Goal: Task Accomplishment & Management: Complete application form

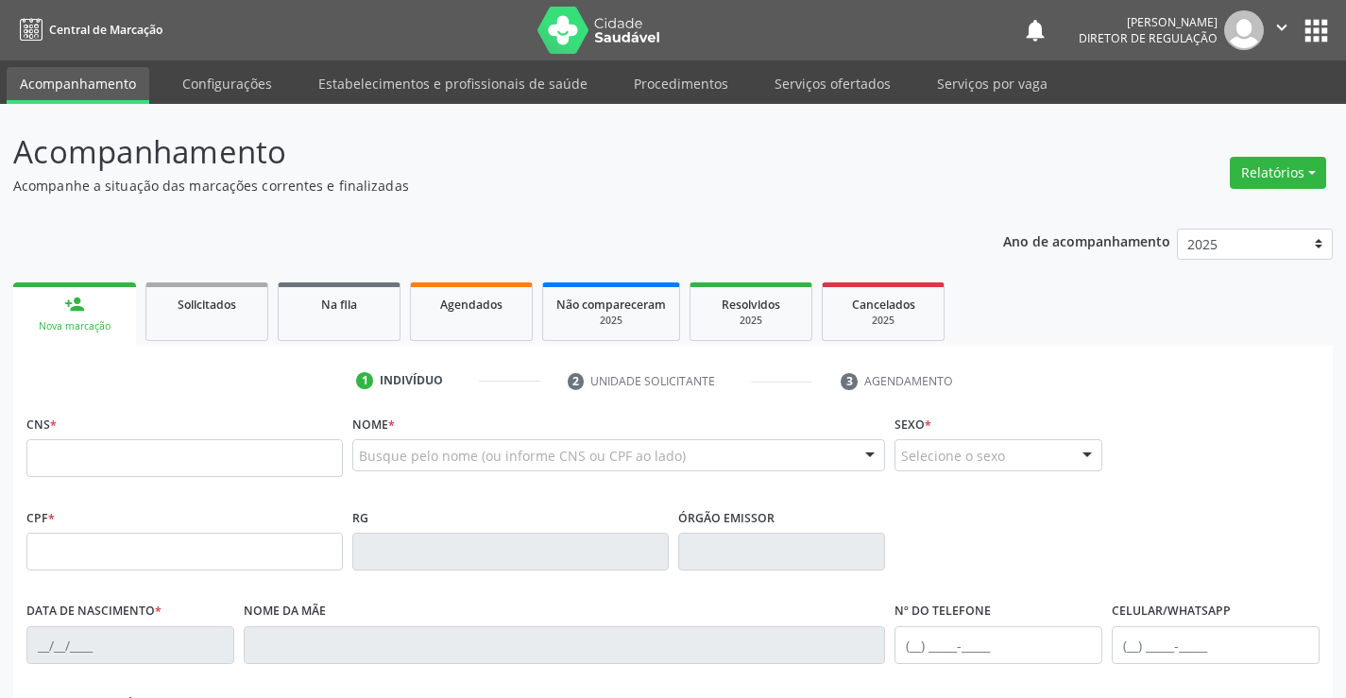
click at [269, 463] on input "text" at bounding box center [184, 458] width 316 height 38
type input "704 6056 6808 3529"
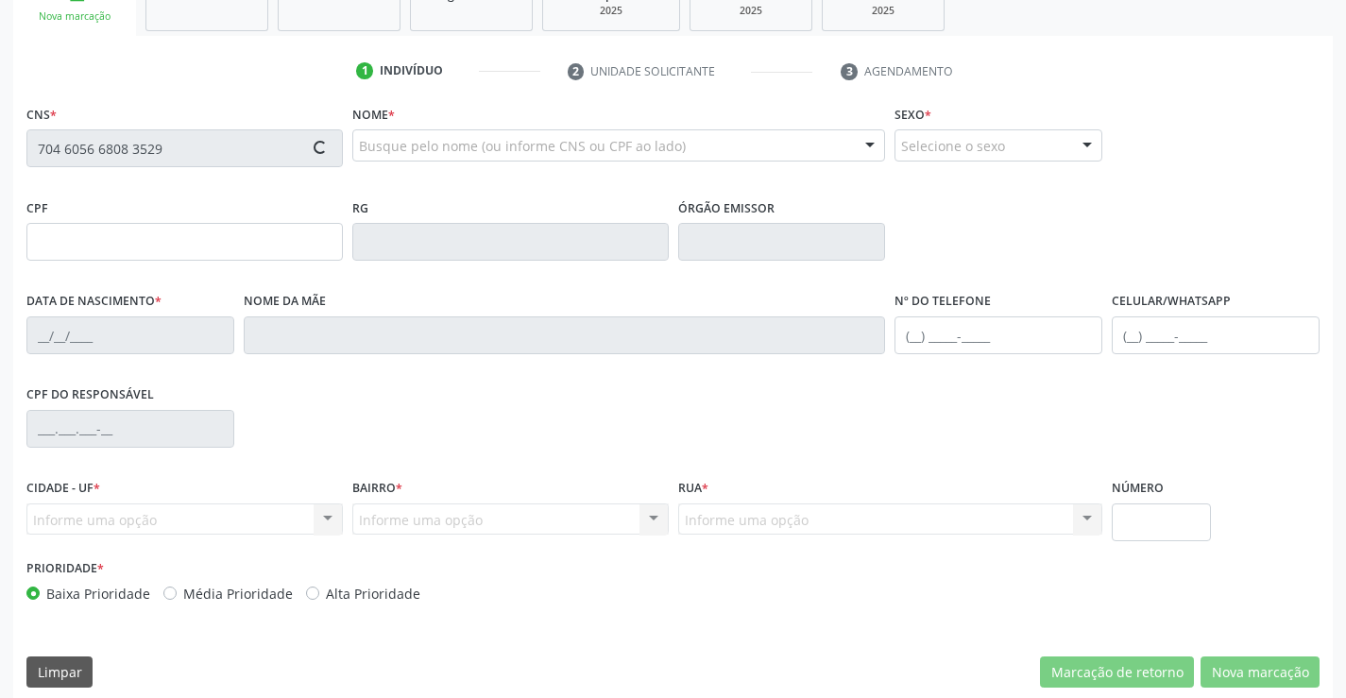
scroll to position [326, 0]
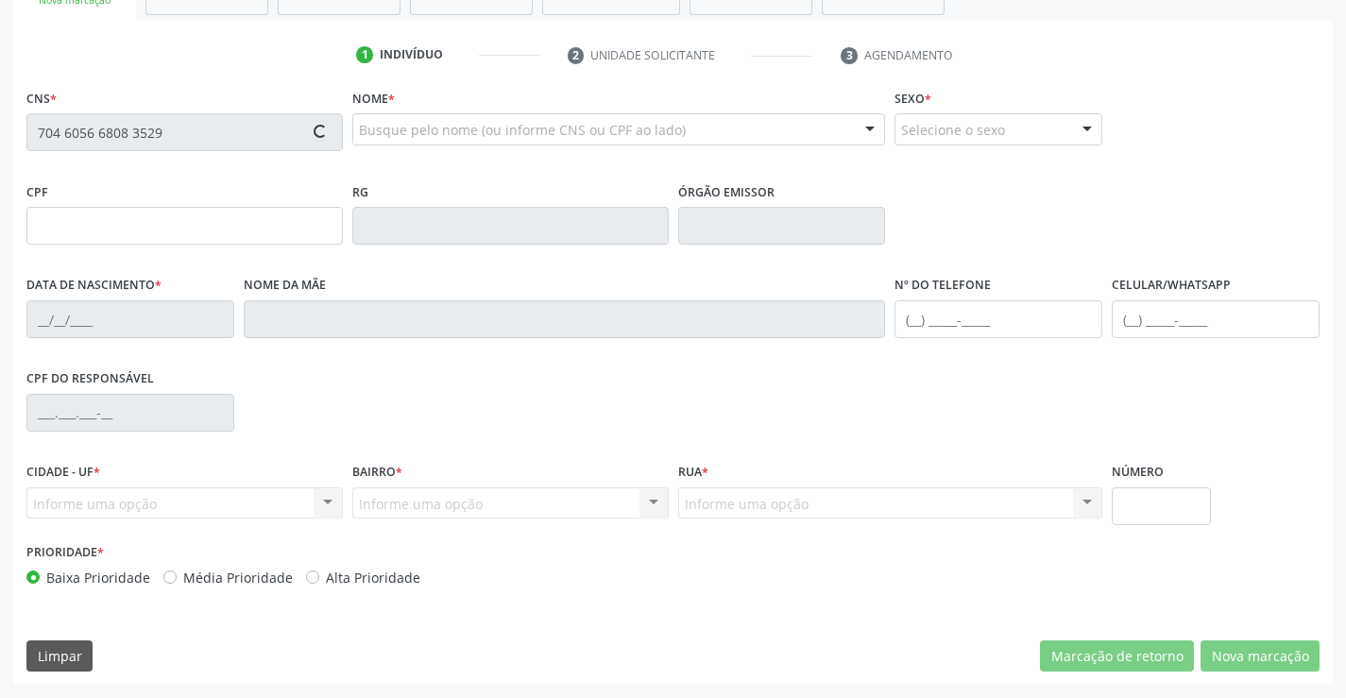
type input "1259568946"
type input "2[DATE]"
type input "[PHONE_NUMBER]"
type input "619.335.975-34"
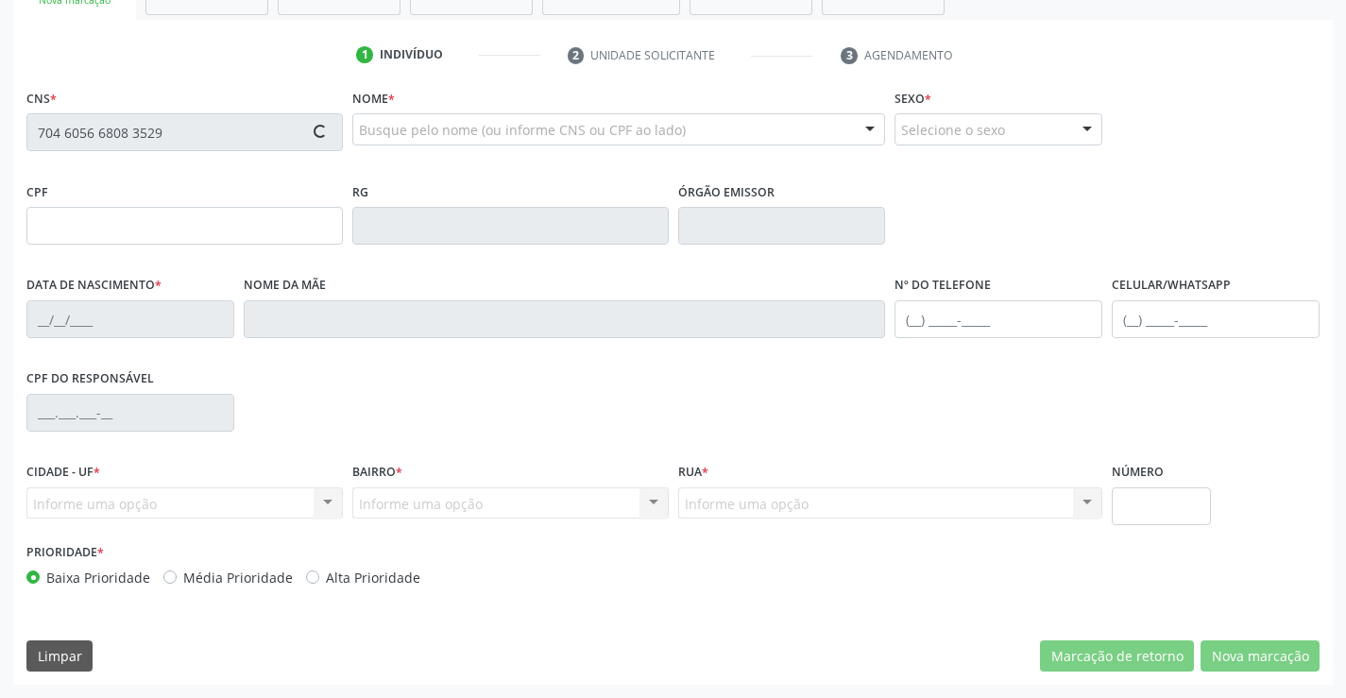
type input "s/n"
type input "619.335.975-34"
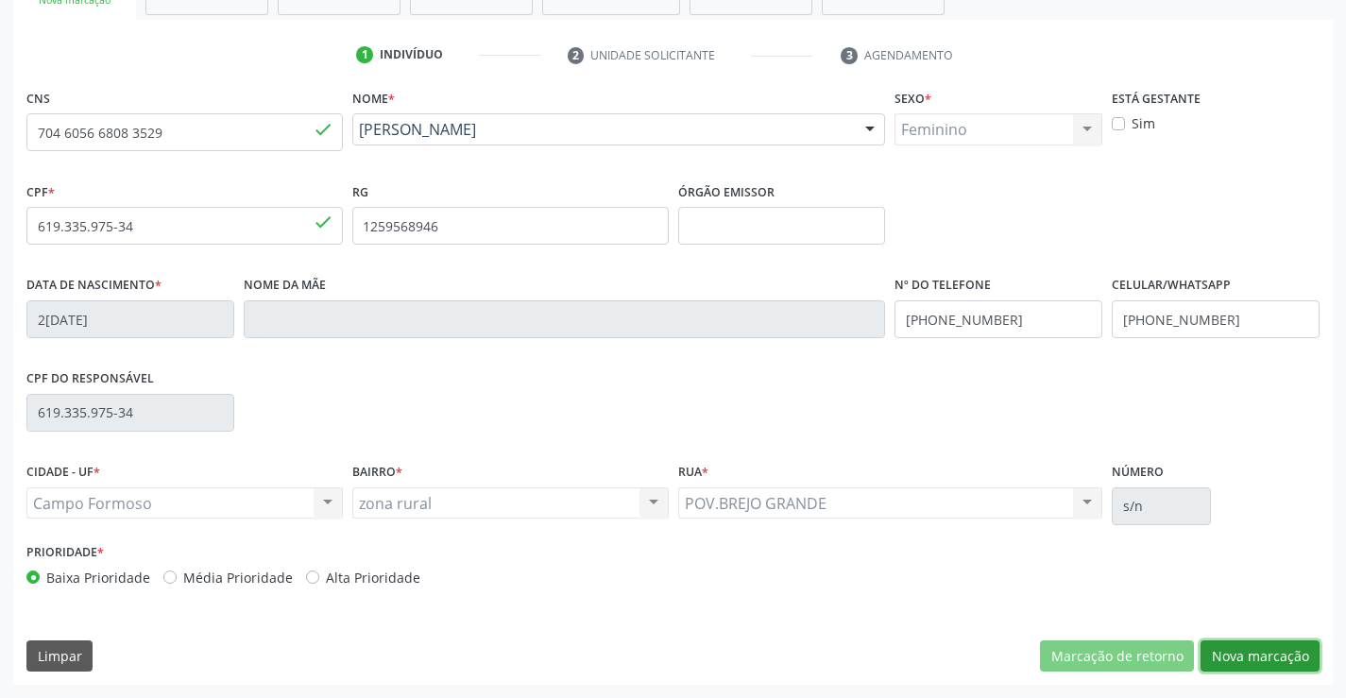
click at [1259, 658] on button "Nova marcação" at bounding box center [1260, 656] width 119 height 32
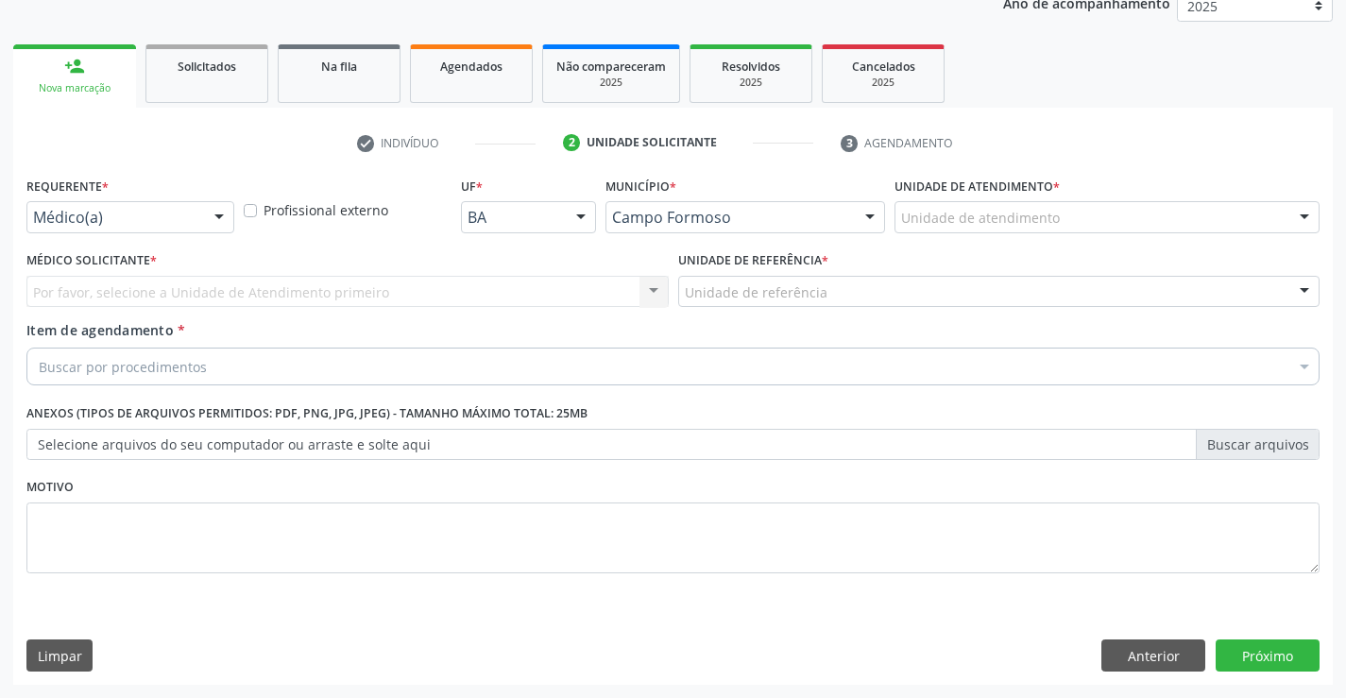
scroll to position [238, 0]
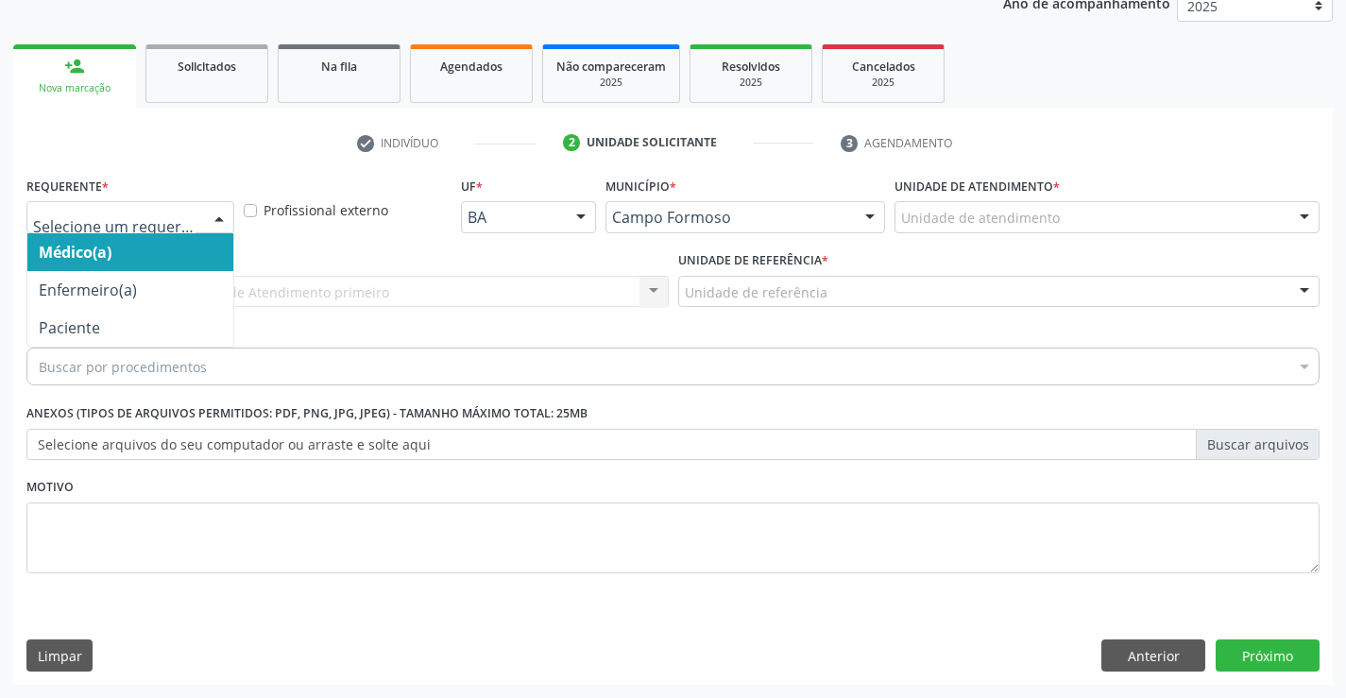
click at [197, 224] on div at bounding box center [130, 217] width 208 height 32
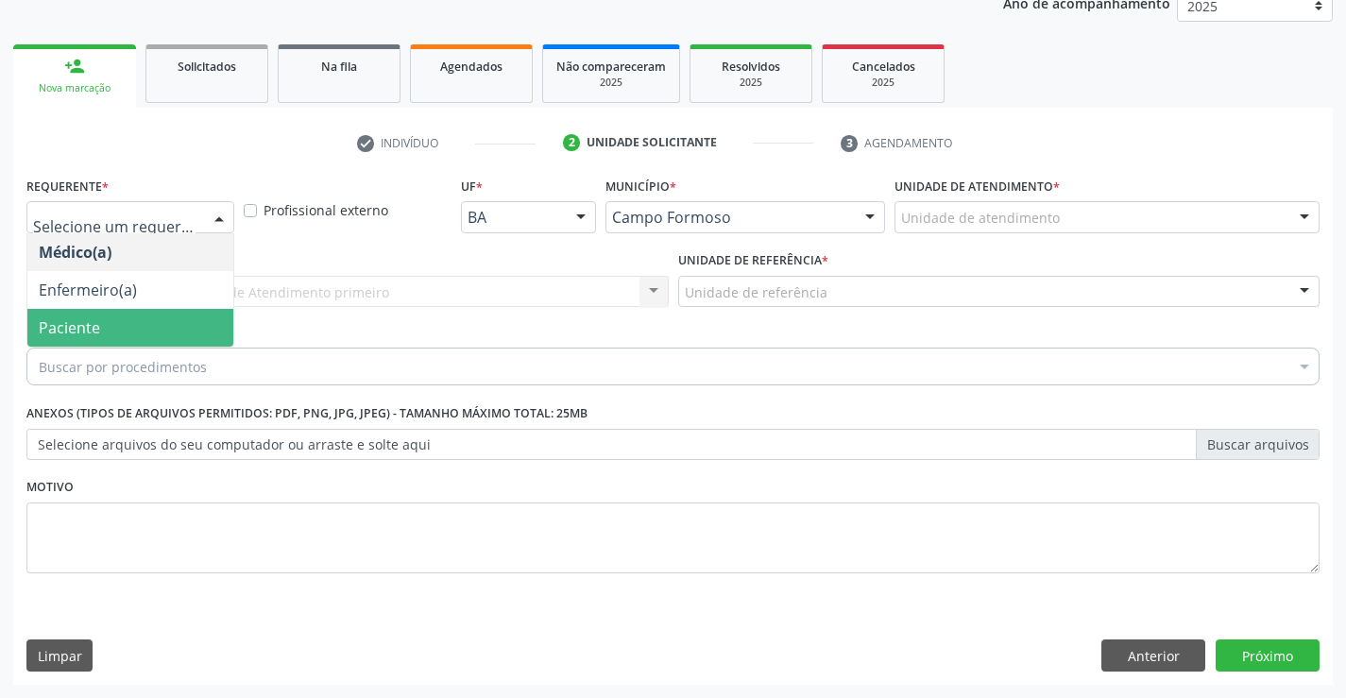
click at [172, 329] on span "Paciente" at bounding box center [130, 328] width 206 height 38
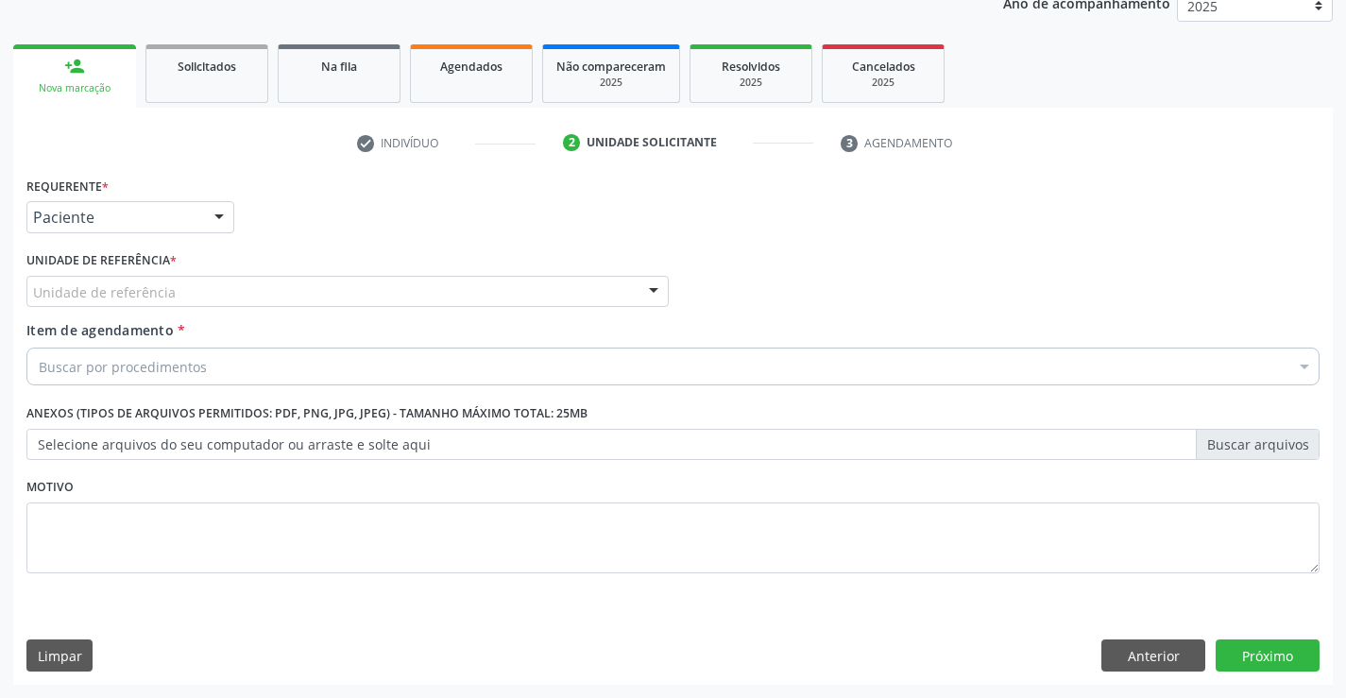
click at [338, 308] on div "Unidade de referência * Unidade de referência Unidade Basica de Saude da Famili…" at bounding box center [348, 284] width 652 height 74
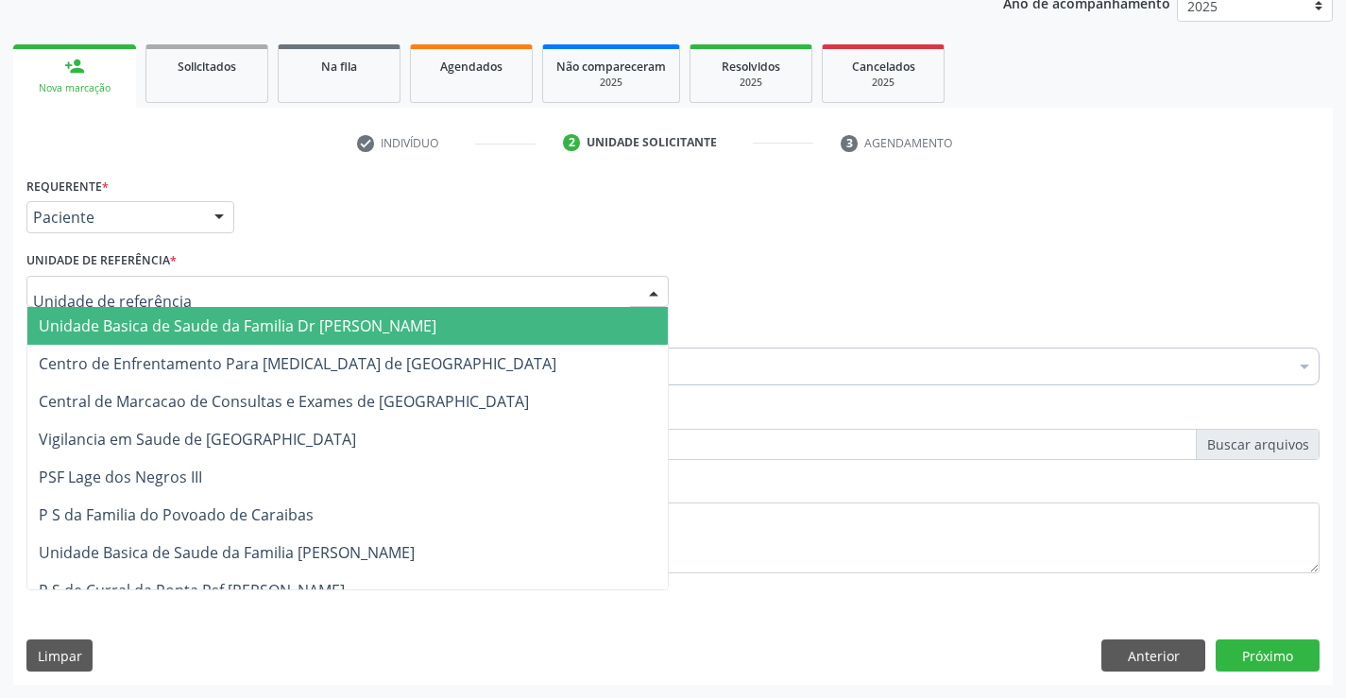
click at [371, 299] on div at bounding box center [347, 292] width 642 height 32
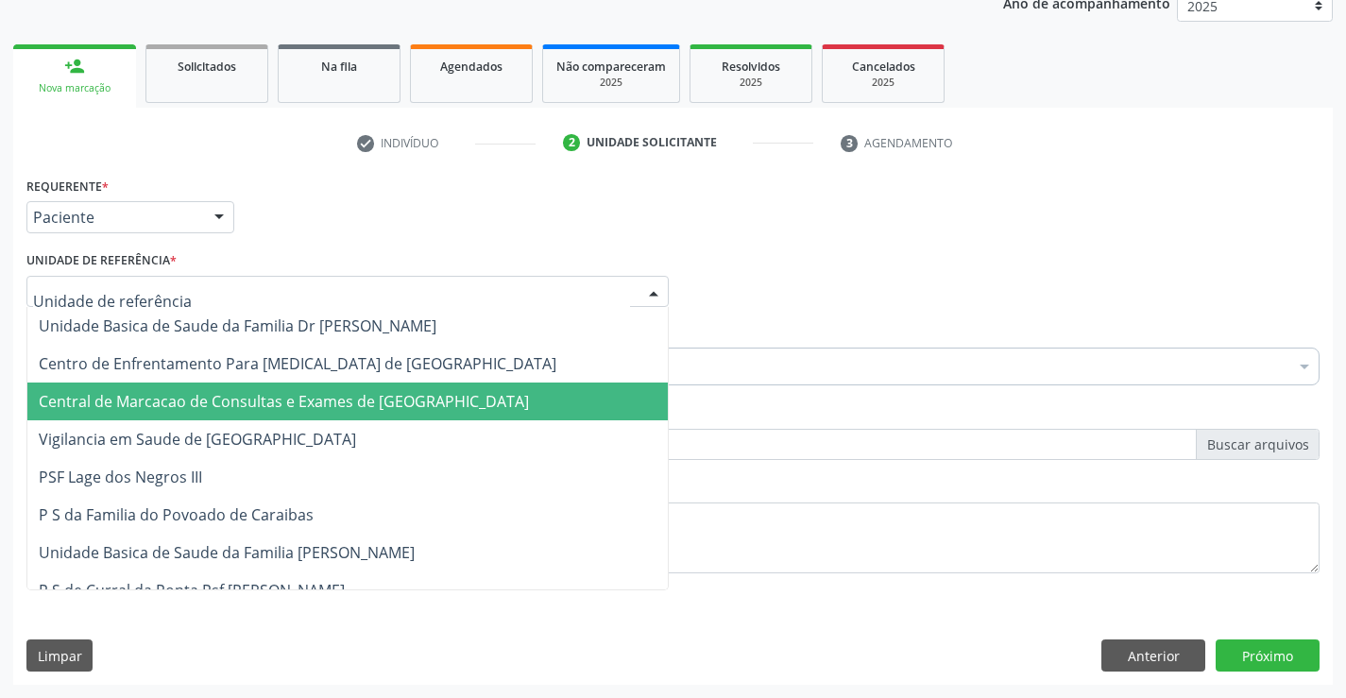
click at [372, 385] on span "Central de Marcacao de Consultas e Exames de [GEOGRAPHIC_DATA]" at bounding box center [347, 402] width 640 height 38
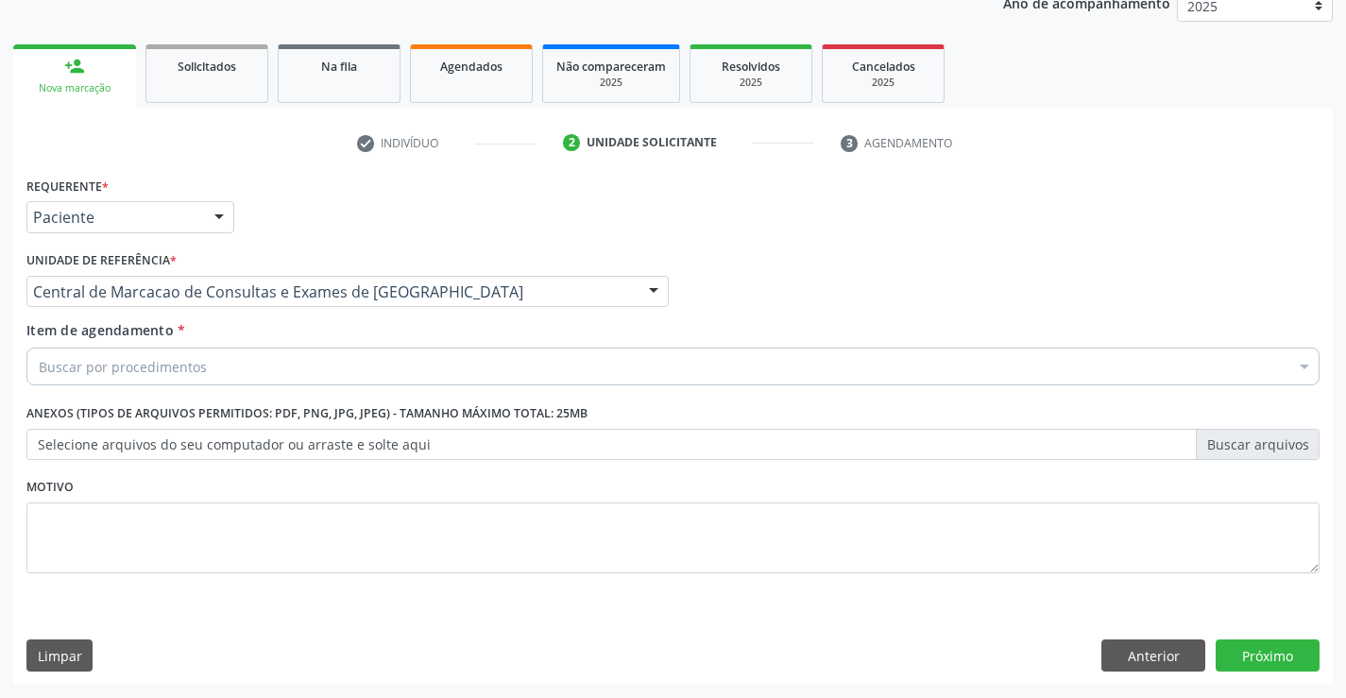
click at [410, 368] on div "Buscar por procedimentos" at bounding box center [672, 367] width 1293 height 38
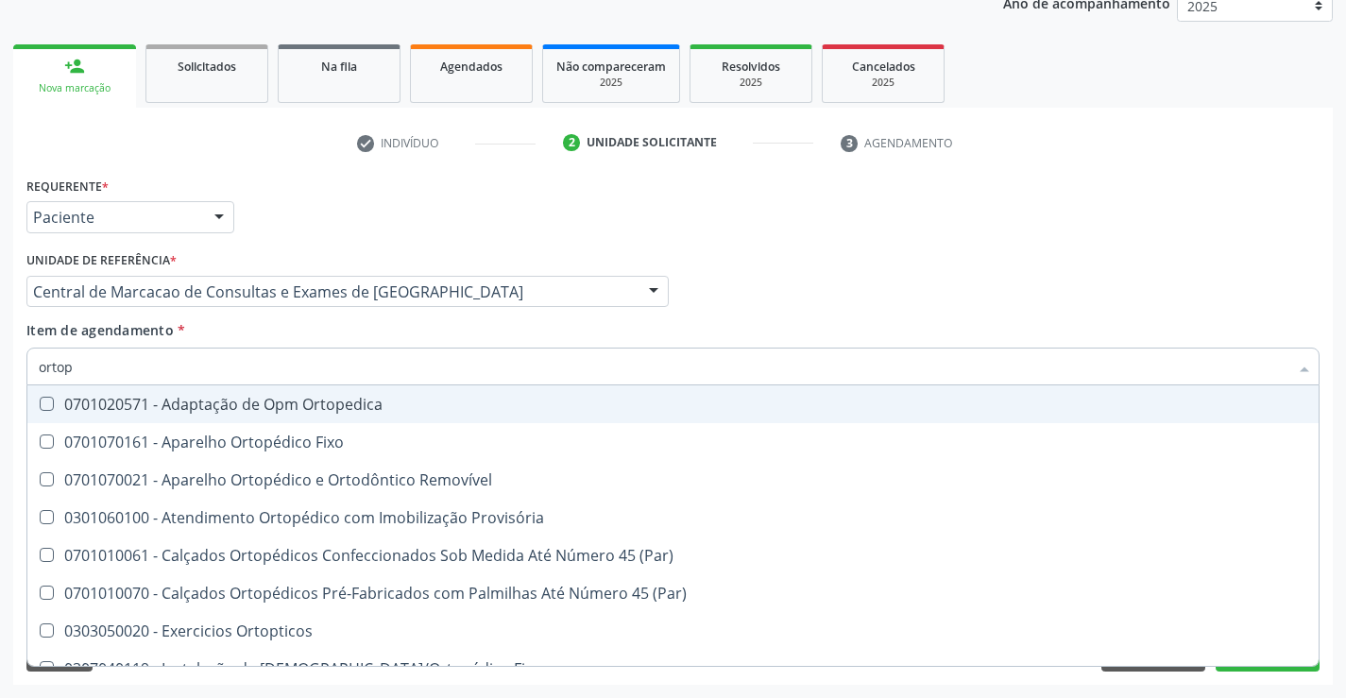
type input "ortope"
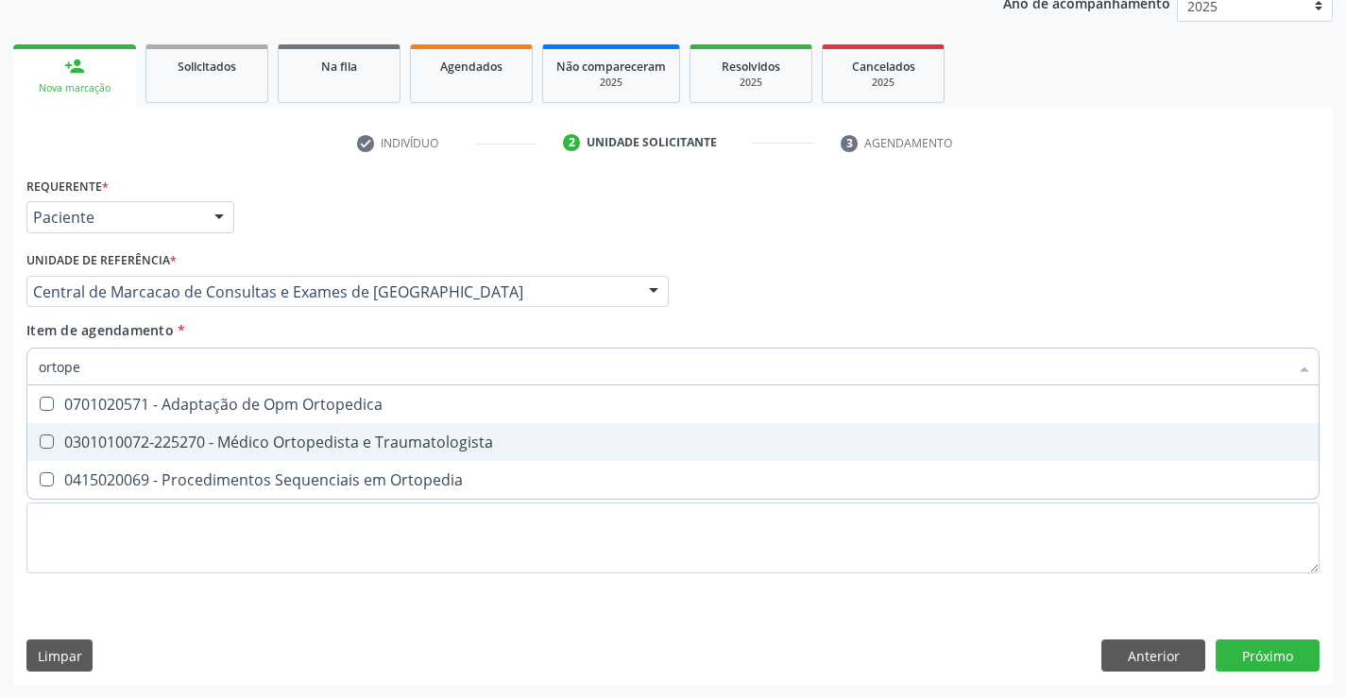
click at [402, 430] on span "0301010072-225270 - Médico Ortopedista e Traumatologista" at bounding box center [672, 442] width 1291 height 38
checkbox Traumatologista "true"
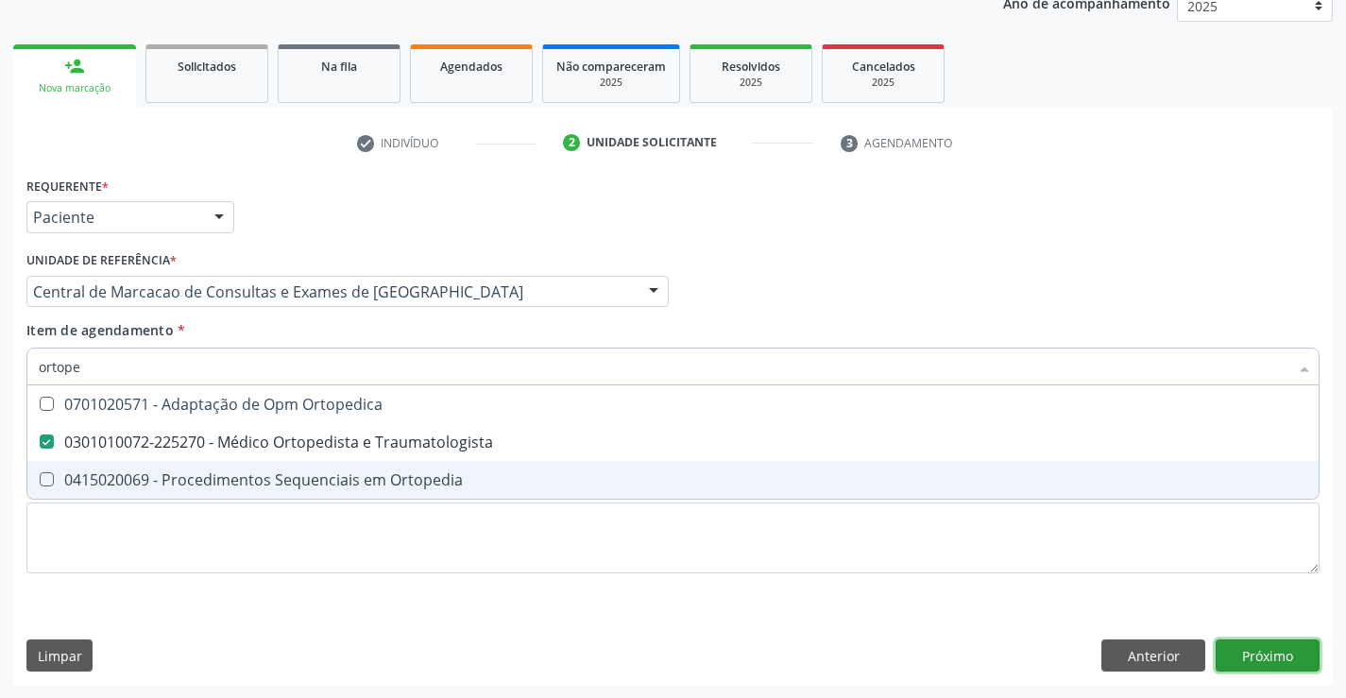
click at [1273, 658] on div "Requerente * Paciente Médico(a) Enfermeiro(a) Paciente Nenhum resultado encontr…" at bounding box center [673, 428] width 1320 height 513
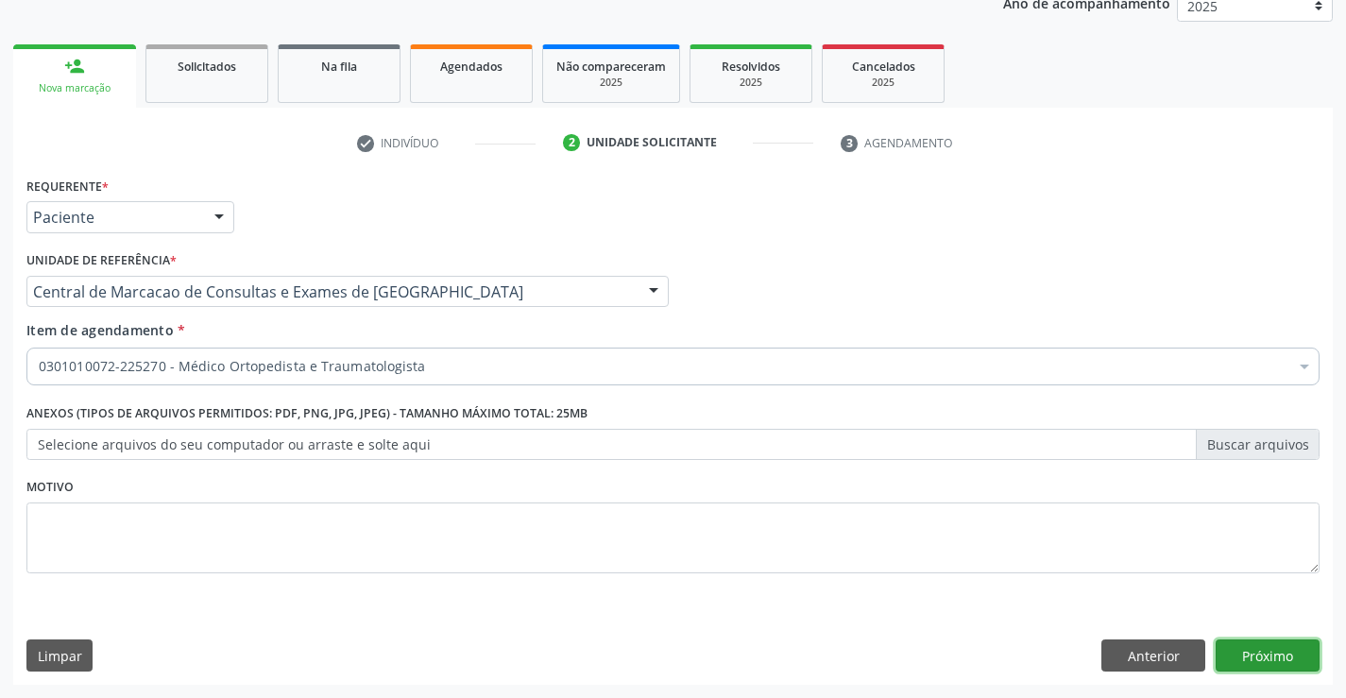
click at [1236, 640] on button "Próximo" at bounding box center [1268, 656] width 104 height 32
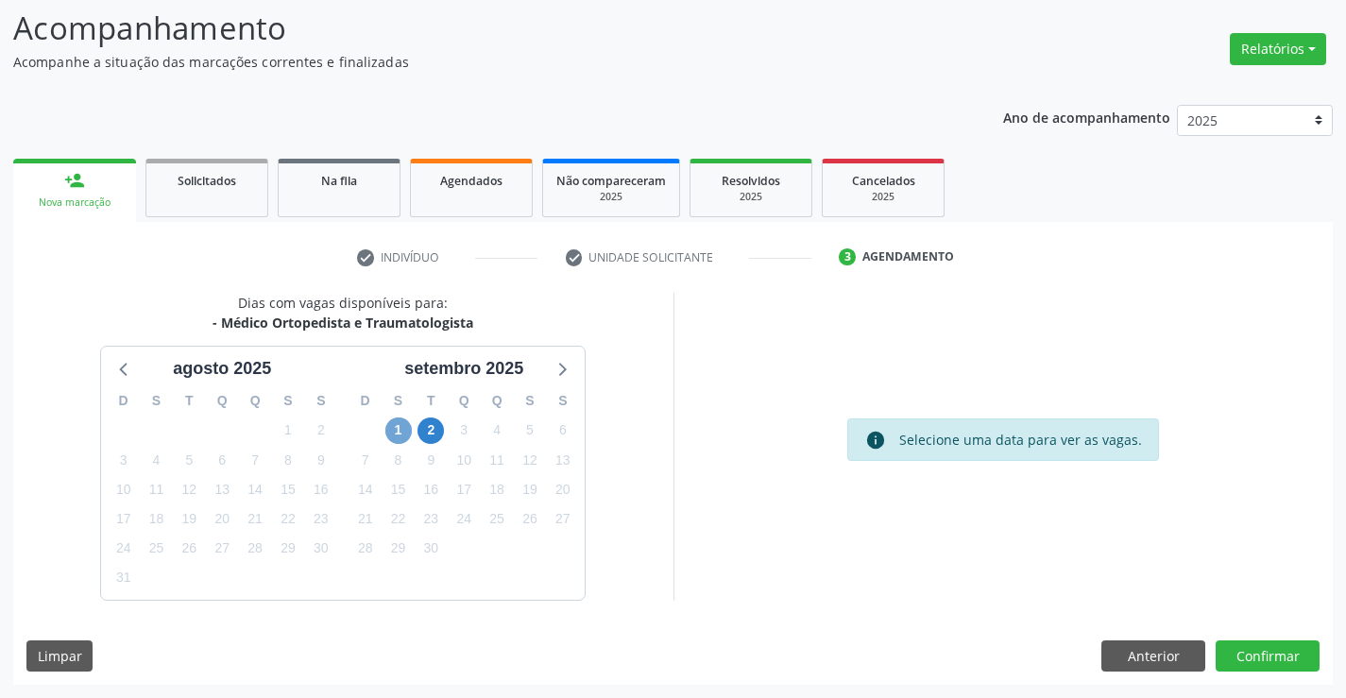
click at [393, 431] on span "1" at bounding box center [398, 431] width 26 height 26
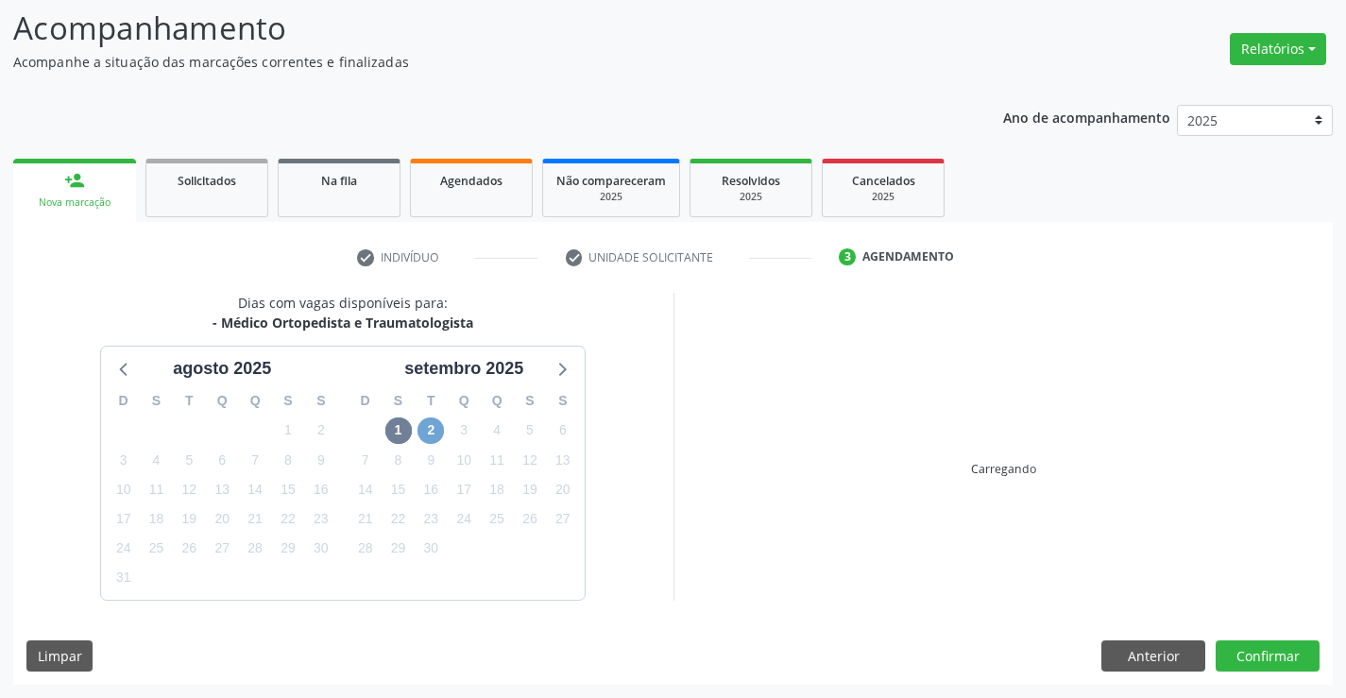
click at [434, 428] on span "2" at bounding box center [431, 431] width 26 height 26
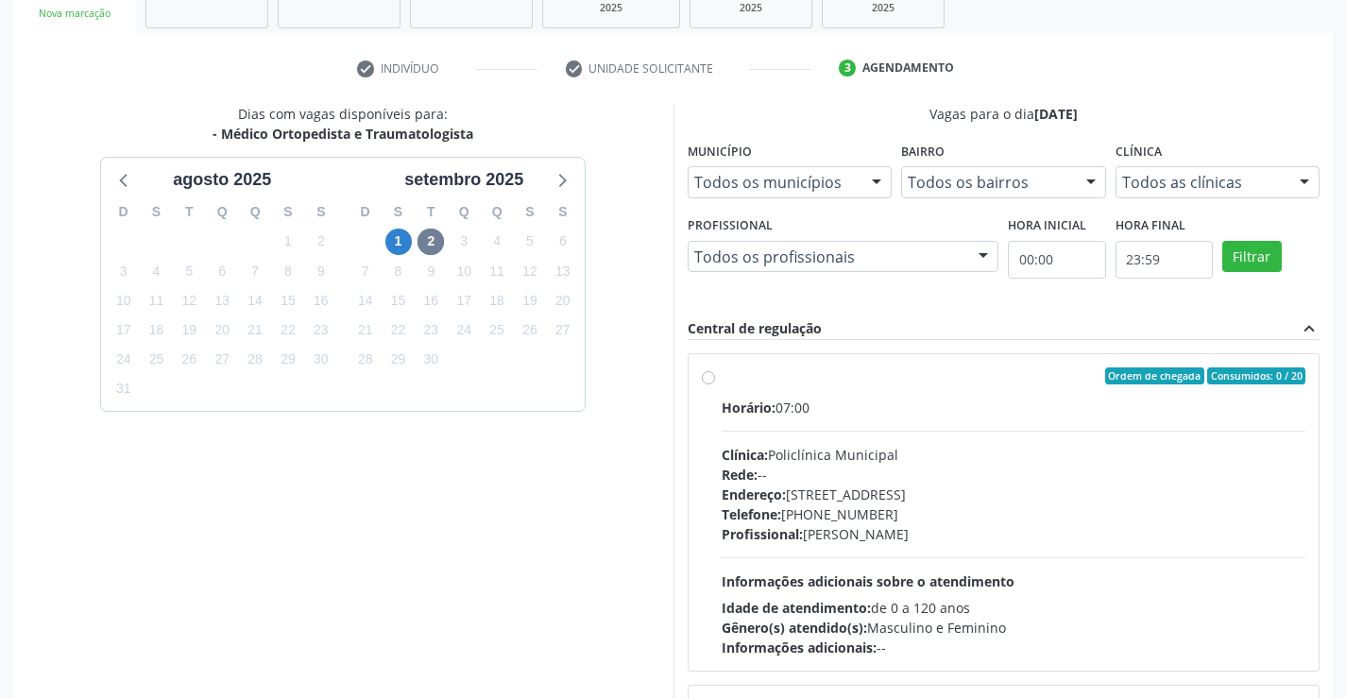
click at [871, 406] on div "Horário: 07:00" at bounding box center [1014, 408] width 585 height 20
click at [715, 384] on input "Ordem de chegada Consumidos: 0 / 20 Horário: 07:00 Clínica: Policlínica Municip…" at bounding box center [708, 375] width 13 height 17
radio input "true"
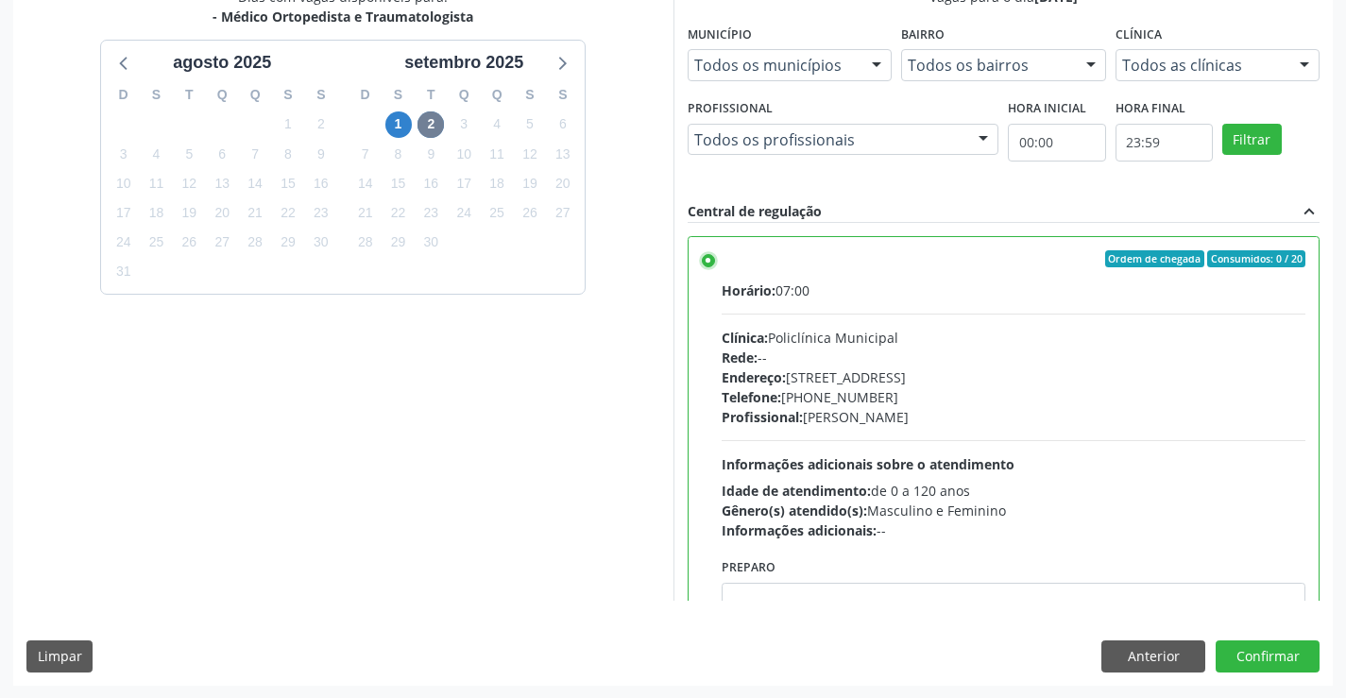
scroll to position [431, 0]
click at [1255, 661] on button "Confirmar" at bounding box center [1268, 656] width 104 height 32
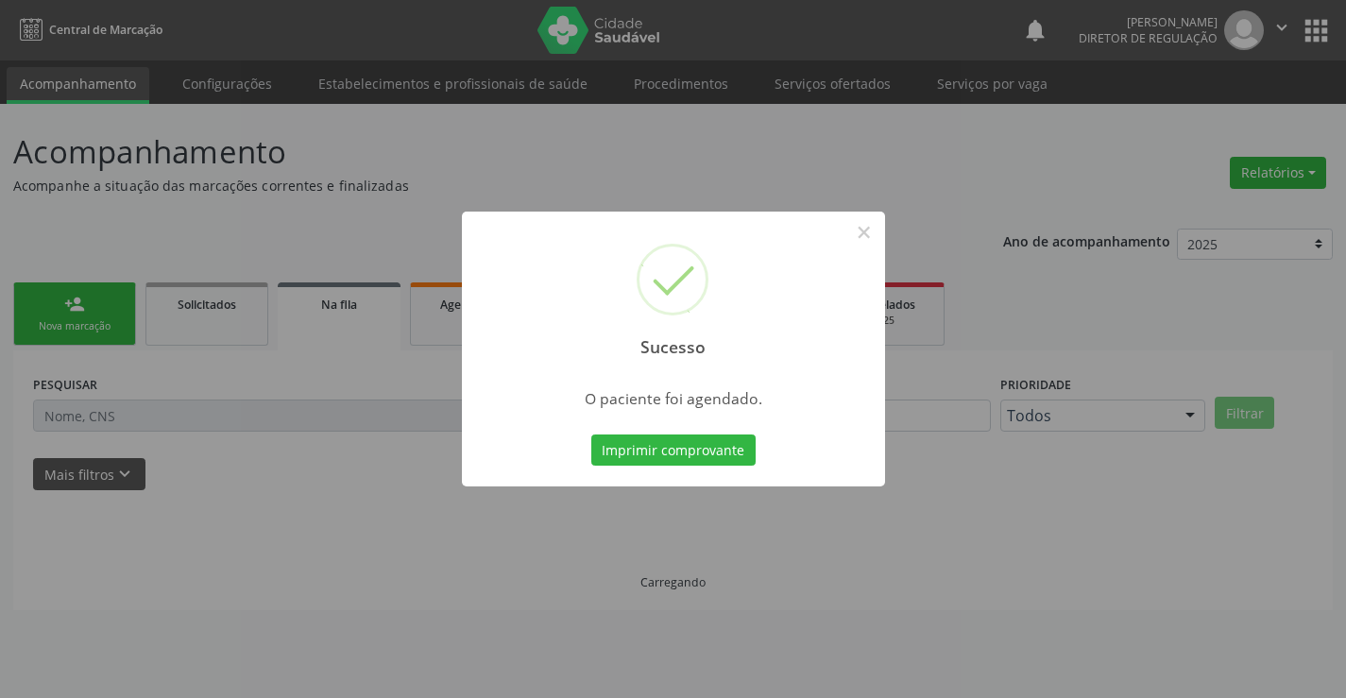
scroll to position [0, 0]
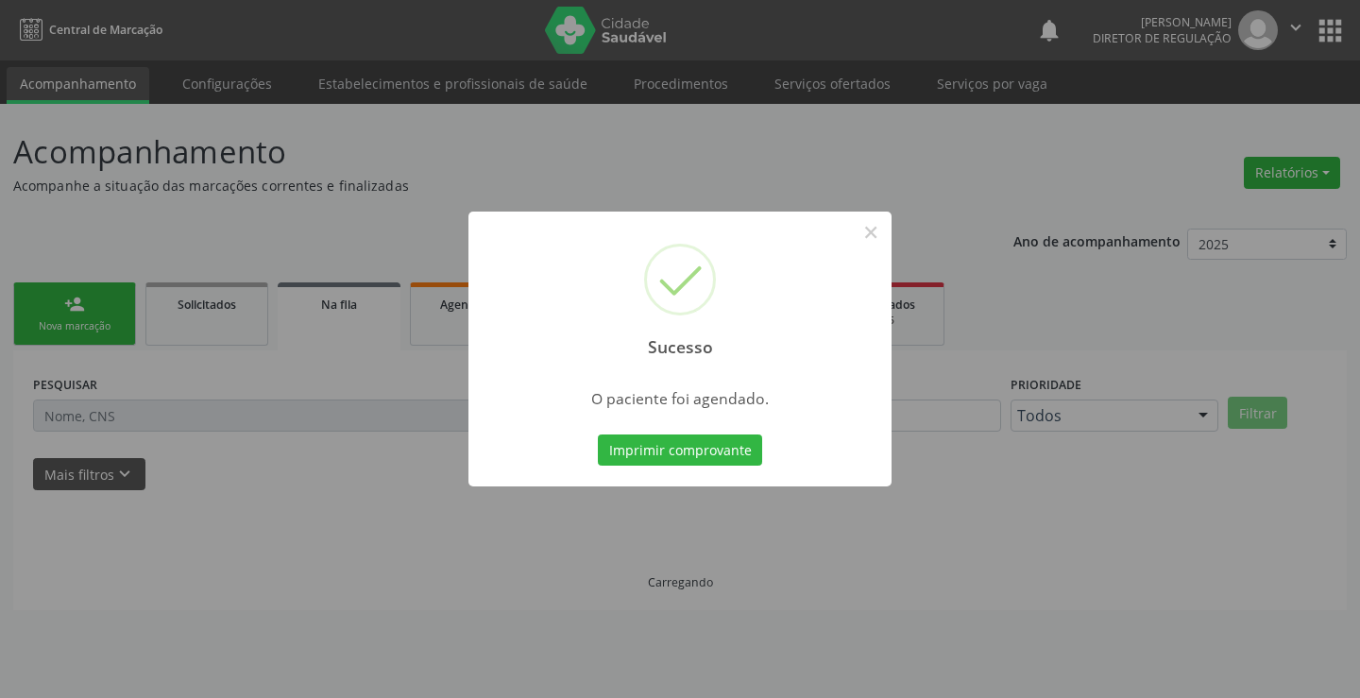
click at [598, 435] on button "Imprimir comprovante" at bounding box center [680, 451] width 164 height 32
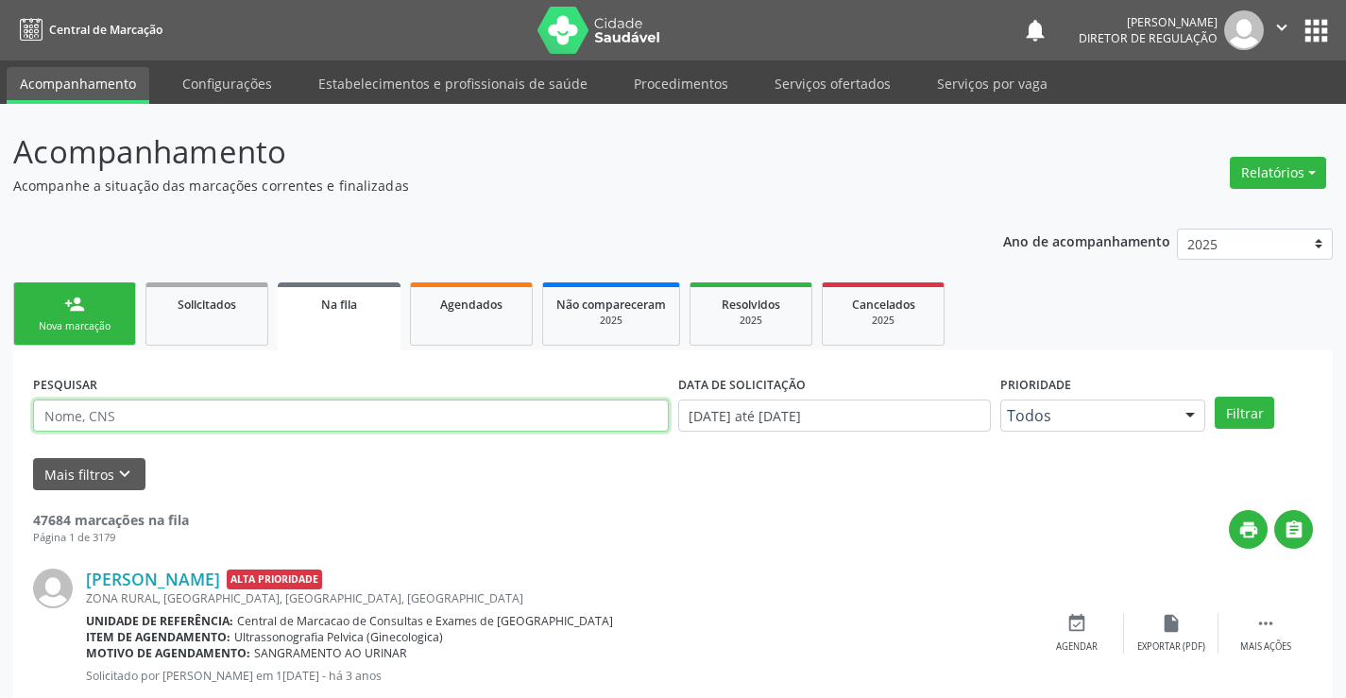
click at [135, 418] on input "text" at bounding box center [351, 416] width 636 height 32
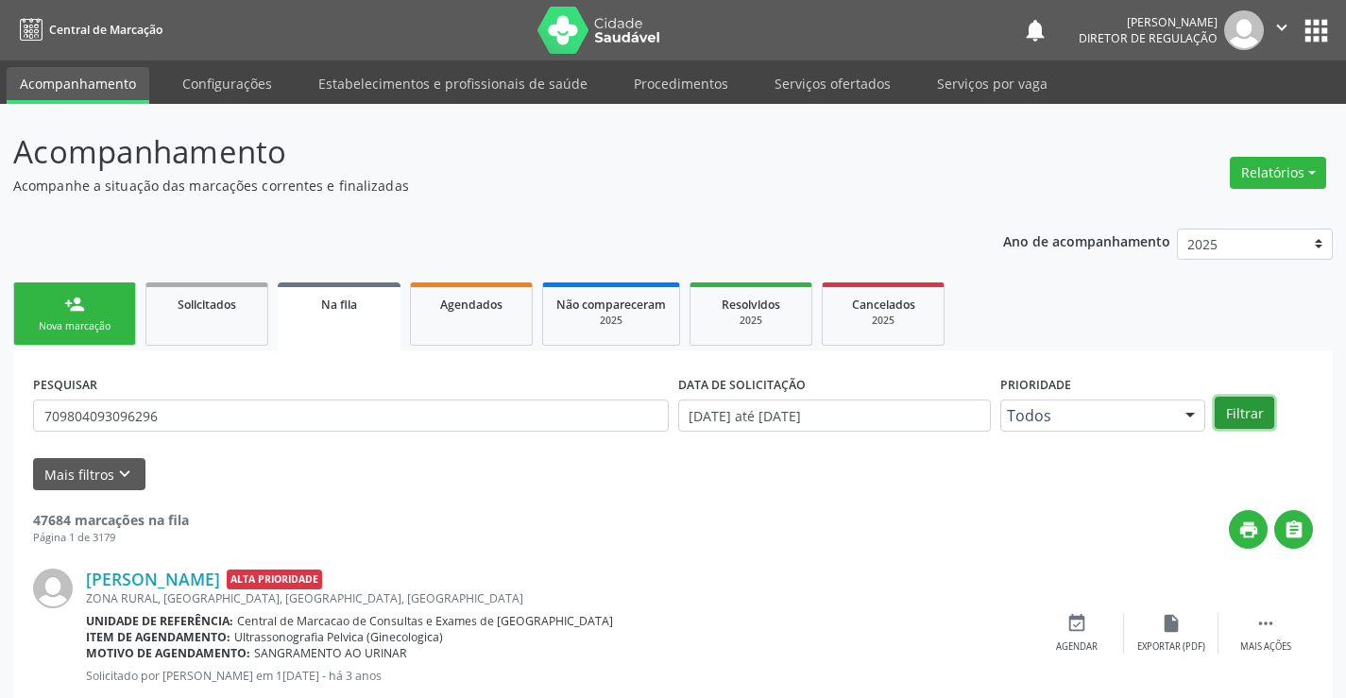
click at [1254, 416] on button "Filtrar" at bounding box center [1245, 413] width 60 height 32
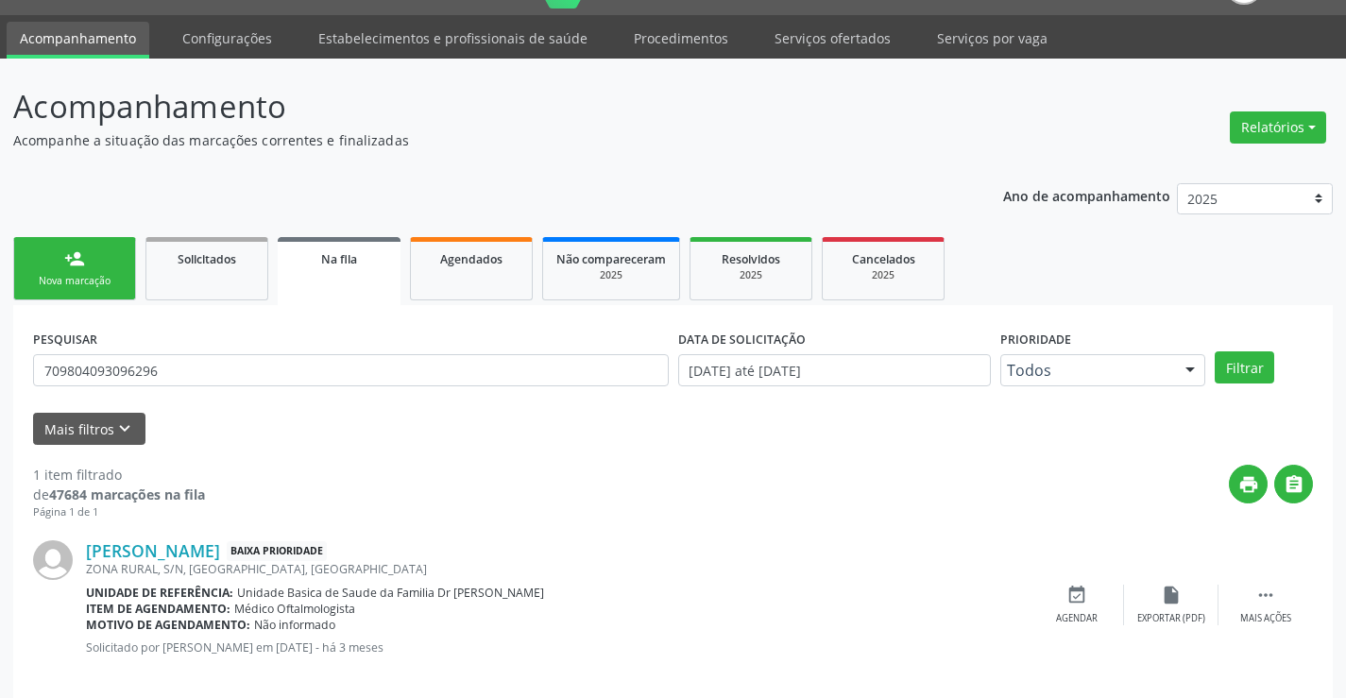
scroll to position [69, 0]
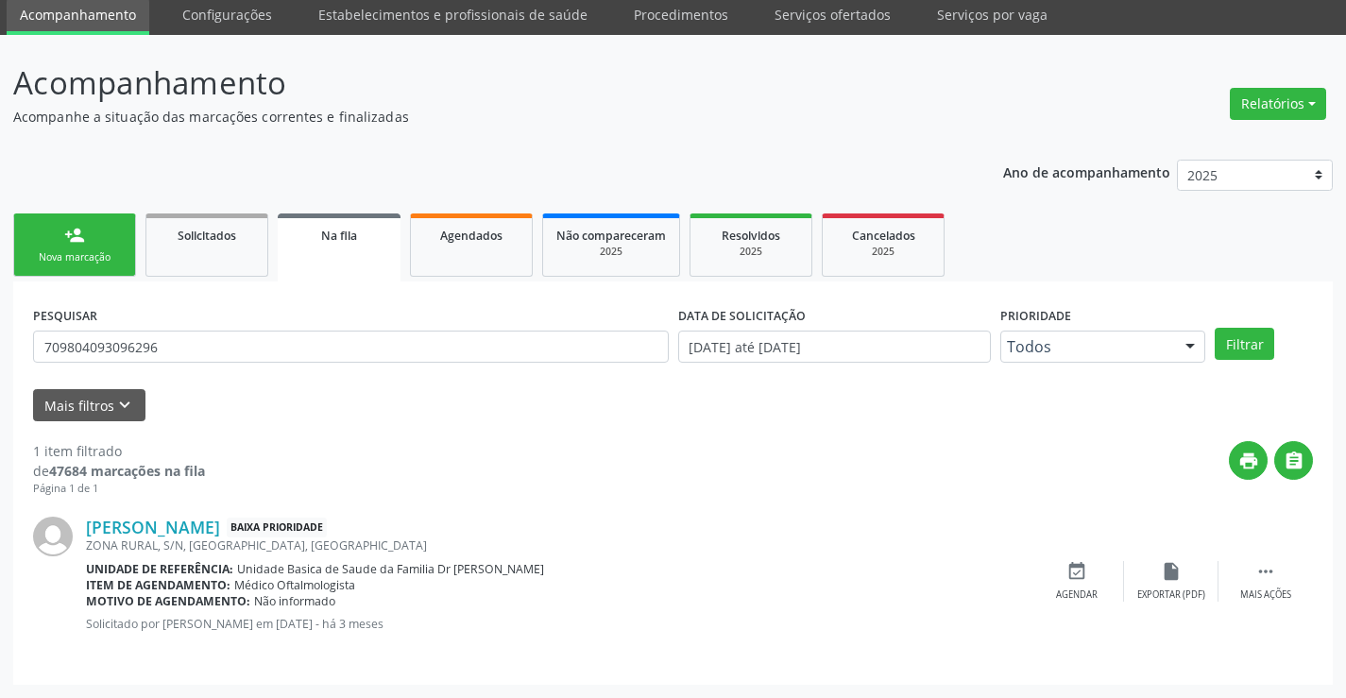
click at [252, 363] on div "PESQUISAR 709804093096296" at bounding box center [350, 338] width 645 height 74
click at [264, 350] on input "709804093096296" at bounding box center [351, 347] width 636 height 32
type input "7"
type input "[PERSON_NAME]"
click at [1230, 351] on button "Filtrar" at bounding box center [1245, 344] width 60 height 32
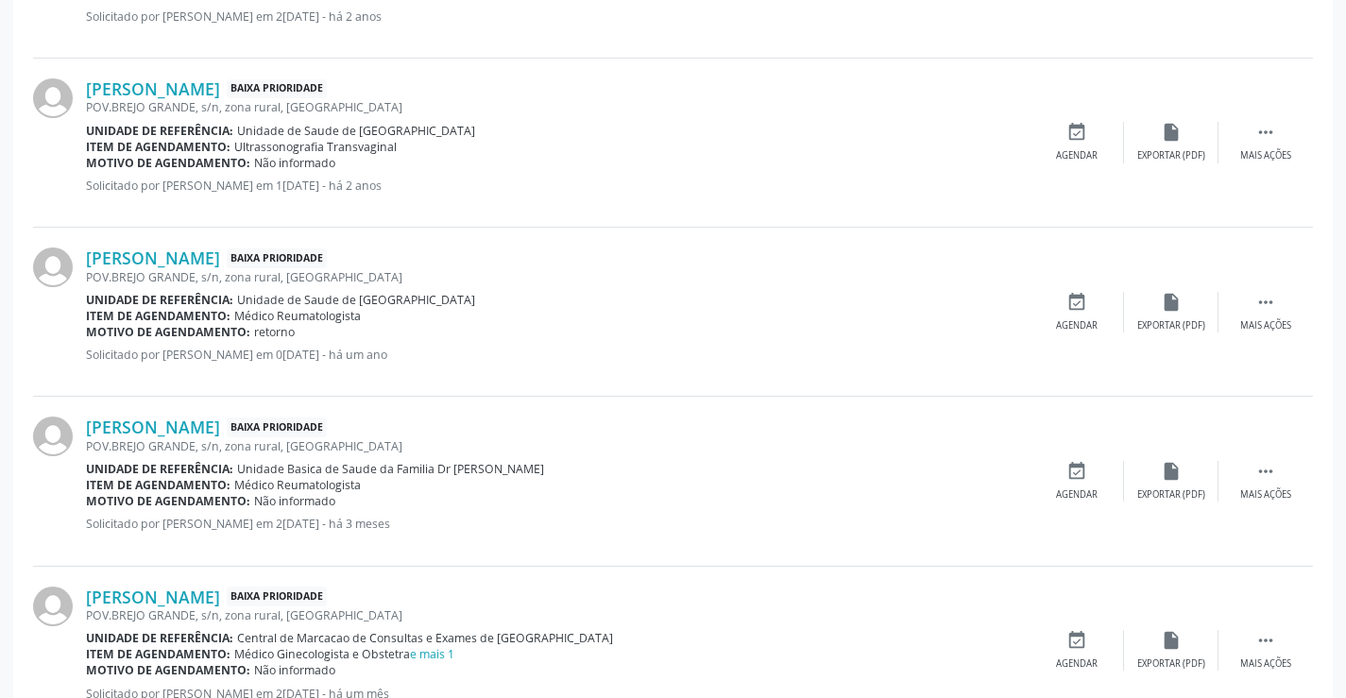
scroll to position [2270, 0]
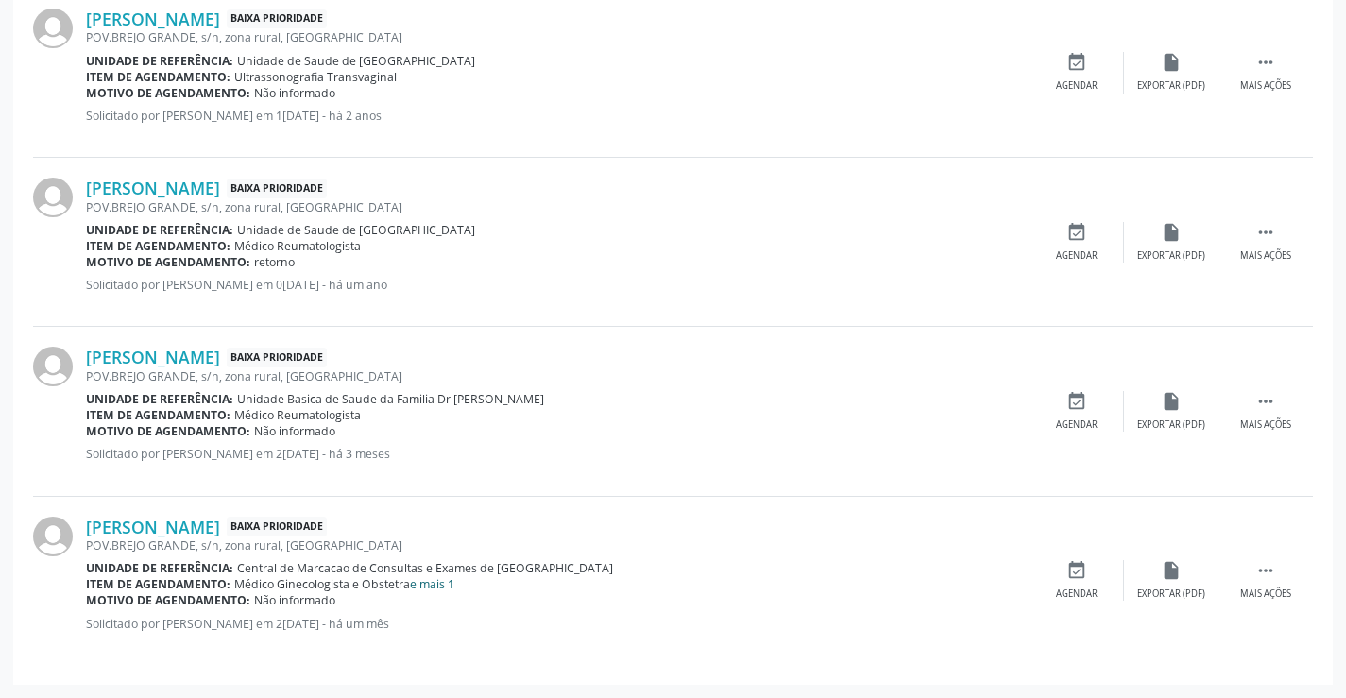
click at [432, 589] on link "e mais 1" at bounding box center [432, 584] width 44 height 16
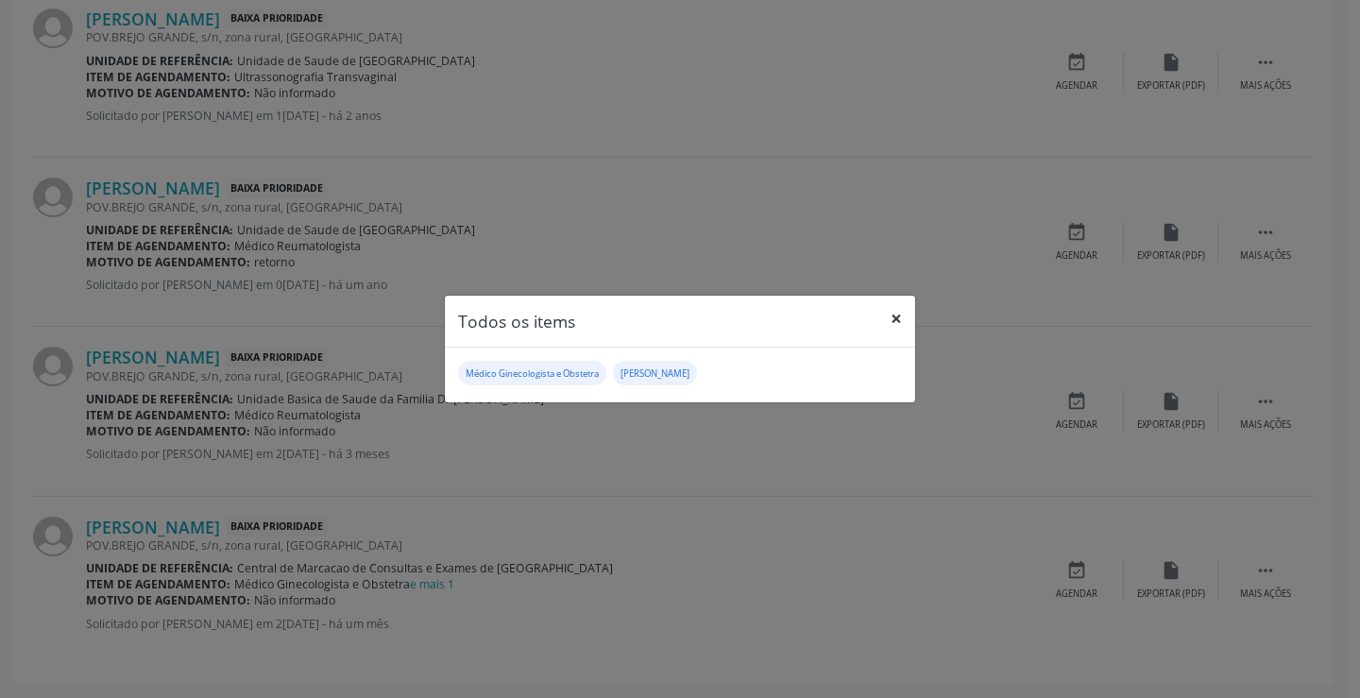
click at [895, 318] on button "×" at bounding box center [897, 319] width 38 height 46
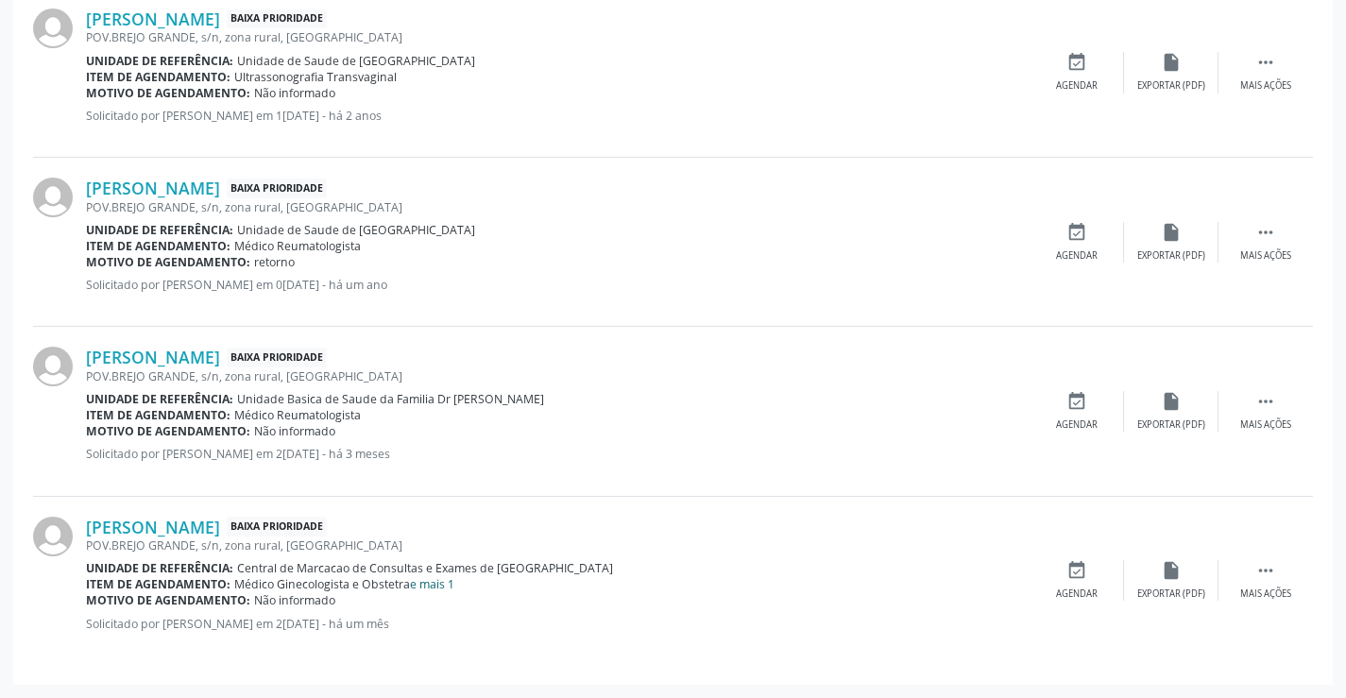
click at [436, 587] on link "e mais 1" at bounding box center [432, 584] width 44 height 16
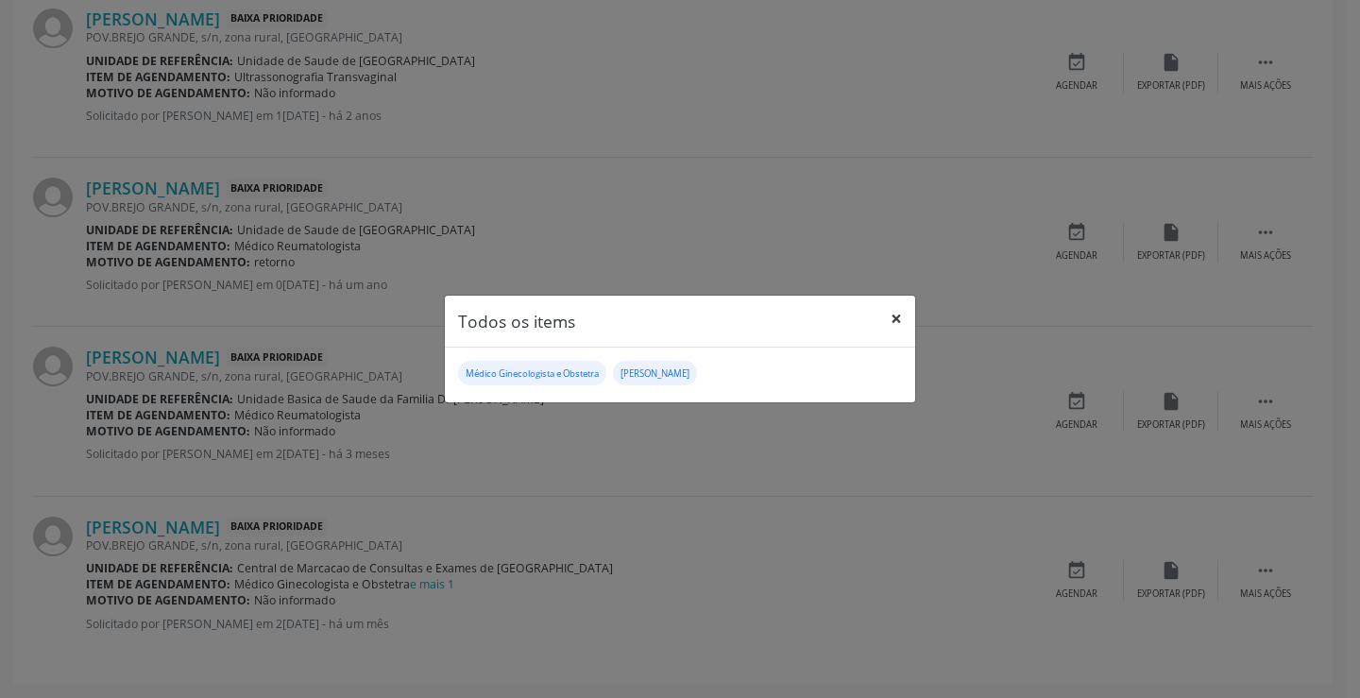
click at [900, 321] on button "×" at bounding box center [897, 319] width 38 height 46
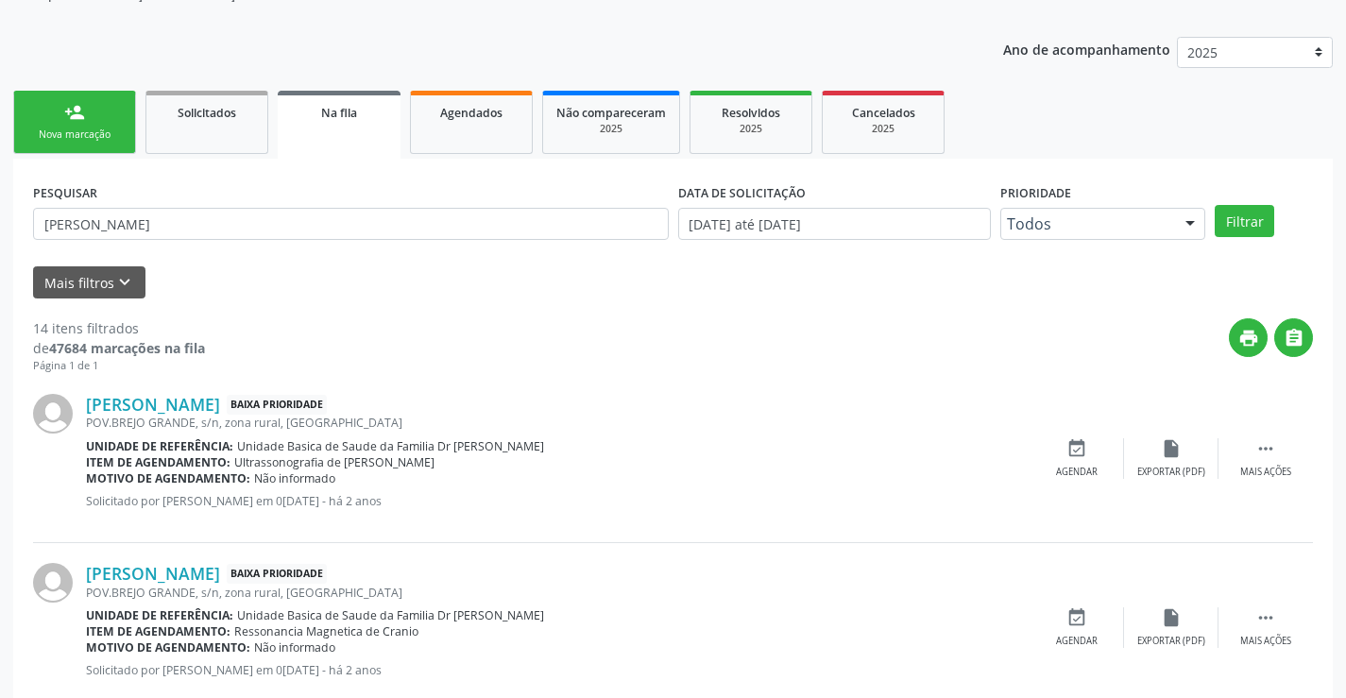
scroll to position [0, 0]
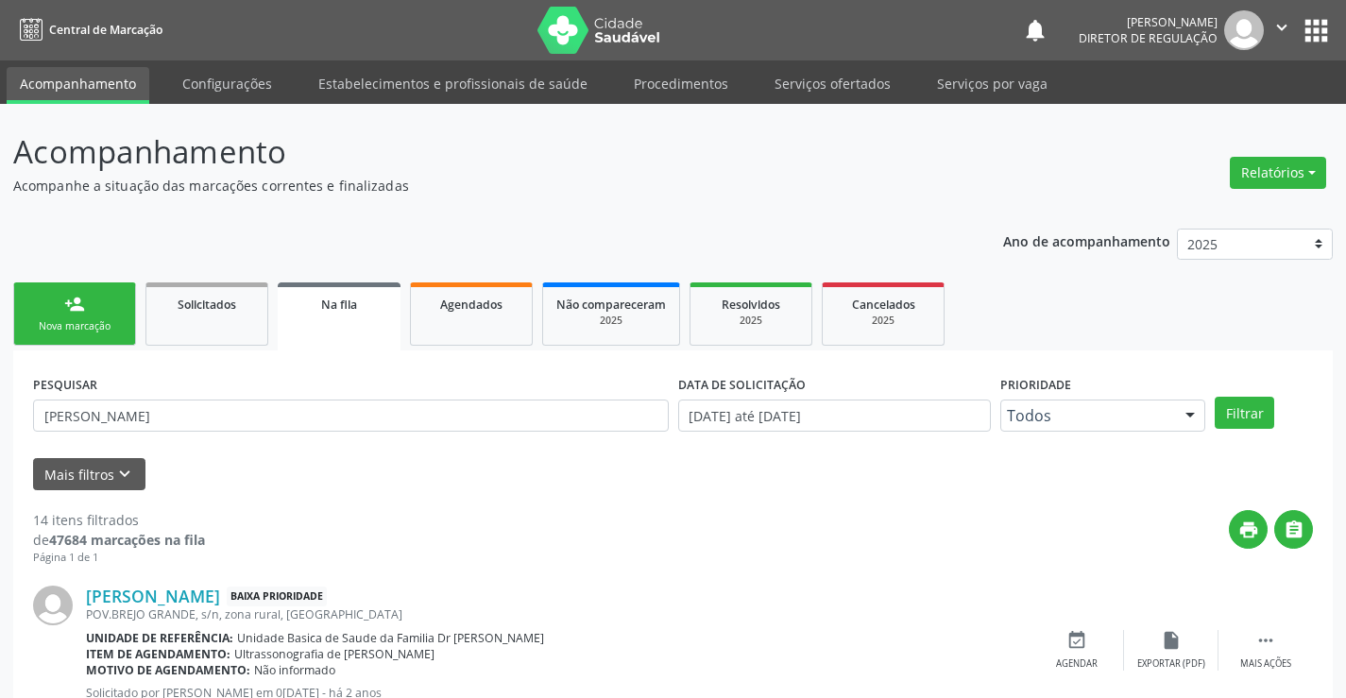
click at [111, 316] on link "person_add Nova marcação" at bounding box center [74, 313] width 123 height 63
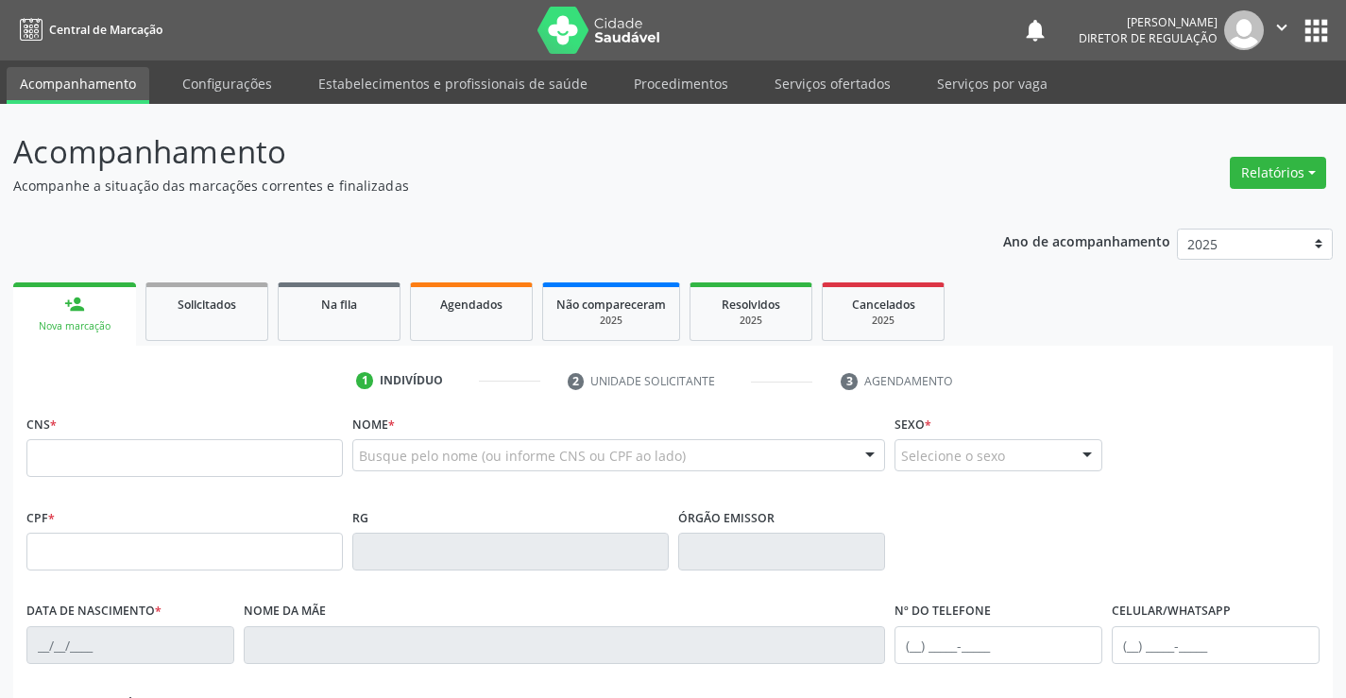
click at [146, 493] on div "CNS *" at bounding box center [185, 457] width 326 height 94
click at [303, 465] on input "text" at bounding box center [184, 458] width 316 height 38
type input "702 4005 4363 9328"
type input "963604961"
type input "[DATE]"
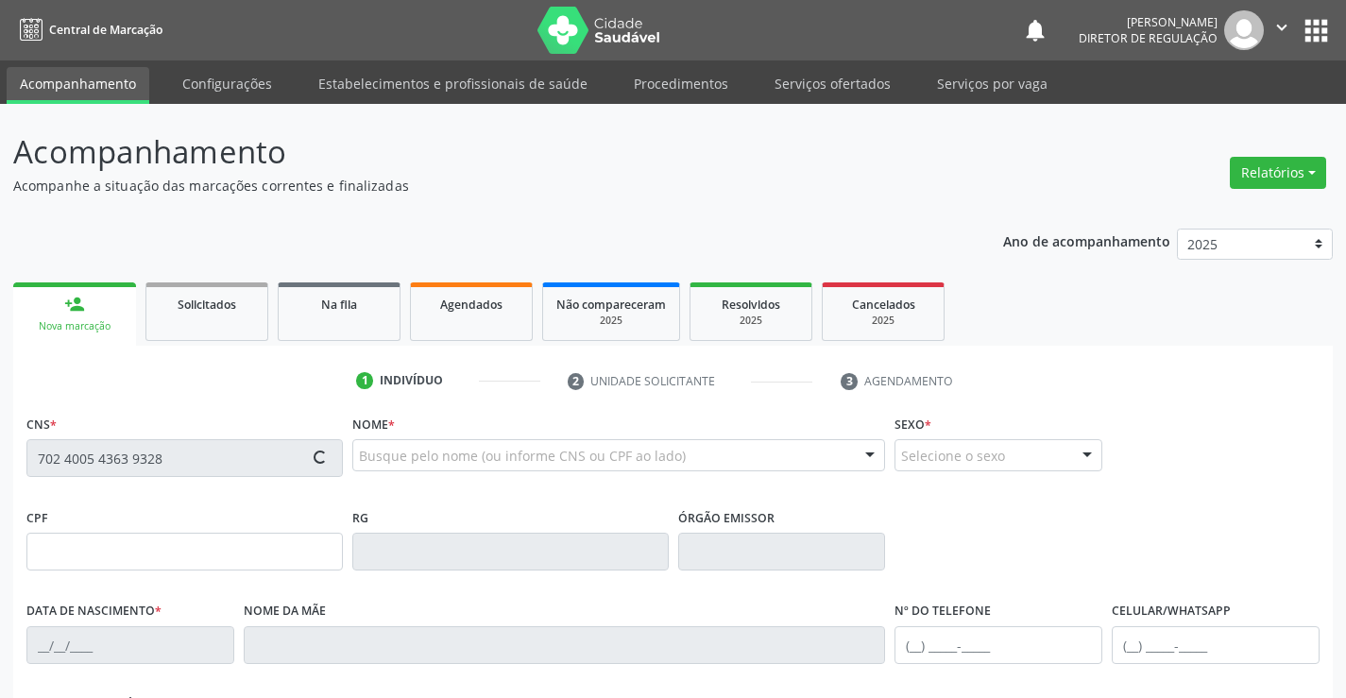
type input "[PHONE_NUMBER]"
type input "008.937.425-89"
type input "S/N"
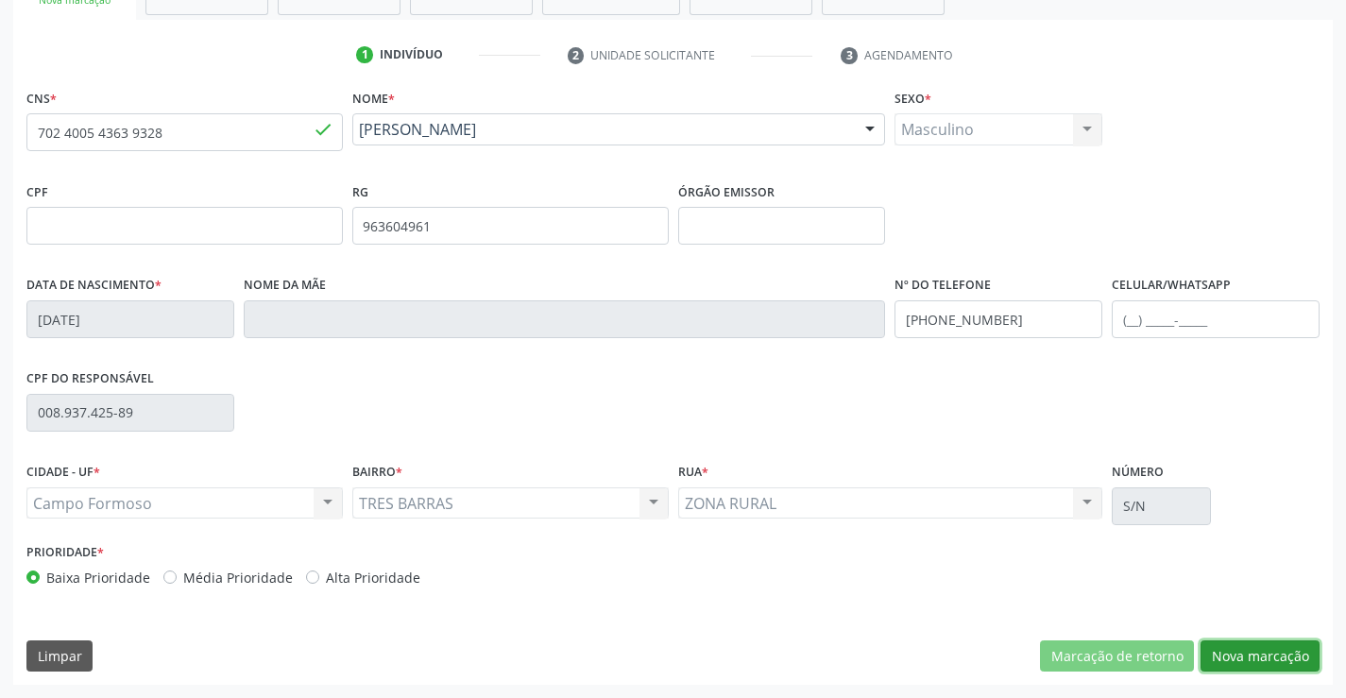
click at [1233, 660] on button "Nova marcação" at bounding box center [1260, 656] width 119 height 32
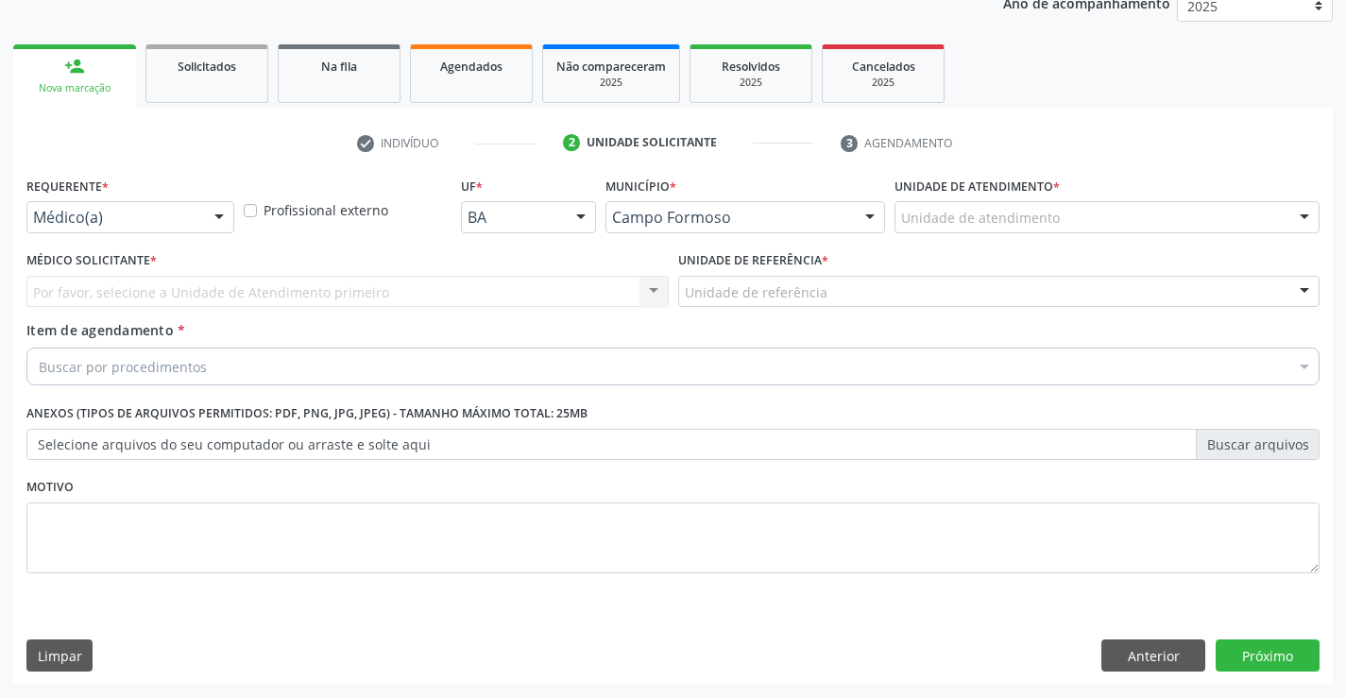
scroll to position [238, 0]
click at [198, 222] on div "Médico(a)" at bounding box center [130, 217] width 208 height 32
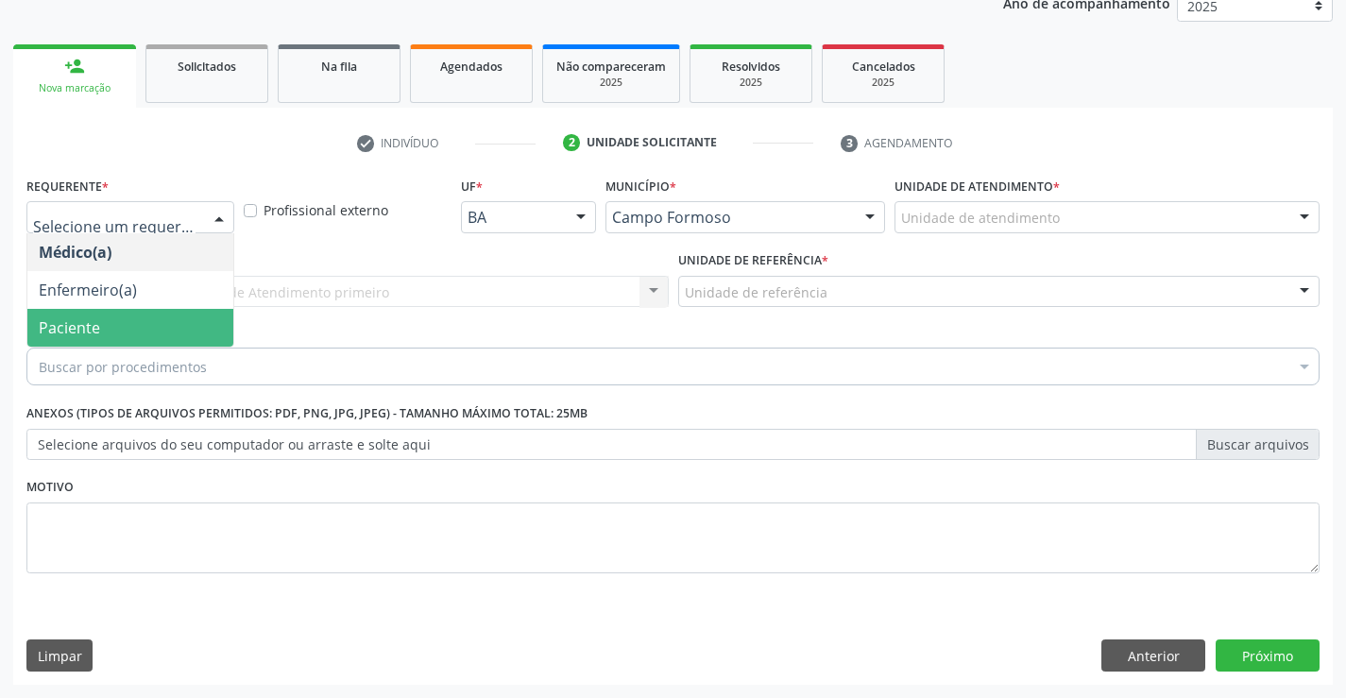
click at [192, 322] on span "Paciente" at bounding box center [130, 328] width 206 height 38
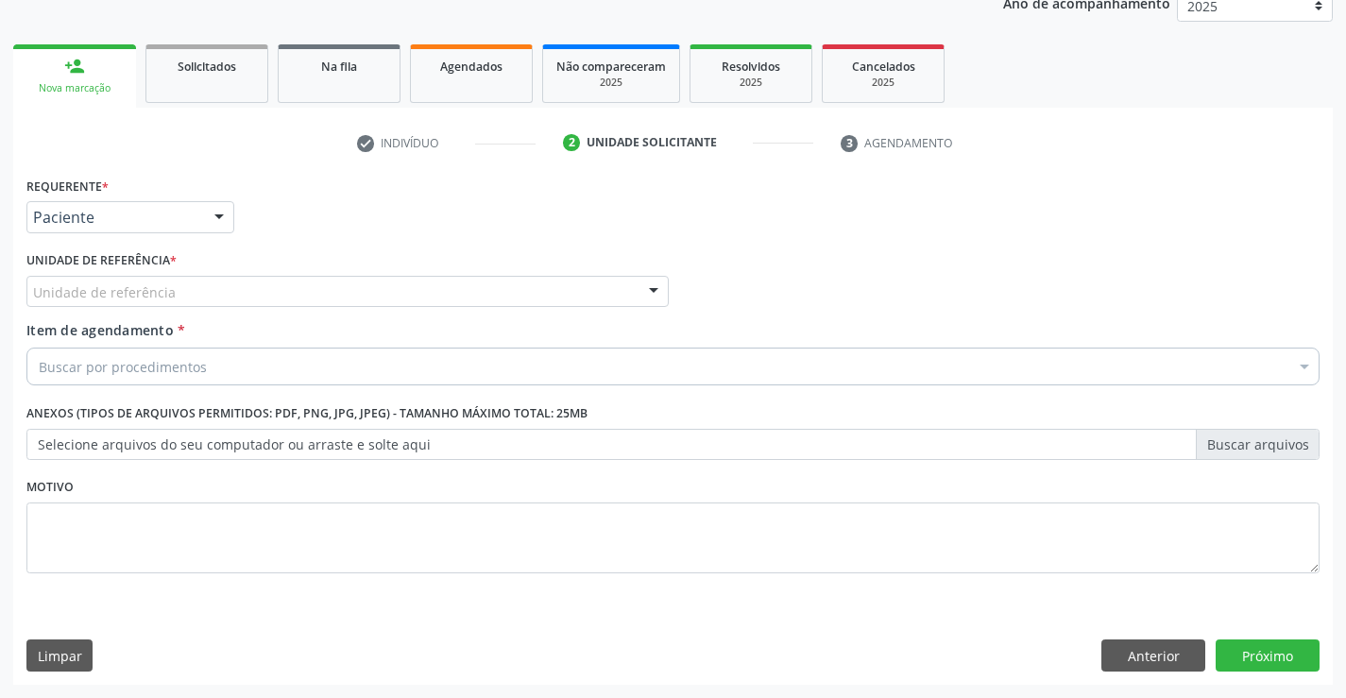
click at [417, 298] on div "Unidade de referência" at bounding box center [347, 292] width 642 height 32
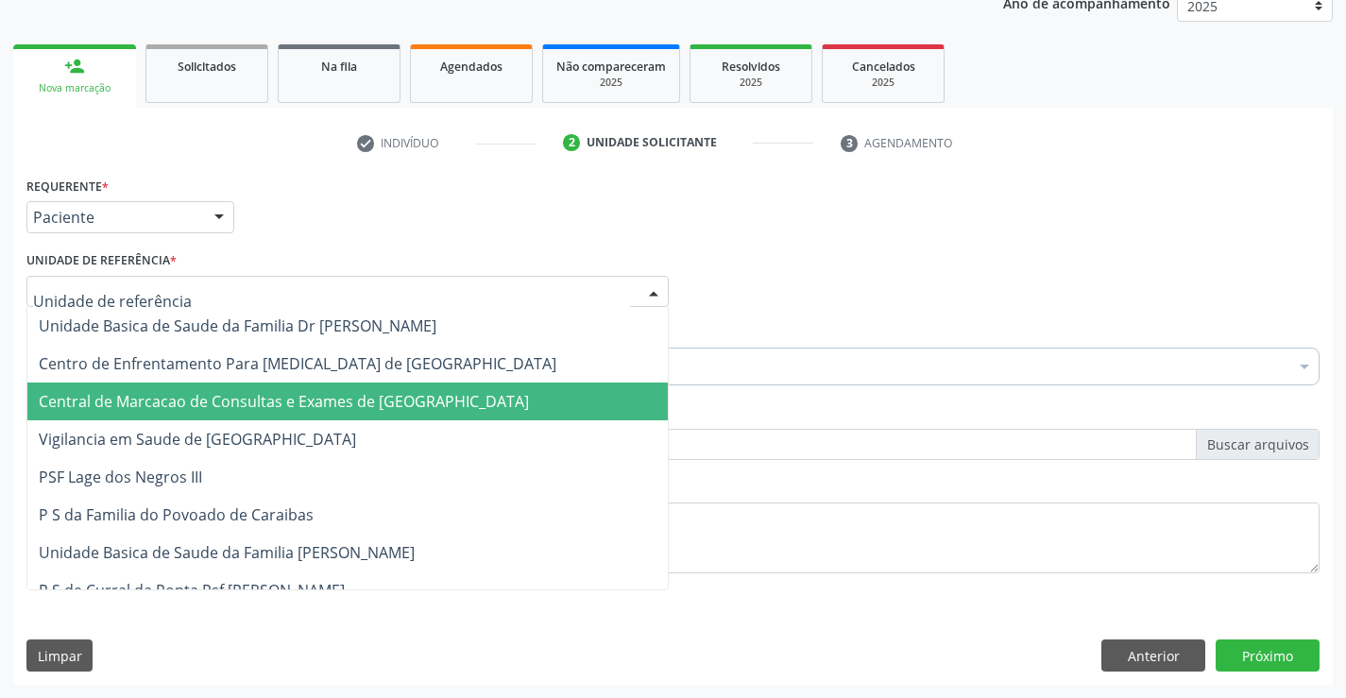
click at [423, 405] on span "Central de Marcacao de Consultas e Exames de [GEOGRAPHIC_DATA]" at bounding box center [284, 401] width 490 height 21
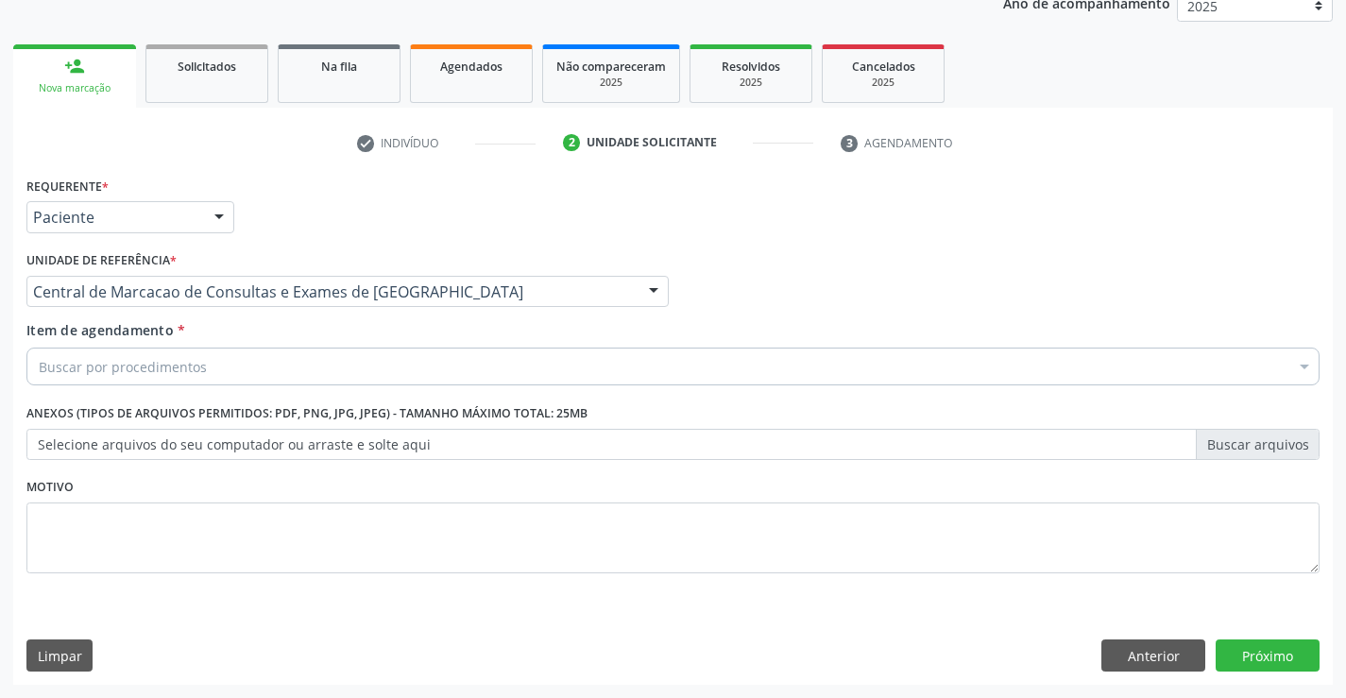
click at [530, 372] on div "Buscar por procedimentos" at bounding box center [672, 367] width 1293 height 38
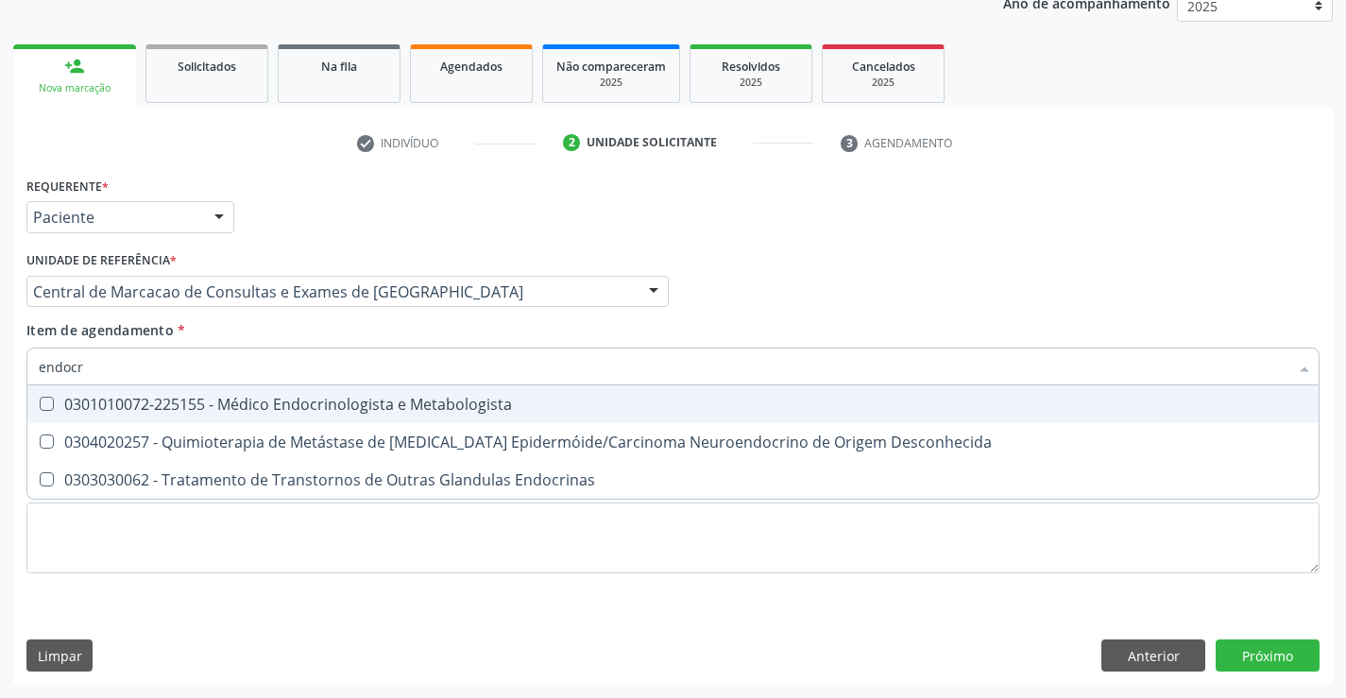
type input "endocri"
click at [502, 415] on span "0301010072-225155 - Médico Endocrinologista e Metabologista" at bounding box center [672, 404] width 1291 height 38
checkbox Metabologista "true"
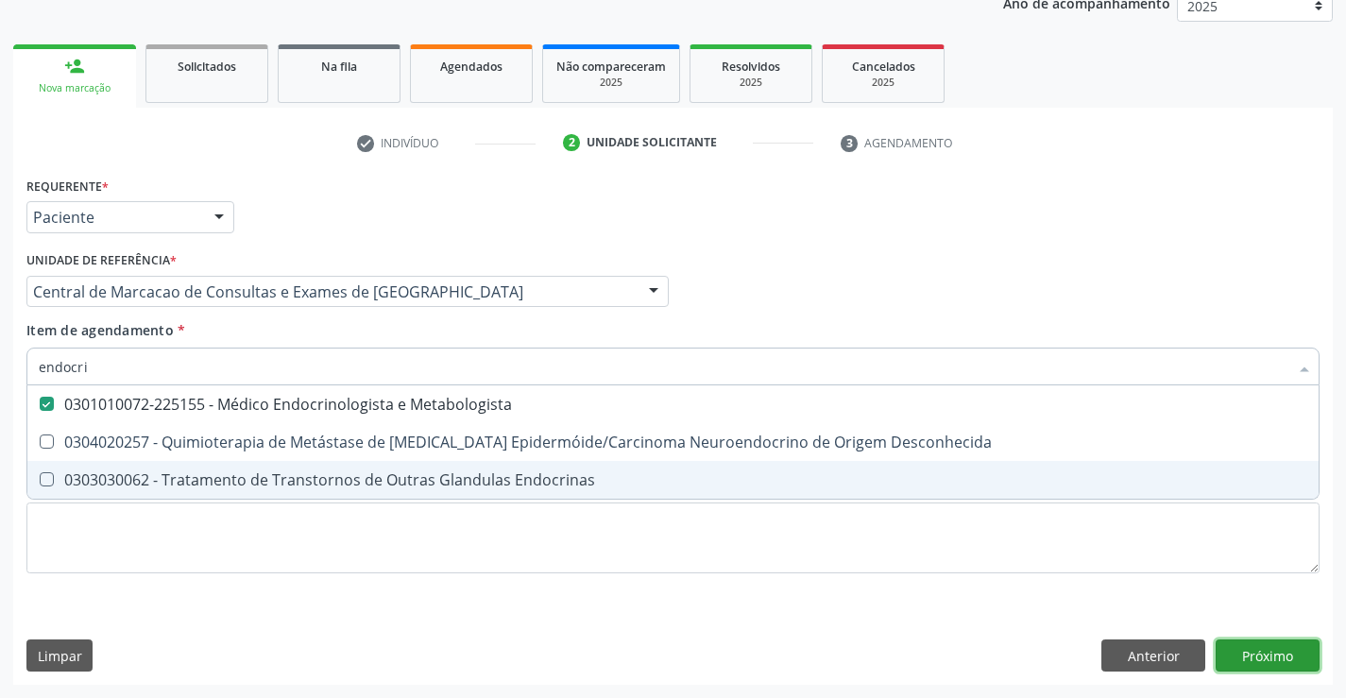
click at [1289, 656] on div "Requerente * Paciente Médico(a) Enfermeiro(a) Paciente Nenhum resultado encontr…" at bounding box center [673, 428] width 1320 height 513
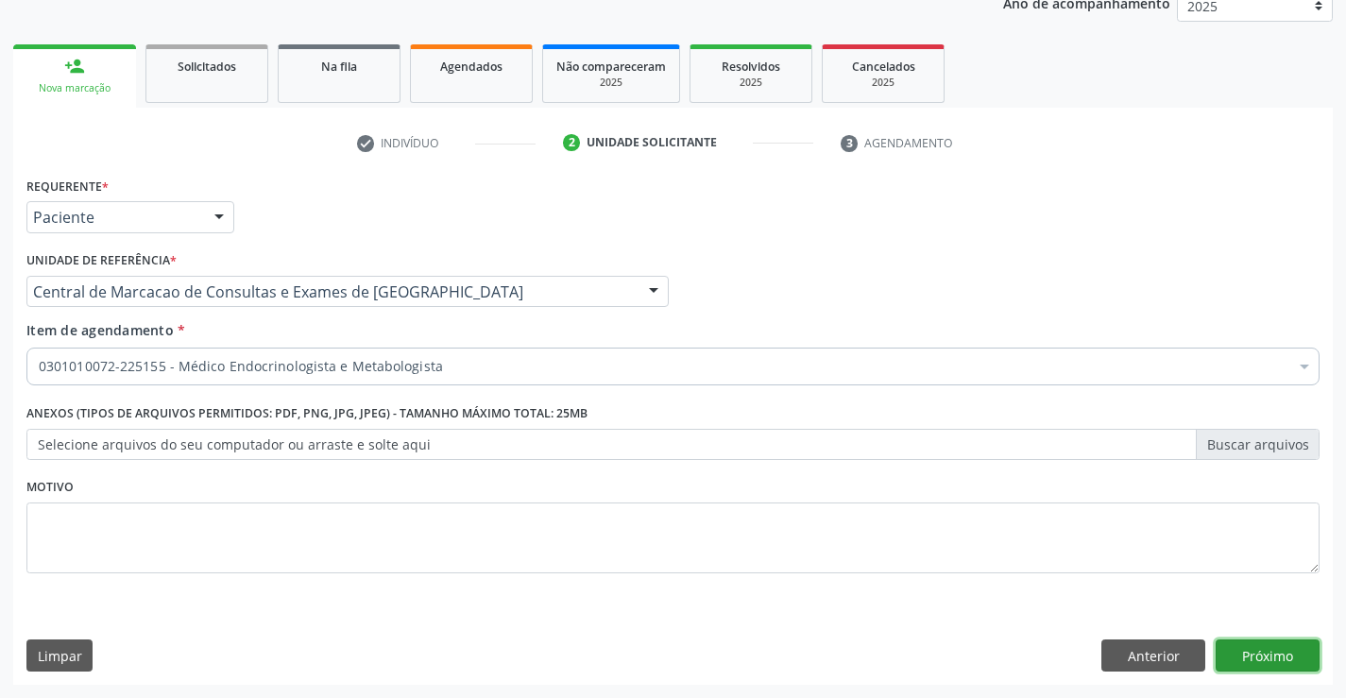
click at [1234, 651] on button "Próximo" at bounding box center [1268, 656] width 104 height 32
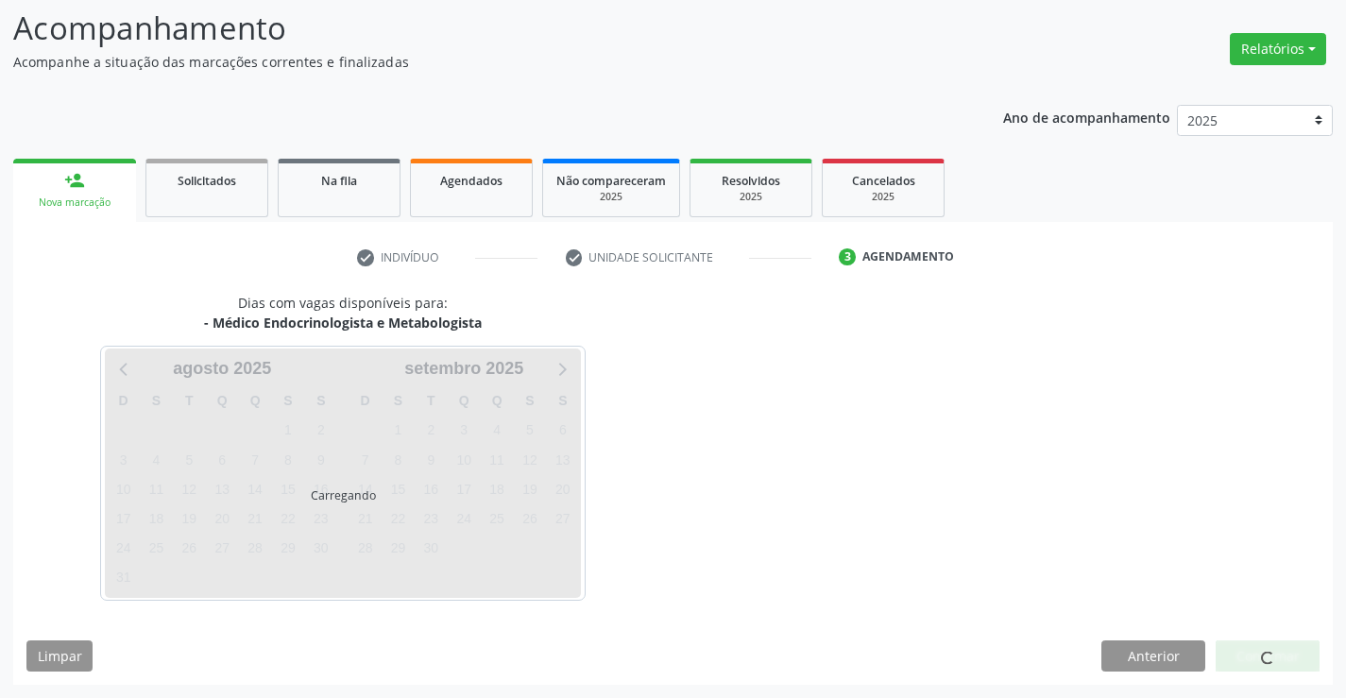
scroll to position [124, 0]
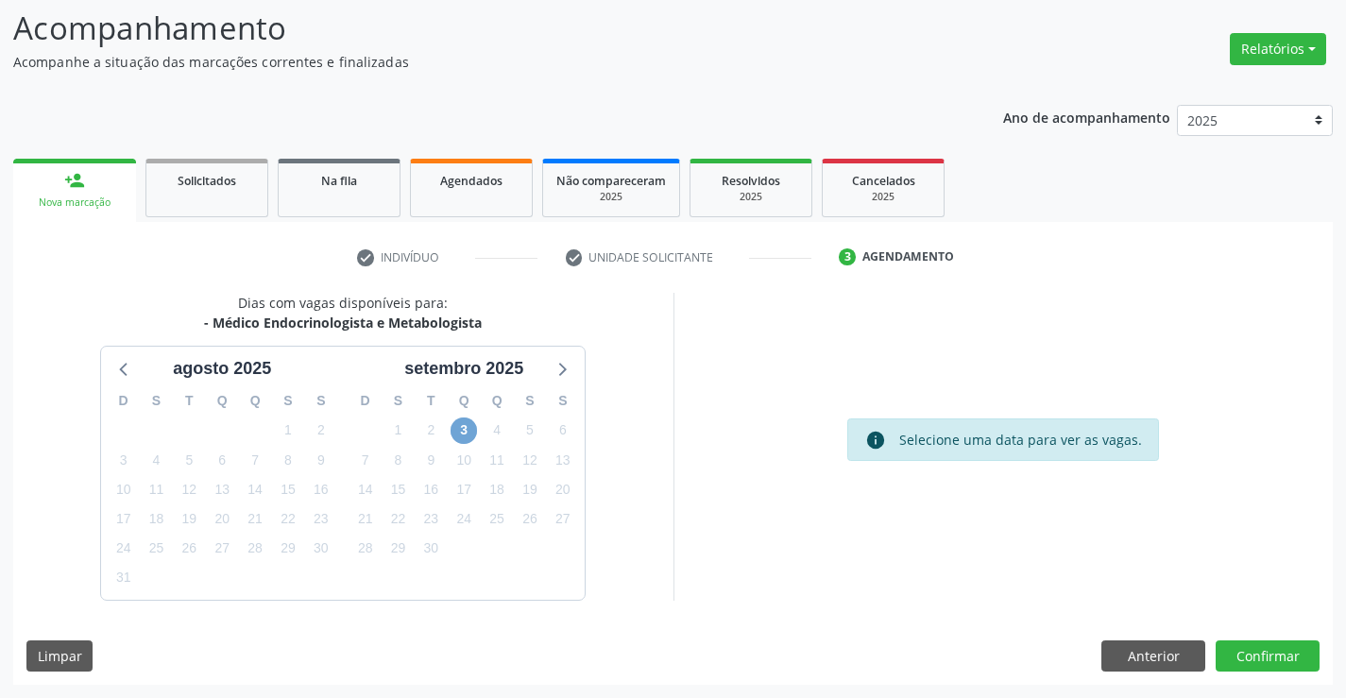
click at [466, 434] on span "3" at bounding box center [464, 431] width 26 height 26
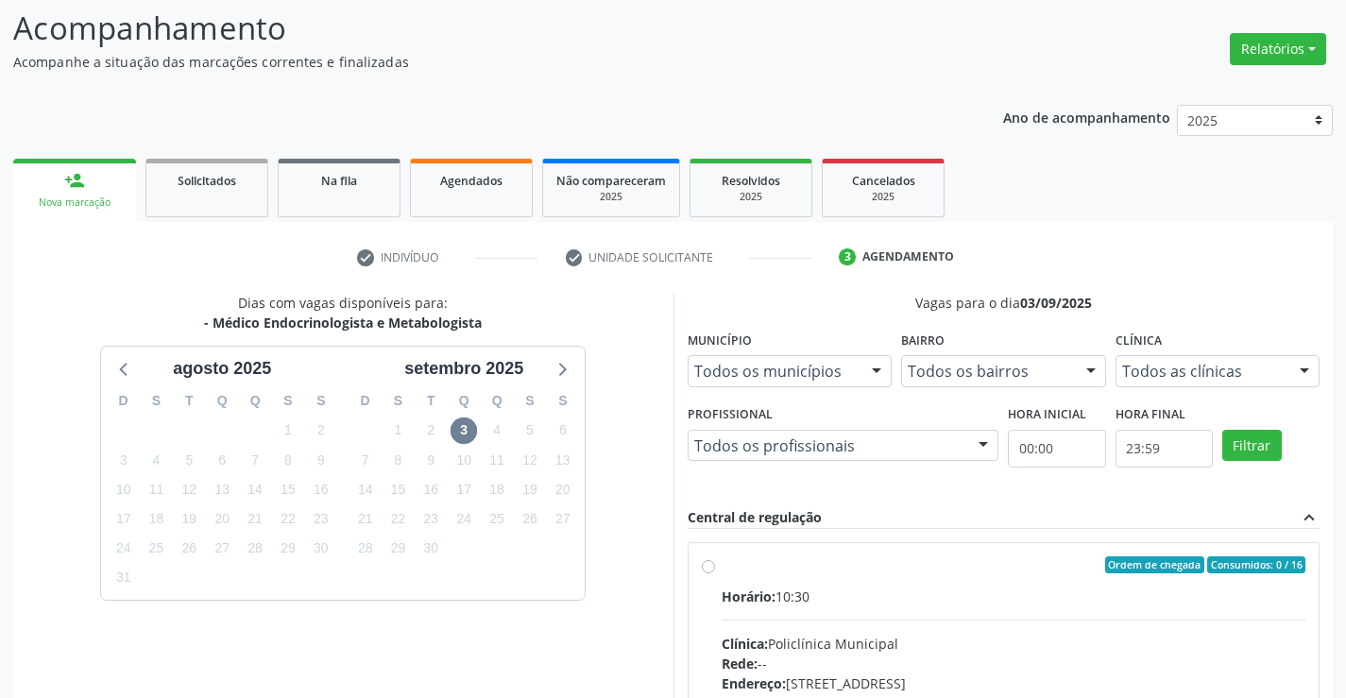
click at [715, 573] on input "Ordem de chegada Consumidos: 0 / 16 Horário: 10:30 Clínica: Policlínica Municip…" at bounding box center [708, 564] width 13 height 17
radio input "true"
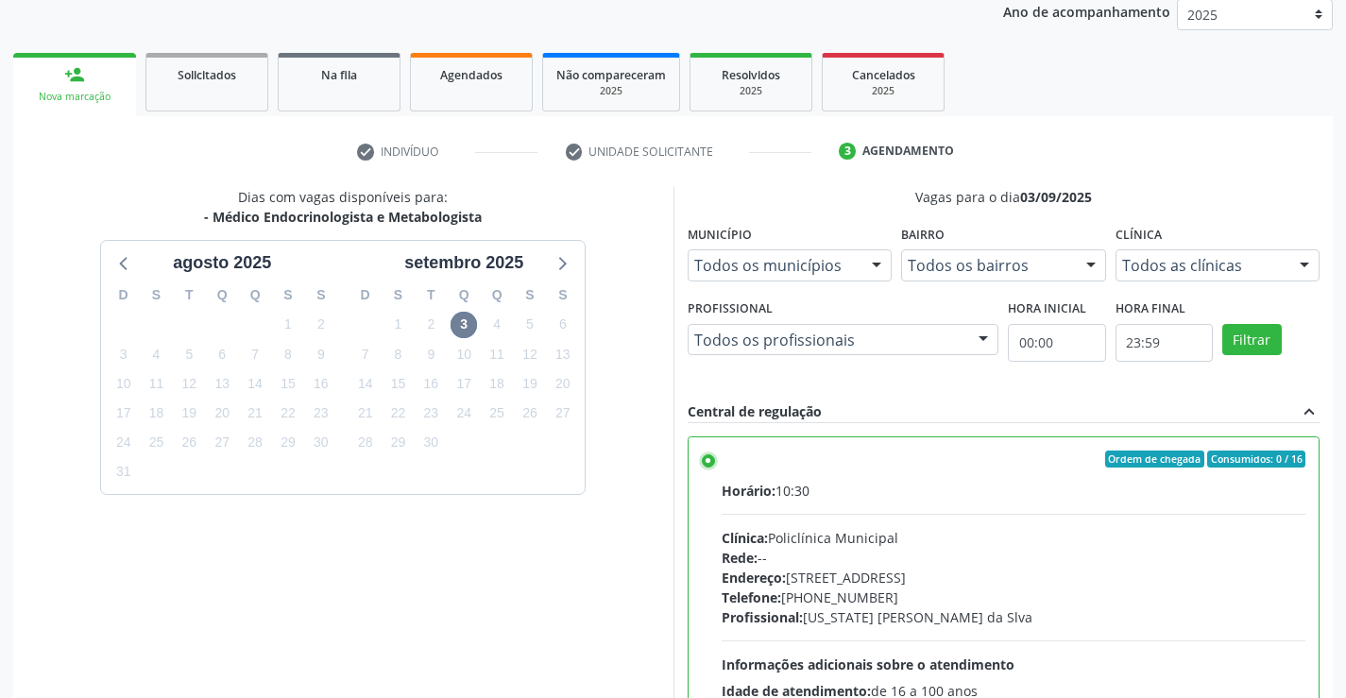
scroll to position [407, 0]
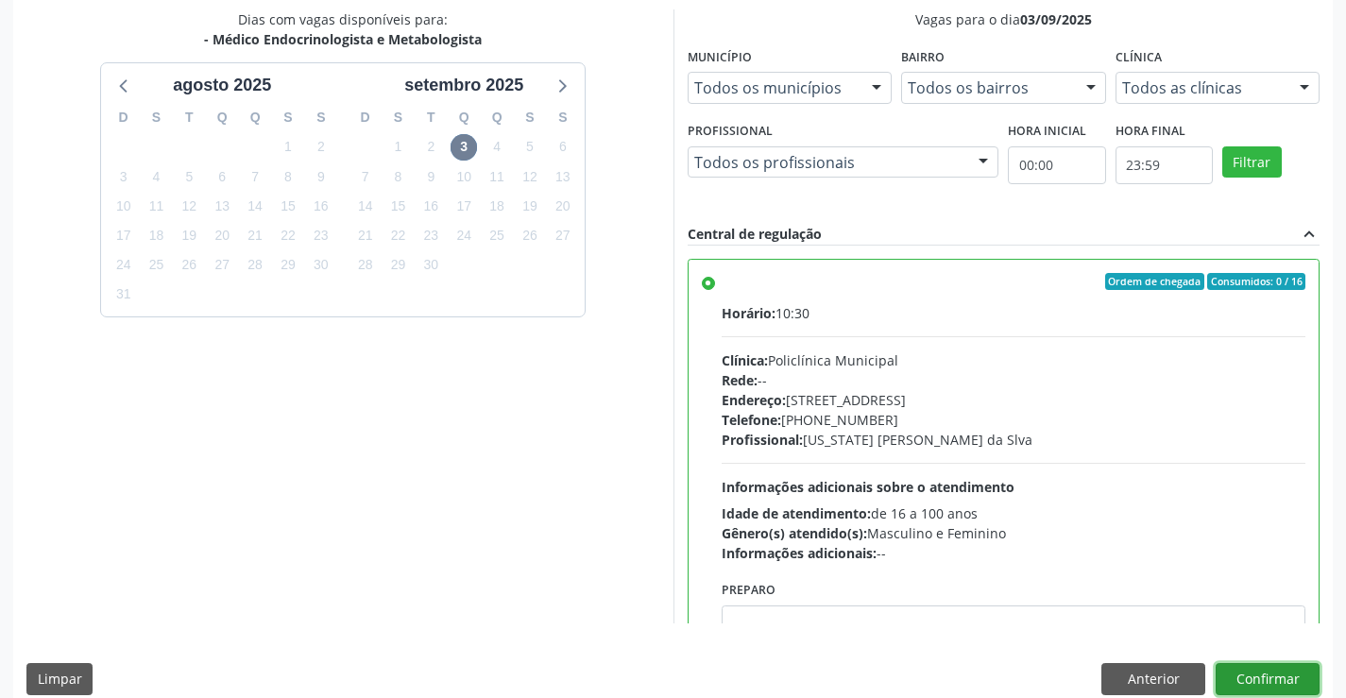
click at [1290, 669] on button "Confirmar" at bounding box center [1268, 679] width 104 height 32
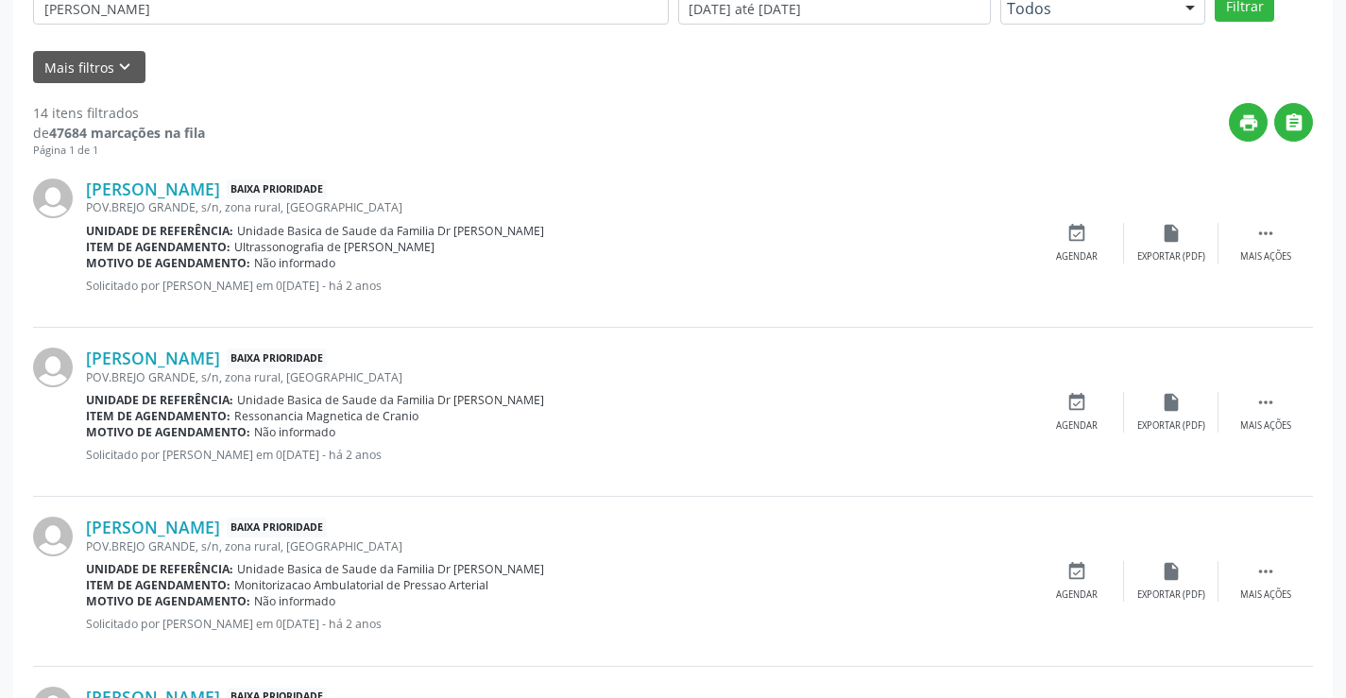
scroll to position [0, 0]
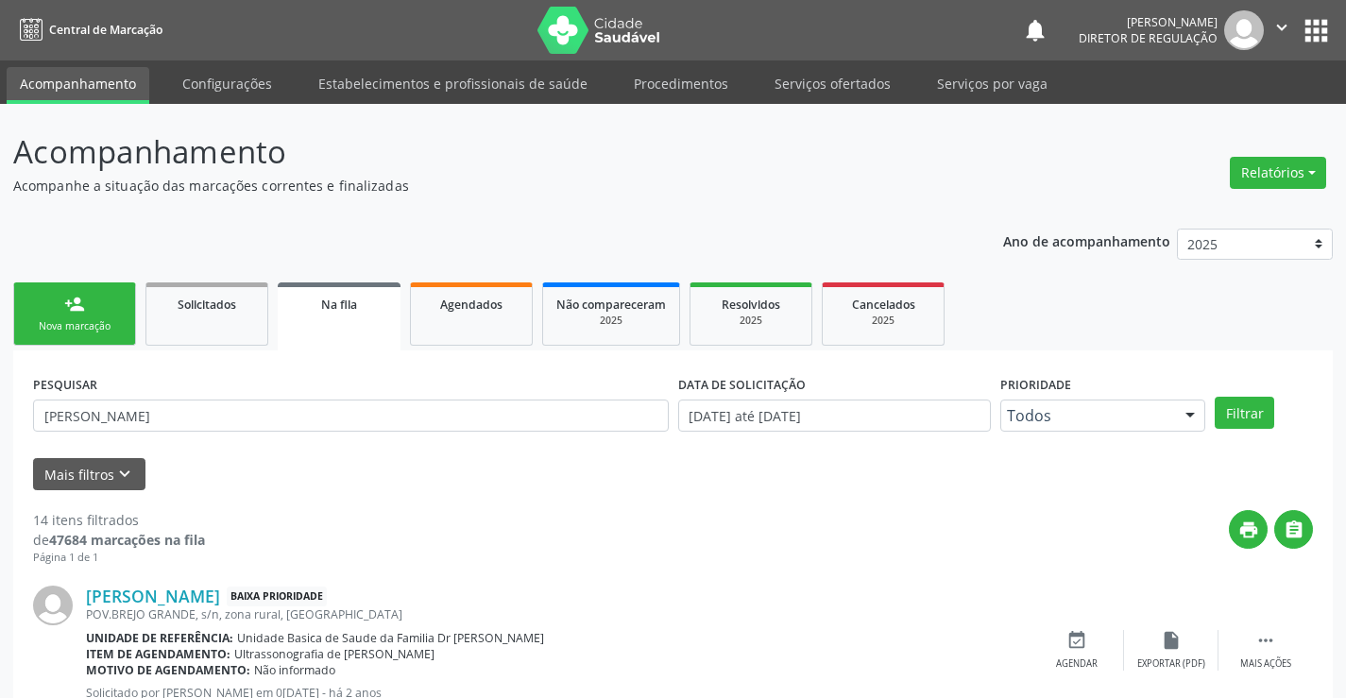
click at [47, 342] on link "person_add Nova marcação" at bounding box center [74, 313] width 123 height 63
click at [54, 322] on div "Nova marcação" at bounding box center [74, 326] width 94 height 14
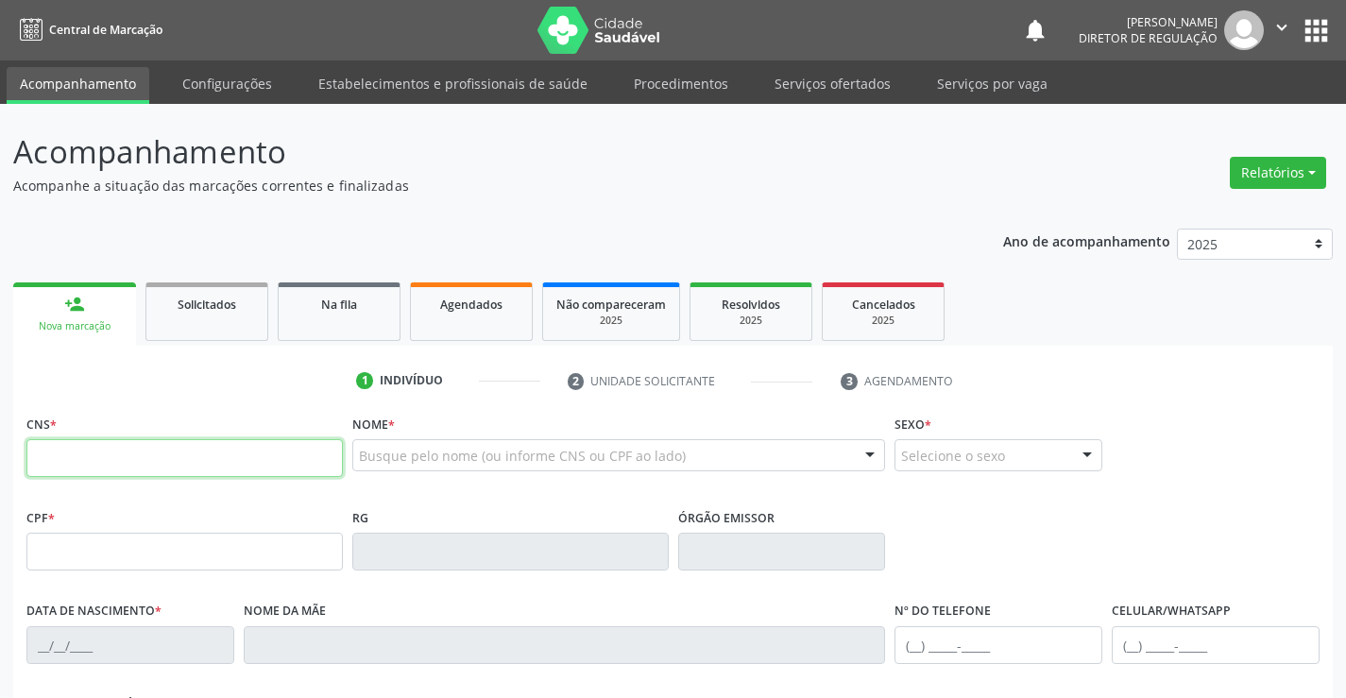
click at [80, 469] on input "text" at bounding box center [184, 458] width 316 height 38
type input "700 0041 4668 9206"
type input "007485803"
type input "[DATE]"
type input "[PHONE_NUMBER]"
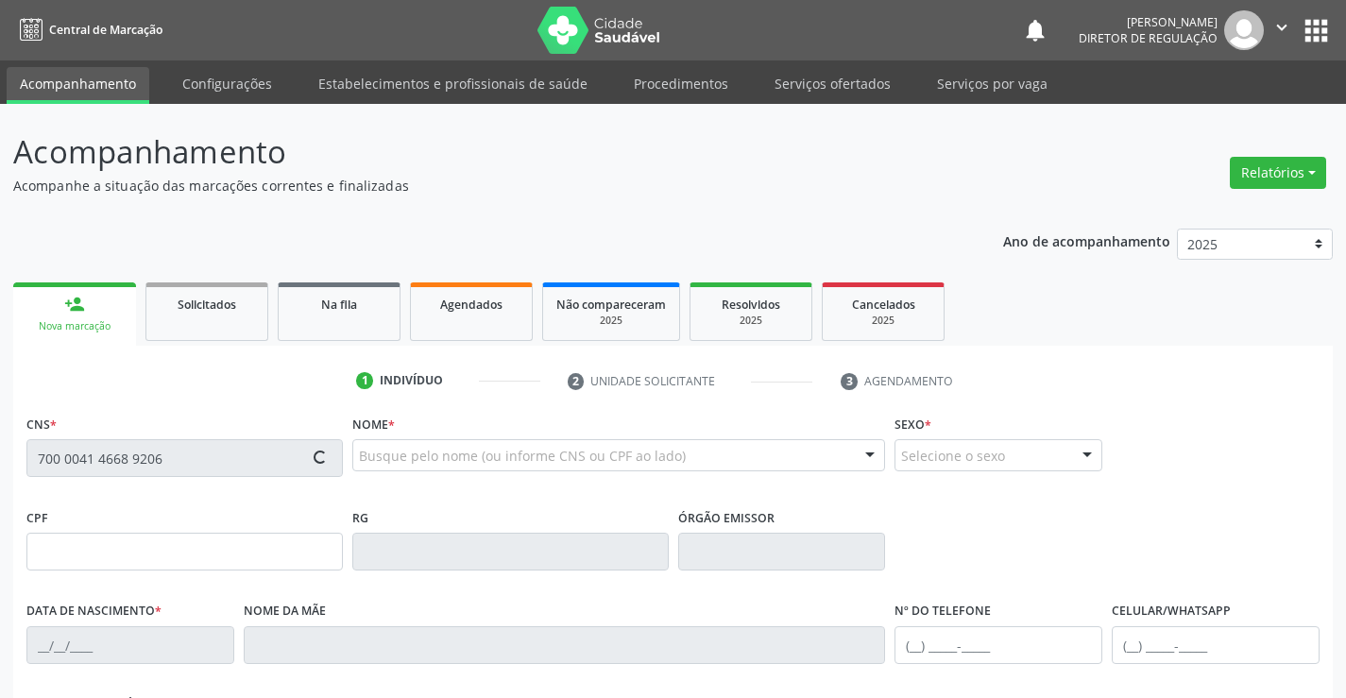
type input "[PHONE_NUMBER]"
type input "100.183.215-93"
type input "S/N"
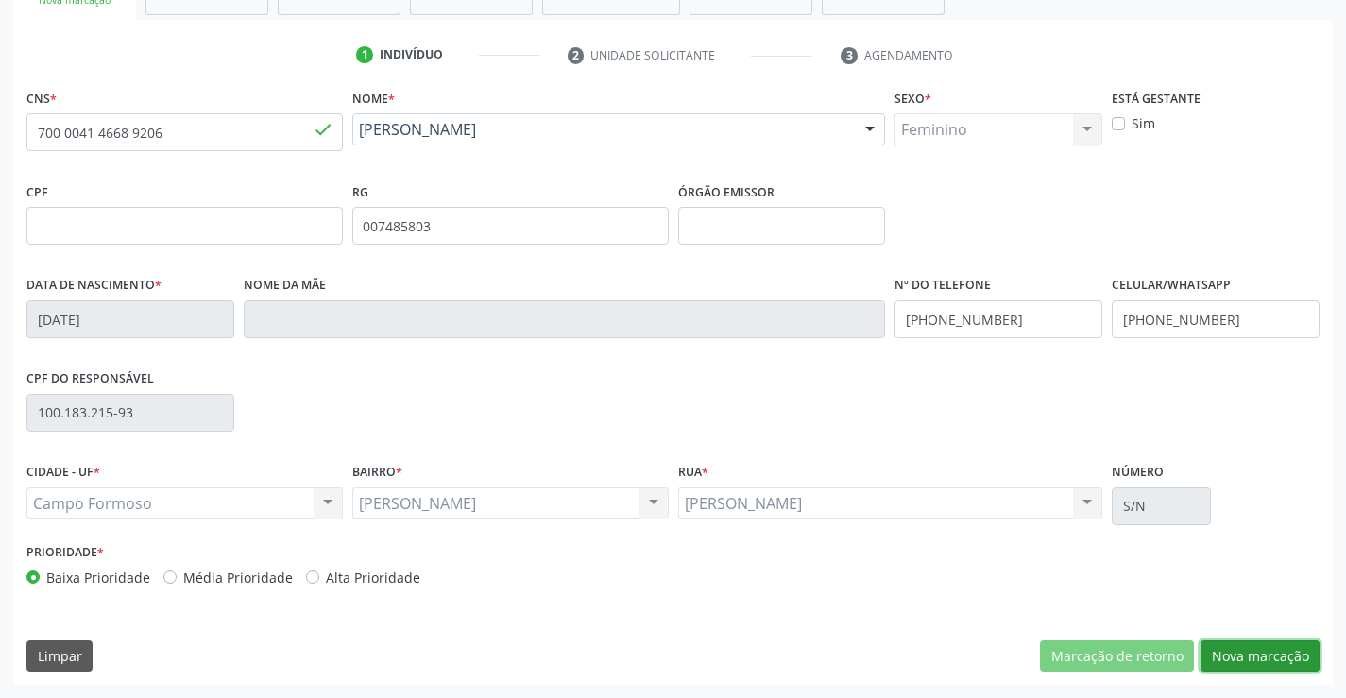
click at [1264, 647] on button "Nova marcação" at bounding box center [1260, 656] width 119 height 32
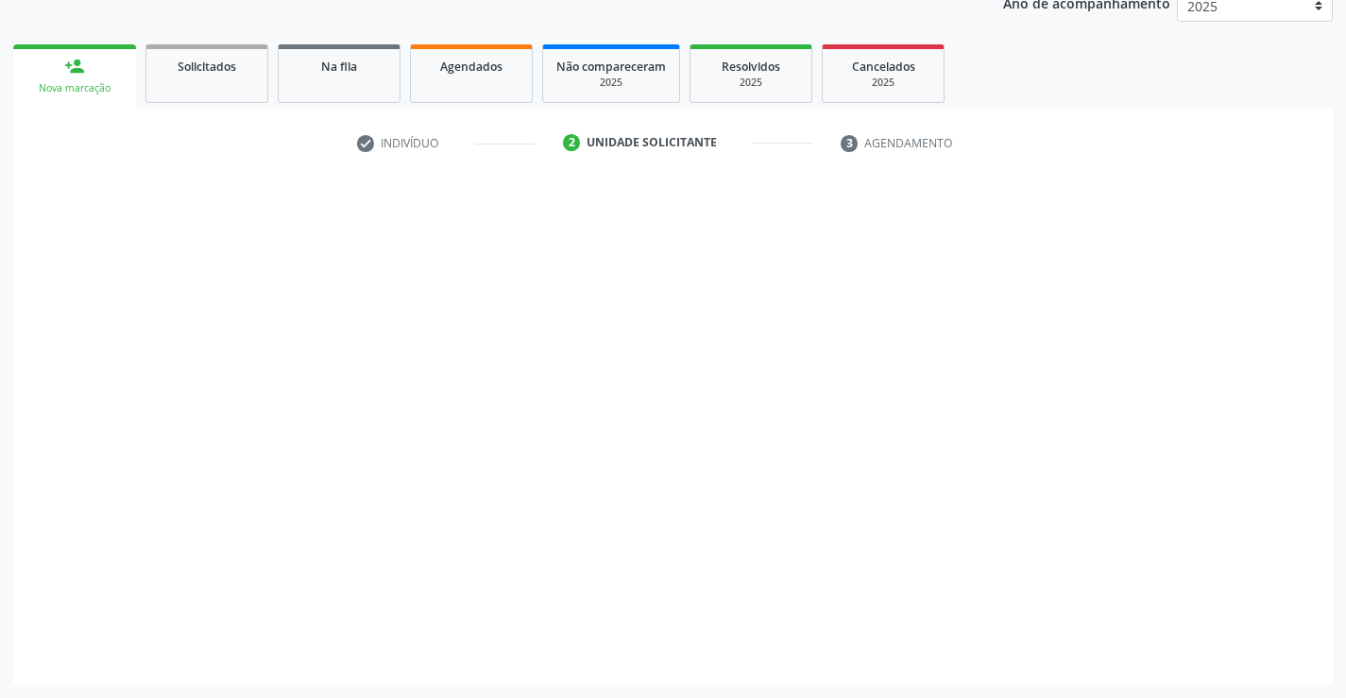
scroll to position [238, 0]
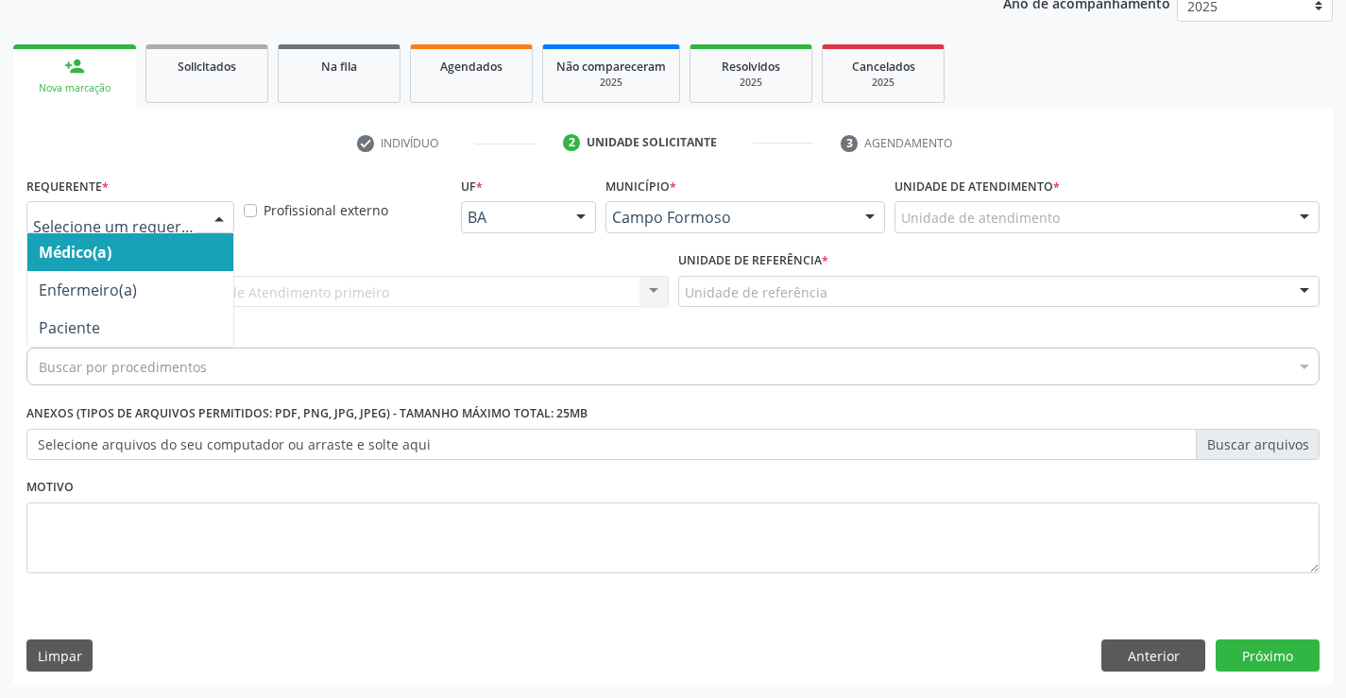
click at [206, 212] on div at bounding box center [219, 218] width 28 height 32
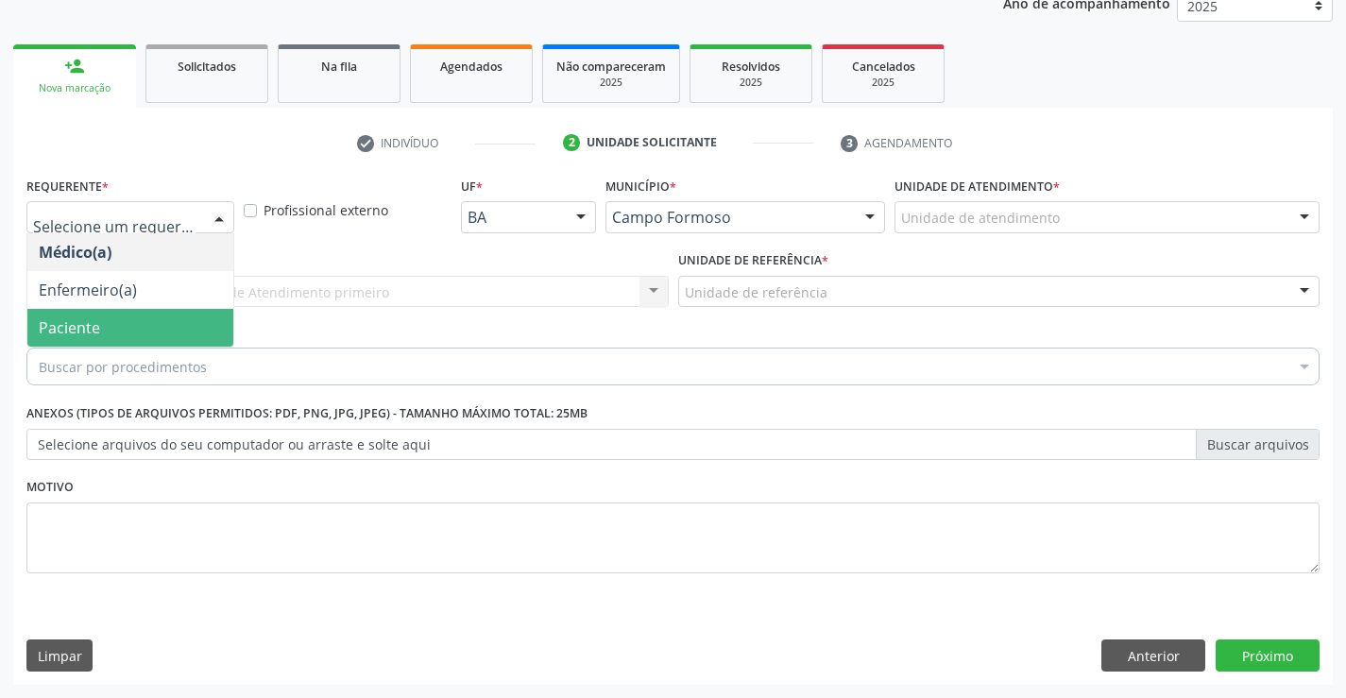
drag, startPoint x: 190, startPoint y: 335, endPoint x: 300, endPoint y: 300, distance: 115.9
click at [191, 335] on span "Paciente" at bounding box center [130, 328] width 206 height 38
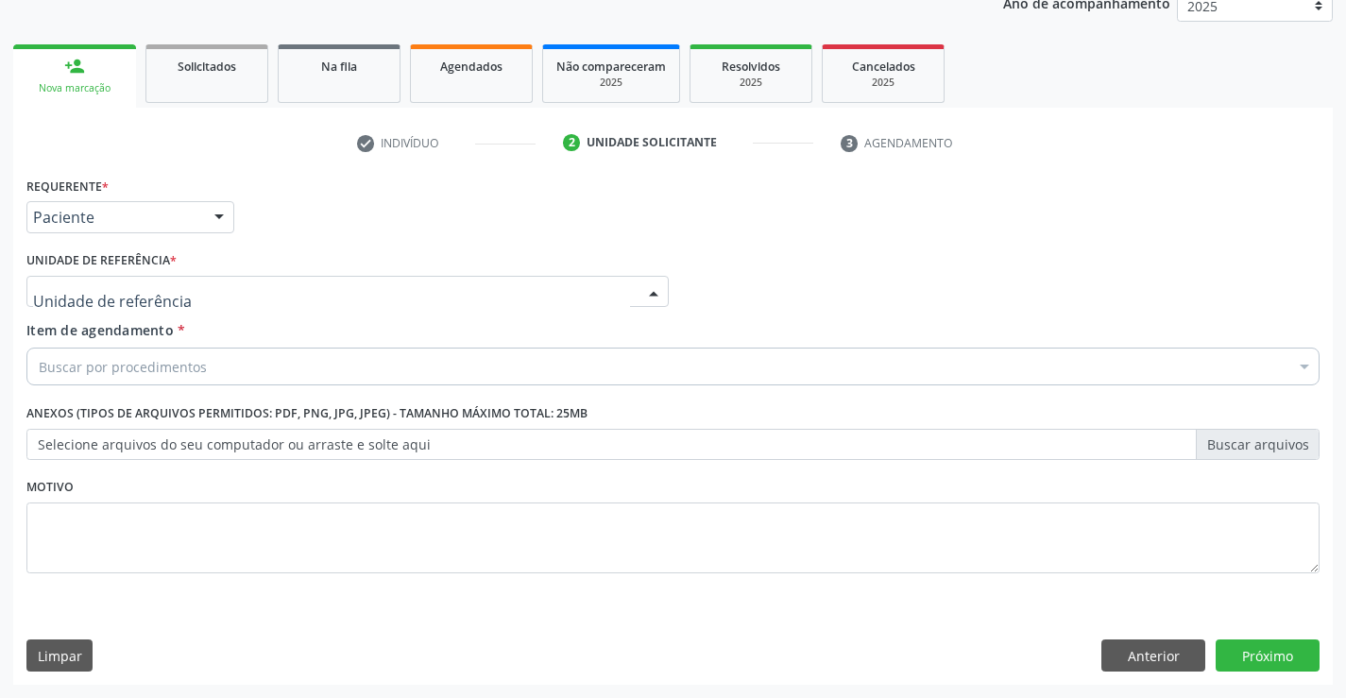
click at [303, 300] on div at bounding box center [347, 292] width 642 height 32
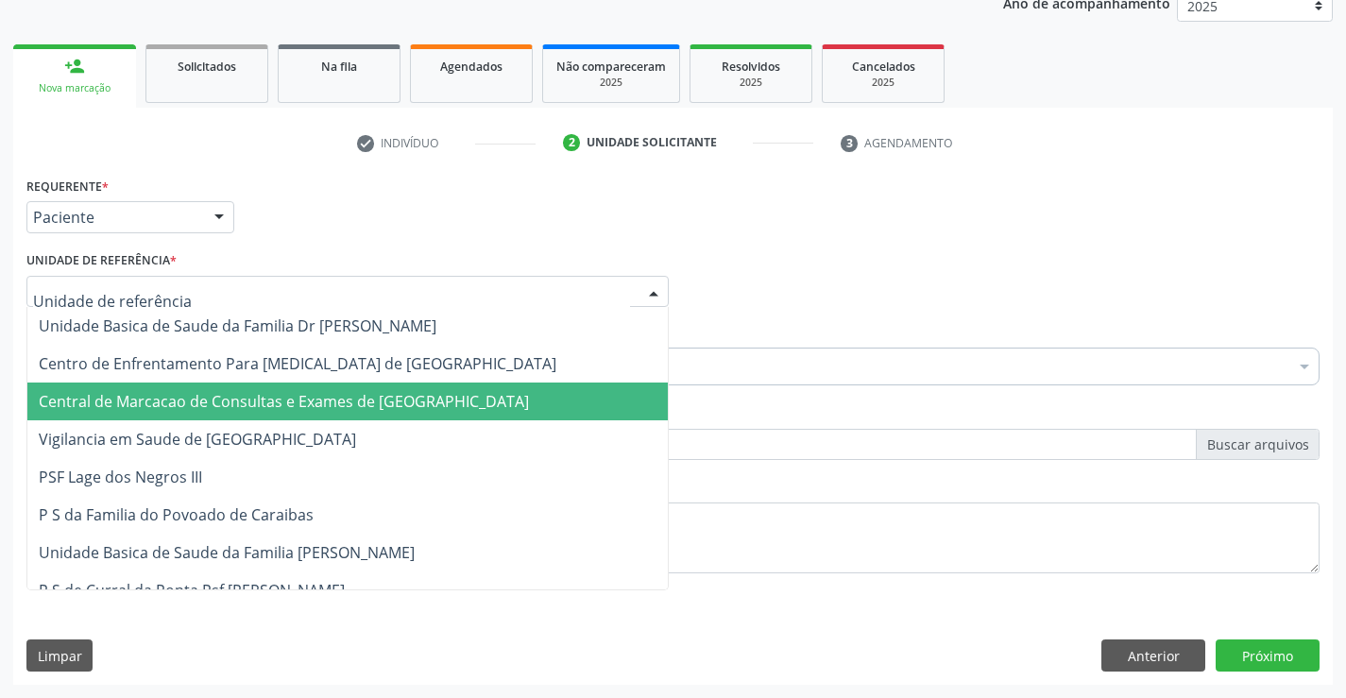
drag, startPoint x: 318, startPoint y: 401, endPoint x: 393, endPoint y: 375, distance: 78.9
click at [321, 401] on span "Central de Marcacao de Consultas e Exames de [GEOGRAPHIC_DATA]" at bounding box center [284, 401] width 490 height 21
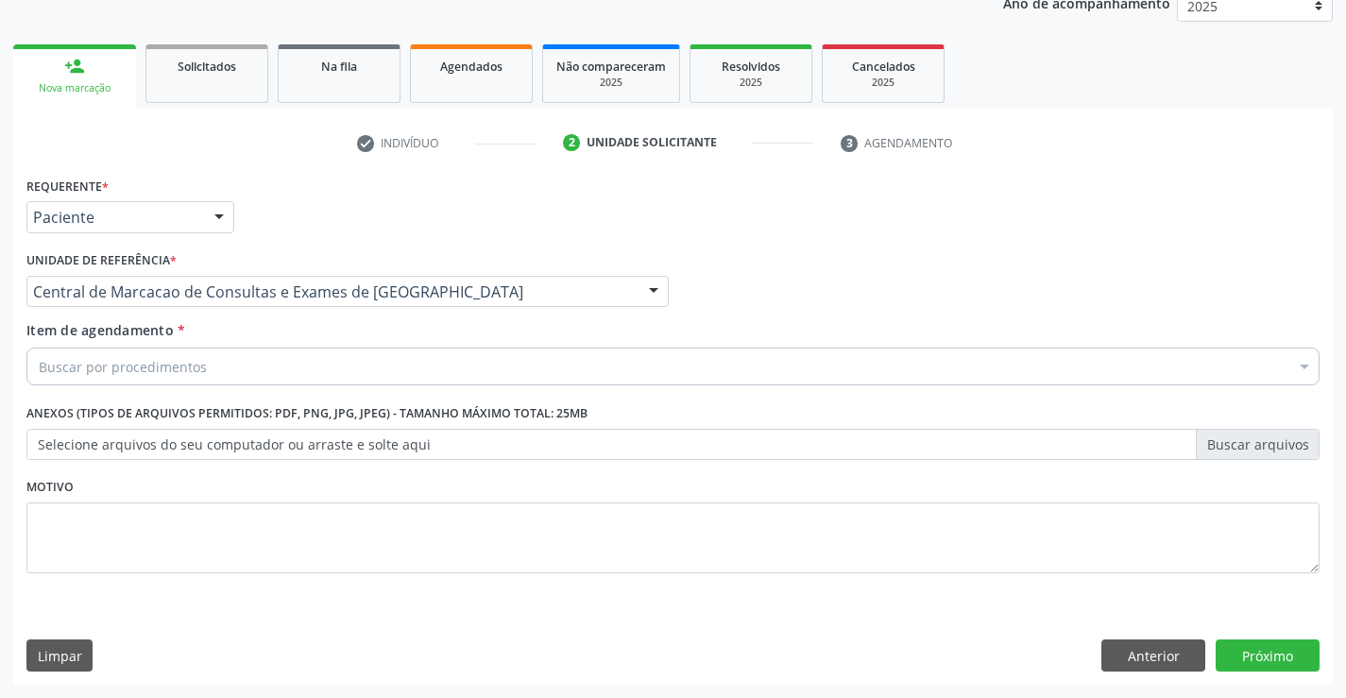
click at [394, 374] on div "Buscar por procedimentos" at bounding box center [672, 367] width 1293 height 38
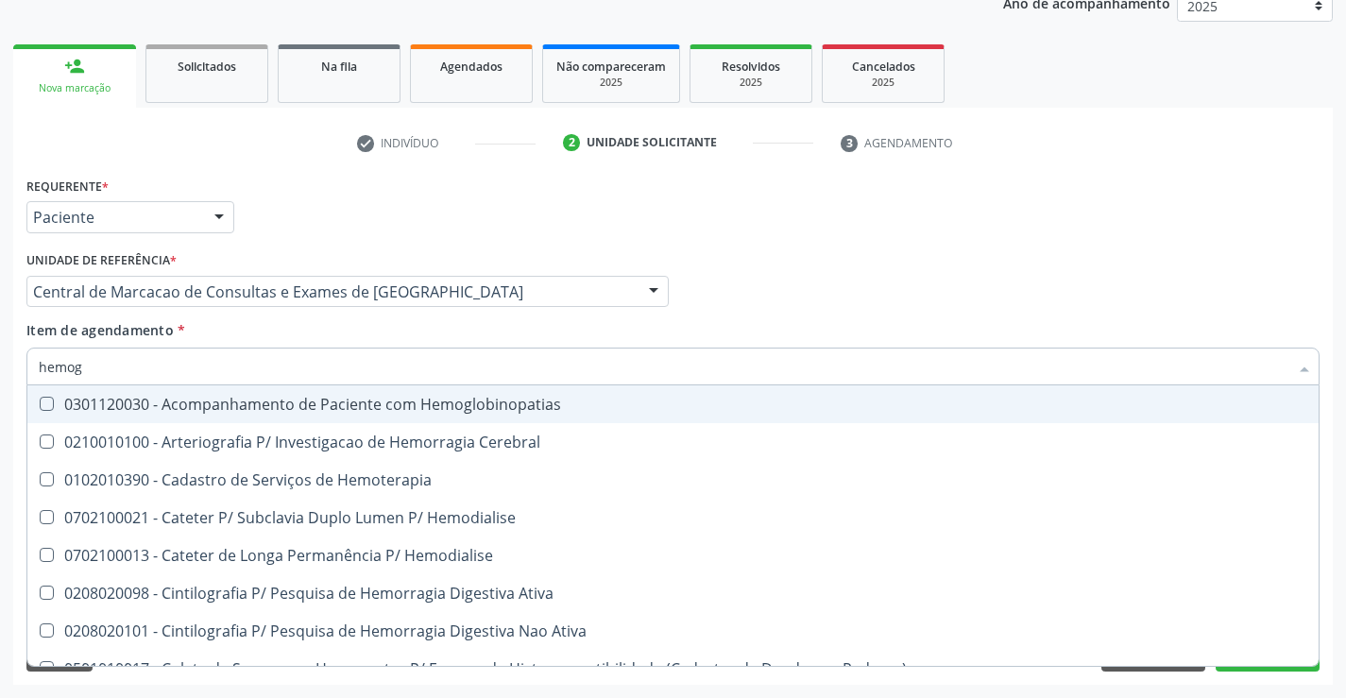
type input "hemogr"
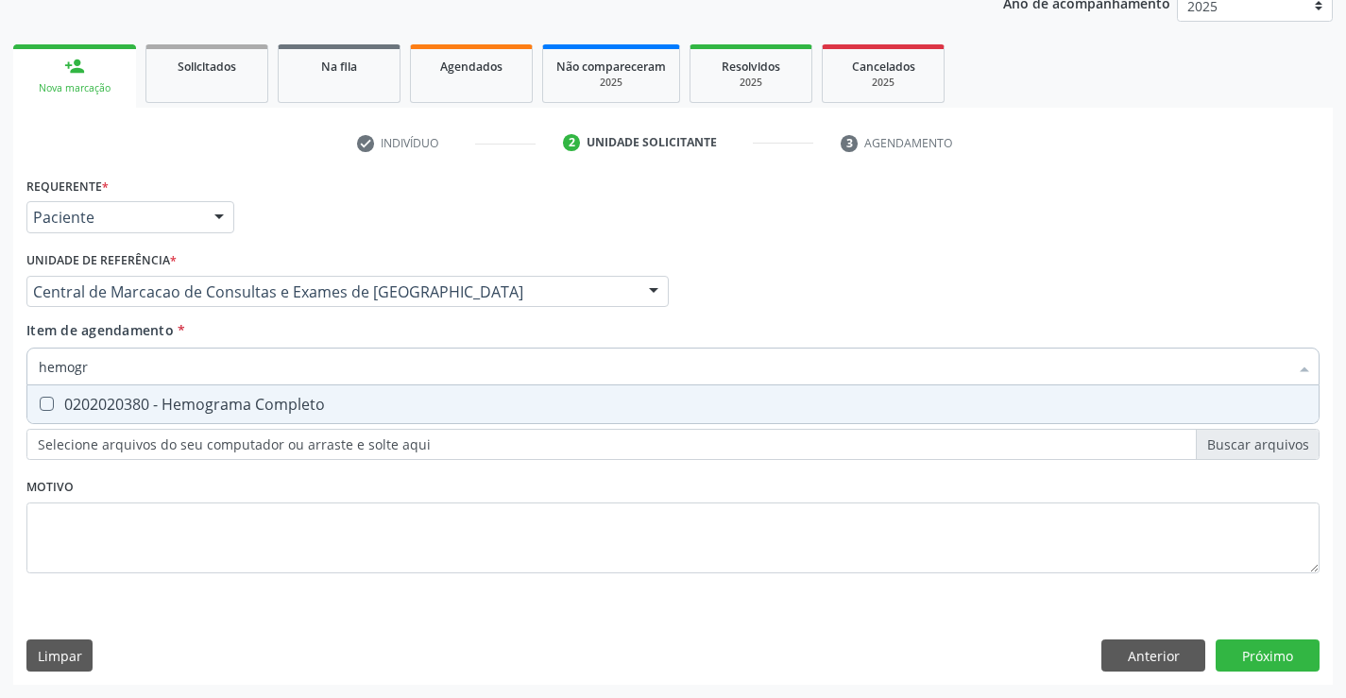
click at [351, 412] on div "0202020380 - Hemograma Completo" at bounding box center [673, 404] width 1269 height 15
checkbox Completo "true"
type input "hemogr"
click at [338, 327] on div "Item de agendamento * hemogr Desfazer seleção 0202020380 - Hemograma Completo N…" at bounding box center [672, 350] width 1293 height 60
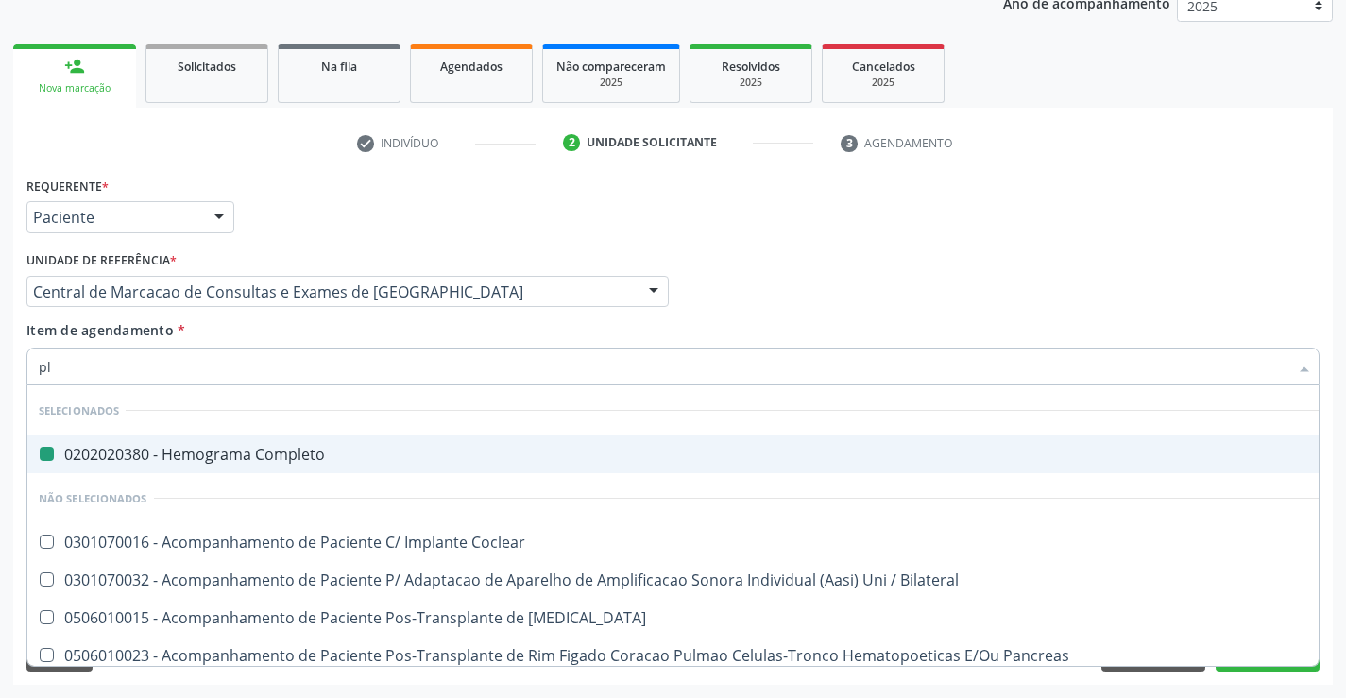
type input "pla"
checkbox Completo "false"
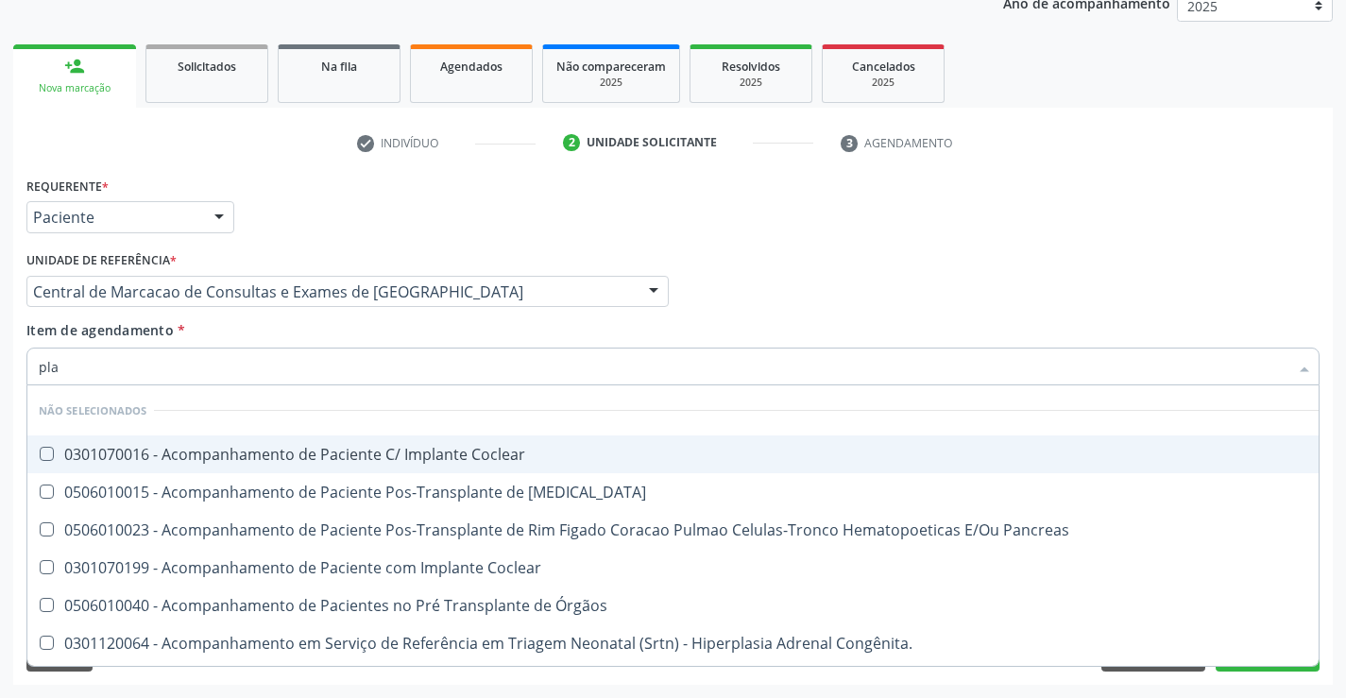
type input "plaq"
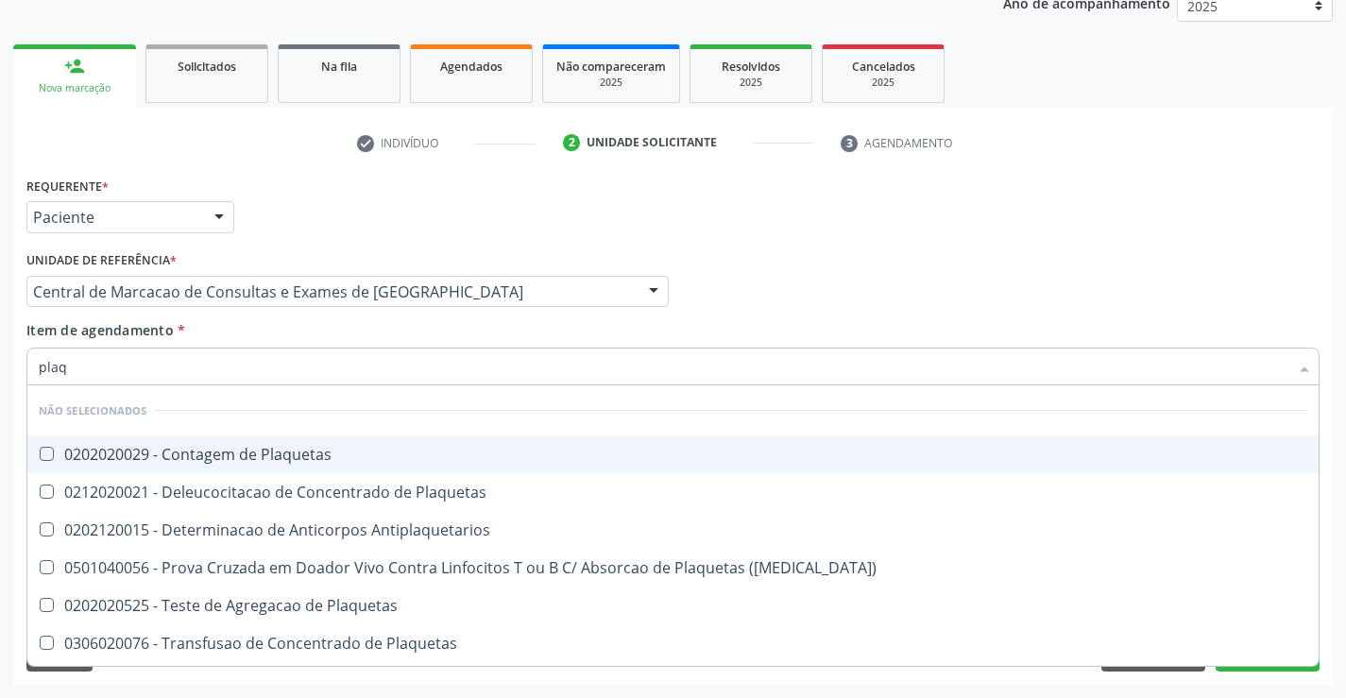
click at [339, 438] on span "0202020029 - Contagem de Plaquetas" at bounding box center [672, 454] width 1291 height 38
checkbox Plaquetas "true"
click at [312, 357] on input "plaq" at bounding box center [664, 367] width 1250 height 38
click at [308, 334] on div "Item de agendamento * plaq Desfazer seleção Não selecionados 0202020029 - Conta…" at bounding box center [672, 350] width 1293 height 60
checkbox Plaquetas "true"
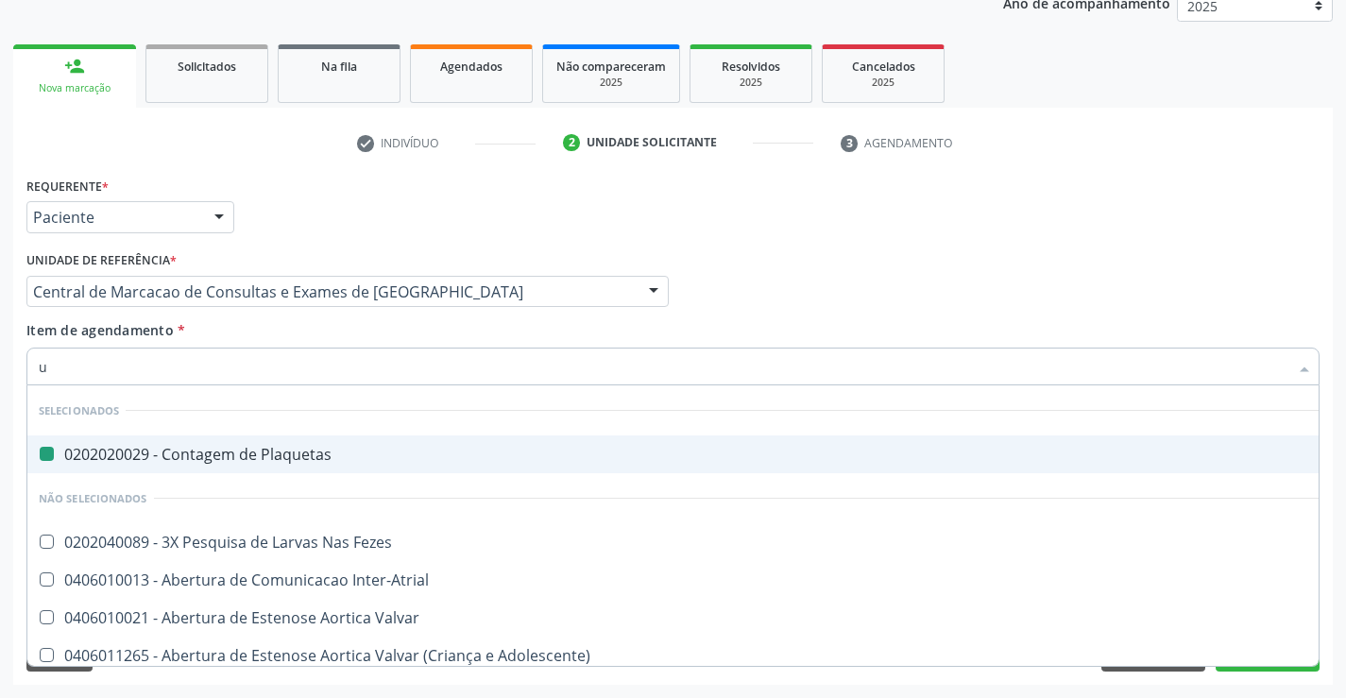
type input "ur"
checkbox Plaquetas "false"
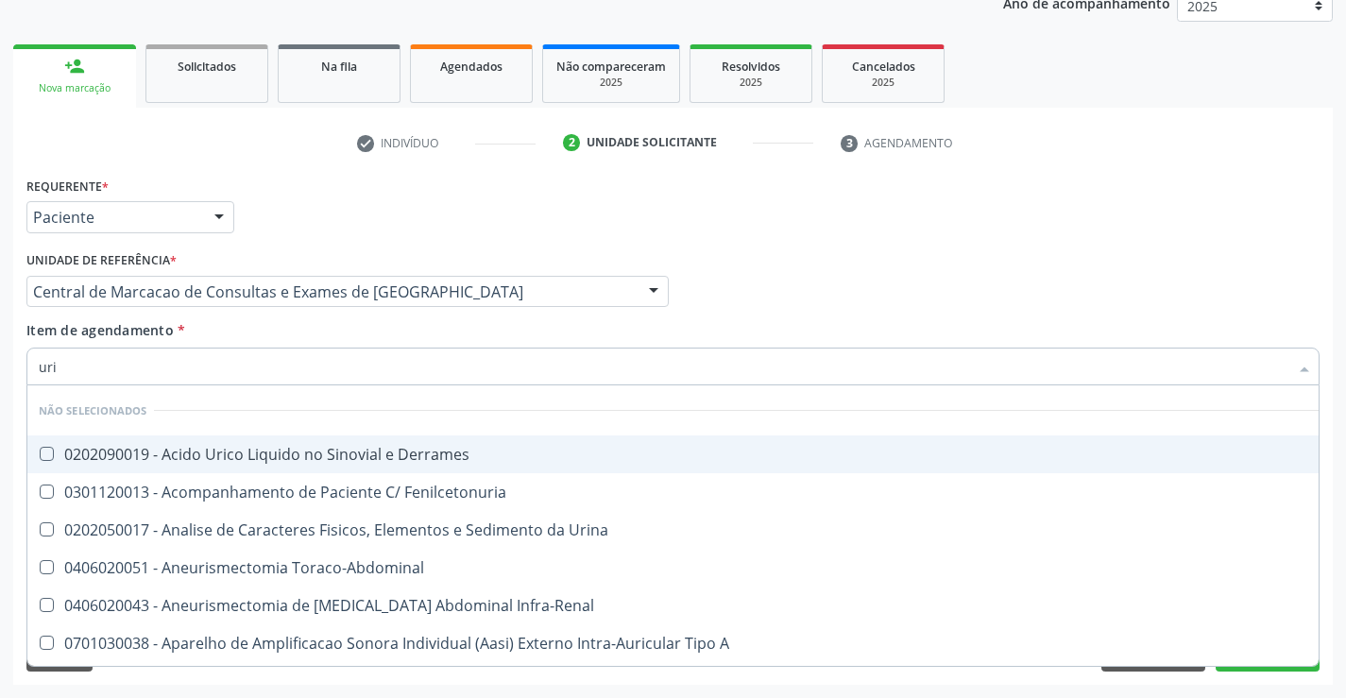
type input "urin"
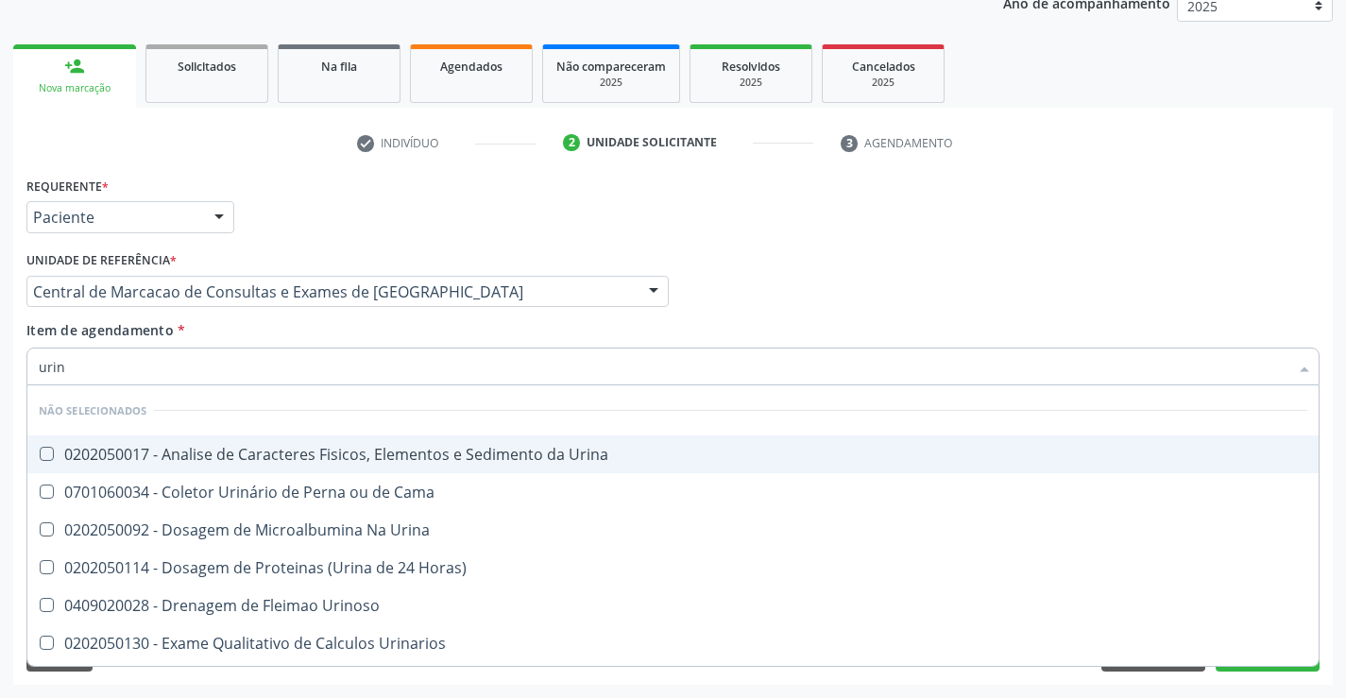
click at [326, 447] on div "0202050017 - Analise de Caracteres Fisicos, Elementos e Sedimento da Urina" at bounding box center [673, 454] width 1269 height 15
checkbox Urina "true"
click at [324, 333] on div "Item de agendamento * urin Desfazer seleção Não selecionados 0202050017 - Anali…" at bounding box center [672, 350] width 1293 height 60
checkbox Urina "true"
checkbox Cama "true"
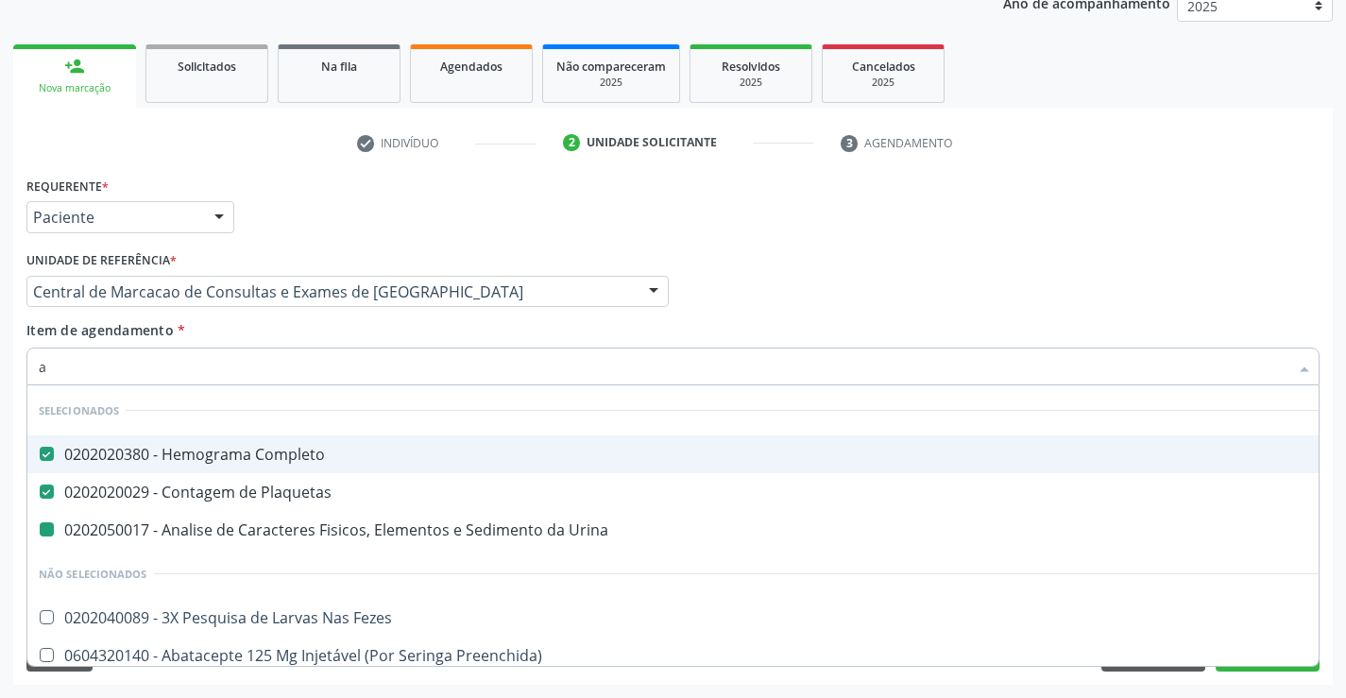
type input "ac"
checkbox Urina "false"
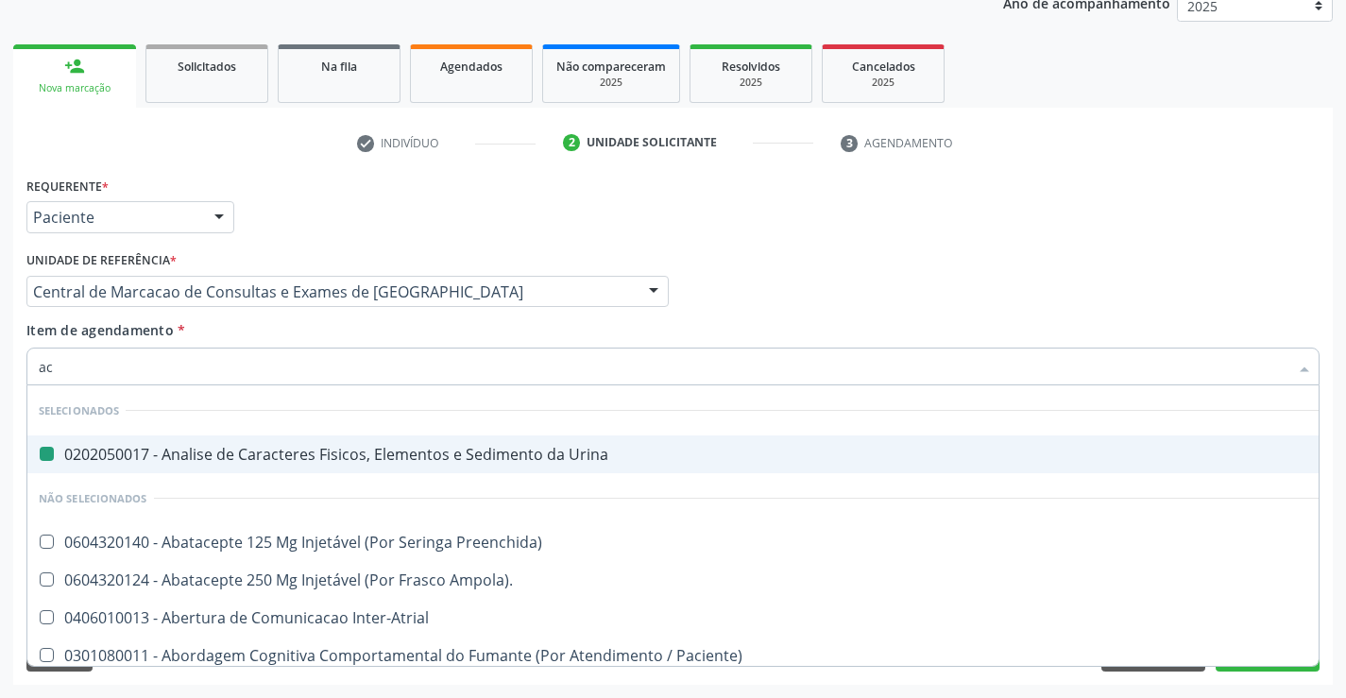
type input "aci"
checkbox Urina "false"
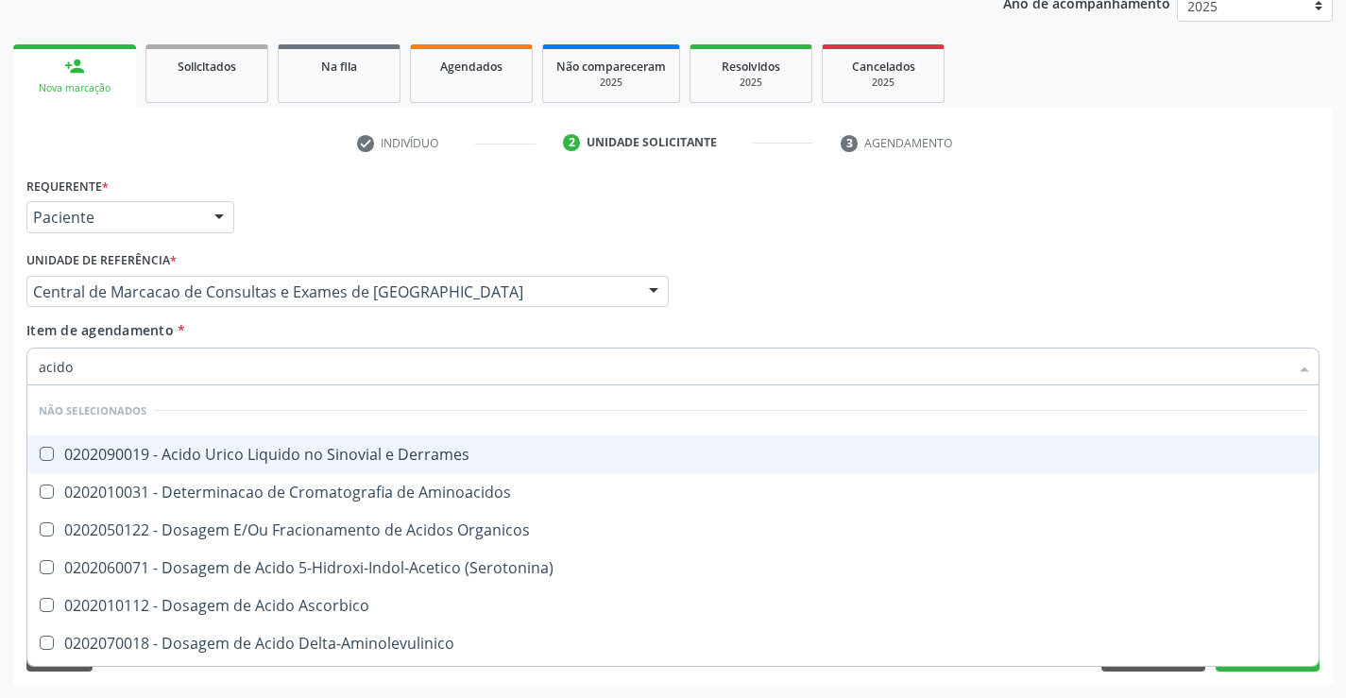
type input "acido u"
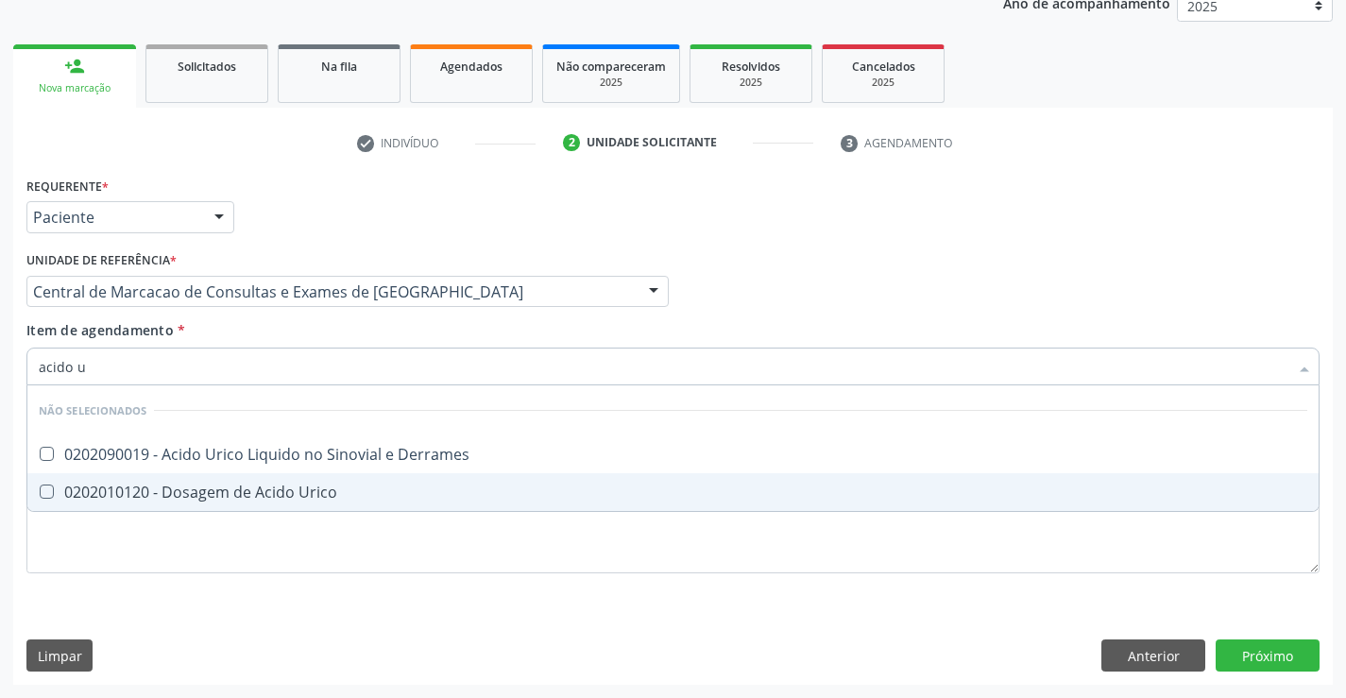
click at [318, 485] on div "0202010120 - Dosagem de Acido Urico" at bounding box center [673, 492] width 1269 height 15
checkbox Urico "true"
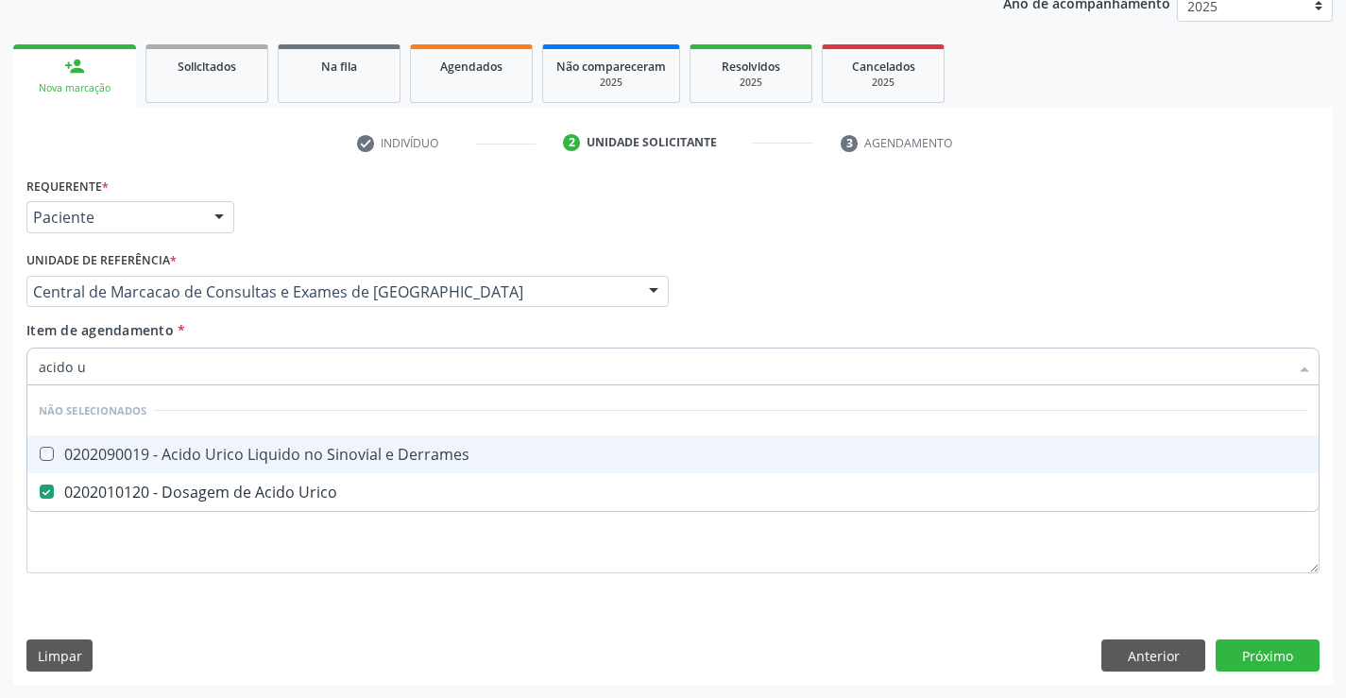
click at [350, 330] on div "Item de agendamento * acido u Desfazer seleção Não selecionados 0202090019 - Ac…" at bounding box center [672, 350] width 1293 height 60
checkbox Derrames "true"
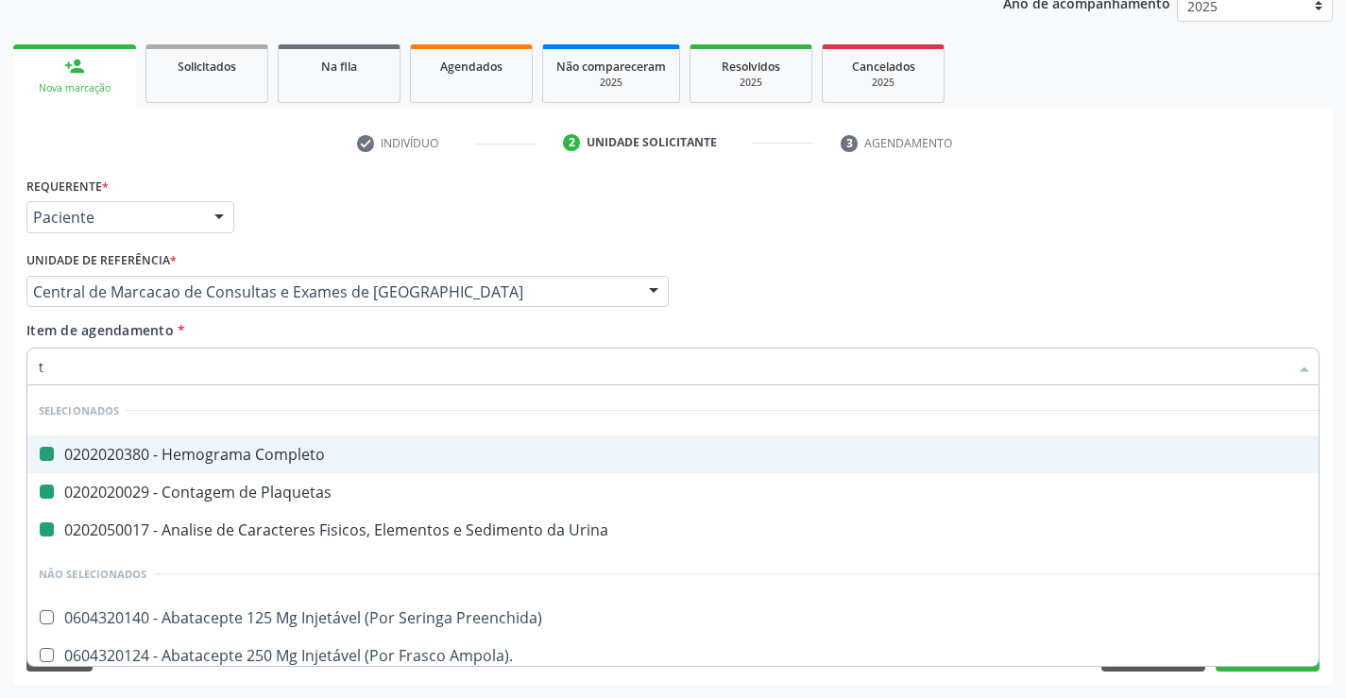
type input "tg"
checkbox Completo "false"
checkbox Plaquetas "false"
checkbox Urina "false"
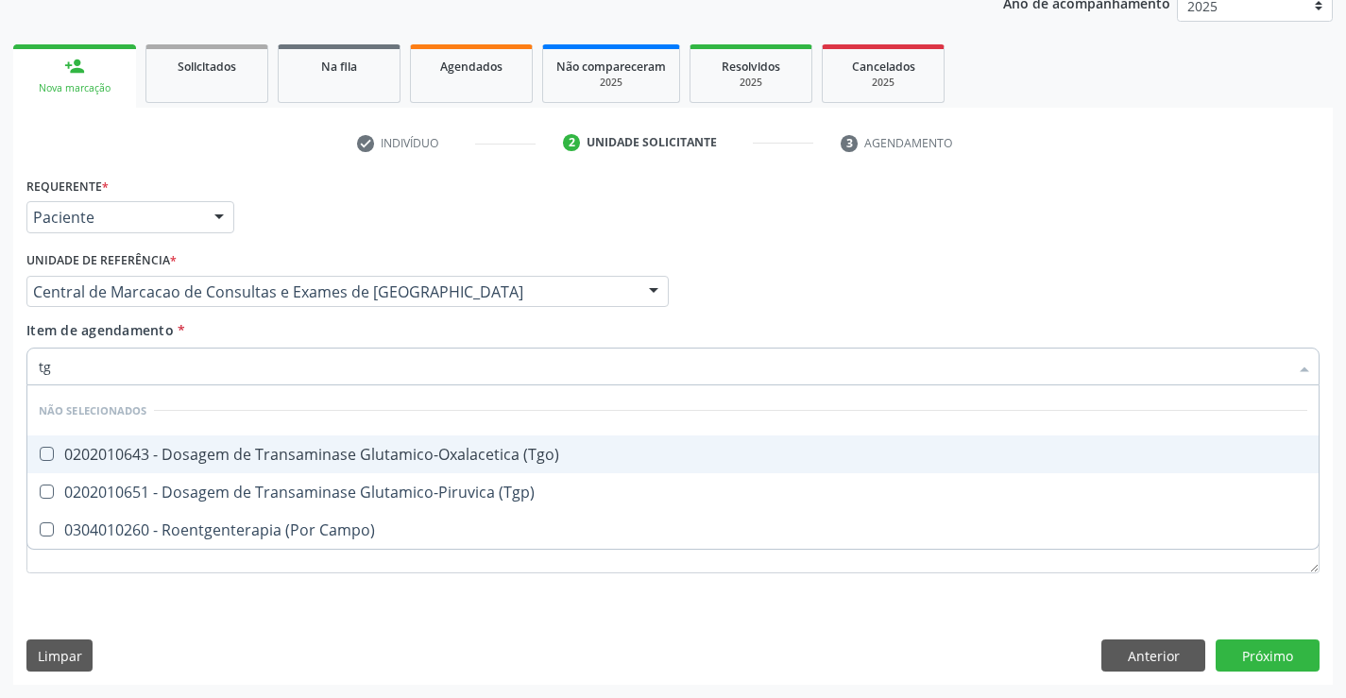
click at [332, 447] on div "0202010643 - Dosagem de Transaminase Glutamico-Oxalacetica (Tgo)" at bounding box center [673, 454] width 1269 height 15
checkbox \(Tgo\) "true"
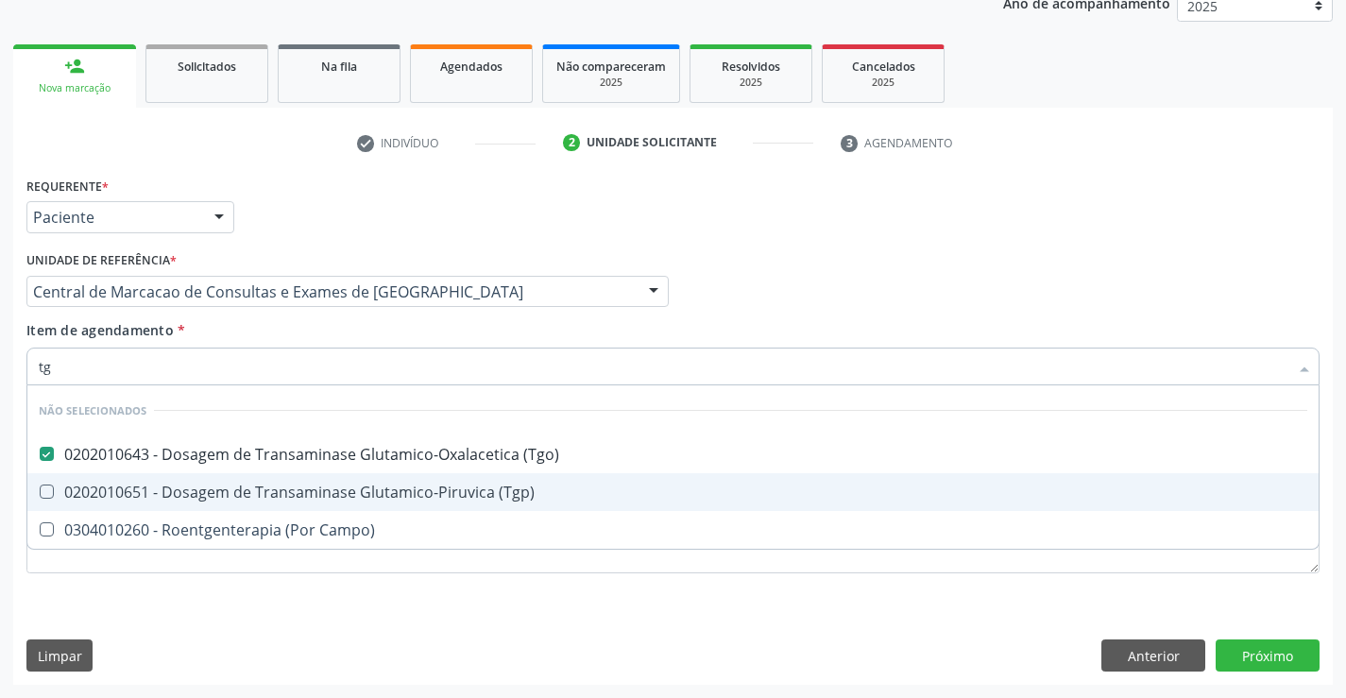
click at [340, 485] on div "0202010651 - Dosagem de Transaminase Glutamico-Piruvica (Tgp)" at bounding box center [673, 492] width 1269 height 15
checkbox \(Tgp\) "true"
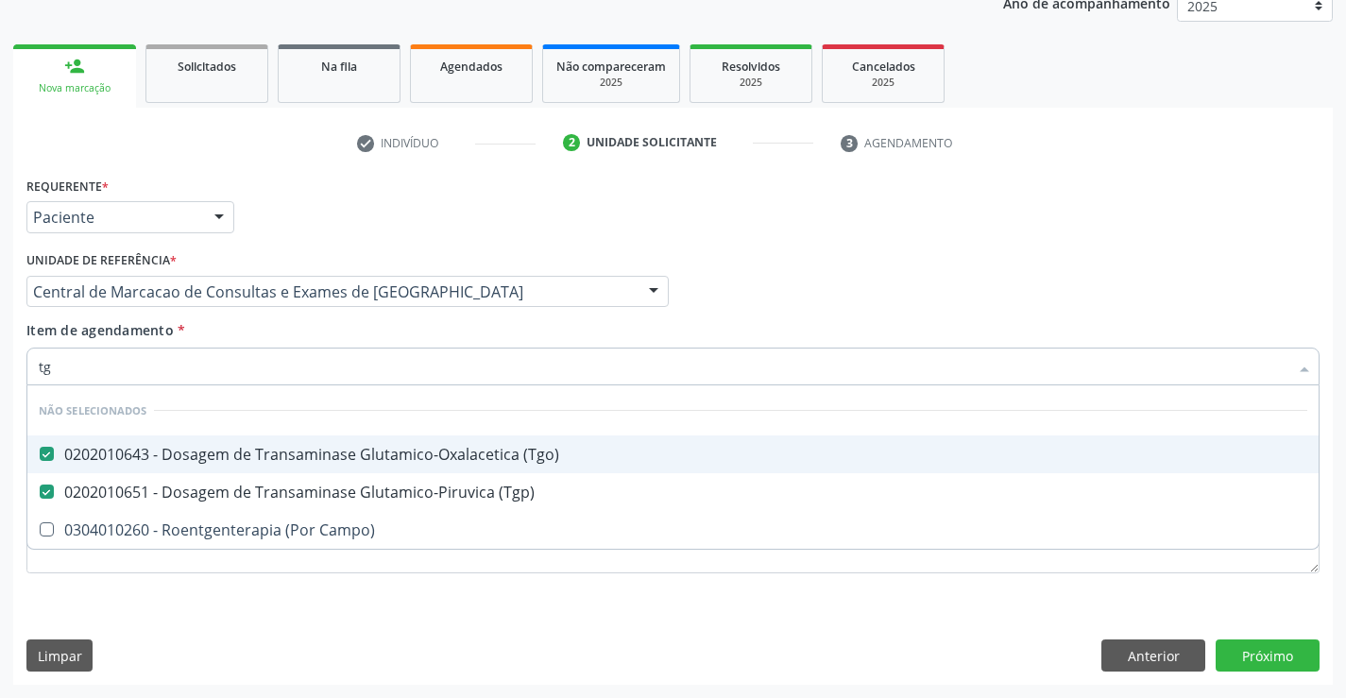
click at [341, 320] on div "Item de agendamento * tg Desfazer seleção Não selecionados 0202010643 - Dosagem…" at bounding box center [672, 350] width 1293 height 60
checkbox Campo\) "true"
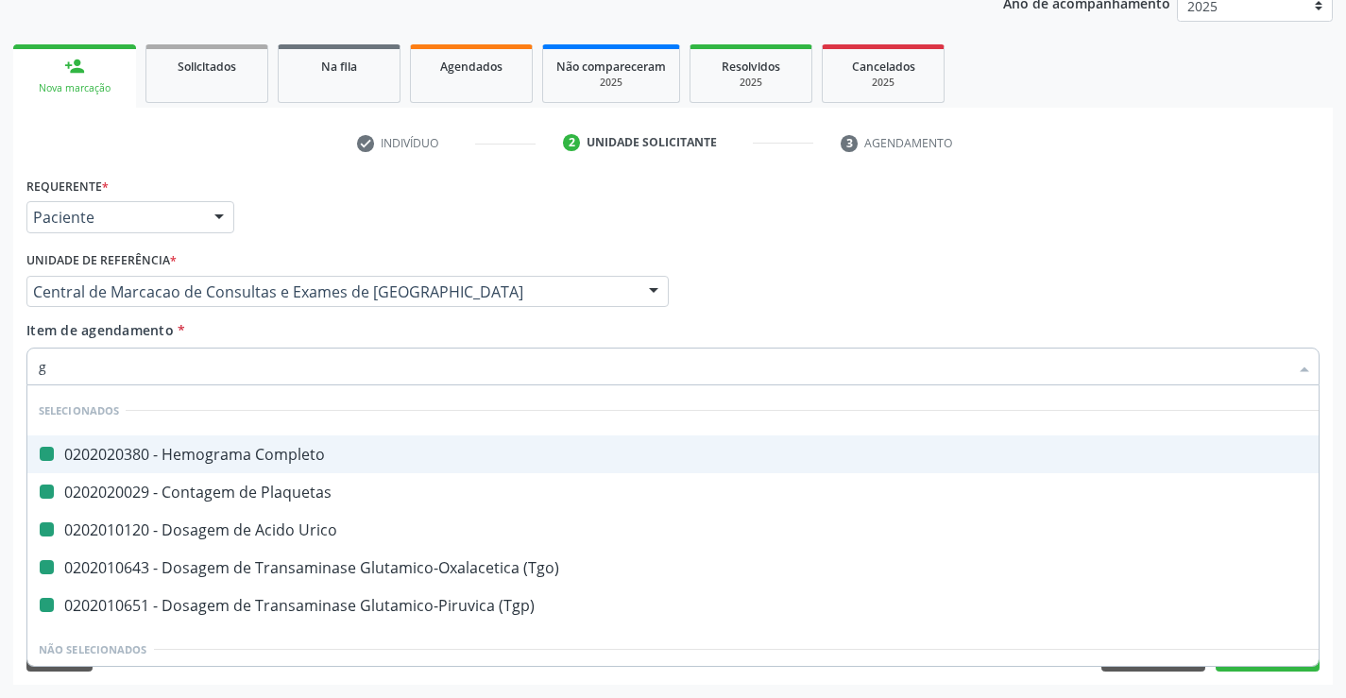
type input "ga"
checkbox Completo "false"
checkbox Plaquetas "false"
checkbox Urico "false"
checkbox \(Tgo\) "false"
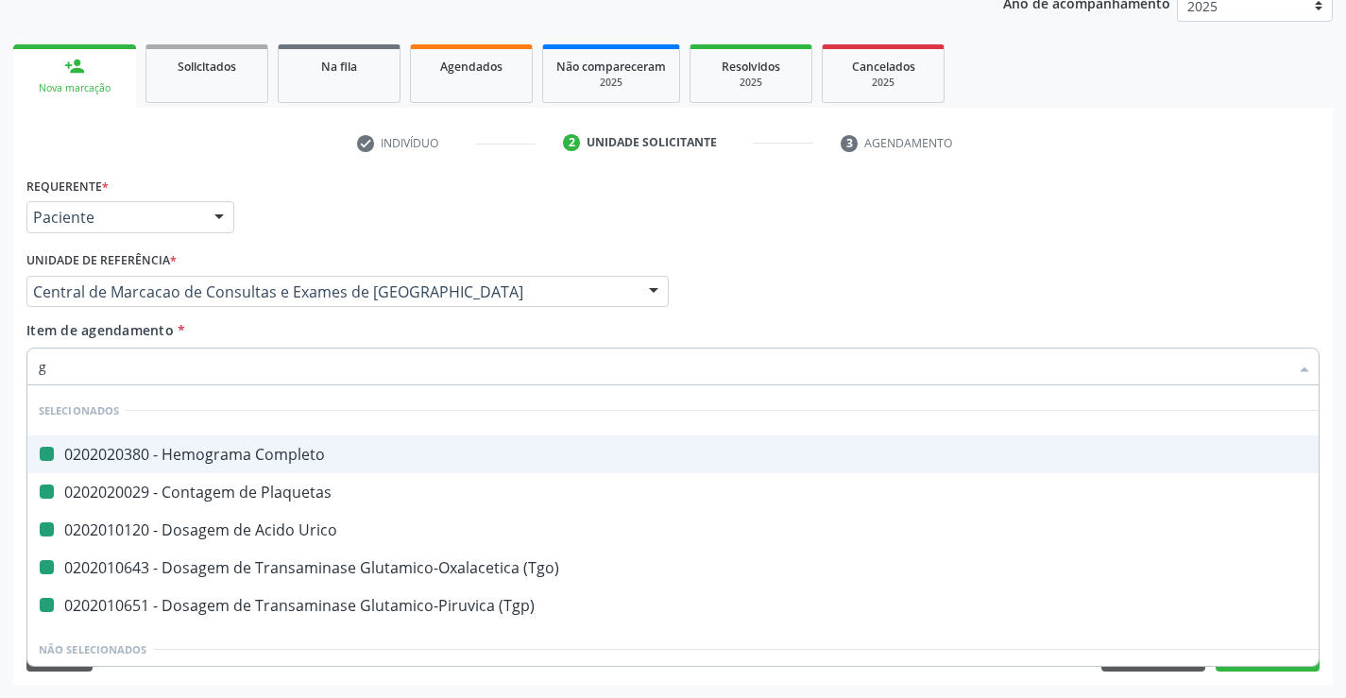
checkbox \(Tgp\) "false"
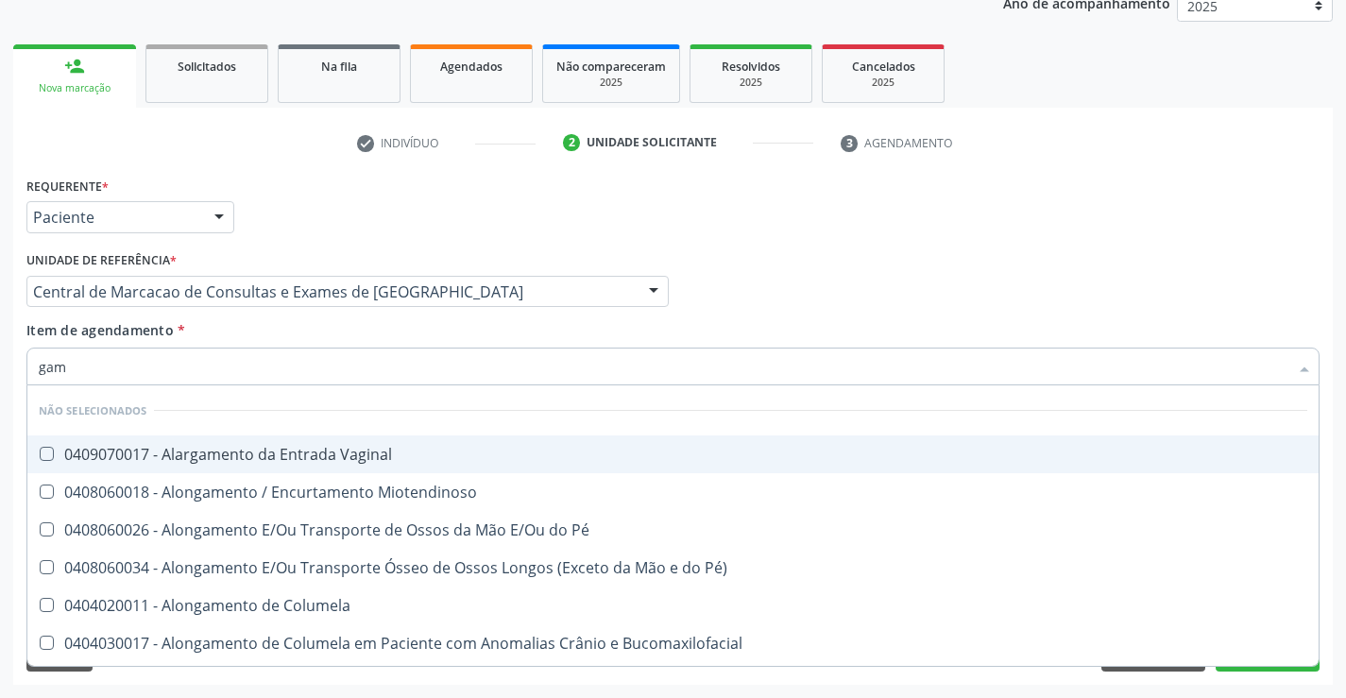
type input "gama"
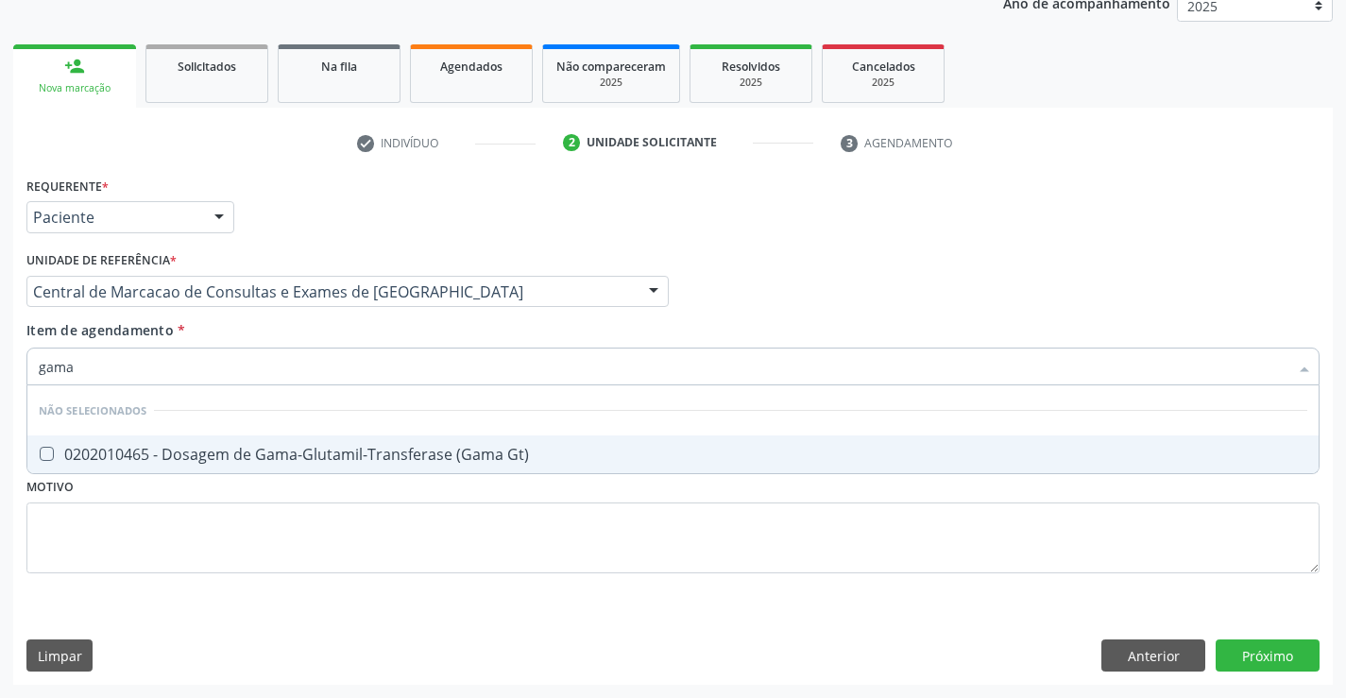
click at [333, 460] on div "0202010465 - Dosagem de Gama-Glutamil-Transferase (Gama Gt)" at bounding box center [673, 454] width 1269 height 15
checkbox Gt\) "true"
click at [329, 317] on div "Unidade de referência * Central de Marcacao de Consultas e Exames de [GEOGRAPHI…" at bounding box center [348, 284] width 652 height 74
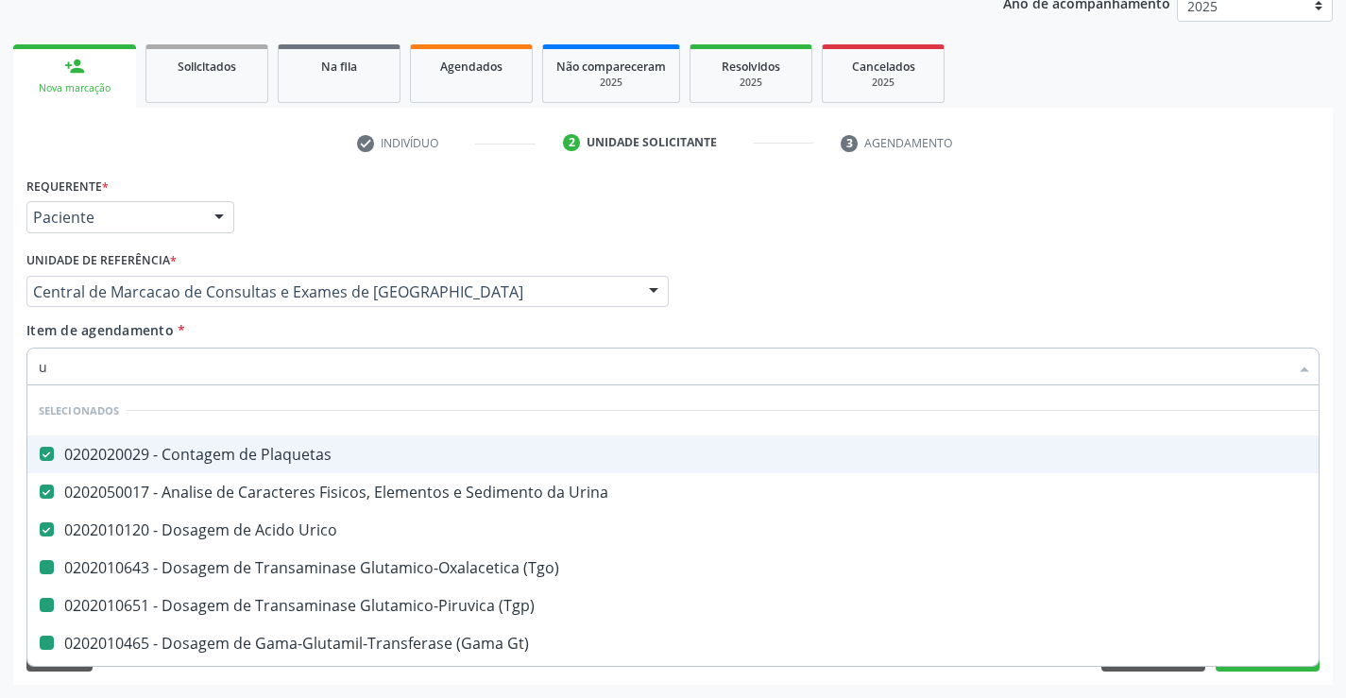
type input "ur"
checkbox \(Tgo\) "false"
checkbox \(Tgp\) "false"
checkbox Gt\) "false"
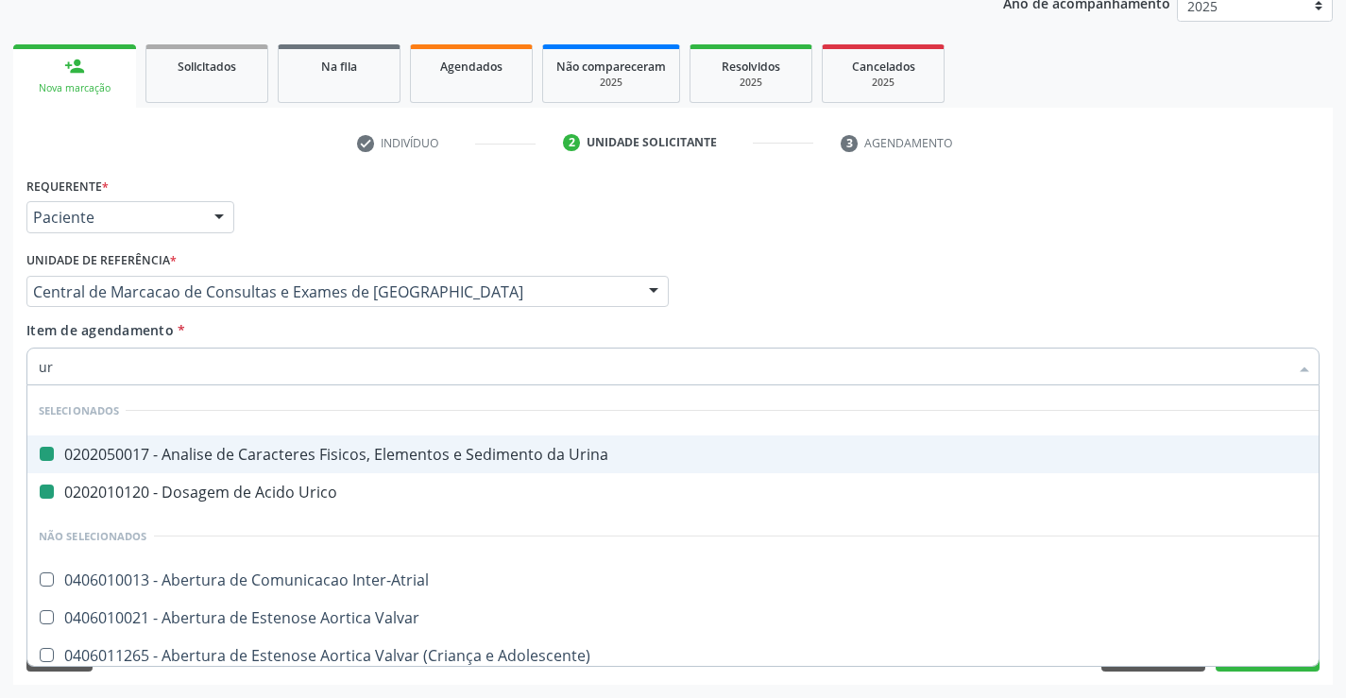
type input "ure"
checkbox Urina "false"
checkbox Urico "false"
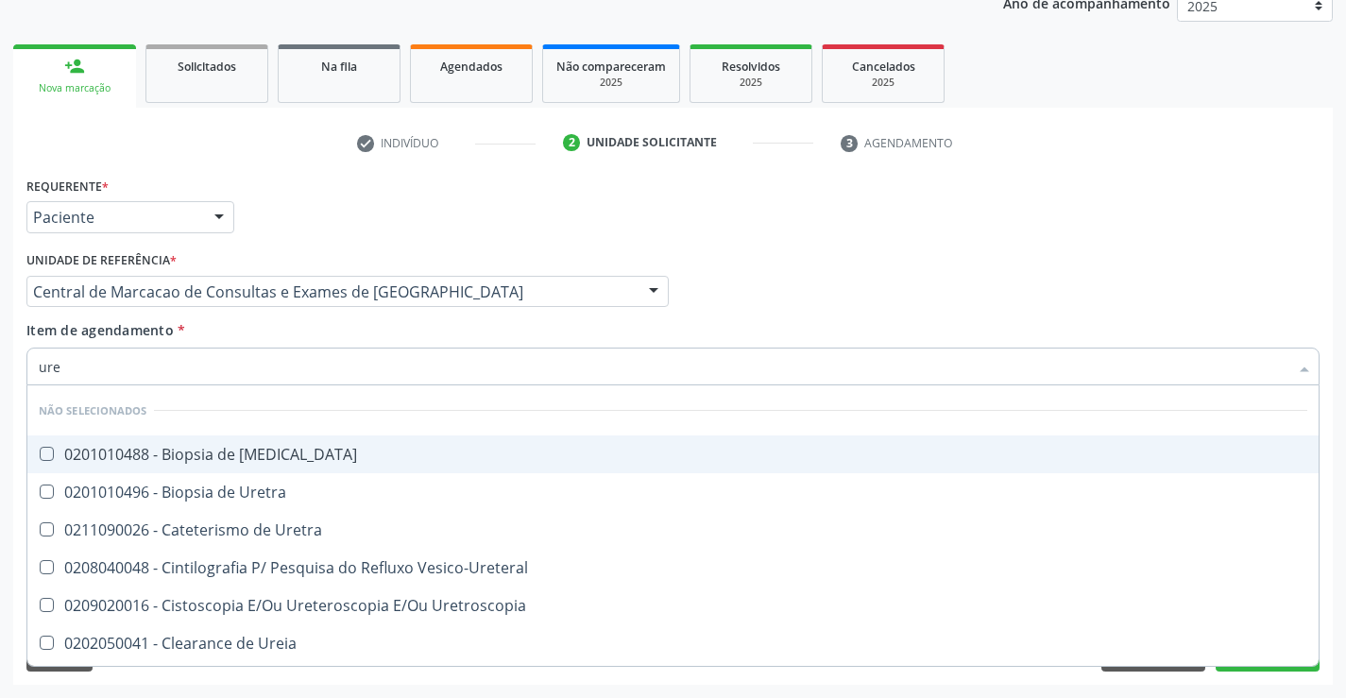
type input "urei"
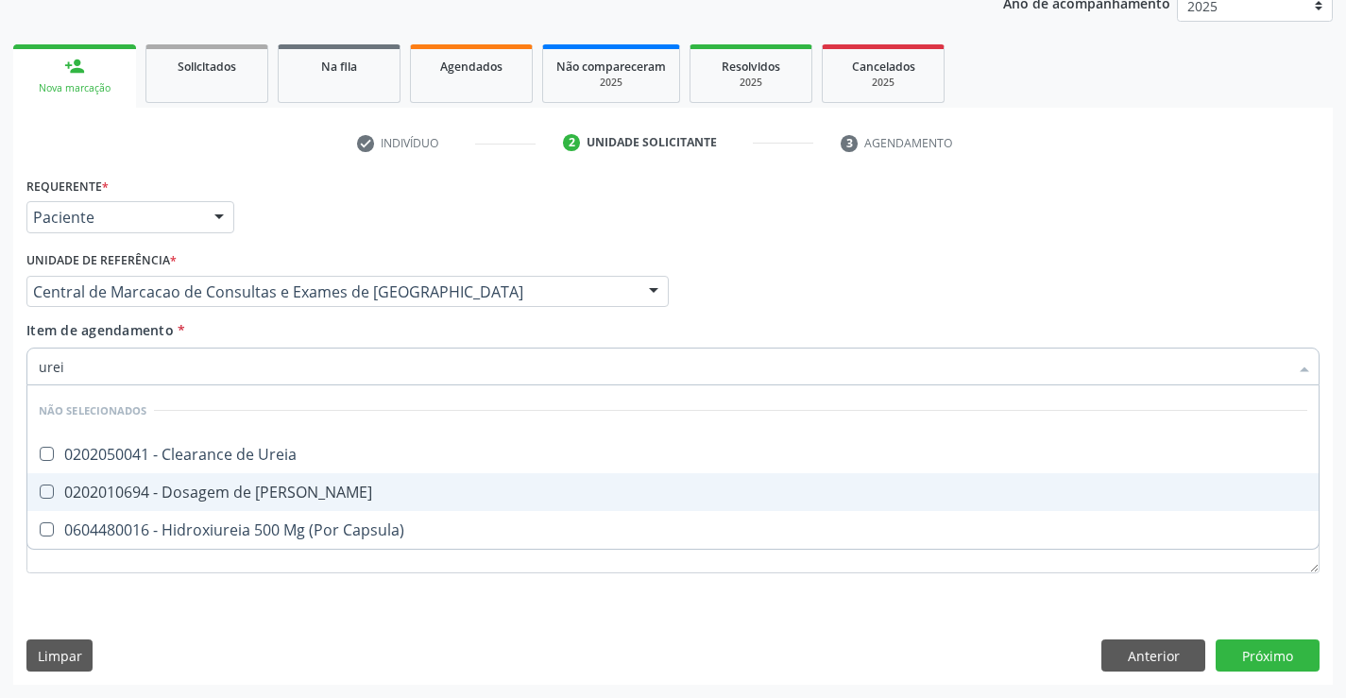
click at [305, 475] on span "0202010694 - Dosagem de [PERSON_NAME]" at bounding box center [672, 492] width 1291 height 38
checkbox Ureia "true"
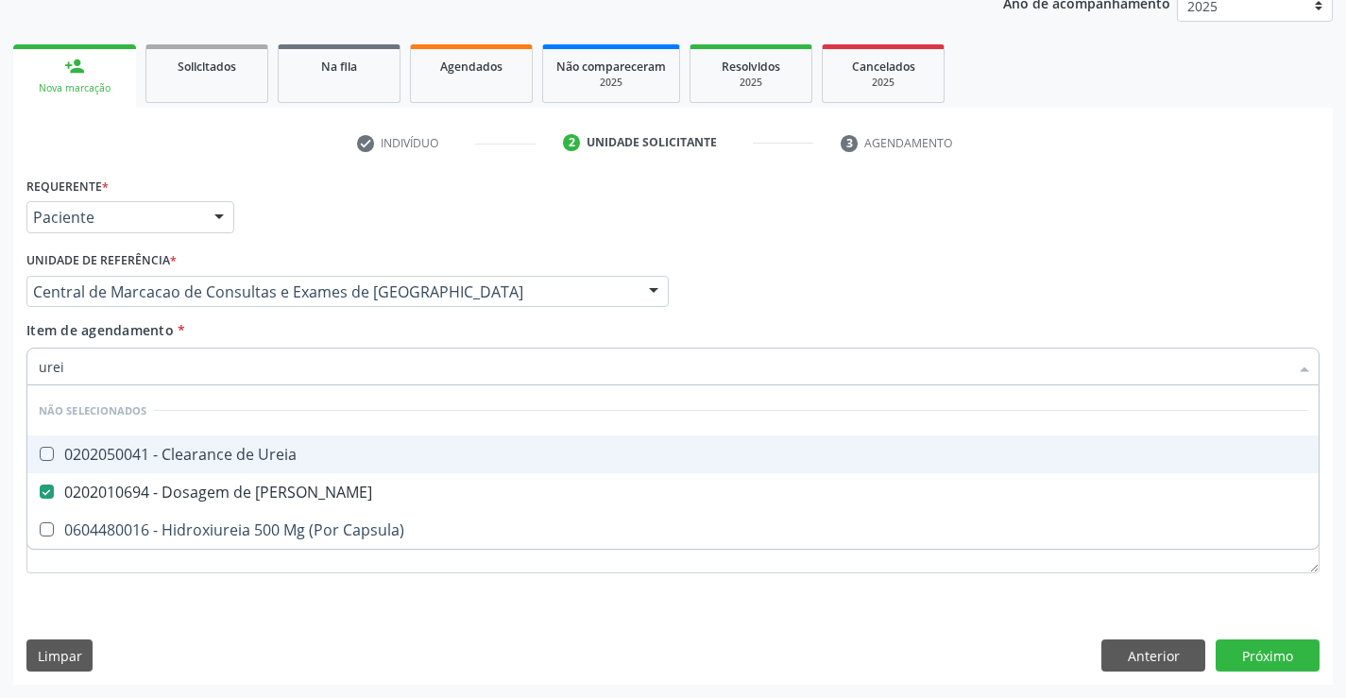
click at [323, 332] on div "Item de agendamento * urei Desfazer seleção Não selecionados 0202050041 - Clear…" at bounding box center [672, 350] width 1293 height 60
checkbox Ureia "true"
checkbox Capsula\) "true"
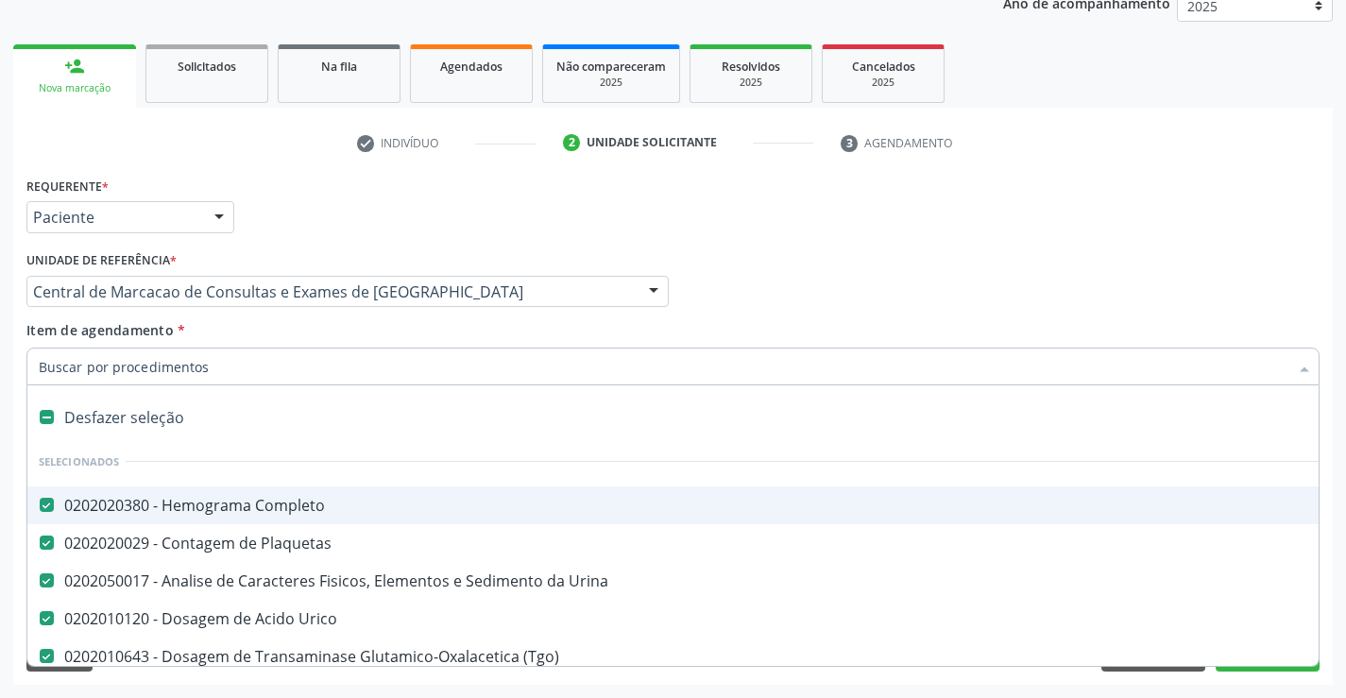
type input "c"
checkbox Ureia "false"
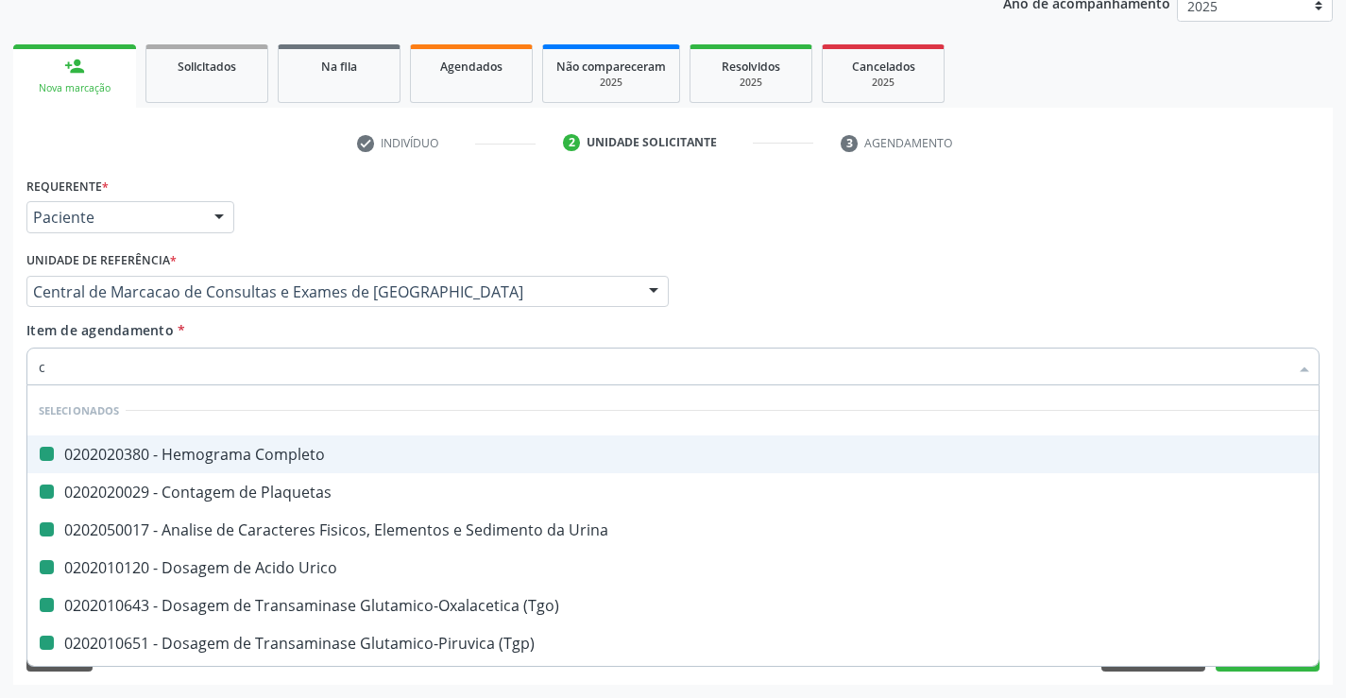
type input "cr"
checkbox Completo "false"
checkbox Plaquetas "false"
checkbox Urina "false"
checkbox Urico "false"
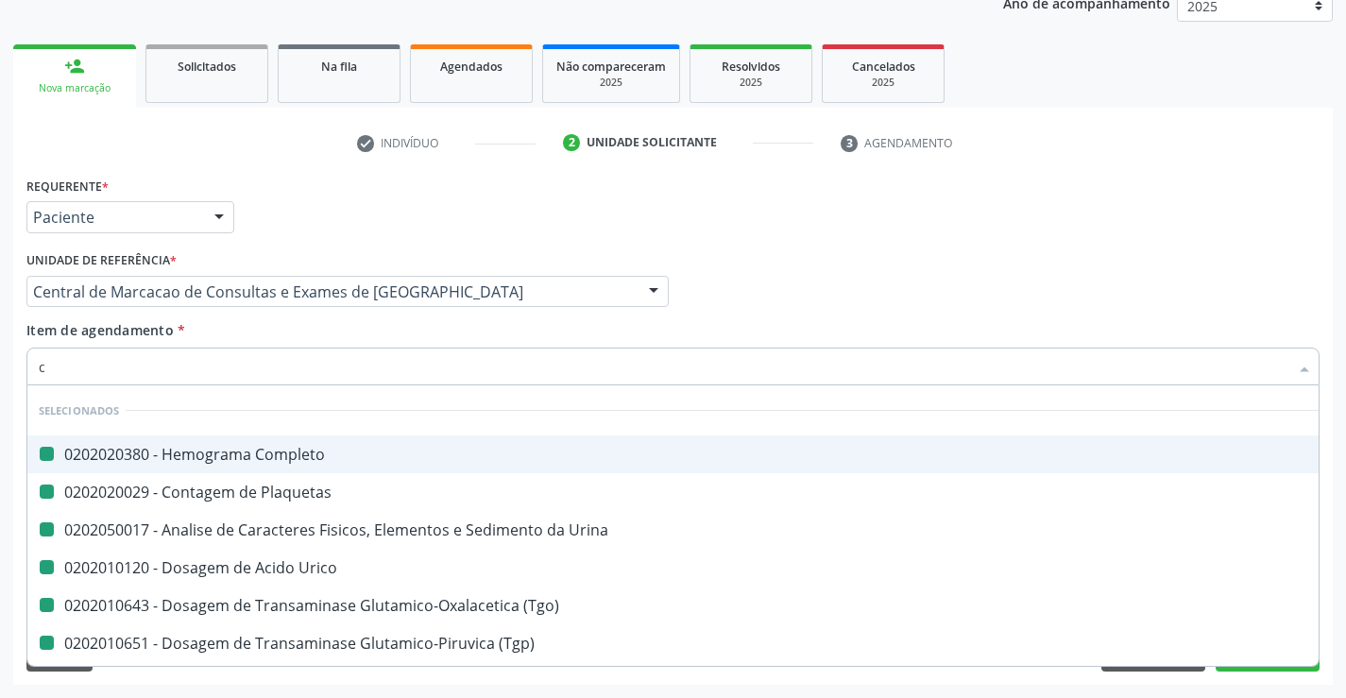
checkbox \(Tgo\) "false"
checkbox \(Tgp\) "false"
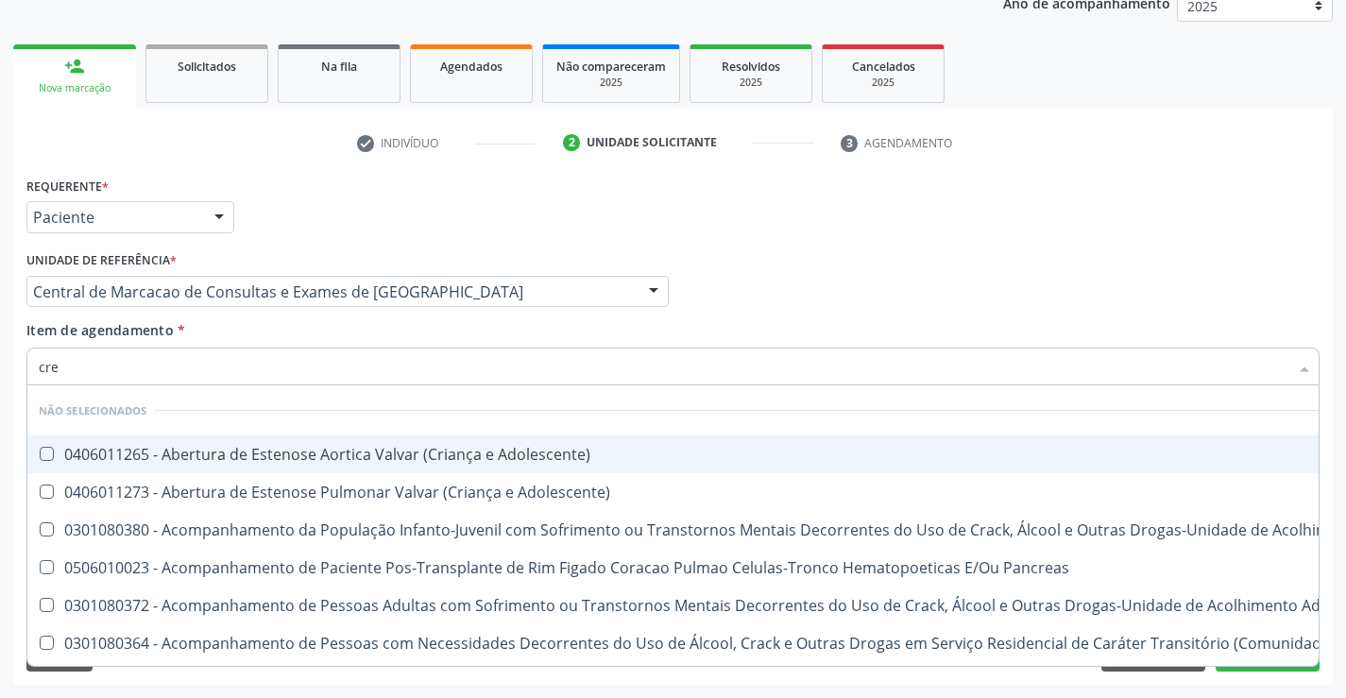
type input "crea"
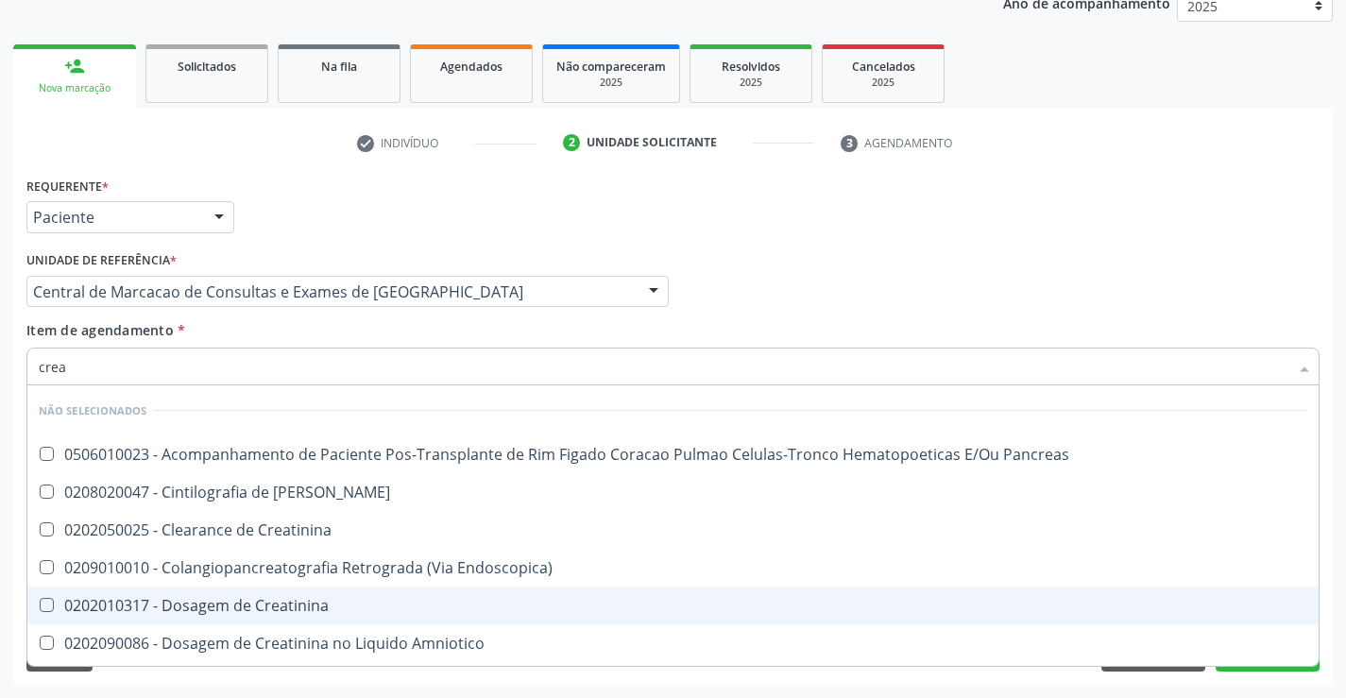
click at [294, 600] on div "0202010317 - Dosagem de Creatinina" at bounding box center [673, 605] width 1269 height 15
checkbox Creatinina "true"
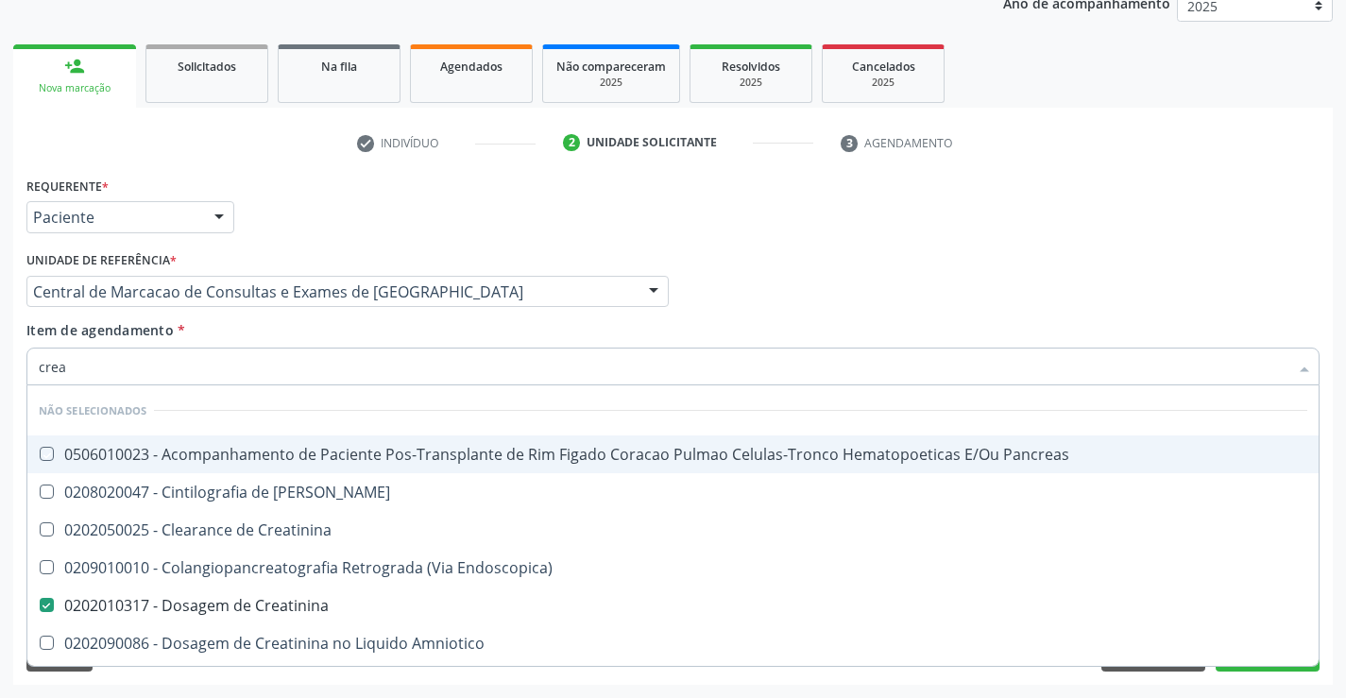
click at [325, 335] on div "Item de agendamento * crea Desfazer seleção Não selecionados 0506010023 - Acomp…" at bounding box center [672, 350] width 1293 height 60
checkbox Pancreas "true"
checkbox Creatinina "true"
checkbox Endoscopica\) "true"
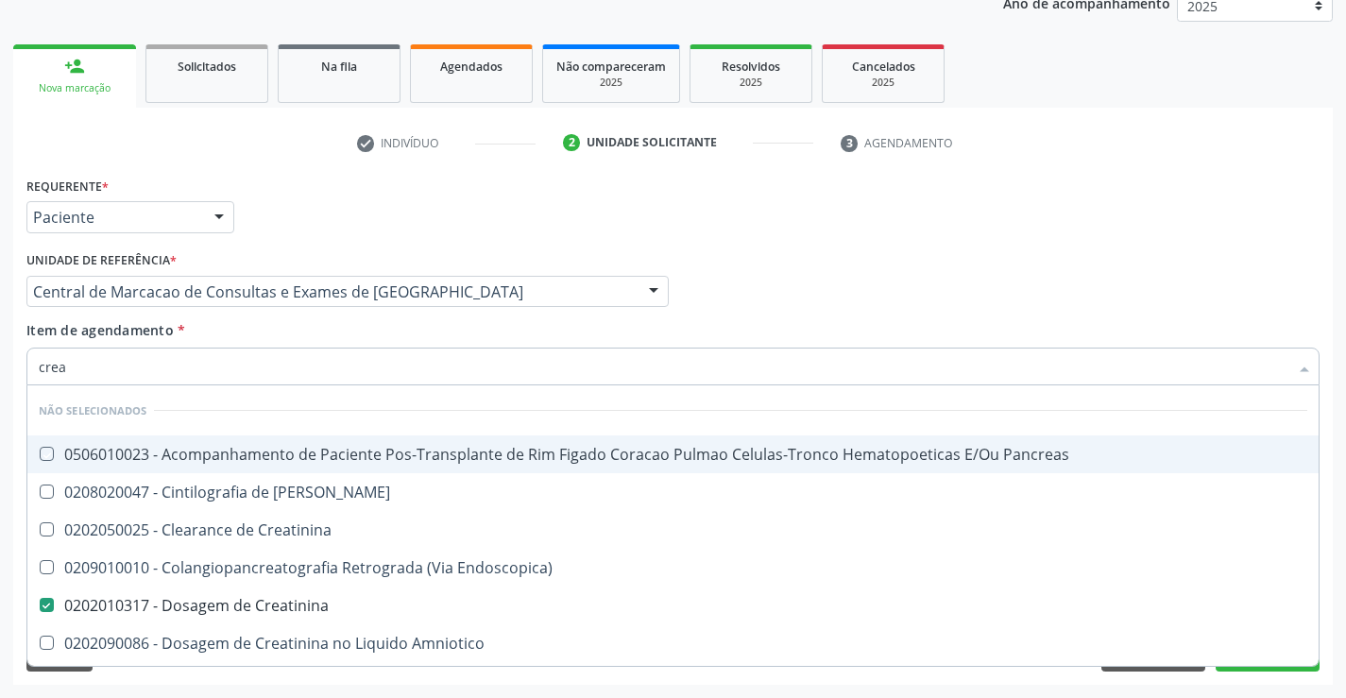
checkbox Amniotico "true"
checkbox Mb "true"
checkbox Oncologia "true"
checkbox \(Cpk\) "true"
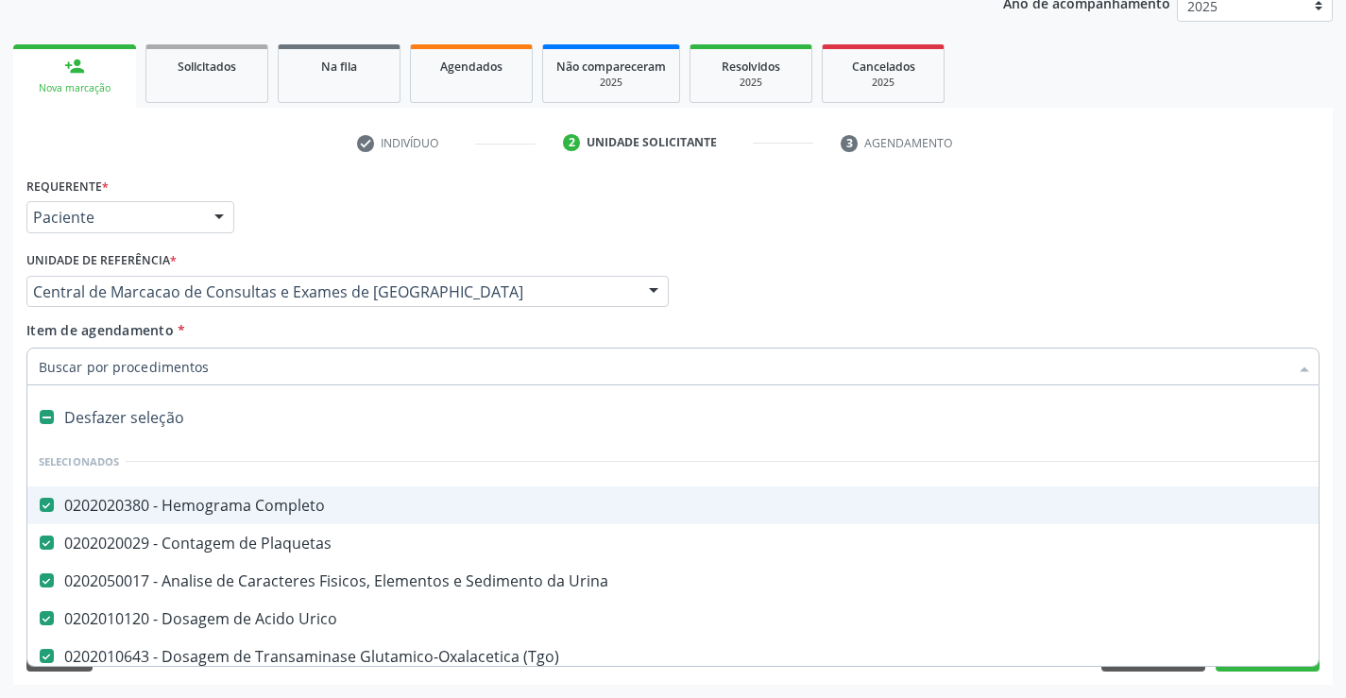
click at [310, 378] on div at bounding box center [672, 367] width 1293 height 38
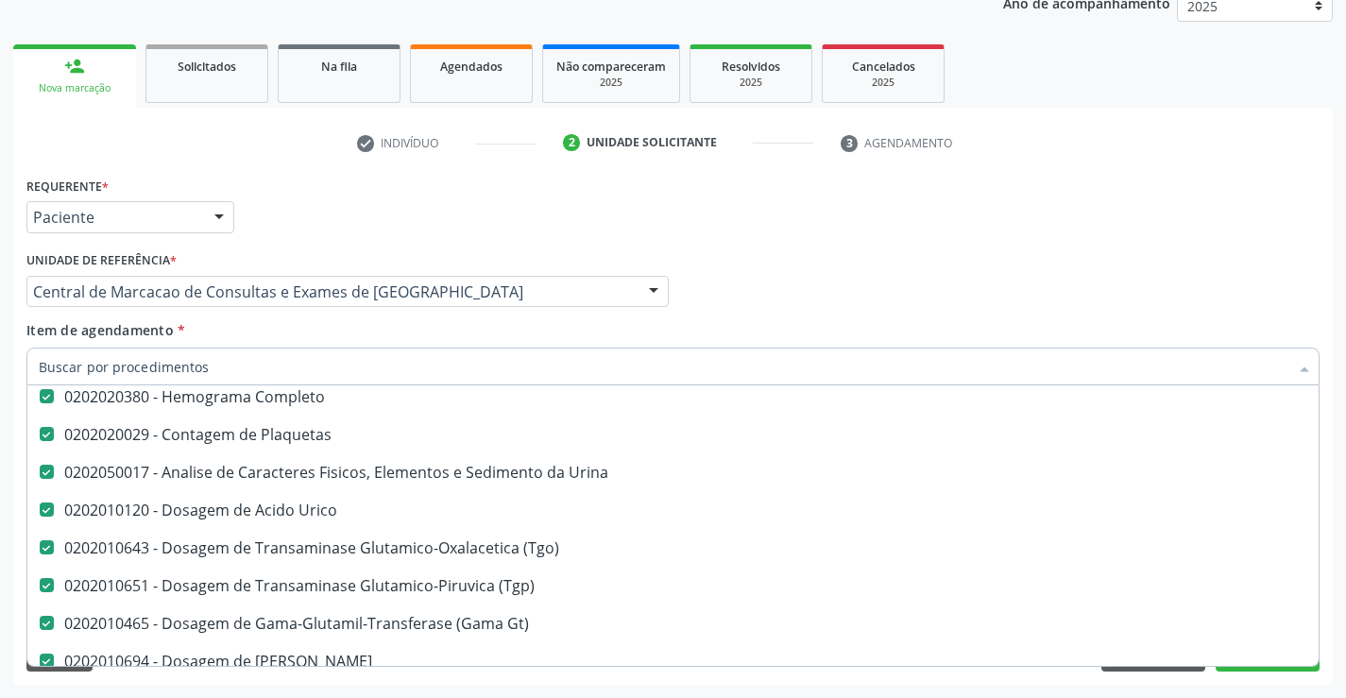
scroll to position [94, 0]
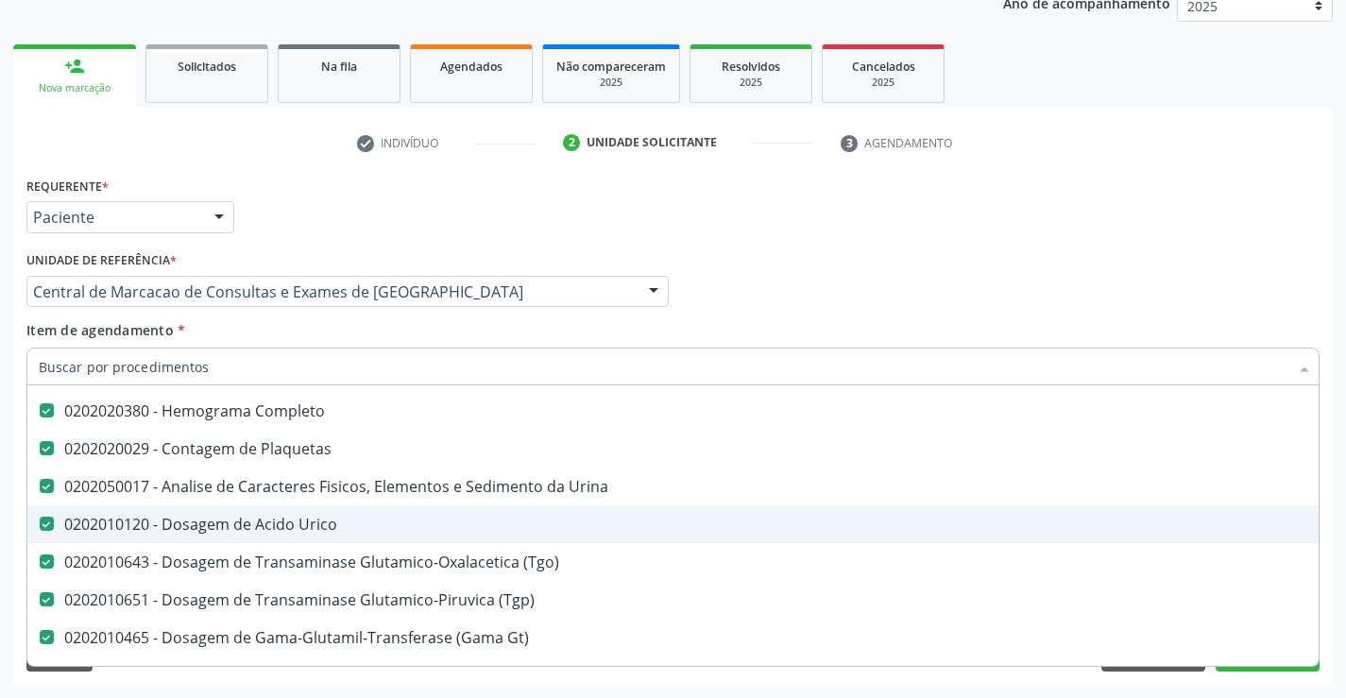
type input "t"
checkbox Creatinina "false"
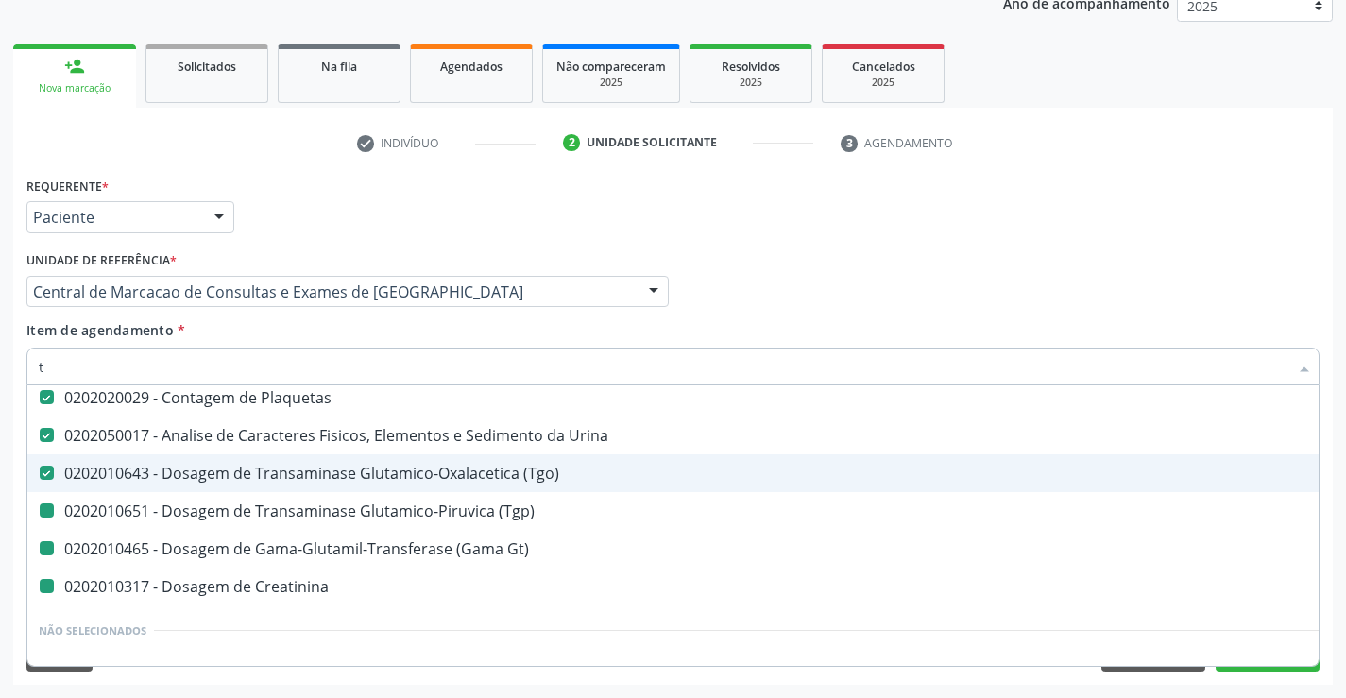
type input "tr"
checkbox \(Tgp\) "false"
checkbox Gt\) "false"
checkbox Creatinina "false"
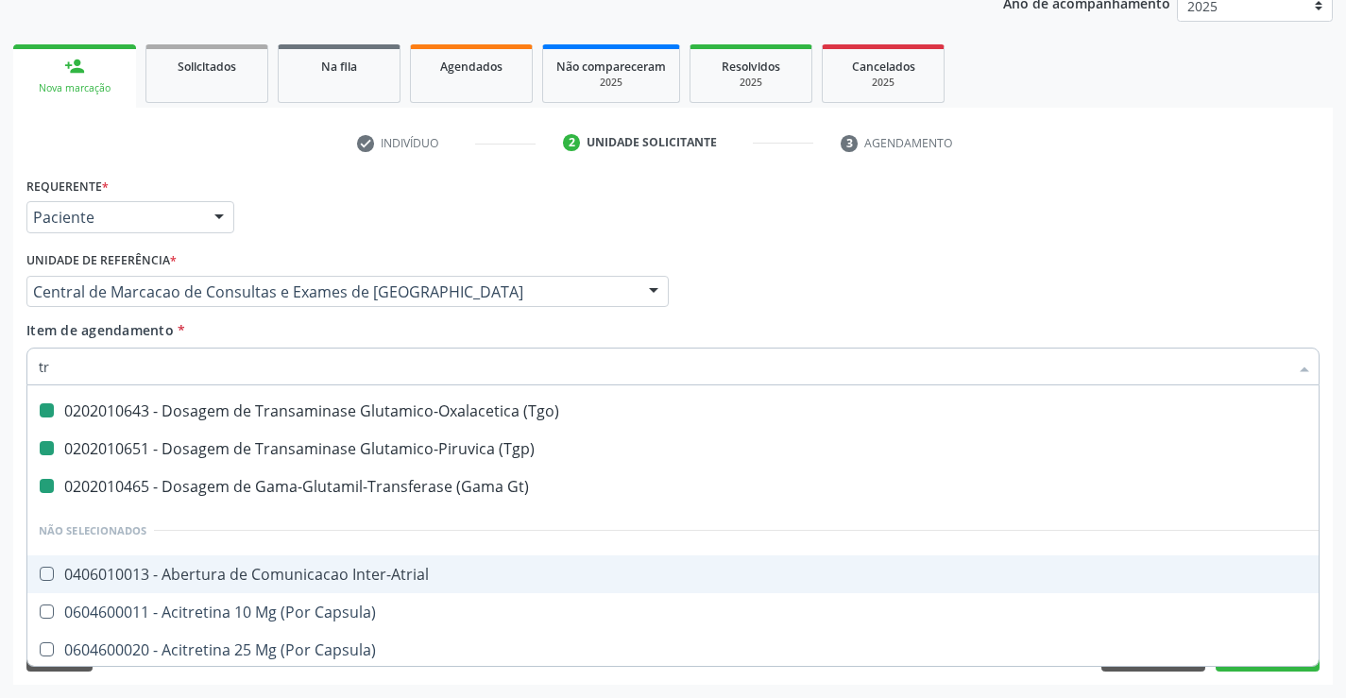
type input "tri"
checkbox \(Tgo\) "false"
checkbox \(Tgp\) "false"
checkbox Gt\) "false"
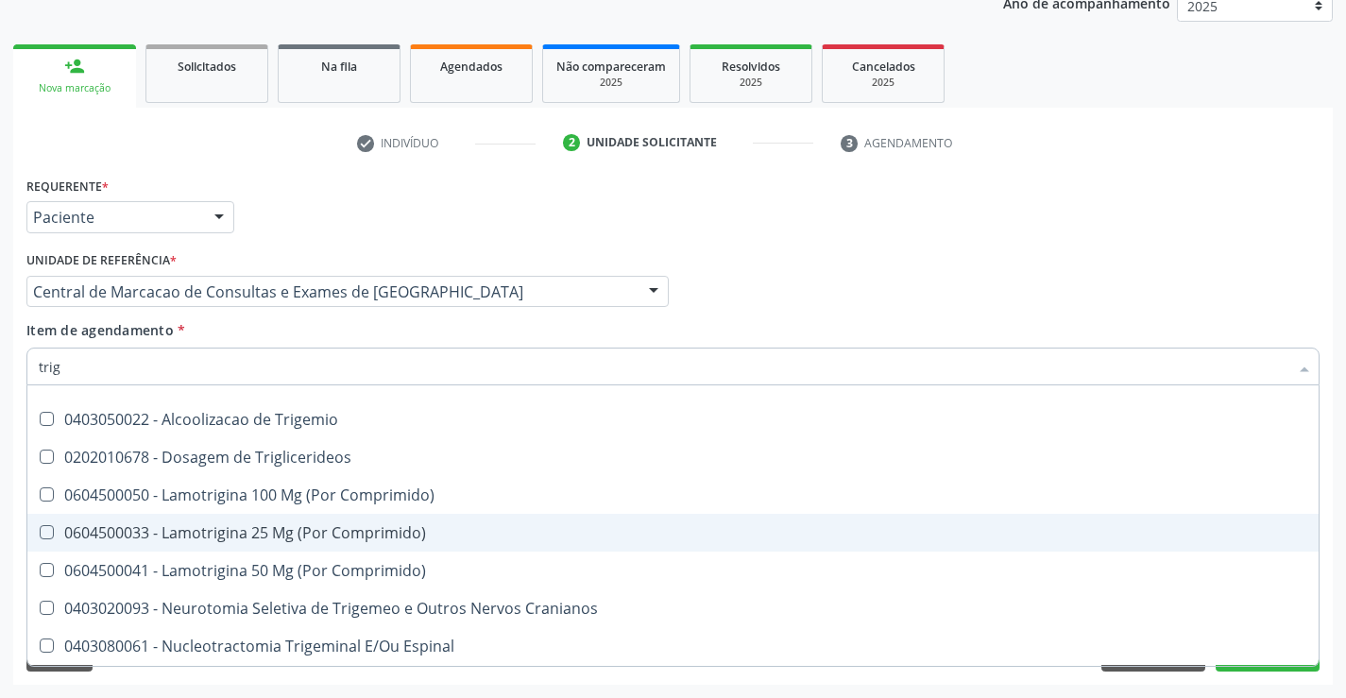
scroll to position [35, 0]
type input "trigl"
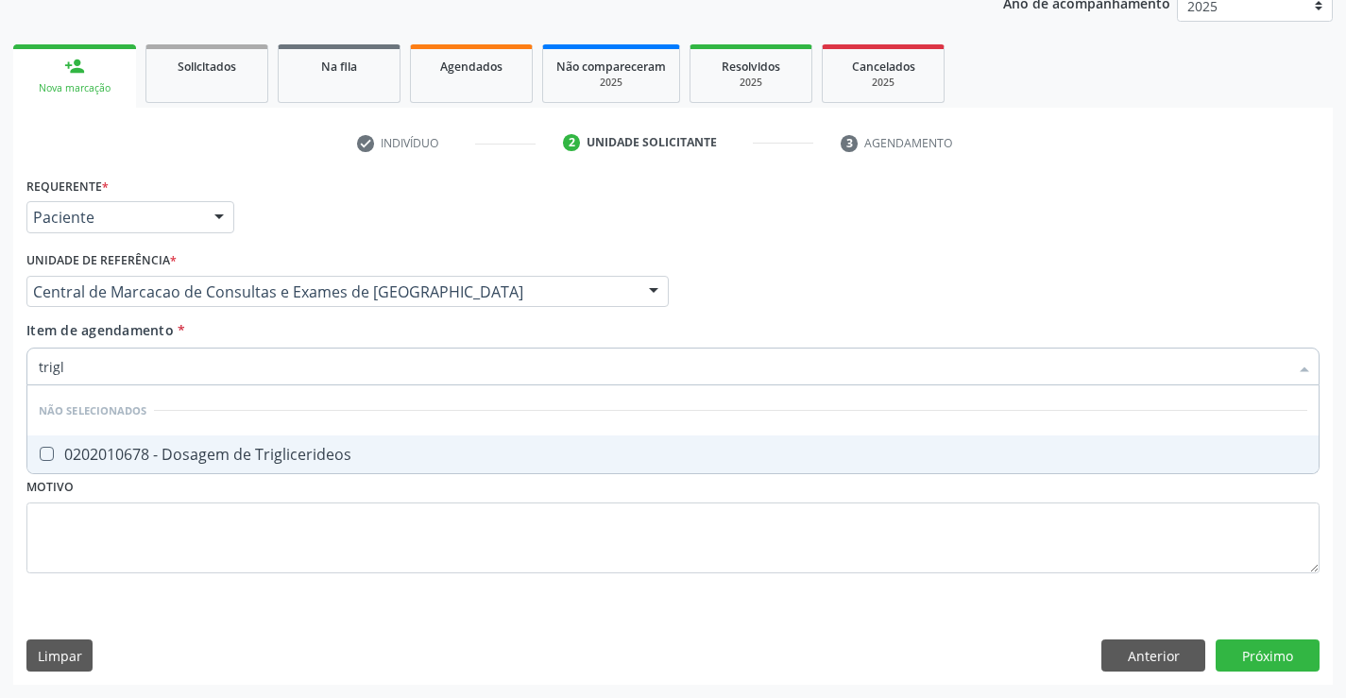
scroll to position [0, 0]
click at [363, 441] on span "0202010678 - Dosagem de Triglicerideos" at bounding box center [672, 454] width 1291 height 38
checkbox Triglicerideos "true"
click at [319, 335] on div "Item de agendamento * trigl Desfazer seleção Não selecionados 0202010678 - Dosa…" at bounding box center [672, 350] width 1293 height 60
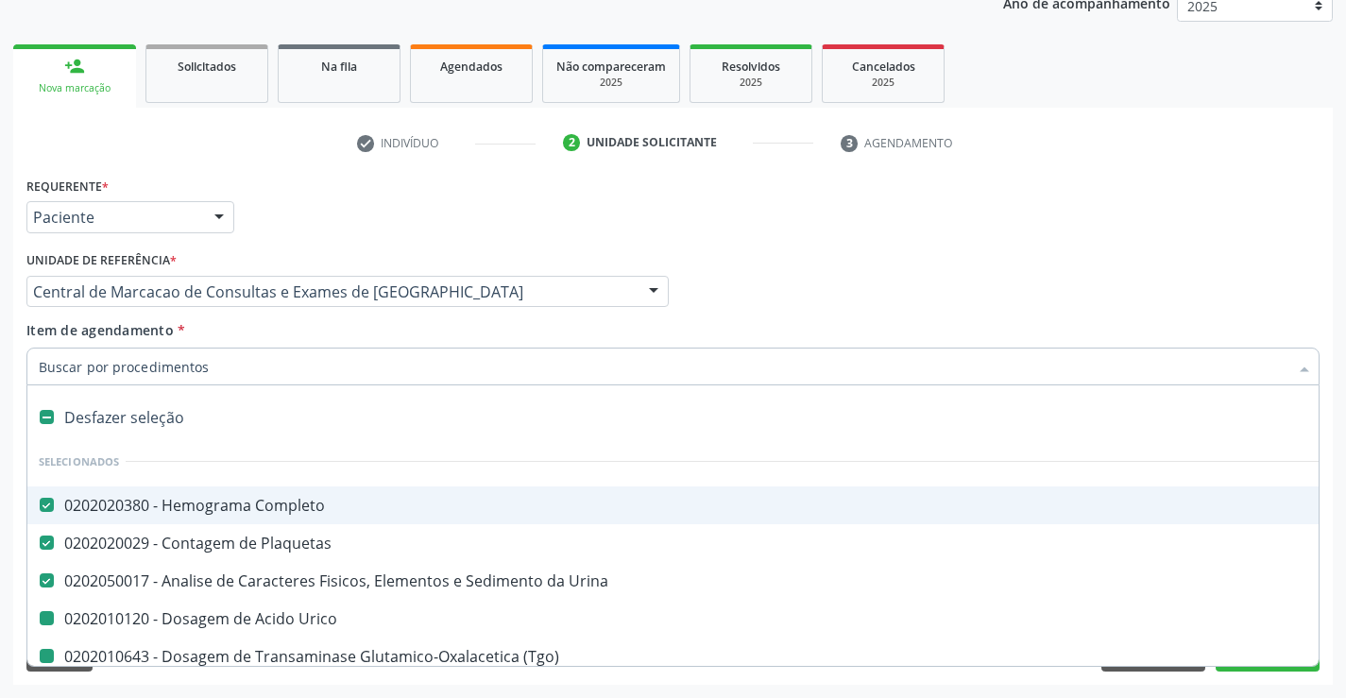
type input "f"
checkbox Urico "false"
checkbox \(Tgo\) "false"
checkbox \(Tgp\) "false"
checkbox Gt\) "false"
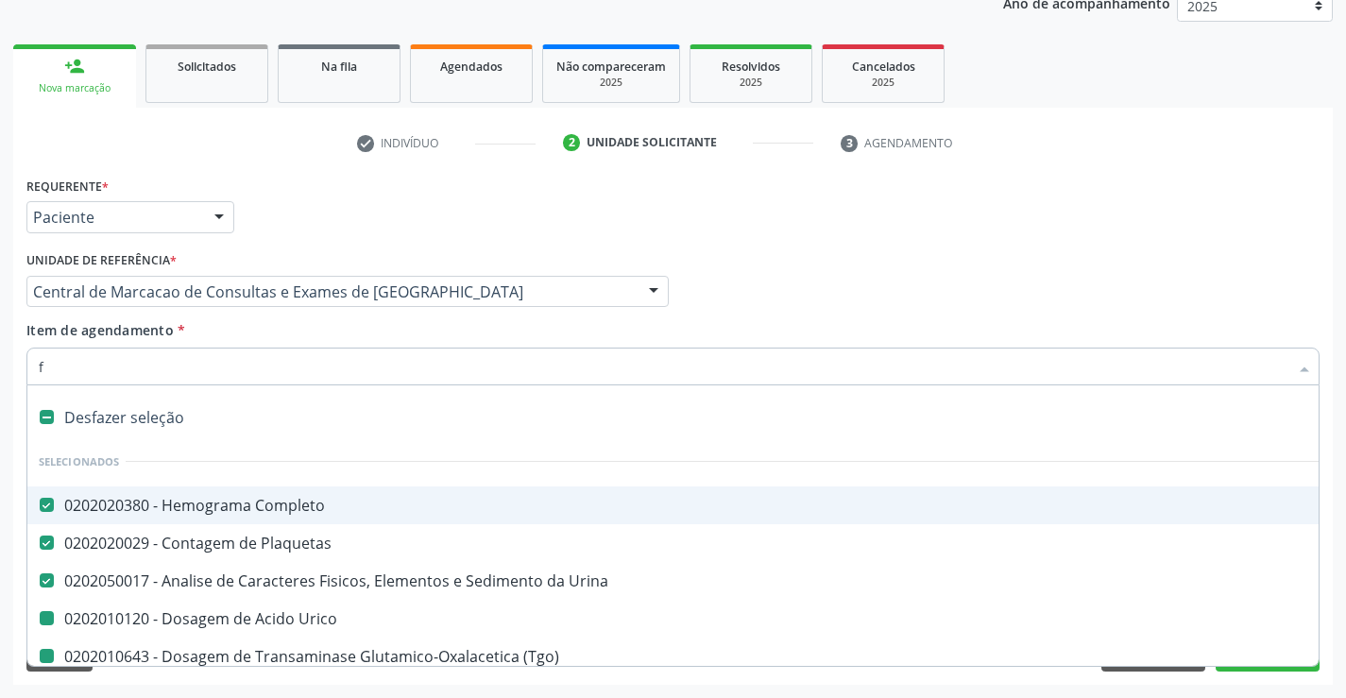
checkbox Ureia "false"
checkbox Creatinina "false"
checkbox Triglicerideos "false"
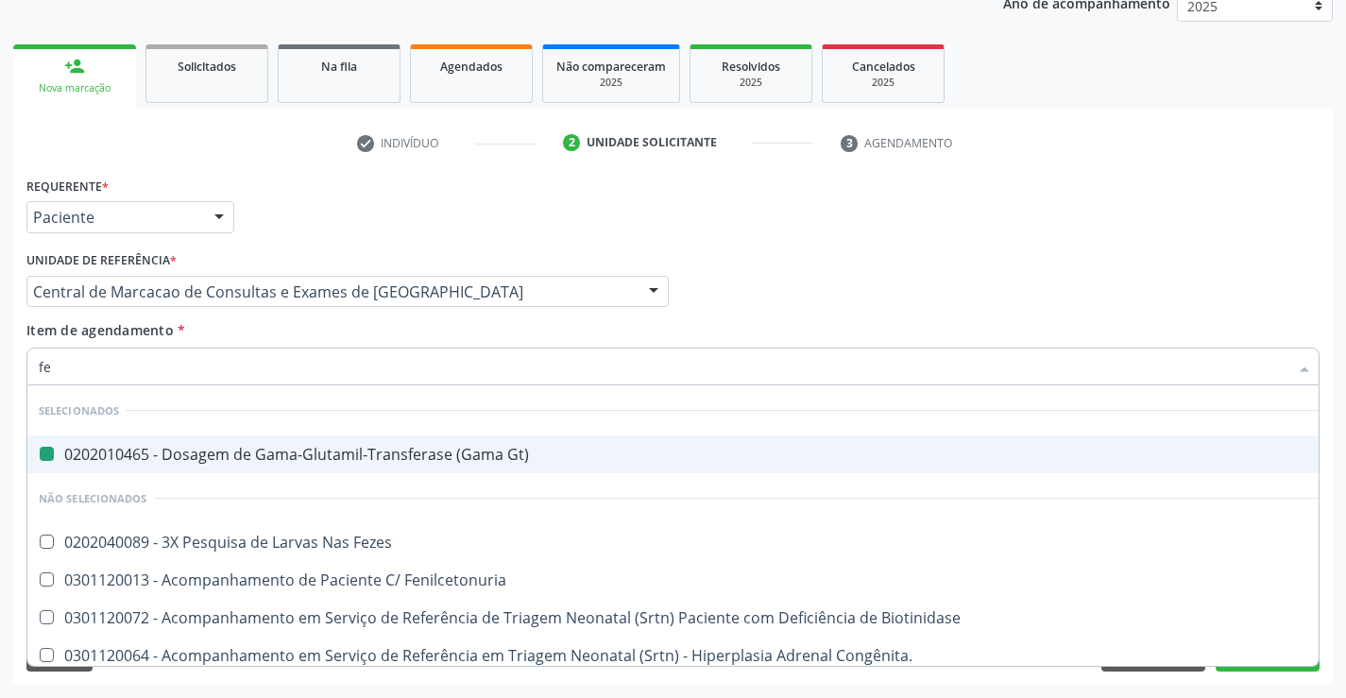
type input "fez"
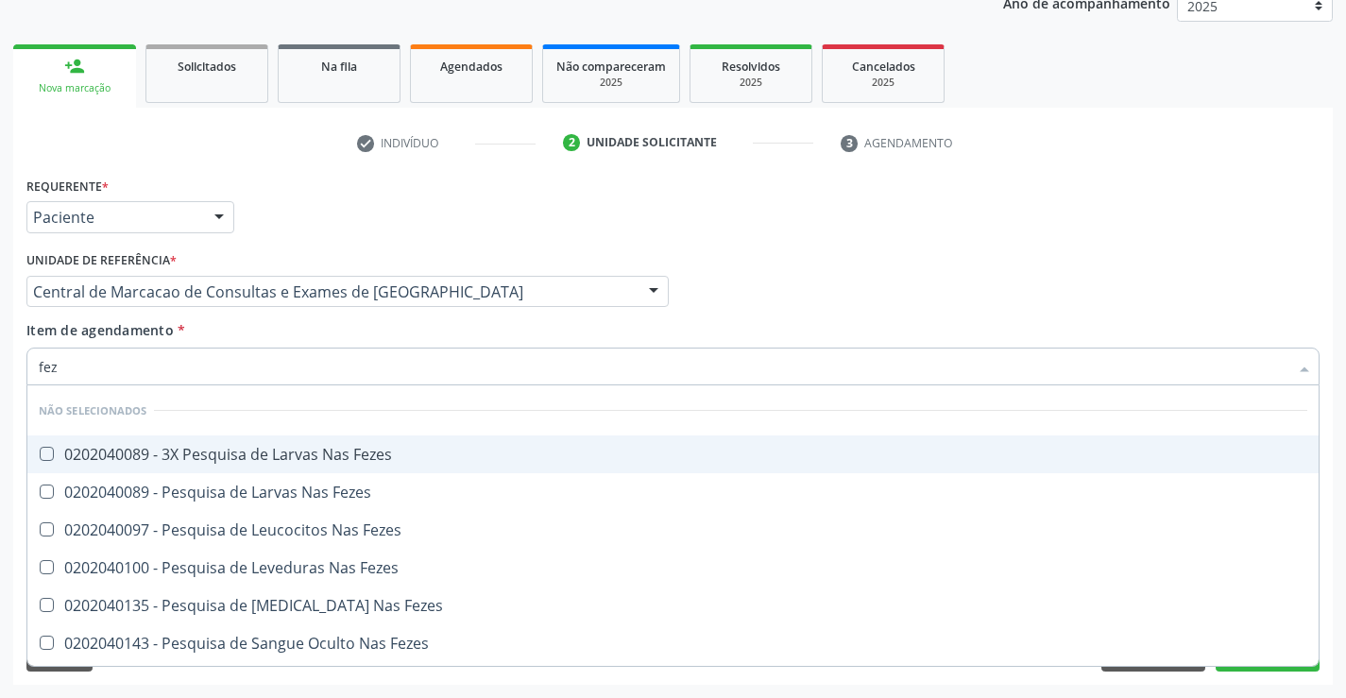
click at [327, 458] on div "0202040089 - 3X Pesquisa de Larvas Nas Fezes" at bounding box center [673, 454] width 1269 height 15
checkbox Fezes "true"
click at [299, 337] on div "Item de agendamento * fez Desfazer seleção Não selecionados 0202040089 - 3X Pes…" at bounding box center [672, 350] width 1293 height 60
checkbox Fezes "true"
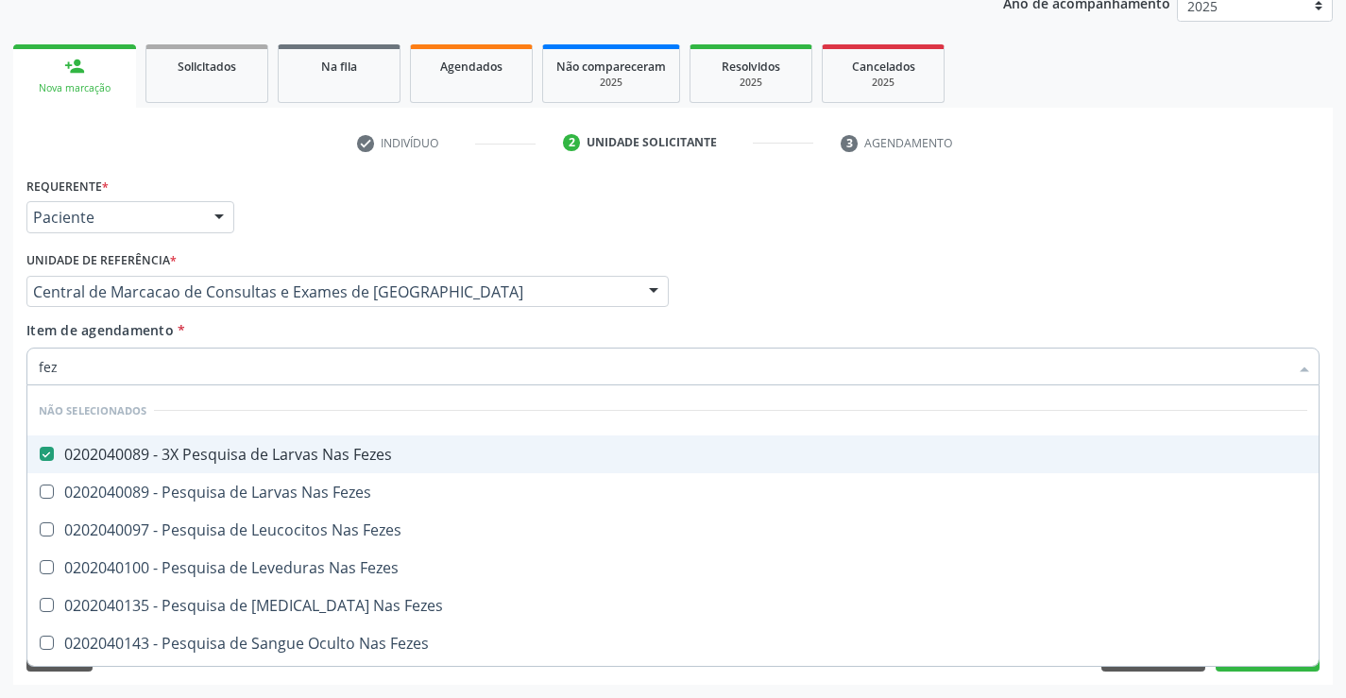
checkbox Fezes "true"
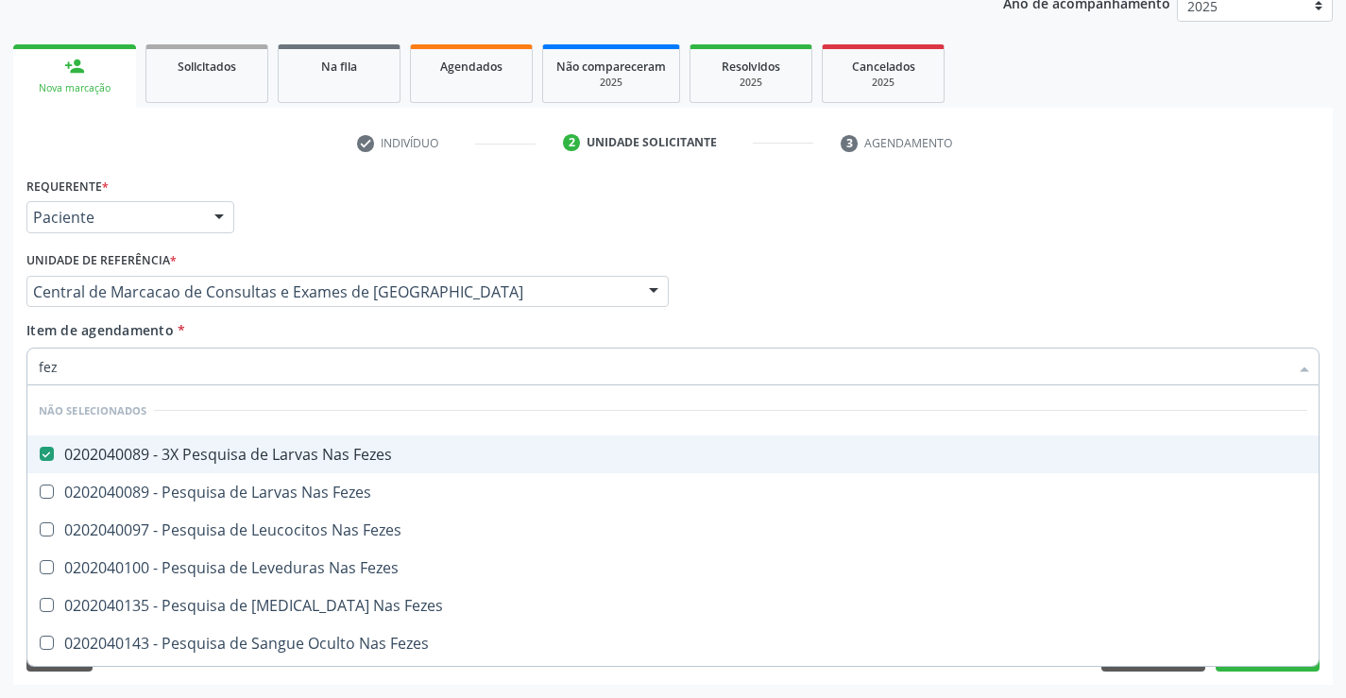
checkbox Fezes "true"
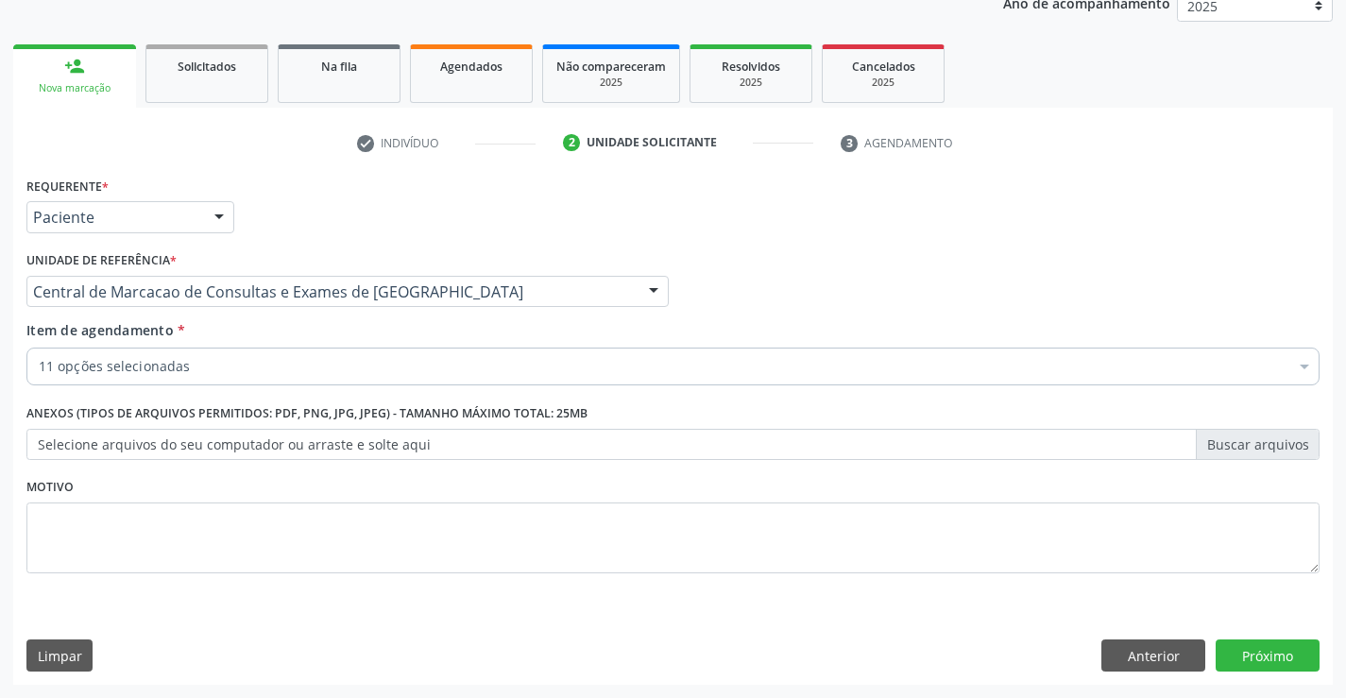
click at [303, 377] on div "11 opções selecionadas" at bounding box center [672, 367] width 1293 height 38
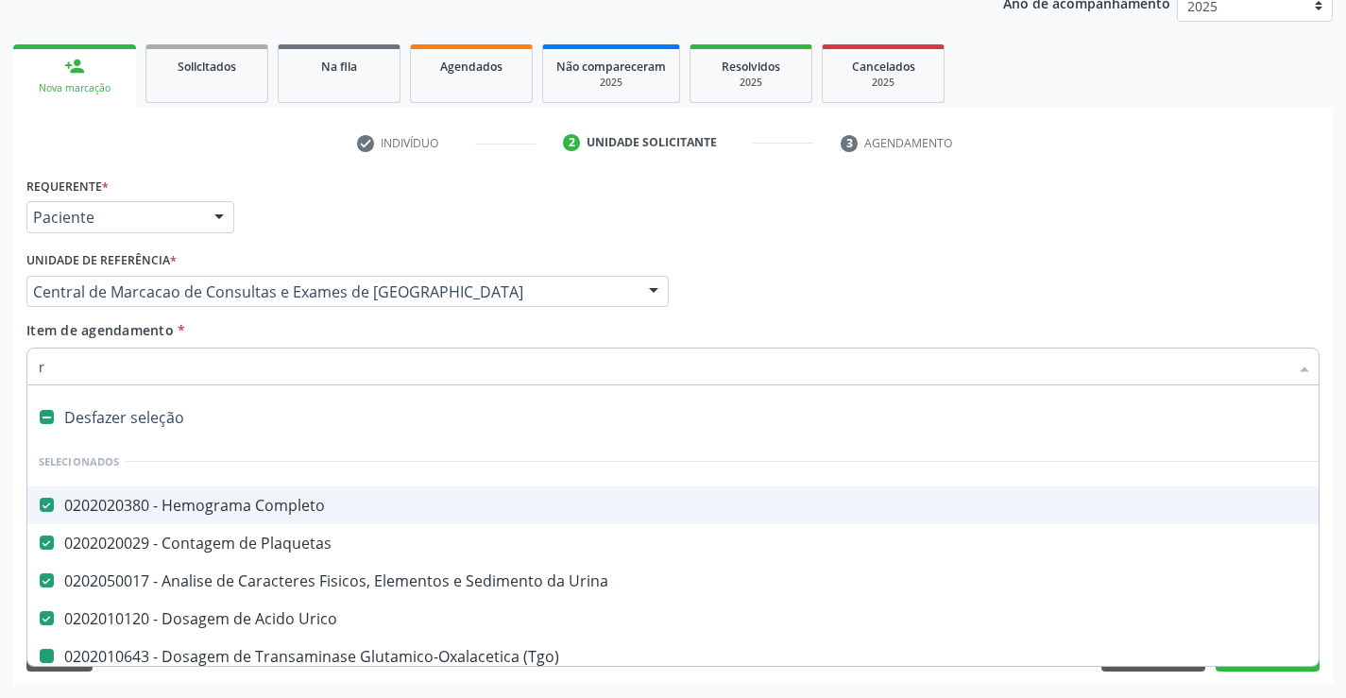
type input "re"
checkbox \(Tgo\) "false"
checkbox \(Tgp\) "false"
checkbox Gt\) "false"
checkbox Ureia "false"
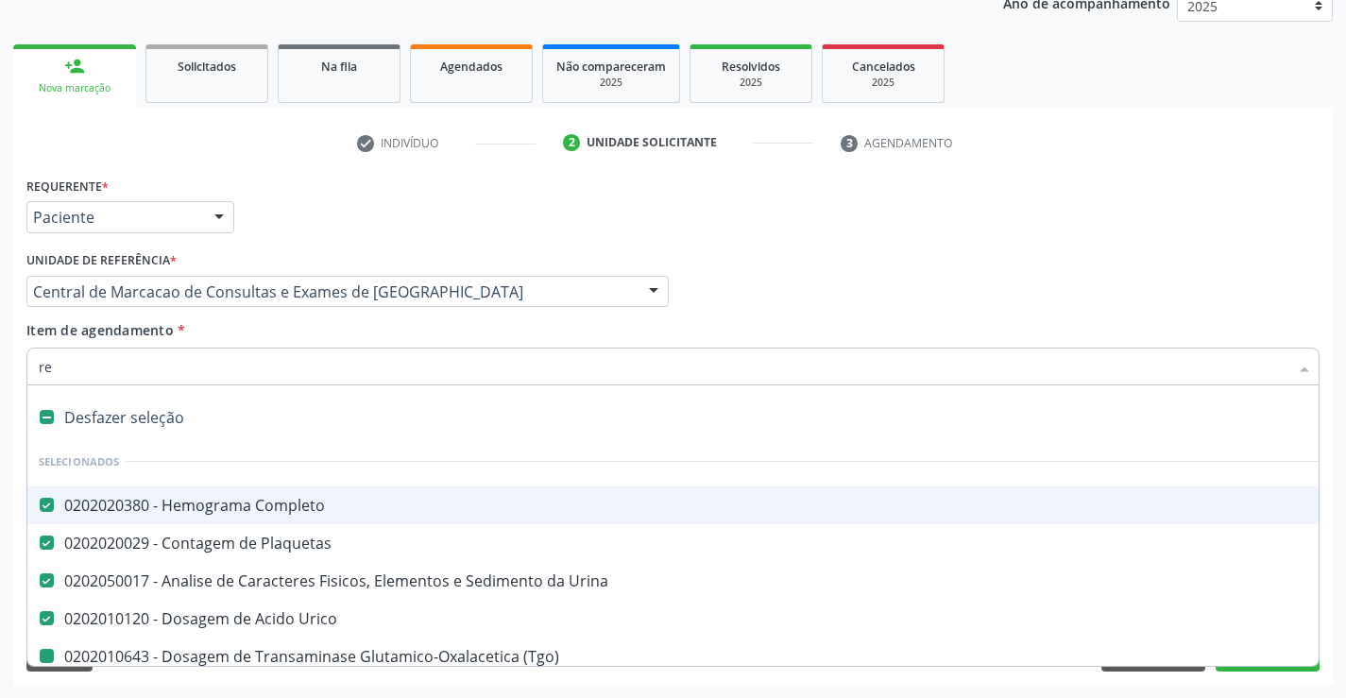
checkbox Creatinina "false"
checkbox Triglicerideos "false"
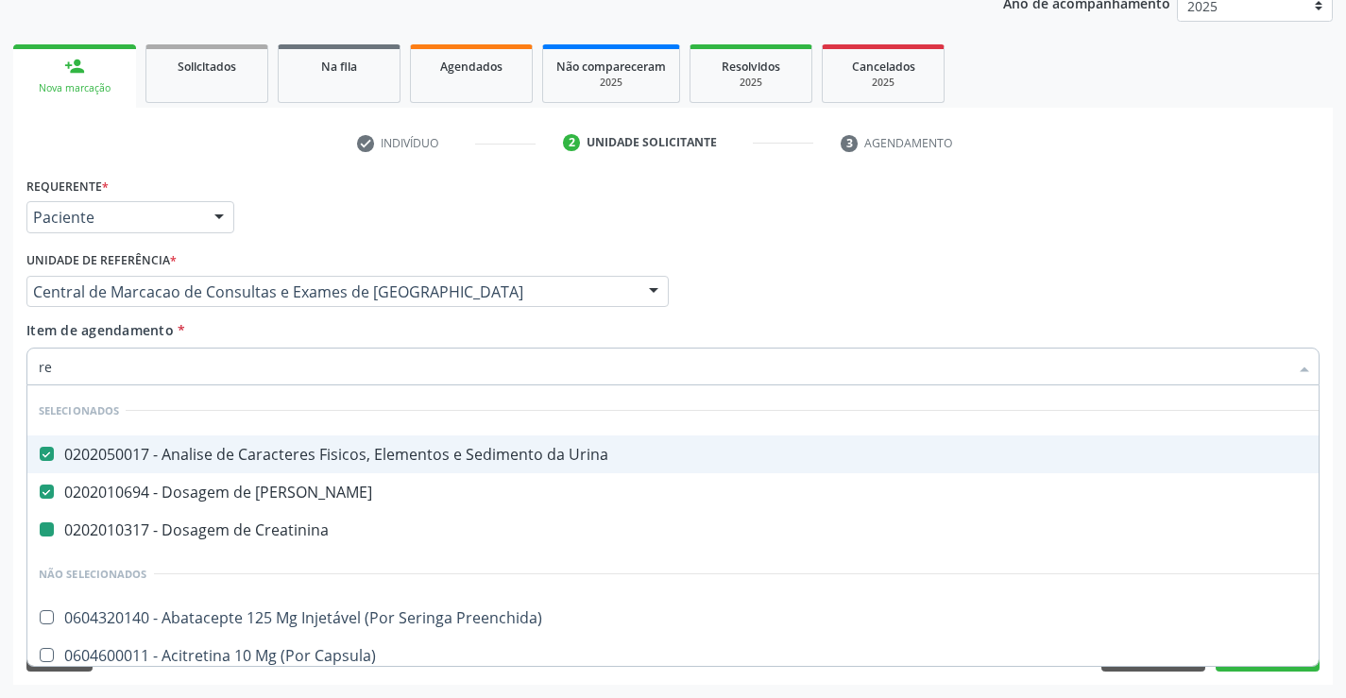
type input "rea"
checkbox Creatinina "false"
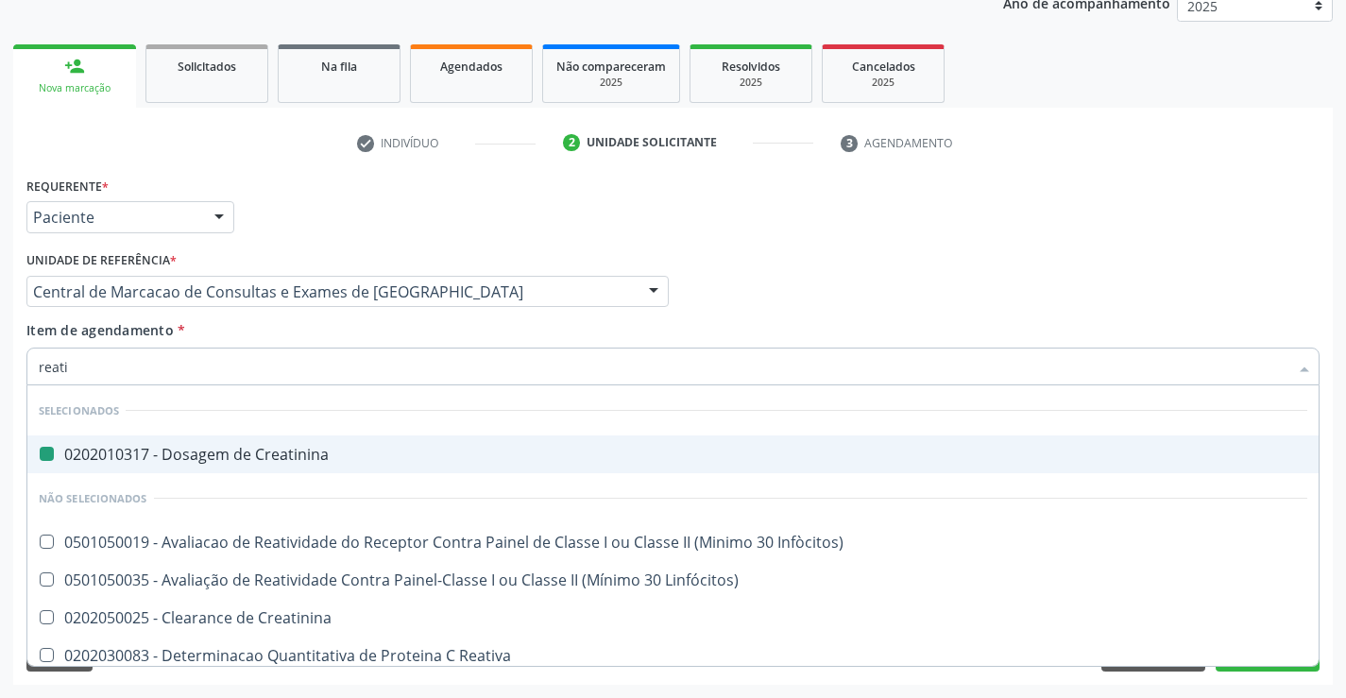
type input "reativ"
checkbox Creatinina "false"
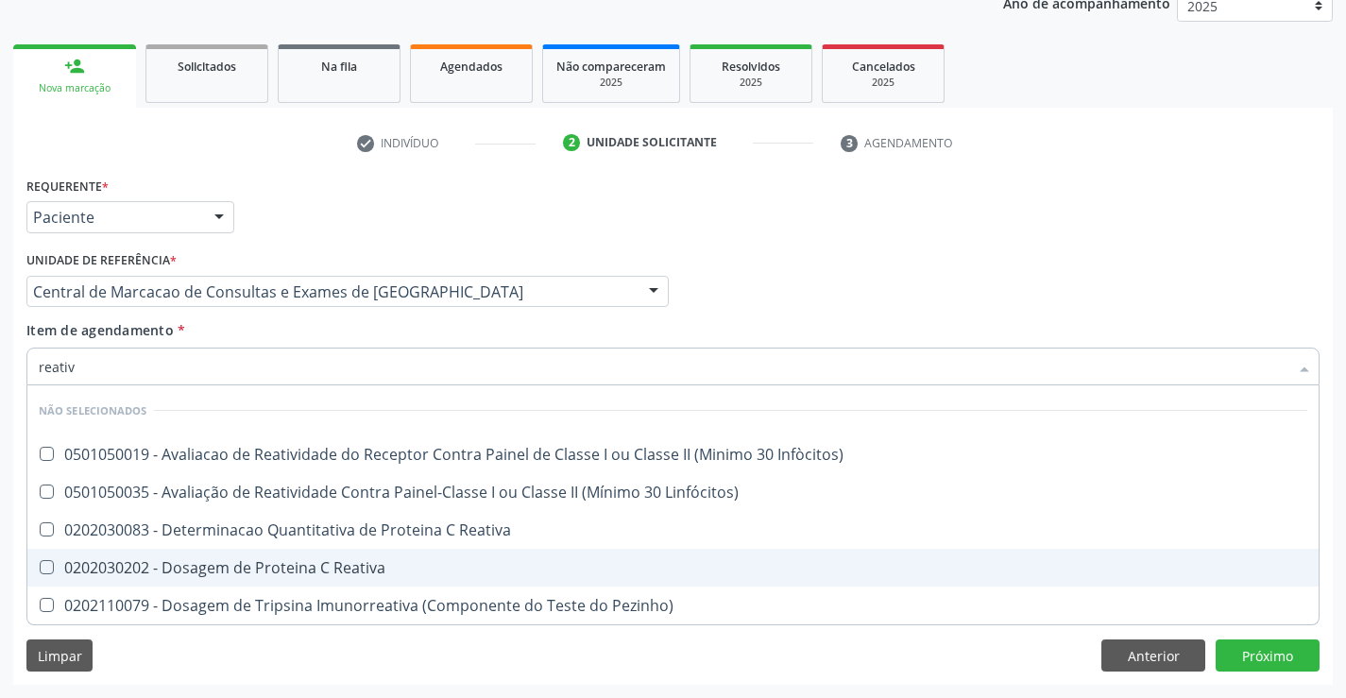
click at [330, 567] on div "0202030202 - Dosagem de Proteina C Reativa" at bounding box center [673, 567] width 1269 height 15
checkbox Reativa "true"
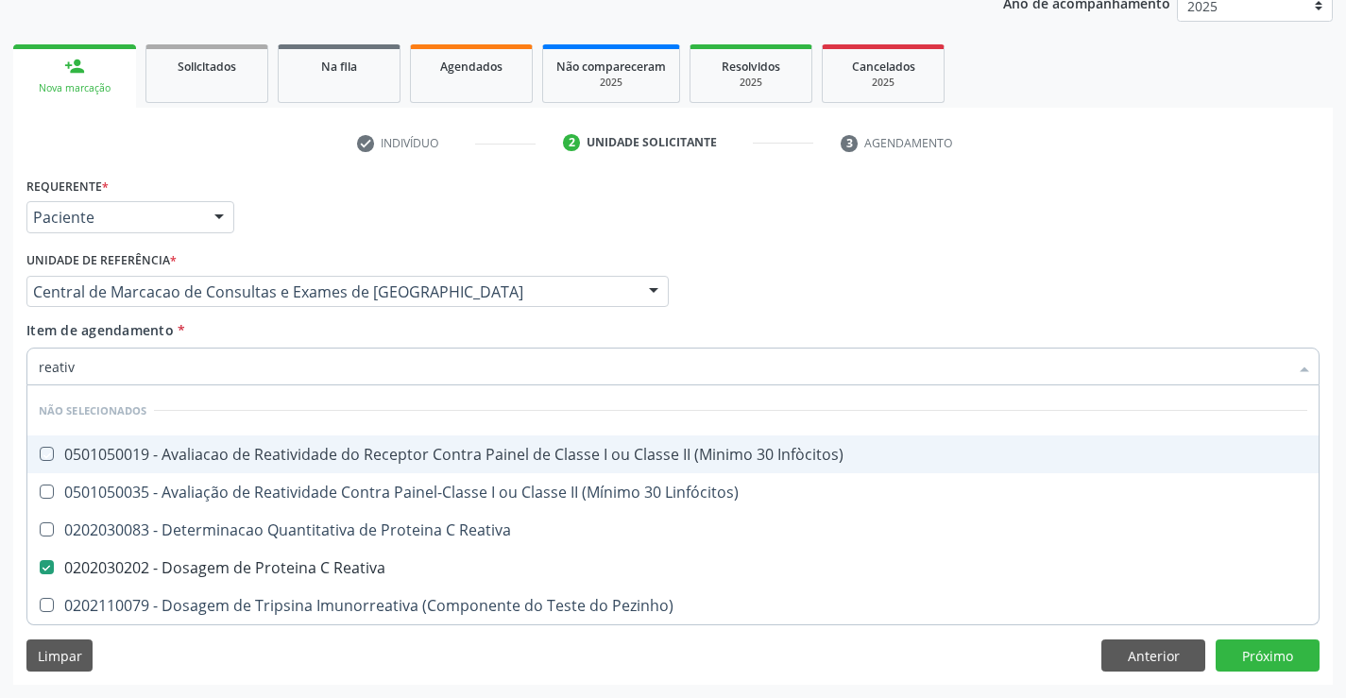
click at [321, 334] on div "Item de agendamento * reativ Desfazer seleção Não selecionados 0501050019 - Ava…" at bounding box center [672, 350] width 1293 height 60
checkbox Infòcitos\) "true"
checkbox Pezinho\) "true"
checkbox Reativa "true"
checkbox Linfócitos\) "true"
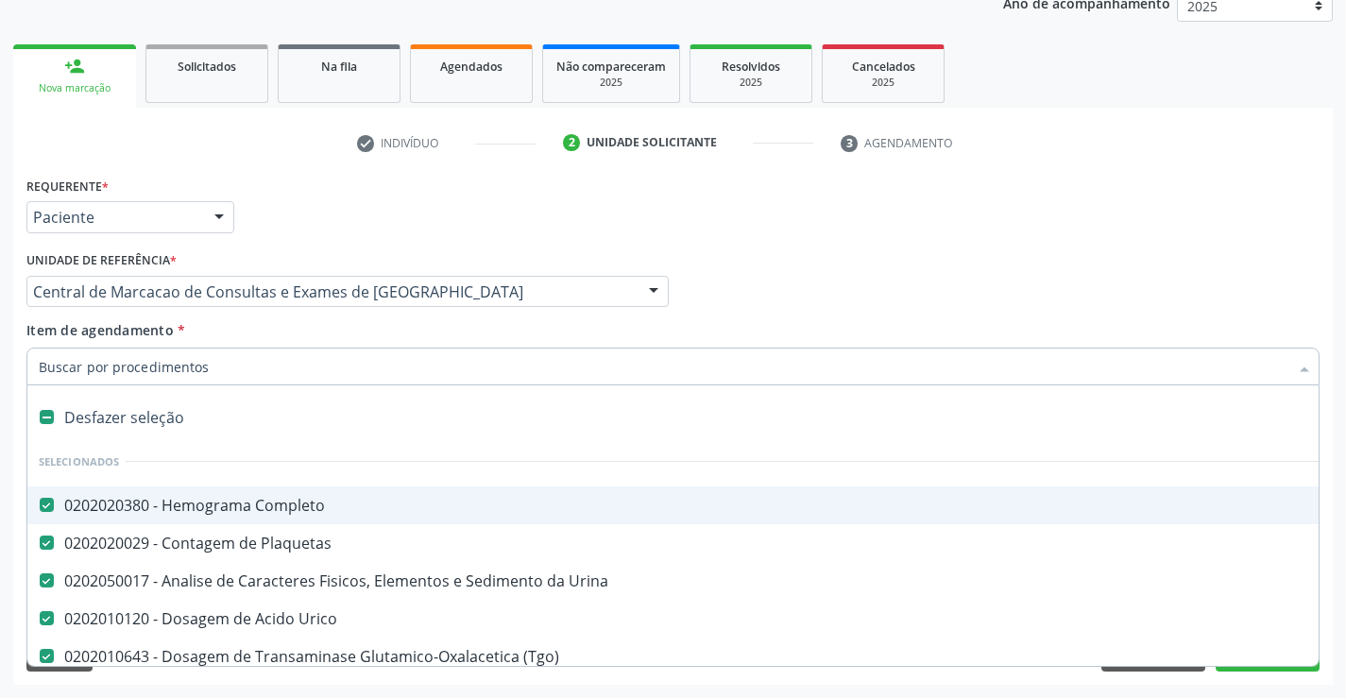
type input "c"
checkbox Fezes "false"
checkbox Reativa "false"
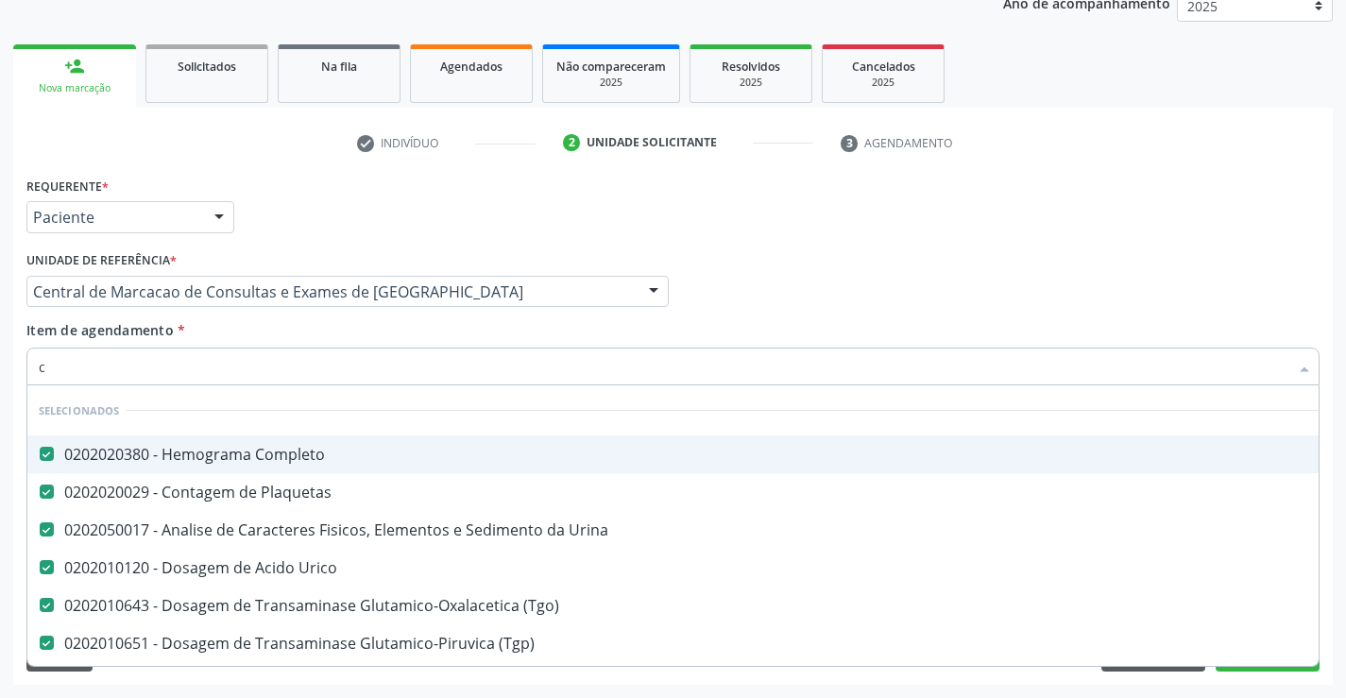
type input "co"
checkbox Triglicerideos "false"
checkbox Reativa "false"
type input "col"
checkbox Completo "false"
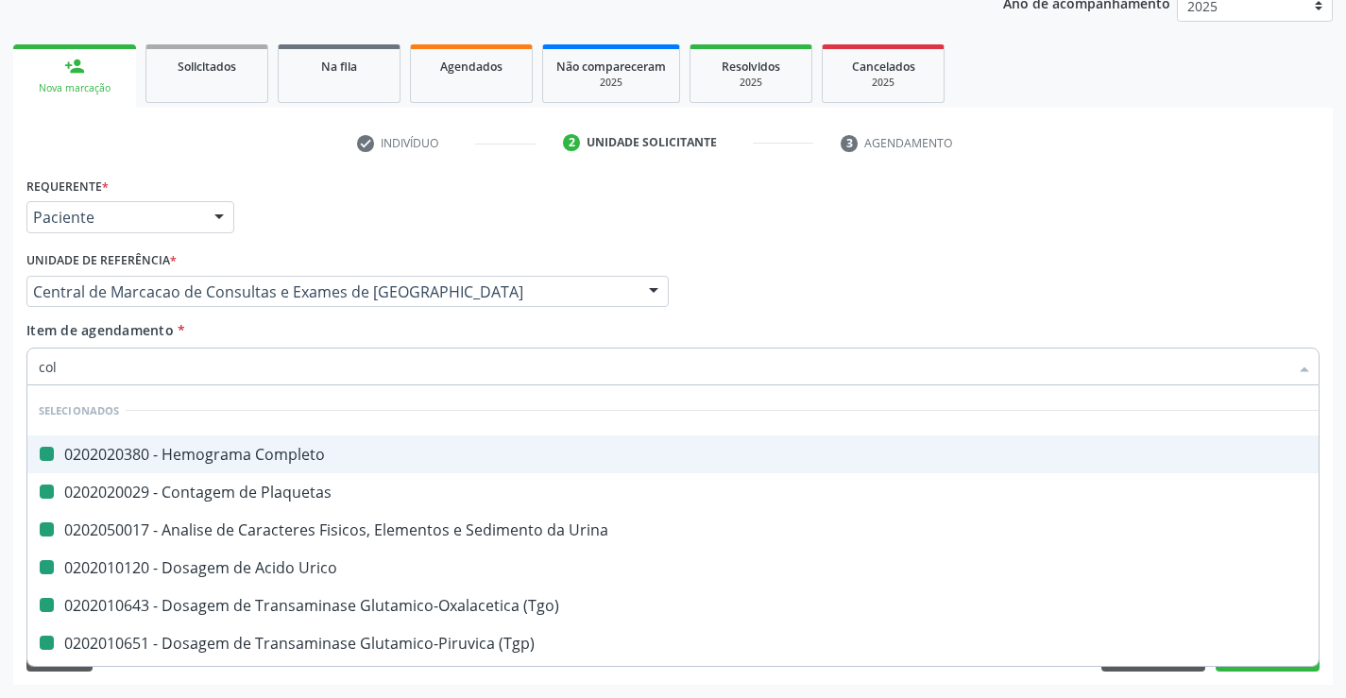
checkbox \(Tgo\) "false"
checkbox Urina "false"
checkbox Urico "false"
checkbox Plaquetas "false"
checkbox \(Tgp\) "false"
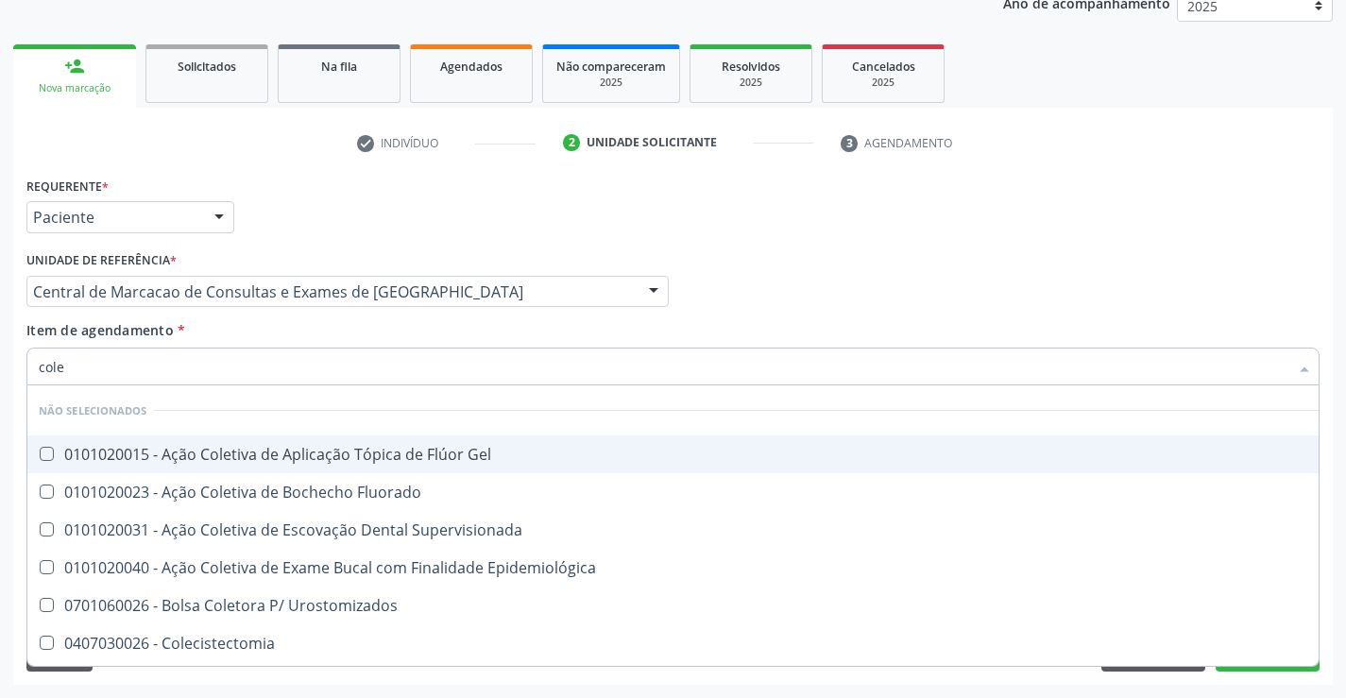
type input "coles"
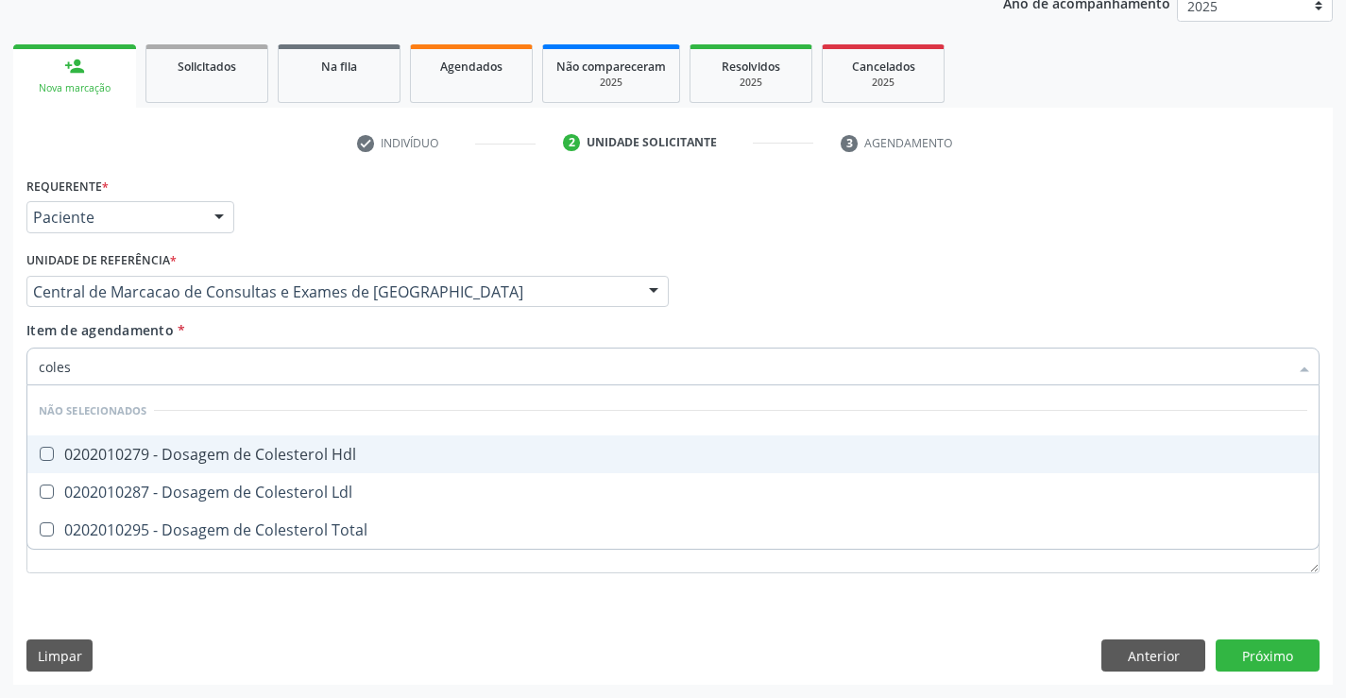
click at [317, 457] on div "0202010279 - Dosagem de Colesterol Hdl" at bounding box center [673, 454] width 1269 height 15
checkbox Hdl "true"
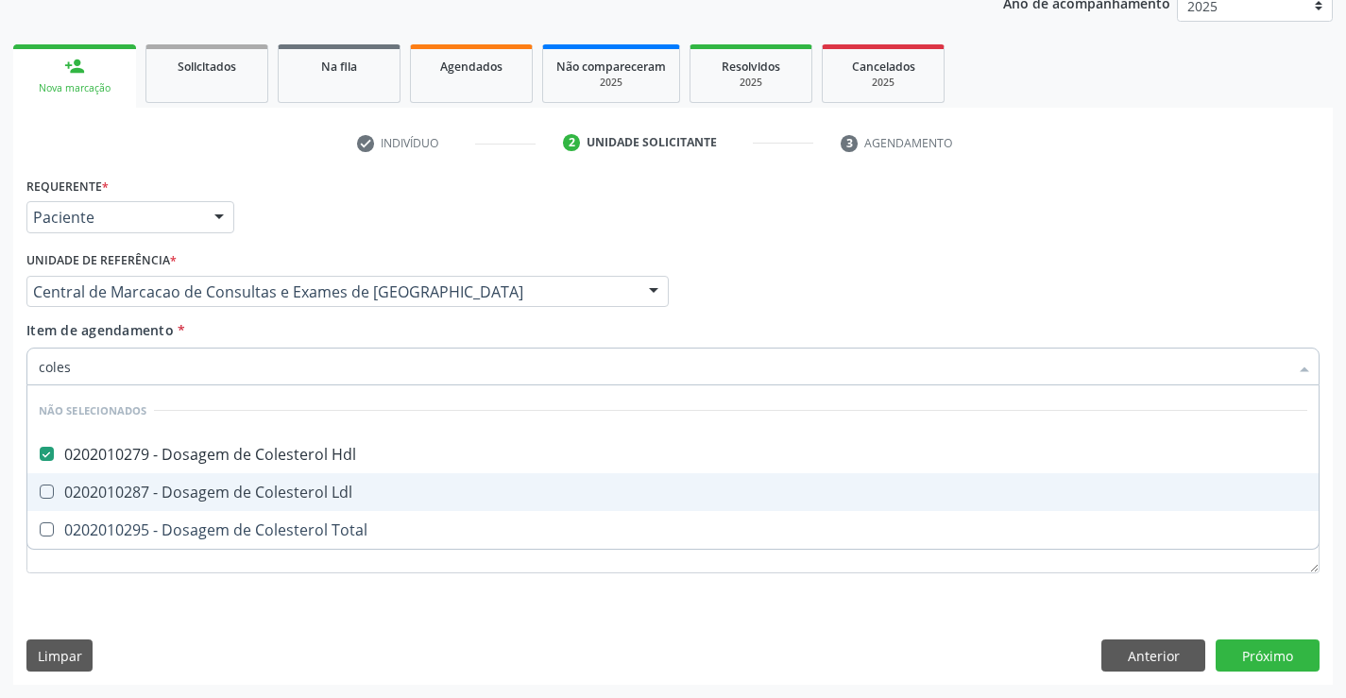
click at [318, 487] on div "0202010287 - Dosagem de Colesterol Ldl" at bounding box center [673, 492] width 1269 height 15
checkbox Ldl "true"
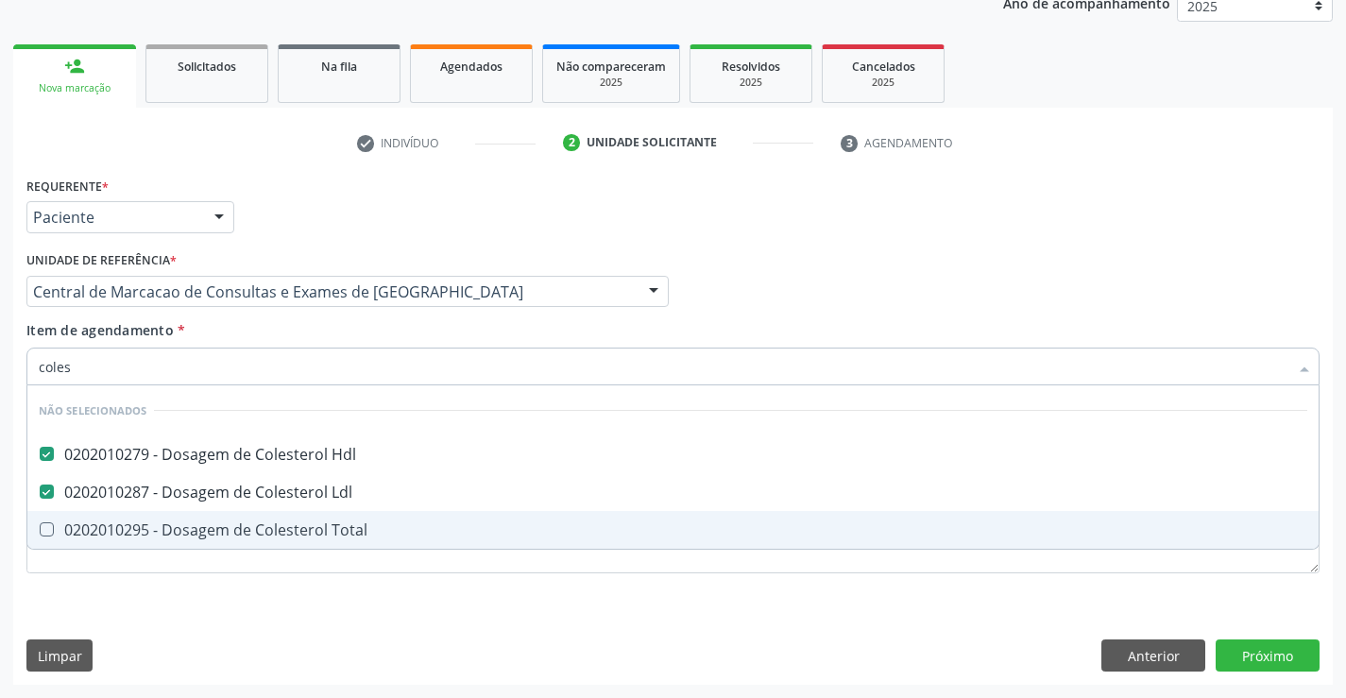
click at [318, 533] on div "0202010295 - Dosagem de Colesterol Total" at bounding box center [673, 529] width 1269 height 15
checkbox Total "true"
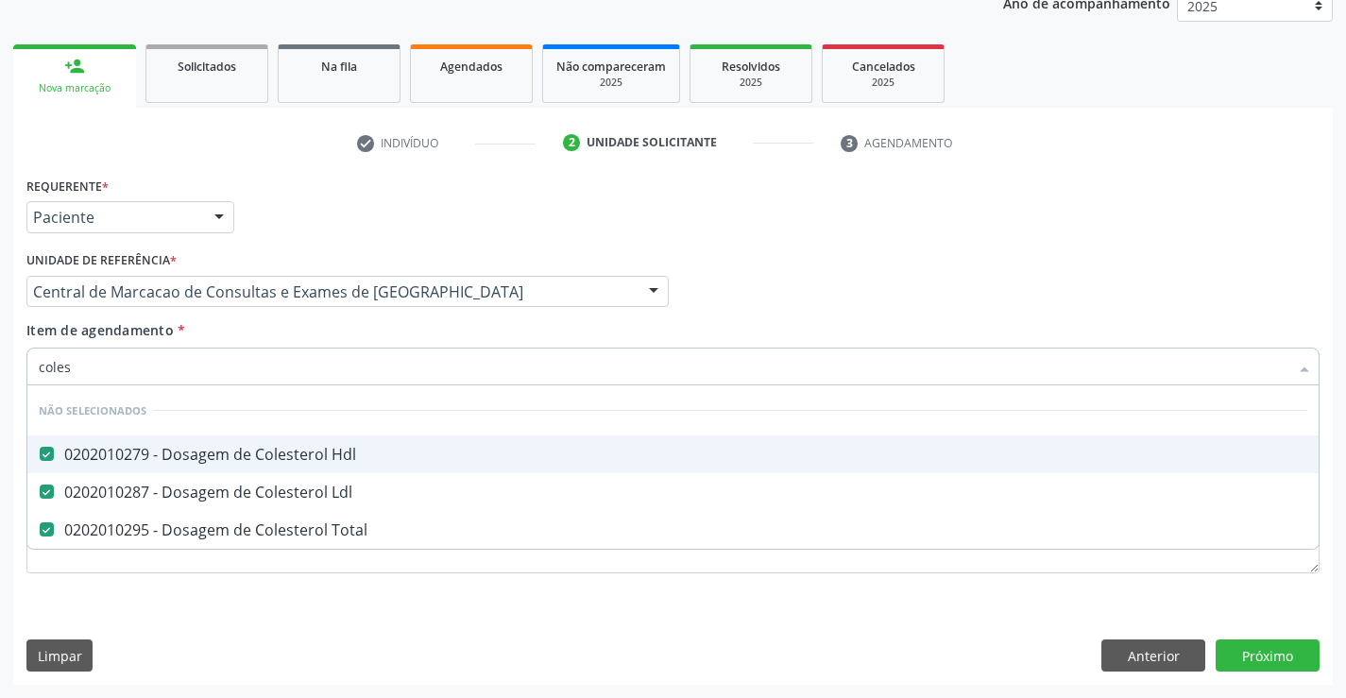
click at [267, 336] on div "Item de agendamento * coles Desfazer seleção Não selecionados 0202010279 - Dosa…" at bounding box center [672, 350] width 1293 height 60
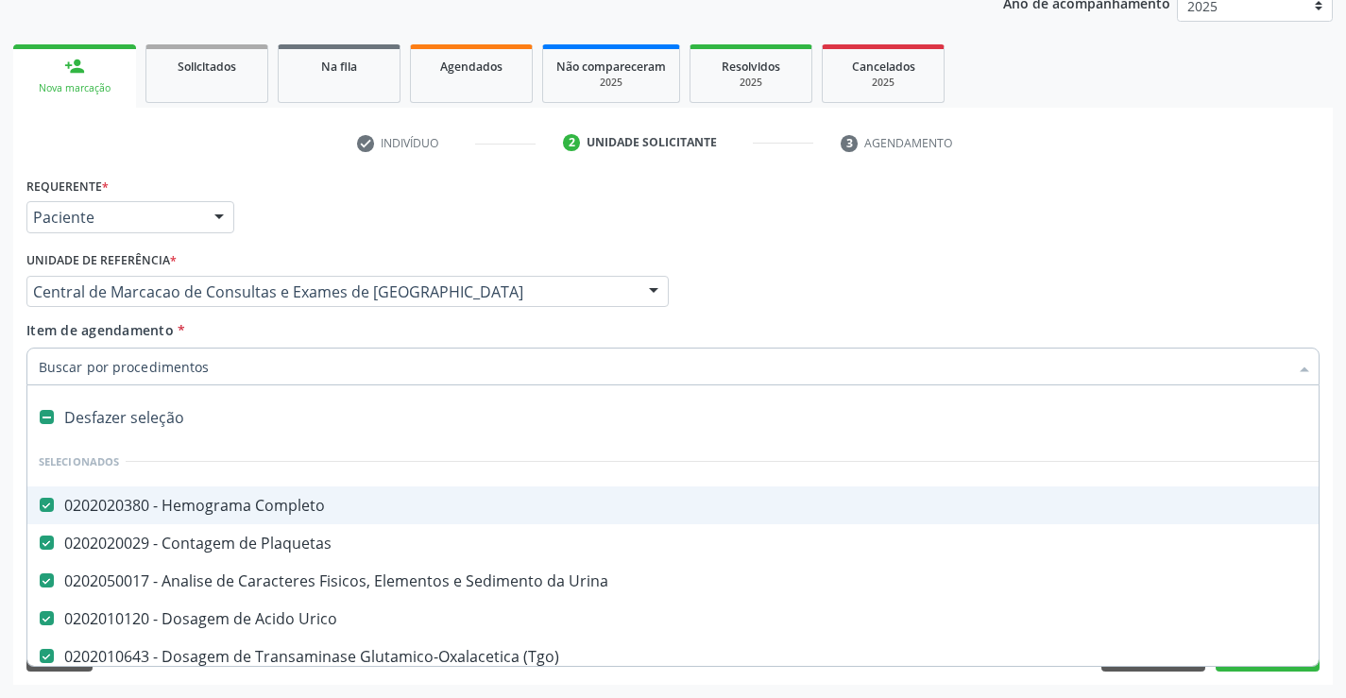
type input "t"
checkbox Ldl "false"
checkbox Total "false"
type input "tr"
checkbox \(Tgp\) "false"
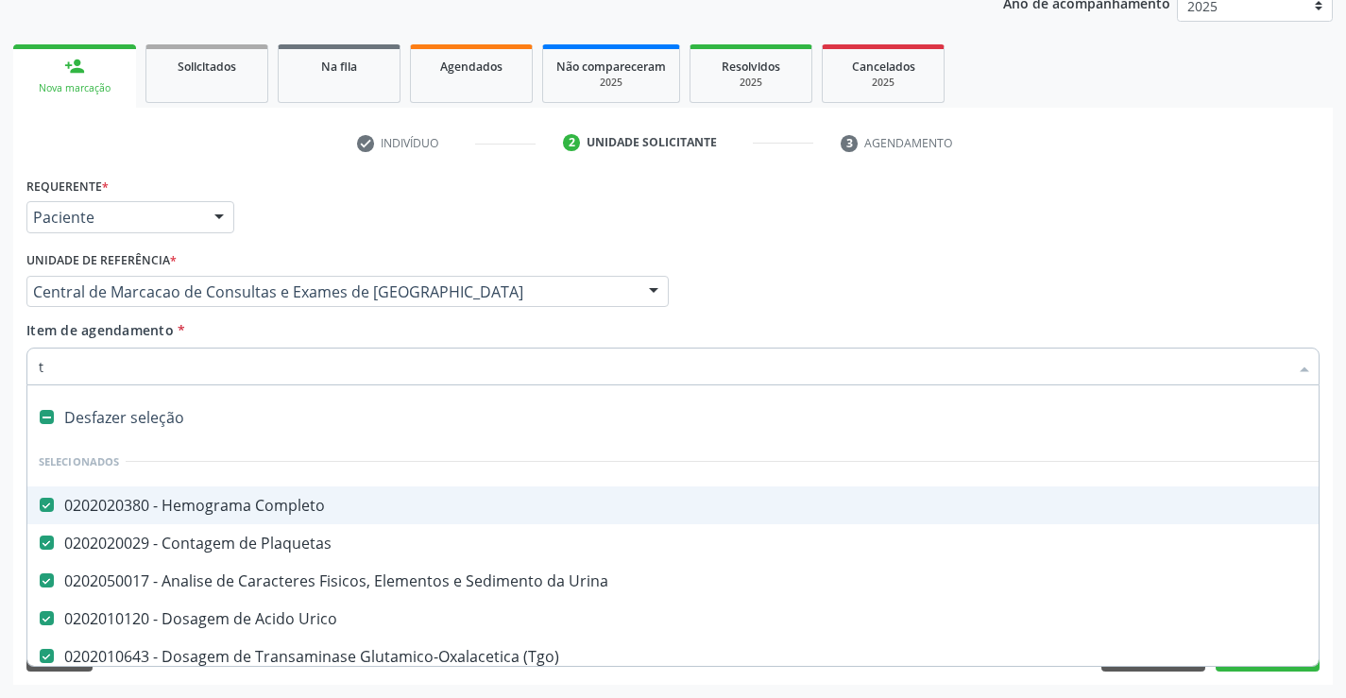
checkbox Gt\) "false"
checkbox Ureia "false"
checkbox Creatinina "false"
checkbox Triglicerideos "false"
checkbox Fezes "false"
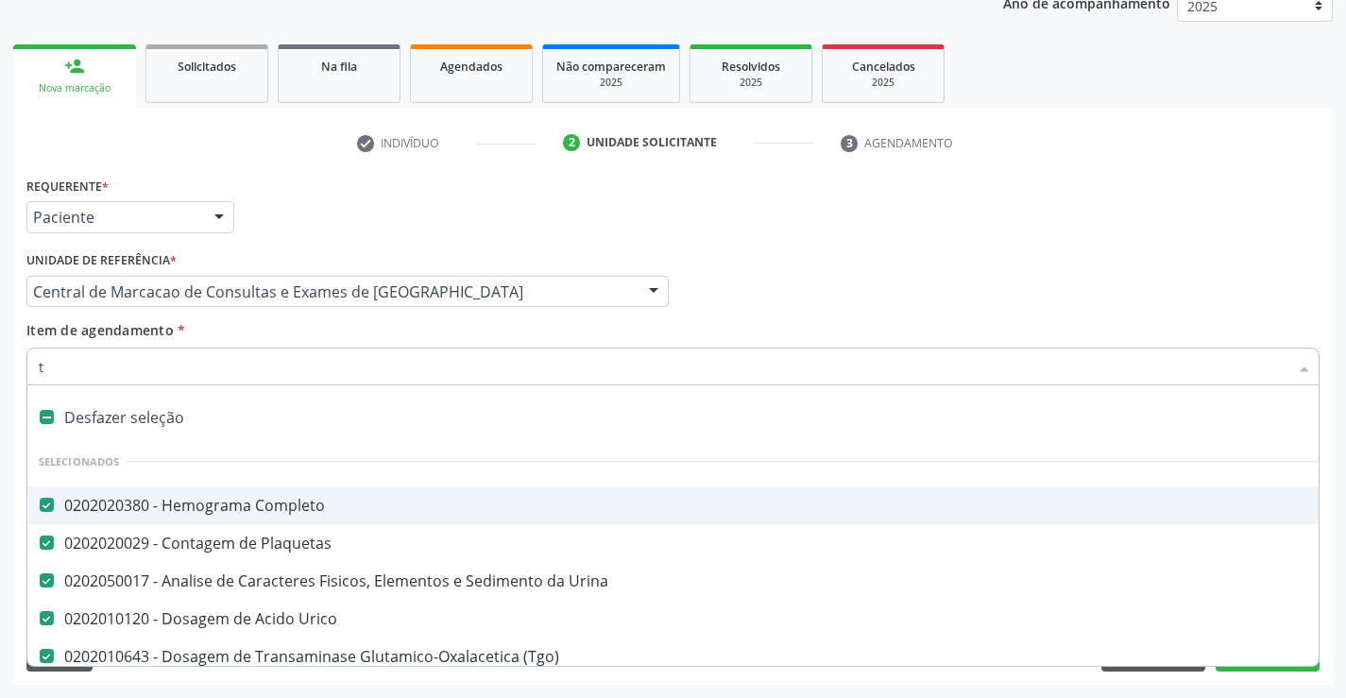
checkbox Reativa "false"
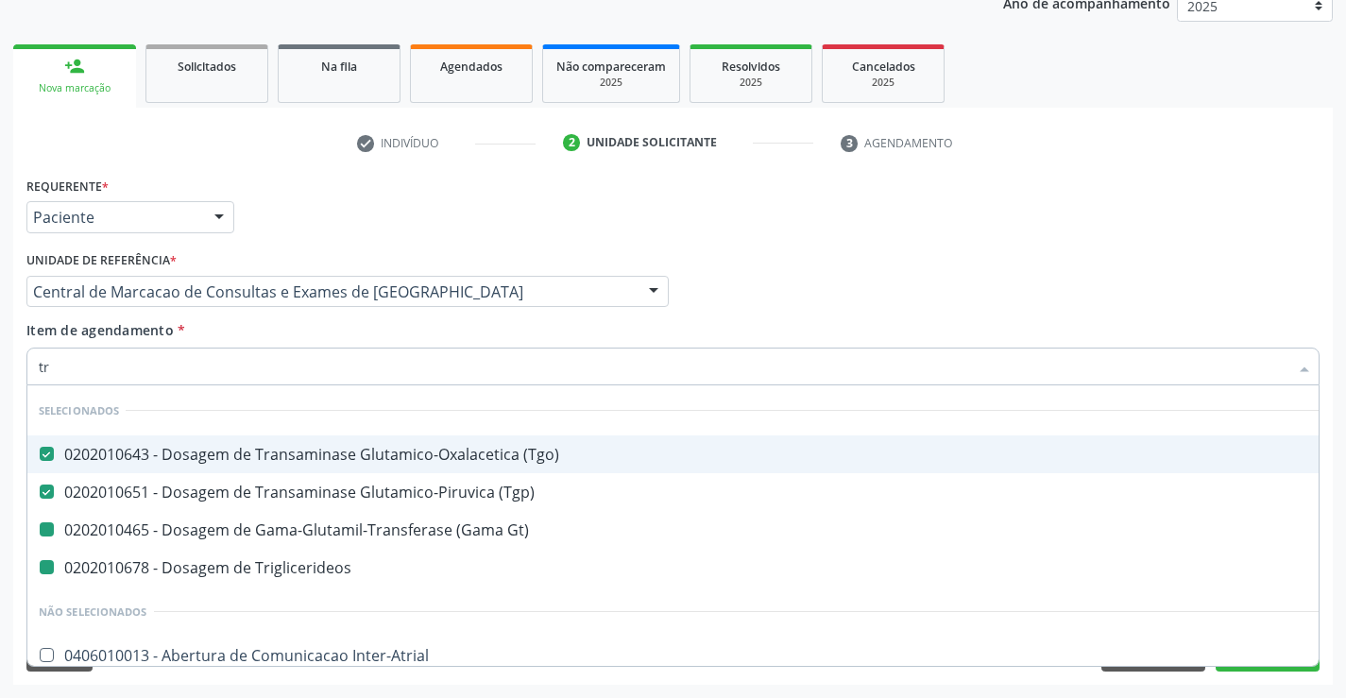
type input "tri"
checkbox Gt\) "false"
checkbox Triglicerideos "false"
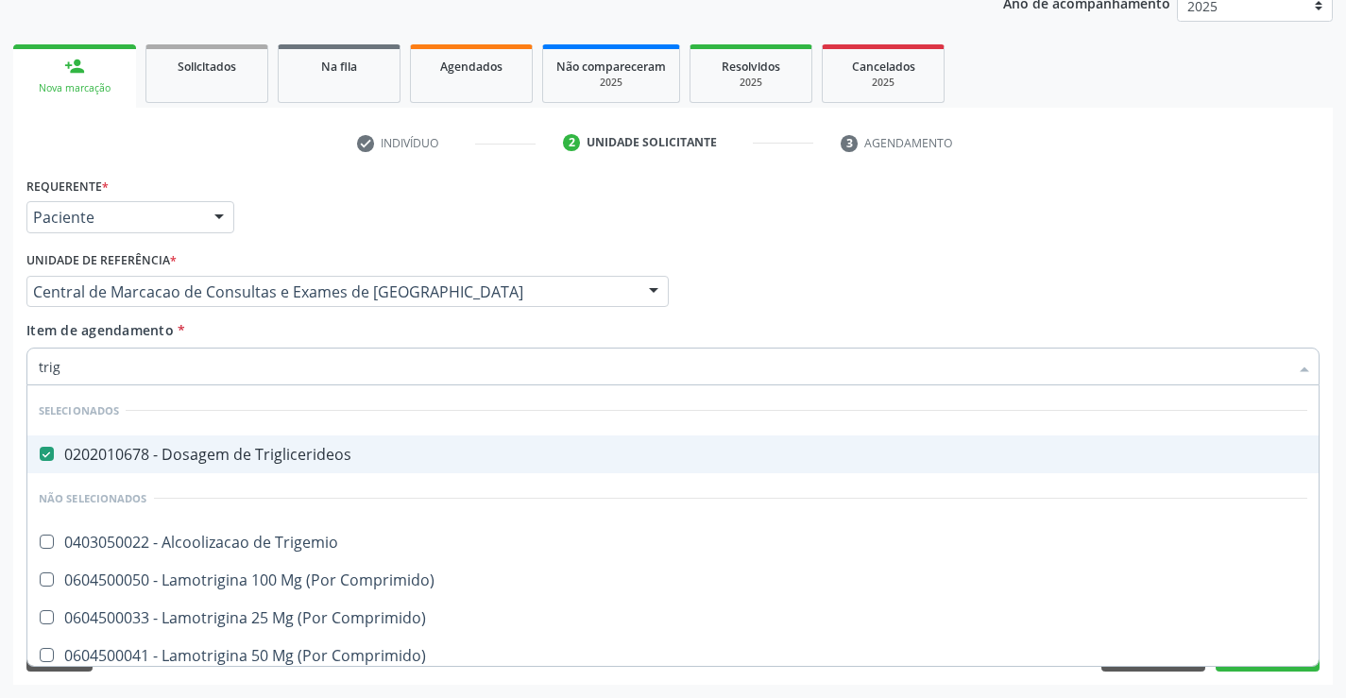
type input "trigl"
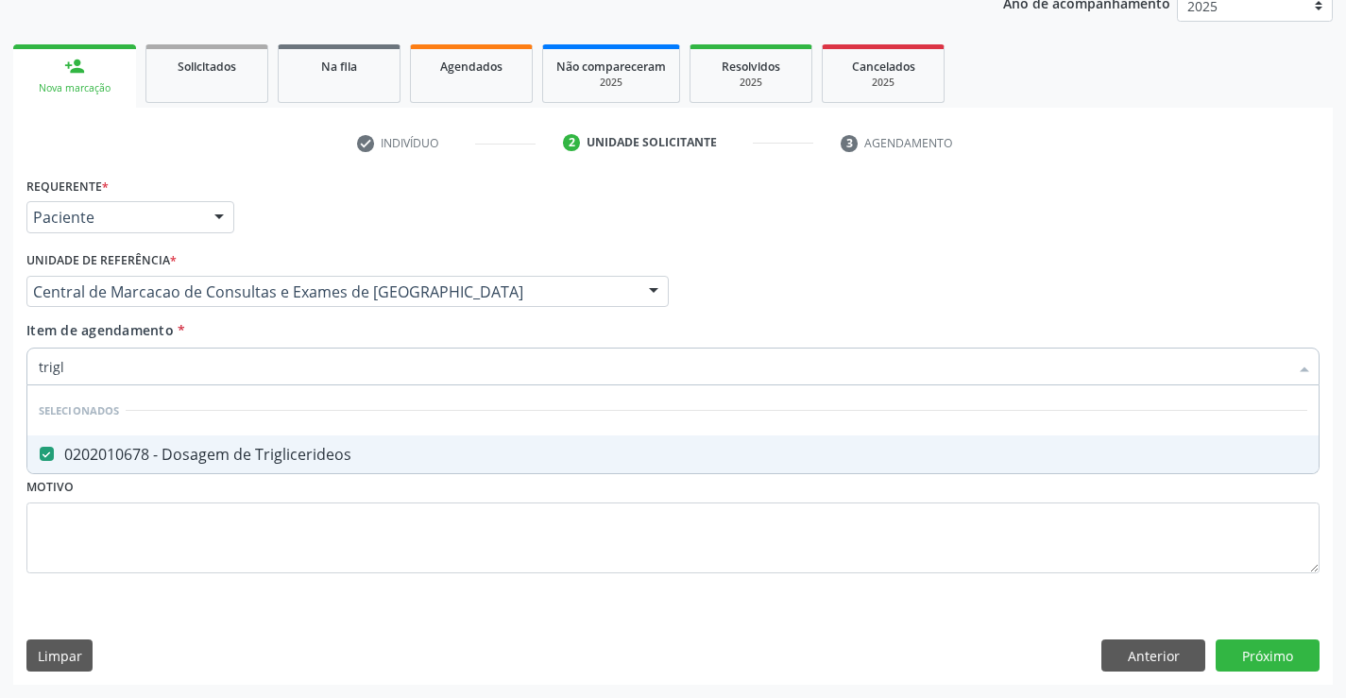
click at [289, 448] on div "0202010678 - Dosagem de Triglicerideos" at bounding box center [673, 454] width 1269 height 15
checkbox Triglicerideos "true"
click at [401, 337] on div "Item de agendamento * trigl Desfazer seleção Selecionados 0202010678 - Dosagem …" at bounding box center [672, 350] width 1293 height 60
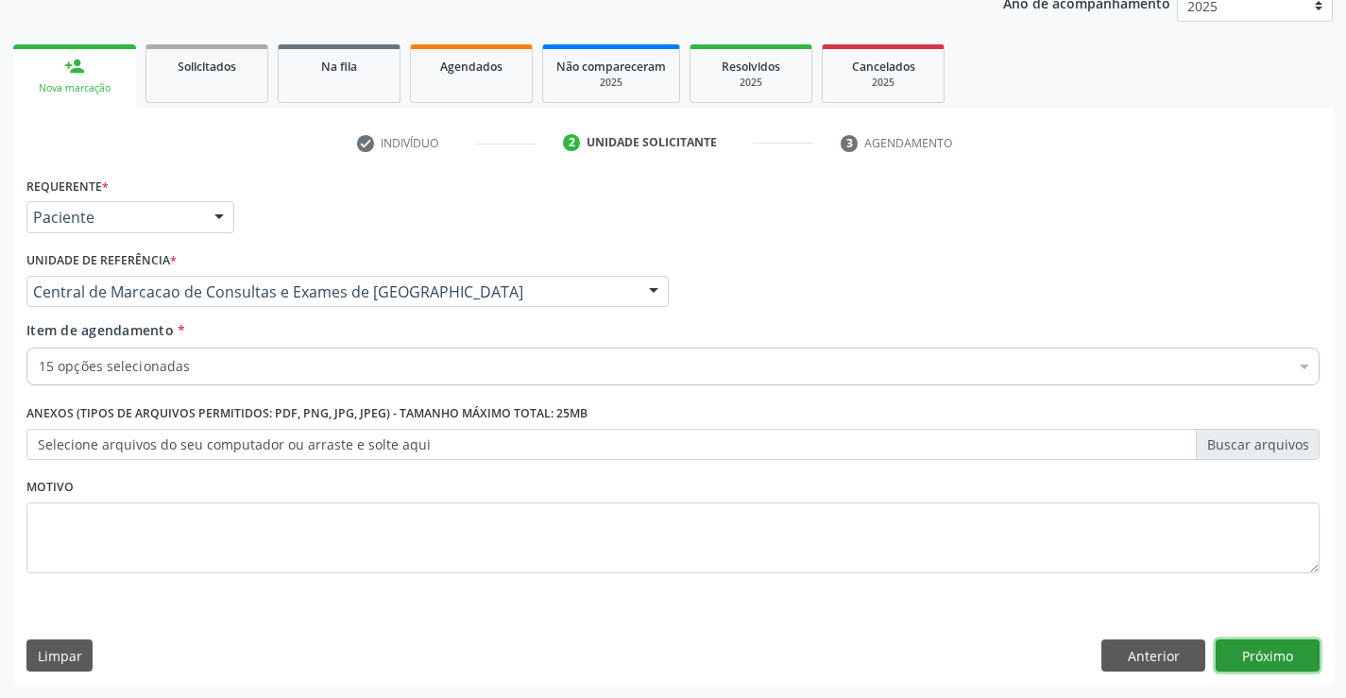
click at [1248, 660] on button "Próximo" at bounding box center [1268, 656] width 104 height 32
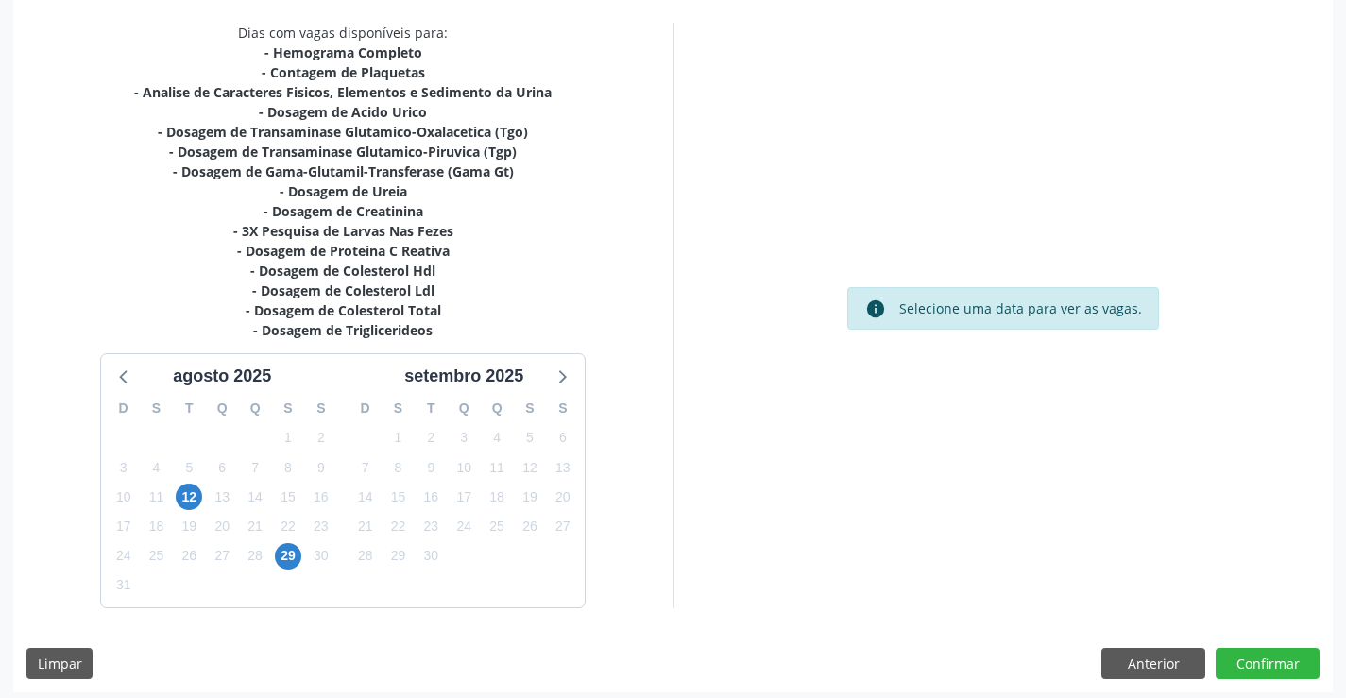
scroll to position [401, 0]
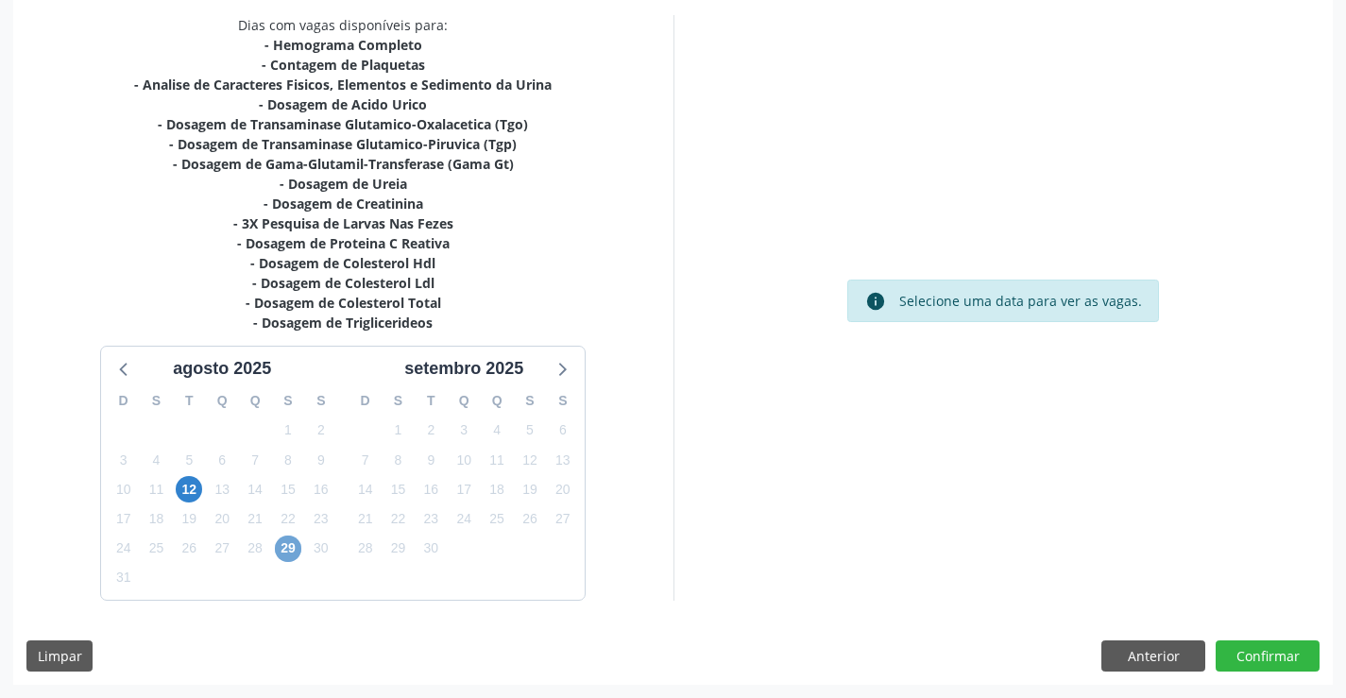
click at [286, 551] on span "29" at bounding box center [288, 549] width 26 height 26
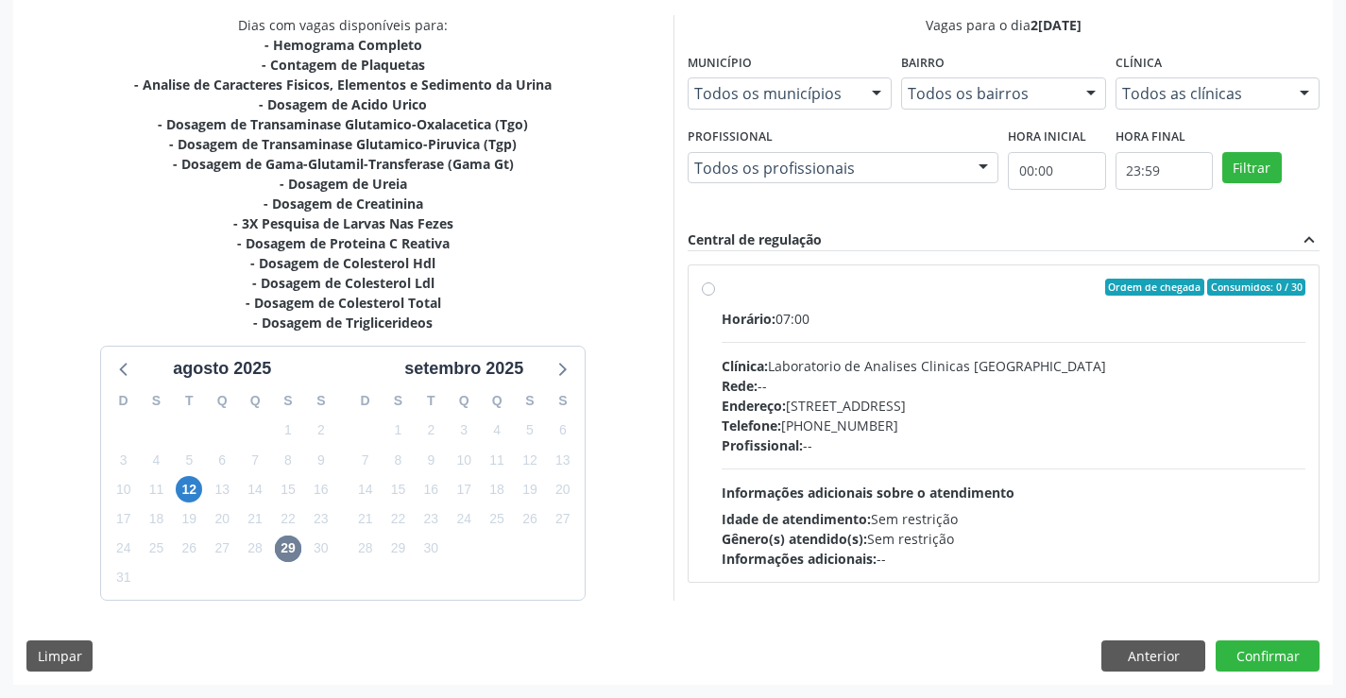
click at [931, 323] on div "Horário: 07:00" at bounding box center [1014, 319] width 585 height 20
click at [715, 296] on input "Ordem de chegada Consumidos: 0 / 30 Horário: 07:00 Clínica: Laboratorio de Anal…" at bounding box center [708, 287] width 13 height 17
radio input "true"
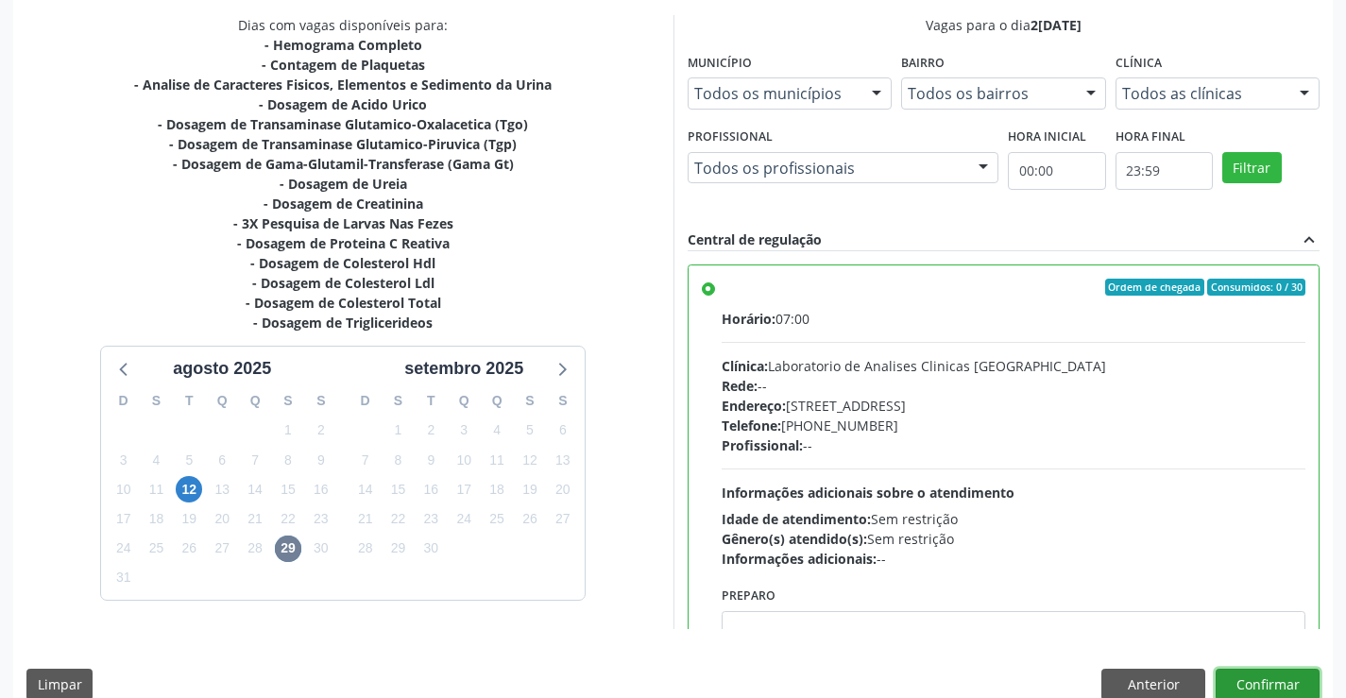
click at [1250, 690] on button "Confirmar" at bounding box center [1268, 685] width 104 height 32
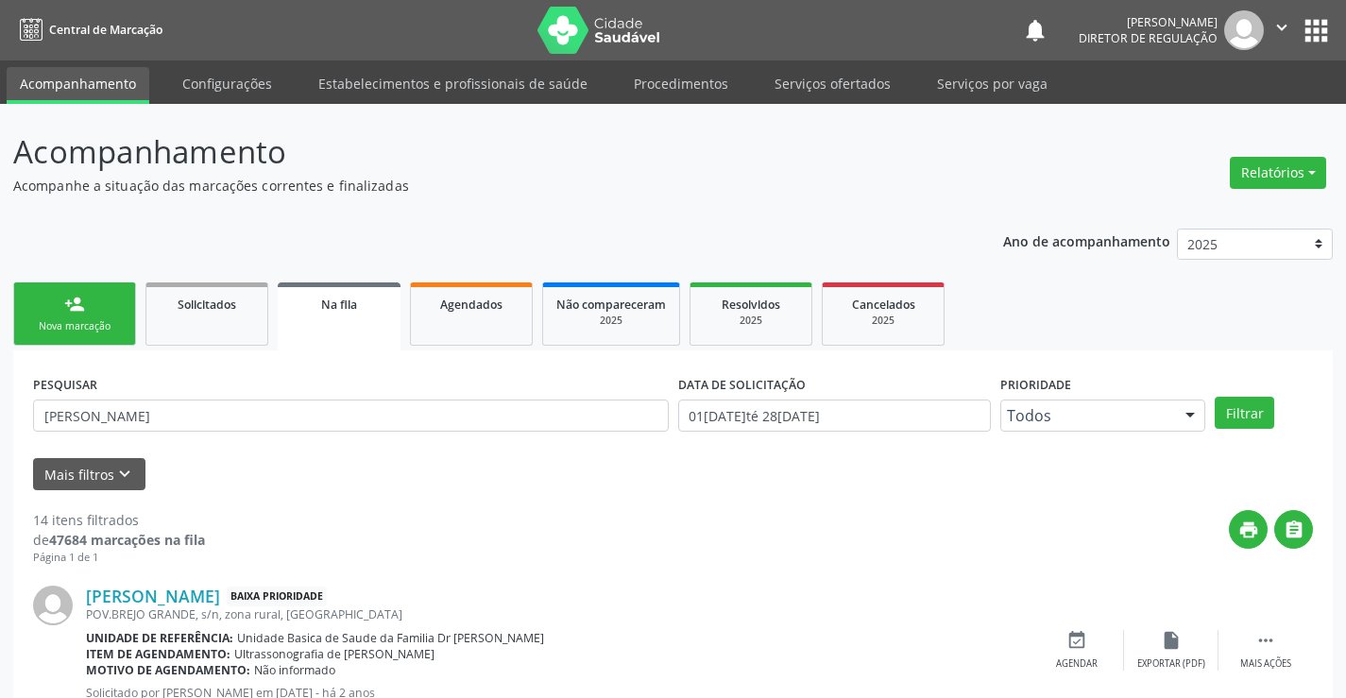
click at [106, 288] on link "person_add Nova marcação" at bounding box center [74, 313] width 123 height 63
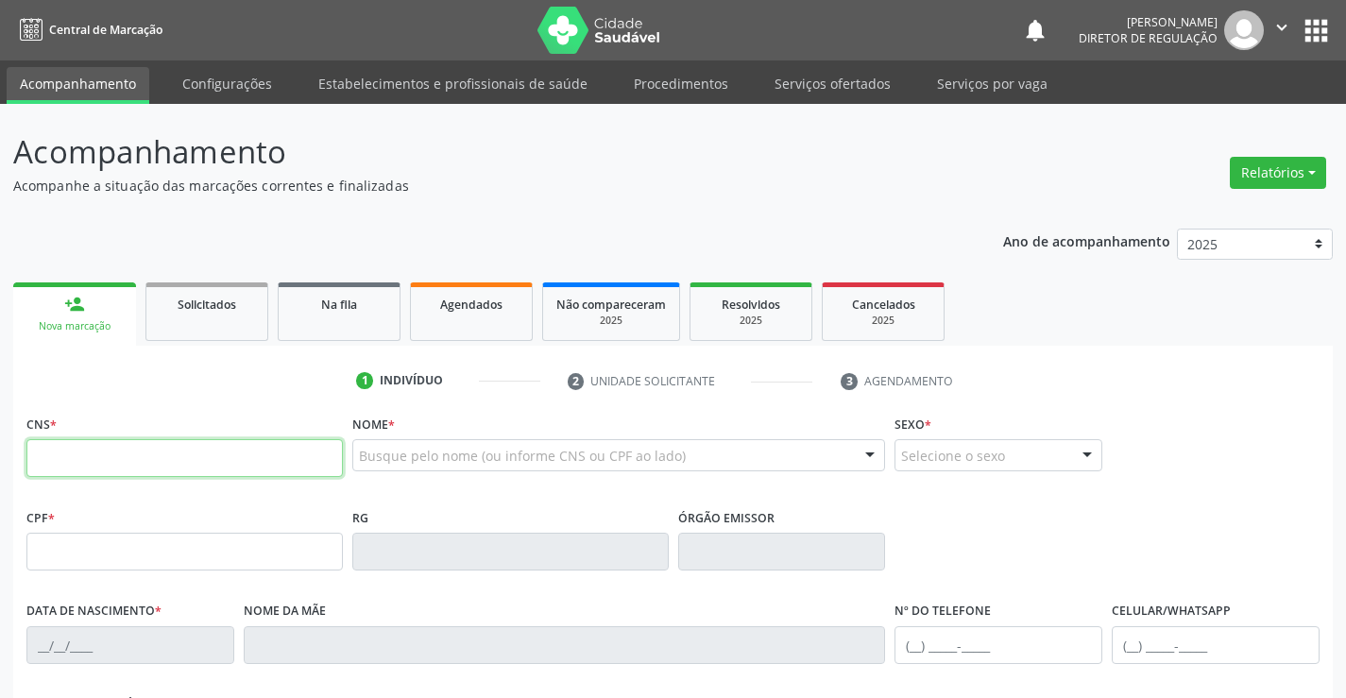
click at [114, 454] on input "text" at bounding box center [184, 458] width 316 height 38
type input "709 8010 8964 6691"
type input "2017624128"
type input "10/04/1996"
type input "Olinda Alves da Silva"
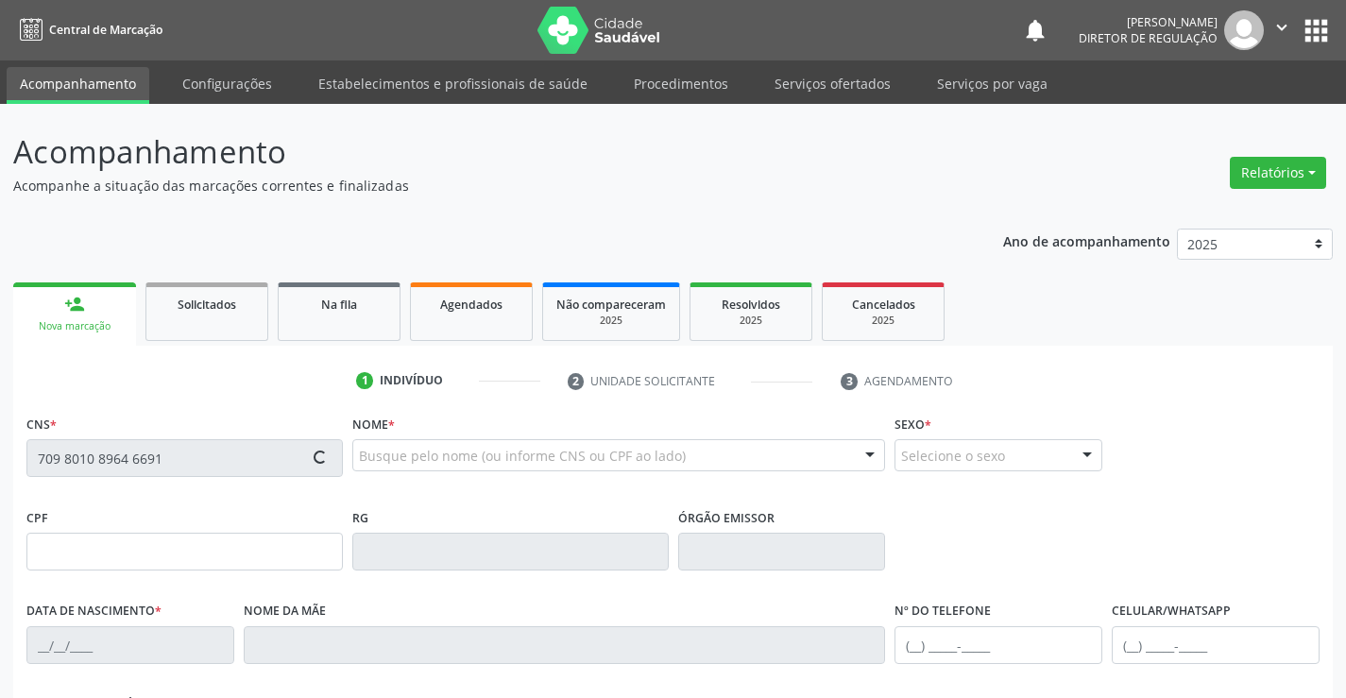
type input "(74) 98863-2847"
type input "(74) 9140-5857"
type input "066.492.305-45"
type input "S/N"
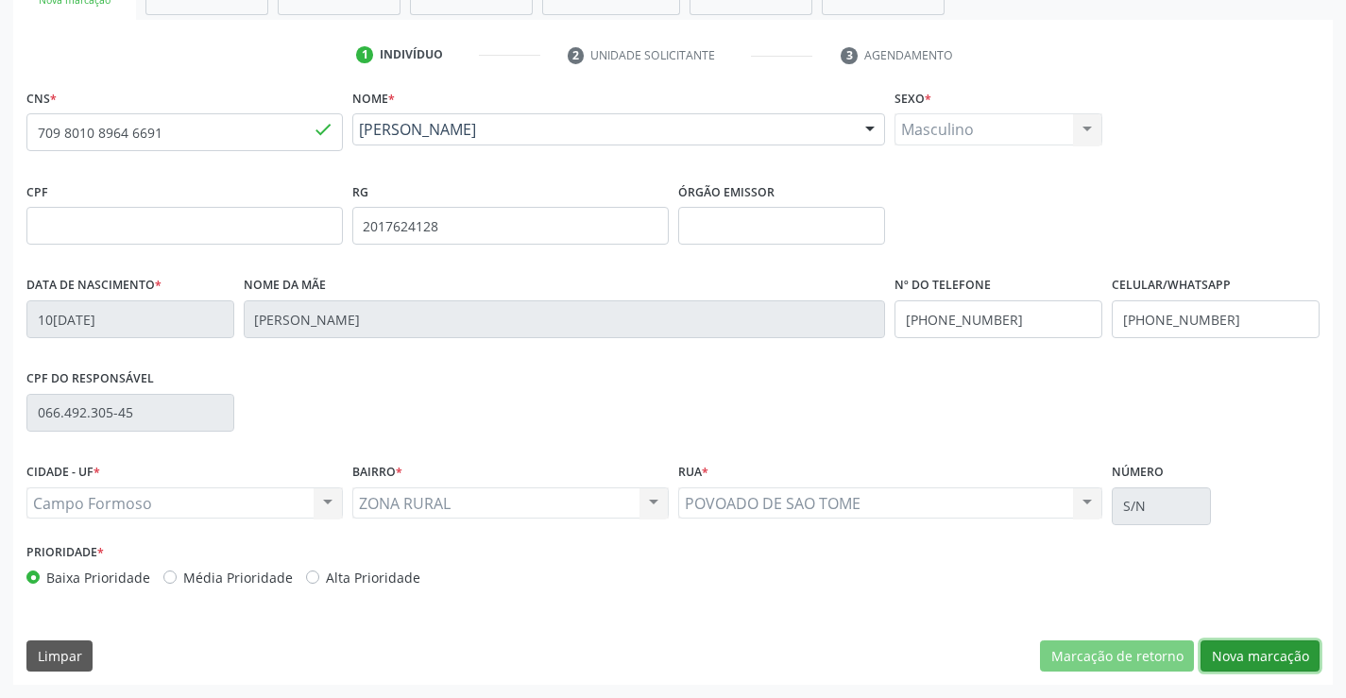
click at [1284, 662] on button "Nova marcação" at bounding box center [1260, 656] width 119 height 32
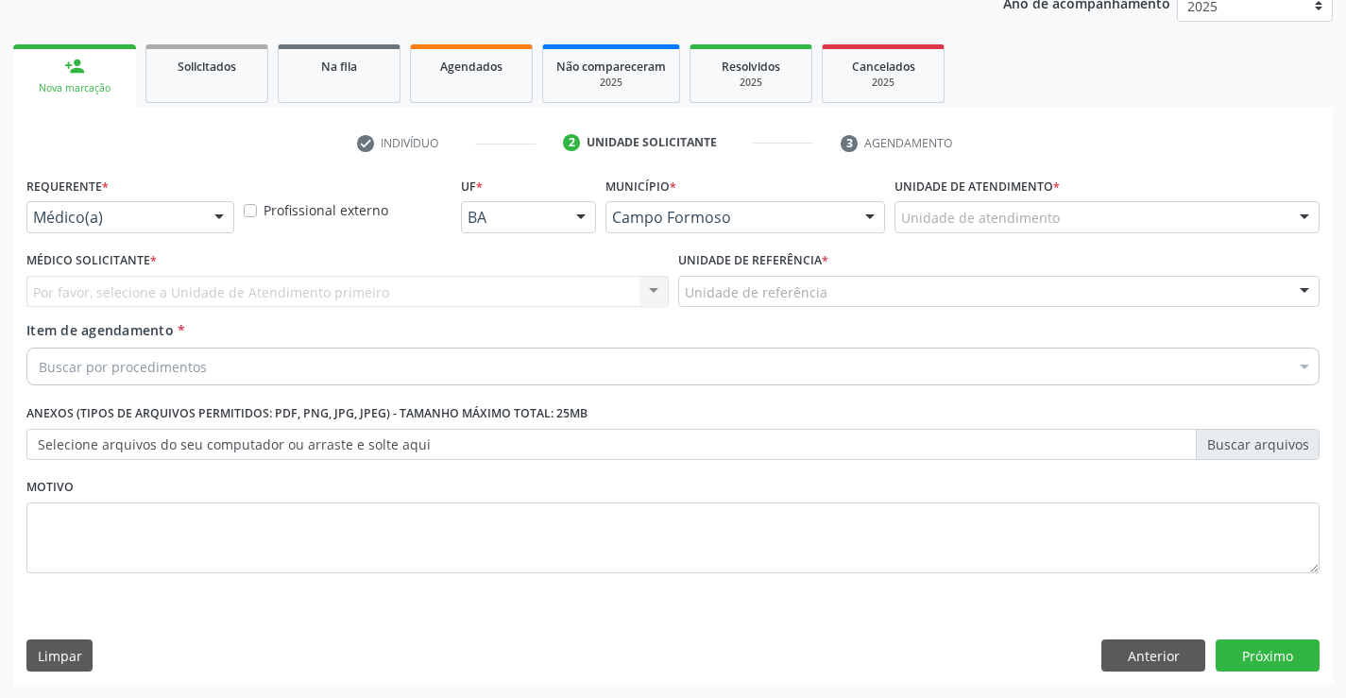
scroll to position [238, 0]
click at [210, 226] on div at bounding box center [219, 218] width 28 height 32
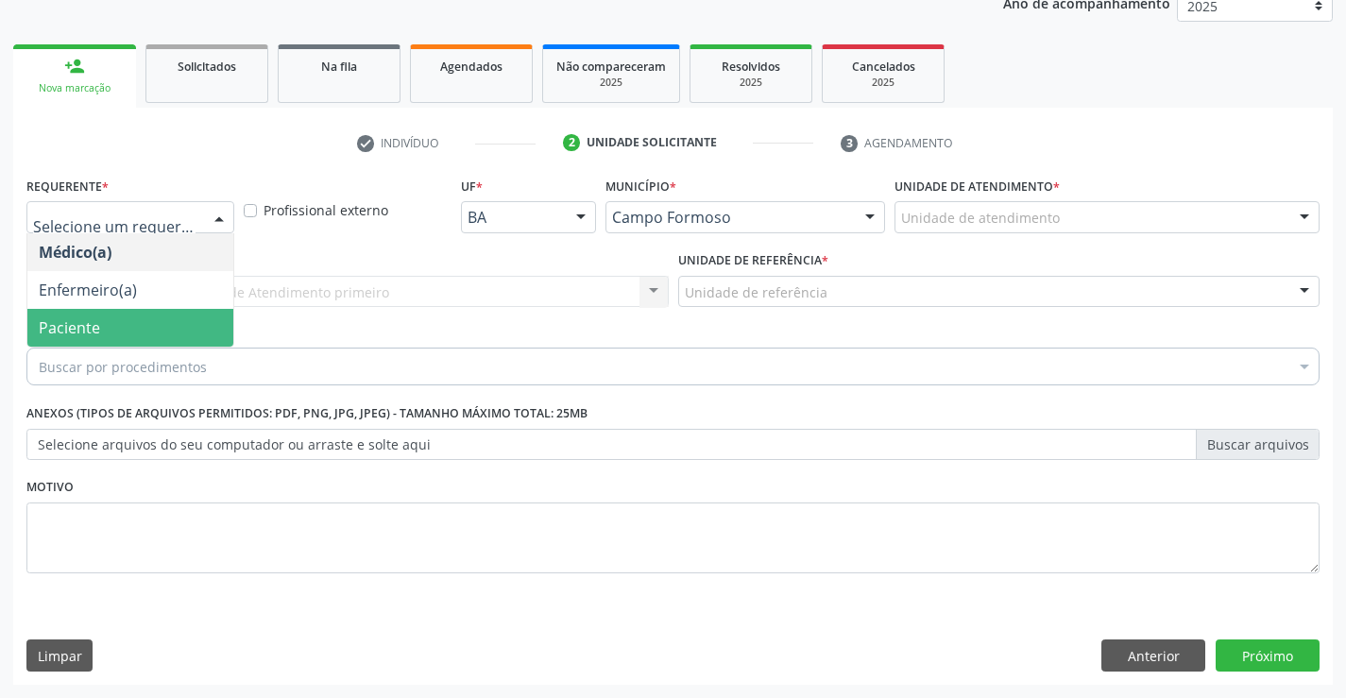
drag, startPoint x: 192, startPoint y: 327, endPoint x: 325, endPoint y: 289, distance: 138.5
click at [193, 327] on span "Paciente" at bounding box center [130, 328] width 206 height 38
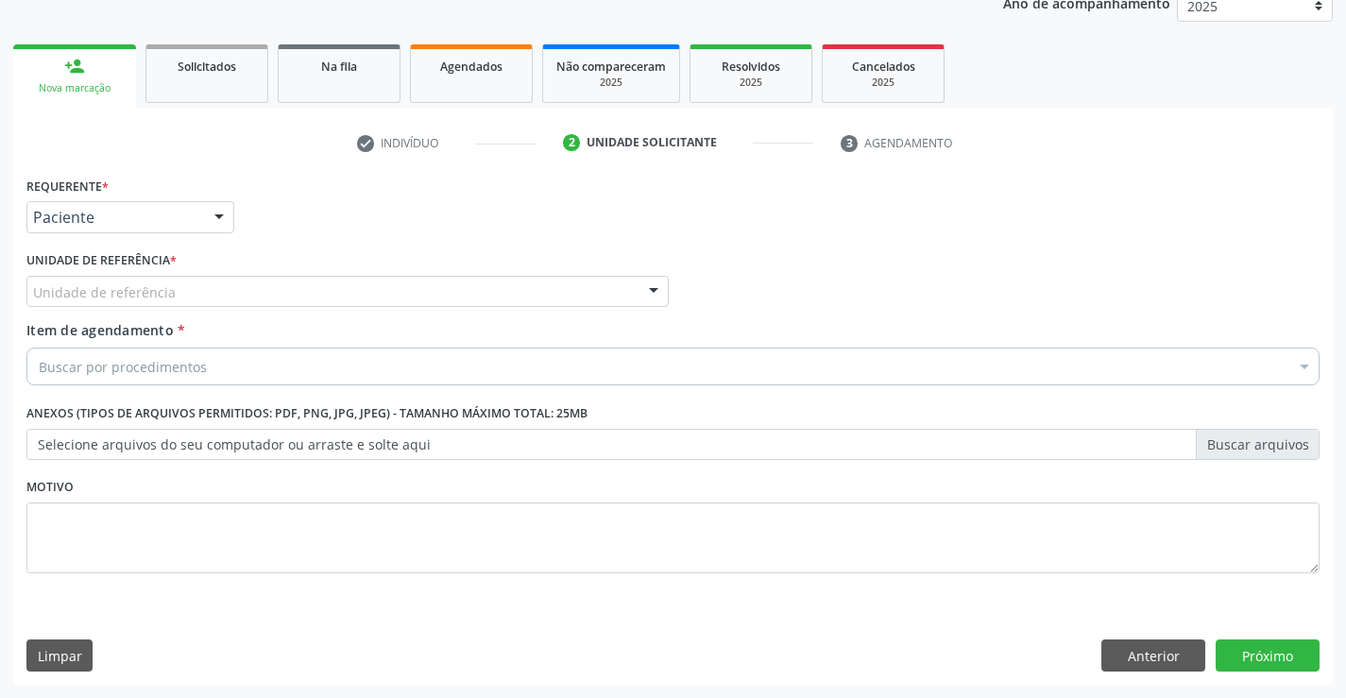
drag, startPoint x: 326, startPoint y: 289, endPoint x: 326, endPoint y: 385, distance: 96.4
click at [326, 290] on div "Unidade de referência" at bounding box center [347, 292] width 642 height 32
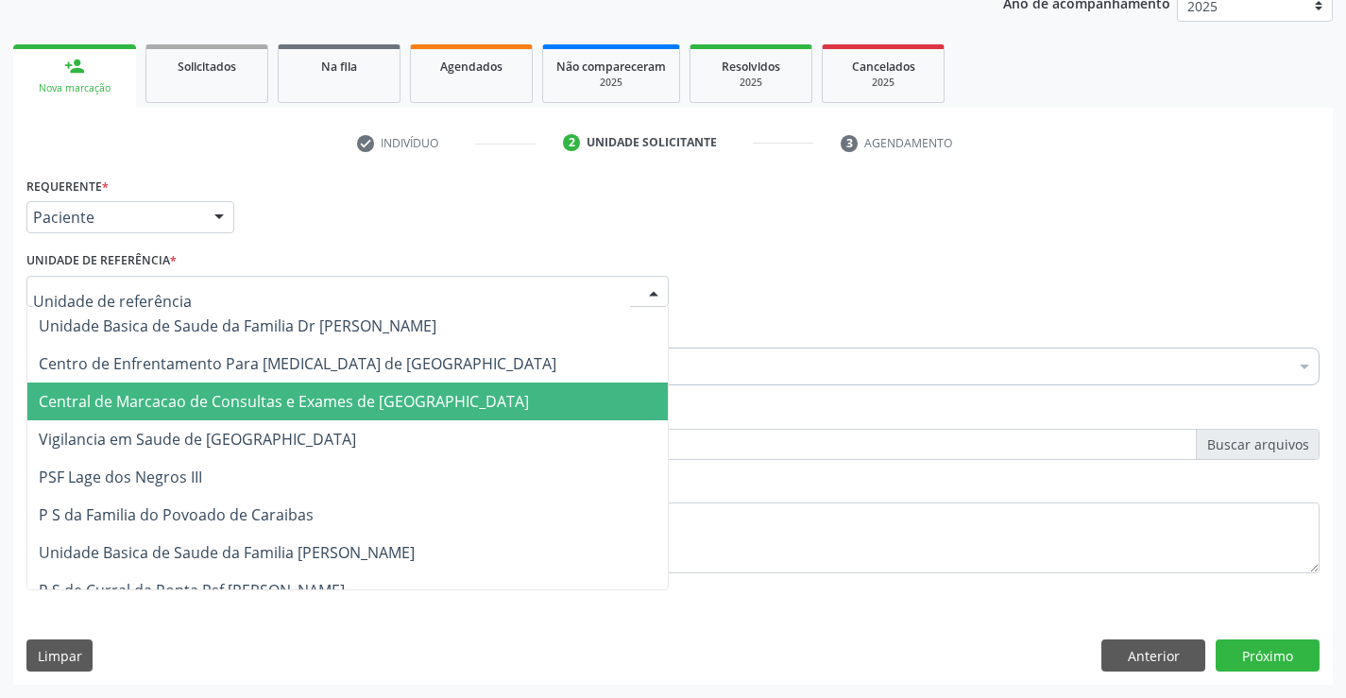
drag, startPoint x: 347, startPoint y: 417, endPoint x: 390, endPoint y: 383, distance: 55.2
click at [353, 409] on span "Central de Marcacao de Consultas e Exames de [GEOGRAPHIC_DATA]" at bounding box center [347, 402] width 640 height 38
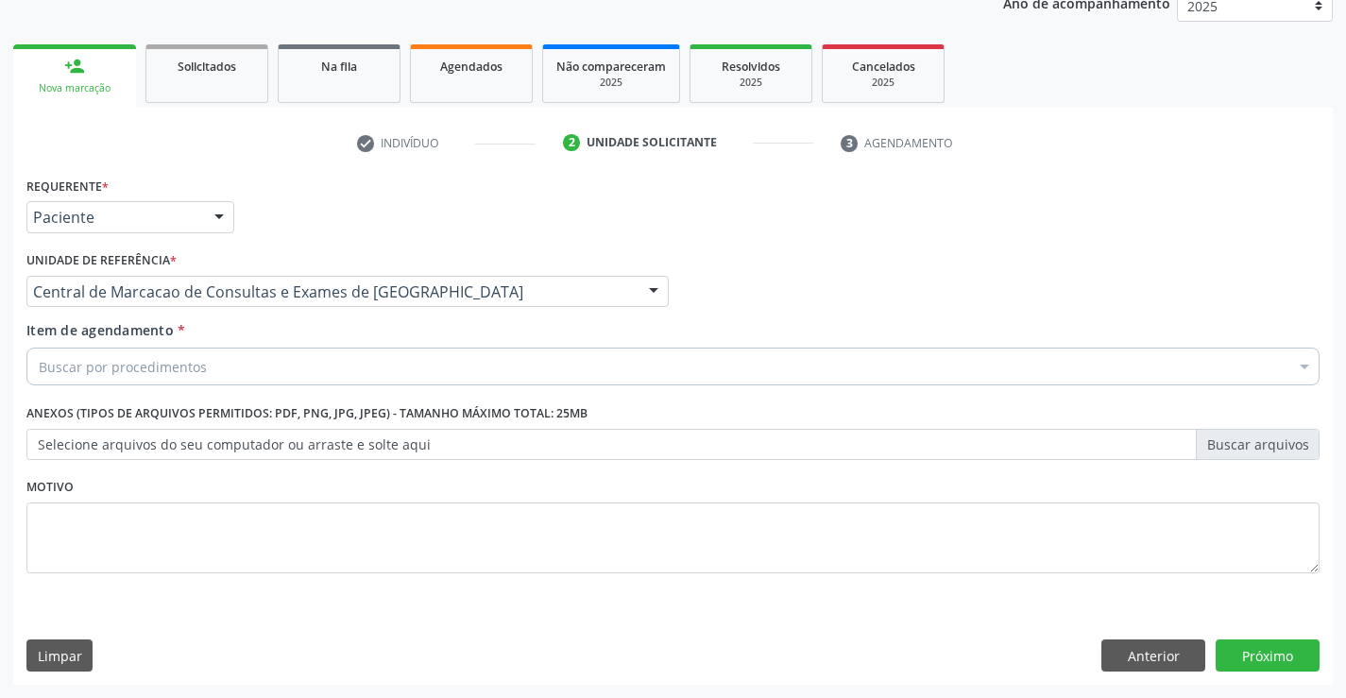
click at [394, 379] on div "Buscar por procedimentos" at bounding box center [672, 367] width 1293 height 38
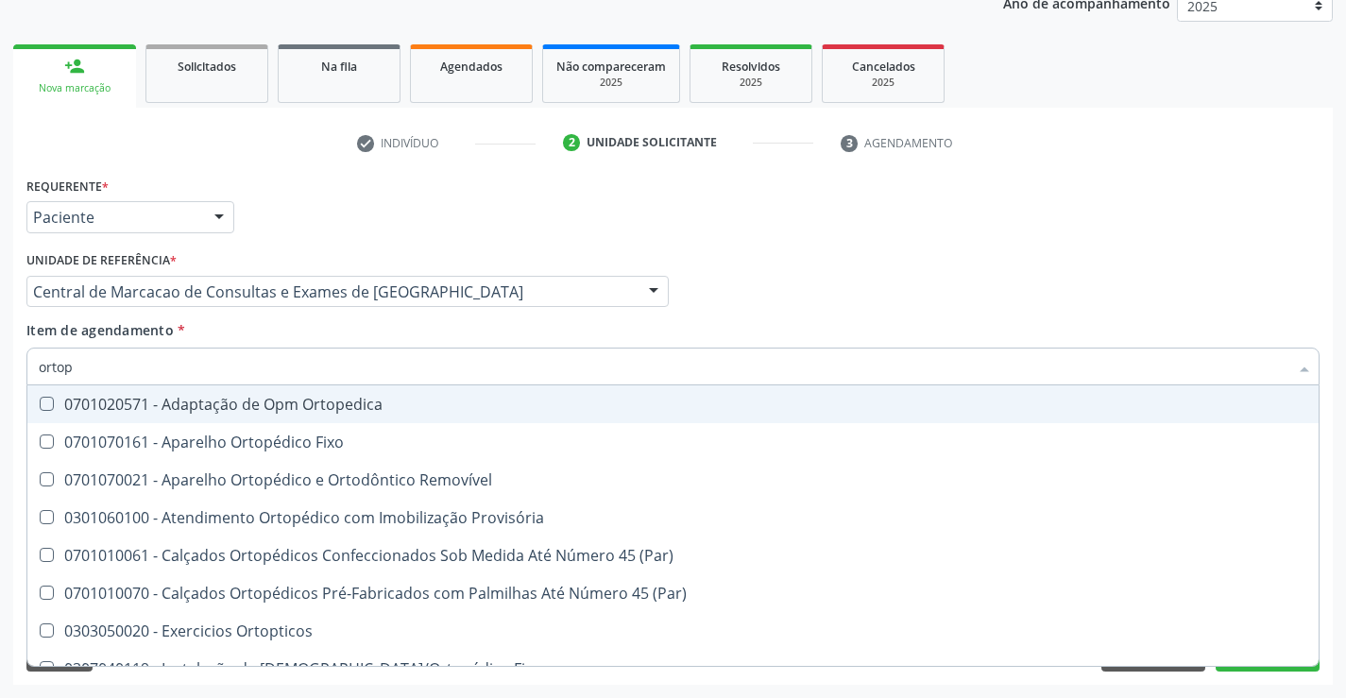
type input "ortope"
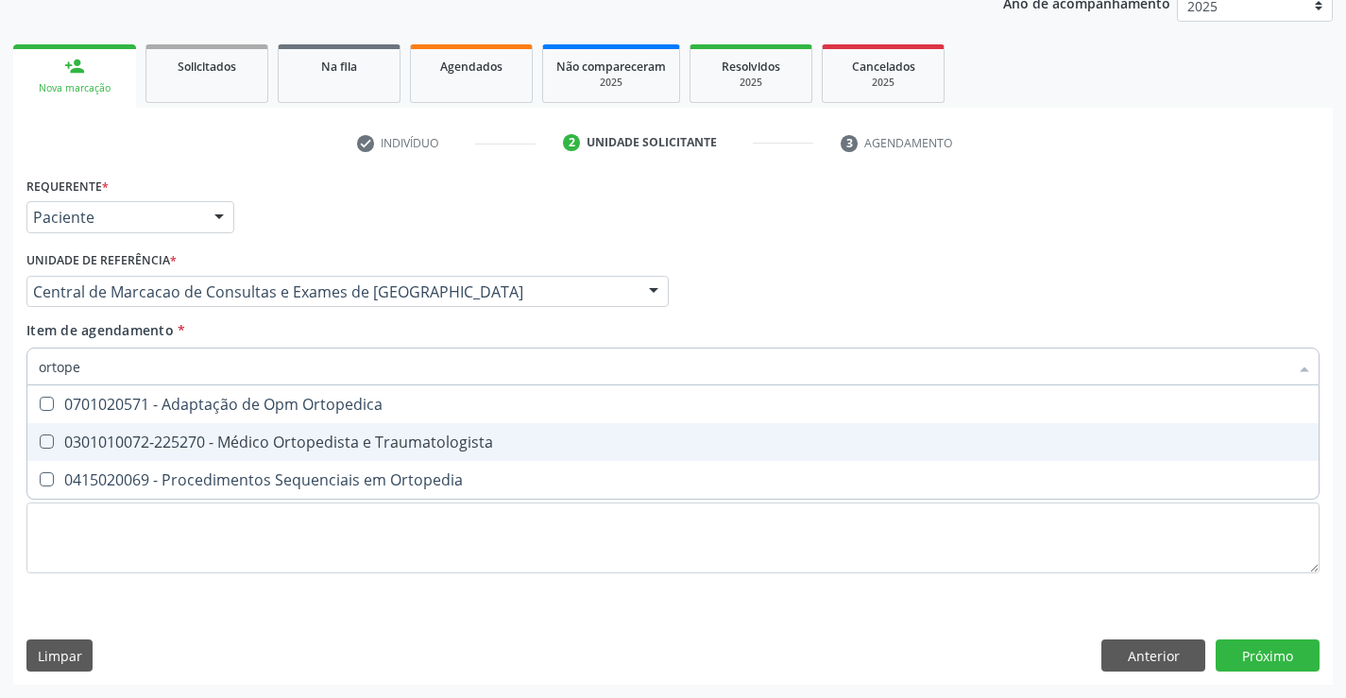
click at [362, 437] on div "0301010072-225270 - Médico Ortopedista e Traumatologista" at bounding box center [673, 442] width 1269 height 15
checkbox Traumatologista "true"
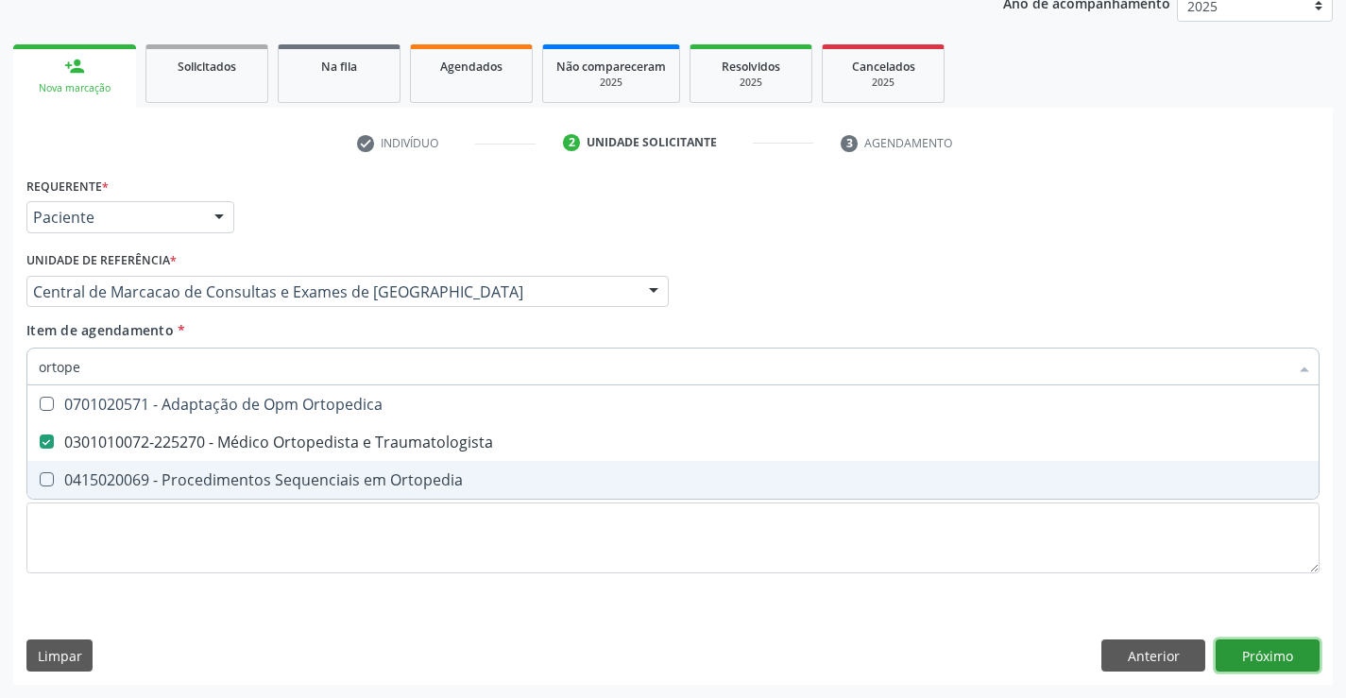
click at [1252, 660] on div "Requerente * Paciente Médico(a) Enfermeiro(a) Paciente Nenhum resultado encontr…" at bounding box center [673, 428] width 1320 height 513
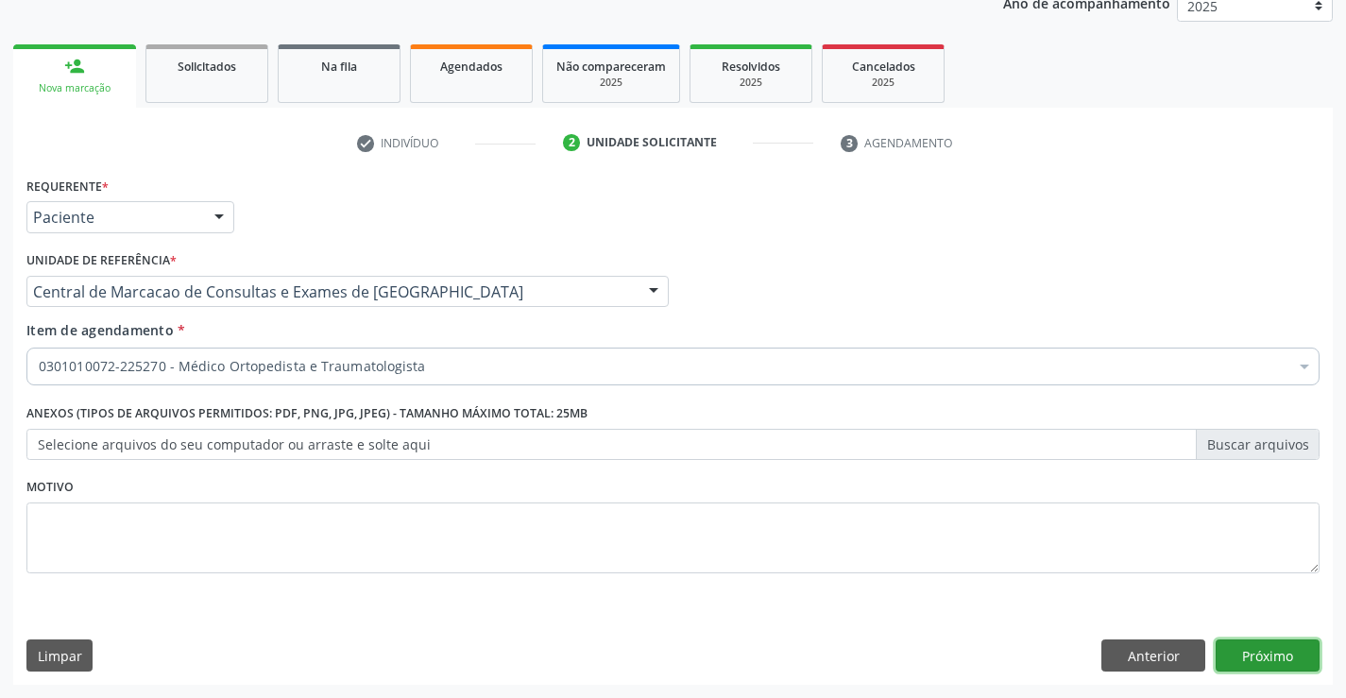
click at [1289, 654] on button "Próximo" at bounding box center [1268, 656] width 104 height 32
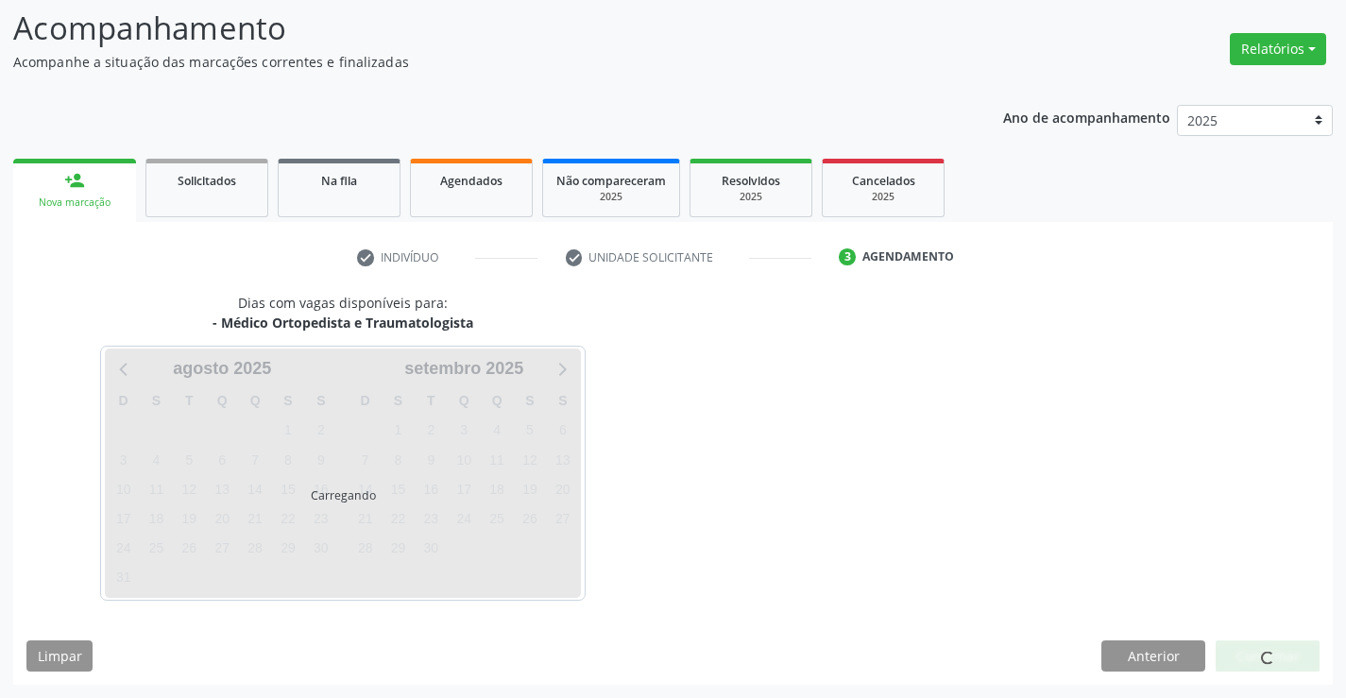
scroll to position [124, 0]
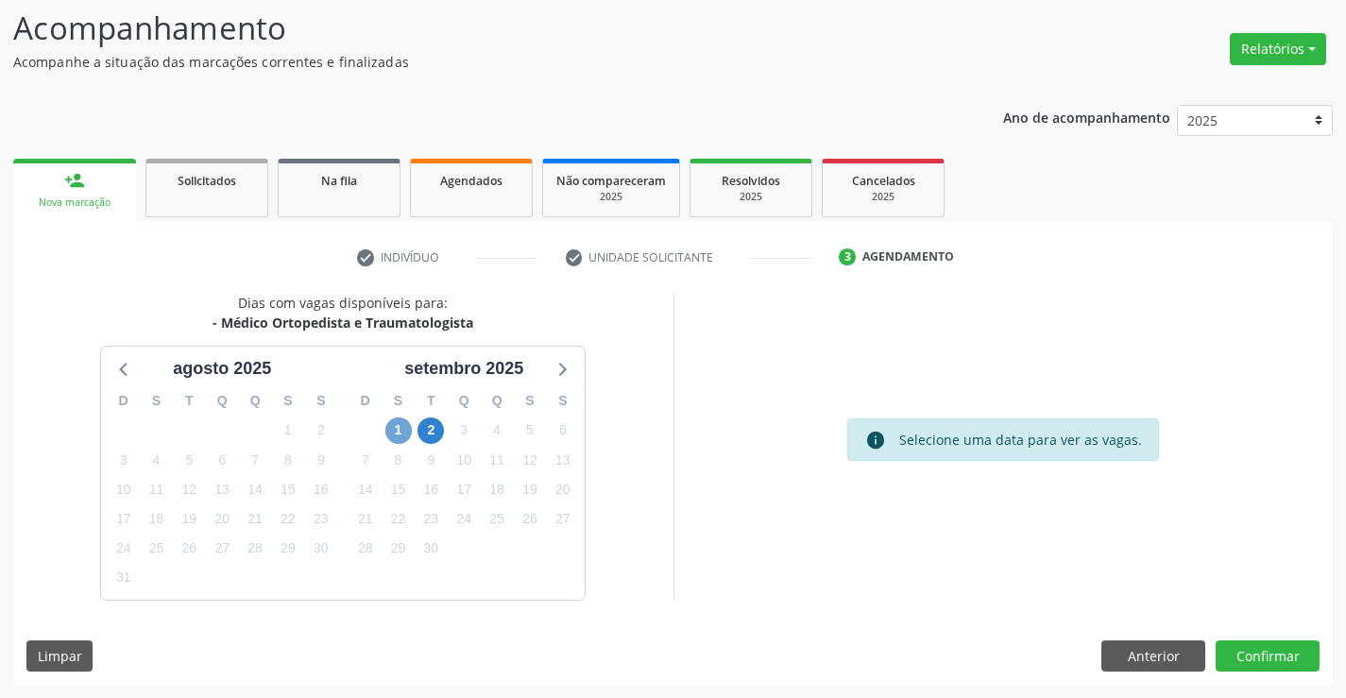
click at [388, 435] on span "1" at bounding box center [398, 431] width 26 height 26
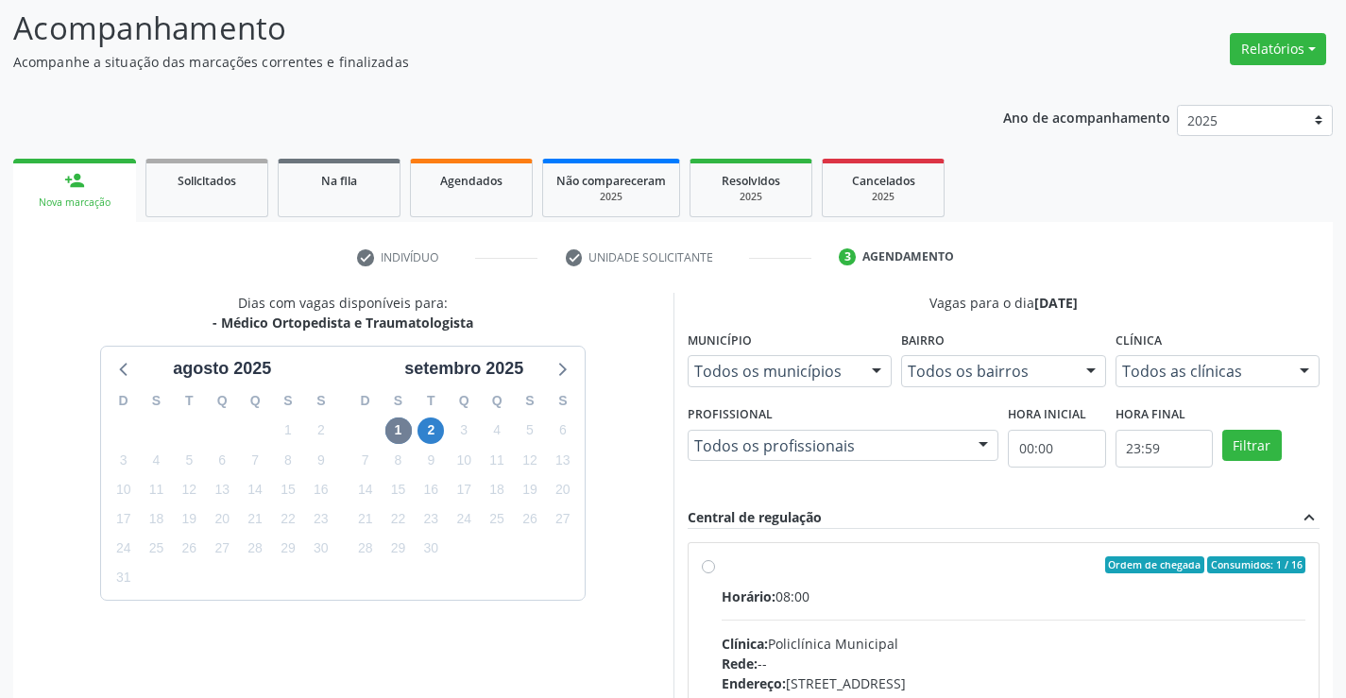
click at [908, 584] on label "Ordem de chegada Consumidos: 1 / 16 Horário: 08:00 Clínica: Policlínica Municip…" at bounding box center [1014, 701] width 585 height 290
click at [715, 573] on input "Ordem de chegada Consumidos: 1 / 16 Horário: 08:00 Clínica: Policlínica Municip…" at bounding box center [708, 564] width 13 height 17
radio input "true"
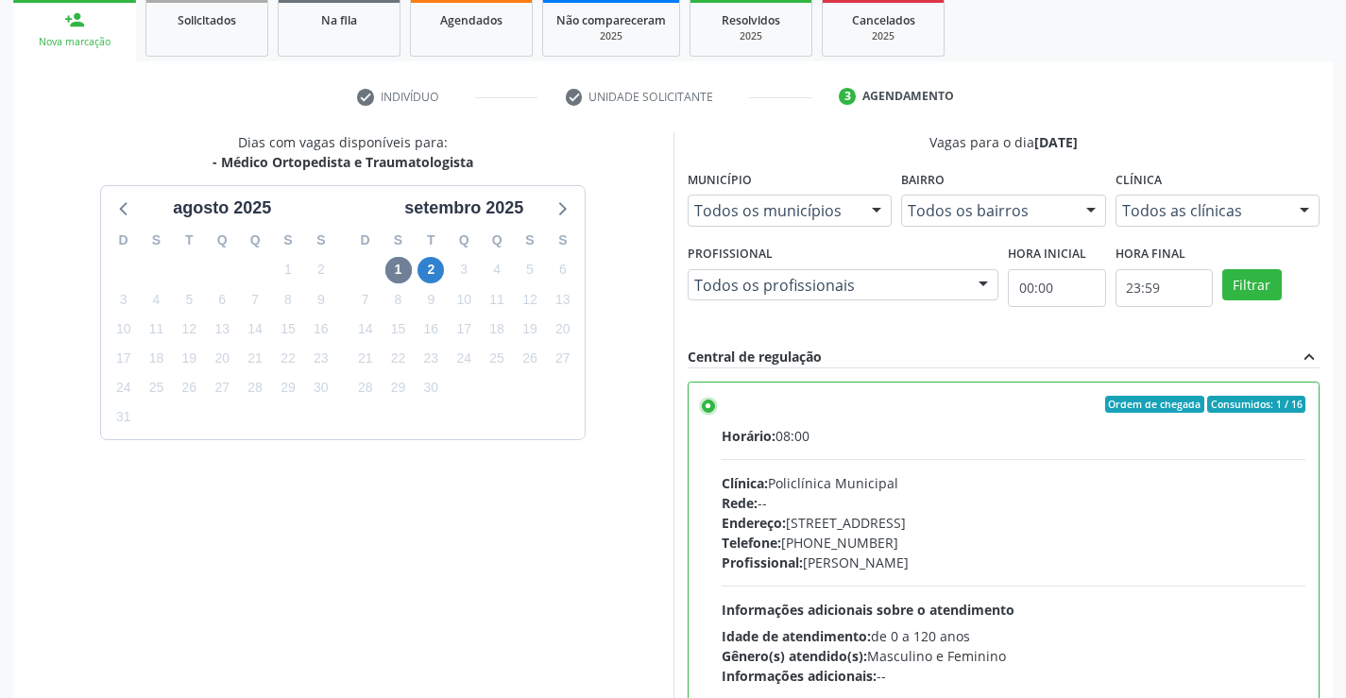
scroll to position [431, 0]
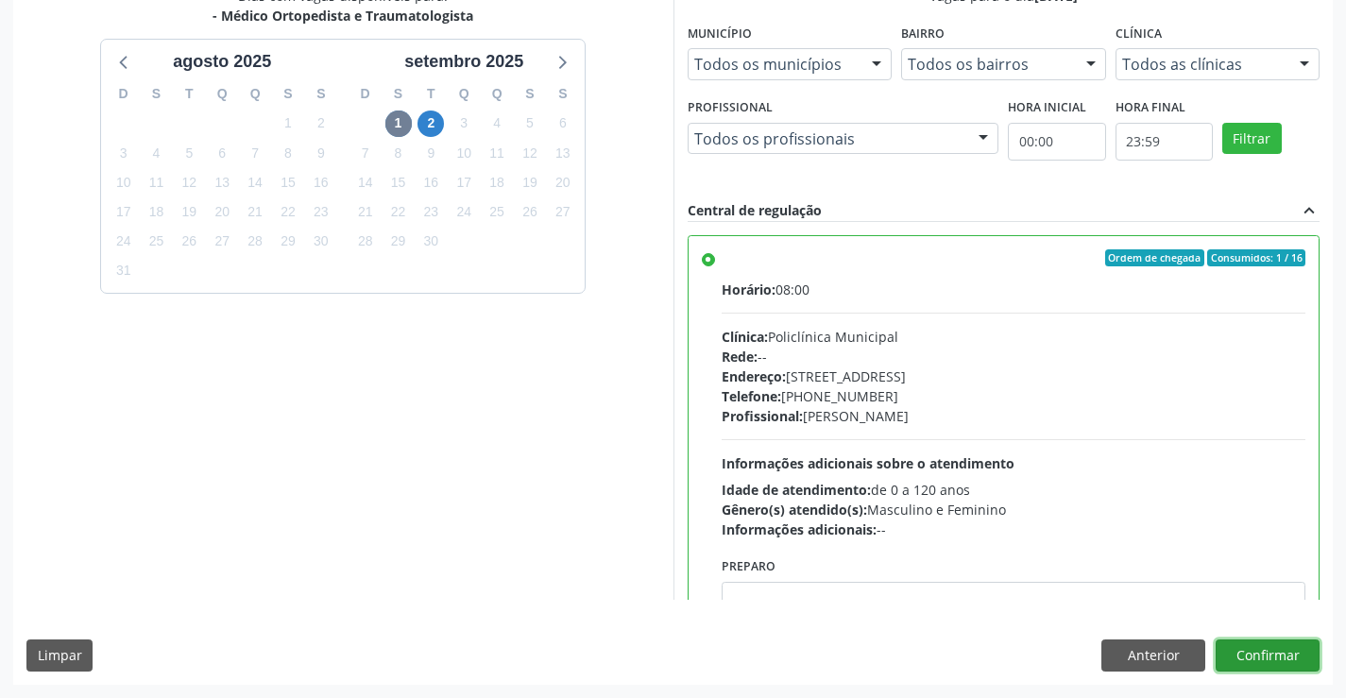
click at [1255, 656] on button "Confirmar" at bounding box center [1268, 656] width 104 height 32
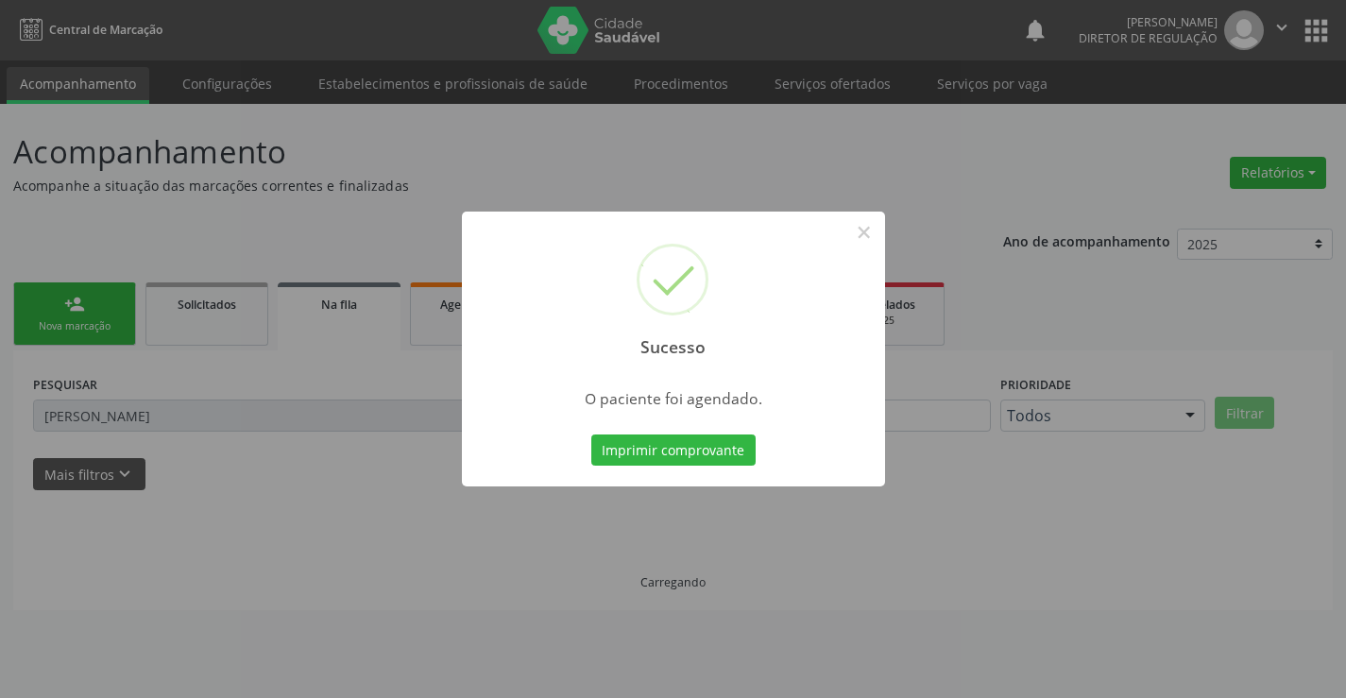
scroll to position [0, 0]
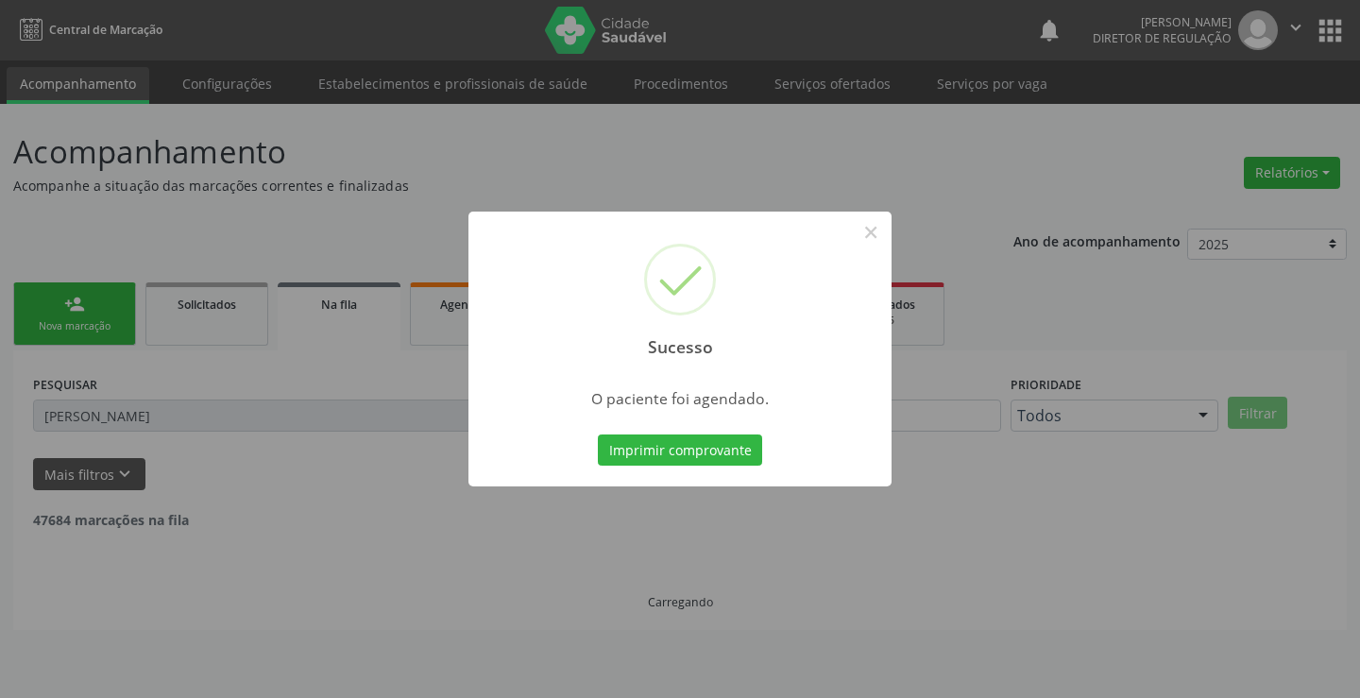
click at [598, 435] on button "Imprimir comprovante" at bounding box center [680, 451] width 164 height 32
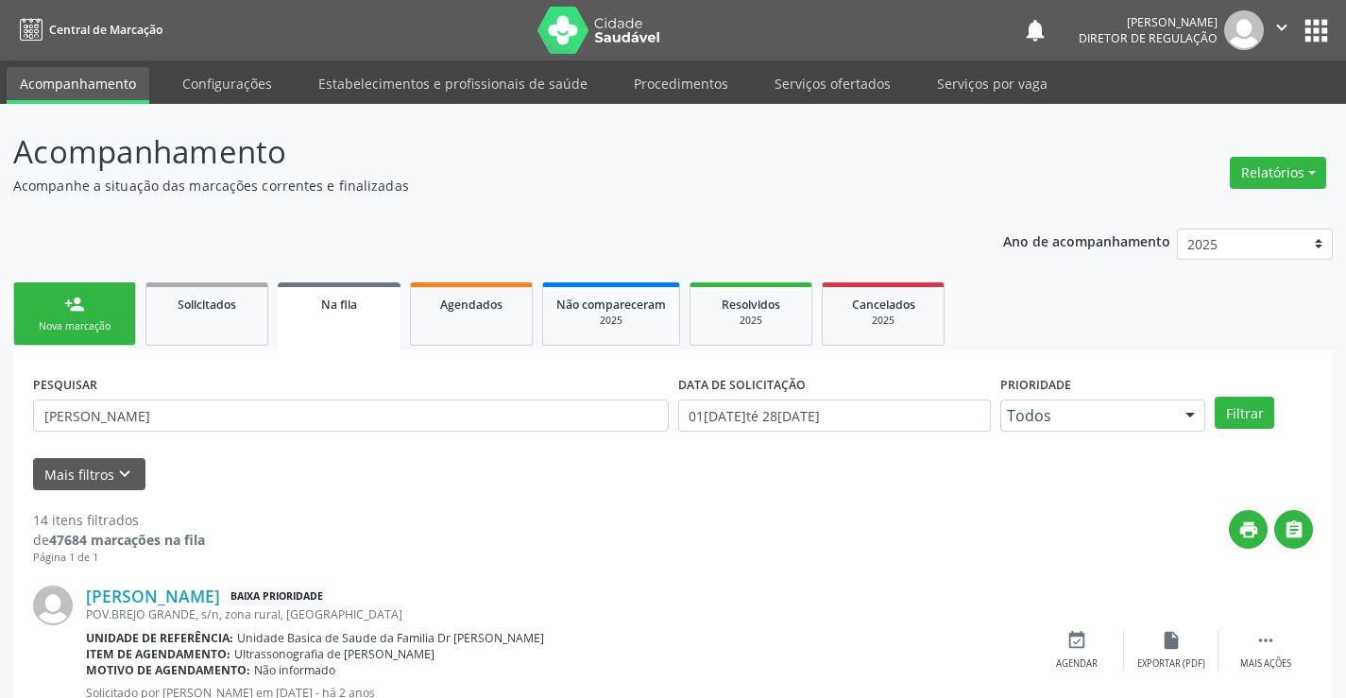
click at [62, 331] on div "Nova marcação" at bounding box center [74, 326] width 94 height 14
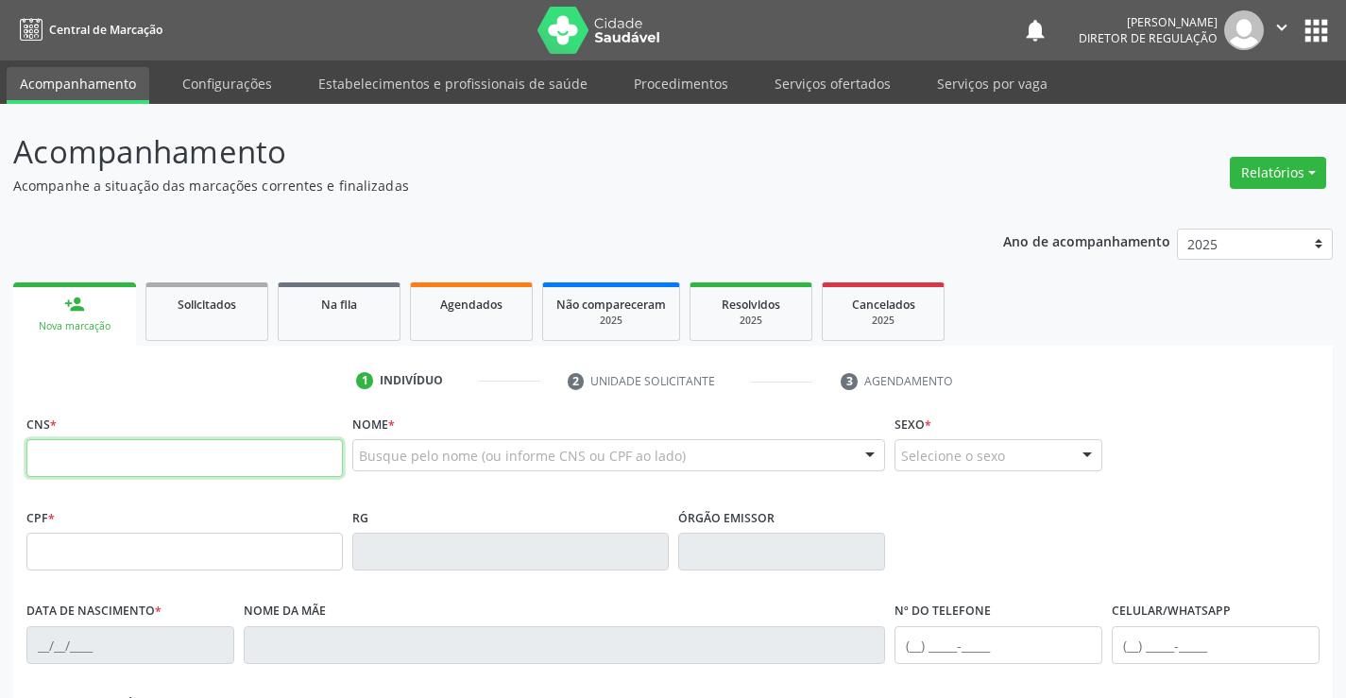
click at [184, 444] on input "text" at bounding box center [184, 458] width 316 height 38
type input "709 5046 7409 8770"
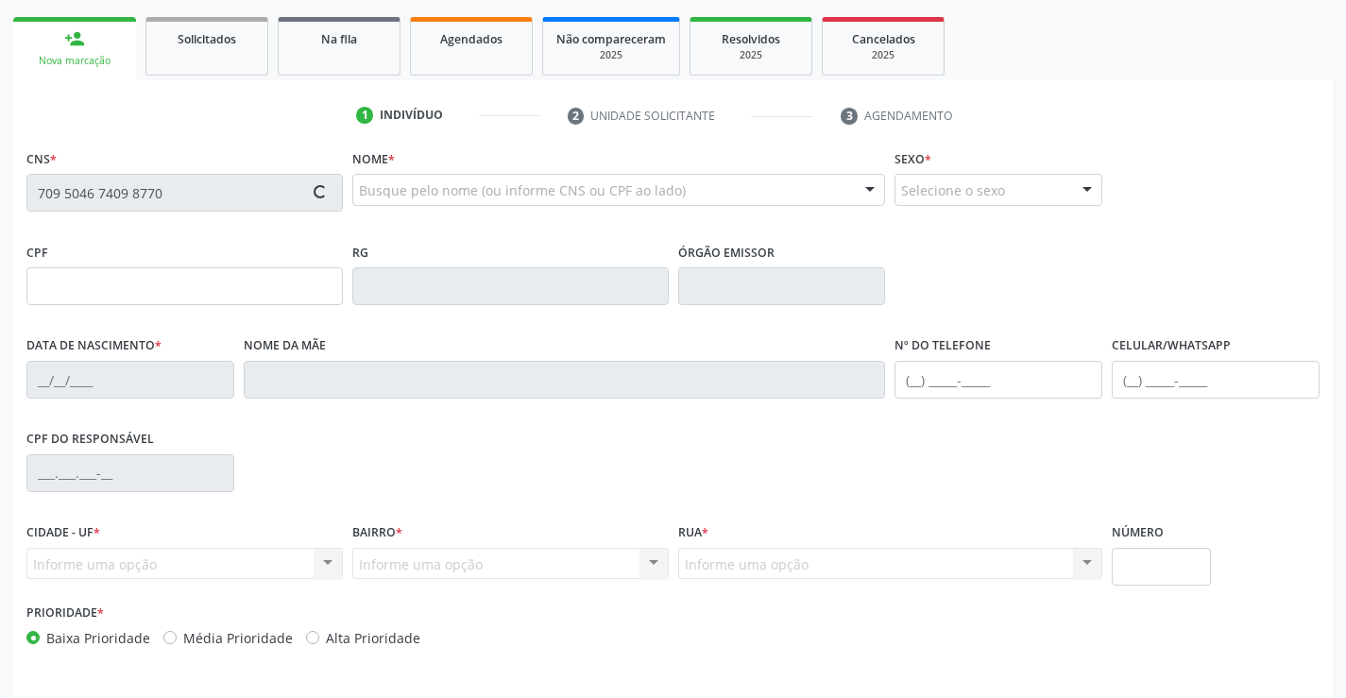
scroll to position [283, 0]
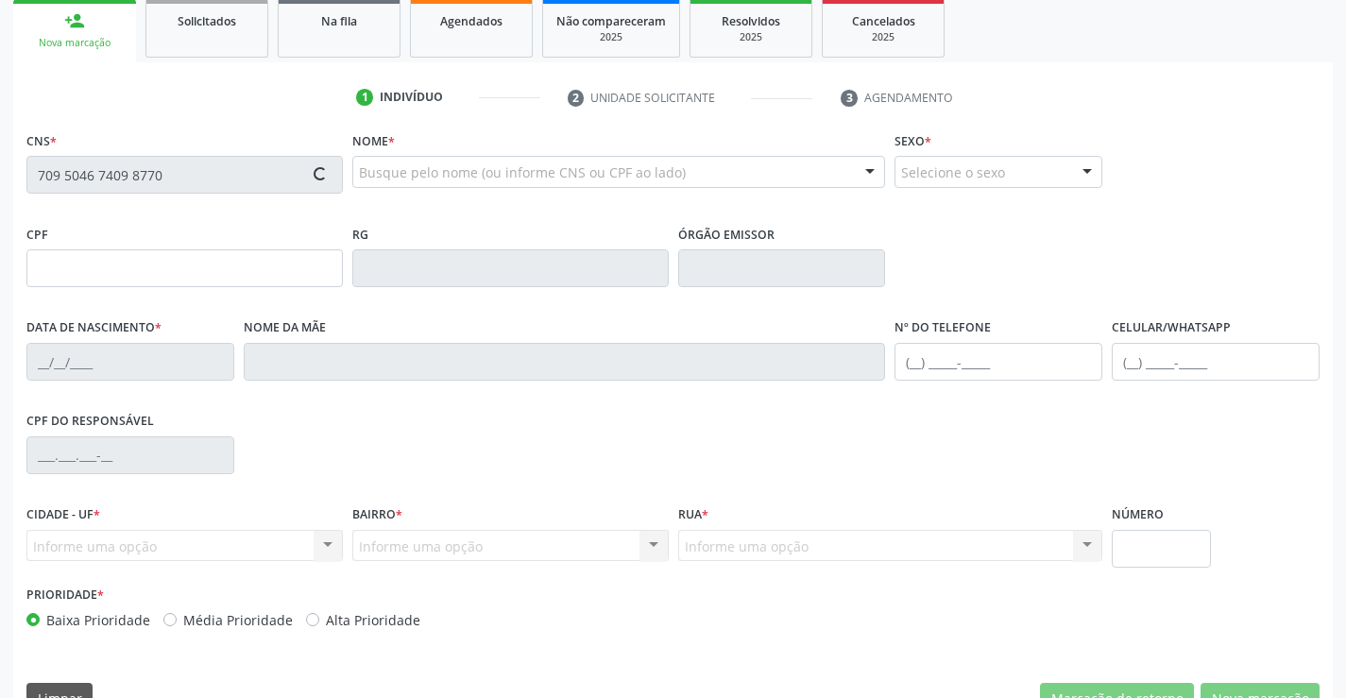
type input "073.857.755-35"
type input "2065489073"
type input "06/04/2001"
type input "Lucinete Cruz dos Santos"
type input "(74) 9195-9276"
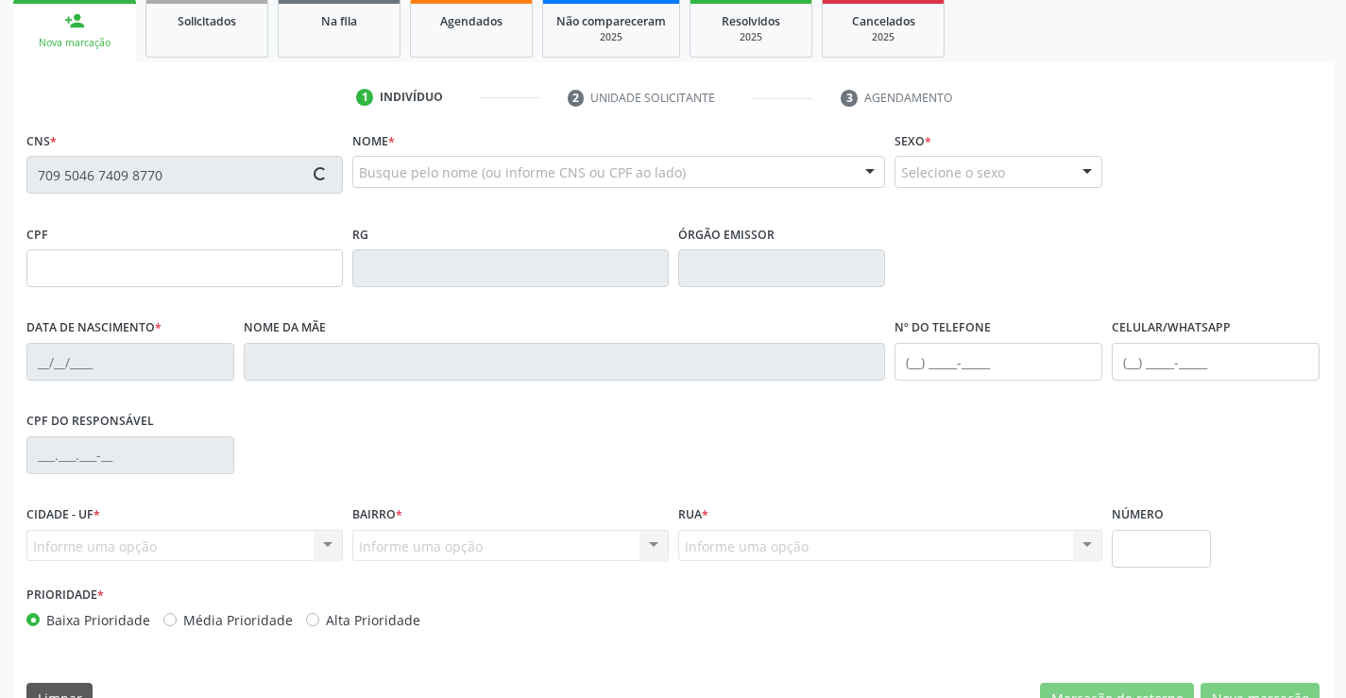
type input "S/N"
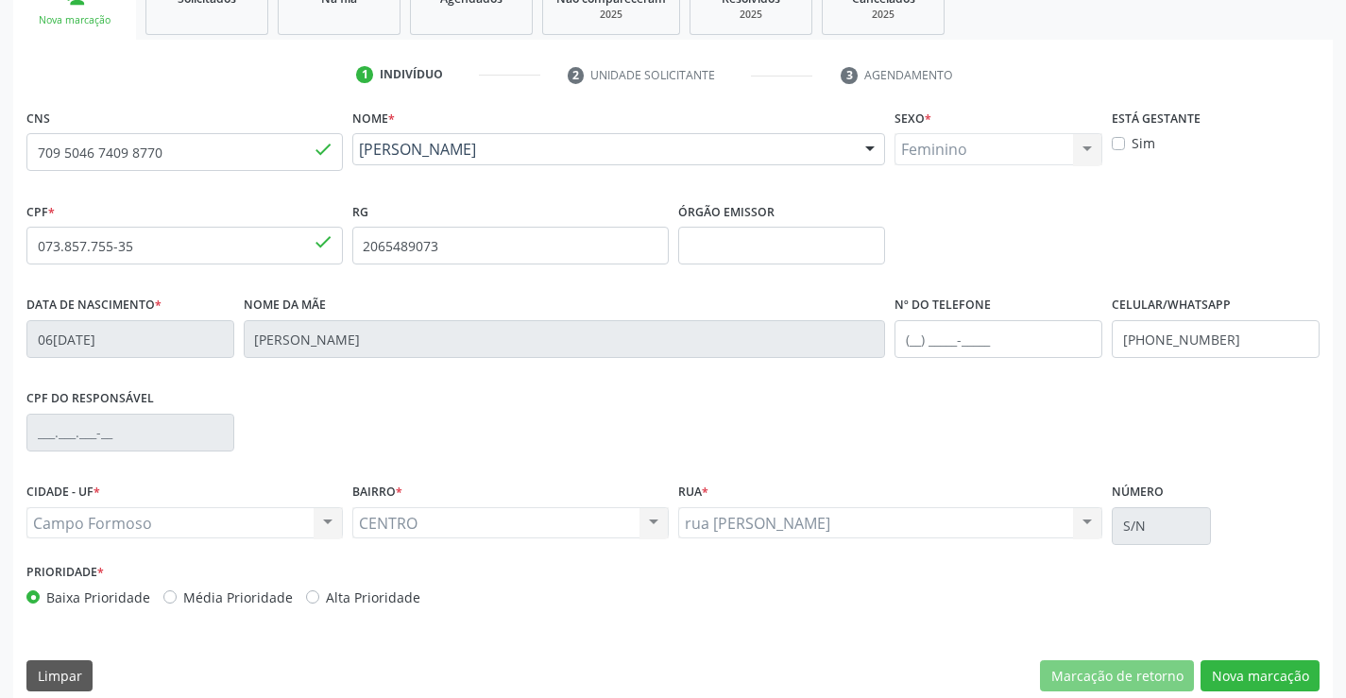
scroll to position [326, 0]
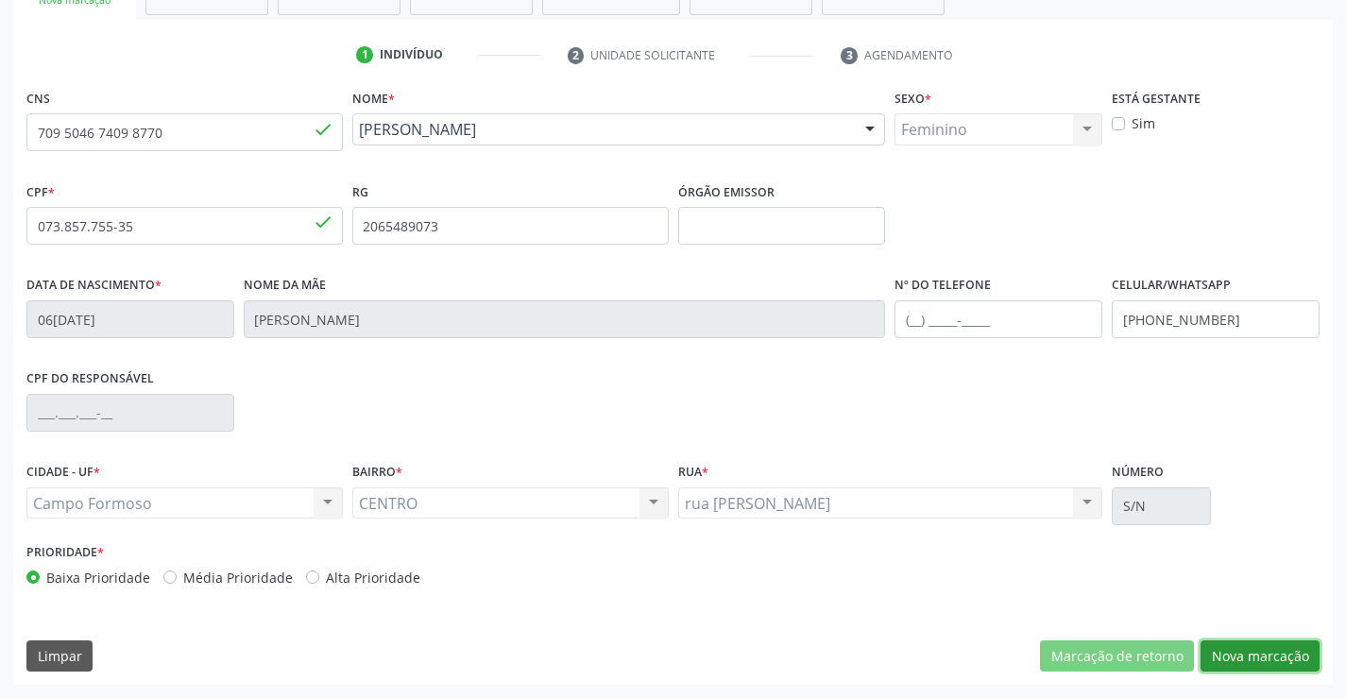
click at [1259, 657] on button "Nova marcação" at bounding box center [1260, 656] width 119 height 32
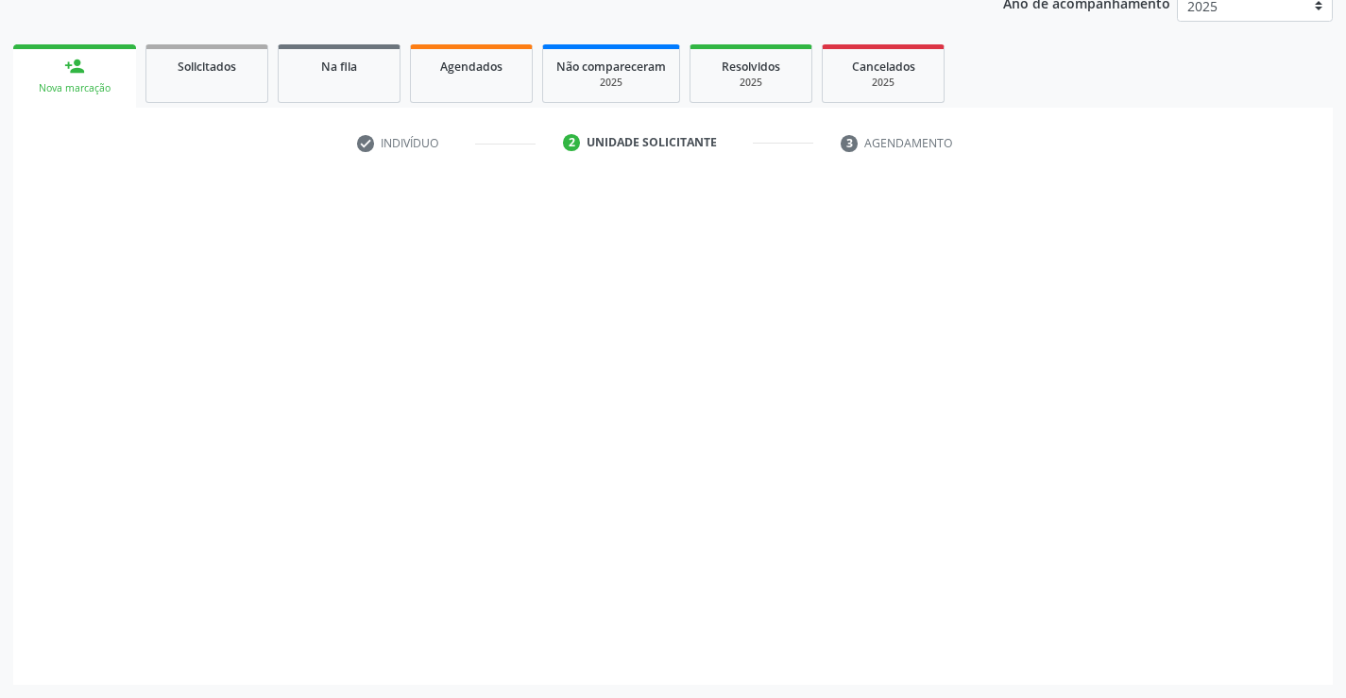
scroll to position [238, 0]
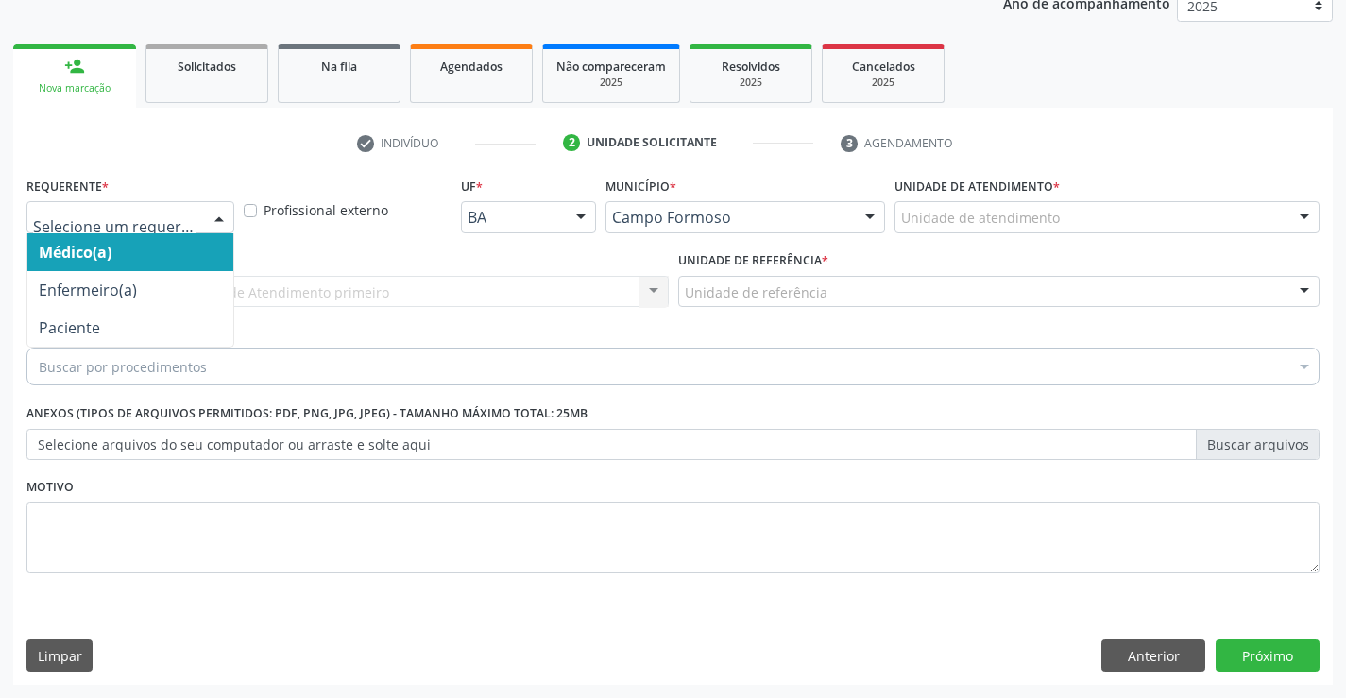
click at [207, 206] on div at bounding box center [219, 218] width 28 height 32
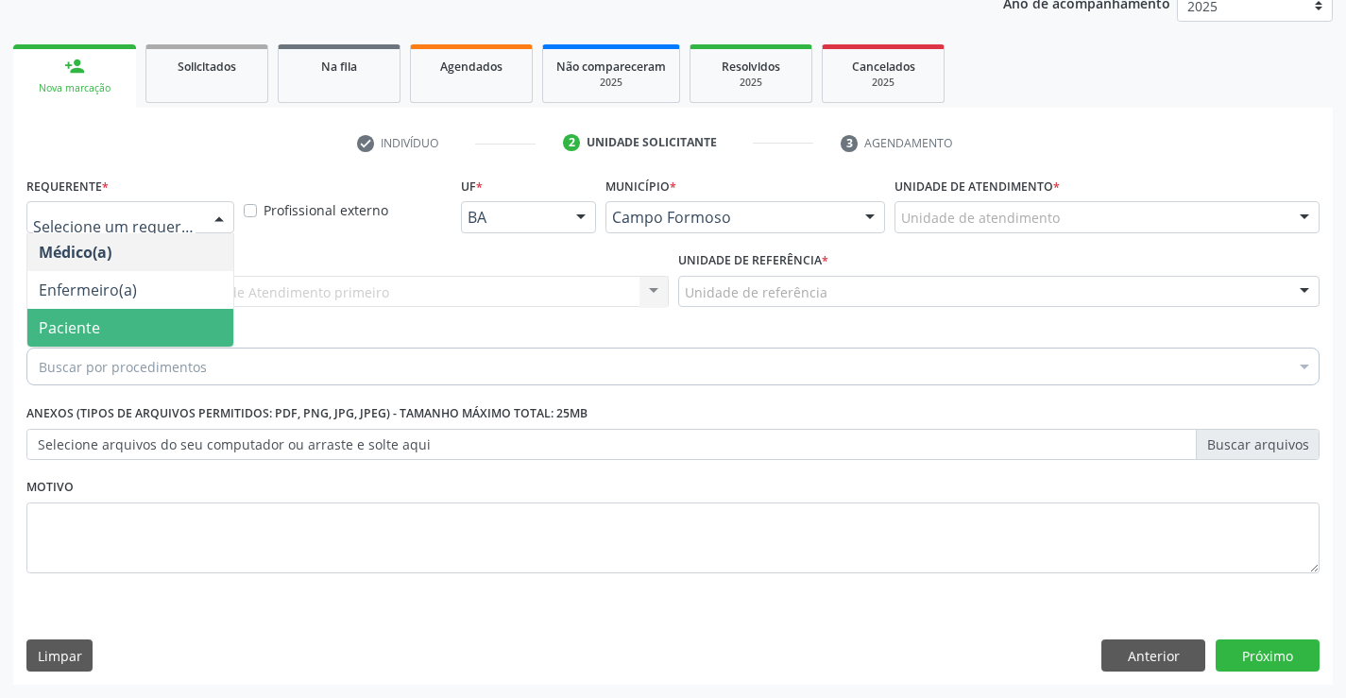
click at [173, 327] on span "Paciente" at bounding box center [130, 328] width 206 height 38
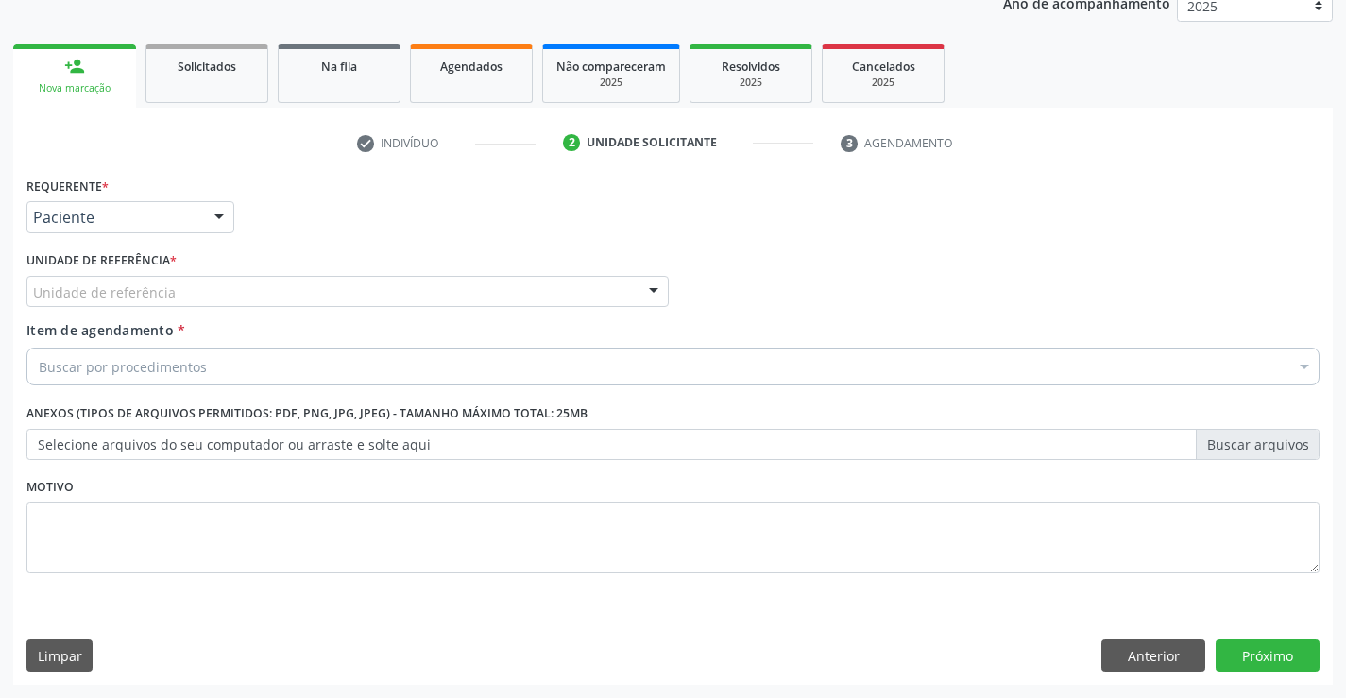
click at [452, 282] on div "Unidade de referência" at bounding box center [347, 292] width 642 height 32
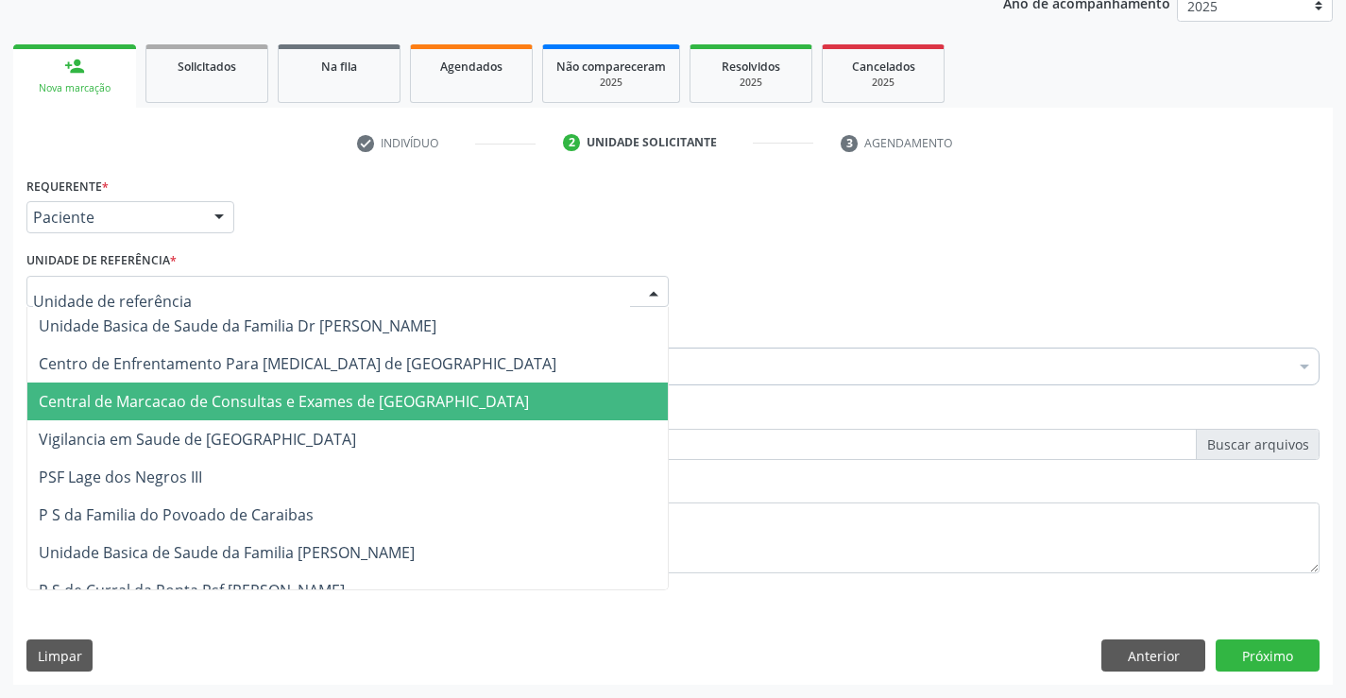
click at [425, 404] on span "Central de Marcacao de Consultas e Exames de [GEOGRAPHIC_DATA]" at bounding box center [284, 401] width 490 height 21
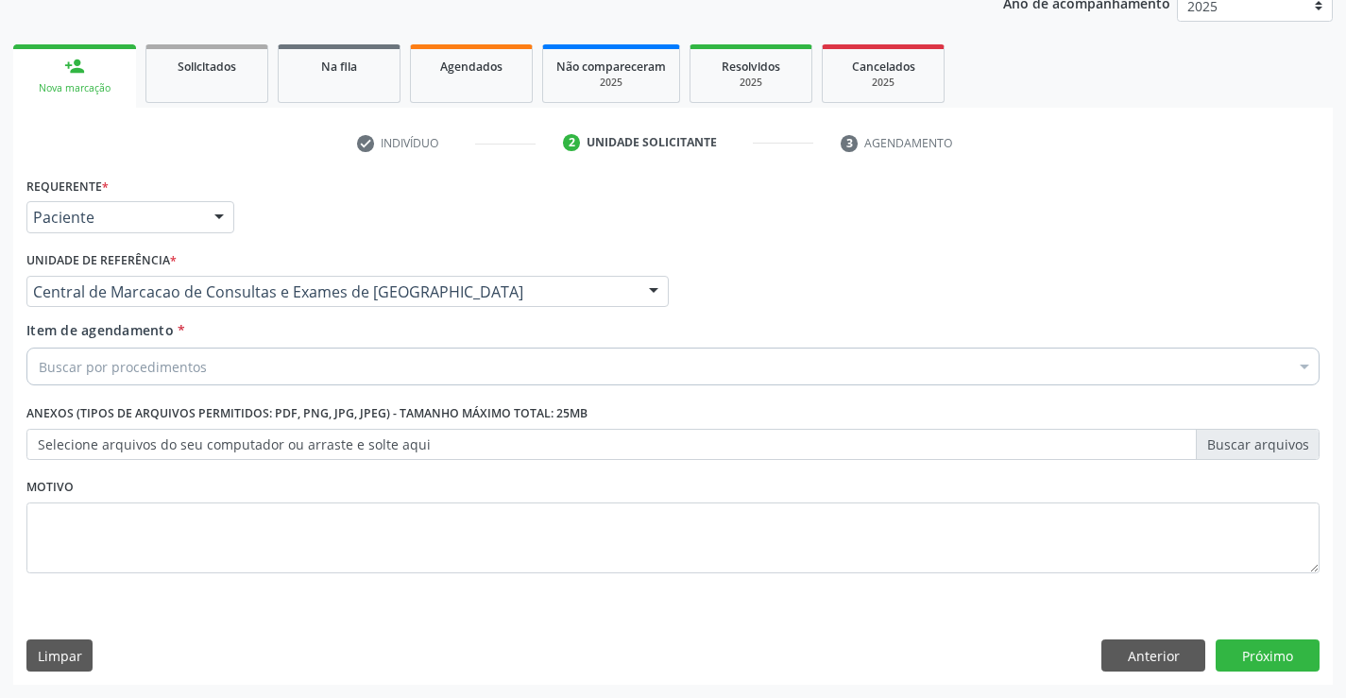
click at [457, 377] on div "Buscar por procedimentos" at bounding box center [672, 367] width 1293 height 38
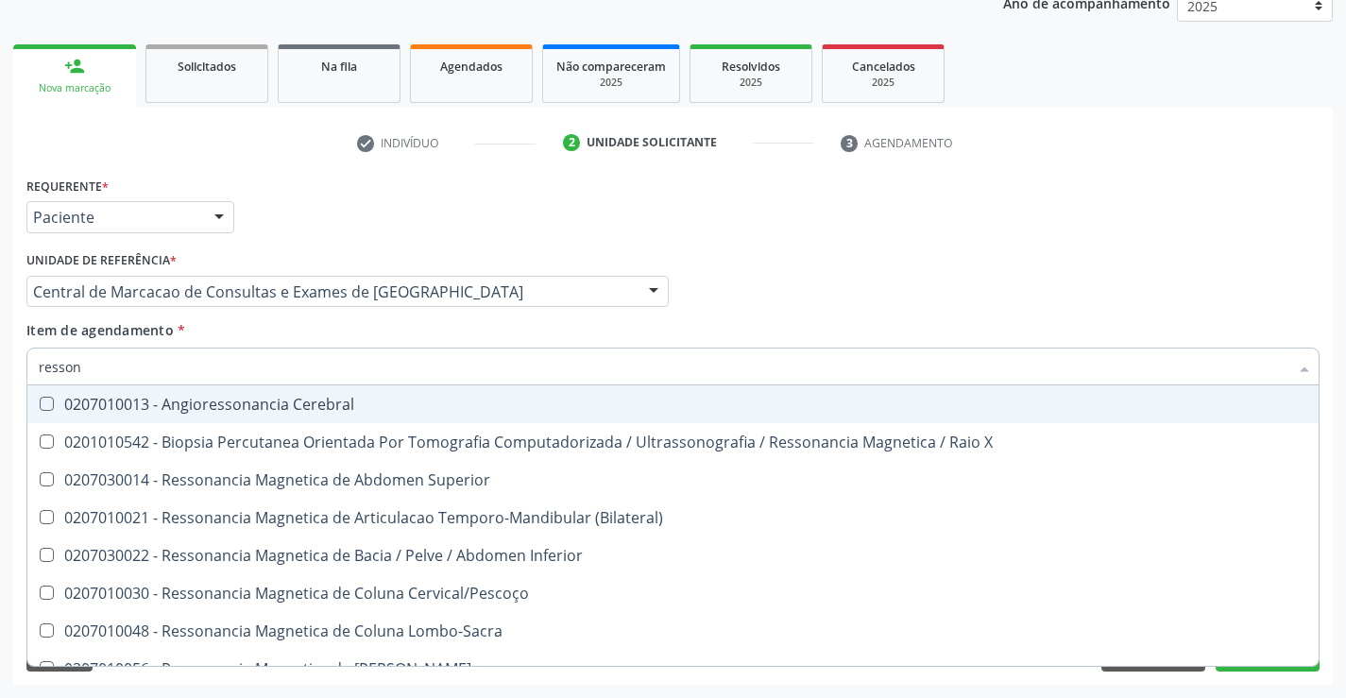
type input "ressona"
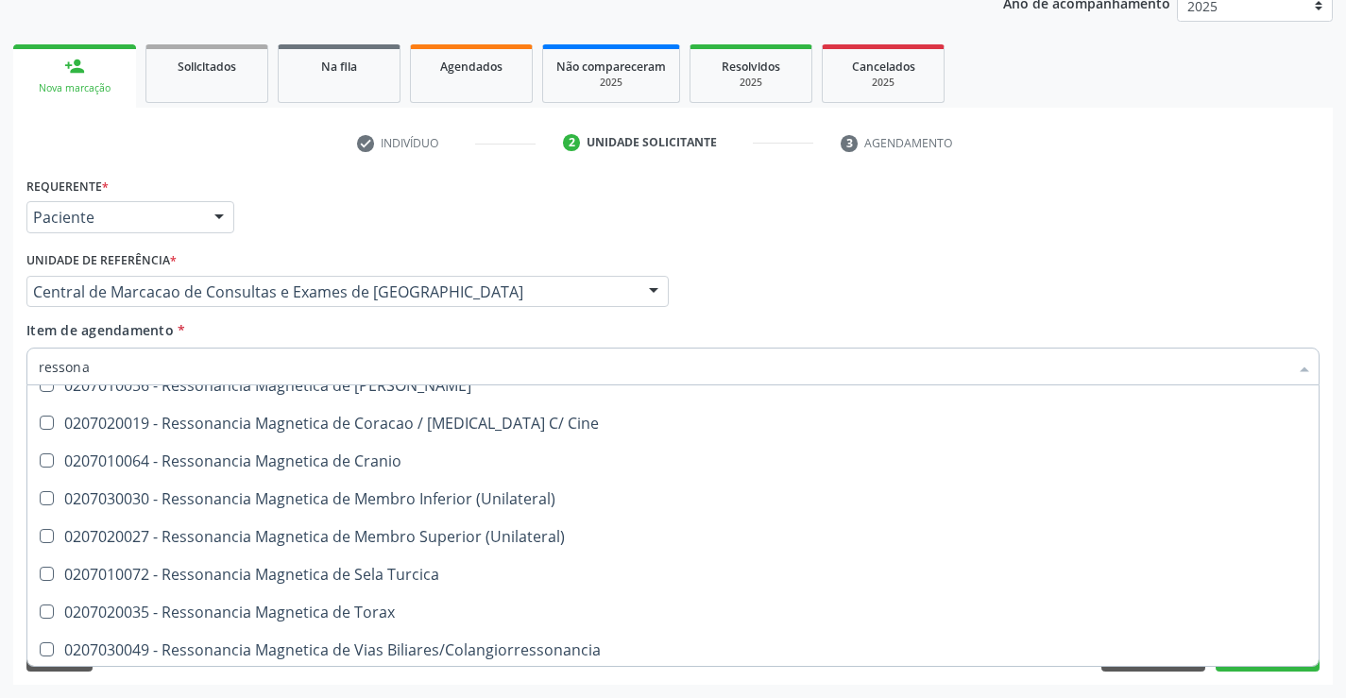
scroll to position [286, 0]
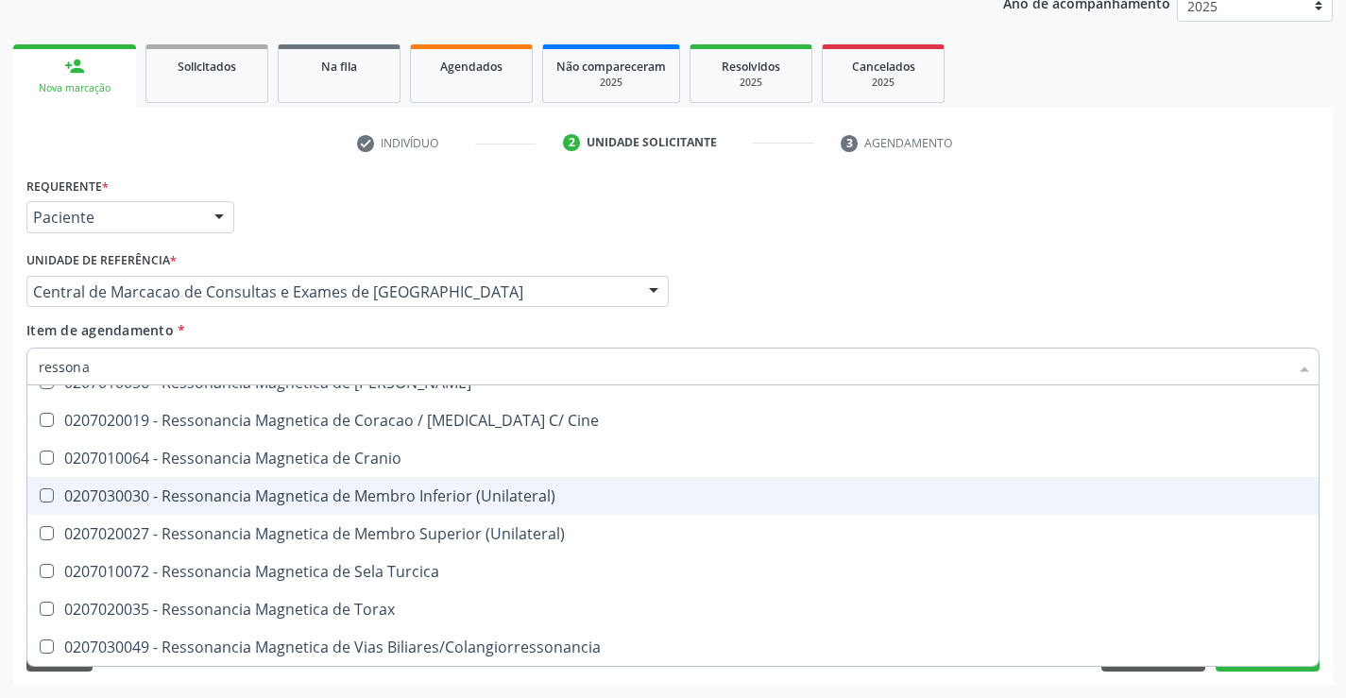
click at [485, 496] on div "0207030030 - Ressonancia Magnetica de Membro Inferior (Unilateral)" at bounding box center [673, 495] width 1269 height 15
checkbox \(Unilateral\) "true"
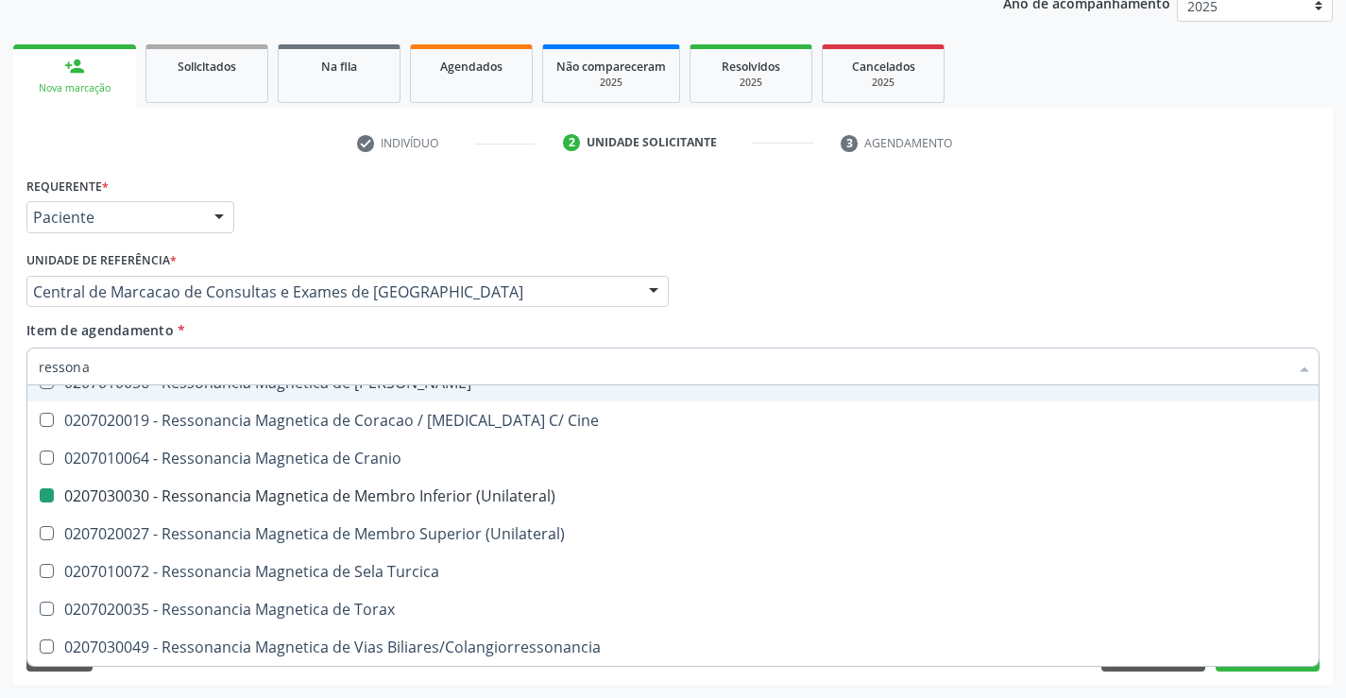
click at [766, 293] on div "Médico Solicitante Por favor, selecione a Unidade de Atendimento primeiro Nenhu…" at bounding box center [673, 284] width 1303 height 74
checkbox X "true"
checkbox \(Unilateral\) "false"
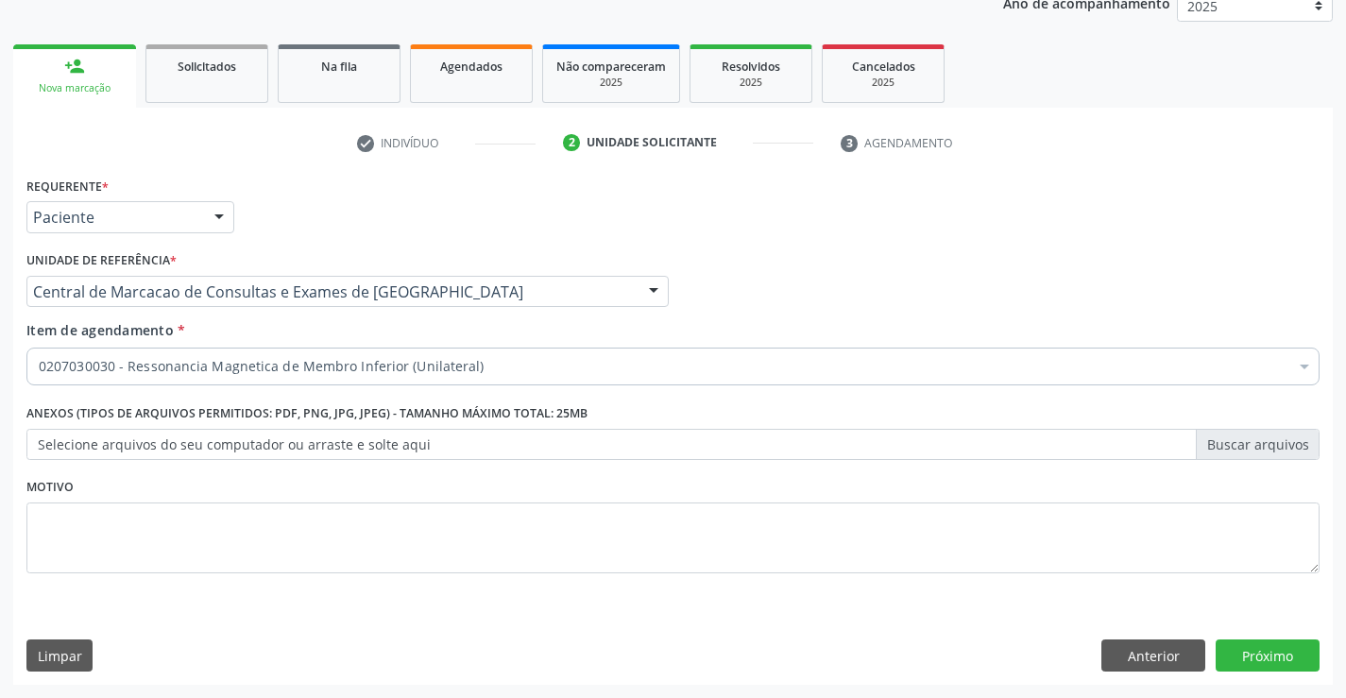
scroll to position [0, 0]
click at [319, 524] on textarea at bounding box center [672, 539] width 1293 height 72
type textarea "tornozelo"
click at [1255, 665] on button "Próximo" at bounding box center [1268, 656] width 104 height 32
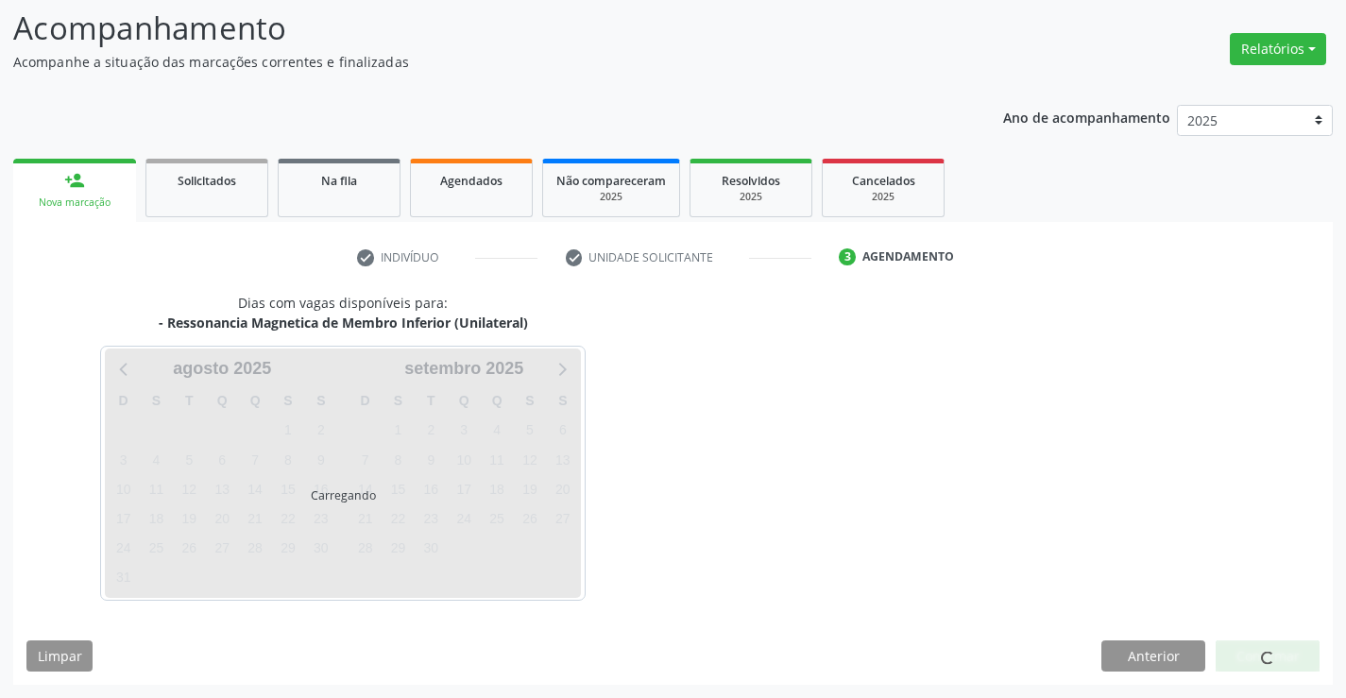
scroll to position [179, 0]
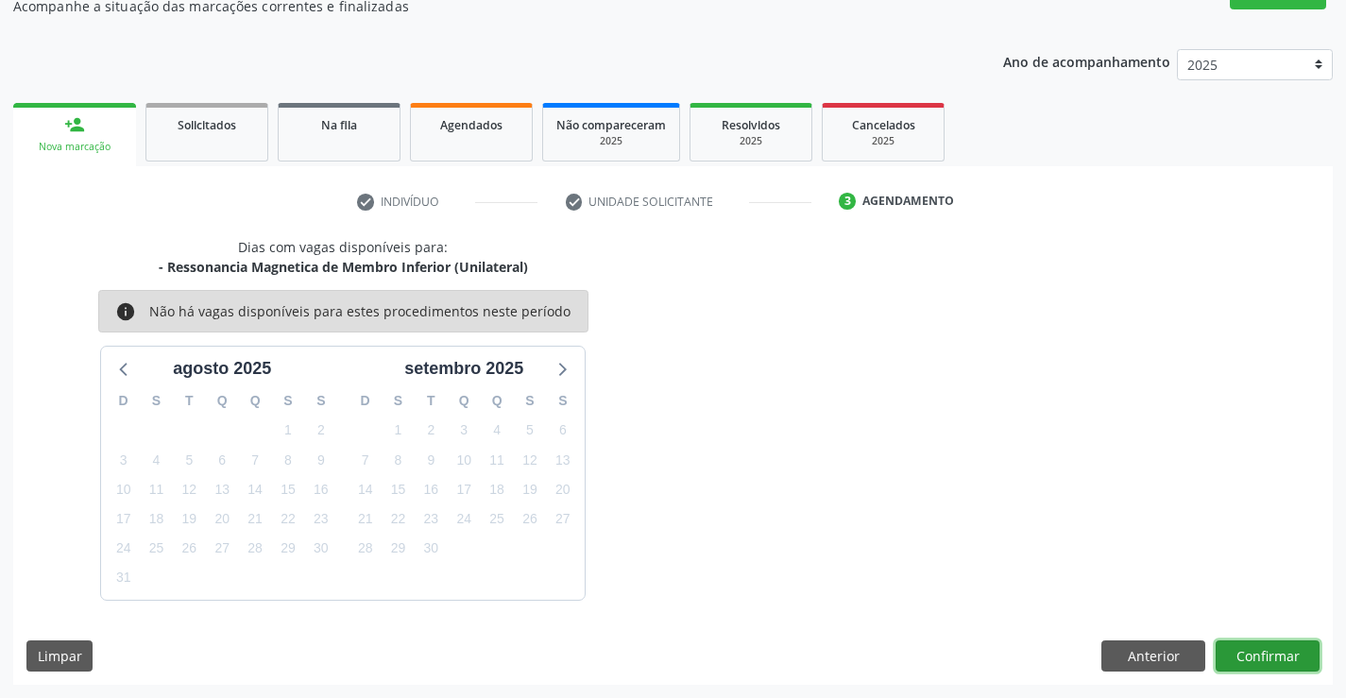
click at [1252, 665] on button "Confirmar" at bounding box center [1268, 656] width 104 height 32
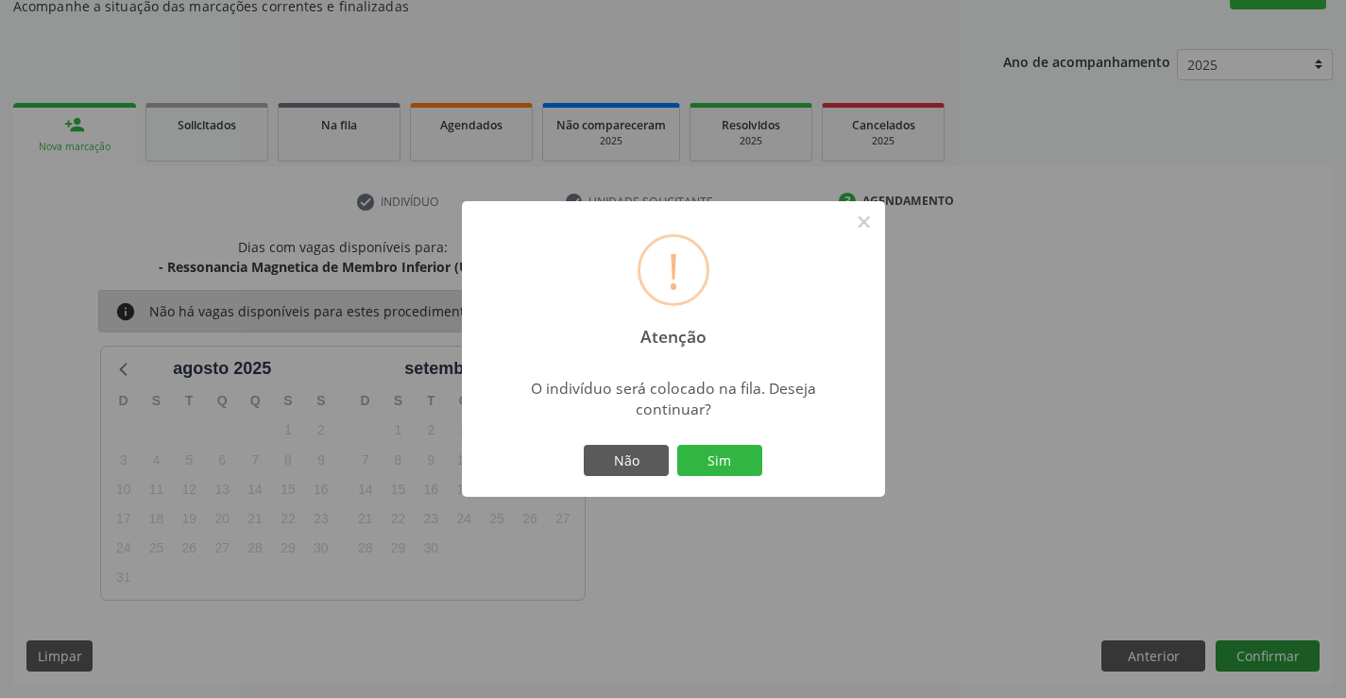
click at [677, 445] on button "Sim" at bounding box center [719, 461] width 85 height 32
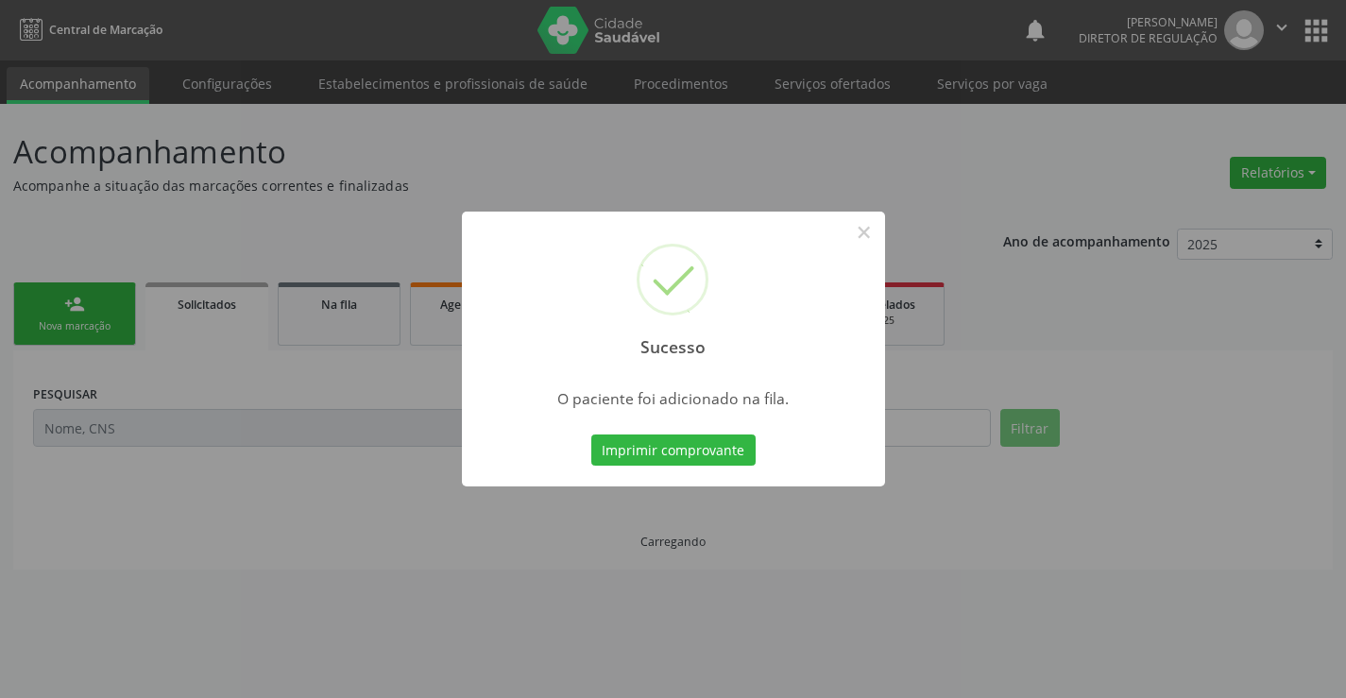
scroll to position [0, 0]
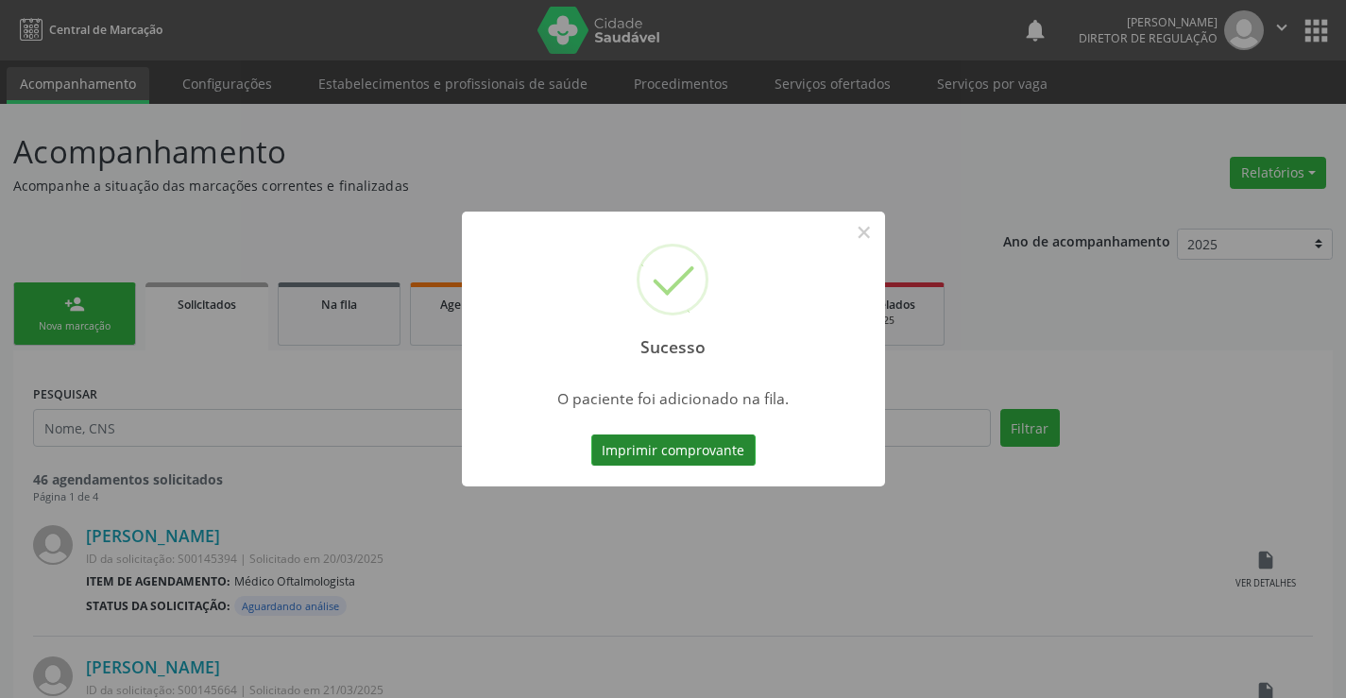
click at [678, 439] on button "Imprimir comprovante" at bounding box center [673, 451] width 164 height 32
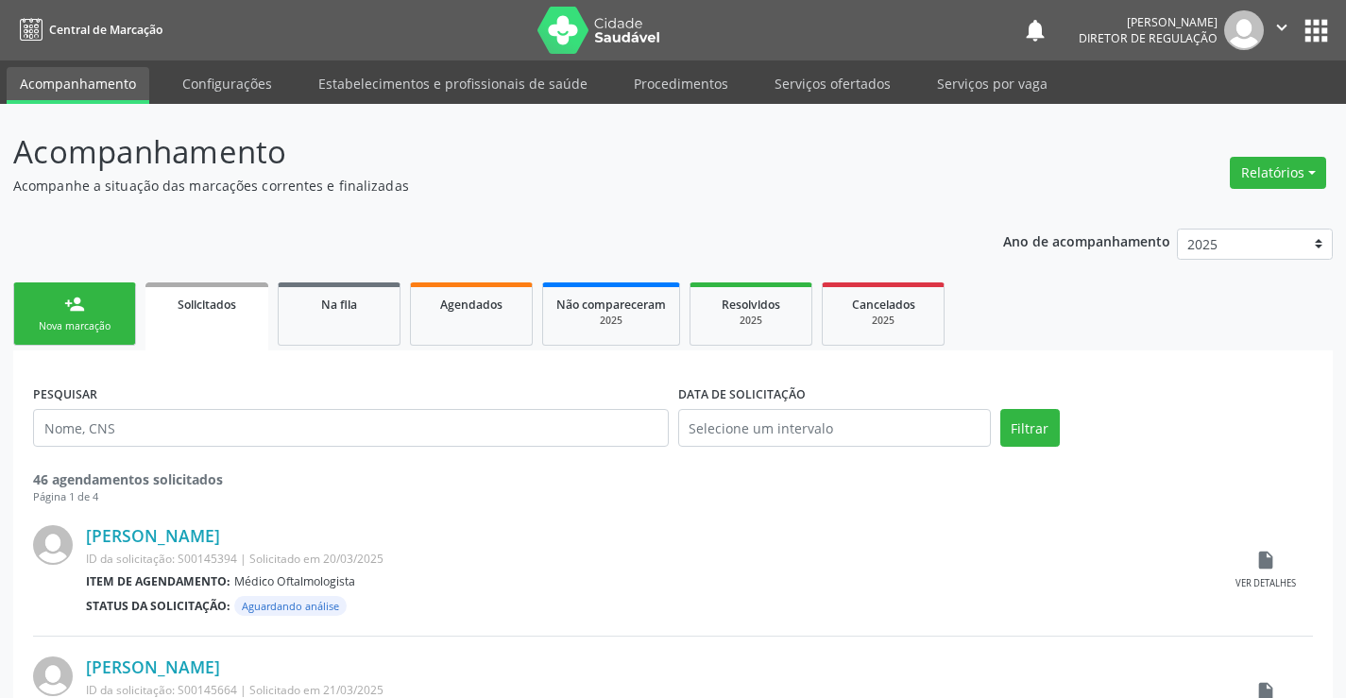
click at [52, 338] on link "person_add Nova marcação" at bounding box center [74, 313] width 123 height 63
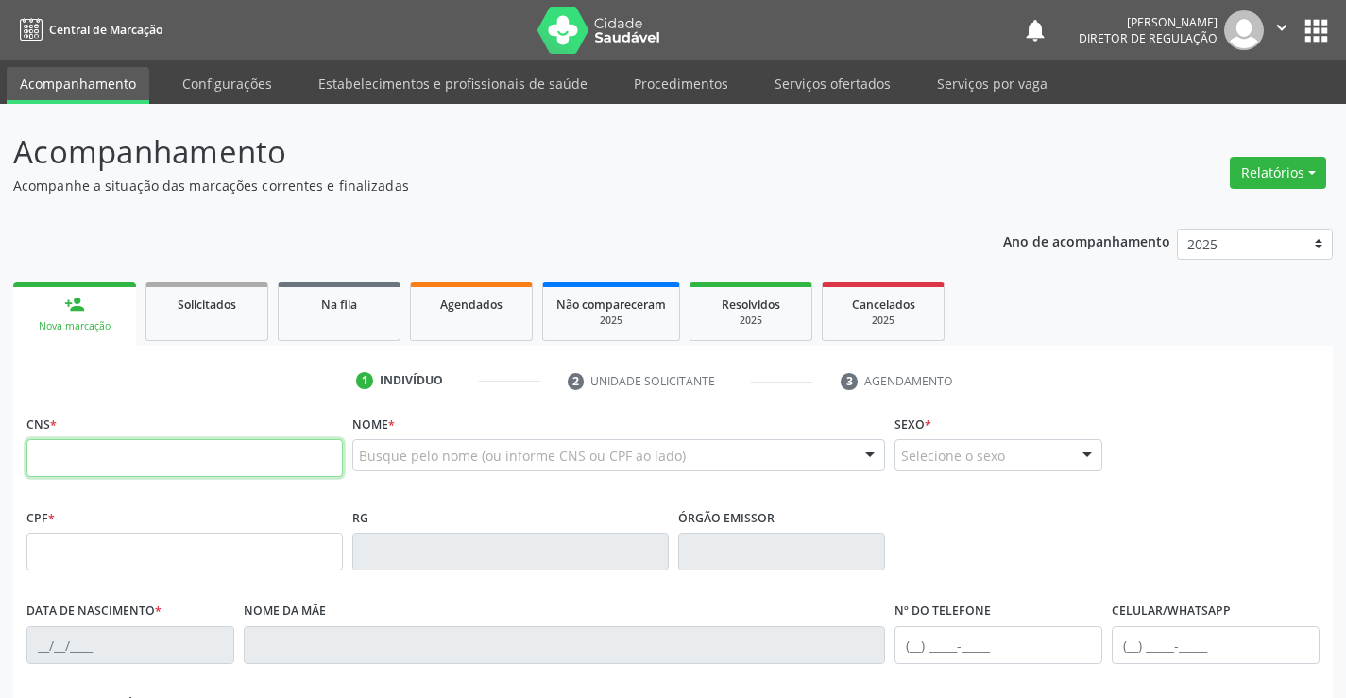
click at [123, 450] on input "text" at bounding box center [184, 458] width 316 height 38
type input "704 0028 5250 7665"
type input "0641637764"
type input "21/05/1962"
type input "(74) 99959-9993"
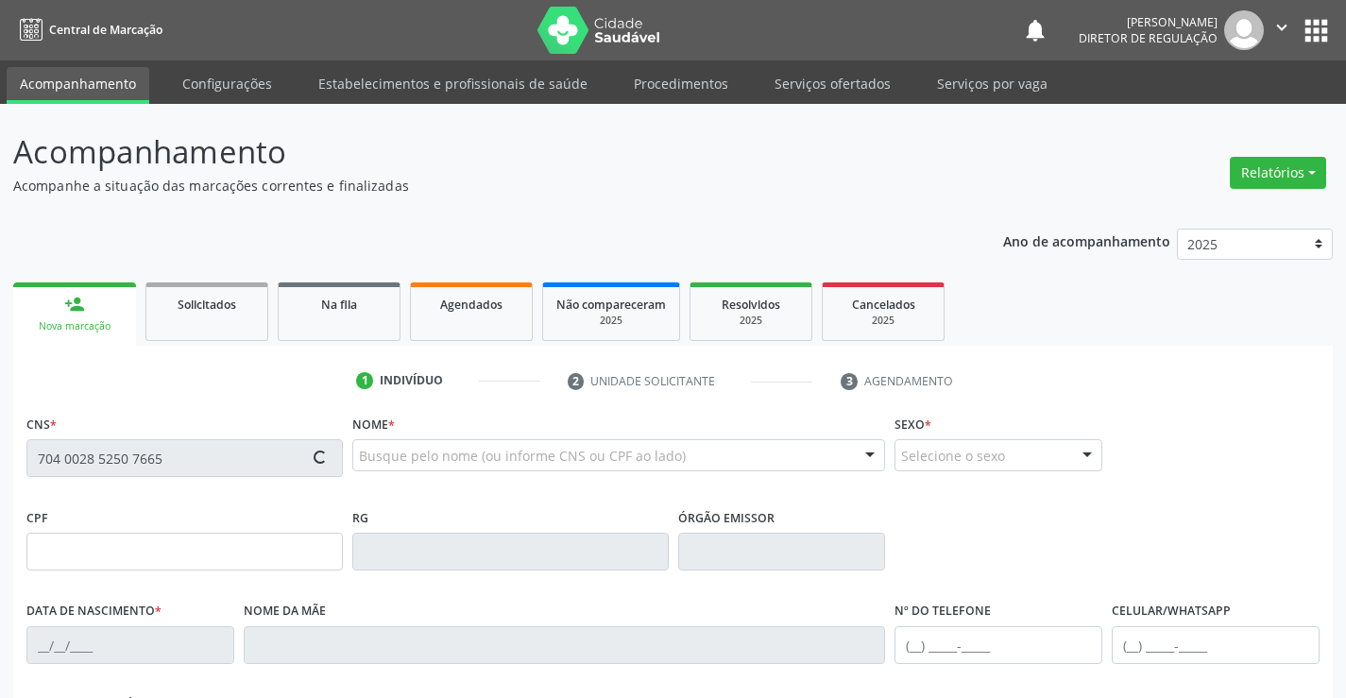
type input "(74) 99959-9993"
type input "563.019.955-20"
type input "S/N"
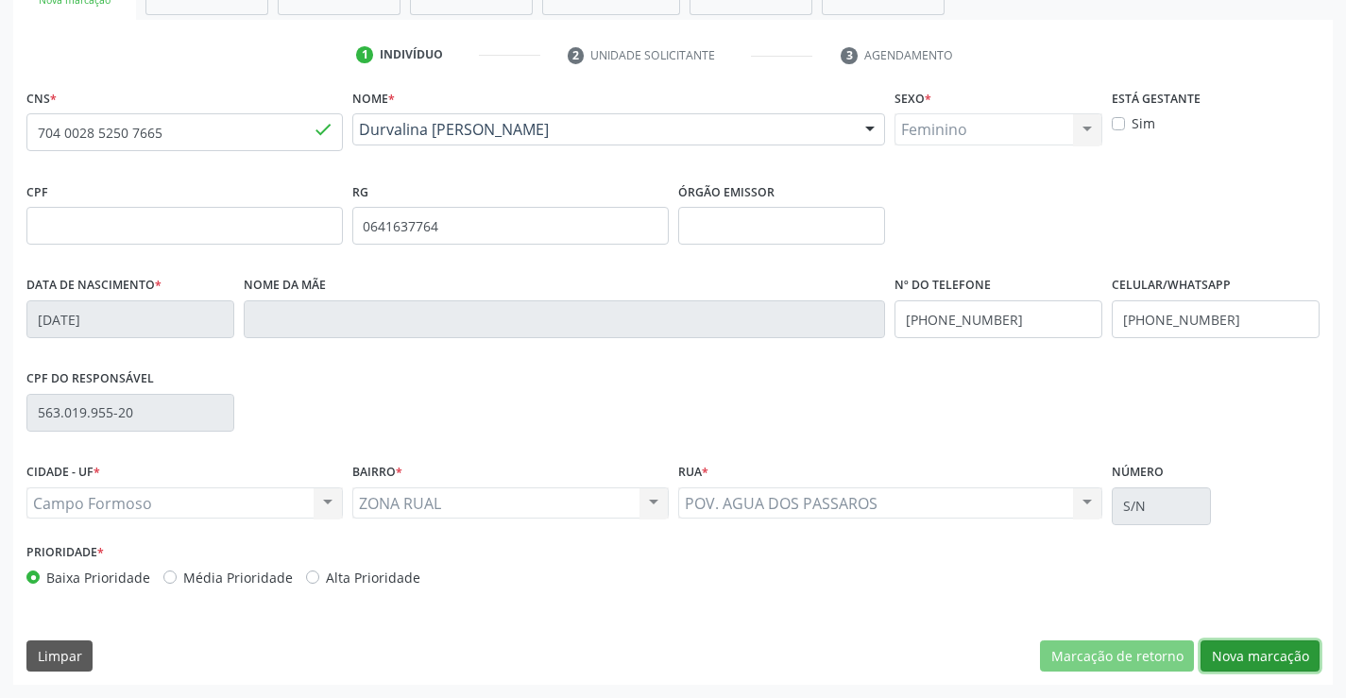
click at [1272, 656] on button "Nova marcação" at bounding box center [1260, 656] width 119 height 32
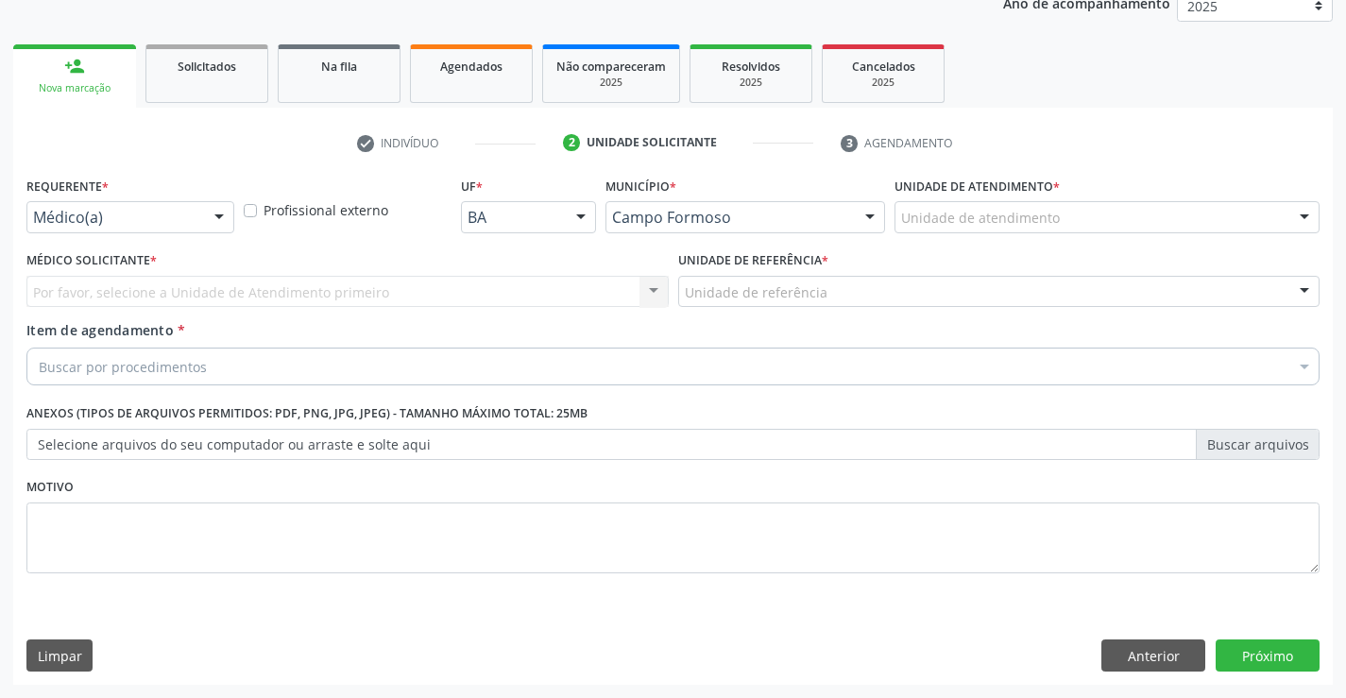
scroll to position [238, 0]
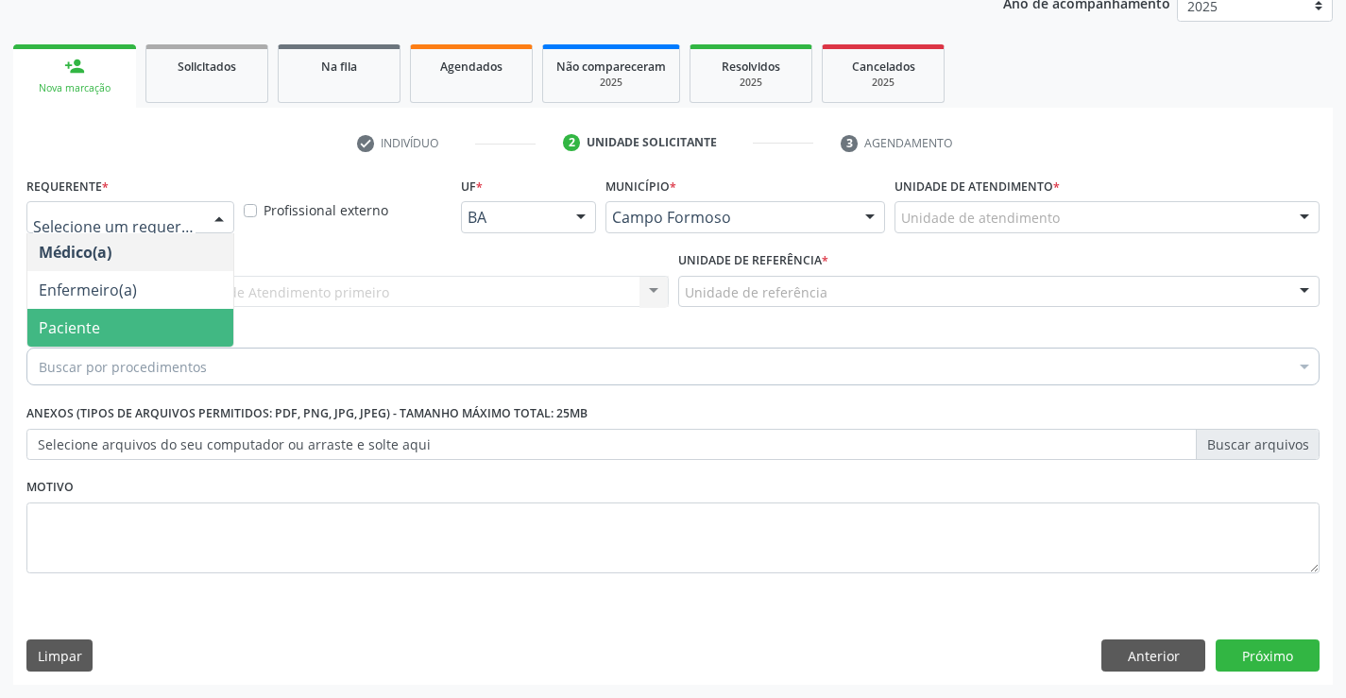
click at [148, 329] on span "Paciente" at bounding box center [130, 328] width 206 height 38
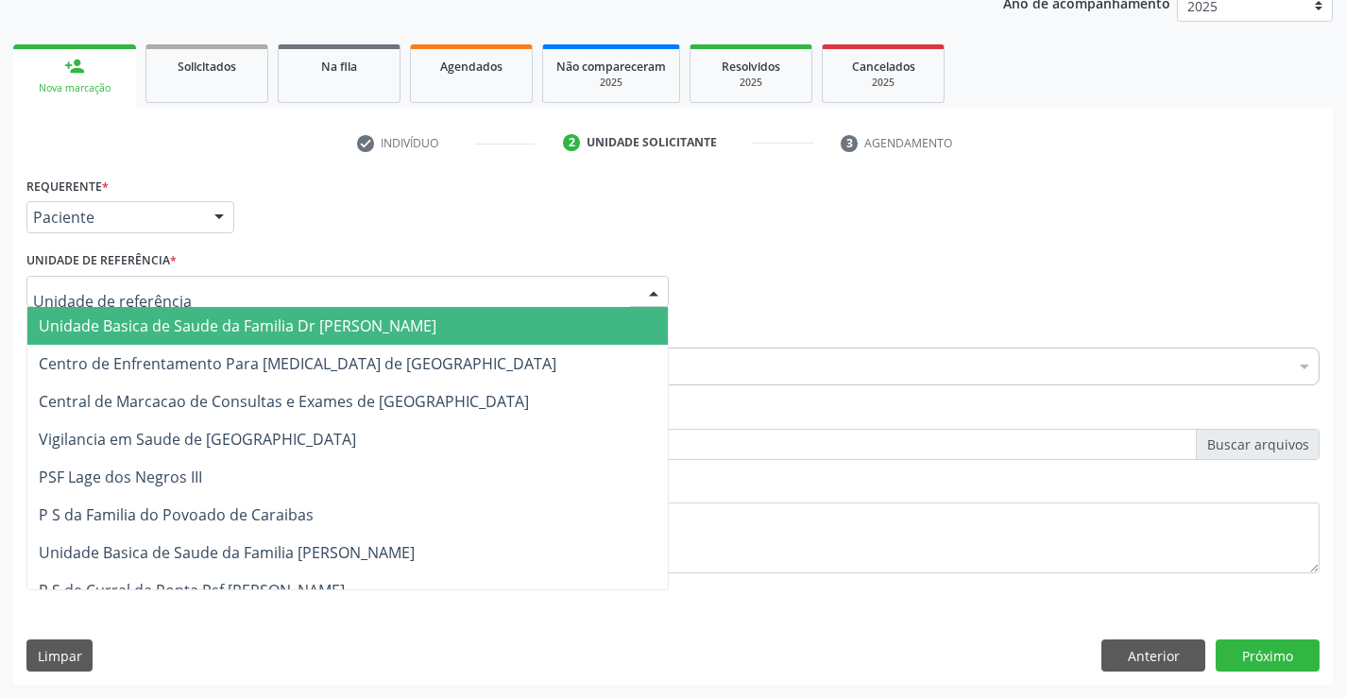
click at [335, 287] on div at bounding box center [347, 292] width 642 height 32
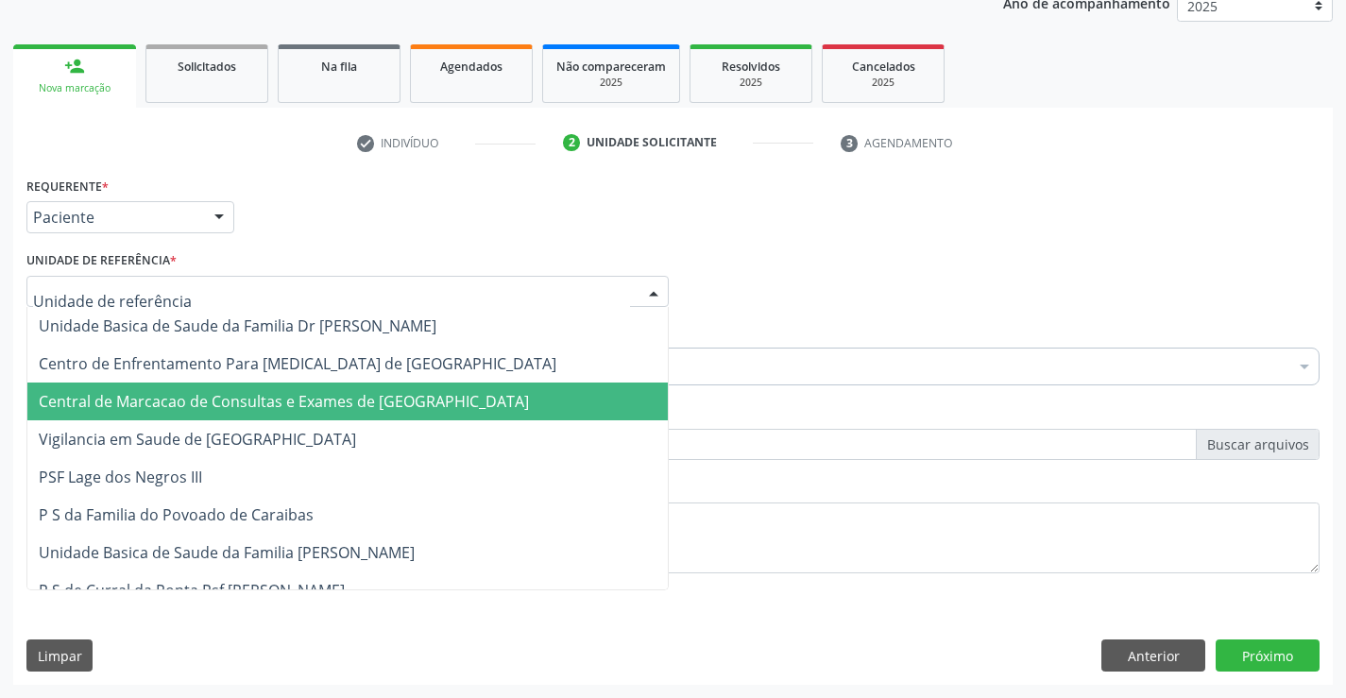
click at [333, 385] on span "Central de Marcacao de Consultas e Exames de [GEOGRAPHIC_DATA]" at bounding box center [347, 402] width 640 height 38
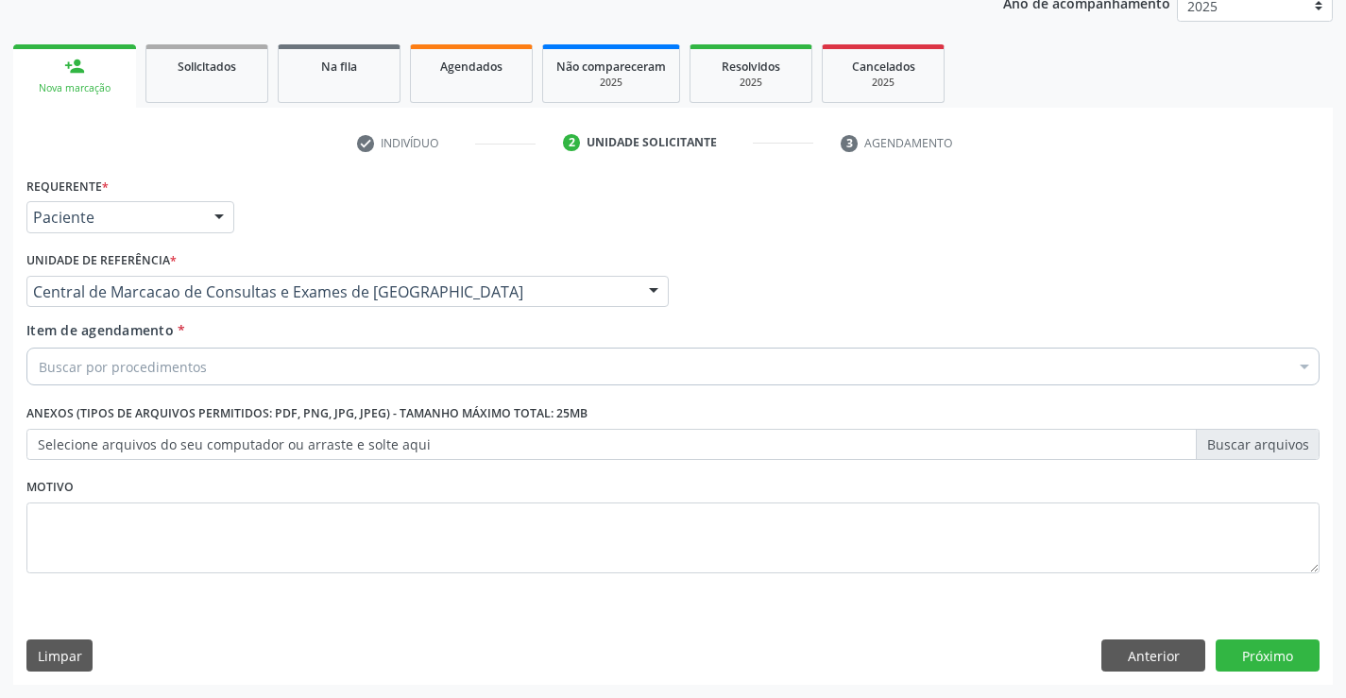
click at [419, 361] on div "Buscar por procedimentos" at bounding box center [672, 367] width 1293 height 38
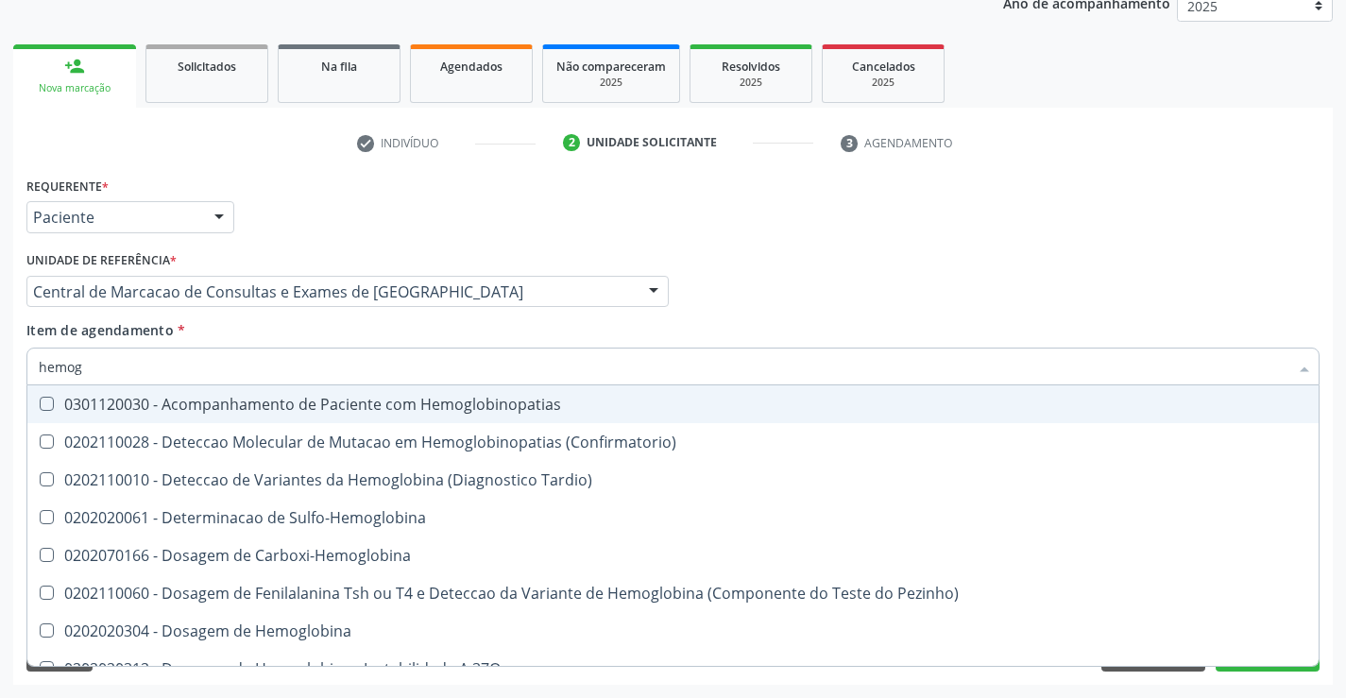
type input "hemogr"
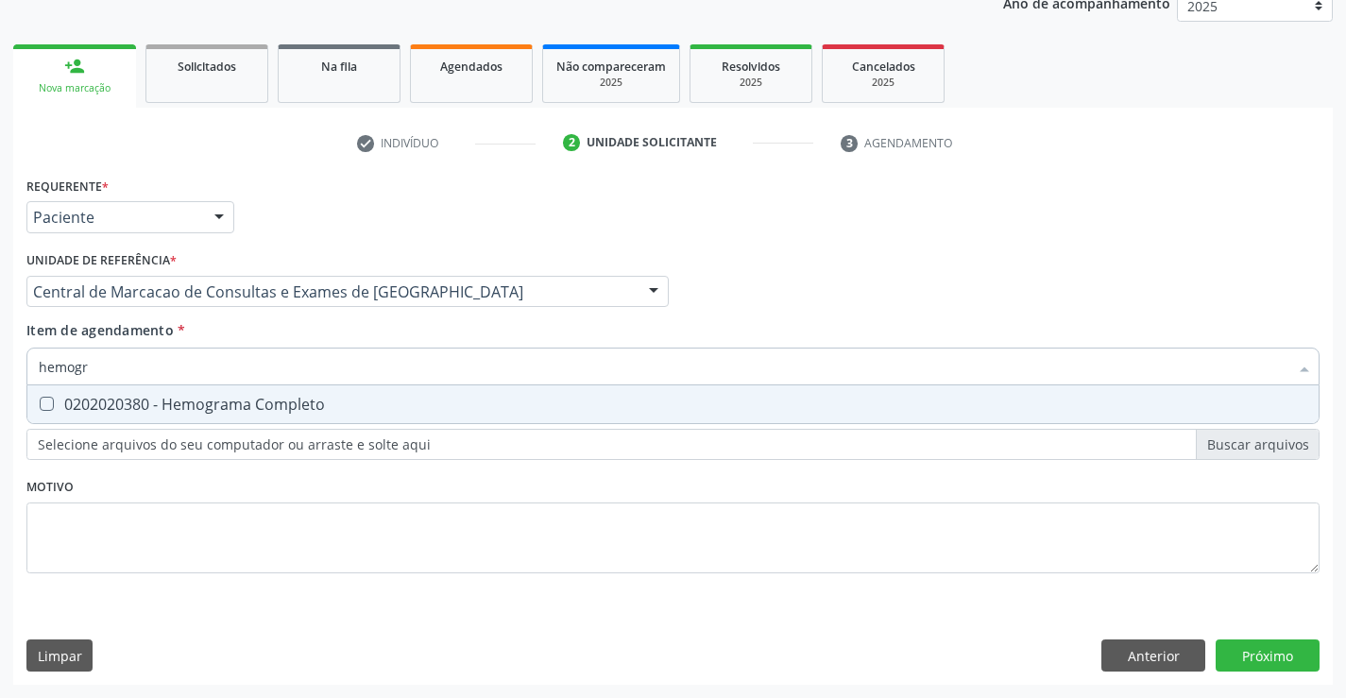
drag, startPoint x: 379, startPoint y: 400, endPoint x: 381, endPoint y: 389, distance: 10.6
click at [380, 397] on div "0202020380 - Hemograma Completo" at bounding box center [673, 404] width 1269 height 15
checkbox Completo "true"
type input "hemogr"
click at [355, 326] on div "Item de agendamento * hemogr Desfazer seleção 0202020380 - Hemograma Completo N…" at bounding box center [672, 350] width 1293 height 60
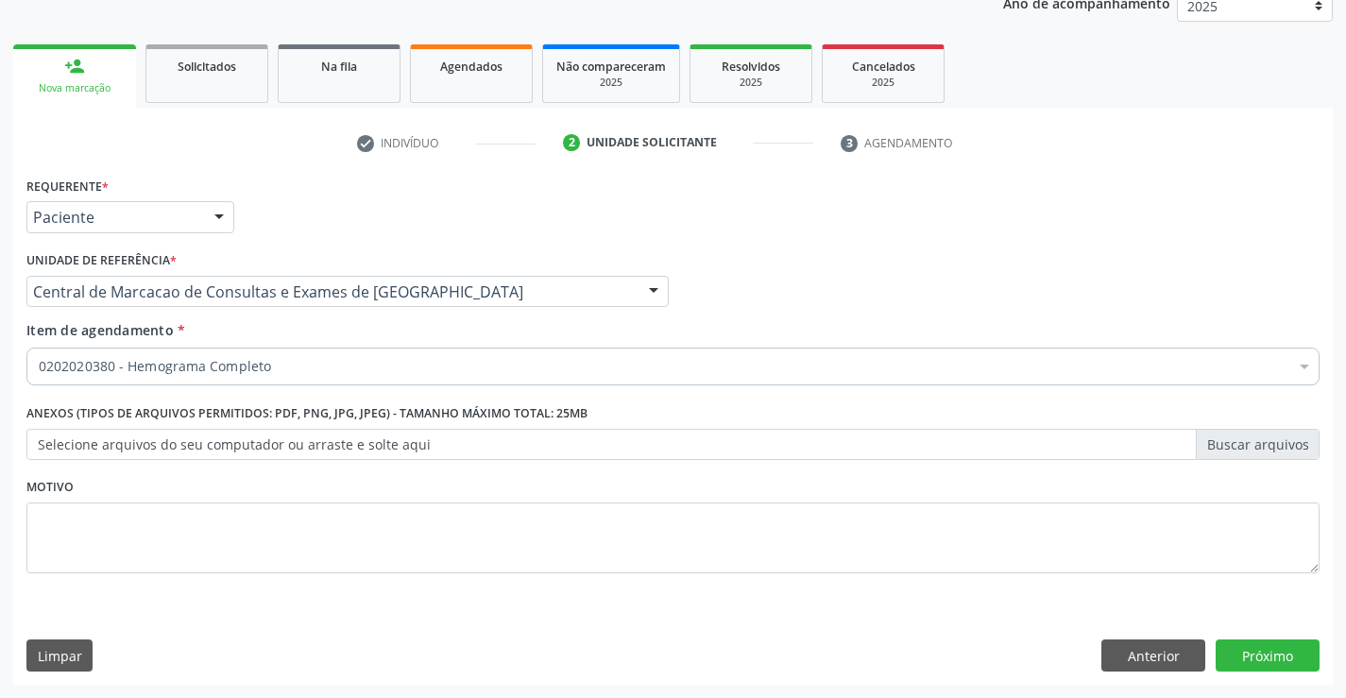
click at [359, 377] on div "0202020380 - Hemograma Completo" at bounding box center [672, 367] width 1293 height 38
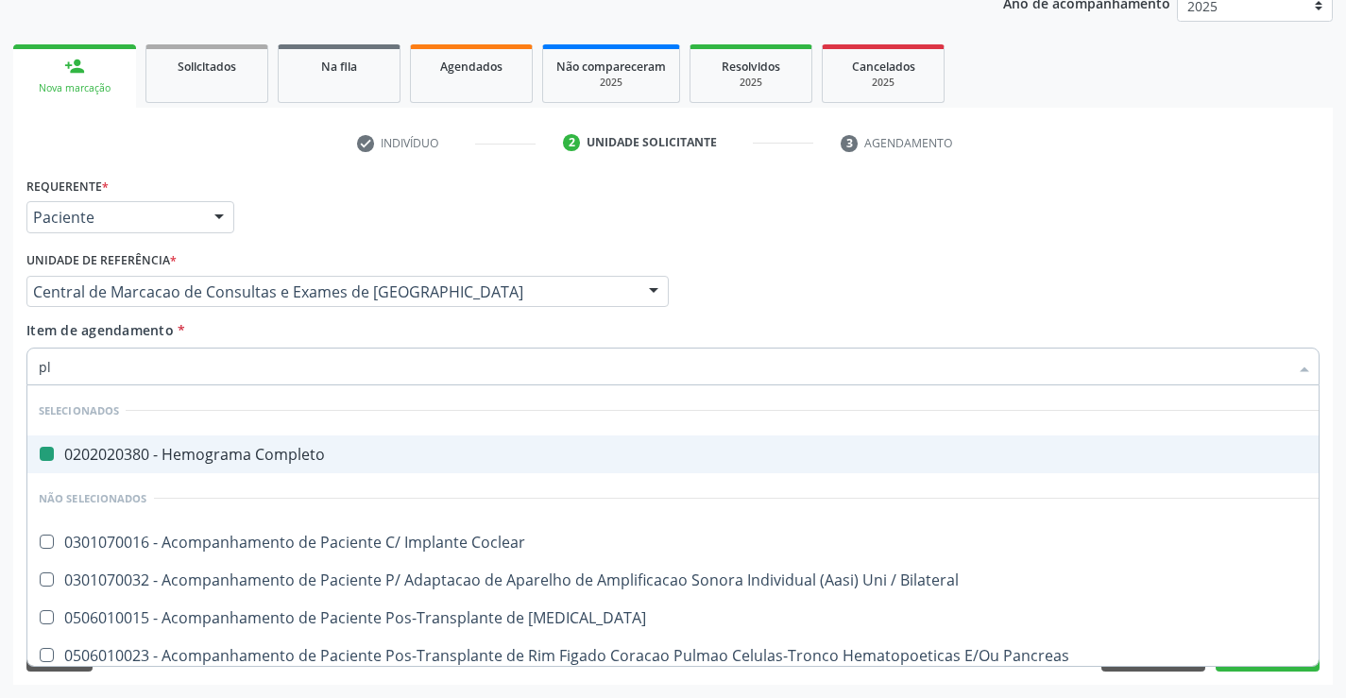
type input "pla"
checkbox Completo "false"
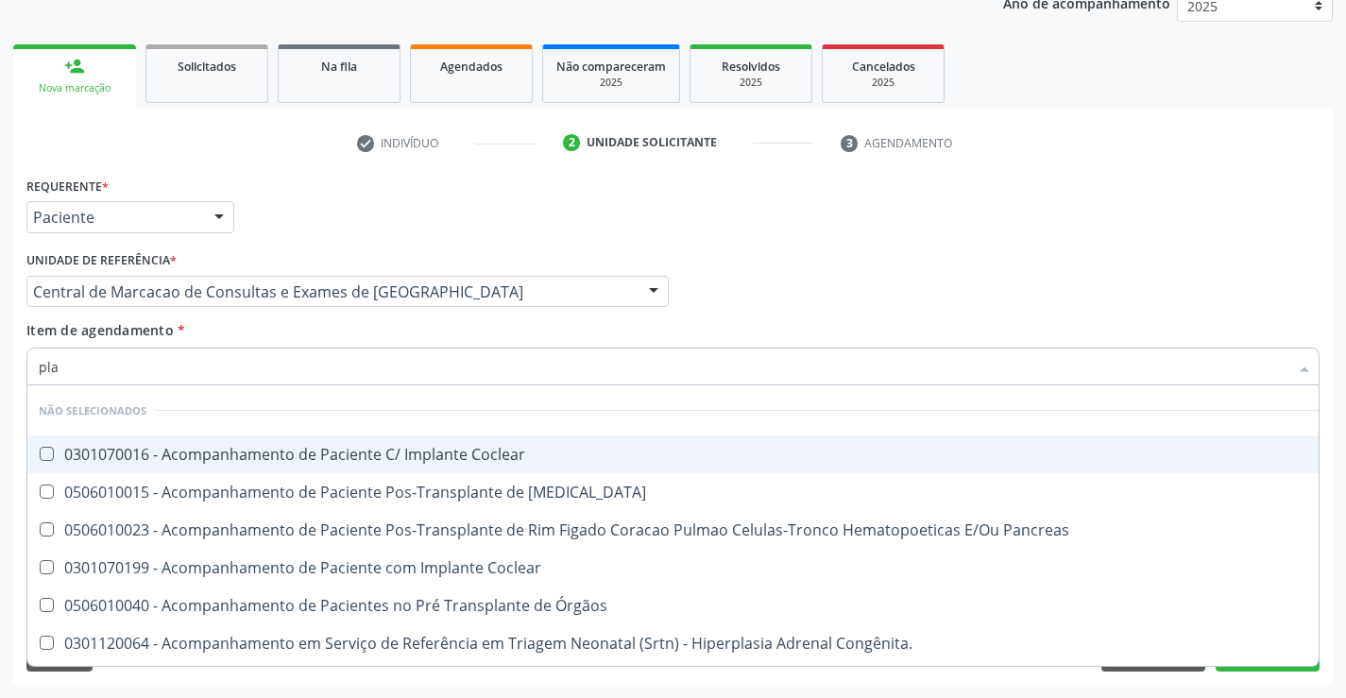
type input "plaq"
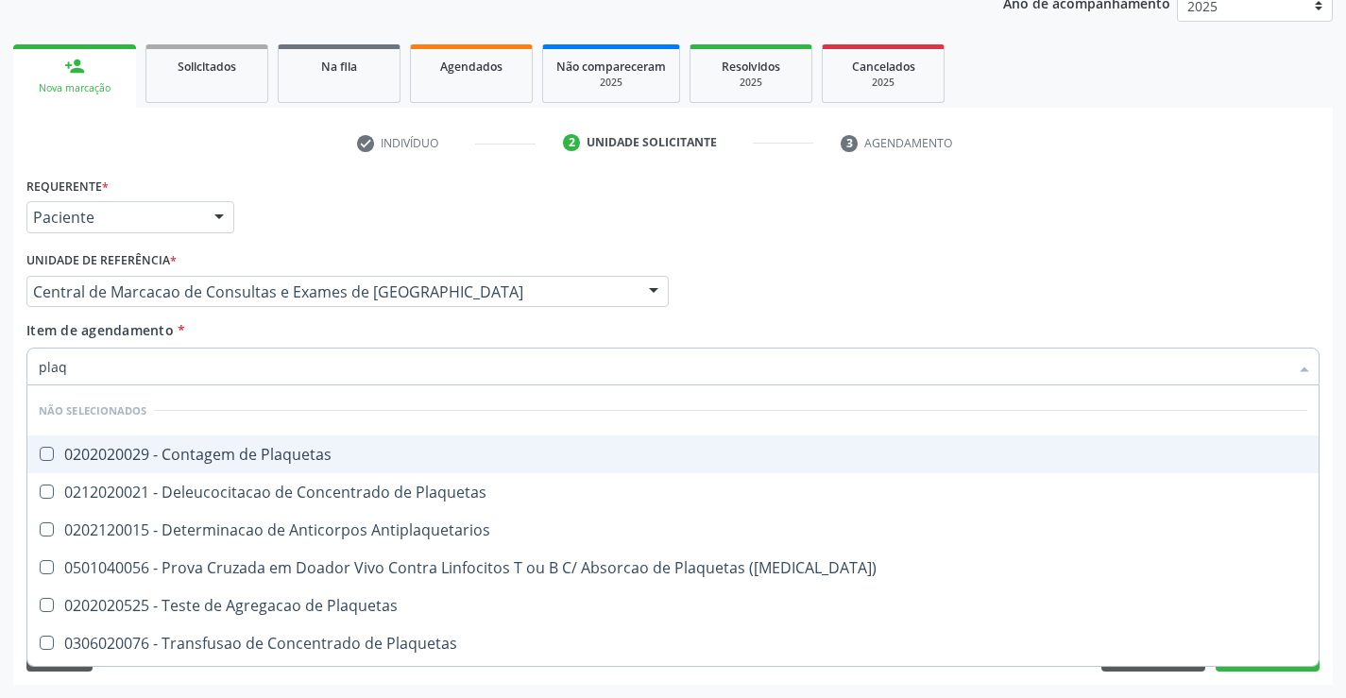
click at [355, 457] on div "0202020029 - Contagem de Plaquetas" at bounding box center [673, 454] width 1269 height 15
checkbox Plaquetas "true"
click at [313, 333] on div "Item de agendamento * plaq Desfazer seleção Não selecionados 0202020029 - Conta…" at bounding box center [672, 350] width 1293 height 60
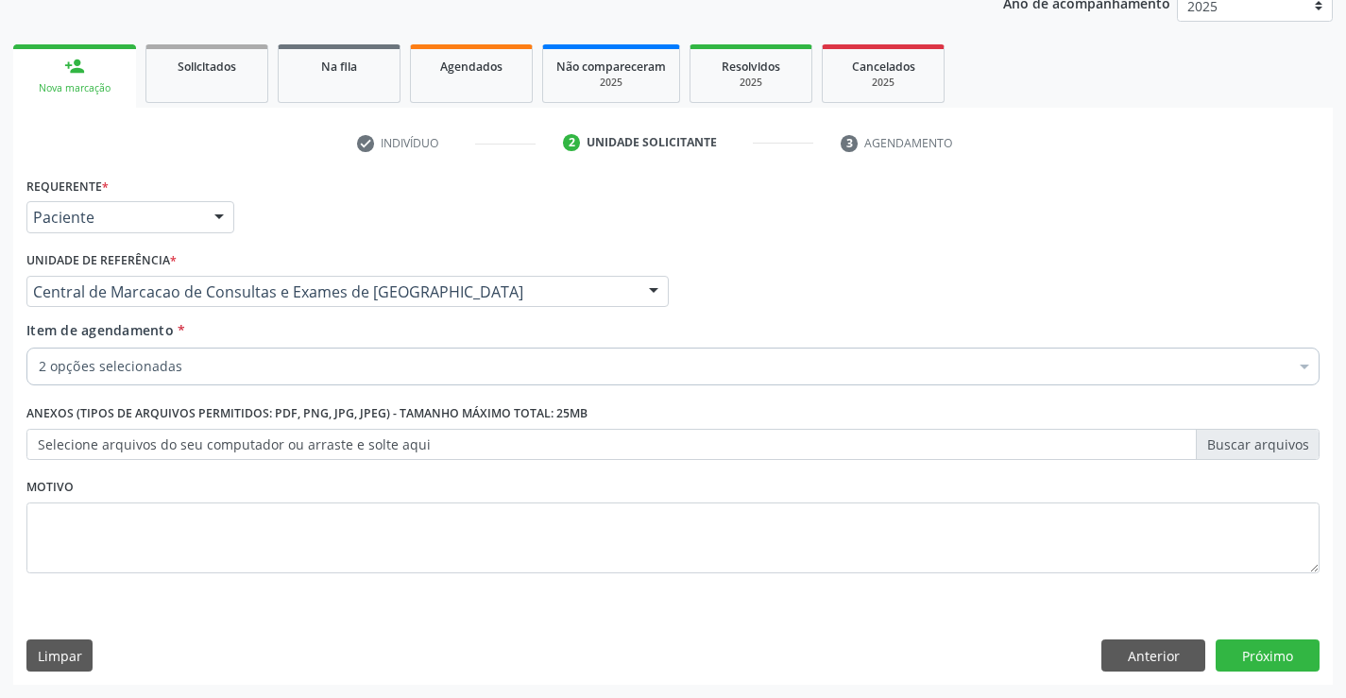
checkbox Plaquetas "true"
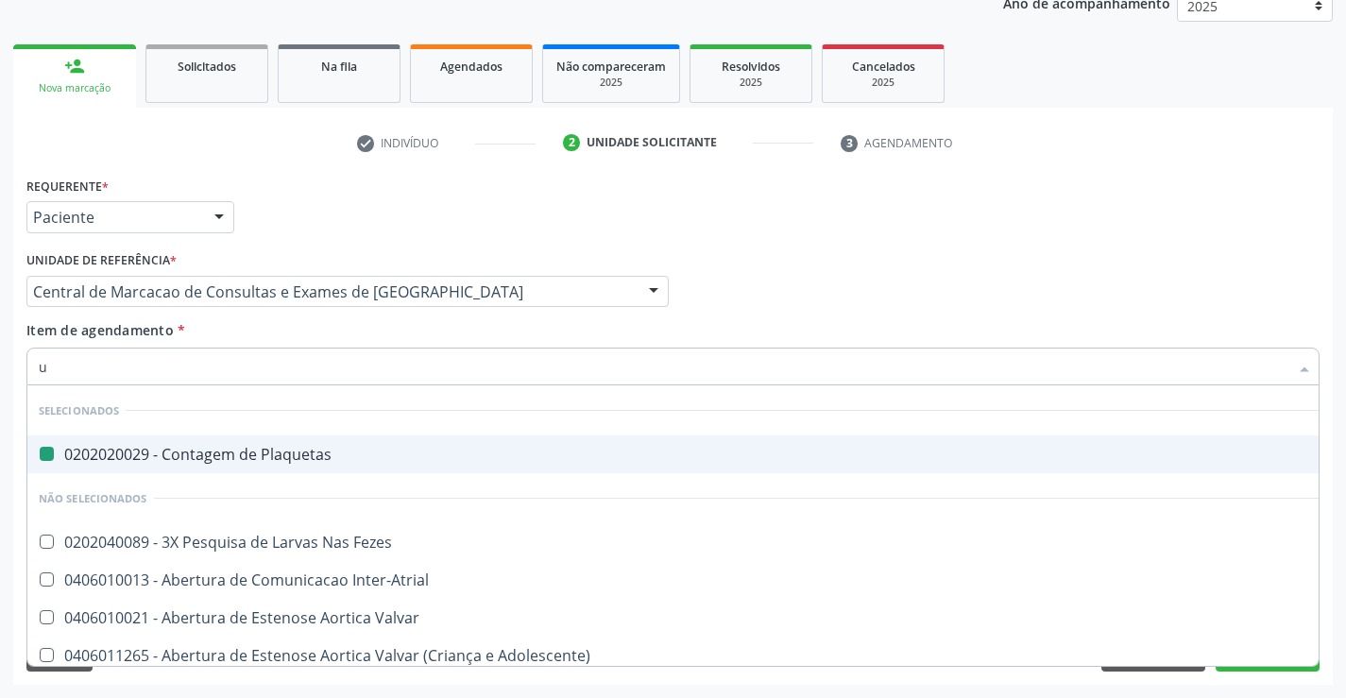
type input "ur"
checkbox Plaquetas "false"
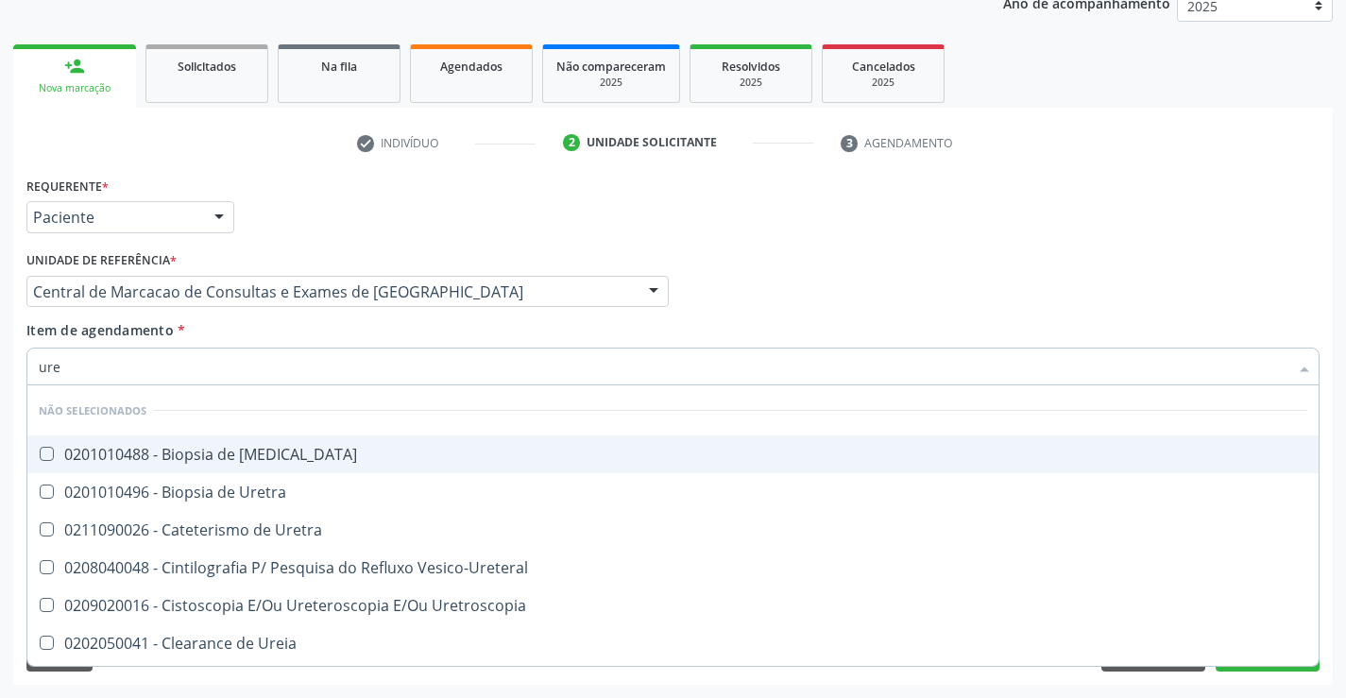
type input "urei"
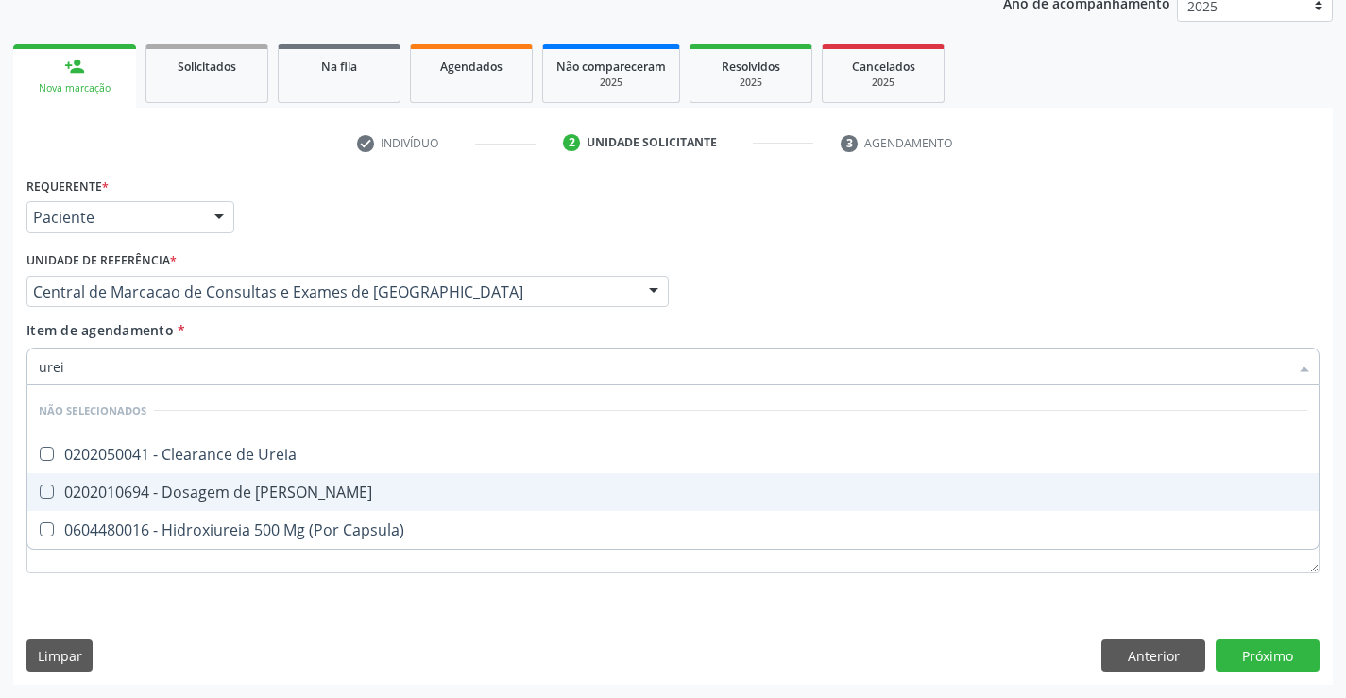
click at [330, 481] on span "0202010694 - Dosagem de [PERSON_NAME]" at bounding box center [672, 492] width 1291 height 38
checkbox Ureia "true"
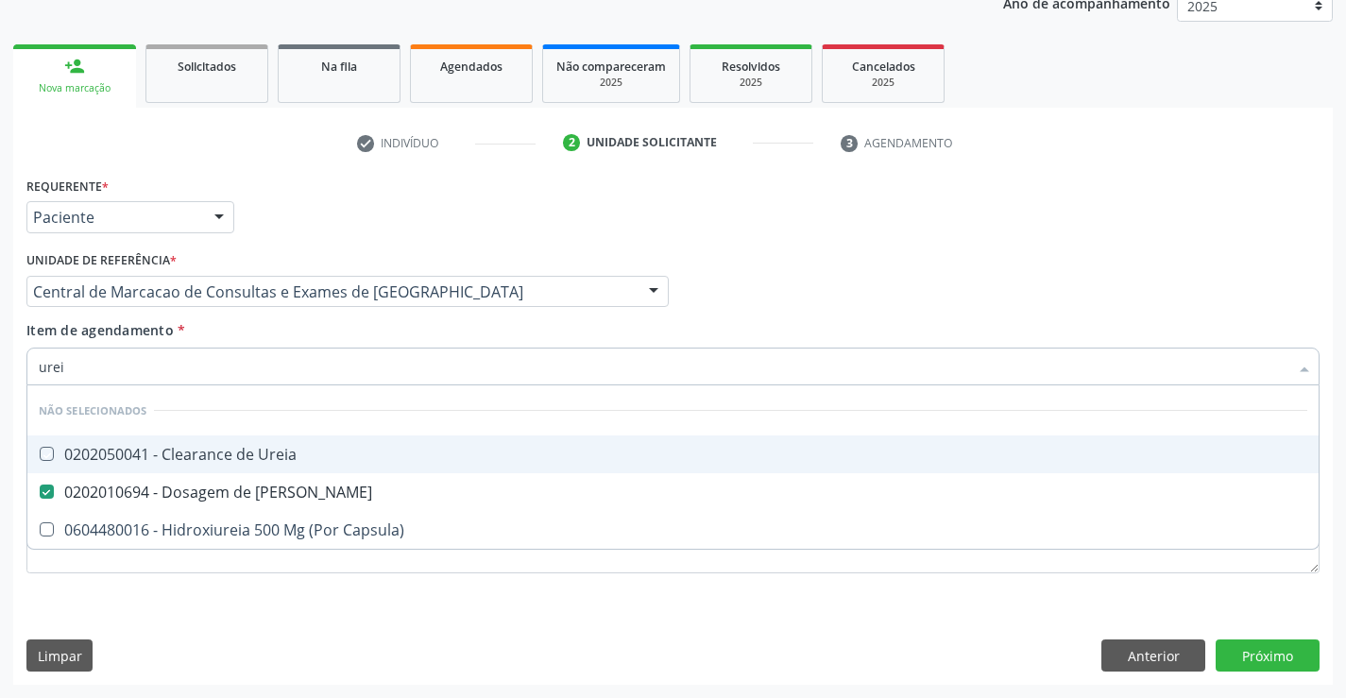
click at [316, 337] on div "Item de agendamento * urei Desfazer seleção Não selecionados 0202050041 - Clear…" at bounding box center [672, 350] width 1293 height 60
checkbox Ureia "true"
checkbox Capsula\) "true"
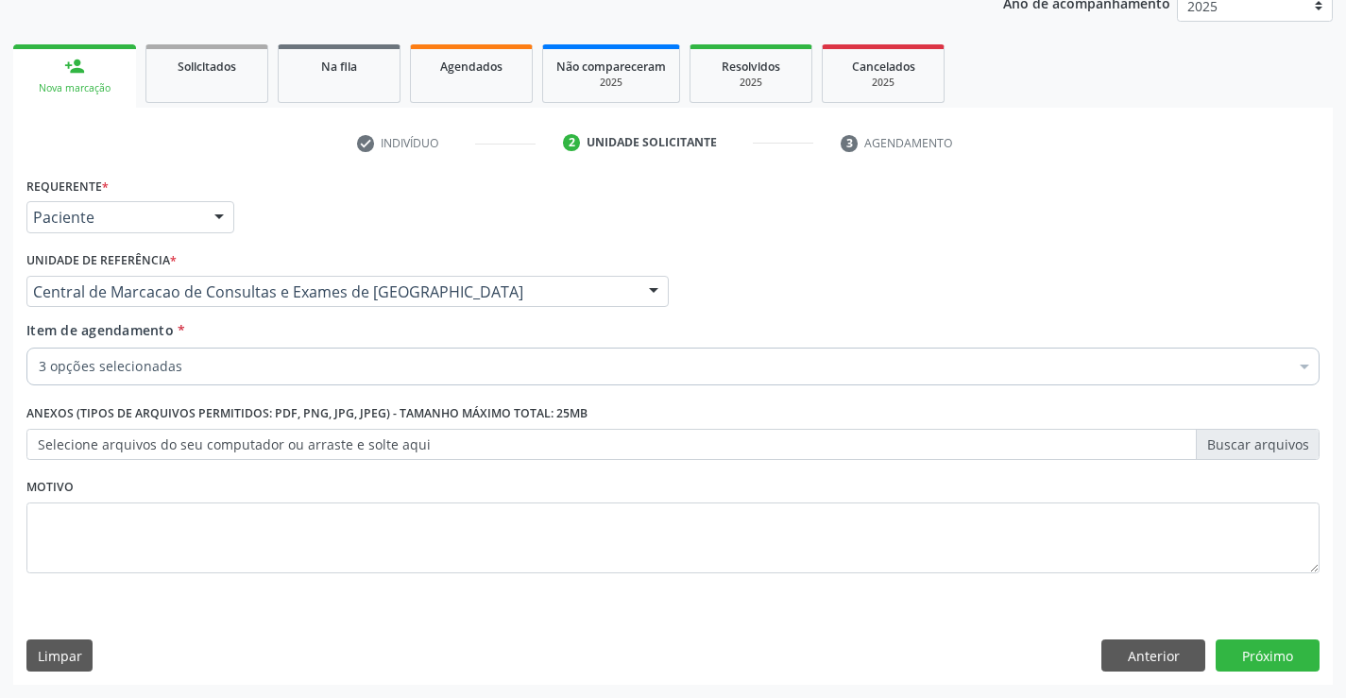
click at [314, 384] on div "3 opções selecionadas" at bounding box center [672, 367] width 1293 height 38
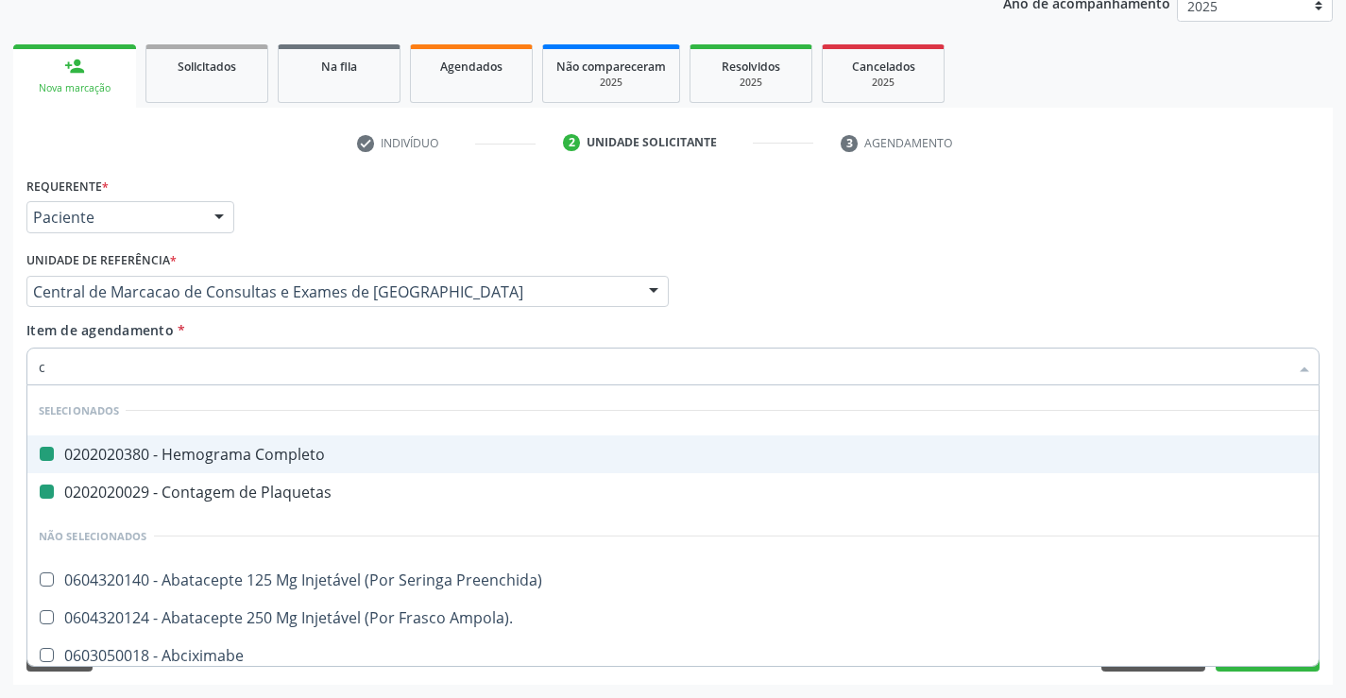
type input "cr"
checkbox Completo "false"
checkbox Plaquetas "false"
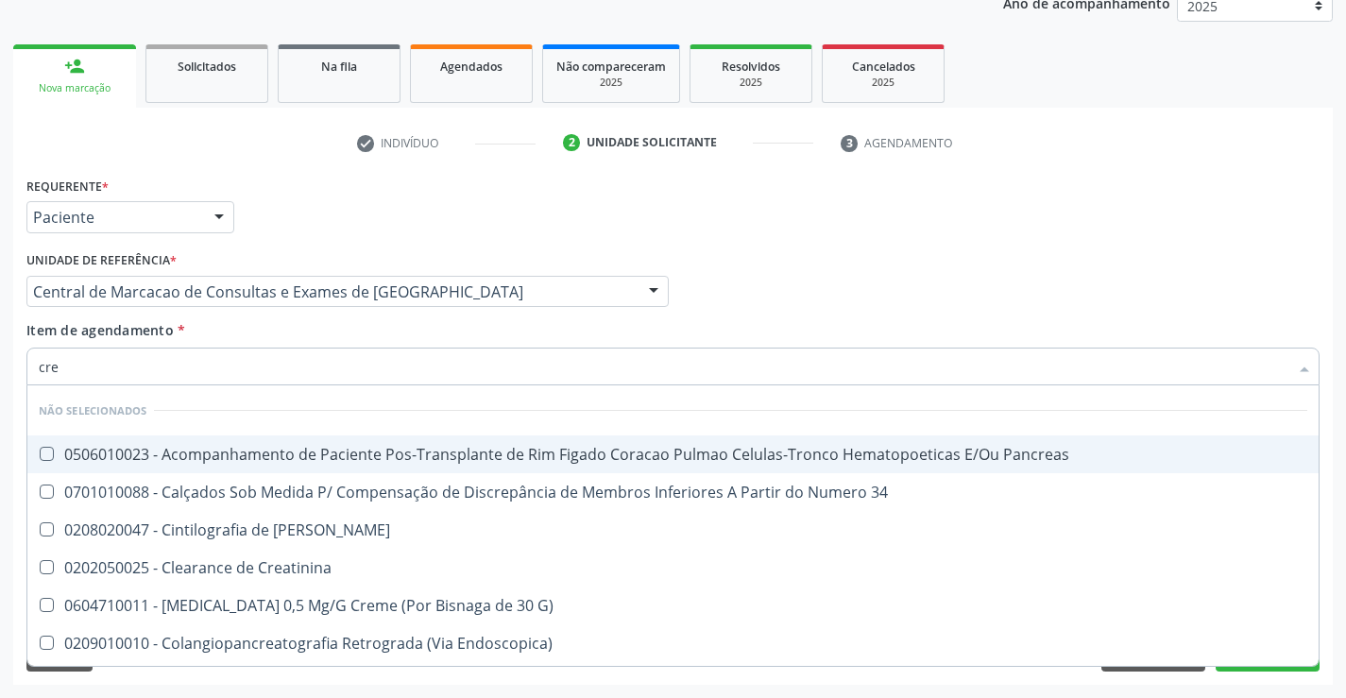
type input "crea"
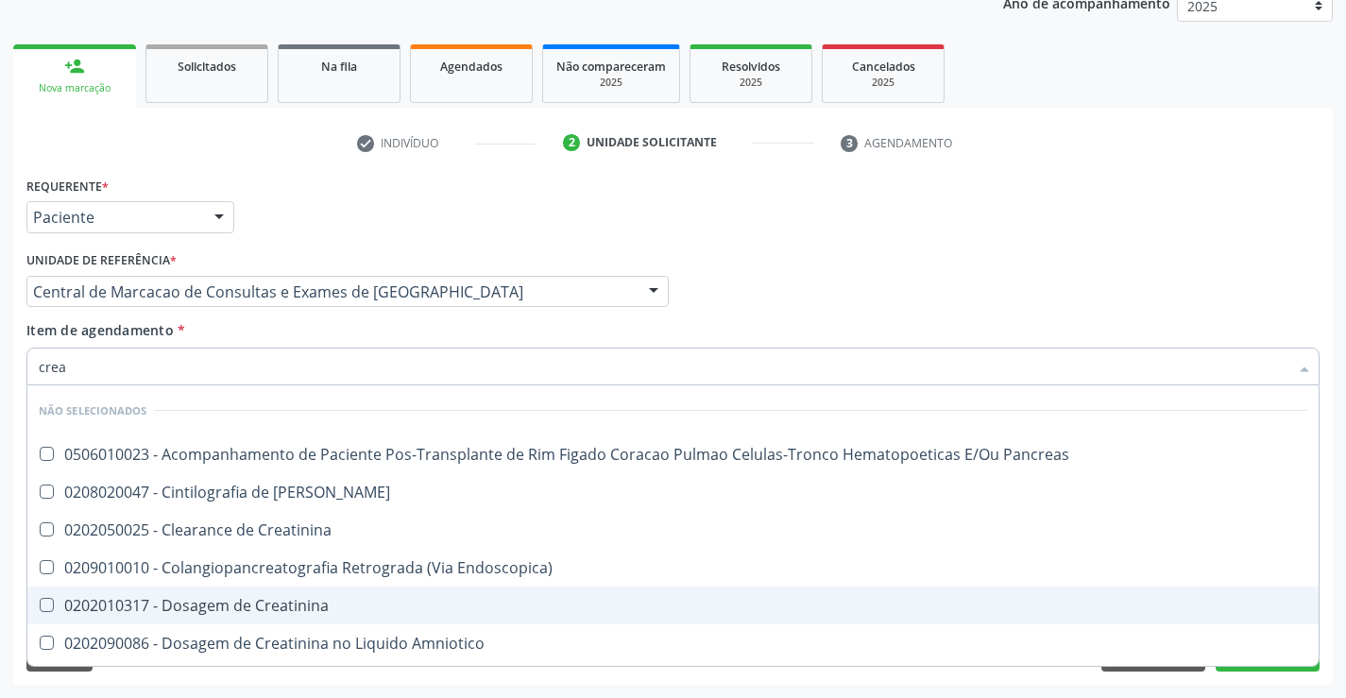
click at [321, 592] on span "0202010317 - Dosagem de Creatinina" at bounding box center [672, 606] width 1291 height 38
checkbox Creatinina "true"
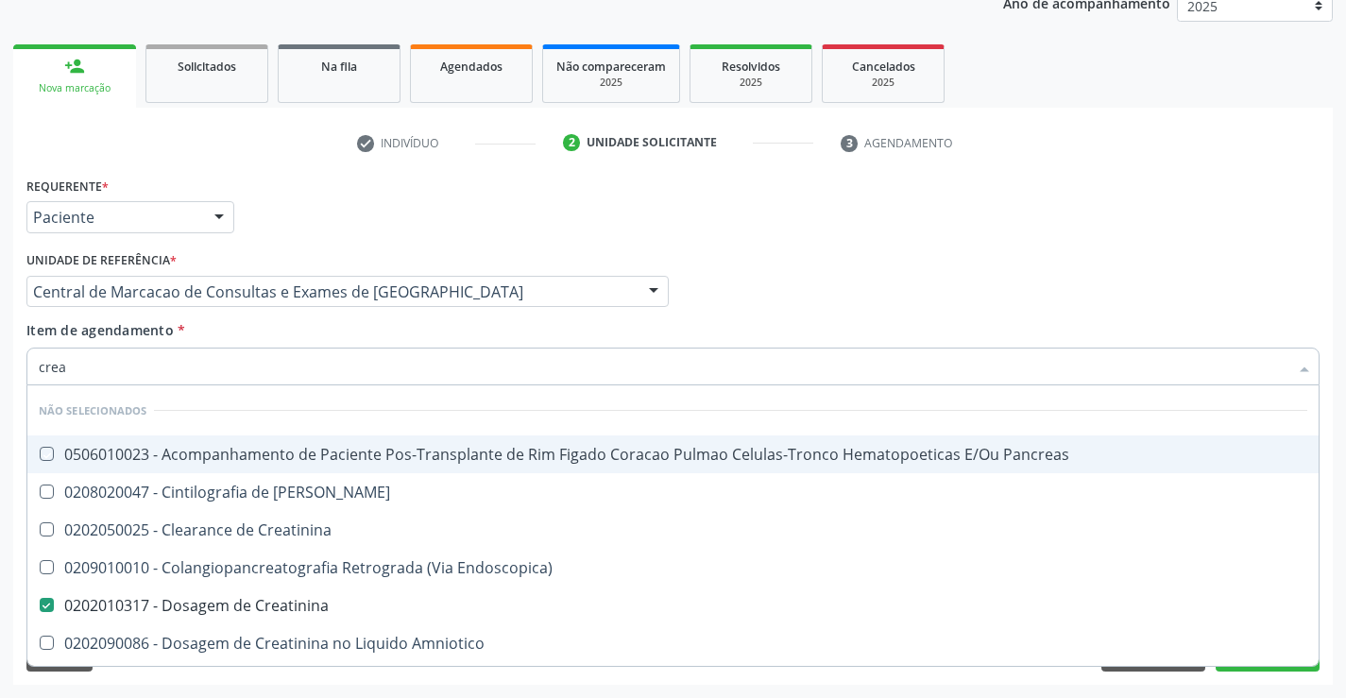
click at [316, 330] on div "Item de agendamento * crea Desfazer seleção Não selecionados 0506010023 - Acomp…" at bounding box center [672, 350] width 1293 height 60
checkbox Pancreas "true"
checkbox Endoscopica\) "true"
checkbox Creatinina "true"
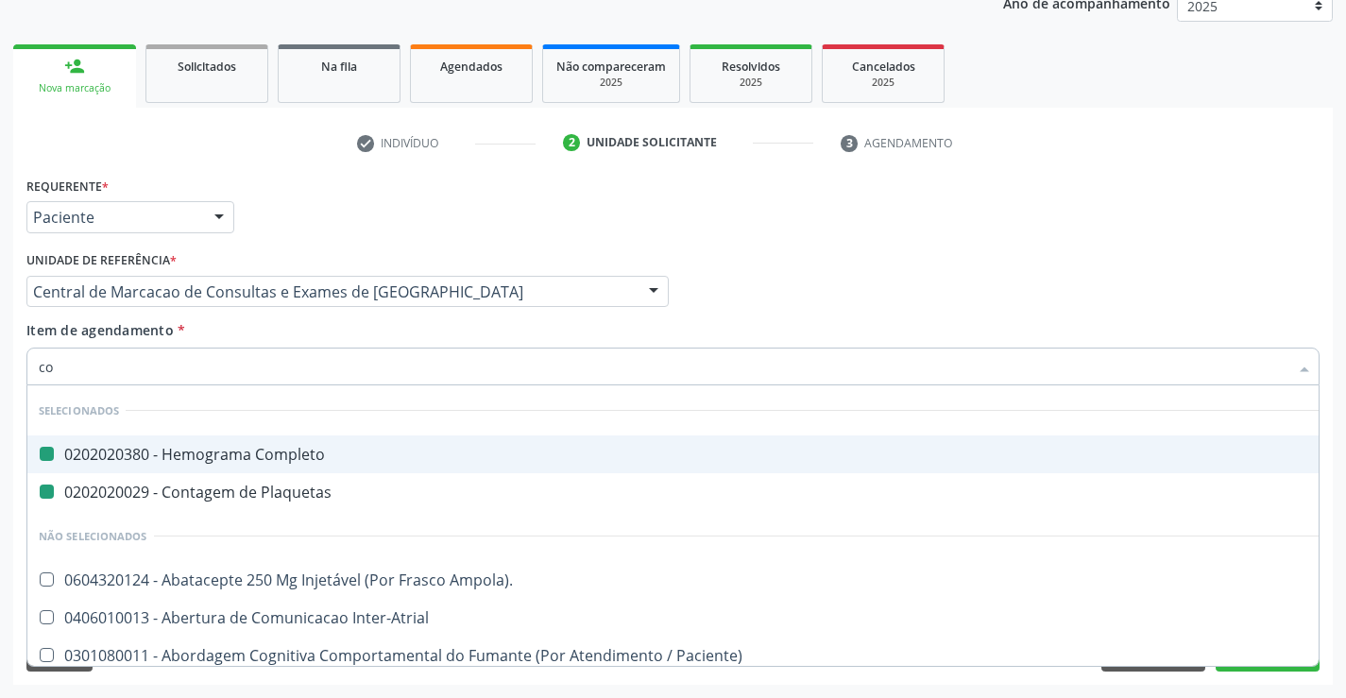
type input "col"
checkbox Completo "false"
checkbox Plaquetas "false"
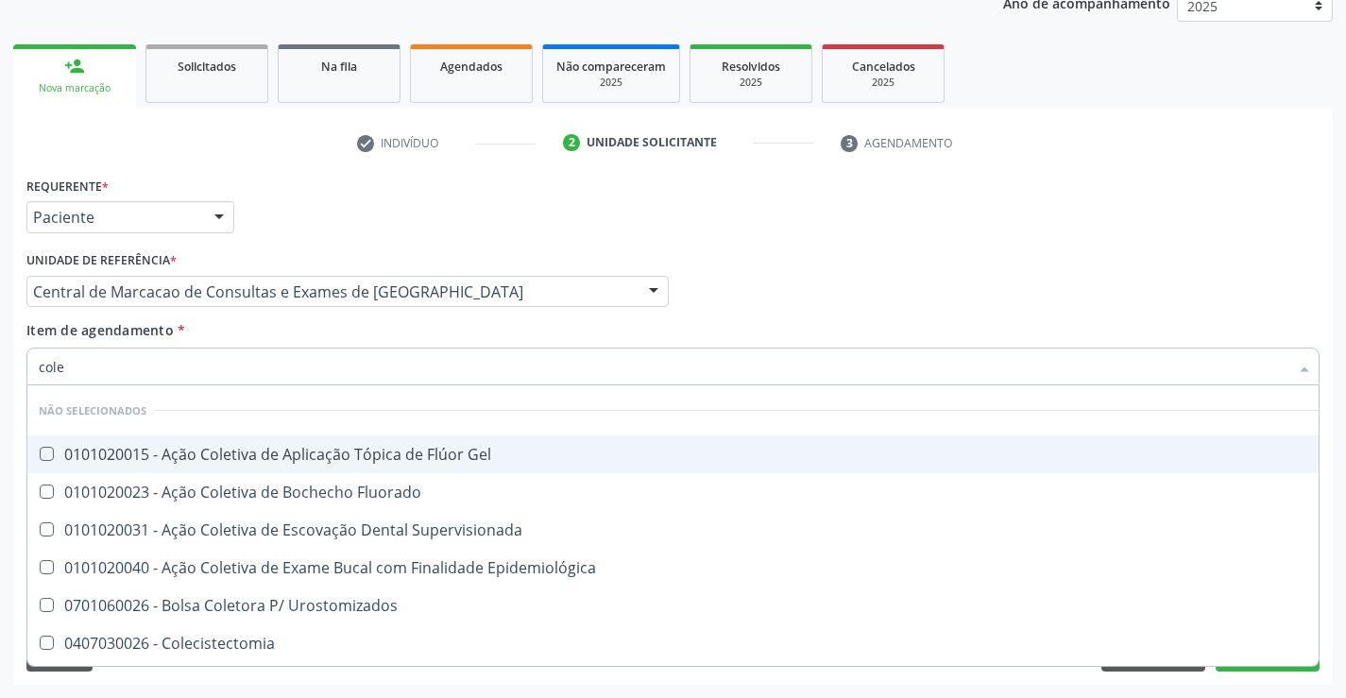
type input "coles"
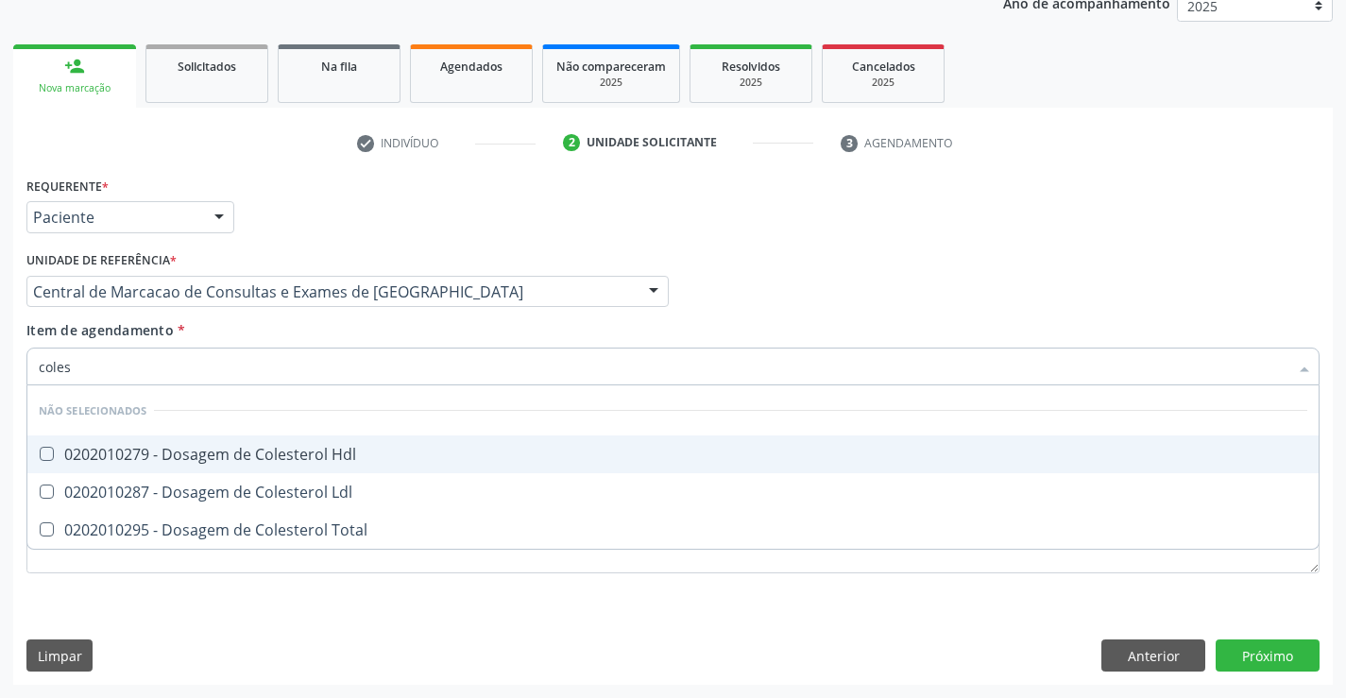
click at [326, 452] on div "0202010279 - Dosagem de Colesterol Hdl" at bounding box center [673, 454] width 1269 height 15
checkbox Hdl "true"
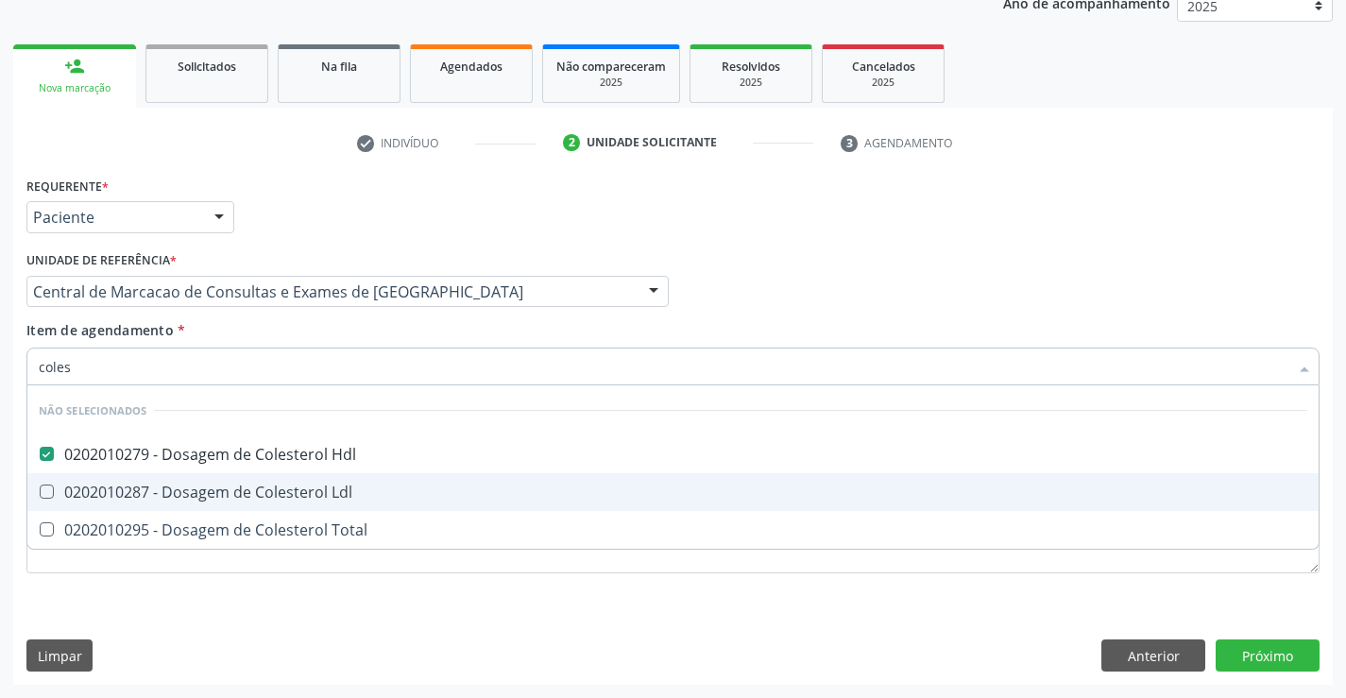
click at [329, 481] on span "0202010287 - Dosagem de Colesterol Ldl" at bounding box center [672, 492] width 1291 height 38
checkbox Ldl "true"
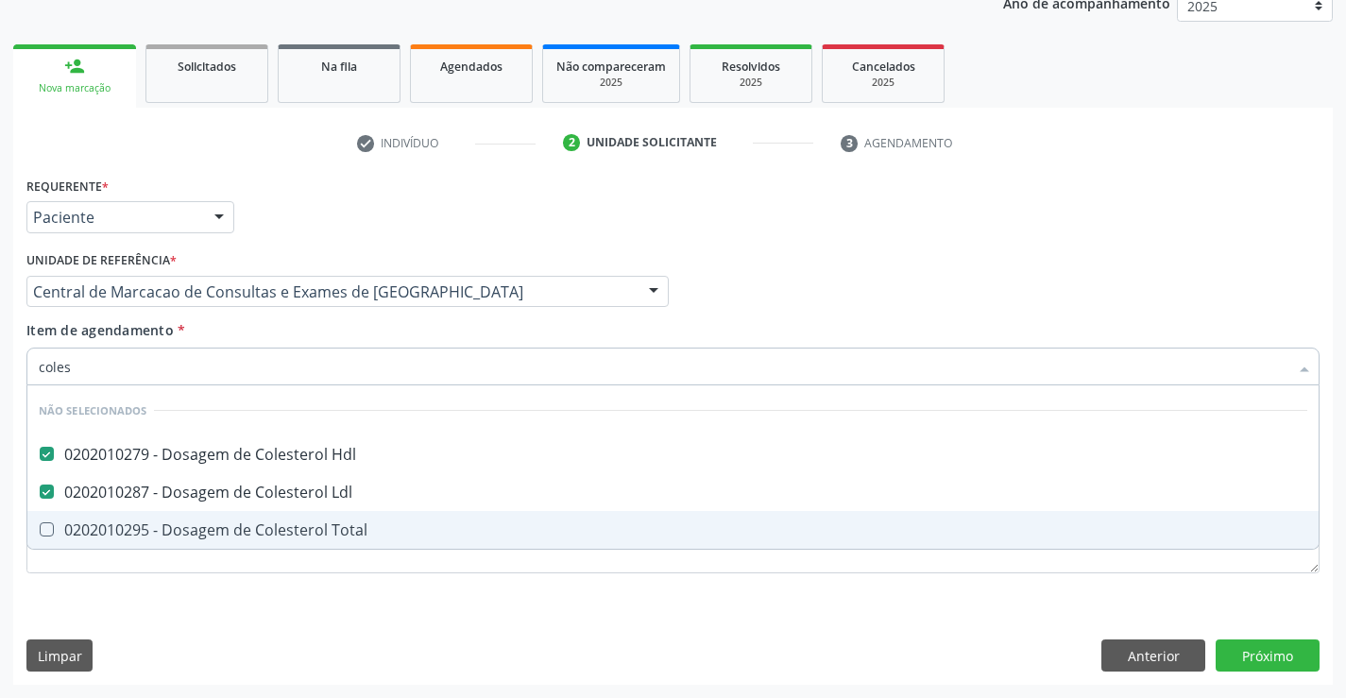
click at [336, 531] on div "0202010295 - Dosagem de Colesterol Total" at bounding box center [673, 529] width 1269 height 15
checkbox Total "true"
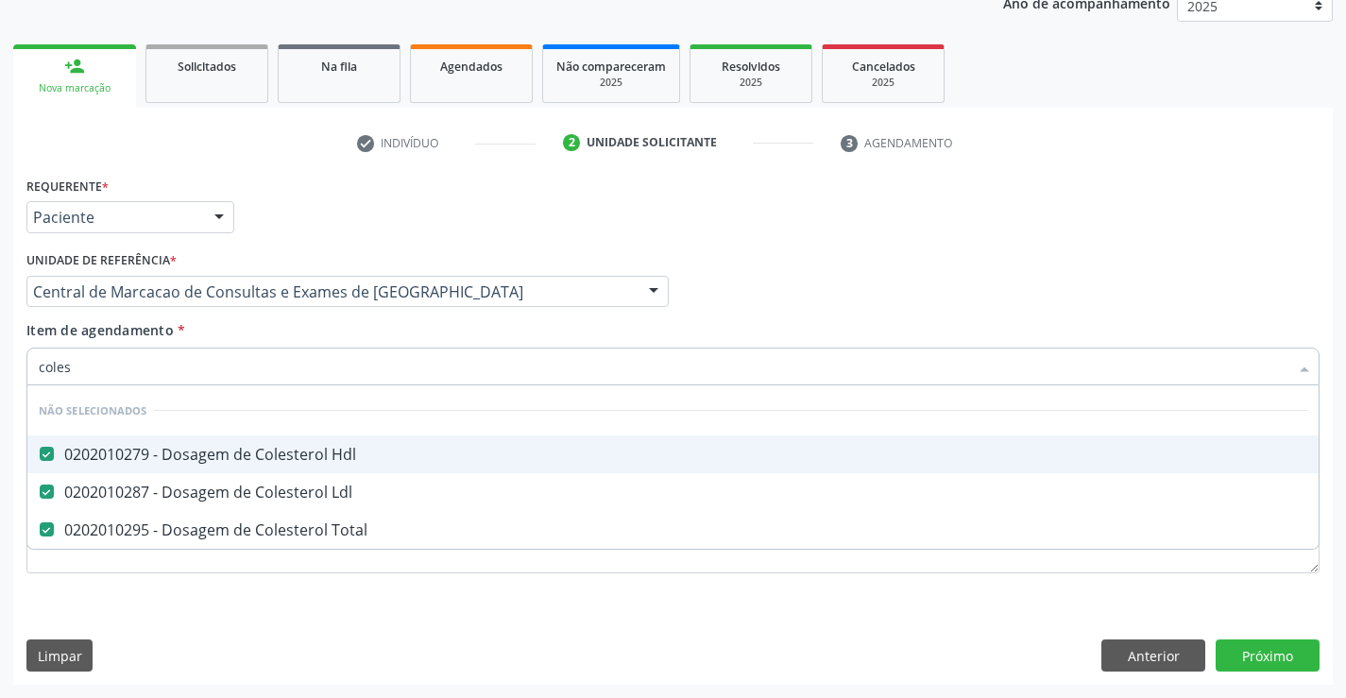
type input "coles"
click at [251, 326] on div "Item de agendamento * coles Desfazer seleção Não selecionados 0202010279 - Dosa…" at bounding box center [672, 350] width 1293 height 60
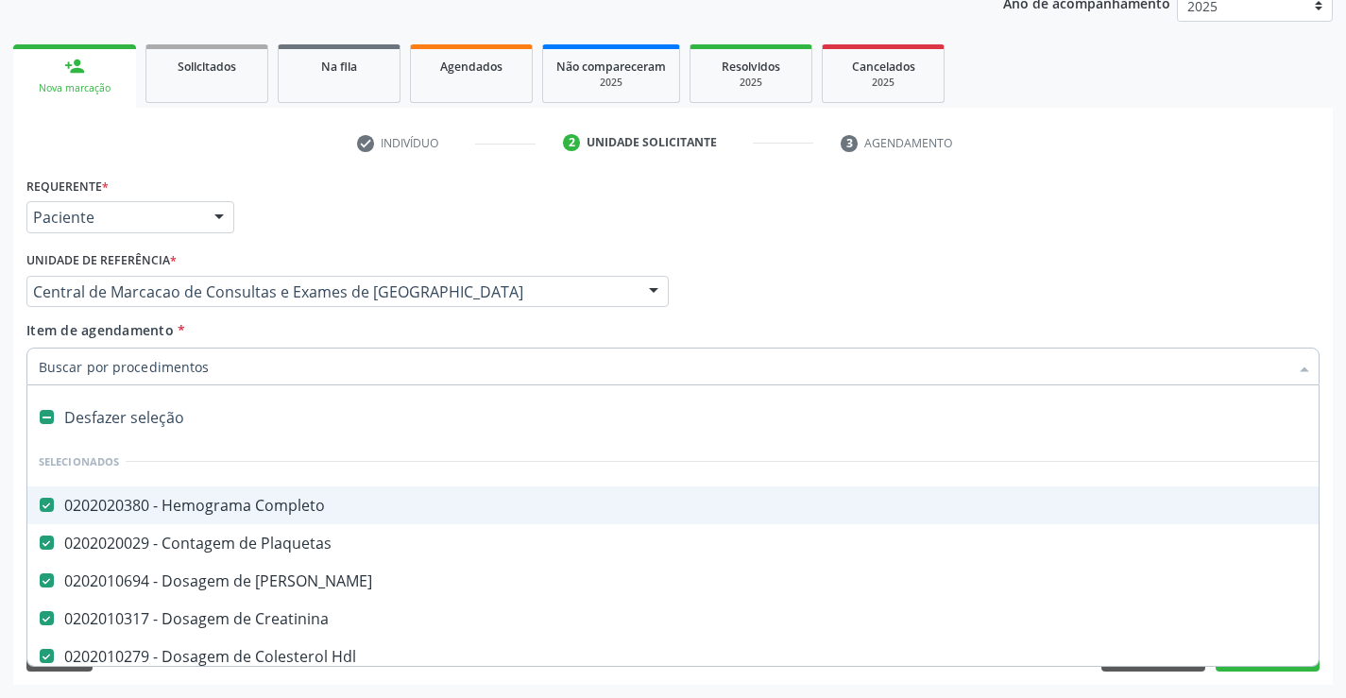
click at [256, 378] on div at bounding box center [672, 367] width 1293 height 38
type input "tr"
checkbox Completo "false"
checkbox Plaquetas "false"
checkbox Ureia "false"
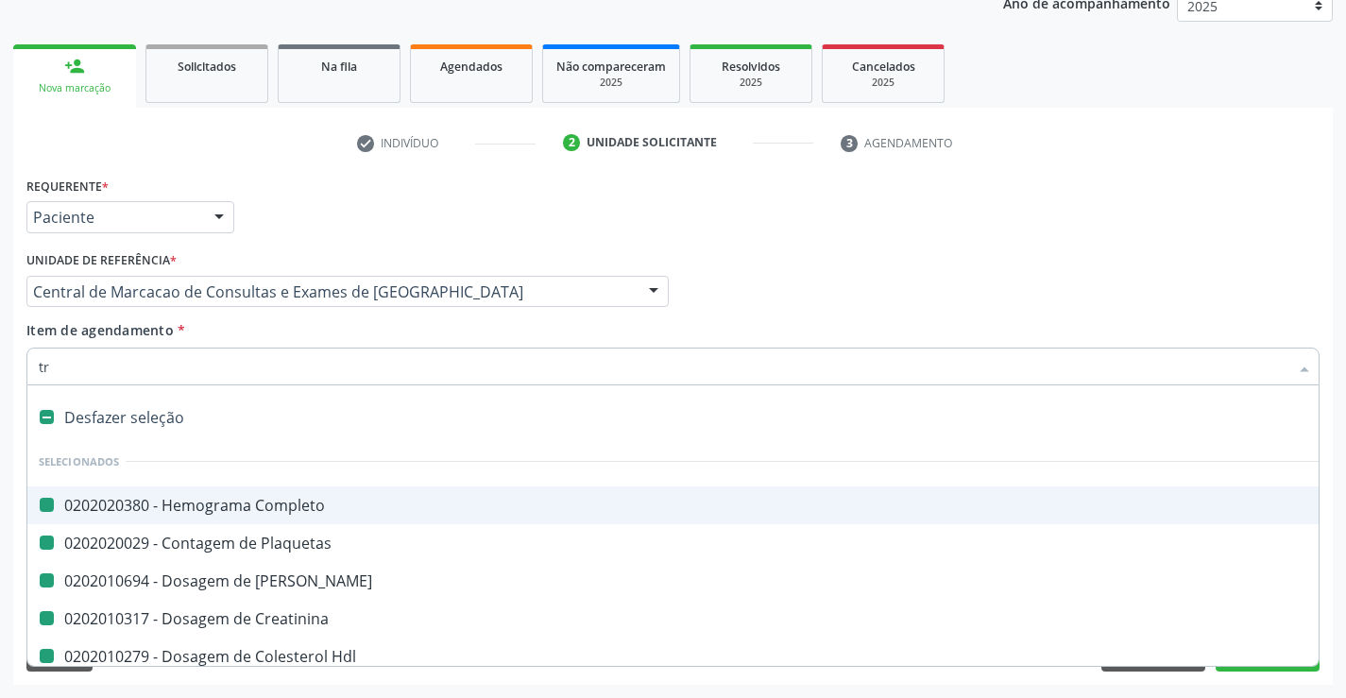
checkbox Creatinina "false"
checkbox Hdl "false"
checkbox Ldl "false"
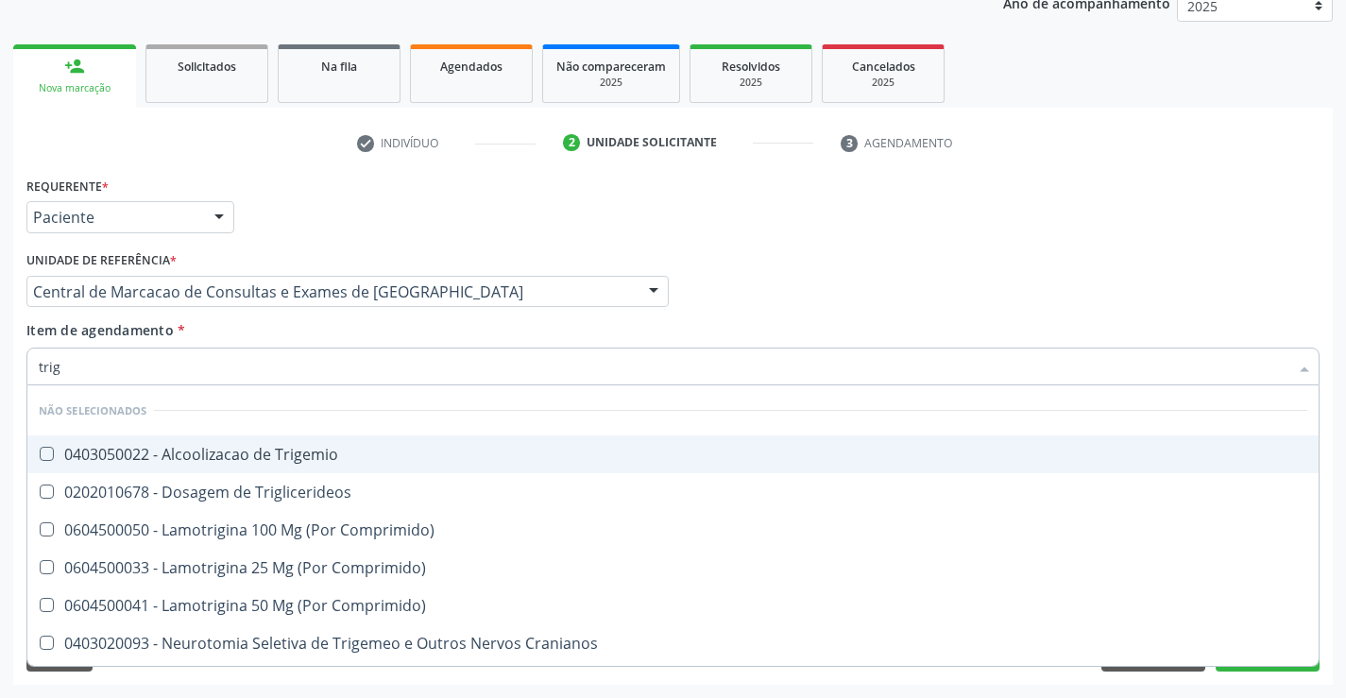
type input "trigl"
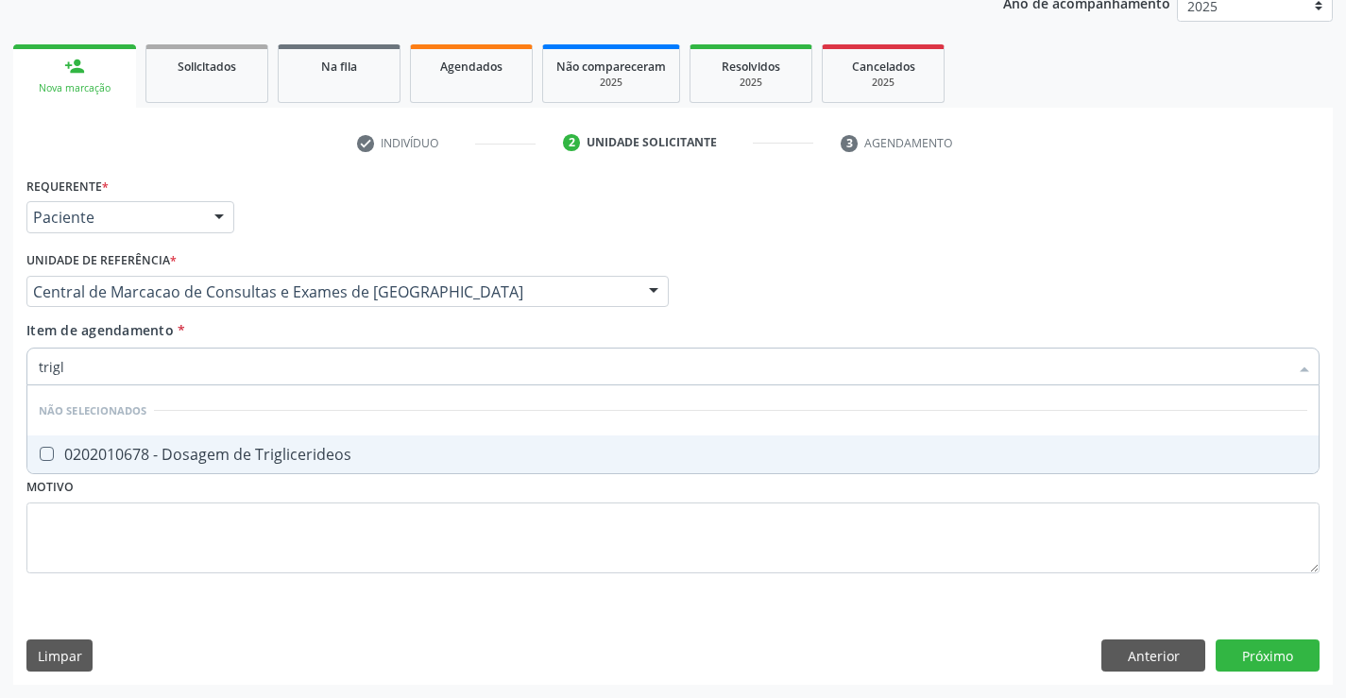
click at [286, 474] on div "Desfazer seleção Não selecionados 0202010678 - Dosagem de Triglicerideos Nenhum…" at bounding box center [672, 429] width 1293 height 89
click at [288, 458] on div "0202010678 - Dosagem de Triglicerideos" at bounding box center [673, 454] width 1269 height 15
checkbox Triglicerideos "true"
click at [253, 313] on div "Unidade de referência * Central de Marcacao de Consultas e Exames de [GEOGRAPHI…" at bounding box center [348, 284] width 652 height 74
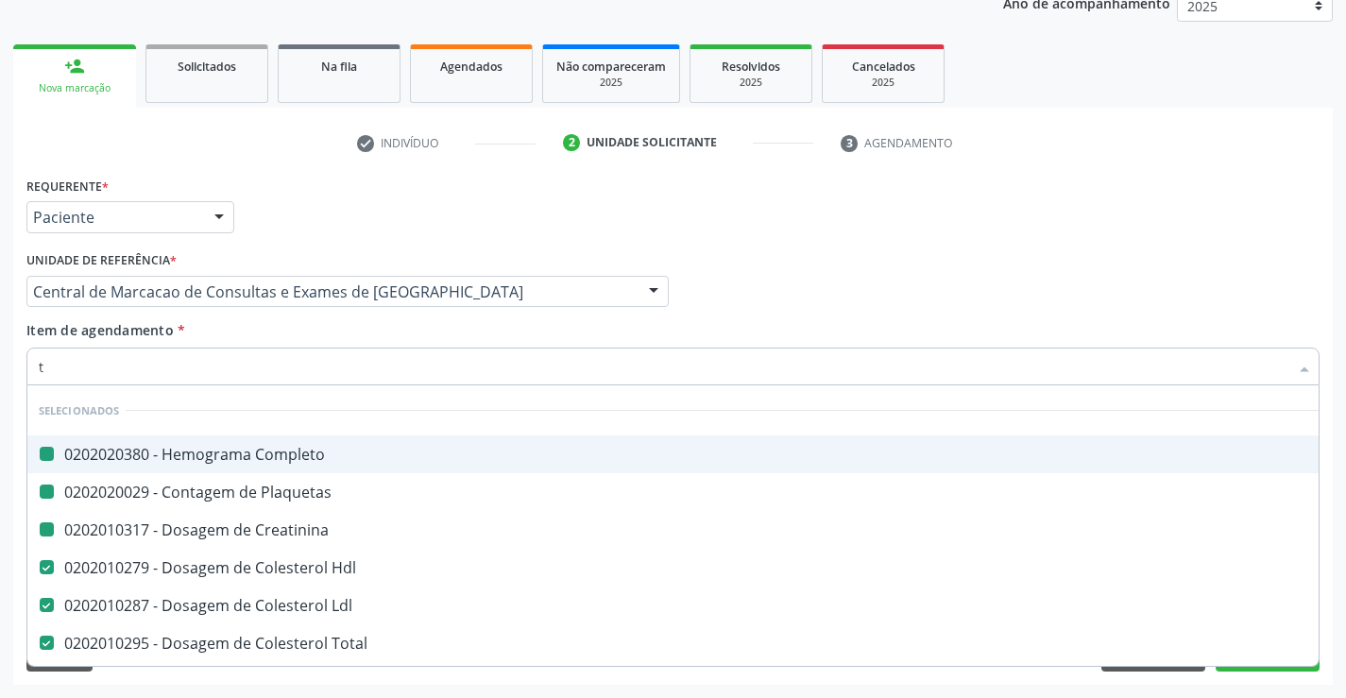
type input "tg"
checkbox Completo "false"
checkbox Plaquetas "false"
checkbox Creatinina "false"
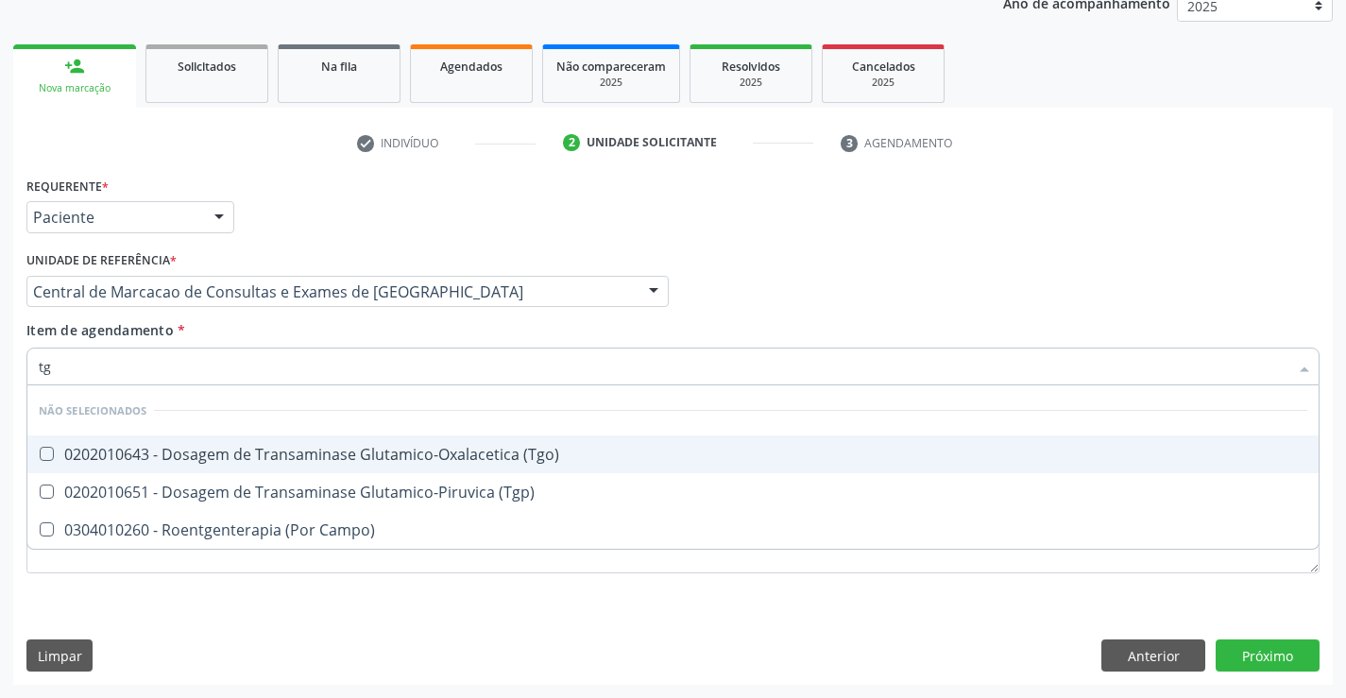
click at [294, 447] on div "0202010643 - Dosagem de Transaminase Glutamico-Oxalacetica (Tgo)" at bounding box center [673, 454] width 1269 height 15
checkbox \(Tgo\) "true"
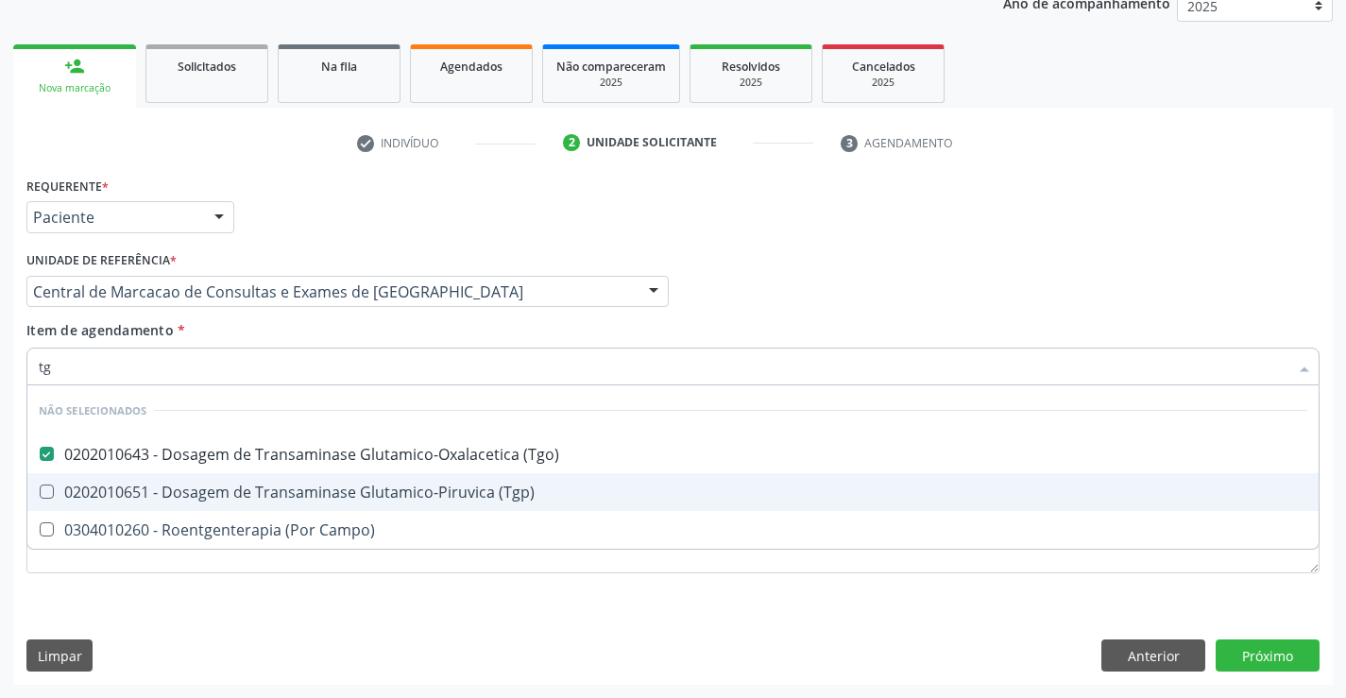
click at [295, 480] on span "0202010651 - Dosagem de Transaminase Glutamico-Piruvica (Tgp)" at bounding box center [672, 492] width 1291 height 38
checkbox \(Tgp\) "true"
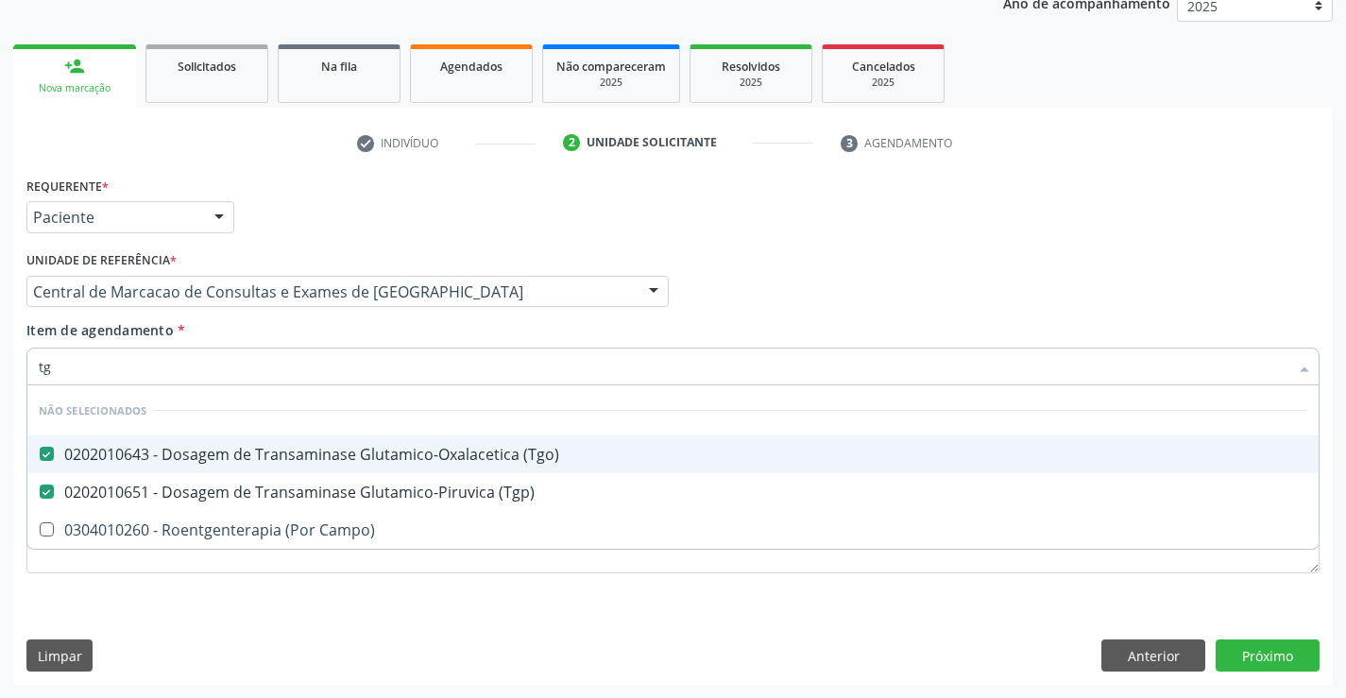
click at [302, 328] on div "Item de agendamento * tg Desfazer seleção Não selecionados 0202010643 - Dosagem…" at bounding box center [672, 350] width 1293 height 60
checkbox Campo\) "true"
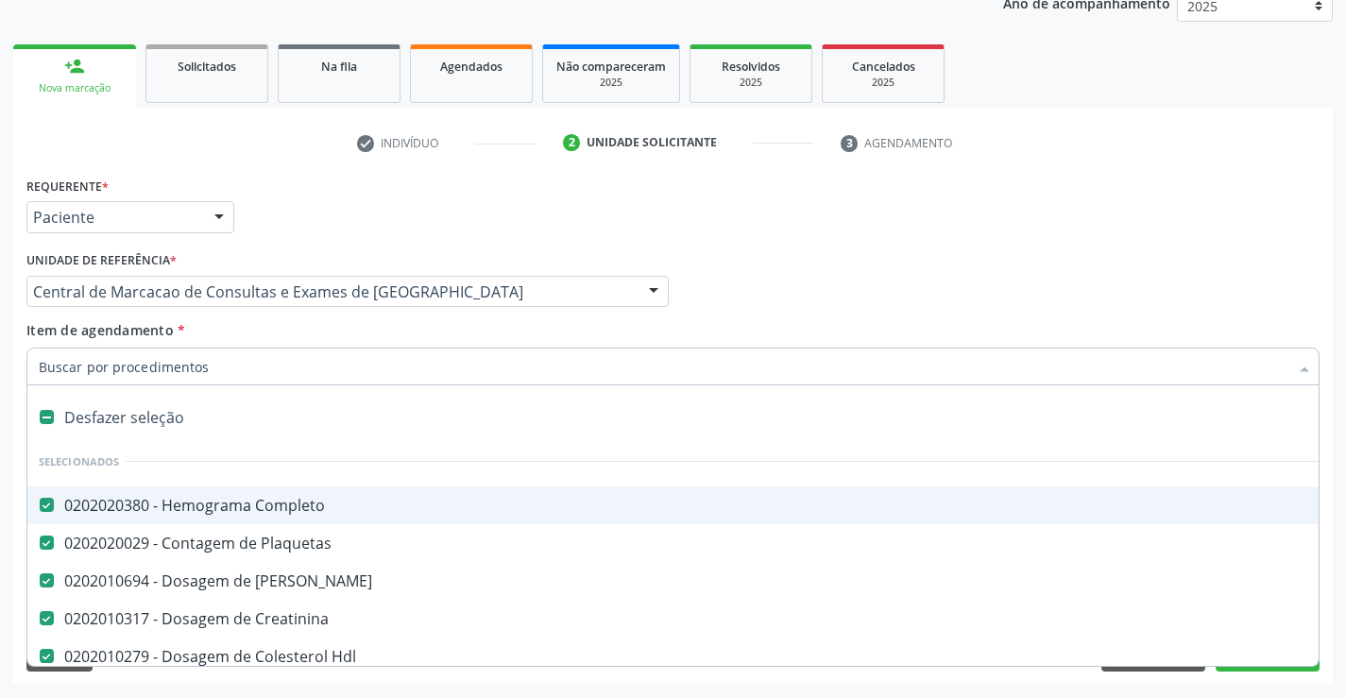
type input "u"
checkbox Ldl "false"
checkbox Total "false"
checkbox Triglicerideos "false"
checkbox \(Tgo\) "false"
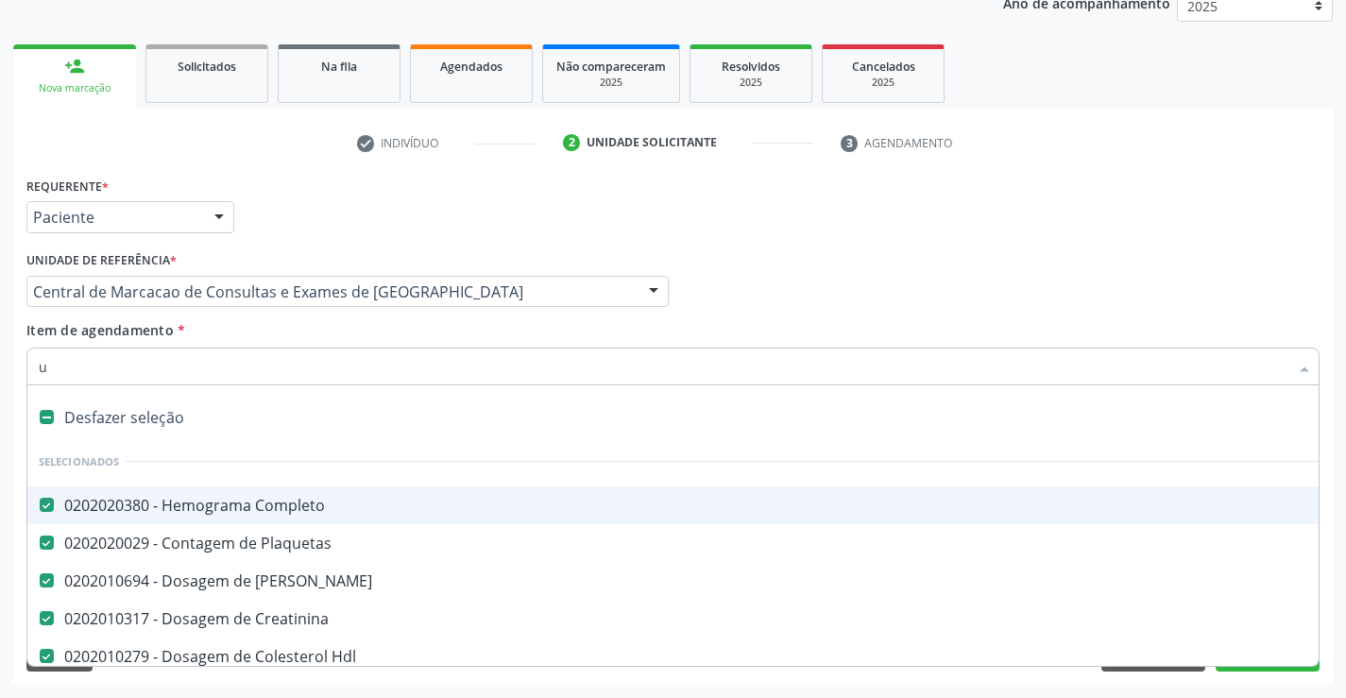
checkbox \(Tgp\) "false"
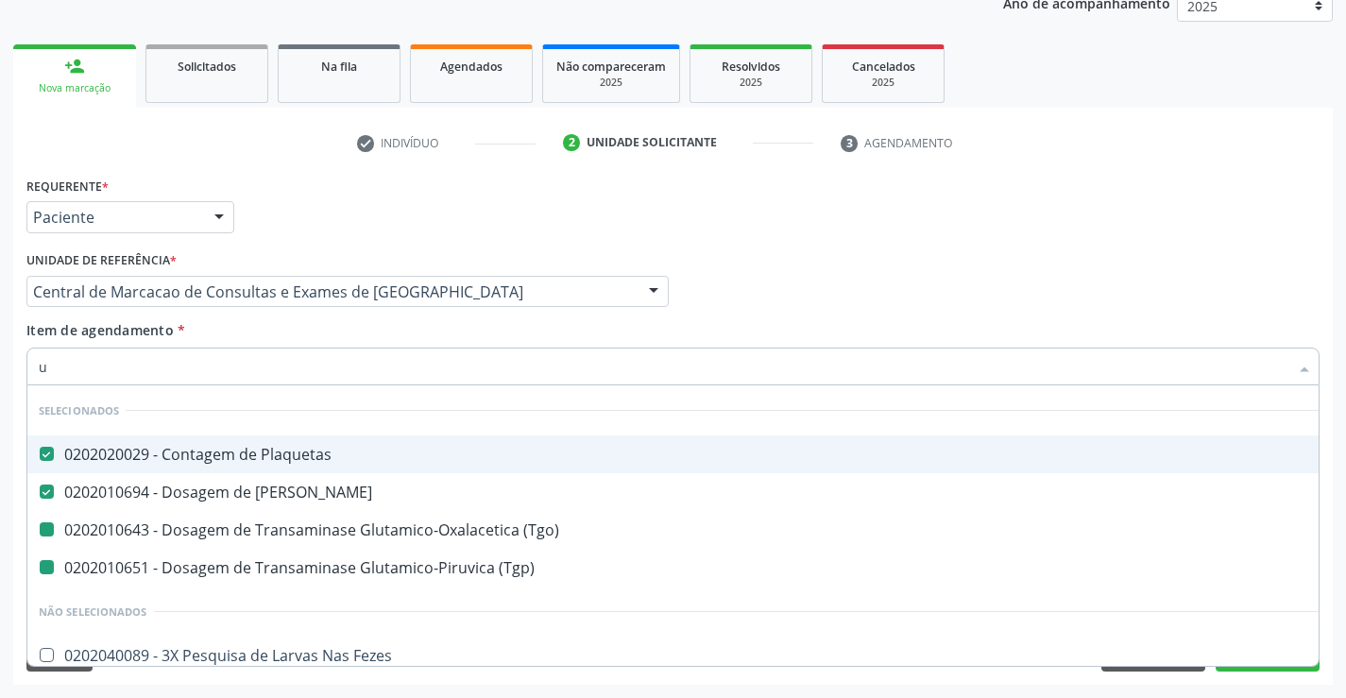
type input "ur"
checkbox \(Tgo\) "false"
checkbox \(Tgp\) "false"
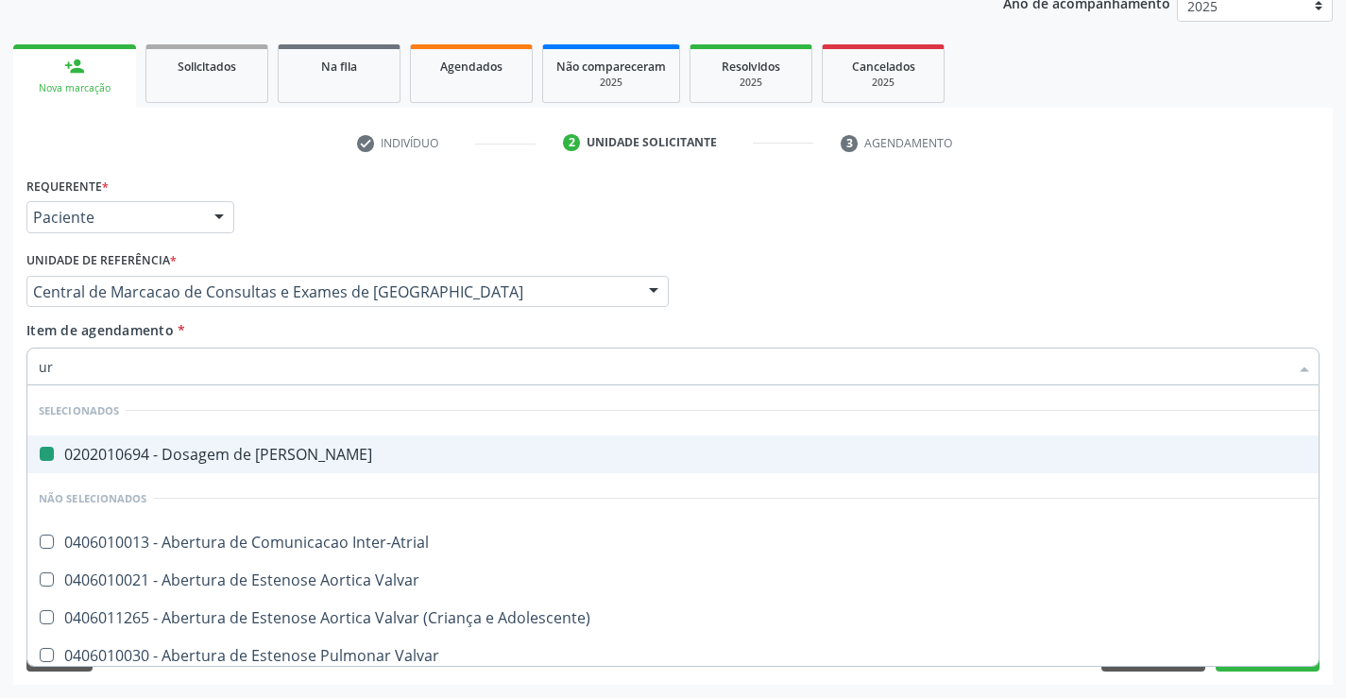
type input "uri"
checkbox Ureia "false"
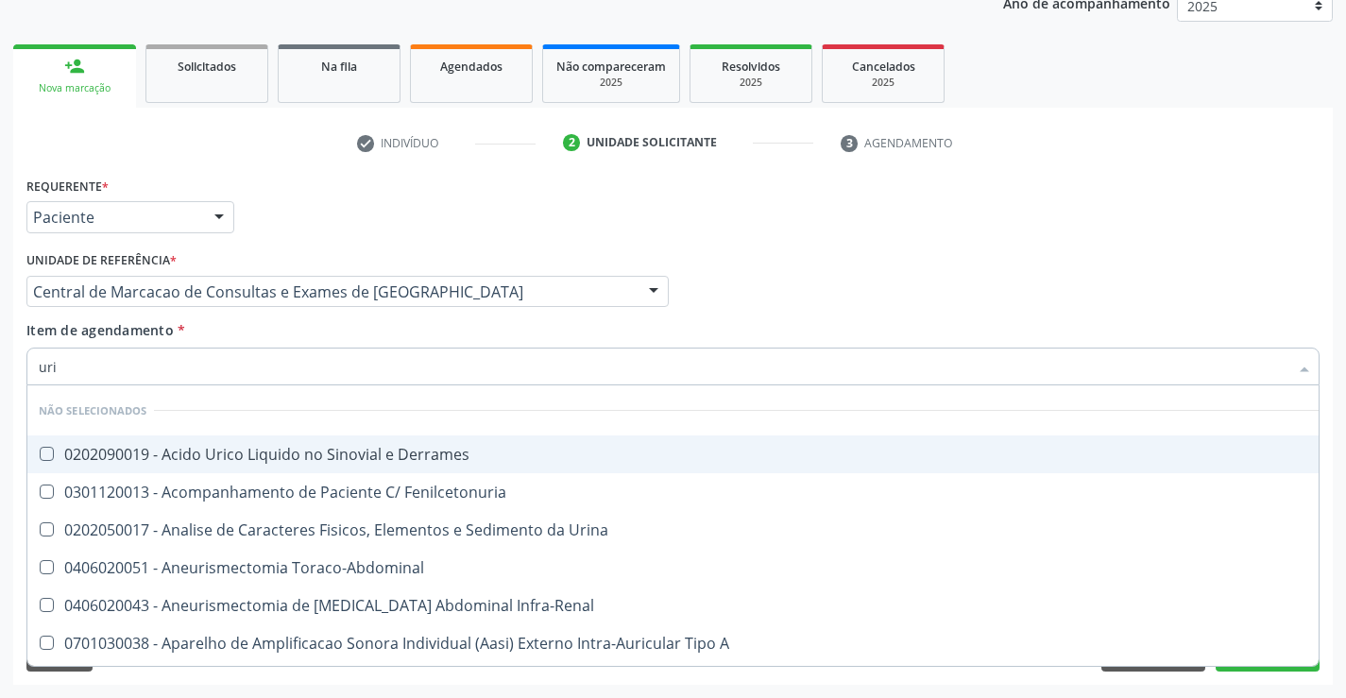
type input "urin"
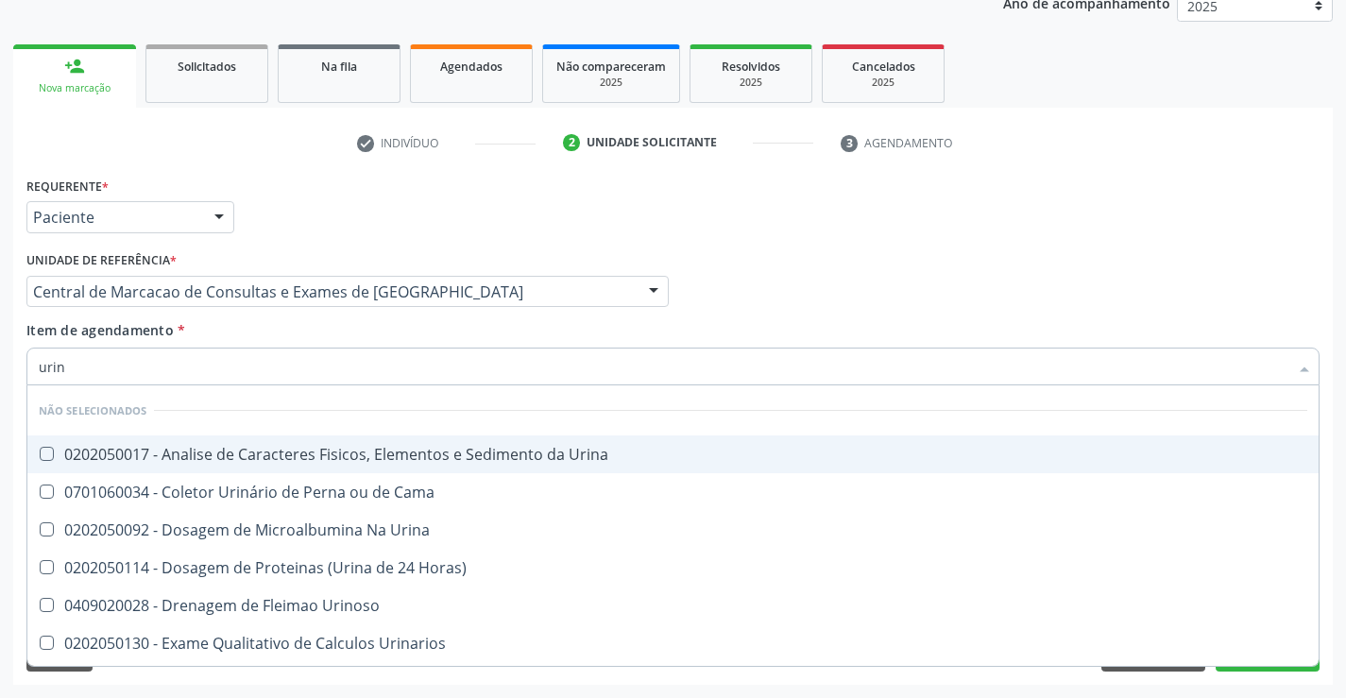
click at [333, 448] on div "0202050017 - Analise de Caracteres Fisicos, Elementos e Sedimento da Urina" at bounding box center [673, 454] width 1269 height 15
checkbox Urina "true"
type input "urin"
click at [310, 322] on div "Item de agendamento * urin Desfazer seleção Não selecionados 0202050017 - Anali…" at bounding box center [672, 350] width 1293 height 60
checkbox Urina "true"
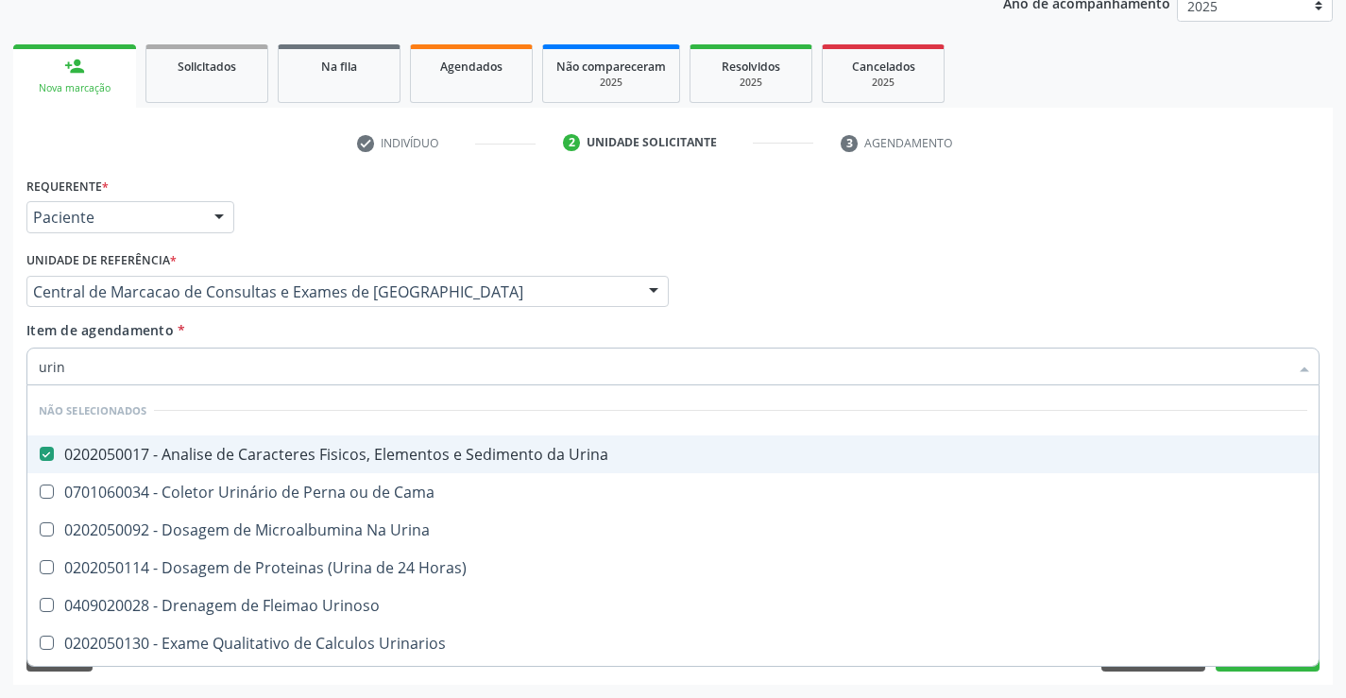
checkbox Horas\) "true"
checkbox Urinarios "true"
checkbox Quantitativa "true"
checkbox Delgada\) "true"
checkbox Urina "true"
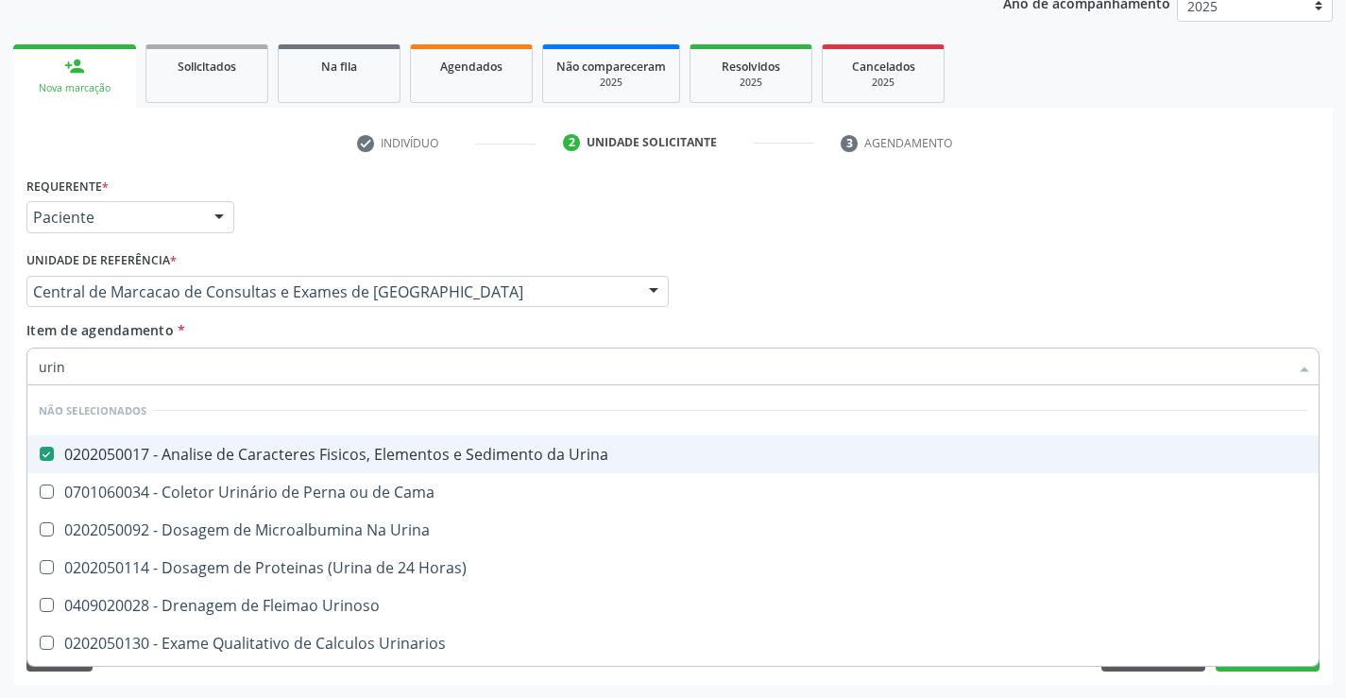
checkbox Urina "true"
checkbox Urinoso "true"
checkbox Cama "true"
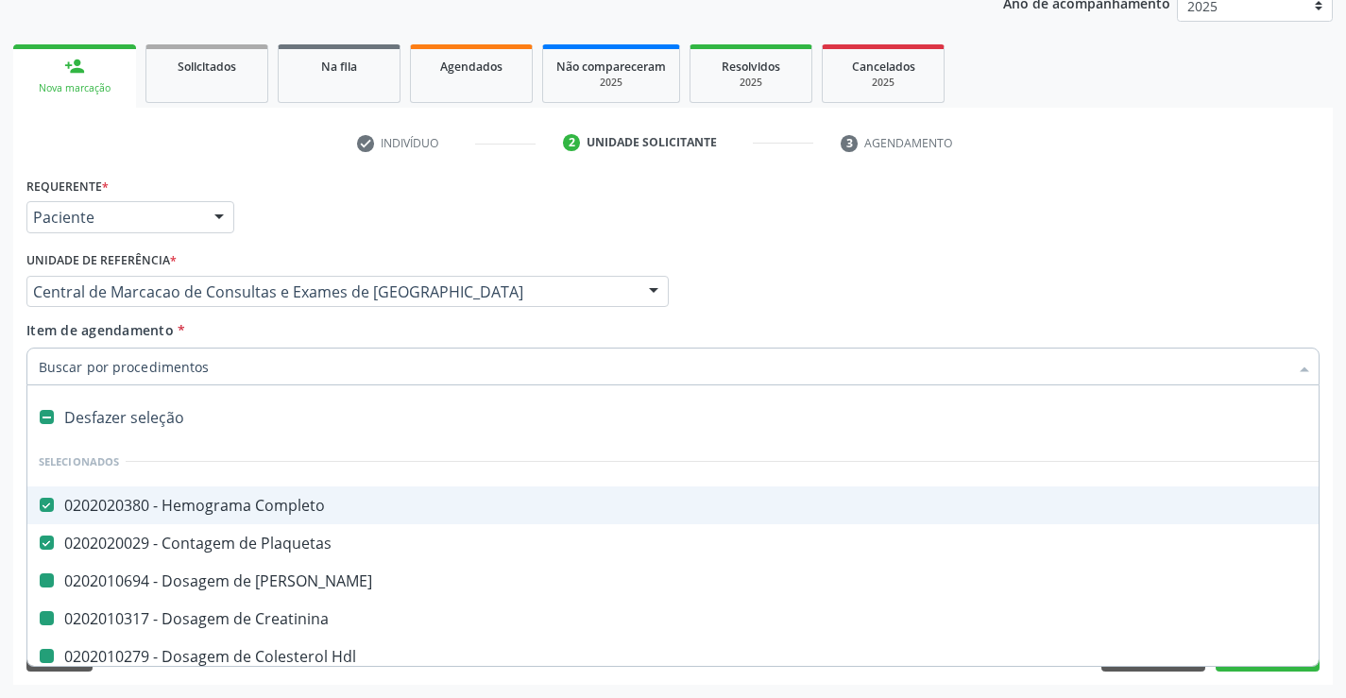
type input "f"
checkbox Ureia "false"
checkbox Creatinina "false"
checkbox Ldl "false"
checkbox Total "false"
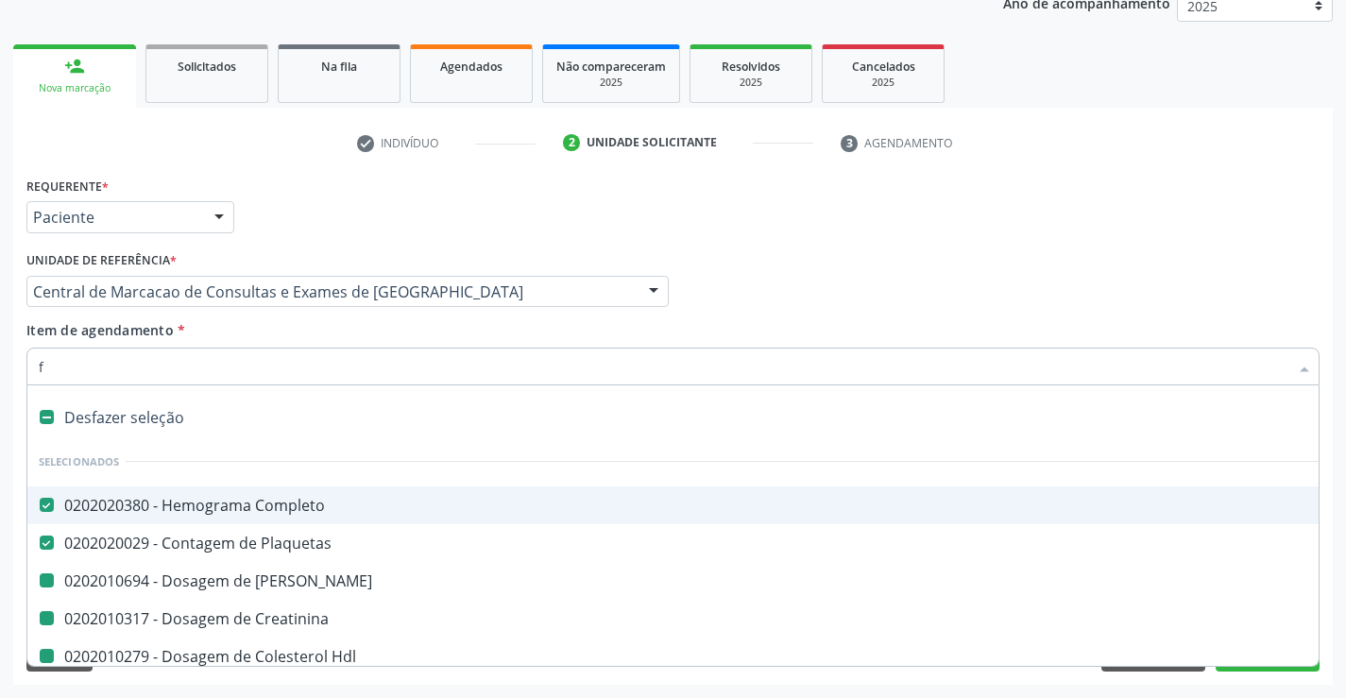
checkbox Triglicerideos "false"
checkbox \(Tgo\) "false"
checkbox \(Tgp\) "false"
checkbox Urina "false"
checkbox Hdl "false"
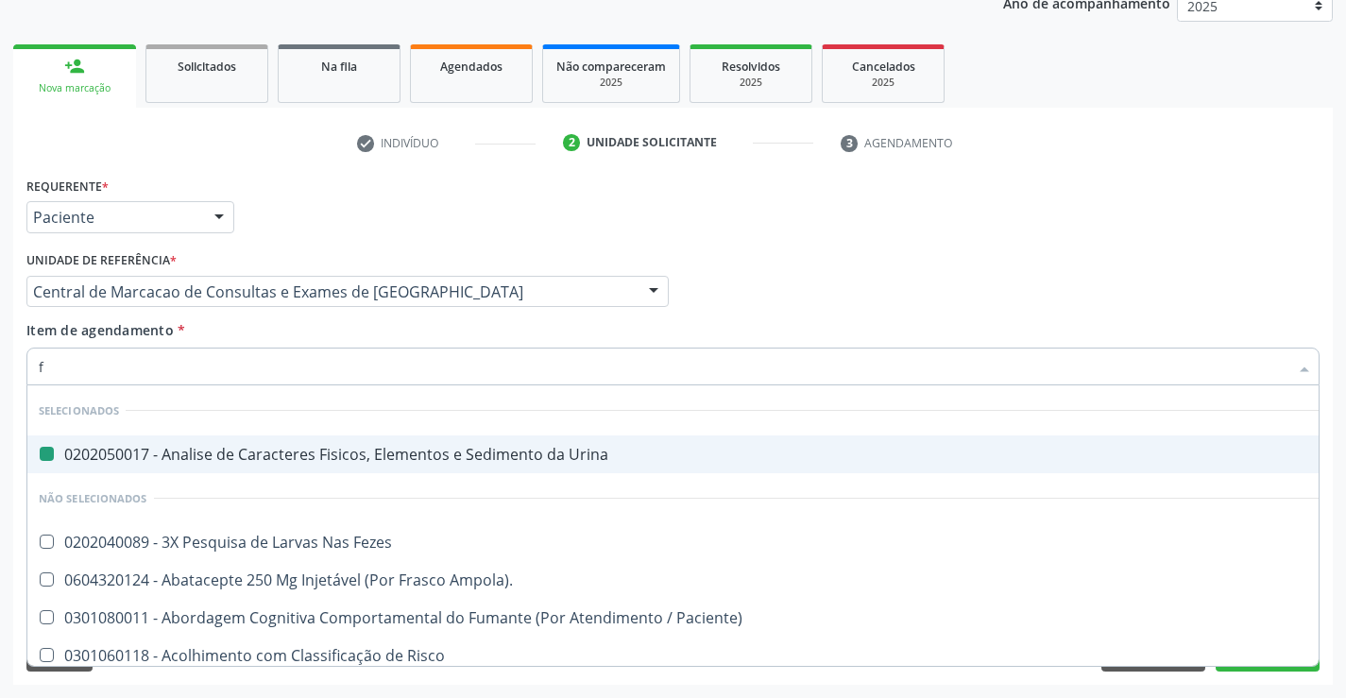
type input "fe"
checkbox Urina "false"
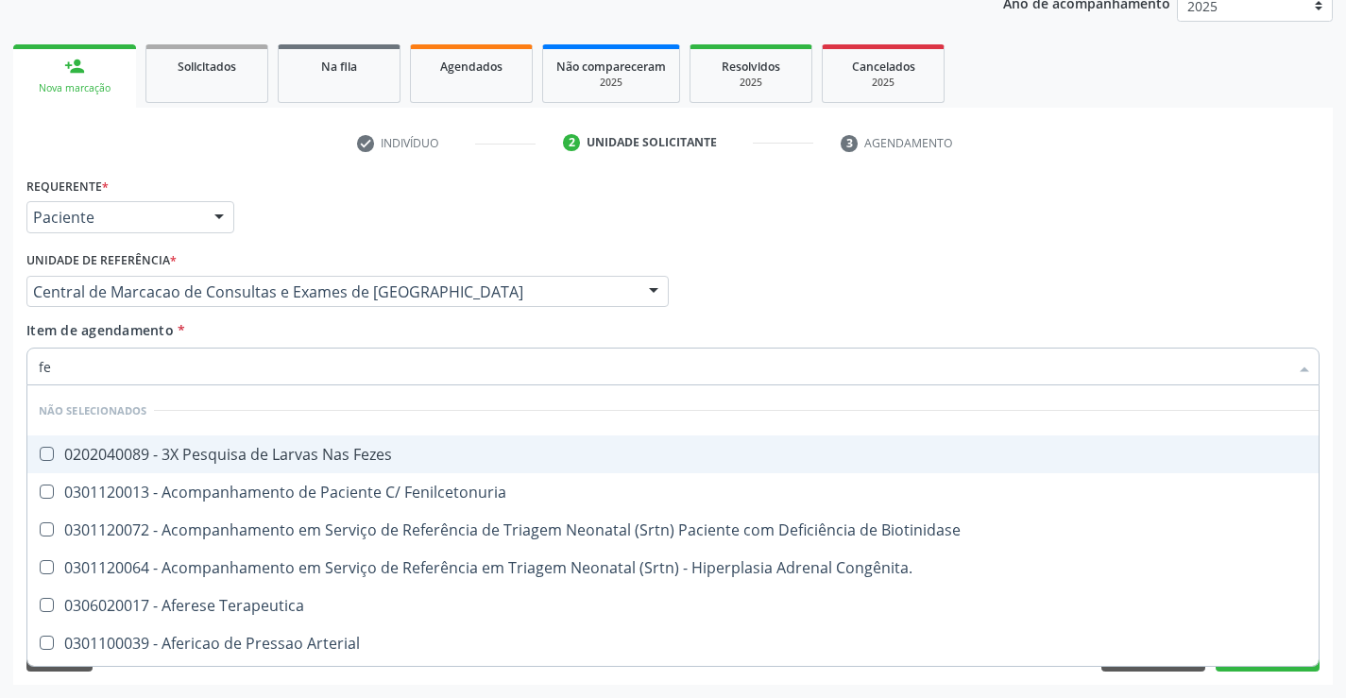
type input "fez"
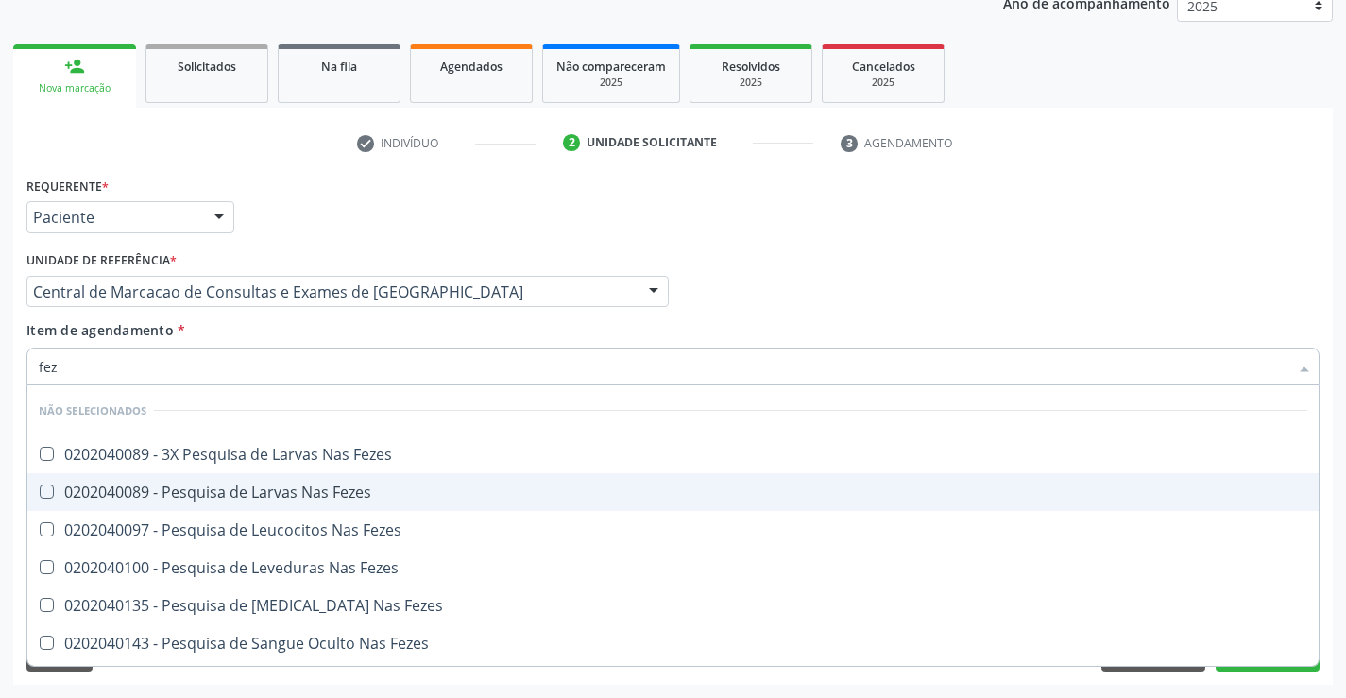
click at [323, 485] on div "0202040089 - Pesquisa de Larvas Nas Fezes" at bounding box center [673, 492] width 1269 height 15
checkbox Fezes "true"
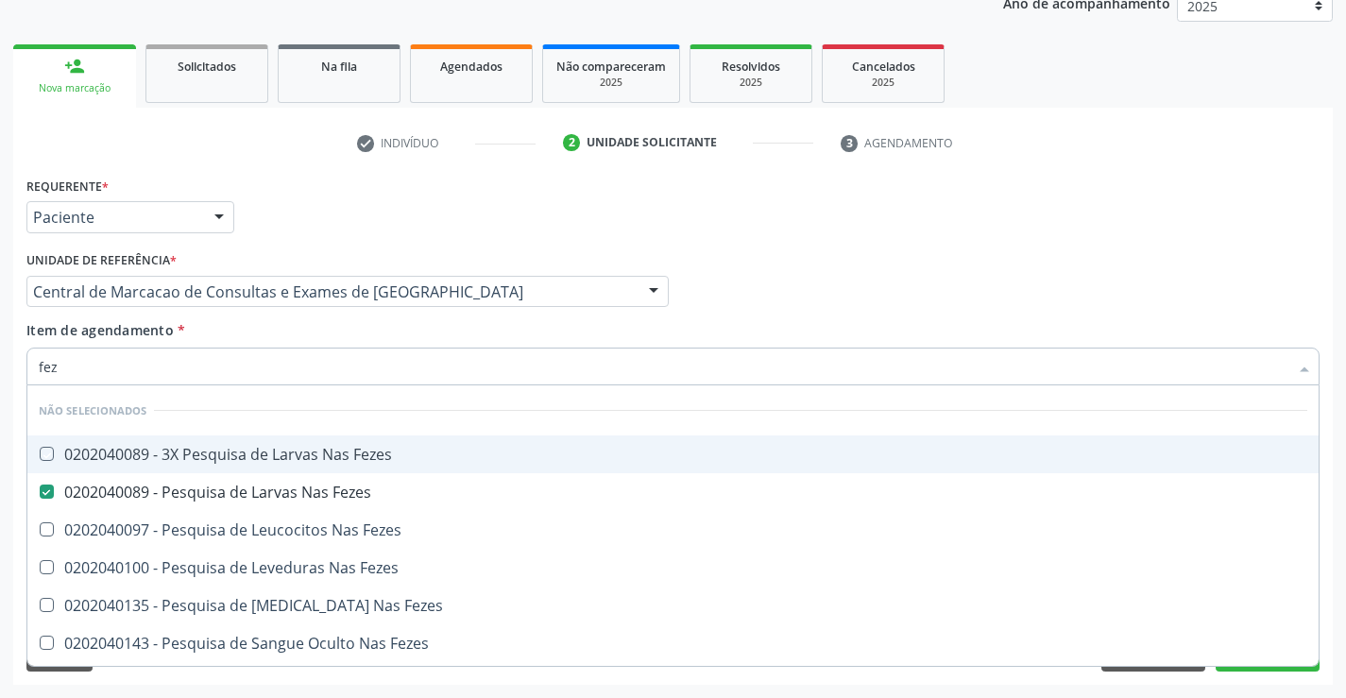
click at [304, 333] on div "Item de agendamento * fez [PERSON_NAME] seleção Não selecionados 0202040089 - 3…" at bounding box center [672, 350] width 1293 height 60
checkbox Fezes "true"
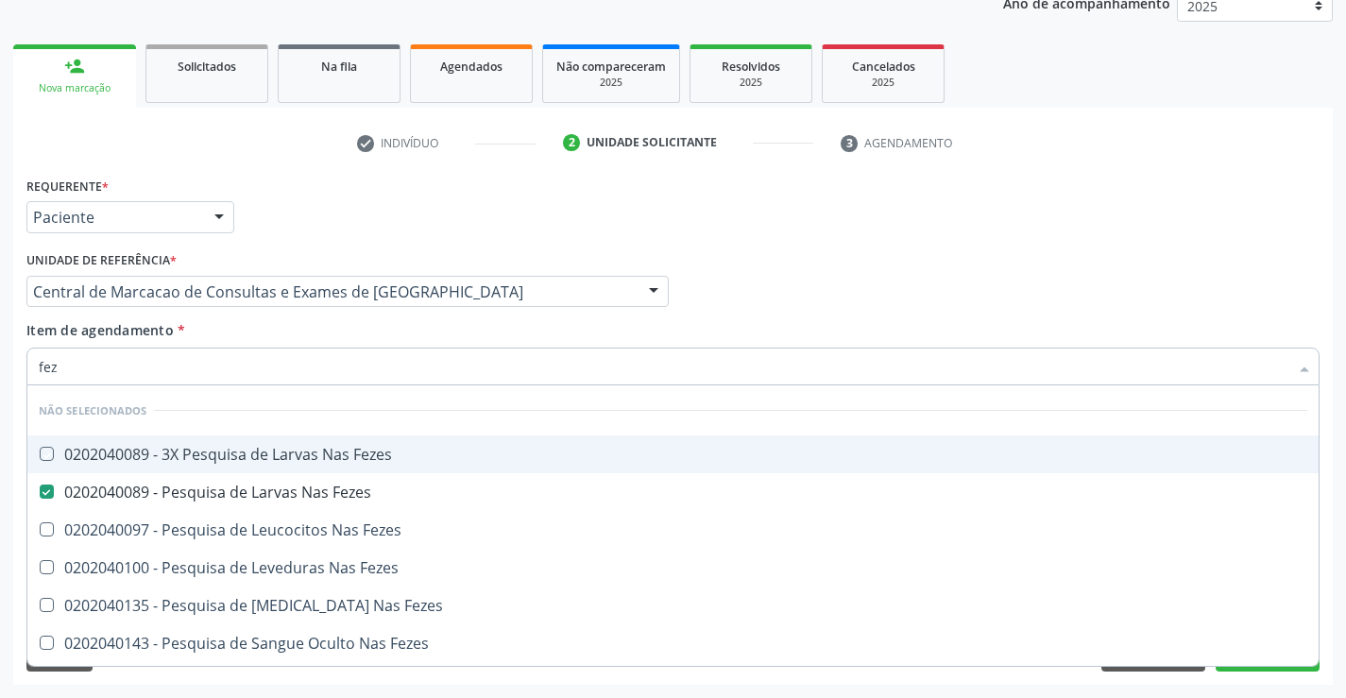
checkbox Fezes "true"
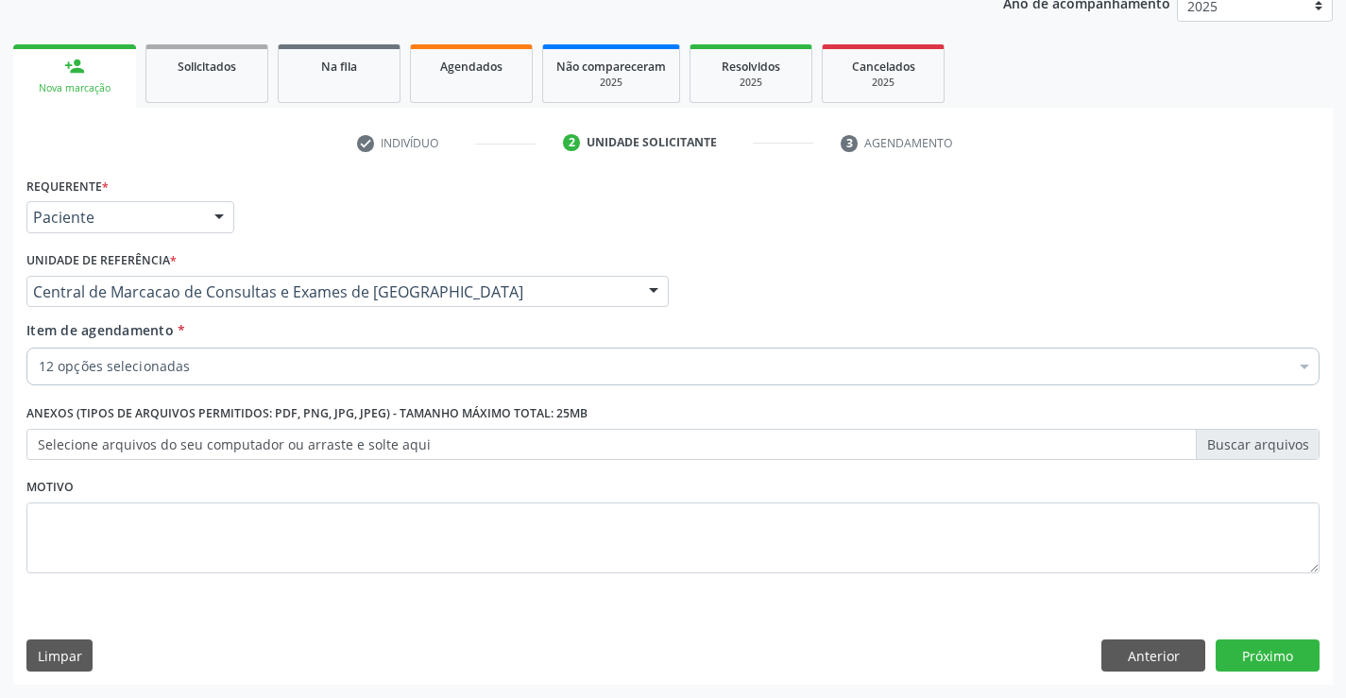
click at [1238, 638] on div "Requerente * Paciente Médico(a) Enfermeiro(a) Paciente Nenhum resultado encontr…" at bounding box center [673, 428] width 1320 height 513
click at [1241, 656] on button "Próximo" at bounding box center [1268, 656] width 104 height 32
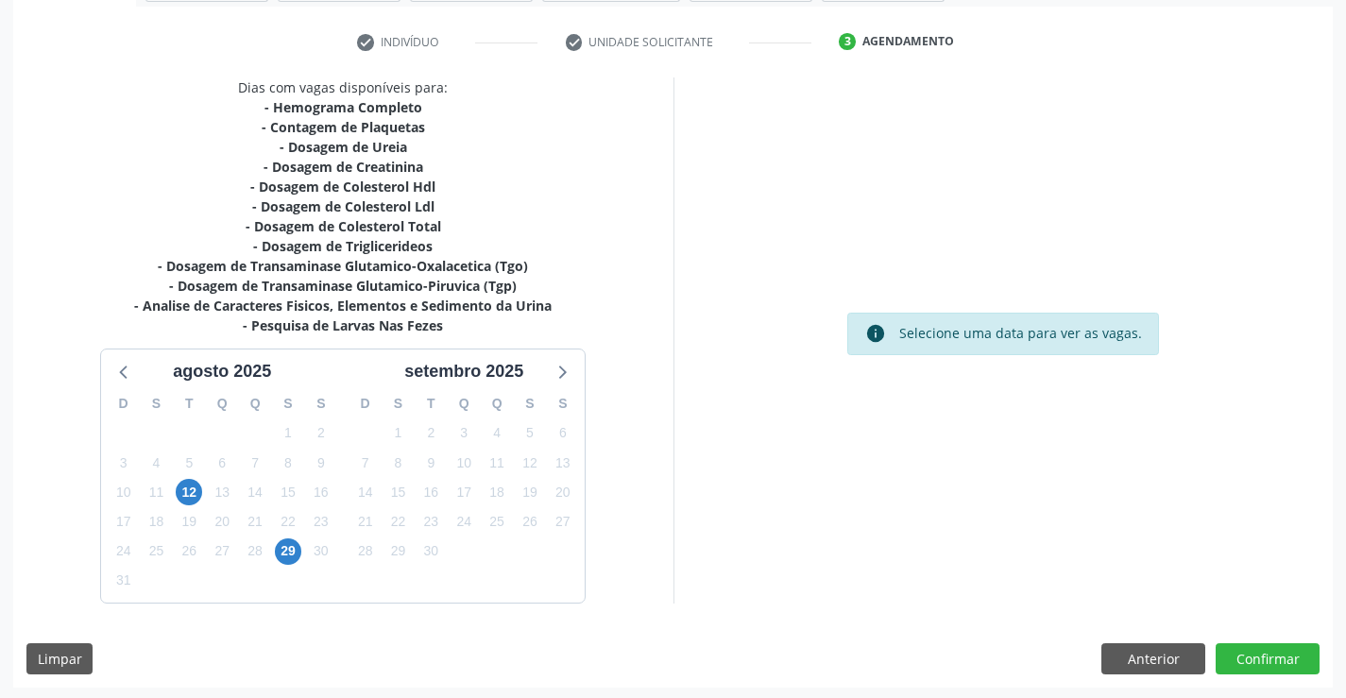
scroll to position [342, 0]
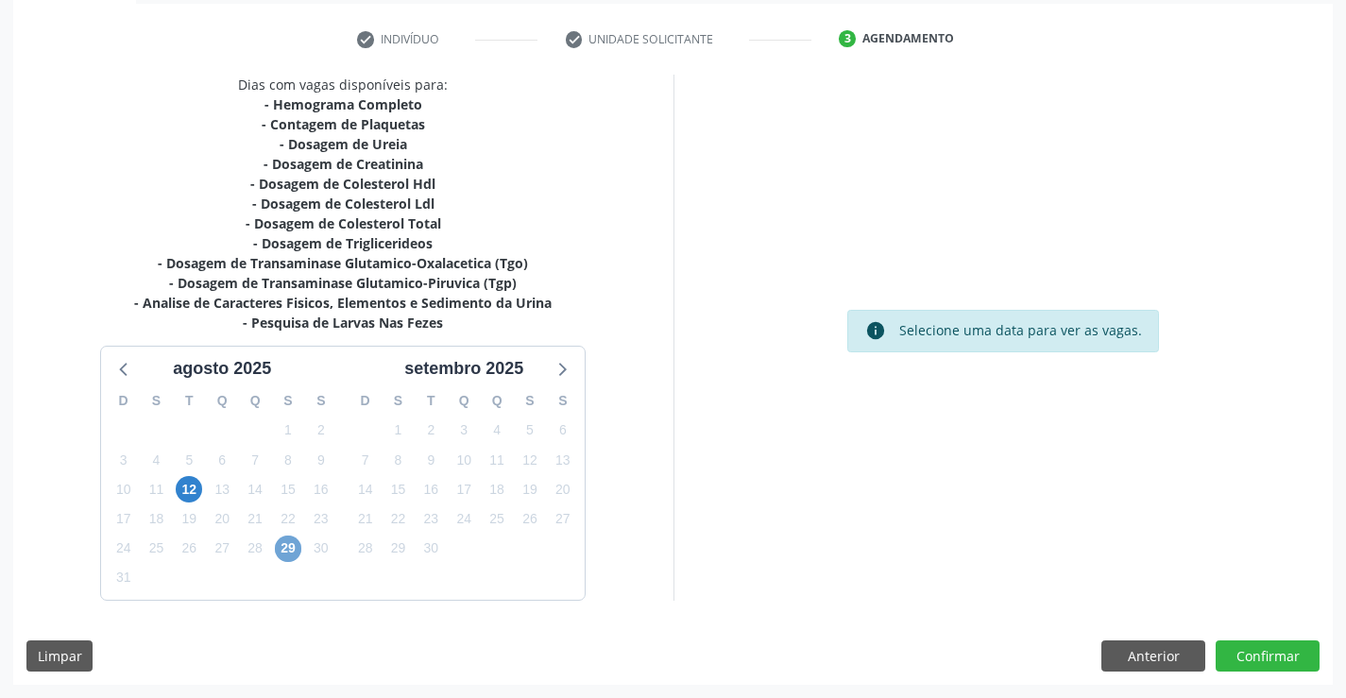
click at [290, 556] on span "29" at bounding box center [288, 549] width 26 height 26
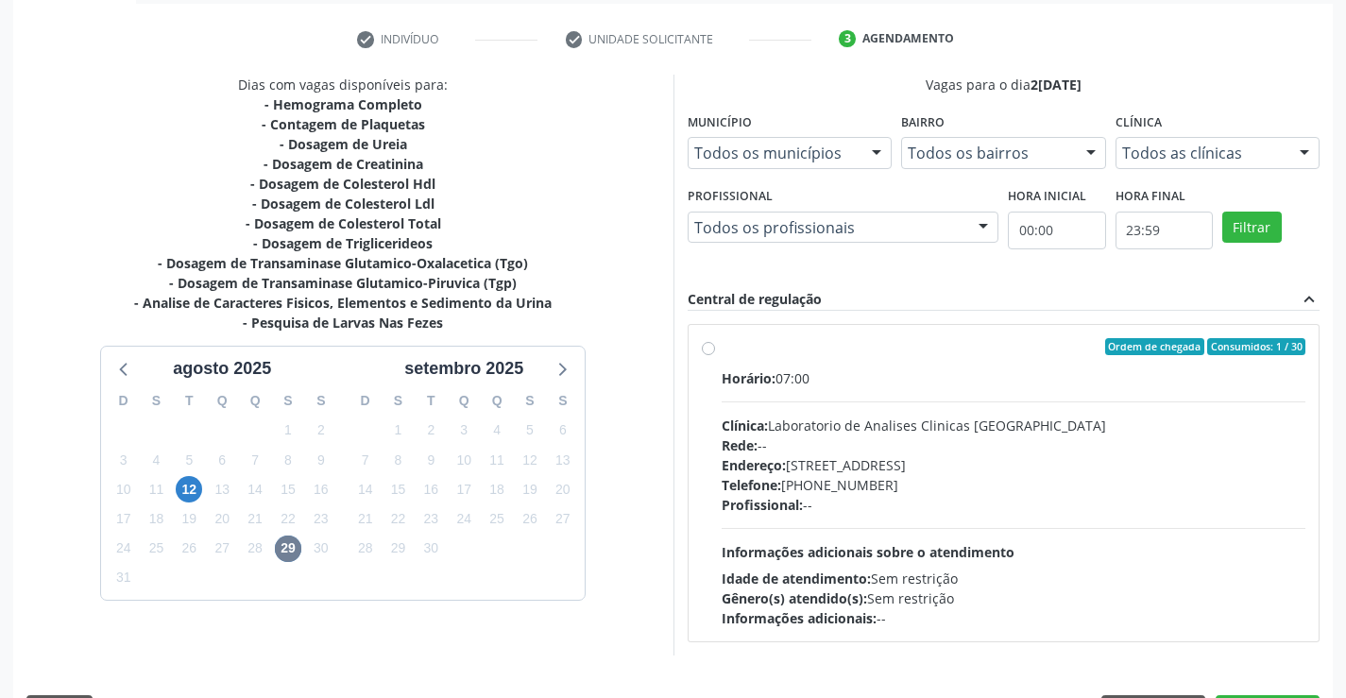
click at [1076, 419] on div "Clínica: Laboratorio de Analises Clinicas Sao Francisco" at bounding box center [1014, 426] width 585 height 20
click at [715, 355] on input "Ordem de chegada Consumidos: 1 / 30 Horário: 07:00 Clínica: Laboratorio de Anal…" at bounding box center [708, 346] width 13 height 17
radio input "true"
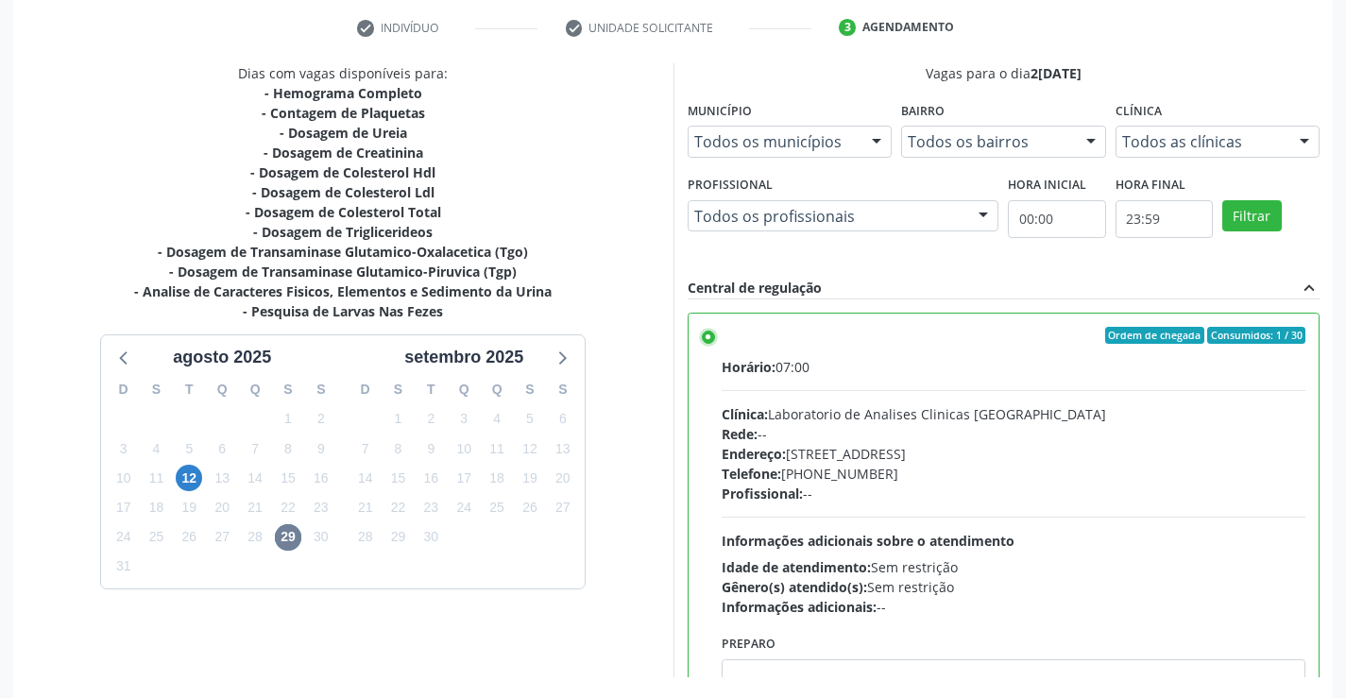
scroll to position [431, 0]
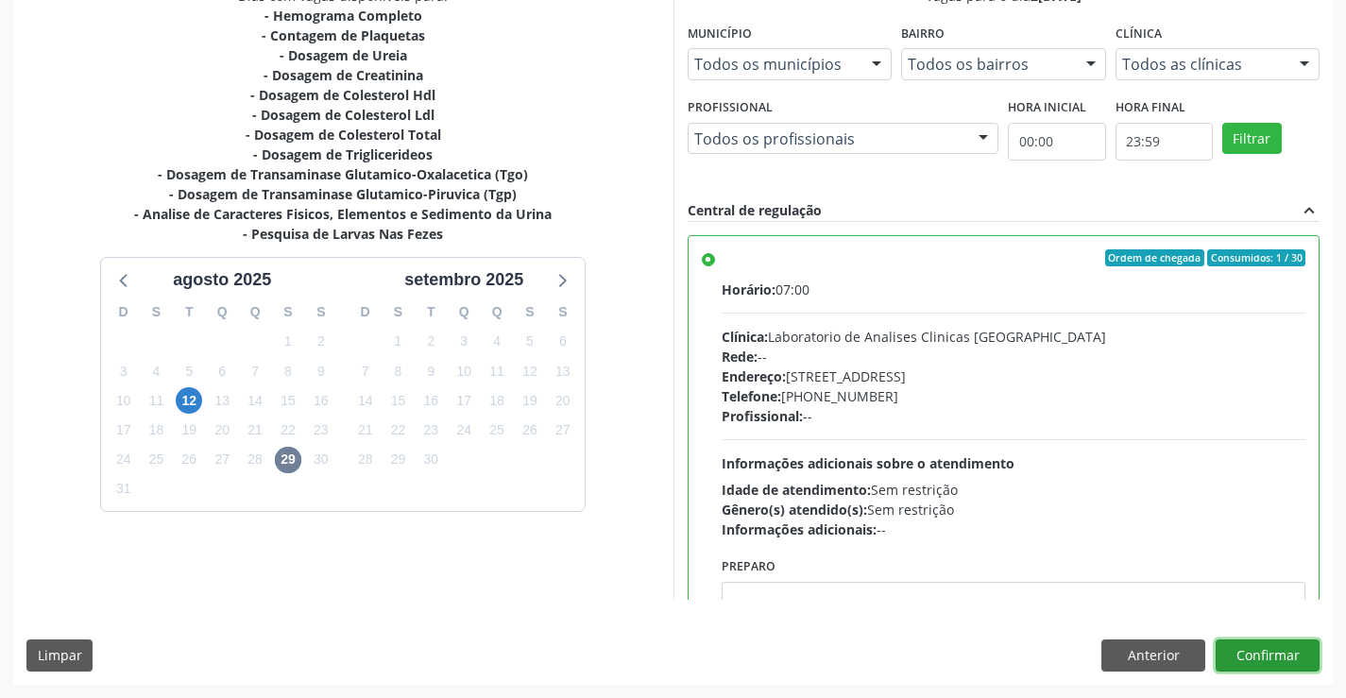
click at [1248, 659] on button "Confirmar" at bounding box center [1268, 656] width 104 height 32
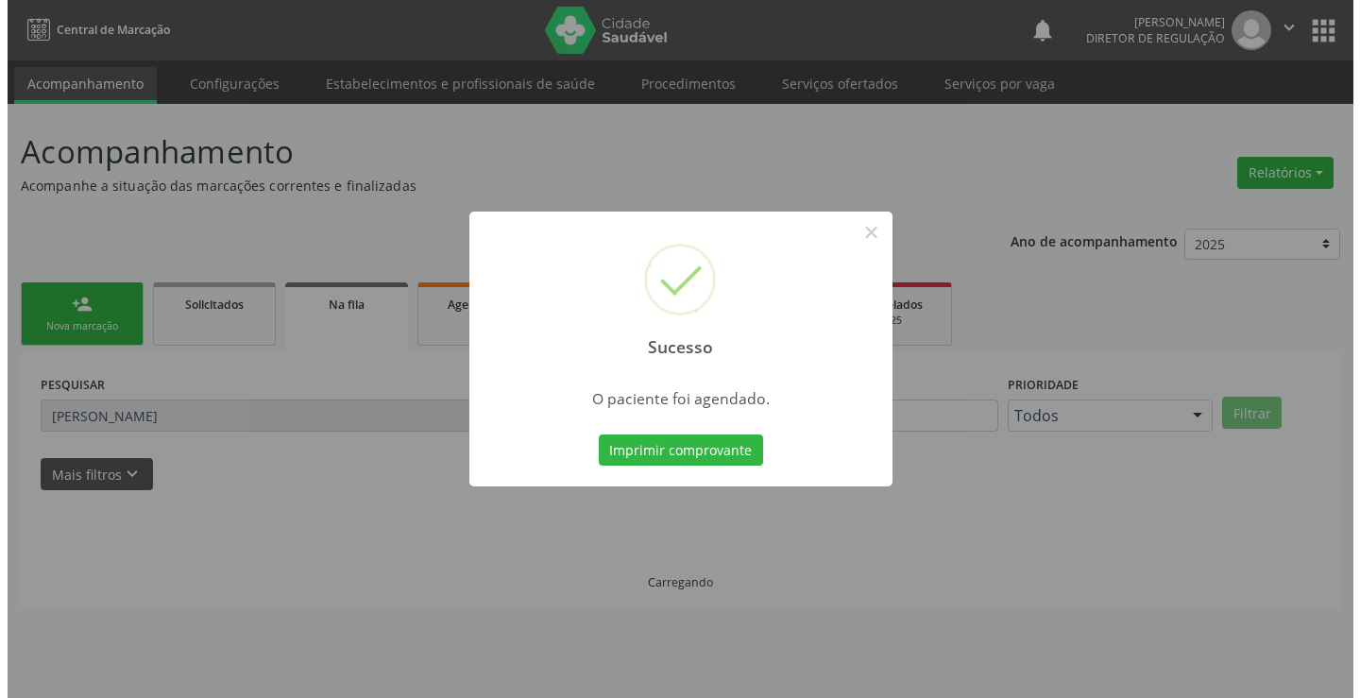
scroll to position [0, 0]
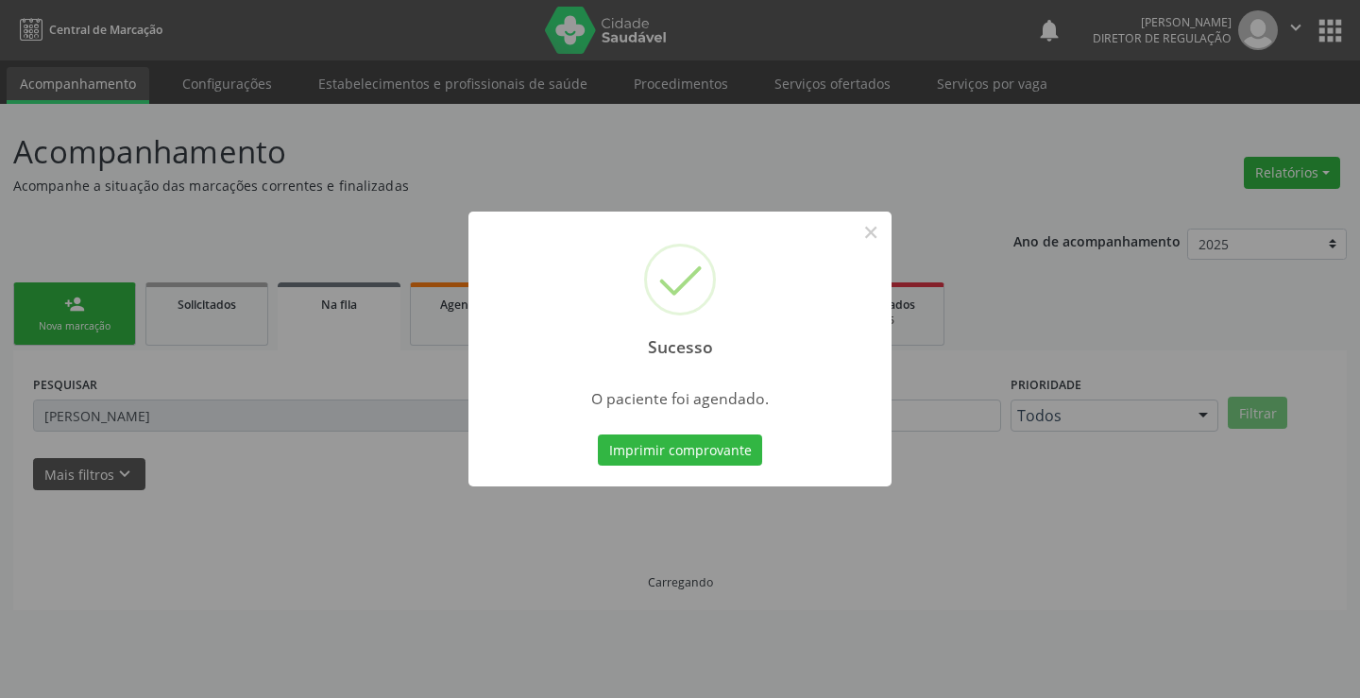
click at [598, 435] on button "Imprimir comprovante" at bounding box center [680, 451] width 164 height 32
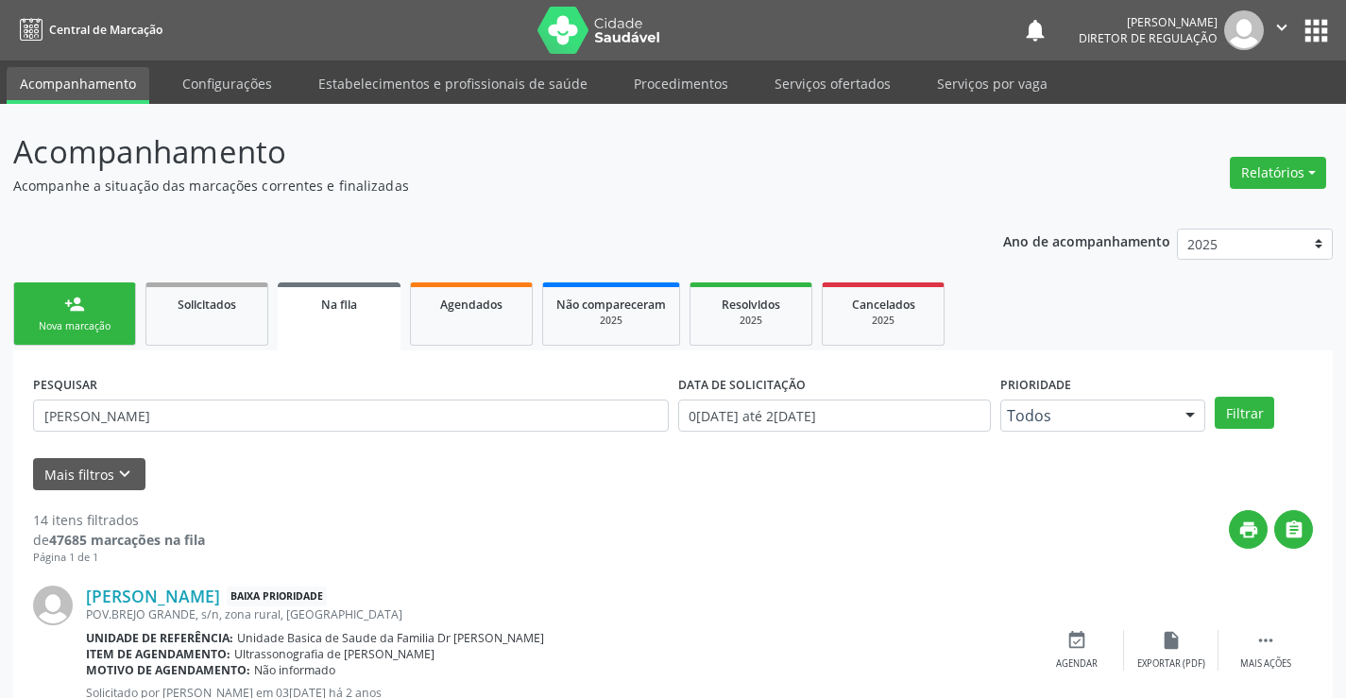
click at [103, 299] on link "person_add Nova marcação" at bounding box center [74, 313] width 123 height 63
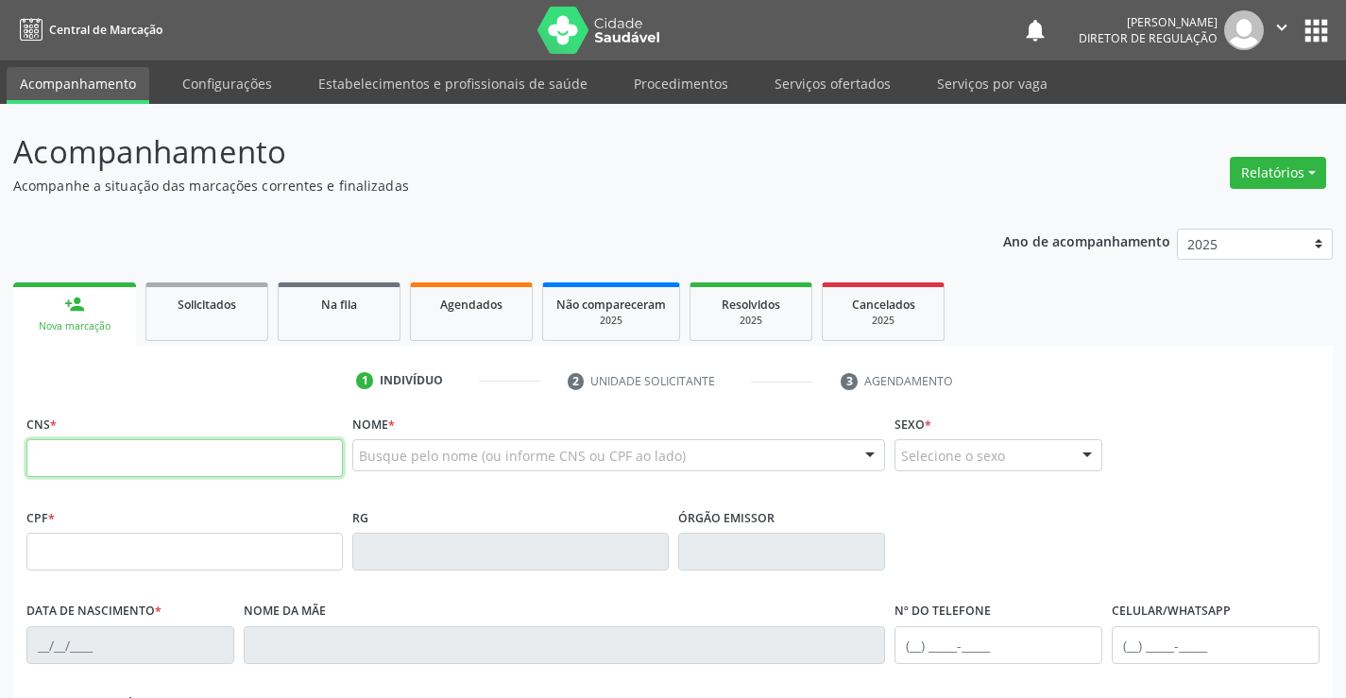
click at [90, 462] on input "text" at bounding box center [184, 458] width 316 height 38
type input "706 0033 4475 5149"
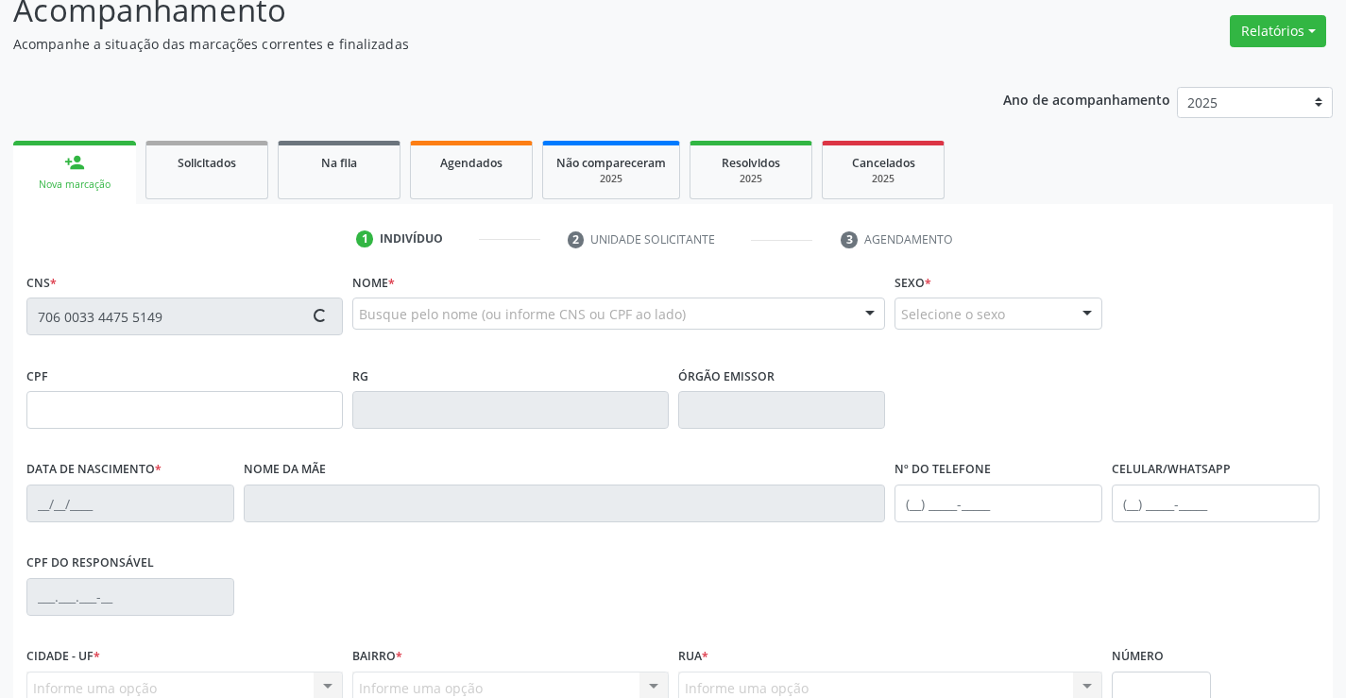
scroll to position [326, 0]
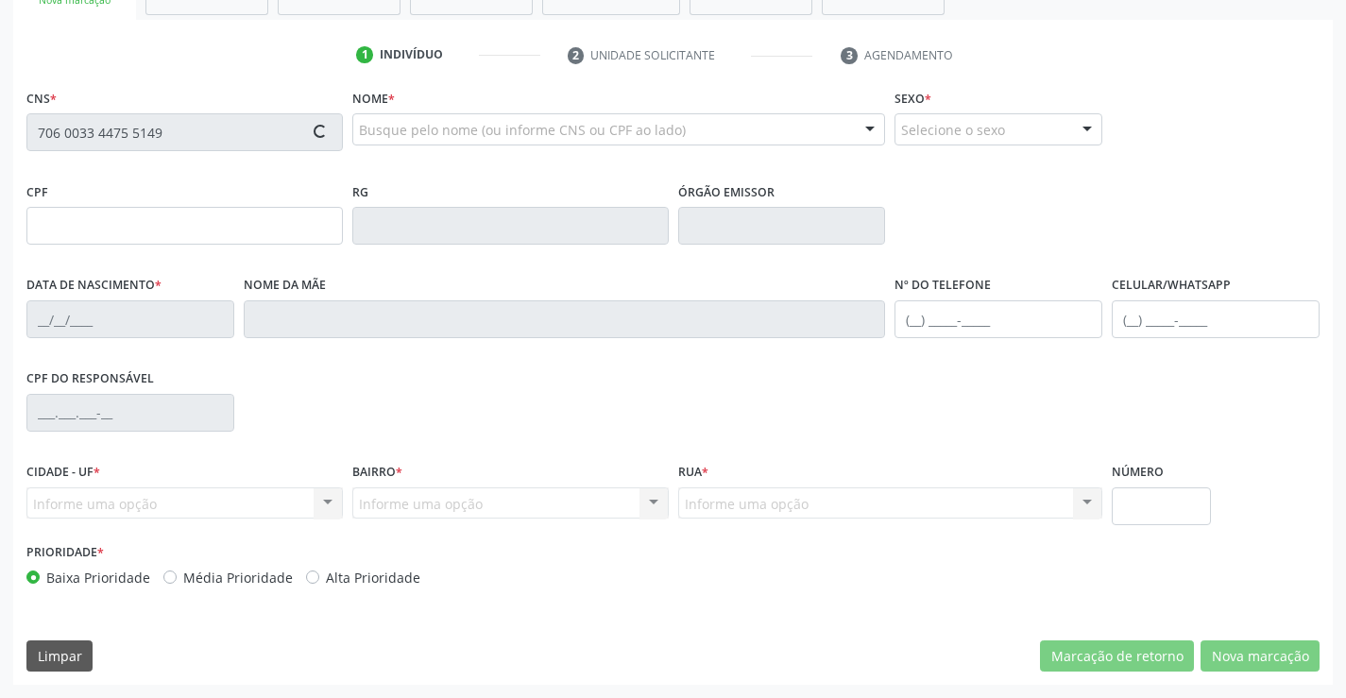
type input "0506298329"
type input "18/07/1958"
type input "(74) 99905-8511"
type input "204.451.135-53"
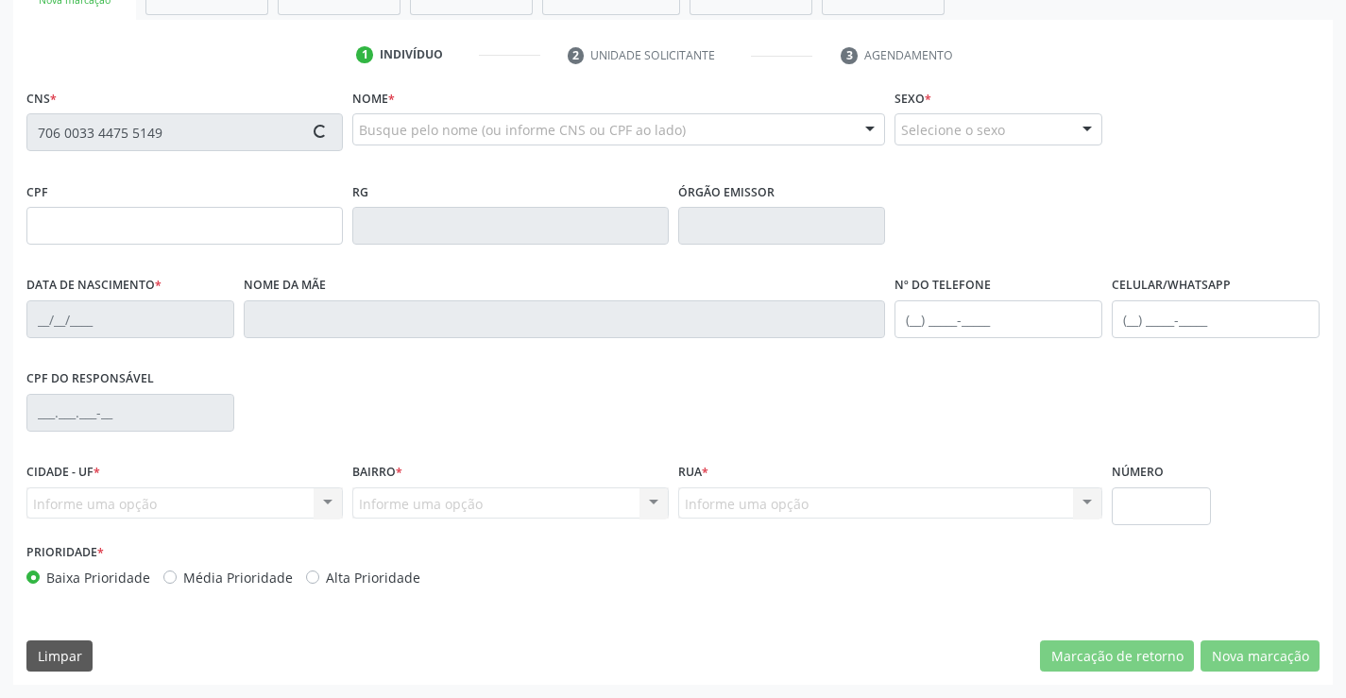
type input "S/N"
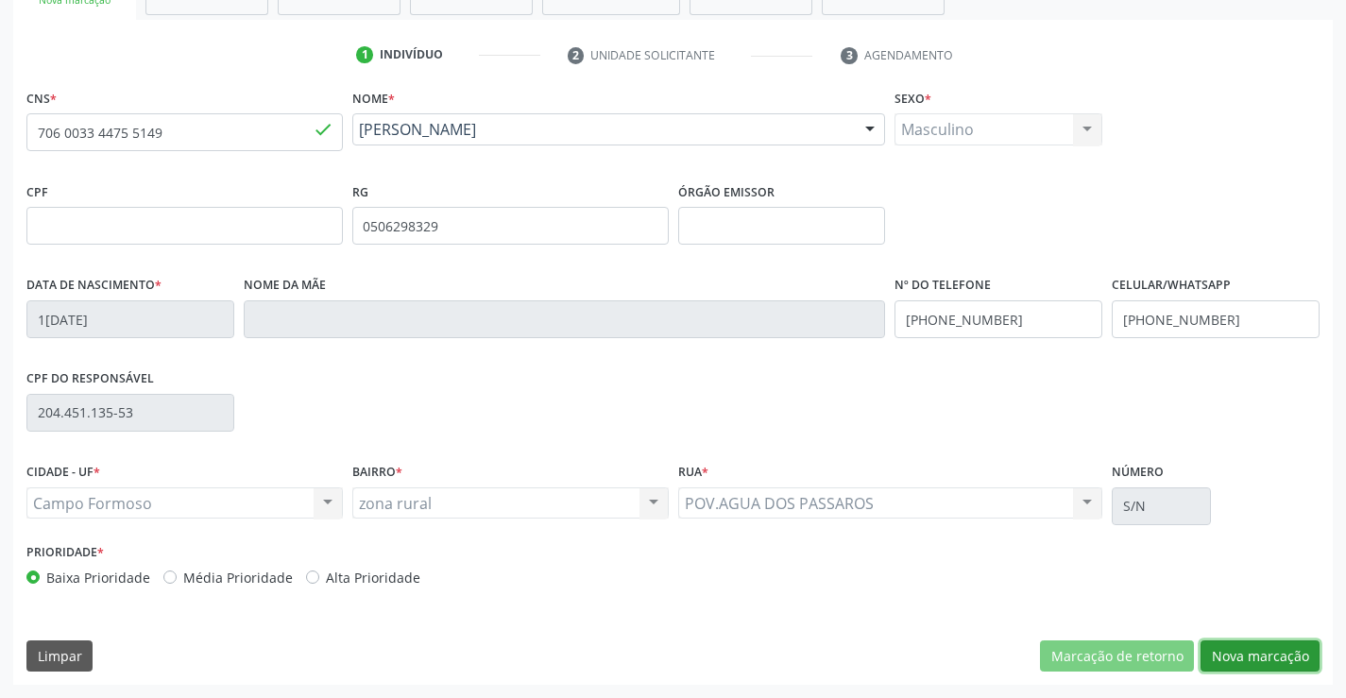
click at [1224, 655] on button "Nova marcação" at bounding box center [1260, 656] width 119 height 32
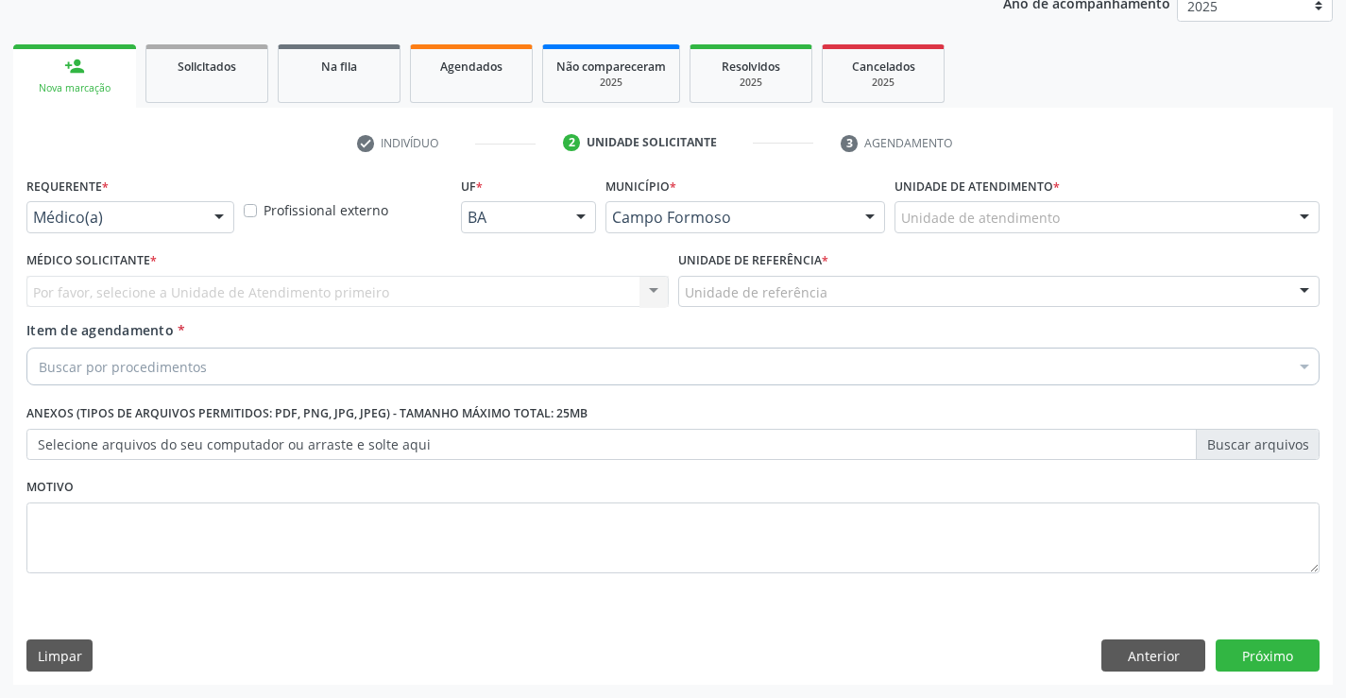
click at [196, 199] on div "Requerente * Médico(a) Médico(a) Enfermeiro(a) Paciente Nenhum resultado encont…" at bounding box center [130, 202] width 208 height 60
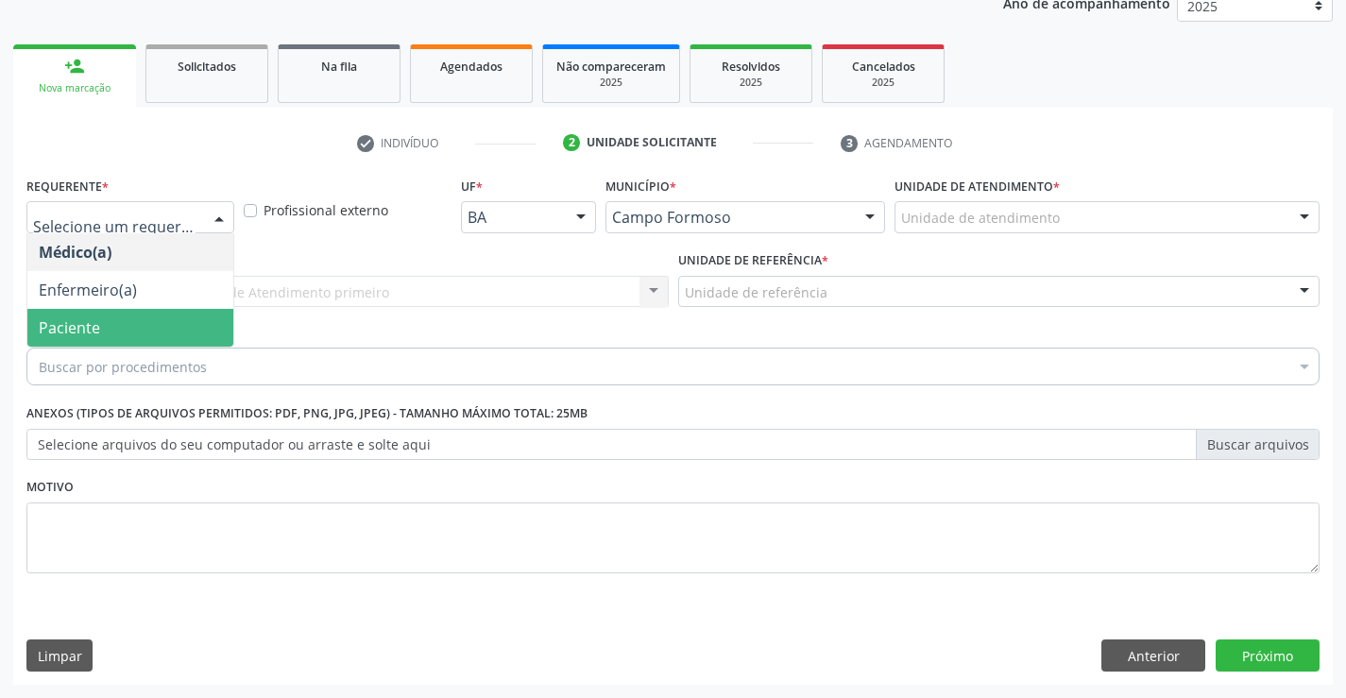
drag, startPoint x: 165, startPoint y: 328, endPoint x: 341, endPoint y: 295, distance: 178.8
click at [170, 328] on span "Paciente" at bounding box center [130, 328] width 206 height 38
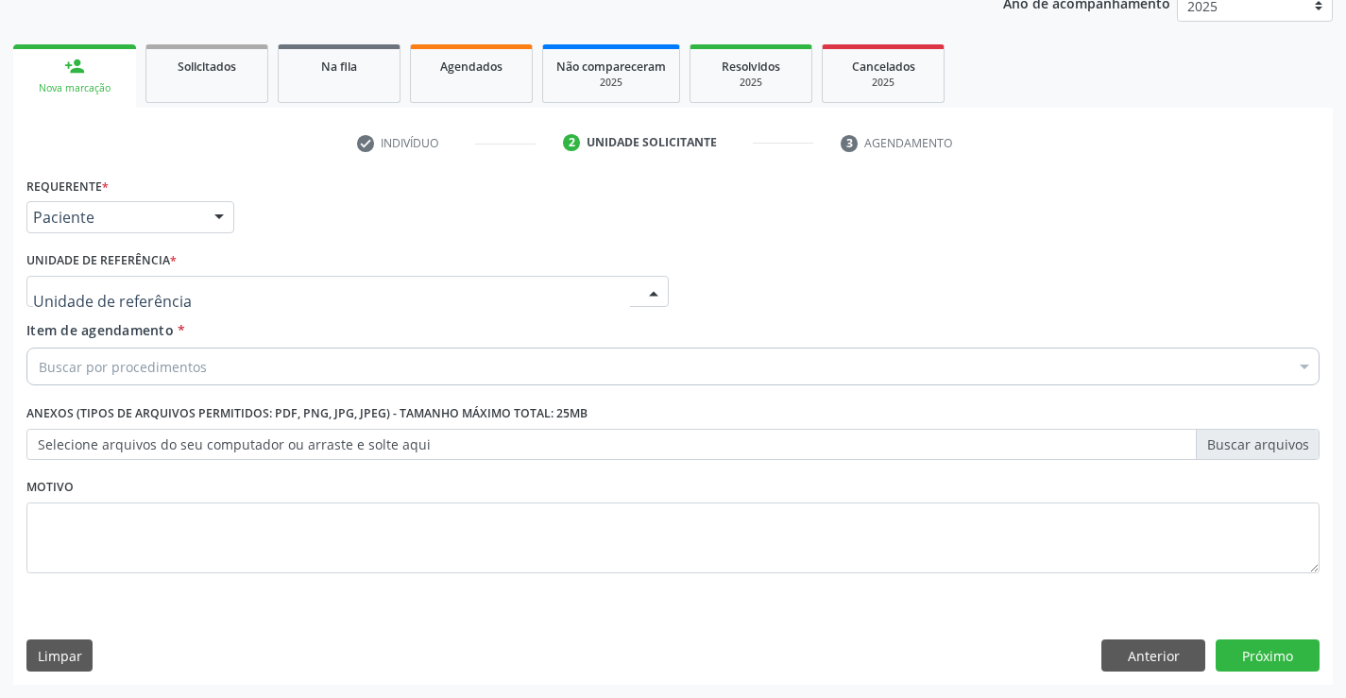
drag, startPoint x: 341, startPoint y: 294, endPoint x: 325, endPoint y: 401, distance: 108.9
click at [339, 299] on div at bounding box center [347, 292] width 642 height 32
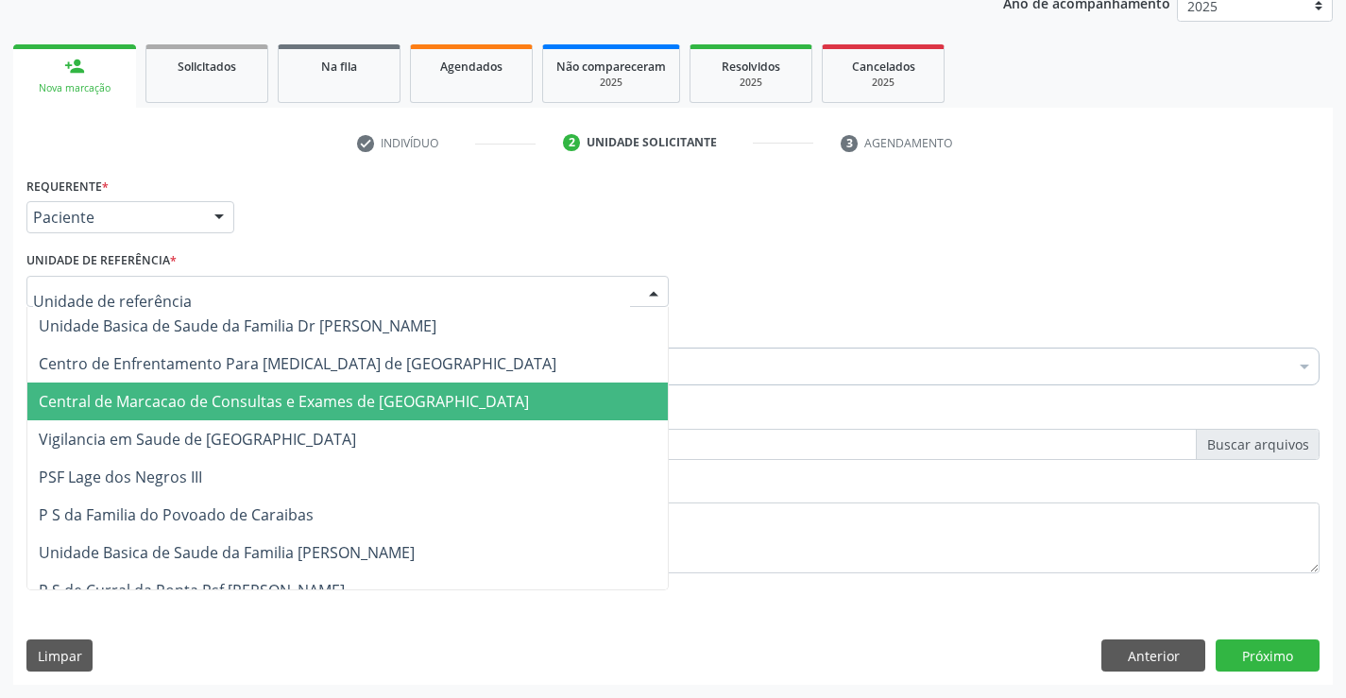
click at [330, 401] on span "Central de Marcacao de Consultas e Exames de [GEOGRAPHIC_DATA]" at bounding box center [284, 401] width 490 height 21
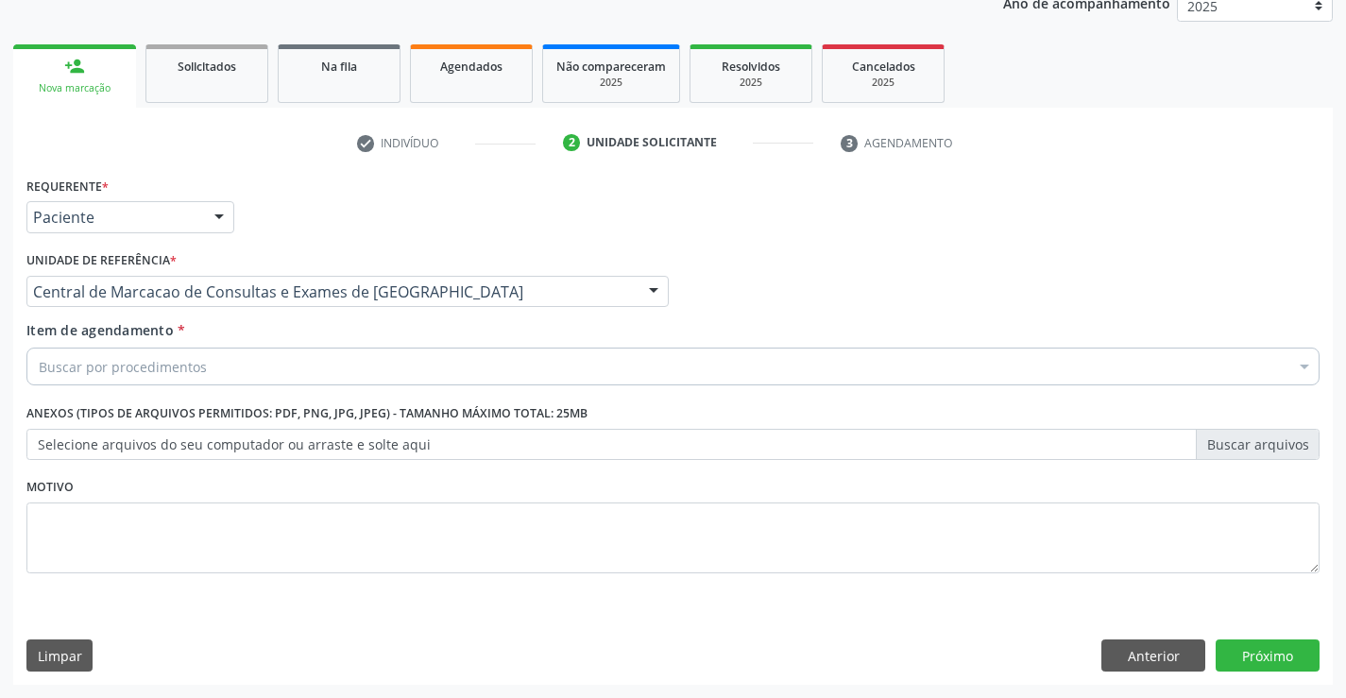
click at [435, 367] on div "Buscar por procedimentos" at bounding box center [672, 367] width 1293 height 38
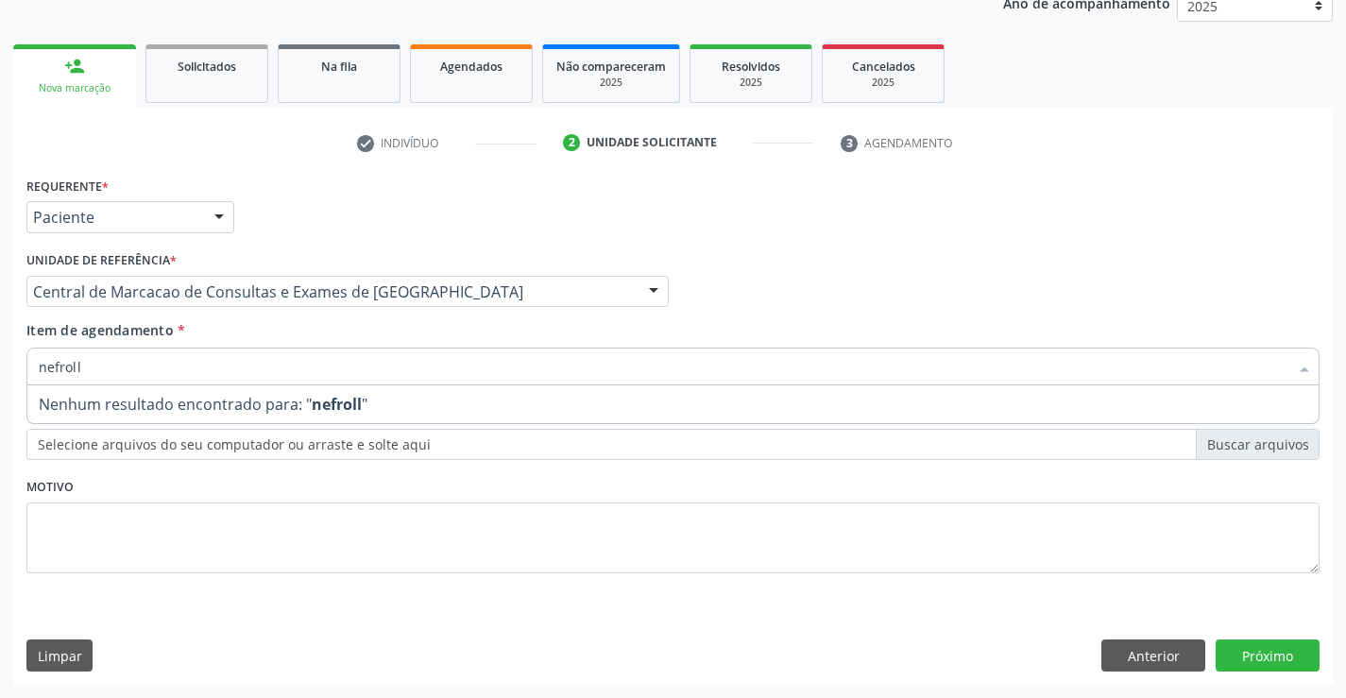
type input "nefrol"
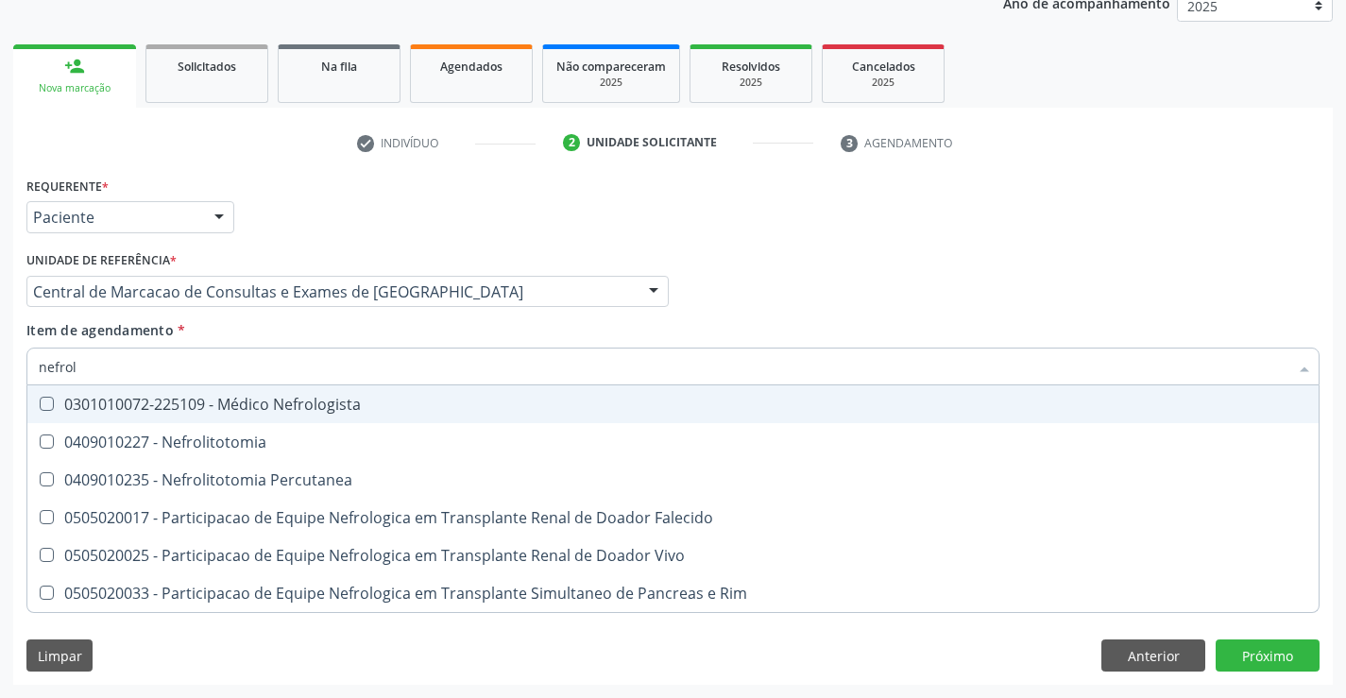
click at [382, 410] on div "0301010072-225109 - Médico Nefrologista" at bounding box center [673, 404] width 1269 height 15
checkbox Nefrologista "true"
click at [1080, 311] on div "Médico Solicitante Por favor, selecione a Unidade de Atendimento primeiro Nenhu…" at bounding box center [673, 284] width 1303 height 74
checkbox Nefrolitotomia "true"
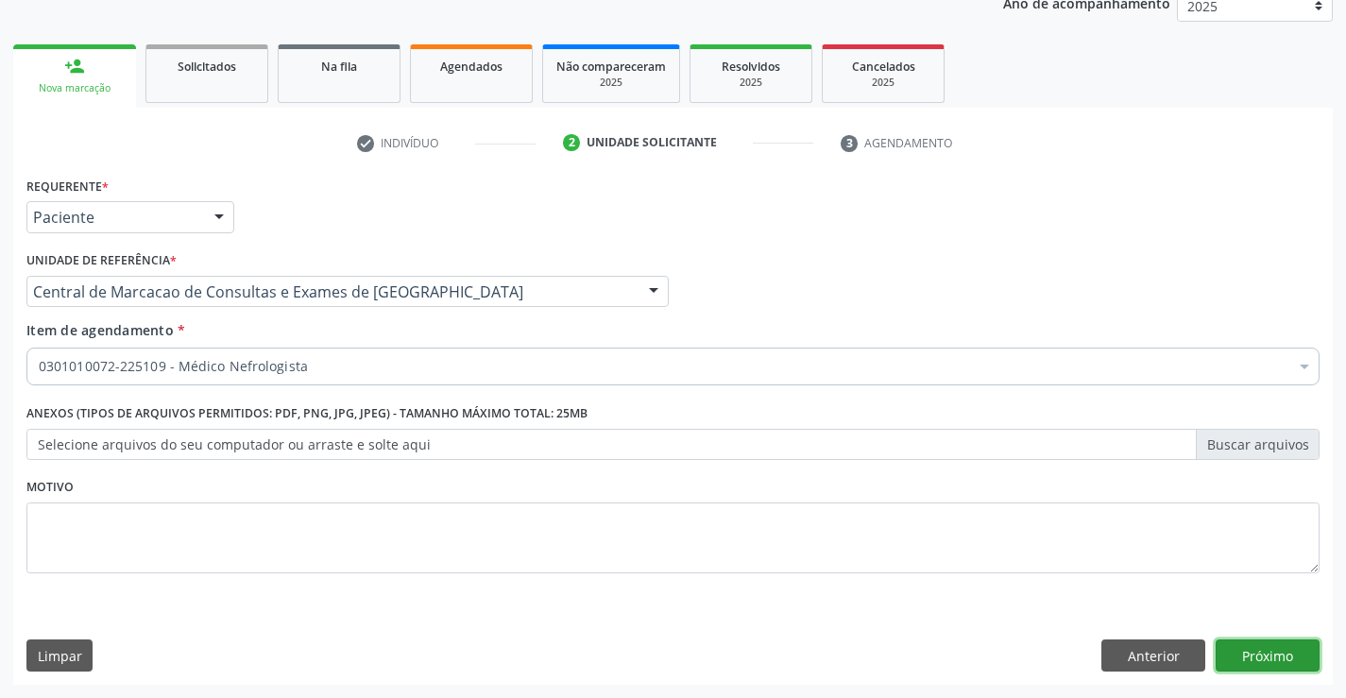
click at [1262, 651] on button "Próximo" at bounding box center [1268, 656] width 104 height 32
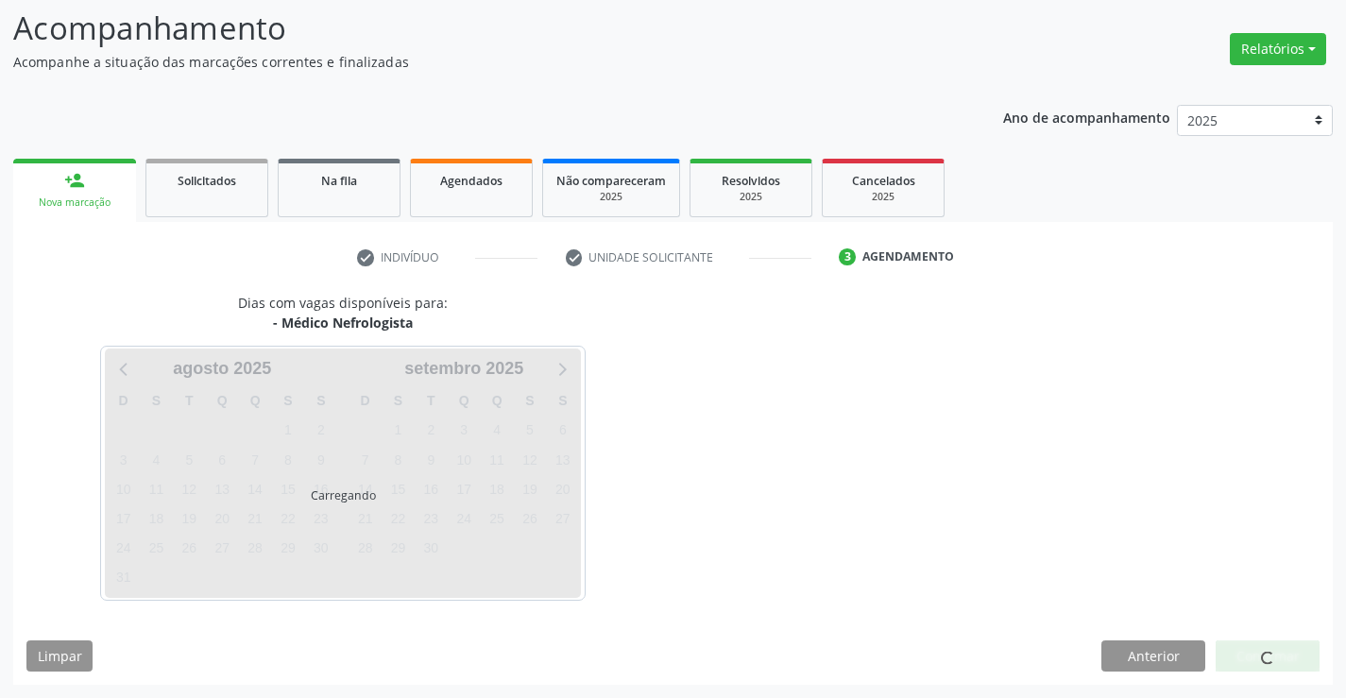
scroll to position [124, 0]
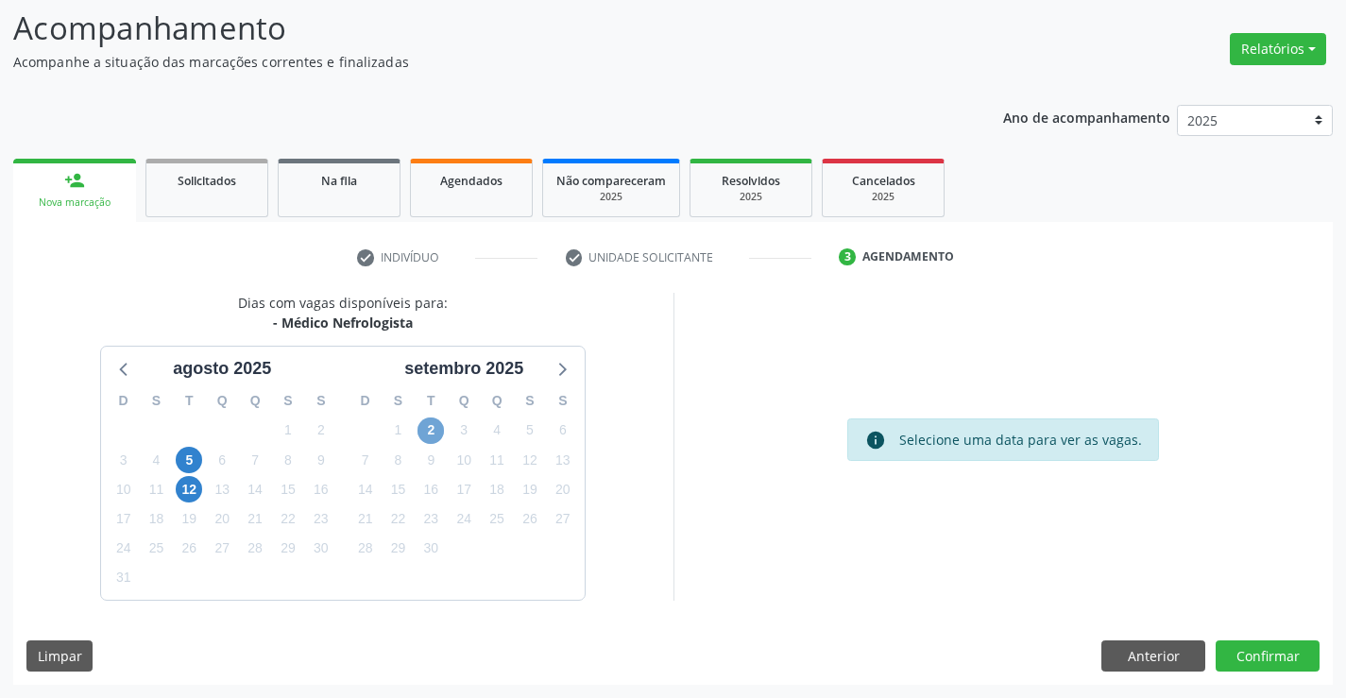
click at [423, 432] on span "2" at bounding box center [431, 431] width 26 height 26
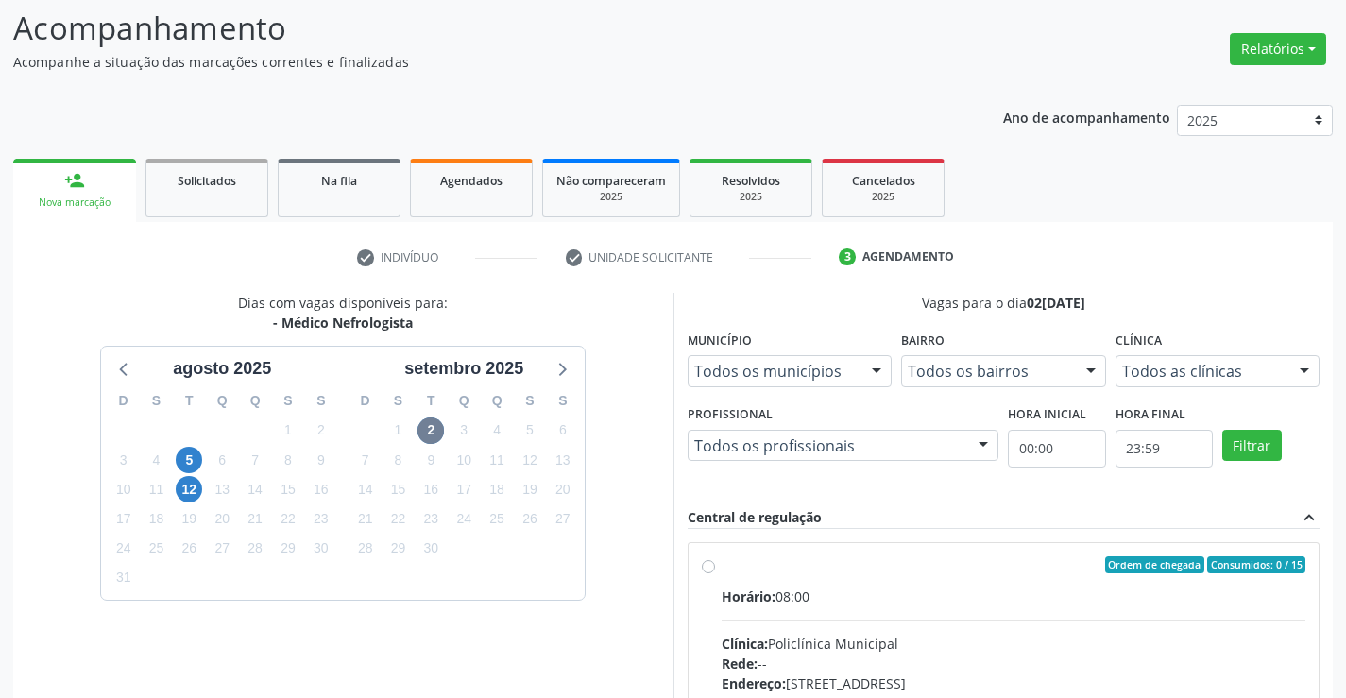
click at [868, 599] on div "Horário: 08:00" at bounding box center [1014, 597] width 585 height 20
click at [715, 573] on input "Ordem de chegada Consumidos: 0 / 15 Horário: 08:00 Clínica: Policlínica Municip…" at bounding box center [708, 564] width 13 height 17
radio input "true"
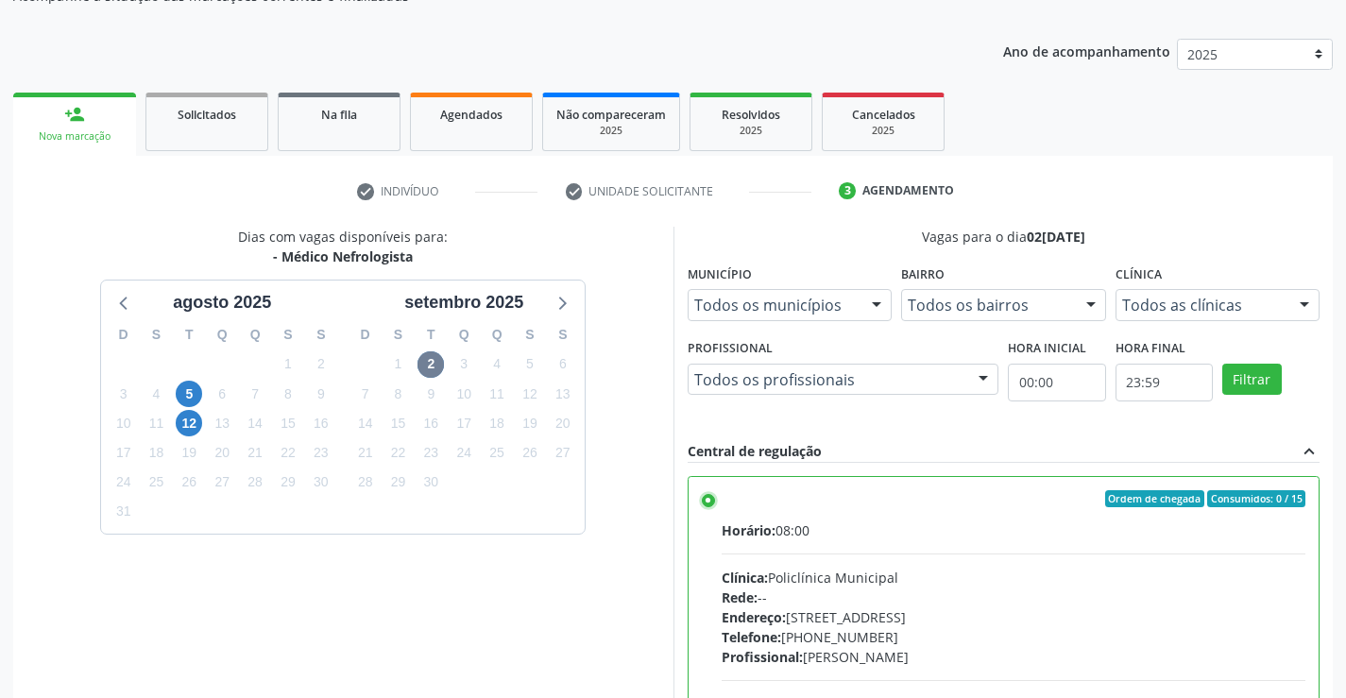
scroll to position [407, 0]
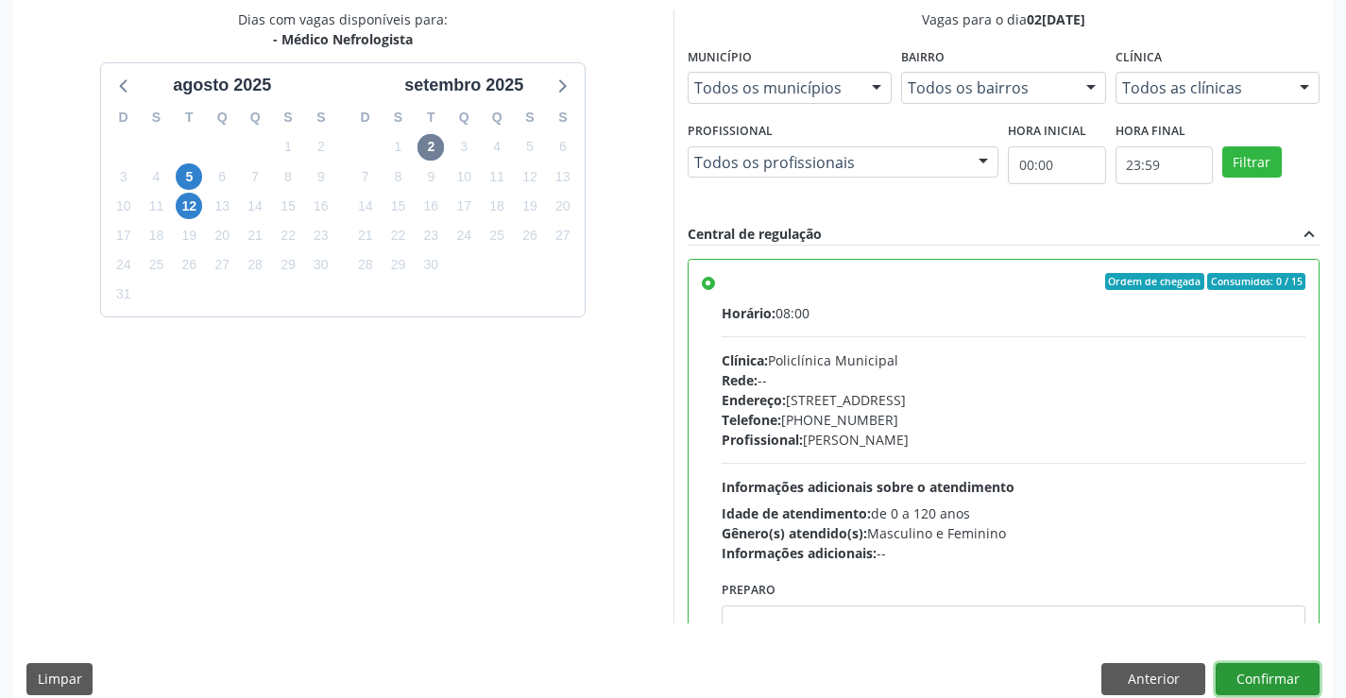
click at [1288, 674] on button "Confirmar" at bounding box center [1268, 679] width 104 height 32
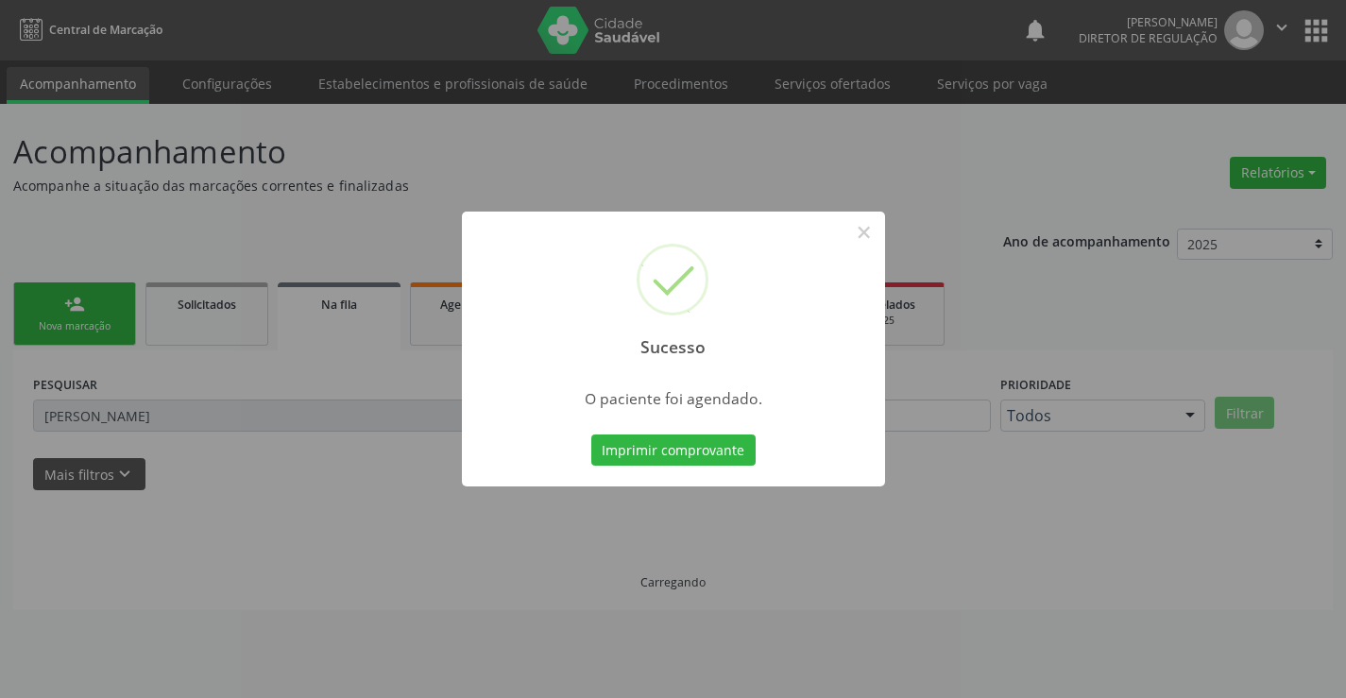
scroll to position [0, 0]
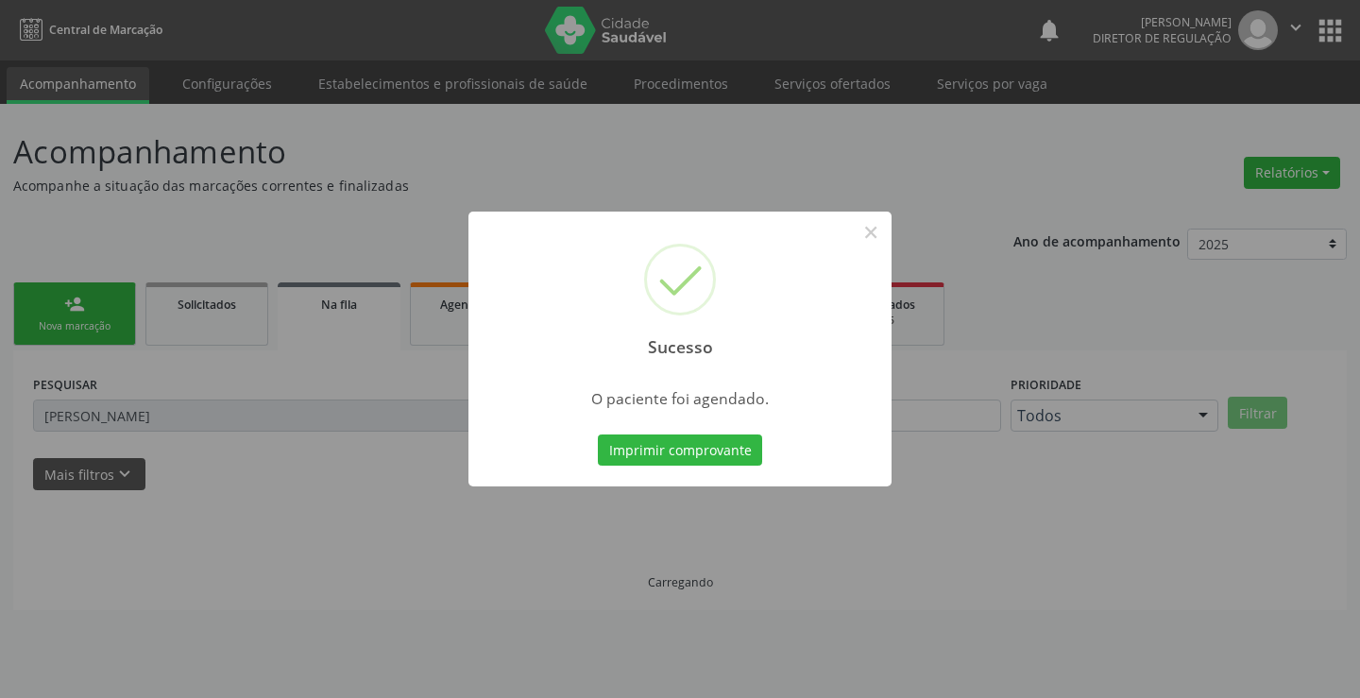
click at [598, 435] on button "Imprimir comprovante" at bounding box center [680, 451] width 164 height 32
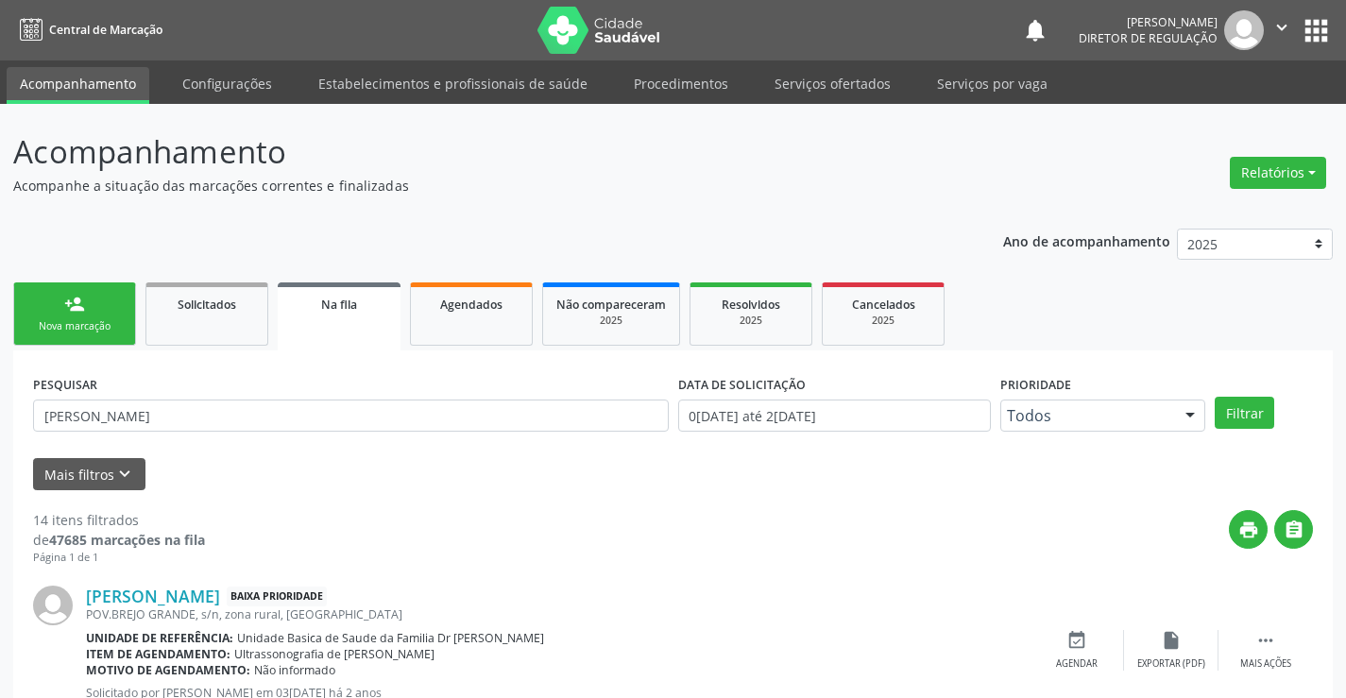
click at [82, 318] on link "person_add Nova marcação" at bounding box center [74, 313] width 123 height 63
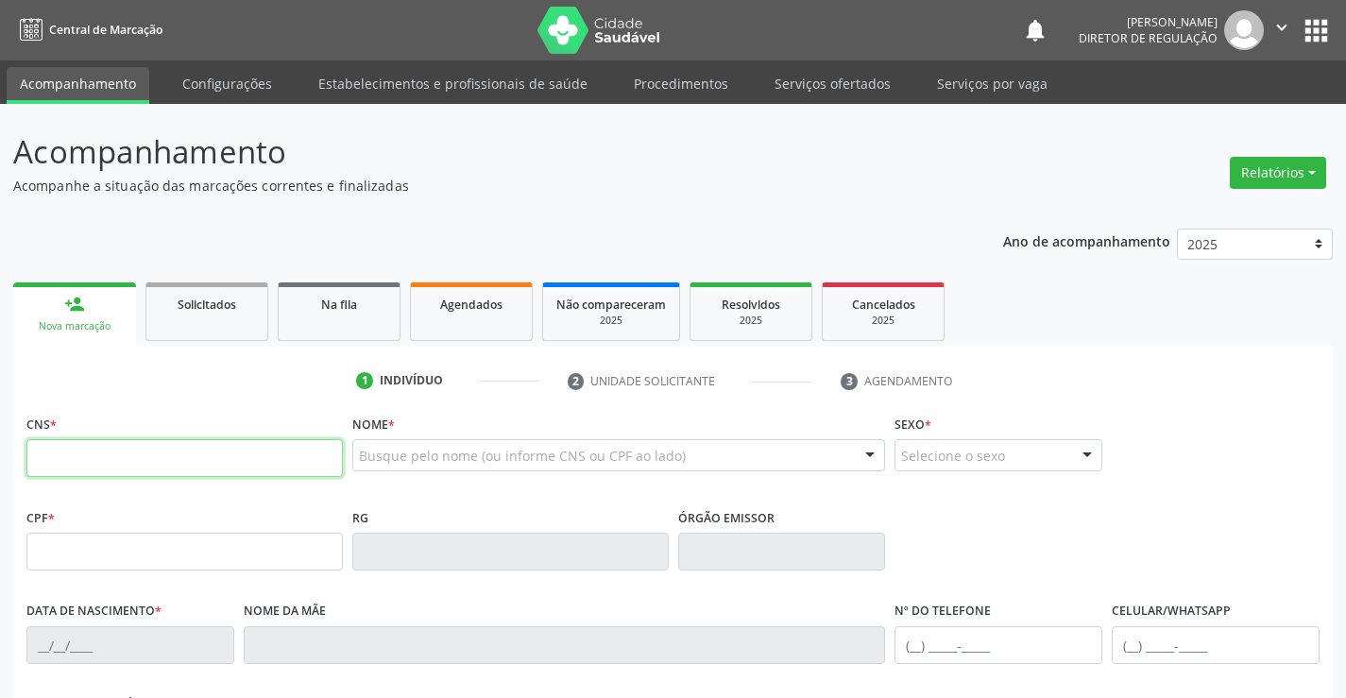
drag, startPoint x: 82, startPoint y: 318, endPoint x: 134, endPoint y: 446, distance: 137.7
click at [134, 446] on input "text" at bounding box center [184, 458] width 316 height 38
paste input "706 0033 4475 5149"
type input "706 0033 4475 5149"
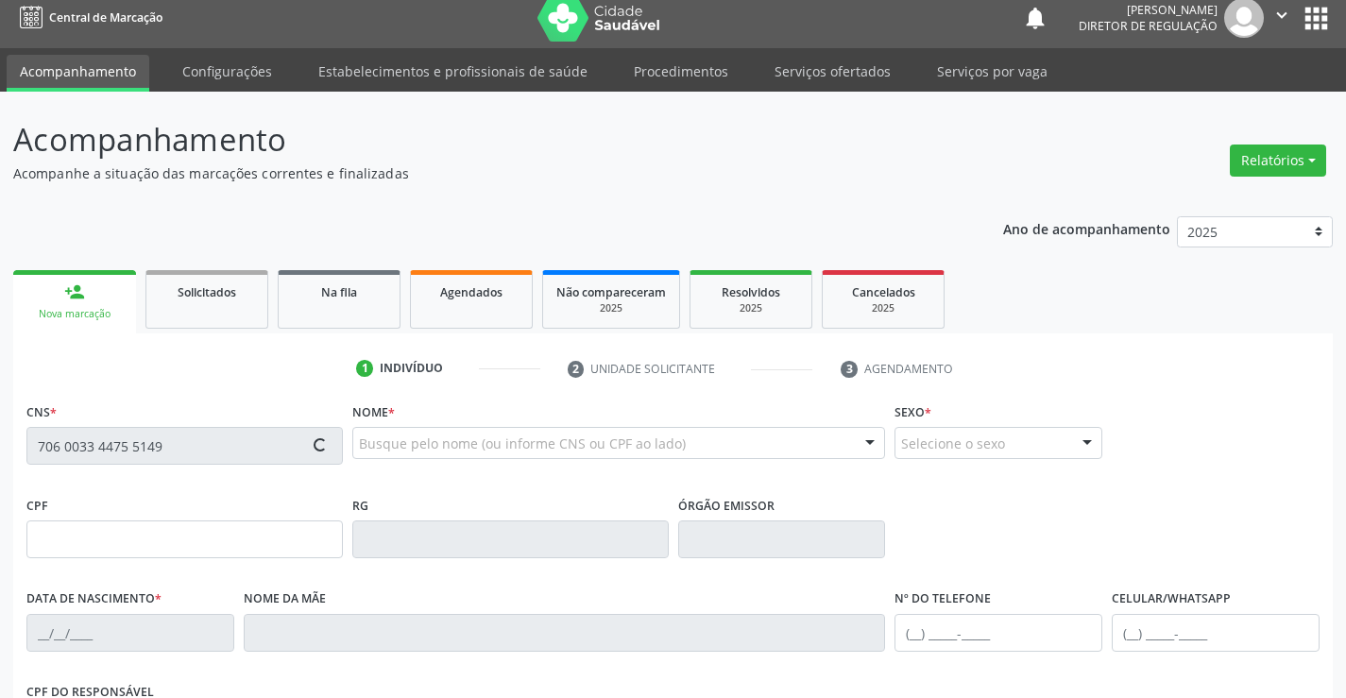
type input "0506298329"
type input "18/07/1958"
type input "(74) 99905-8511"
type input "204.451.135-53"
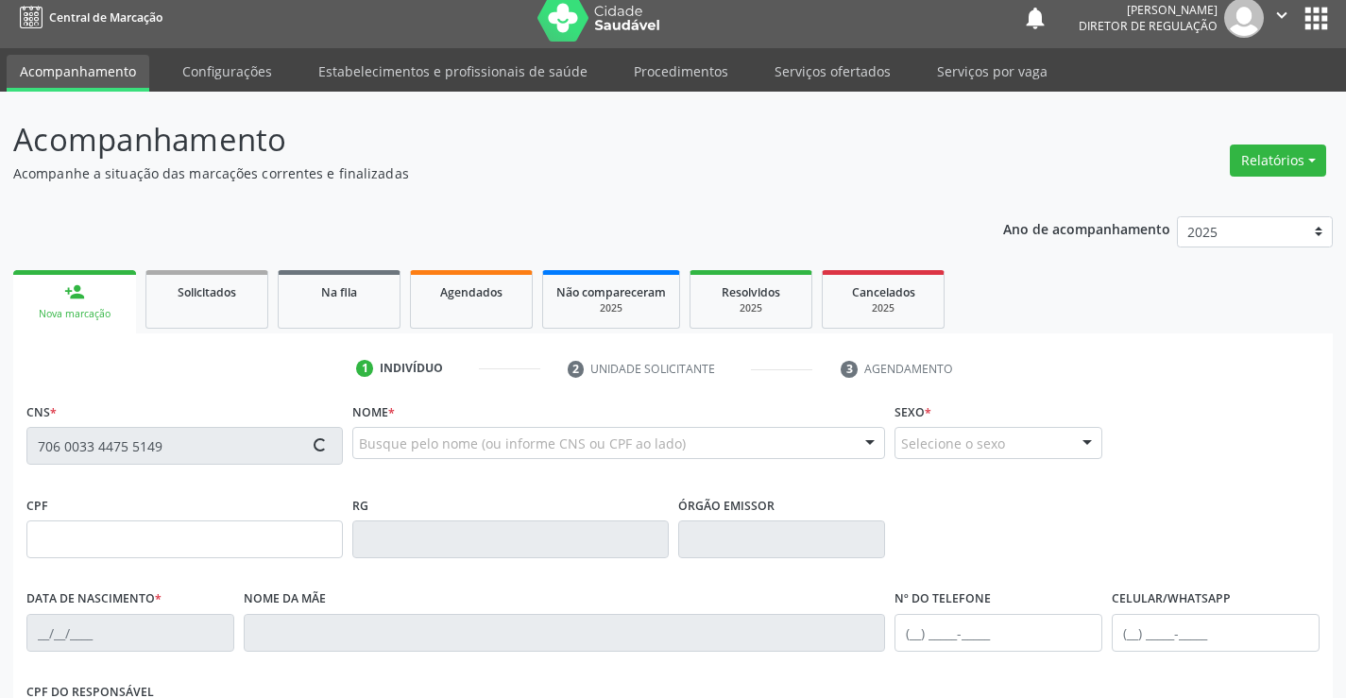
type input "S/N"
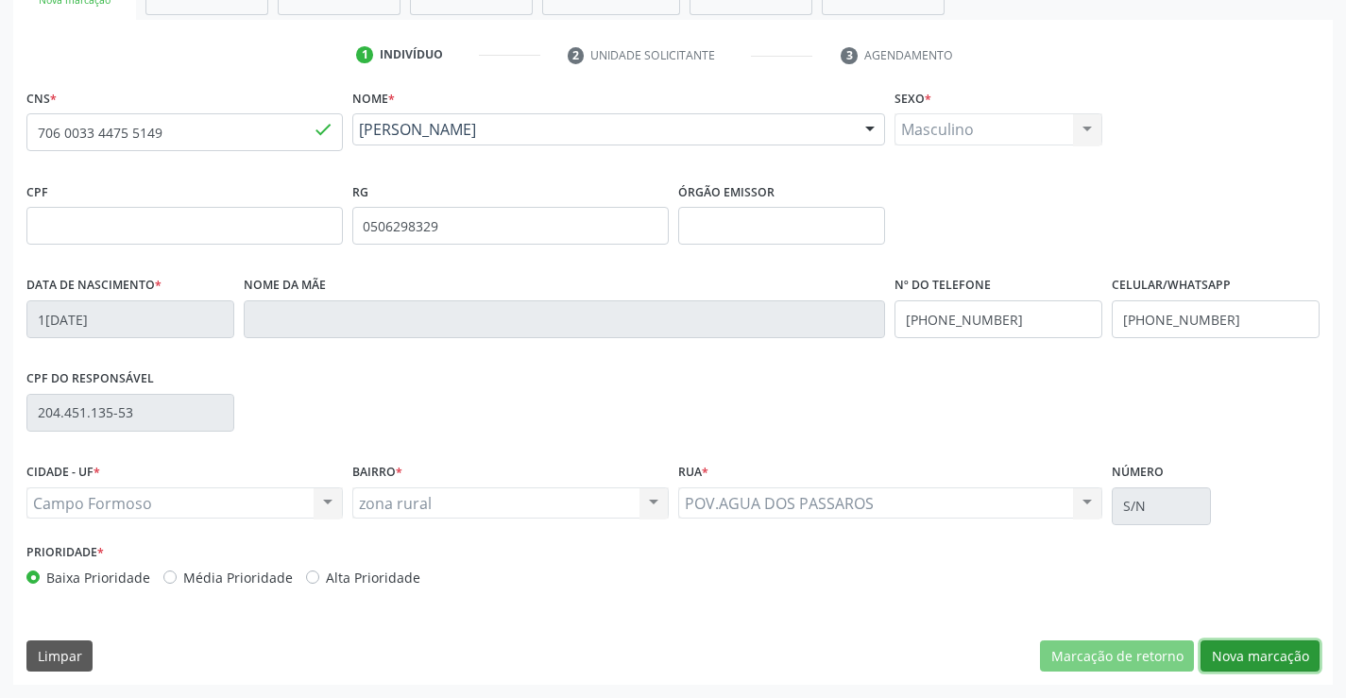
click at [1284, 655] on button "Nova marcação" at bounding box center [1260, 656] width 119 height 32
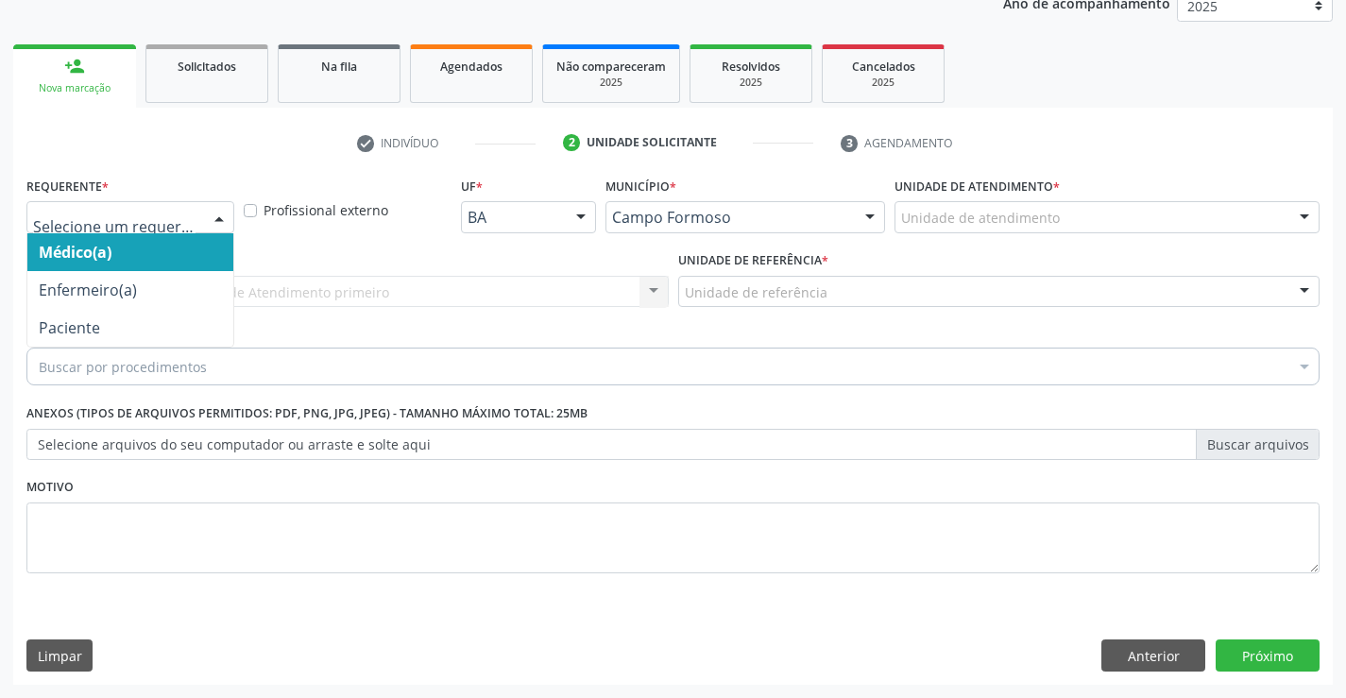
click at [222, 218] on div at bounding box center [219, 218] width 28 height 32
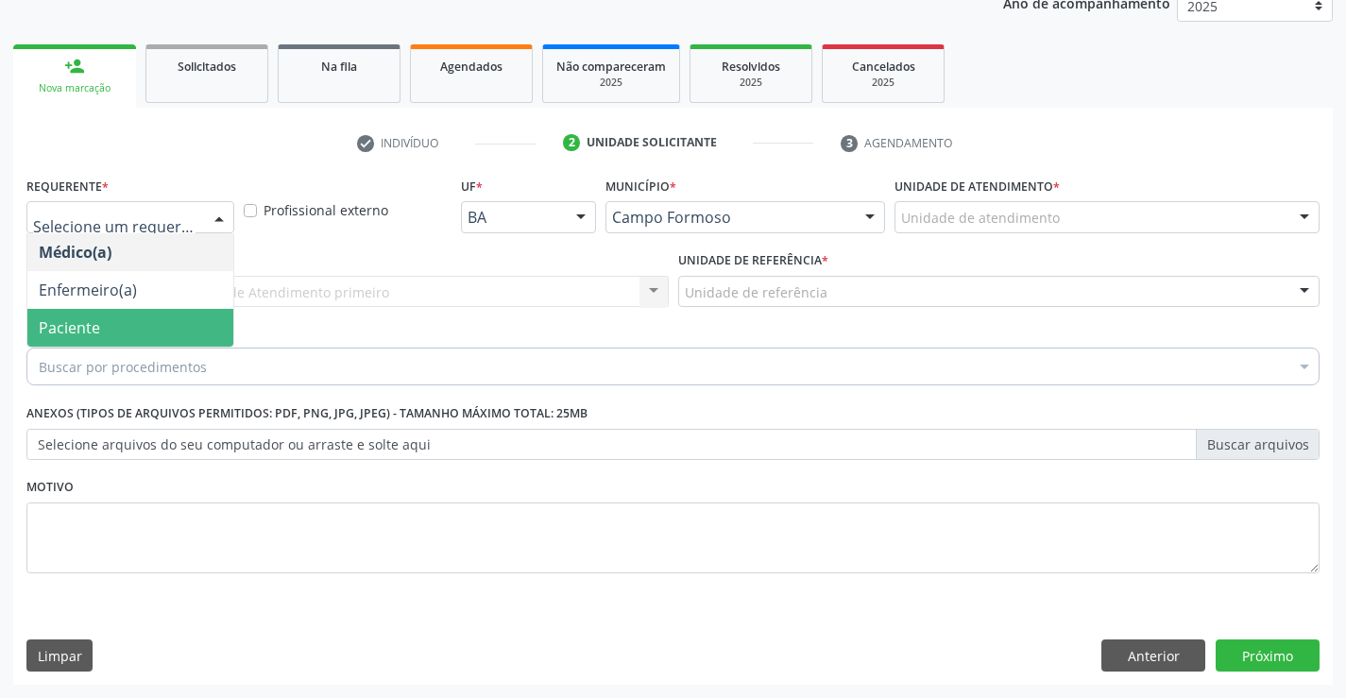
drag, startPoint x: 183, startPoint y: 332, endPoint x: 352, endPoint y: 309, distance: 170.6
click at [185, 332] on span "Paciente" at bounding box center [130, 328] width 206 height 38
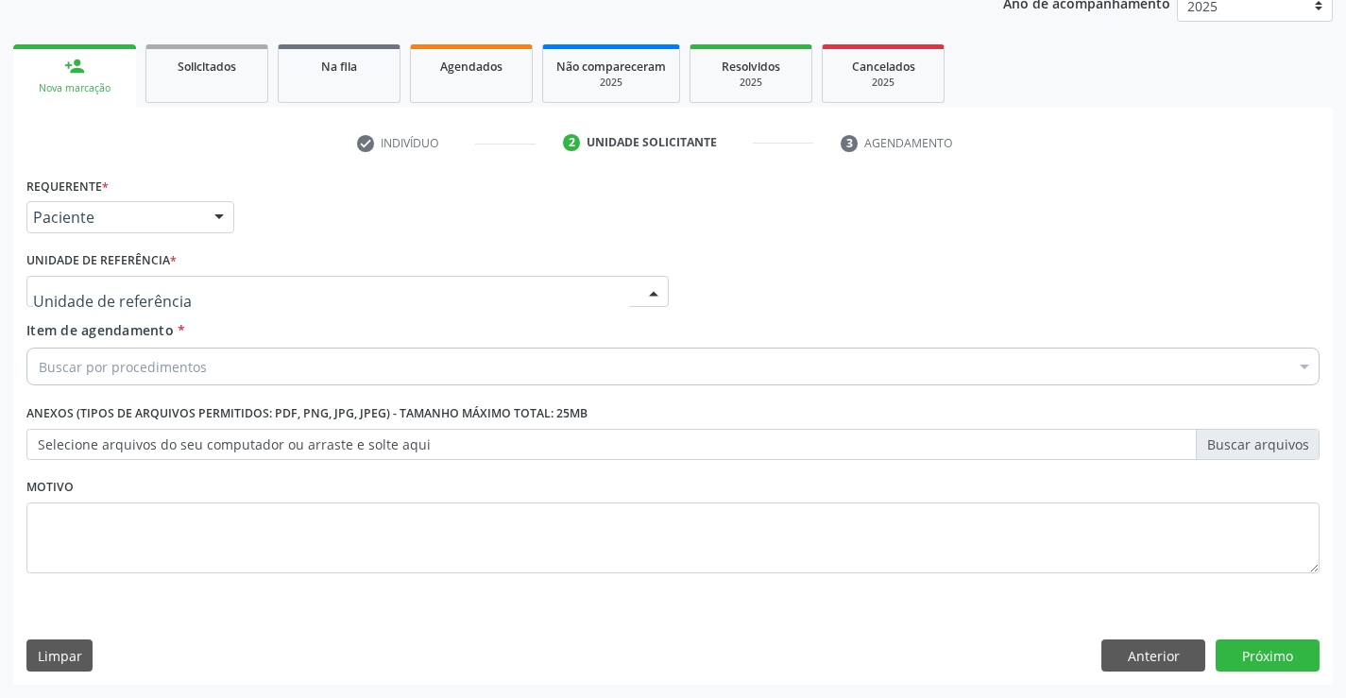
click at [362, 303] on div at bounding box center [347, 292] width 642 height 32
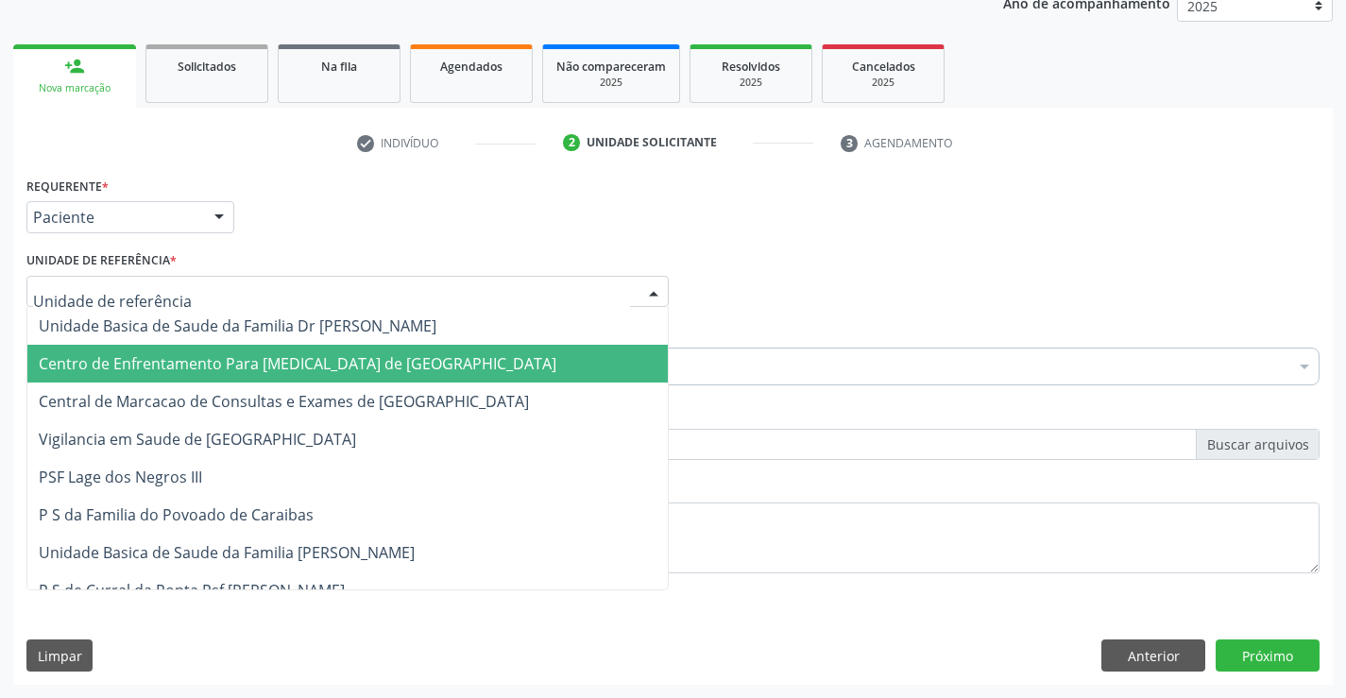
click at [350, 380] on span "Centro de Enfrentamento Para [MEDICAL_DATA] de [GEOGRAPHIC_DATA]" at bounding box center [347, 364] width 640 height 38
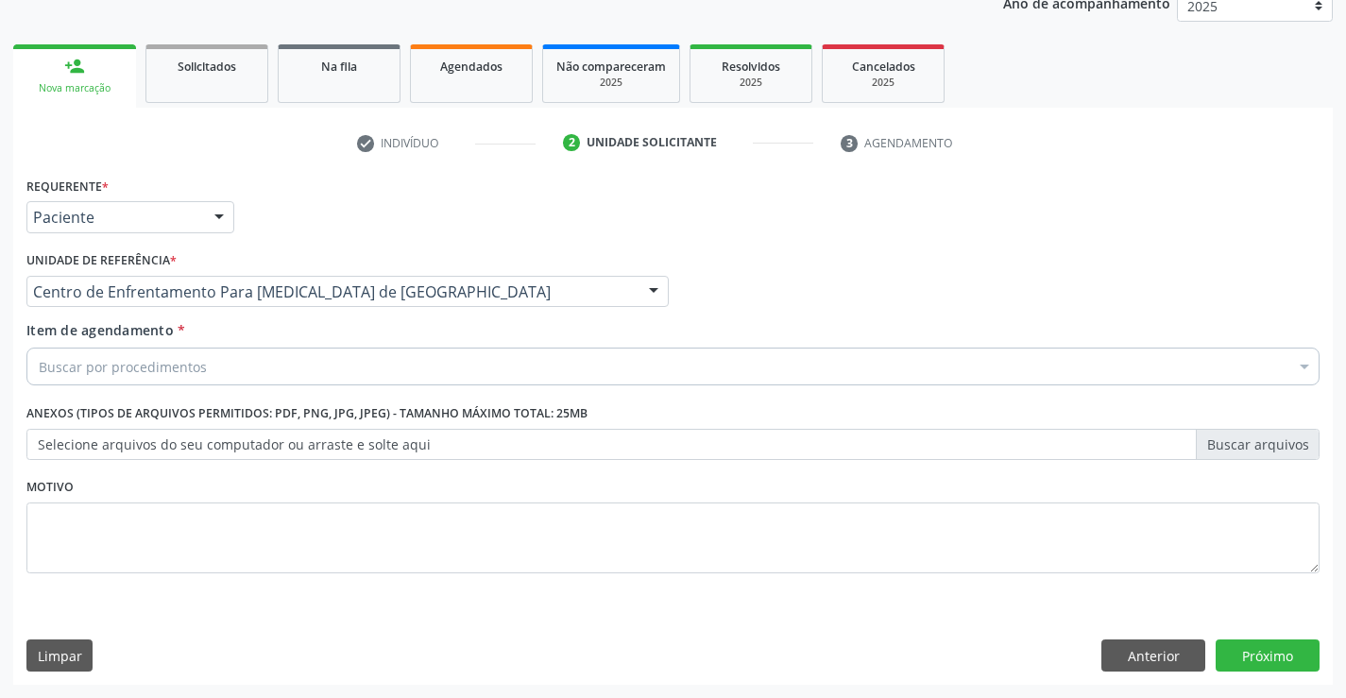
drag, startPoint x: 350, startPoint y: 393, endPoint x: 401, endPoint y: 323, distance: 86.5
click at [350, 396] on div "Requerente * Paciente Médico(a) Enfermeiro(a) Paciente Nenhum resultado encontr…" at bounding box center [672, 386] width 1293 height 428
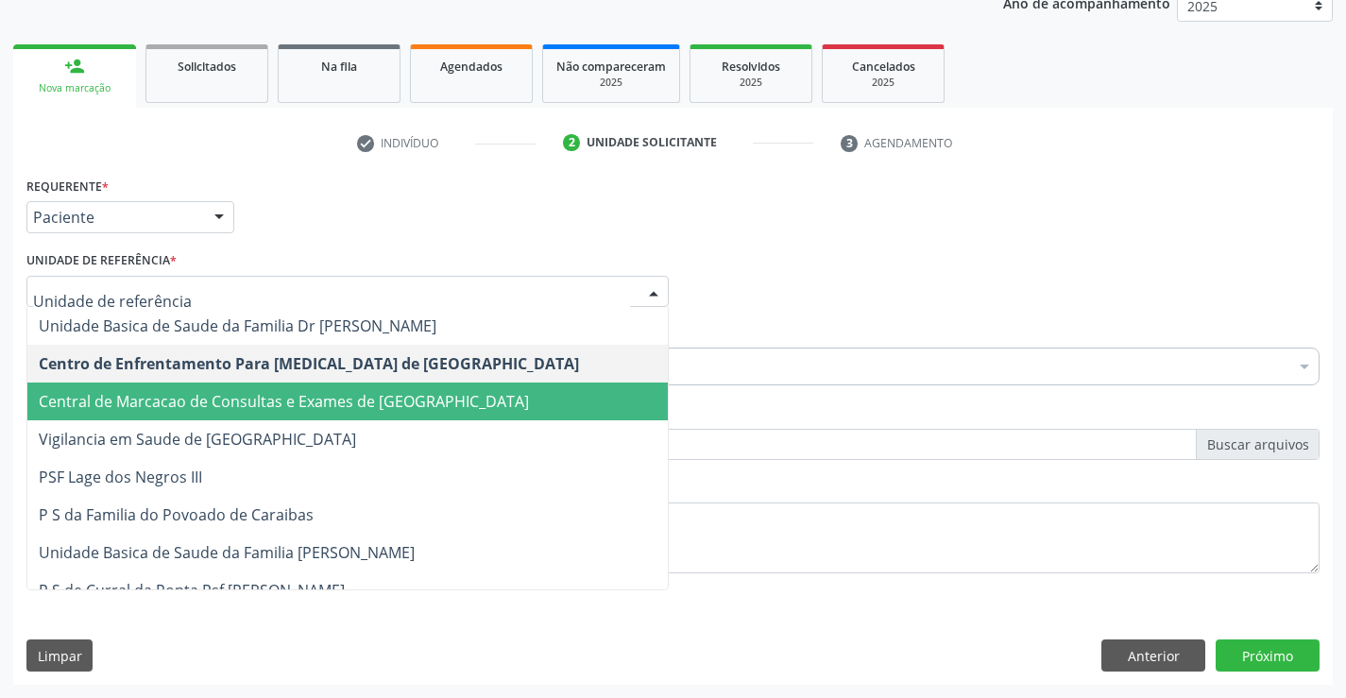
click at [409, 279] on div at bounding box center [347, 292] width 642 height 32
click at [386, 394] on span "Central de Marcacao de Consultas e Exames de [GEOGRAPHIC_DATA]" at bounding box center [284, 401] width 490 height 21
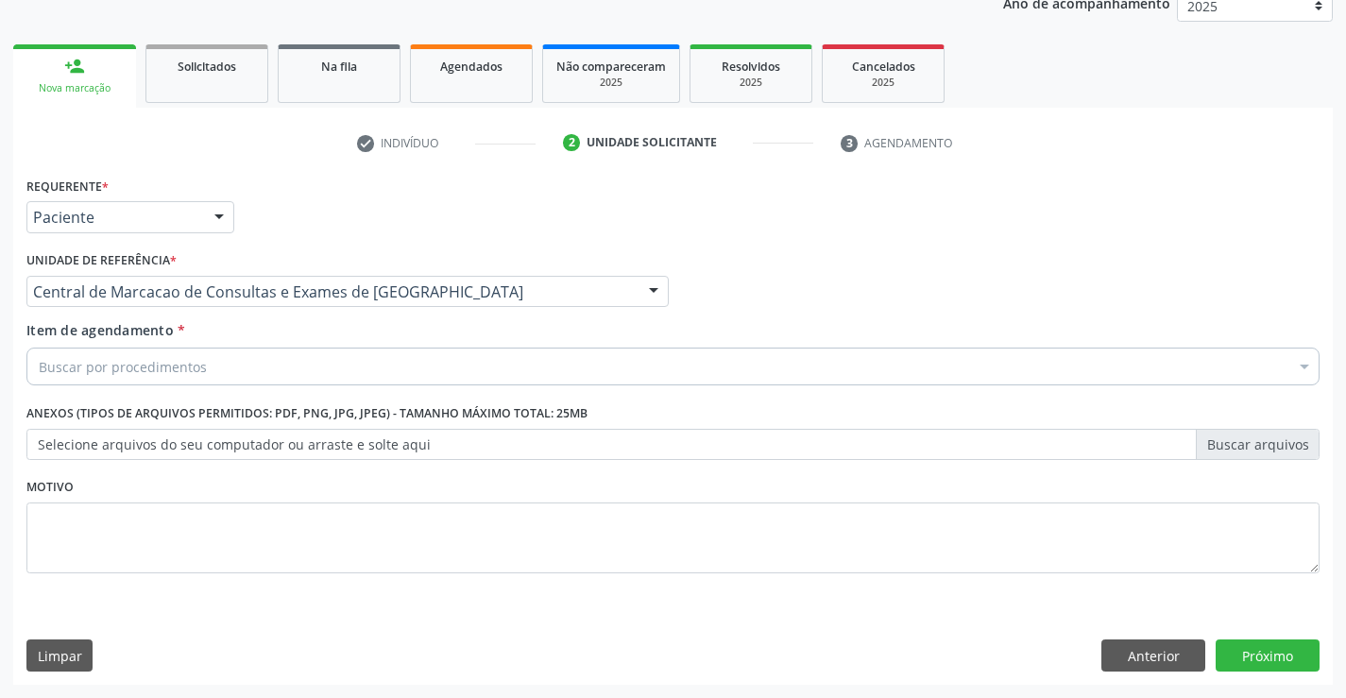
click at [401, 355] on div "Buscar por procedimentos" at bounding box center [672, 367] width 1293 height 38
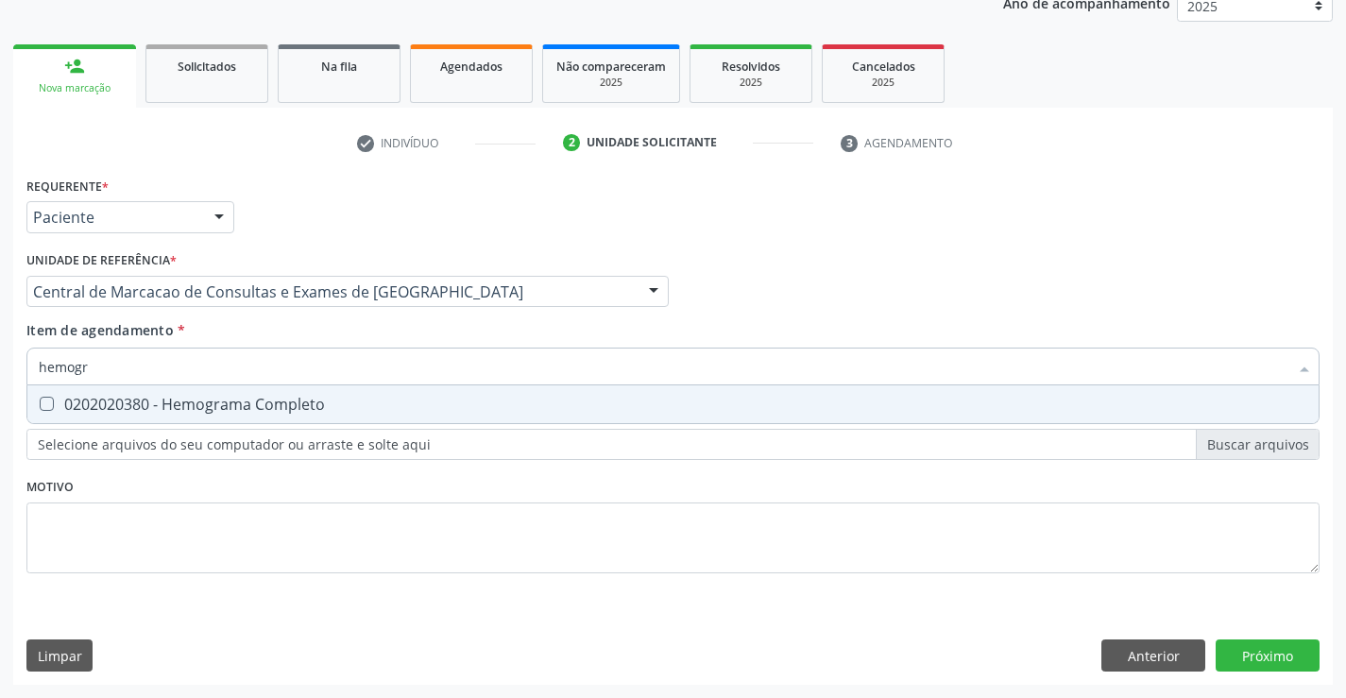
type input "hemogra"
click at [373, 395] on span "0202020380 - Hemograma Completo" at bounding box center [672, 404] width 1291 height 38
checkbox Completo "true"
type input "hemogra"
click at [377, 335] on div "Item de agendamento * hemogra Desfazer seleção 0202020380 - Hemograma Completo …" at bounding box center [672, 350] width 1293 height 60
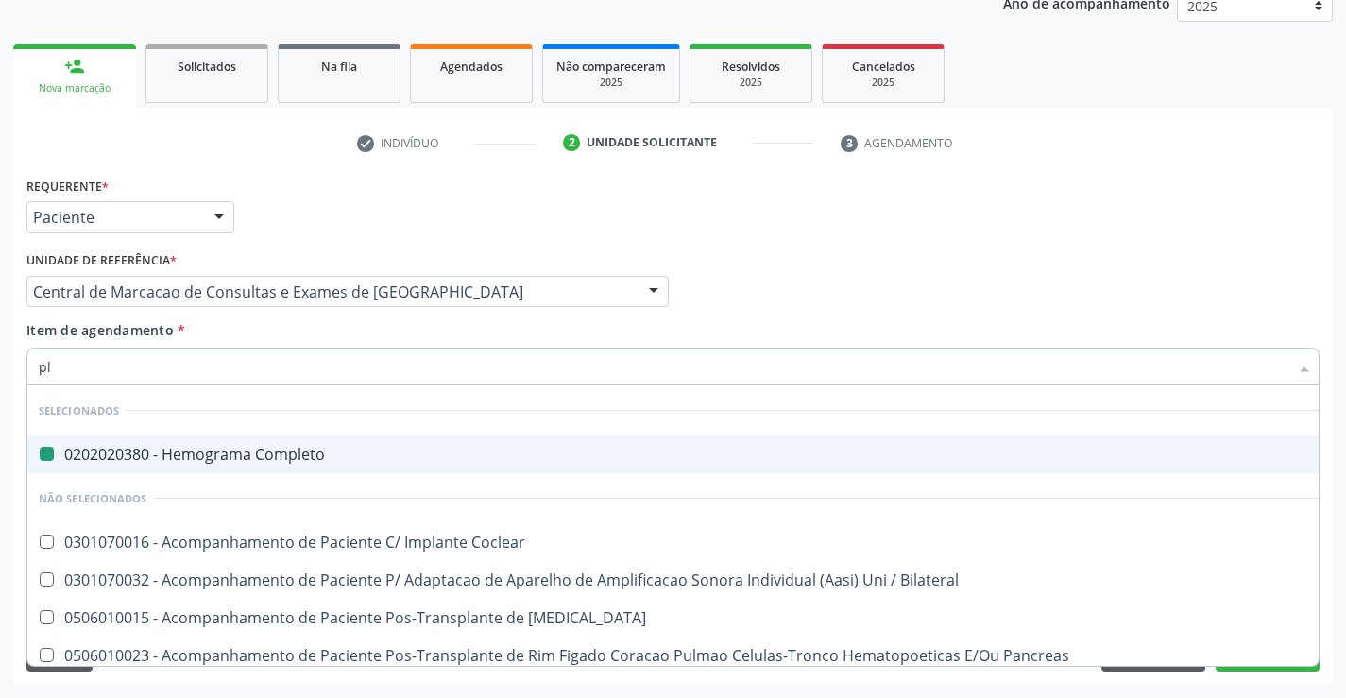
type input "pla"
checkbox Completo "false"
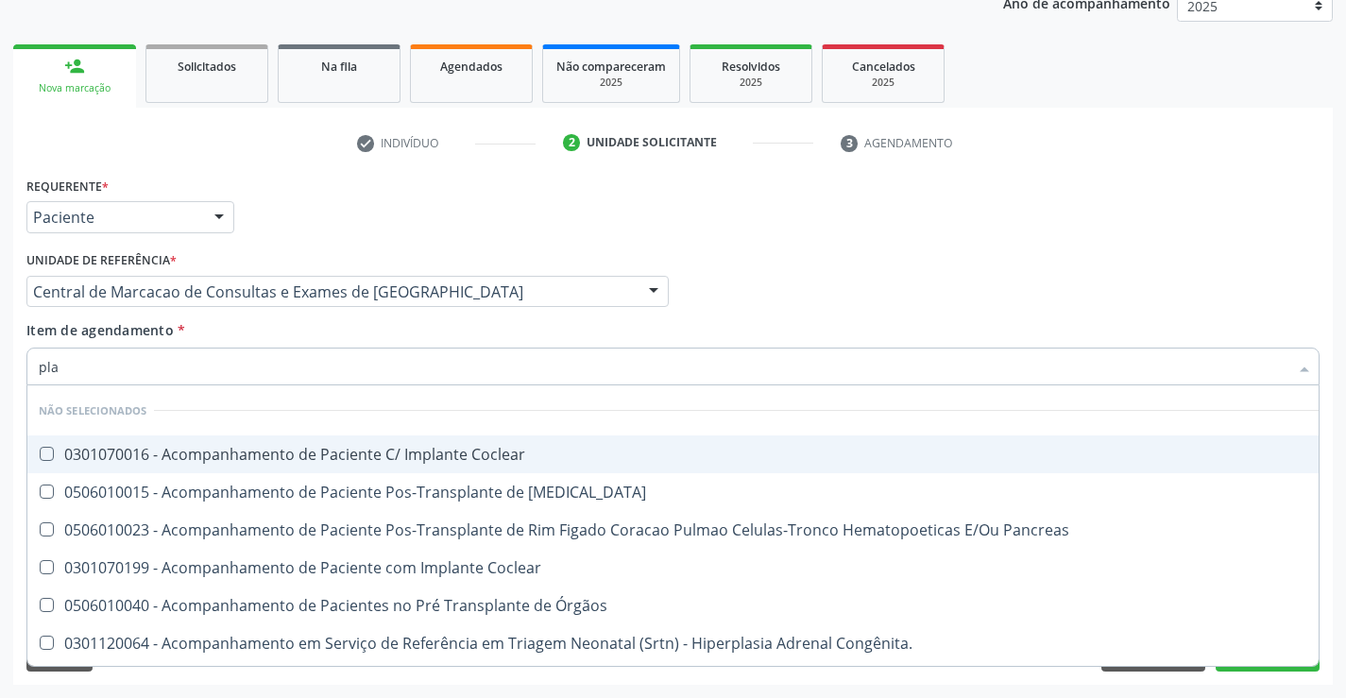
type input "plaq"
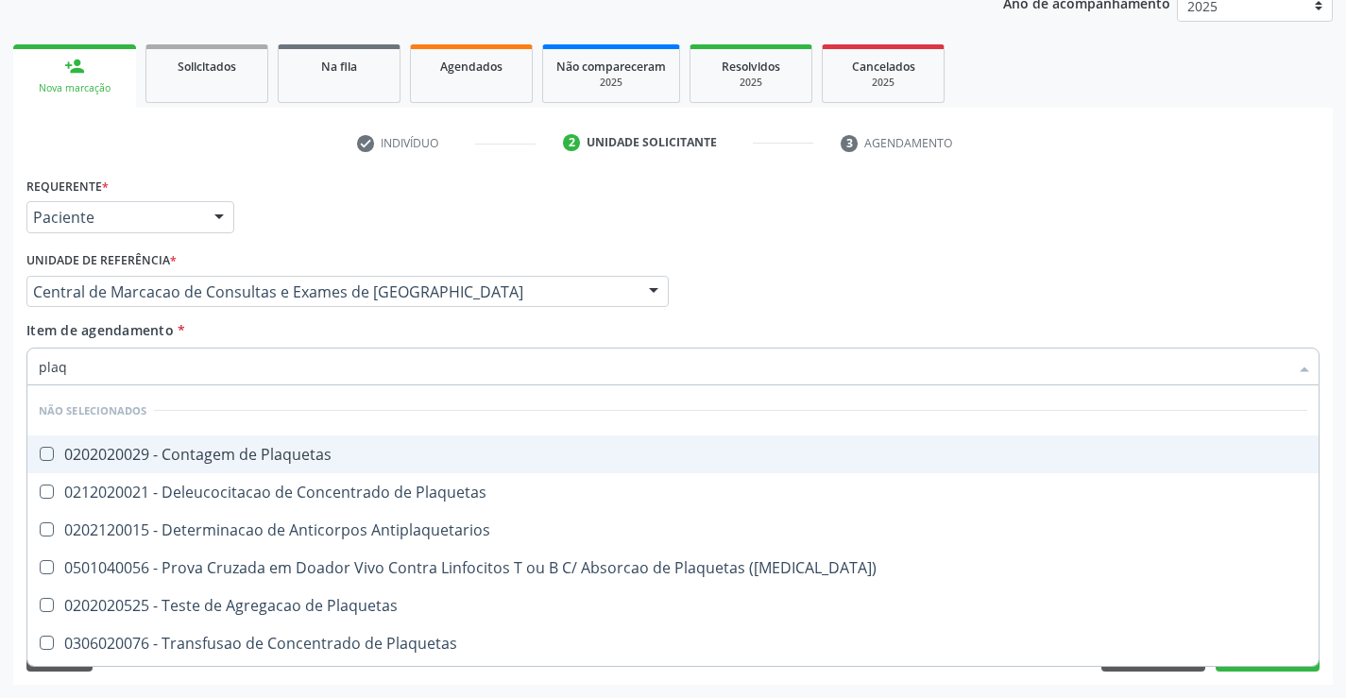
click at [340, 458] on div "0202020029 - Contagem de Plaquetas" at bounding box center [673, 454] width 1269 height 15
checkbox Plaquetas "true"
click at [334, 340] on div "Item de agendamento * plaq Desfazer seleção Não selecionados 0202020029 - Conta…" at bounding box center [672, 350] width 1293 height 60
checkbox Plaquetas "true"
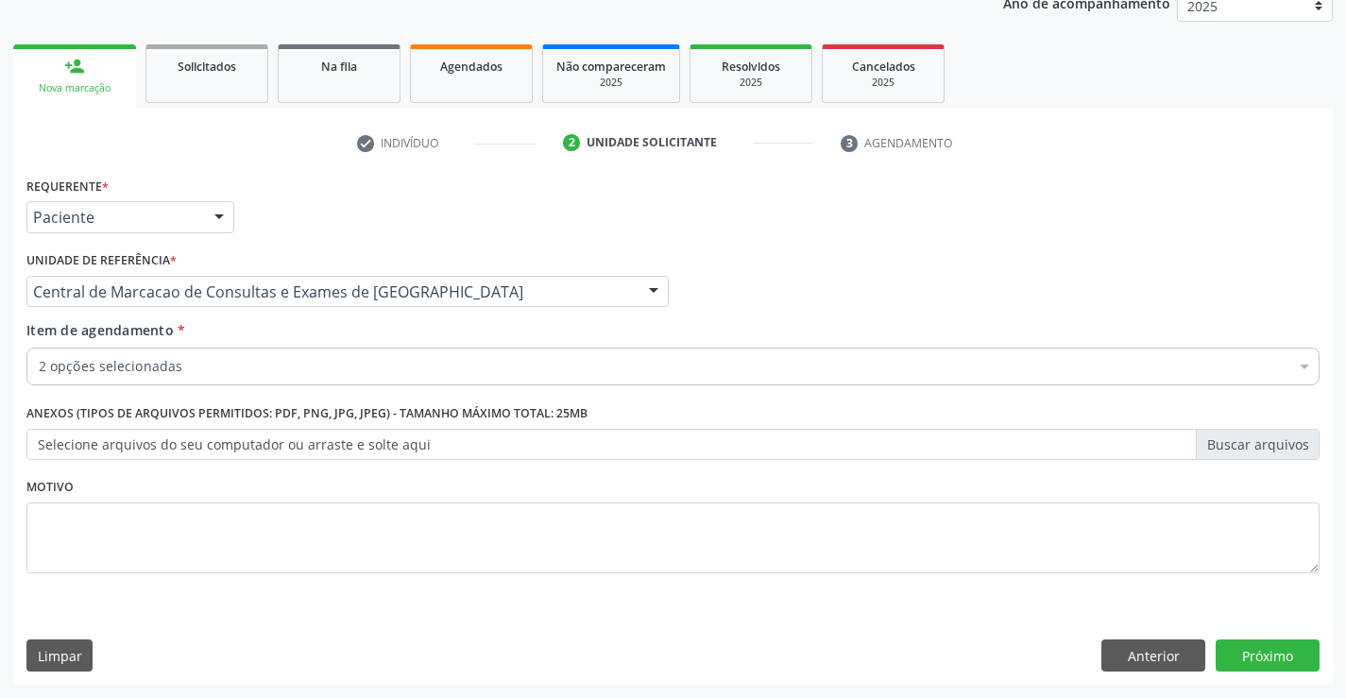
click at [331, 384] on div "2 opções selecionadas" at bounding box center [672, 367] width 1293 height 38
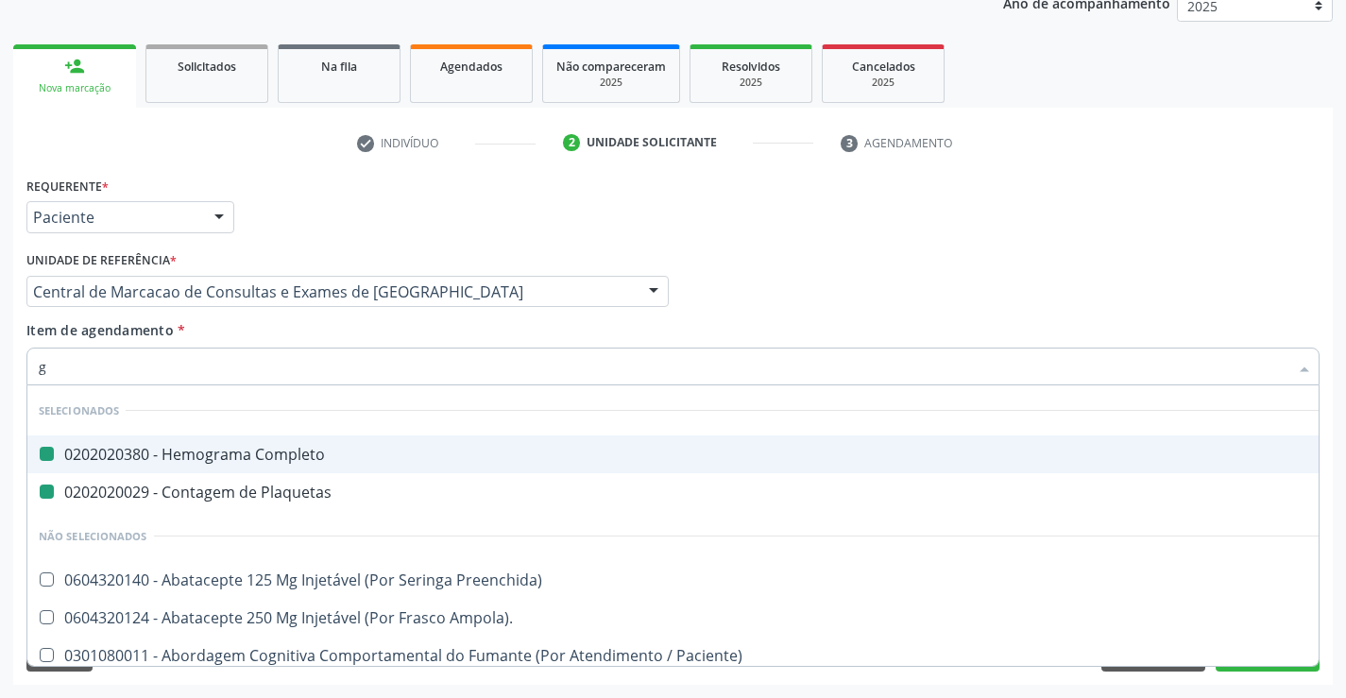
type input "gl"
checkbox Completo "false"
checkbox Plaquetas "false"
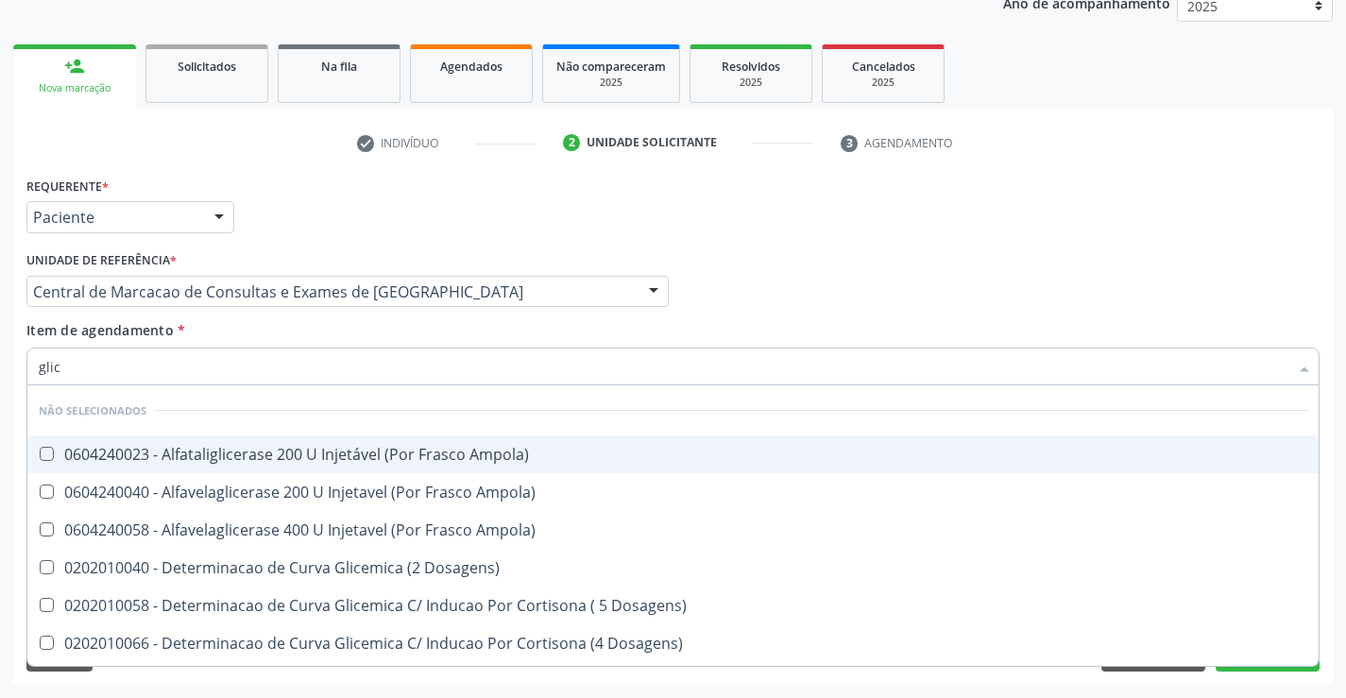
type input "glico"
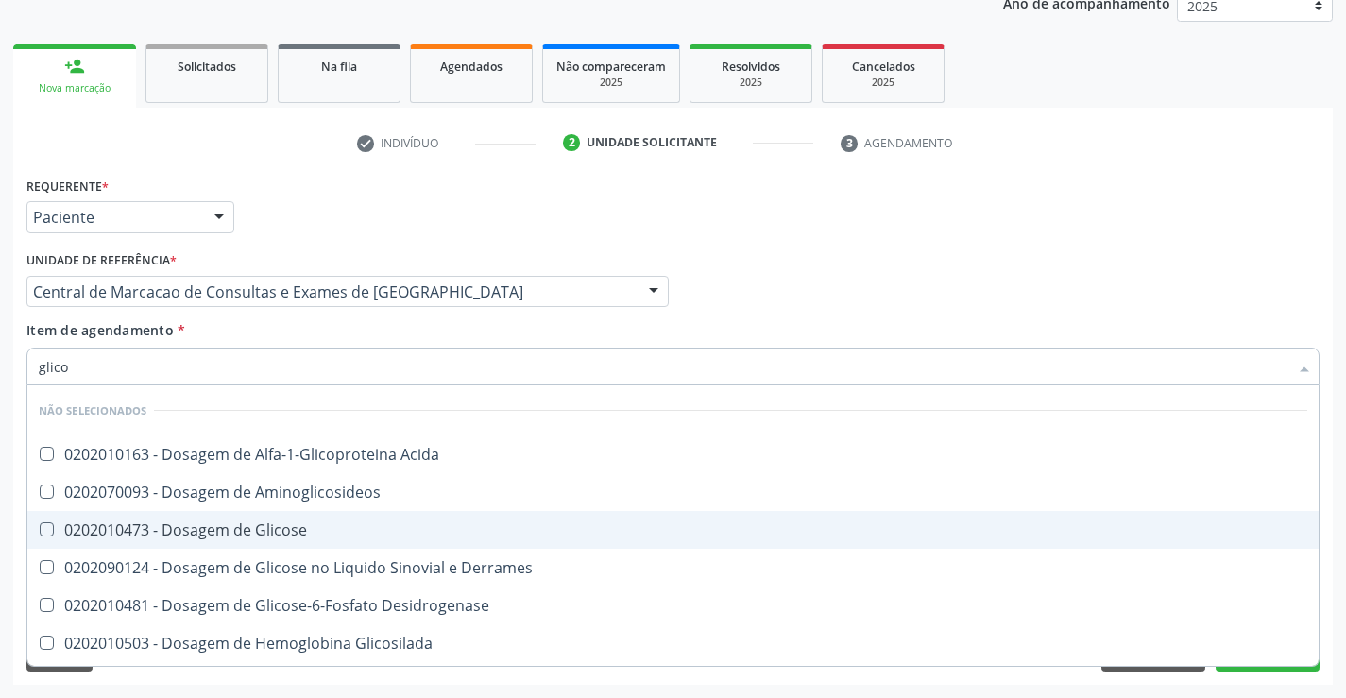
drag, startPoint x: 332, startPoint y: 529, endPoint x: 344, endPoint y: 444, distance: 85.9
click at [332, 530] on div "0202010473 - Dosagem de Glicose" at bounding box center [673, 529] width 1269 height 15
checkbox Glicose "true"
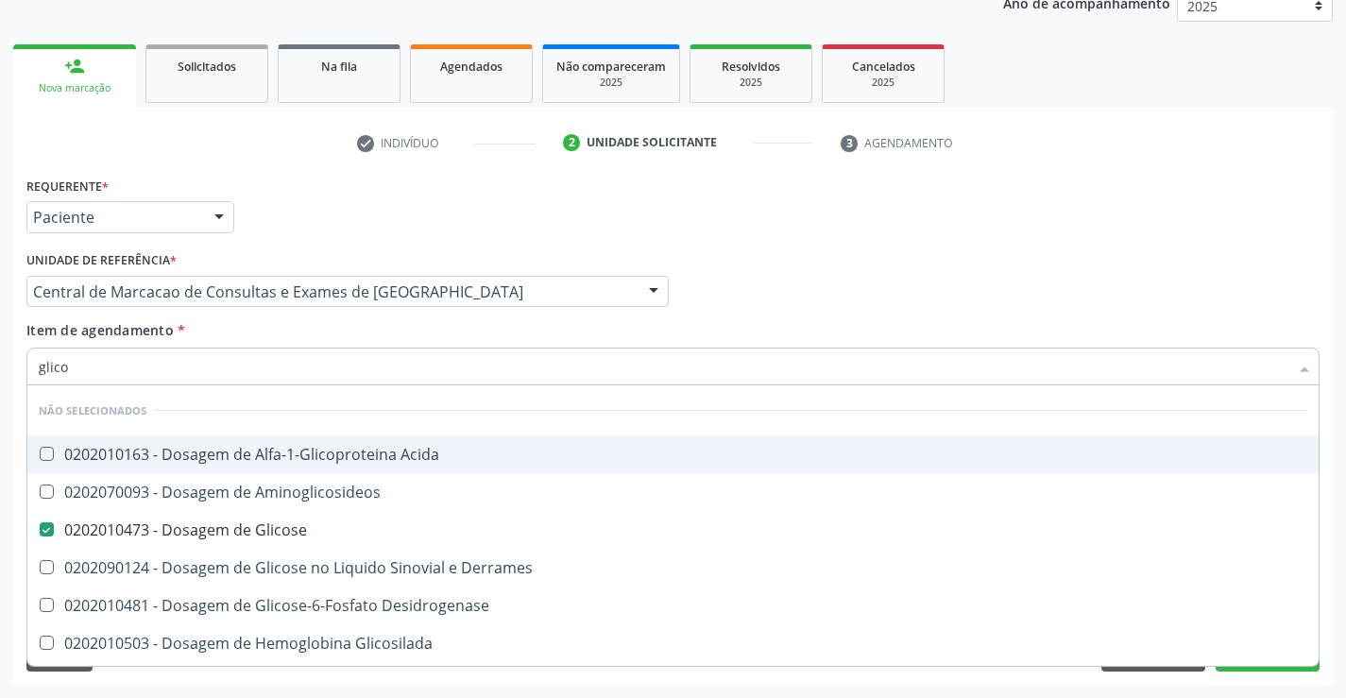
click at [336, 341] on div "Item de agendamento * glico Desfazer seleção Não selecionados 0202010163 - Dosa…" at bounding box center [672, 350] width 1293 height 60
checkbox Acida "true"
checkbox Aminoglicosideos "true"
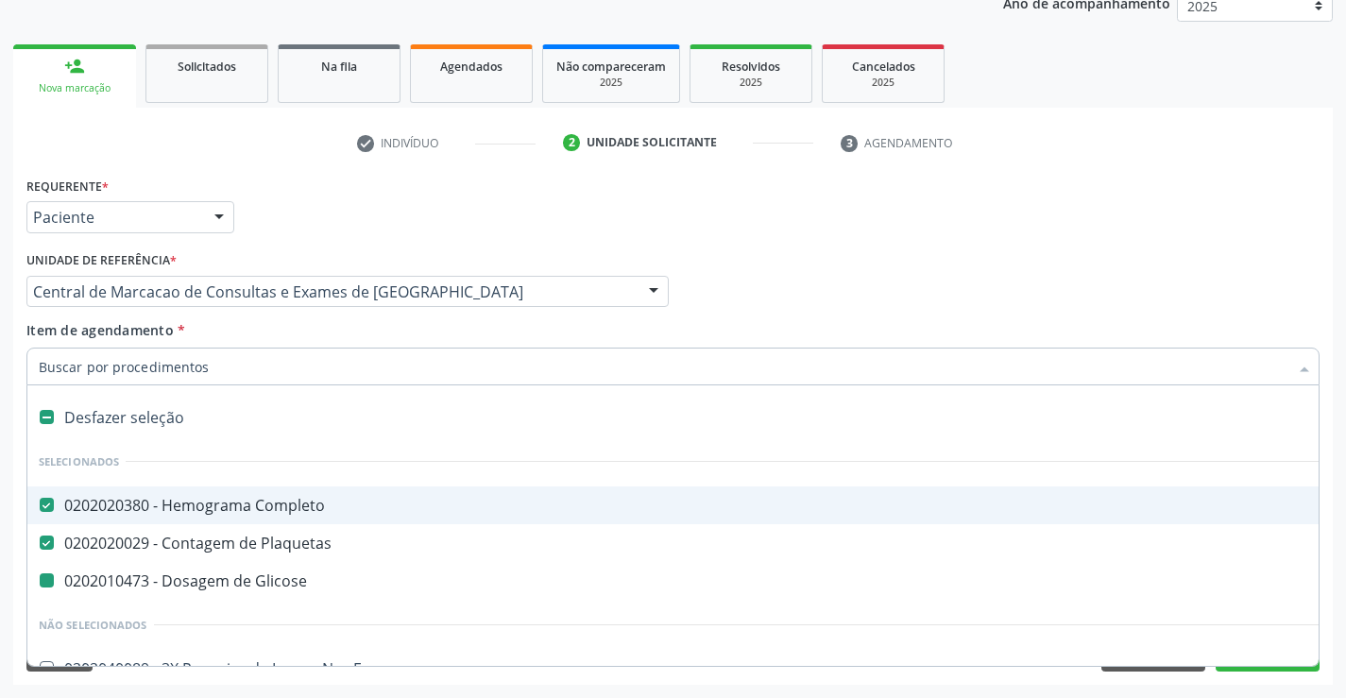
type input "u"
checkbox Glicose "false"
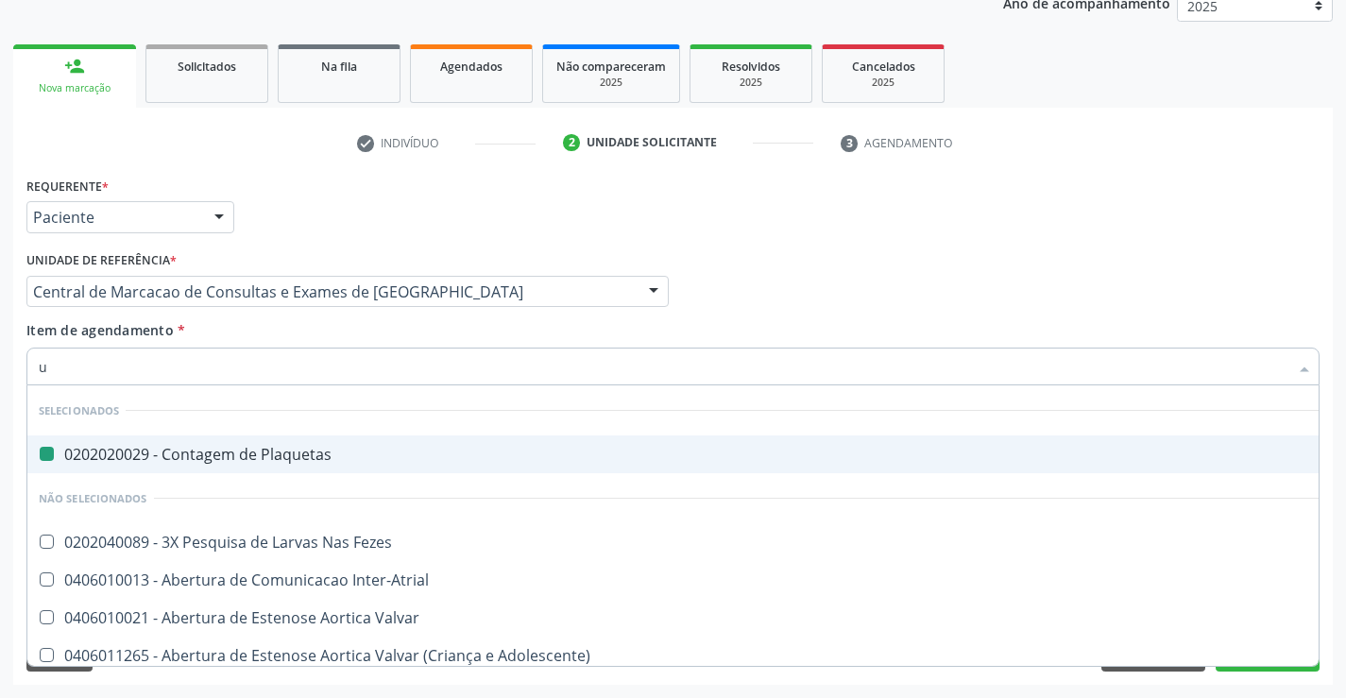
type input "ur"
checkbox Plaquetas "false"
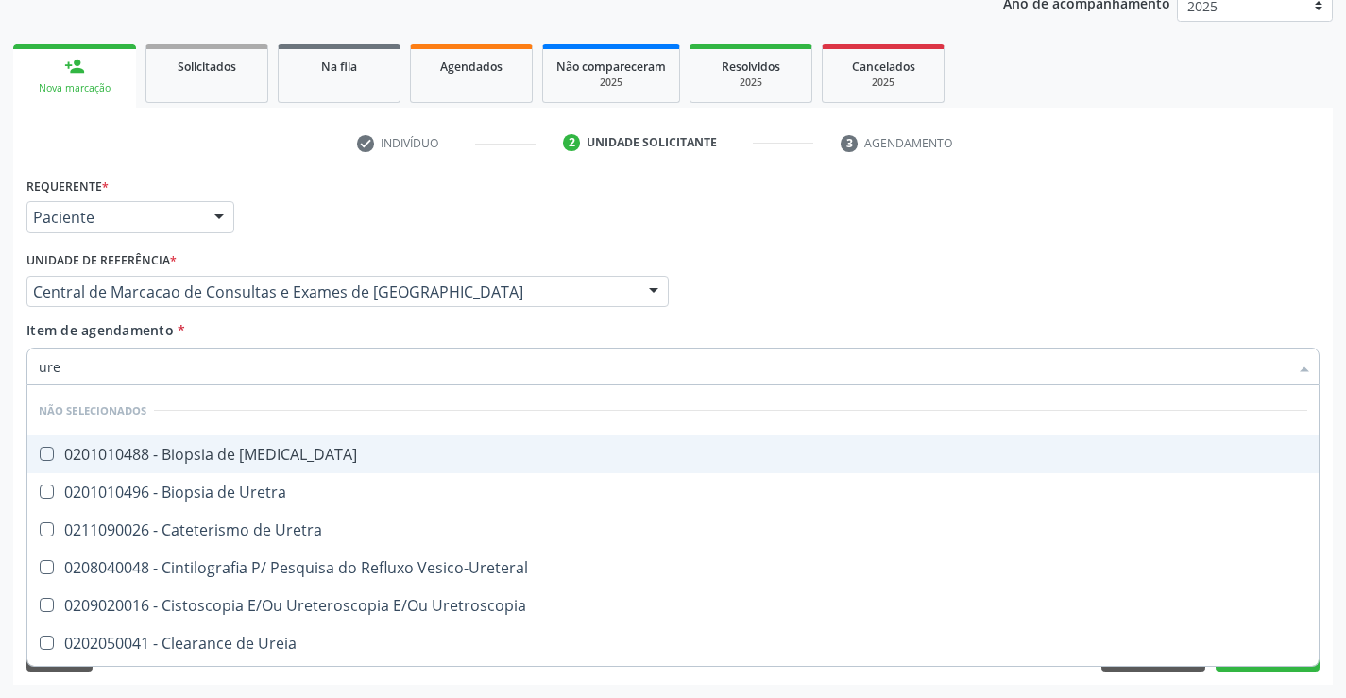
type input "urei"
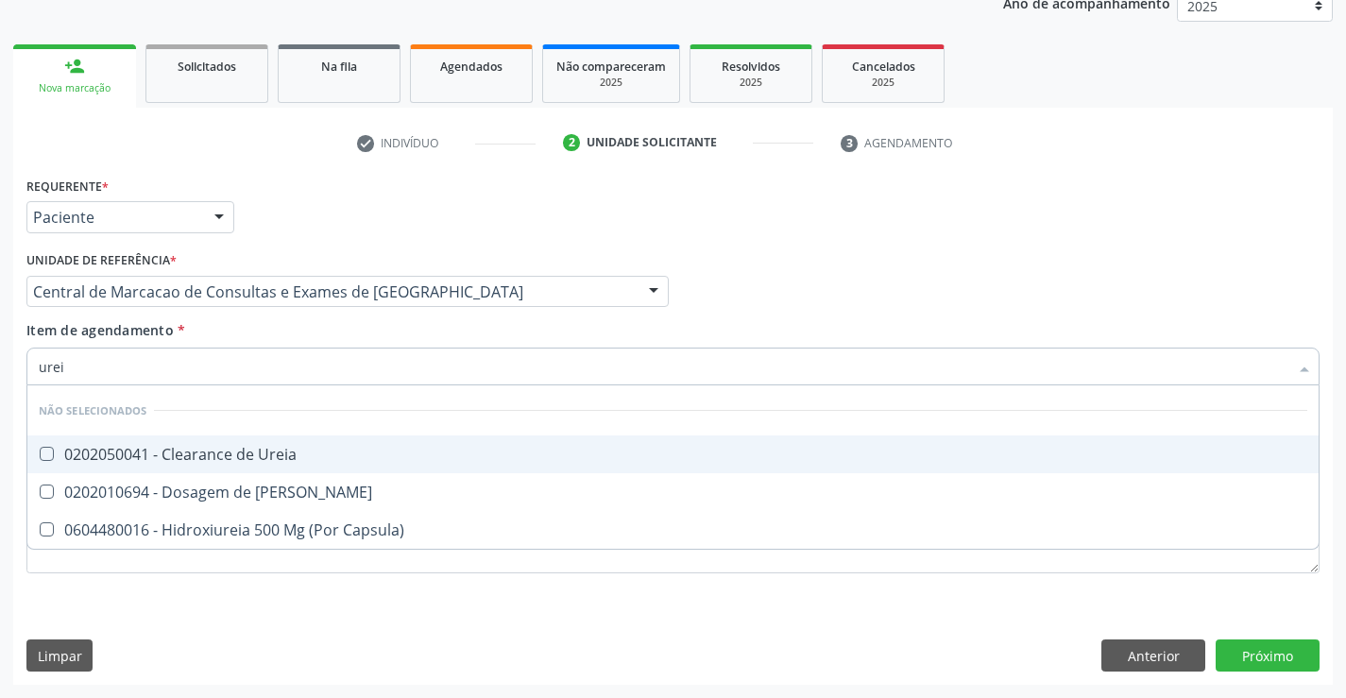
click at [336, 481] on span "0202010694 - Dosagem de [PERSON_NAME]" at bounding box center [672, 492] width 1291 height 38
checkbox Ureia "true"
click at [341, 334] on div "Item de agendamento * urei Desfazer seleção Não selecionados 0202050041 - Clear…" at bounding box center [672, 350] width 1293 height 60
checkbox Ureia "true"
checkbox Capsula\) "true"
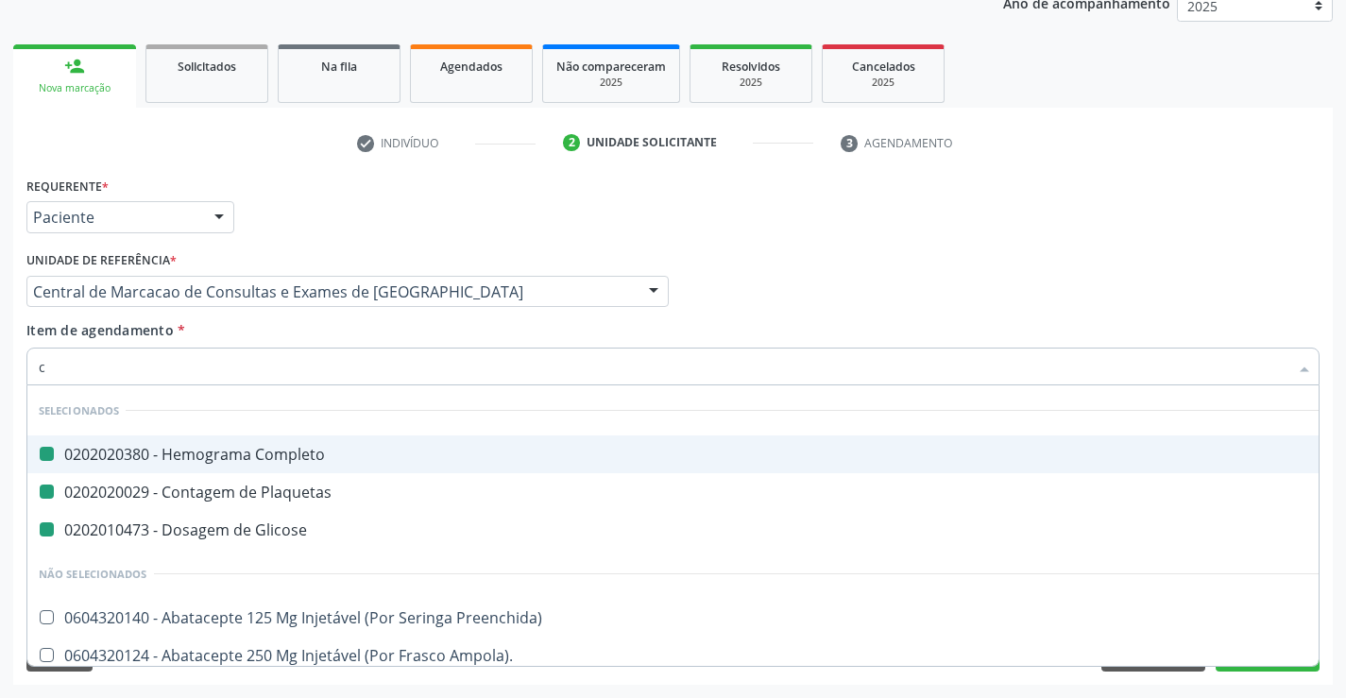
type input "cr"
checkbox Completo "false"
checkbox Glicose "false"
checkbox Plaquetas "false"
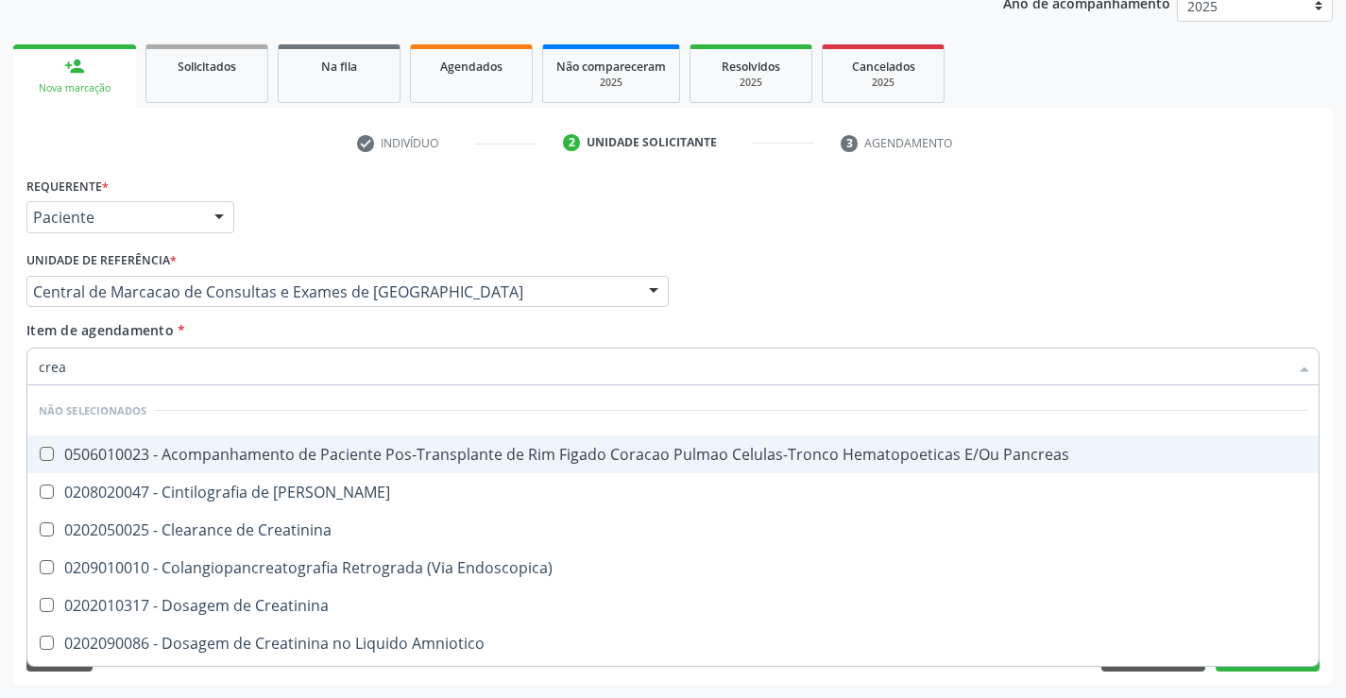
type input "creat"
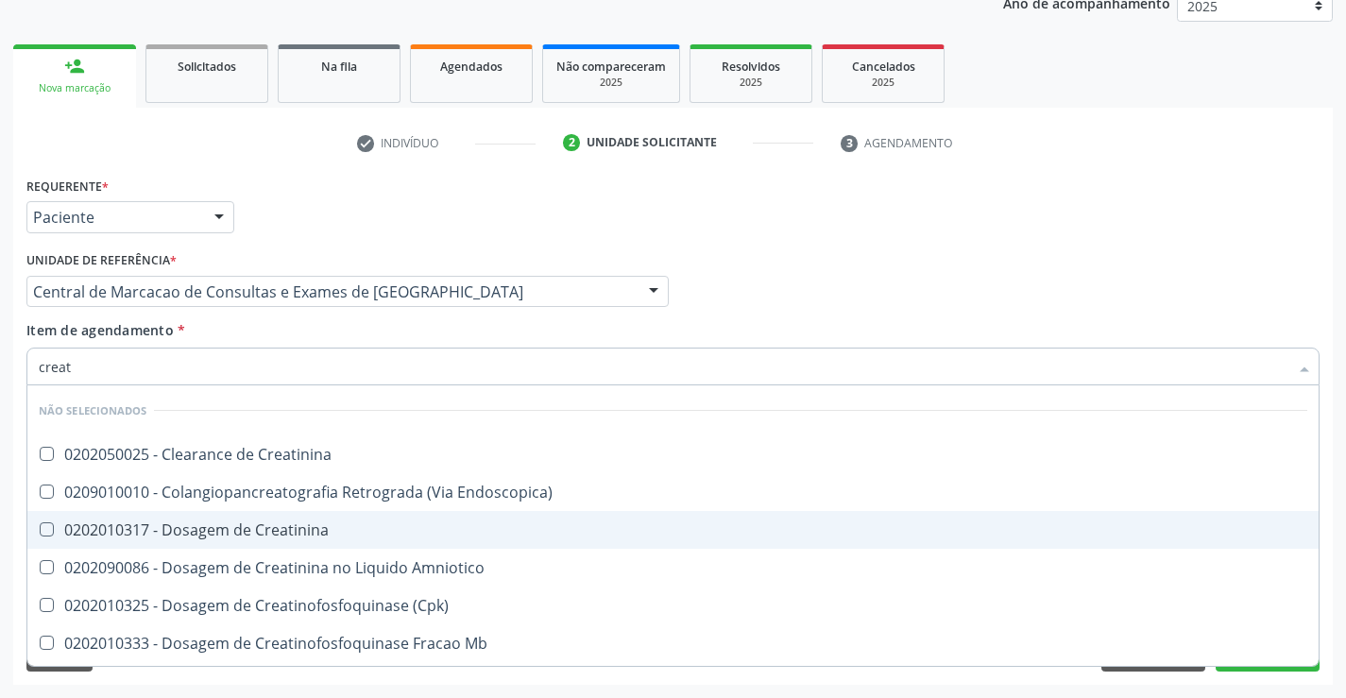
click at [333, 523] on div "0202010317 - Dosagem de Creatinina" at bounding box center [673, 529] width 1269 height 15
checkbox Creatinina "true"
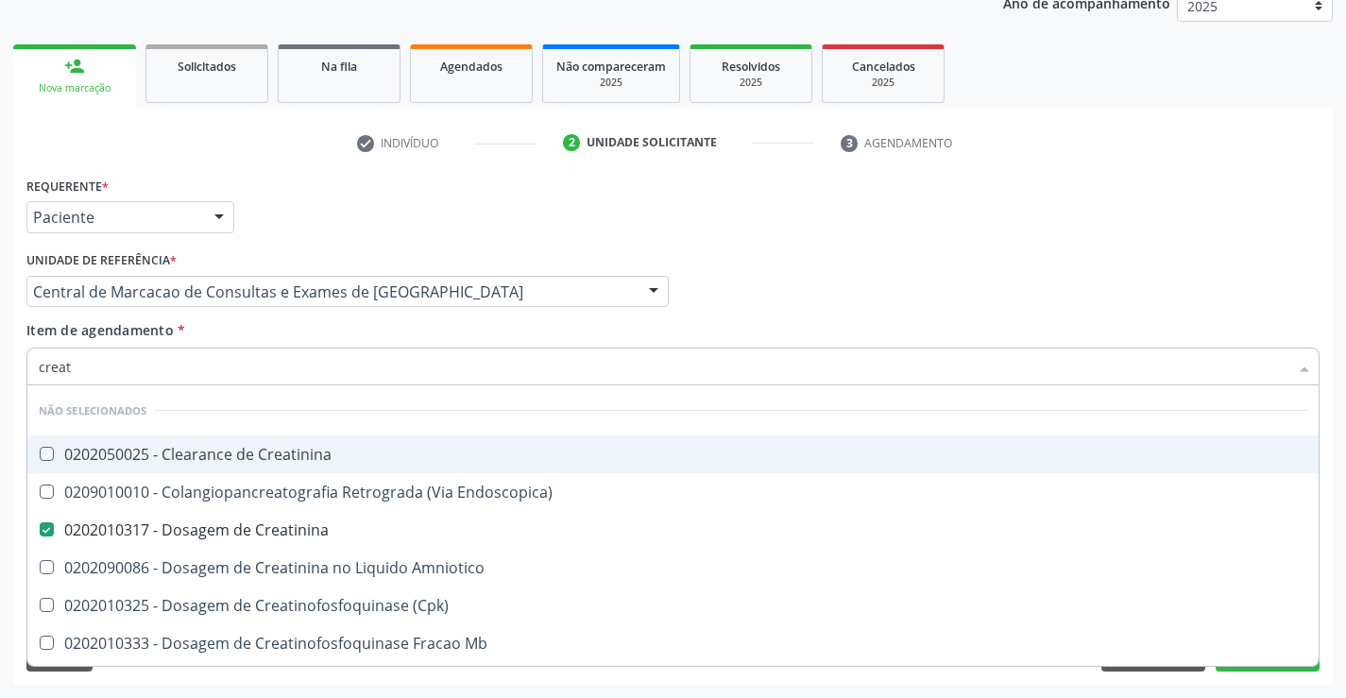
click at [299, 329] on div "Item de agendamento * creat Desfazer seleção Não selecionados 0202050025 - Clea…" at bounding box center [672, 350] width 1293 height 60
checkbox Creatinina "true"
checkbox Endoscopica\) "true"
checkbox \(Cpk\) "true"
checkbox Amniotico "true"
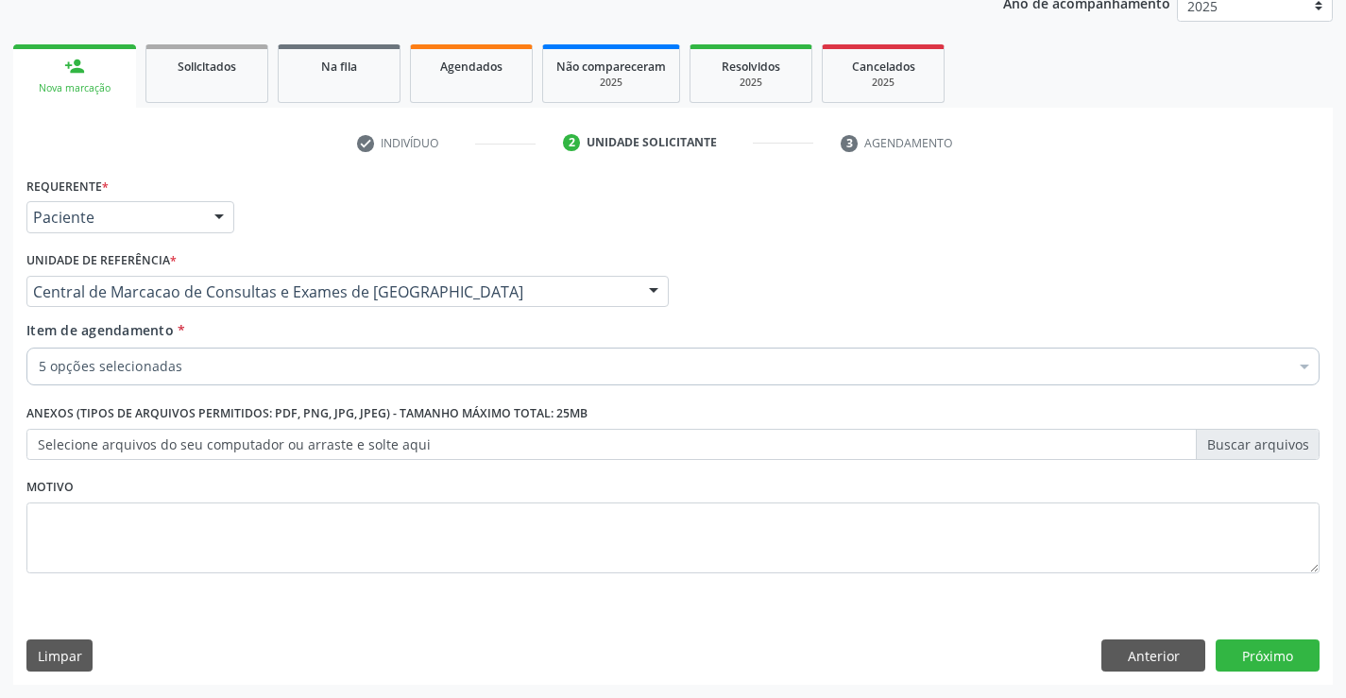
click at [295, 381] on div "5 opções selecionadas" at bounding box center [672, 367] width 1293 height 38
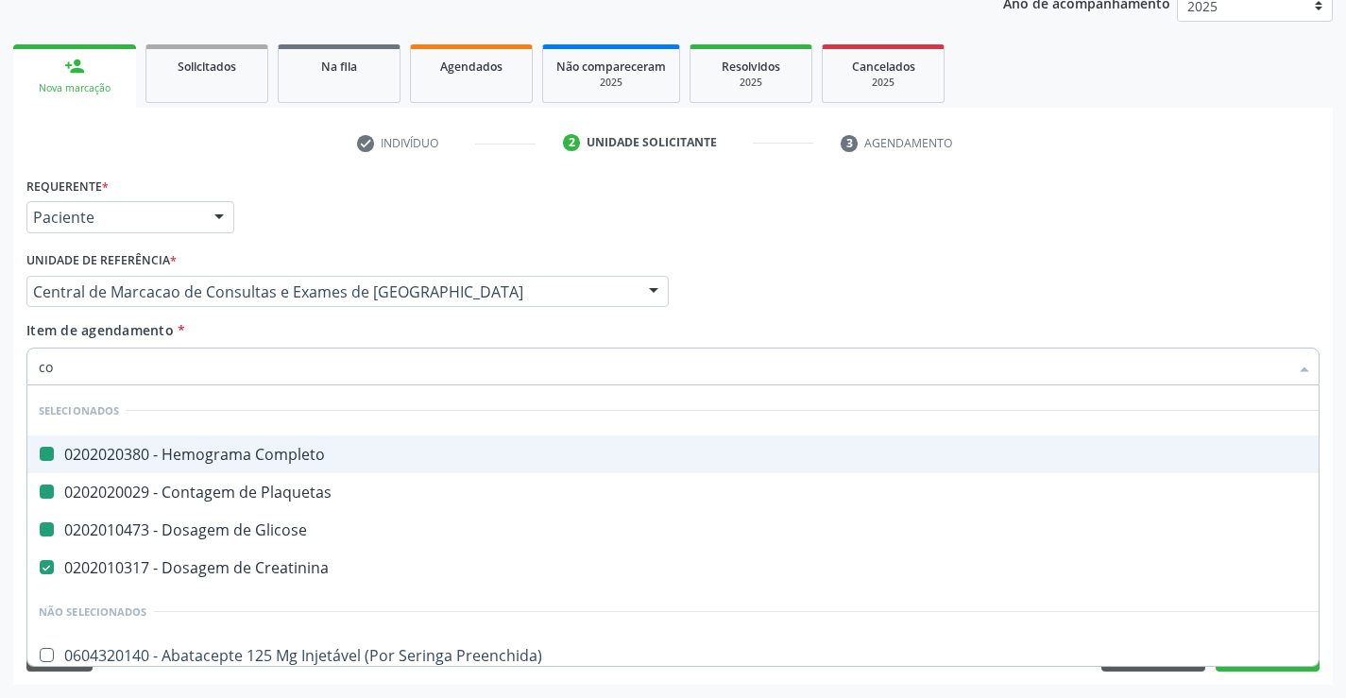
type input "col"
checkbox Completo "false"
checkbox Glicose "false"
checkbox Plaquetas "false"
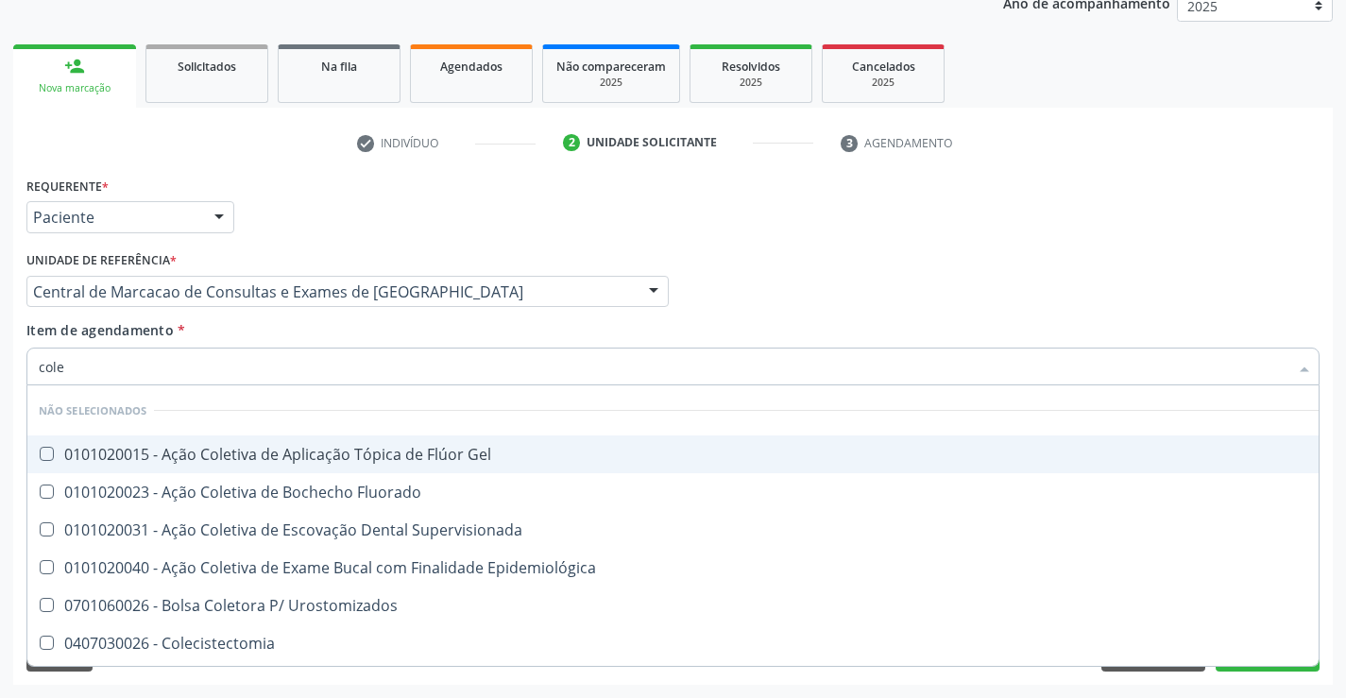
type input "coles"
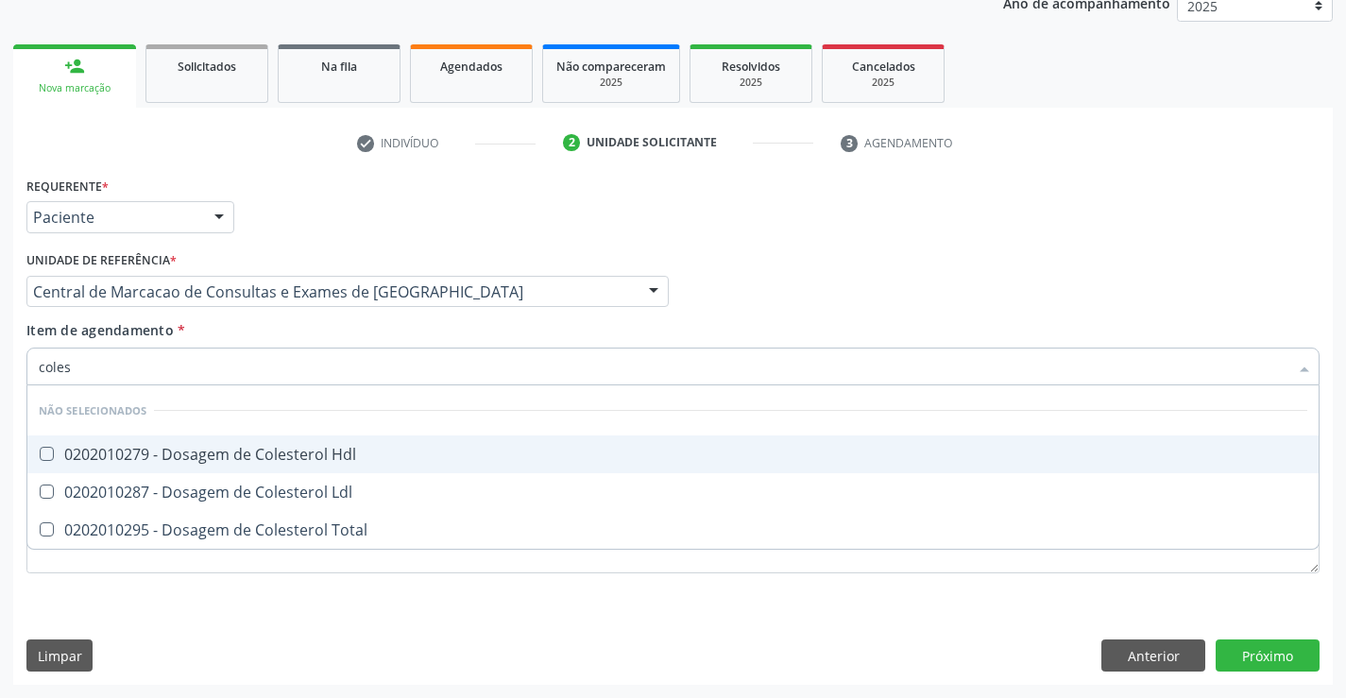
click at [331, 443] on span "0202010279 - Dosagem de Colesterol Hdl" at bounding box center [672, 454] width 1291 height 38
checkbox Hdl "true"
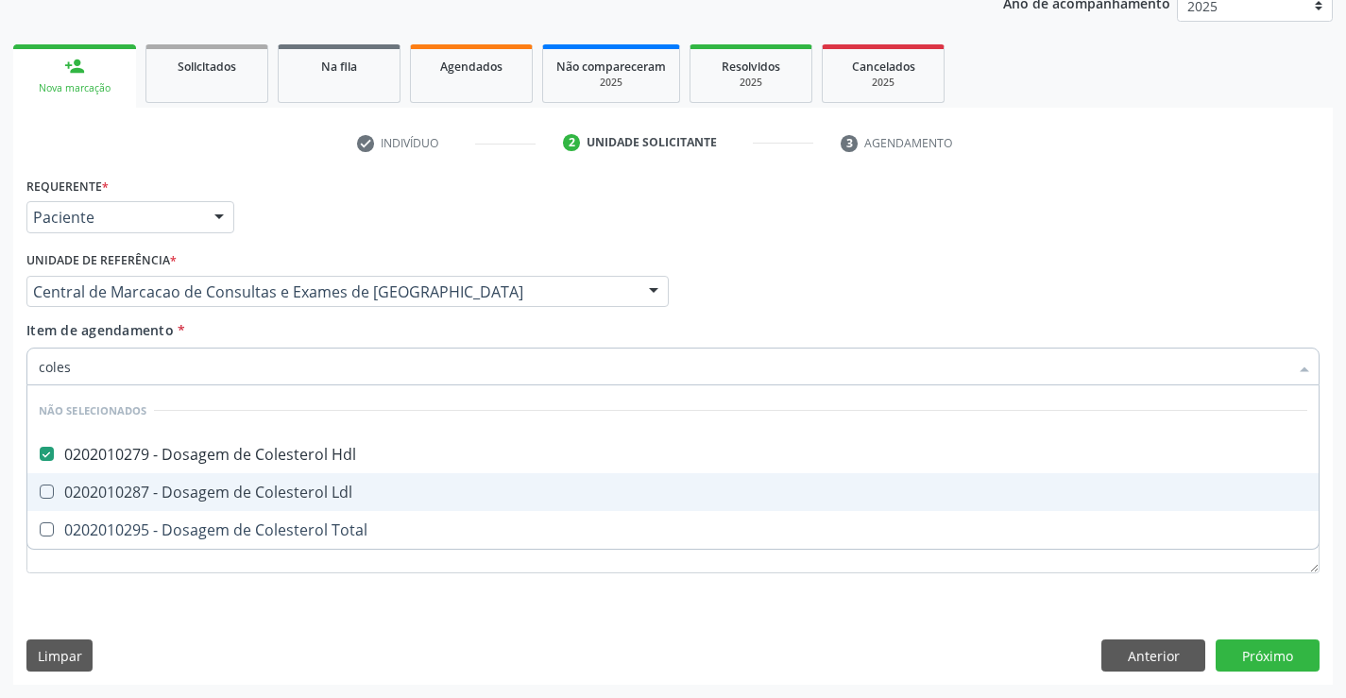
drag, startPoint x: 331, startPoint y: 477, endPoint x: 339, endPoint y: 537, distance: 60.1
click at [333, 482] on span "0202010287 - Dosagem de Colesterol Ldl" at bounding box center [672, 492] width 1291 height 38
checkbox Ldl "true"
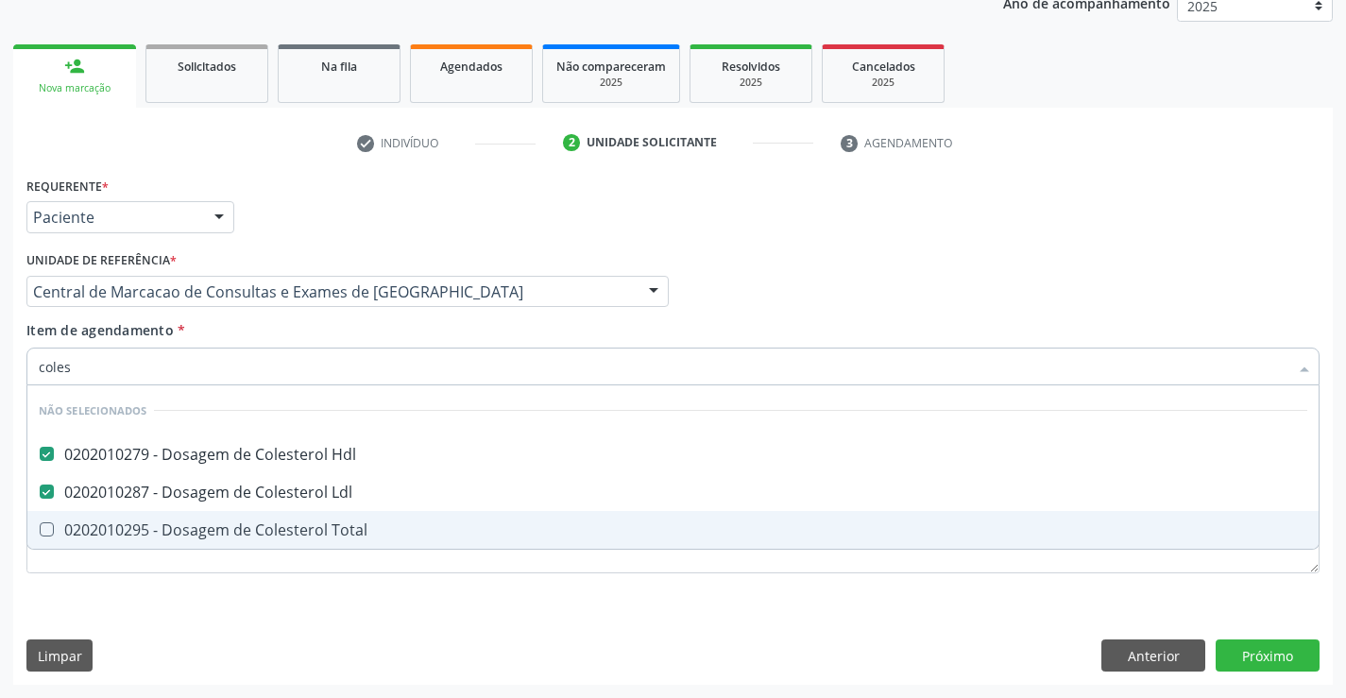
click at [339, 537] on div "0202010295 - Dosagem de Colesterol Total" at bounding box center [673, 529] width 1269 height 15
checkbox Total "true"
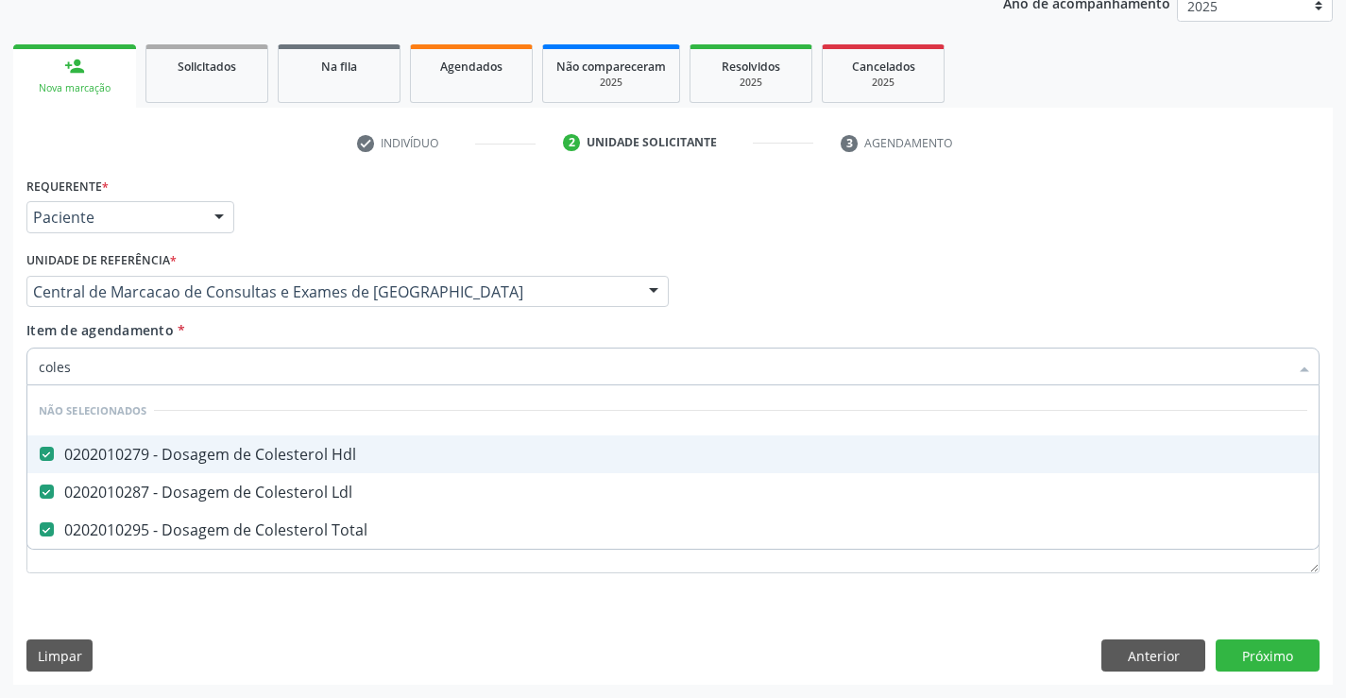
click at [321, 350] on input "coles" at bounding box center [664, 367] width 1250 height 38
click at [317, 382] on input "coles" at bounding box center [664, 367] width 1250 height 38
click at [331, 329] on div "Item de agendamento * coles Desfazer seleção Não selecionados 0202010279 - Dosa…" at bounding box center [672, 350] width 1293 height 60
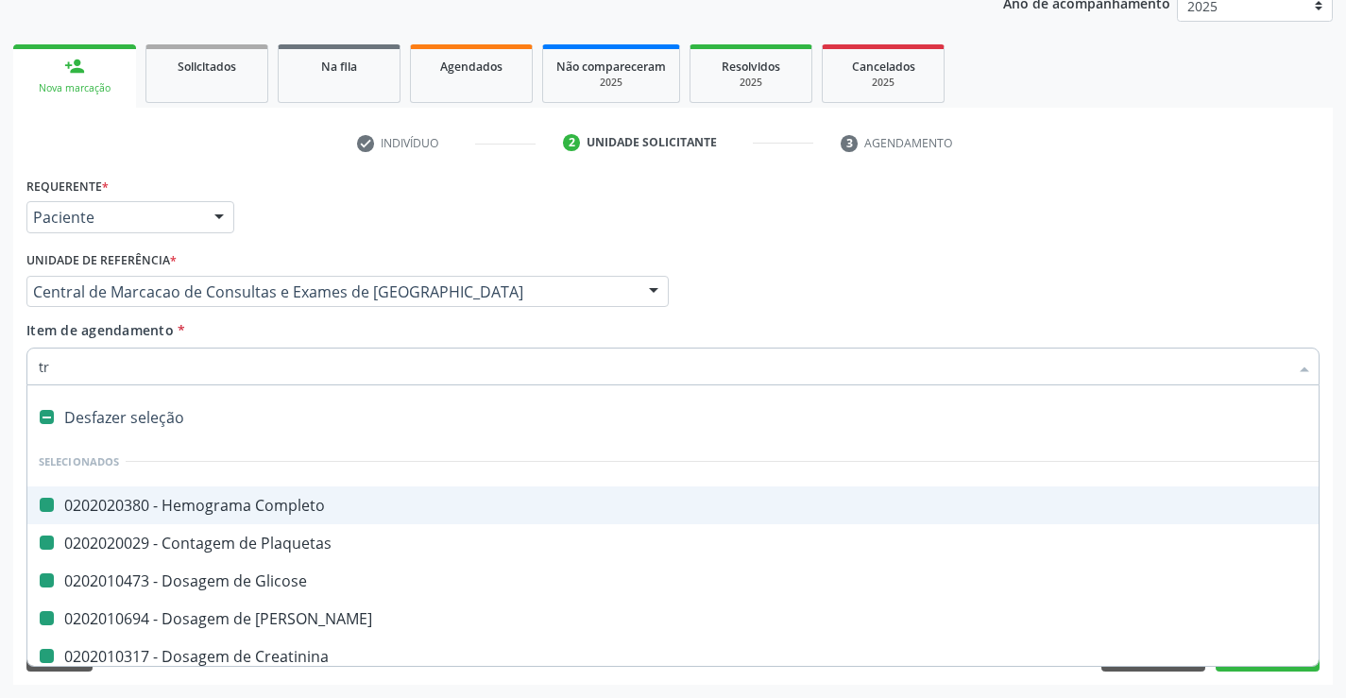
type input "tri"
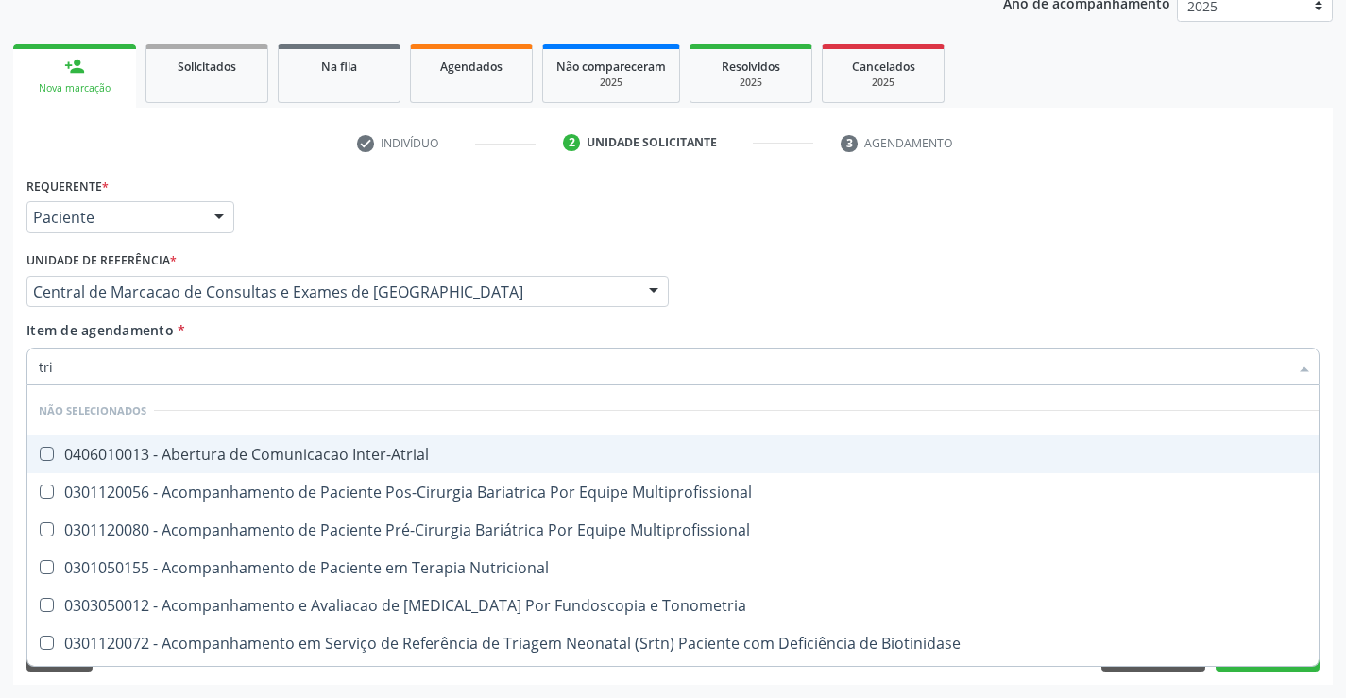
checkbox Inter-Atrial "false"
checkbox Multiprofissional "false"
checkbox Nutricional "false"
checkbox Tonometria "false"
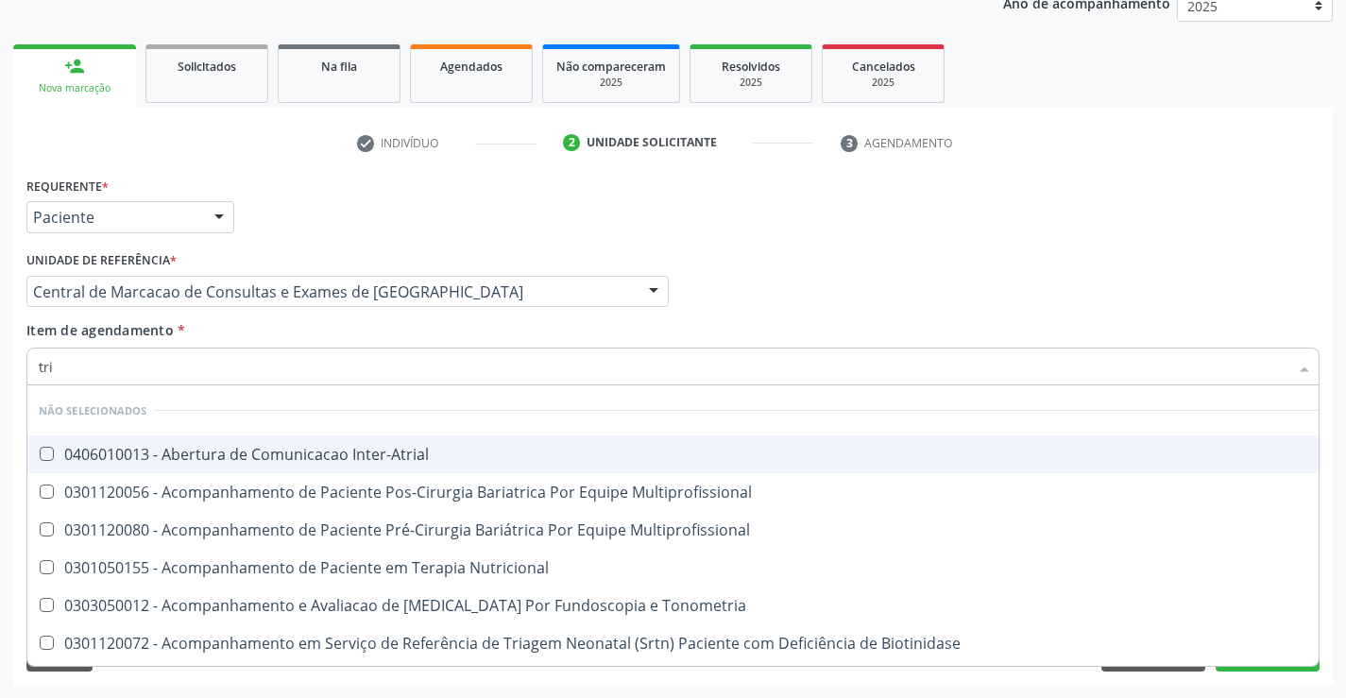
checkbox Biotinidase "false"
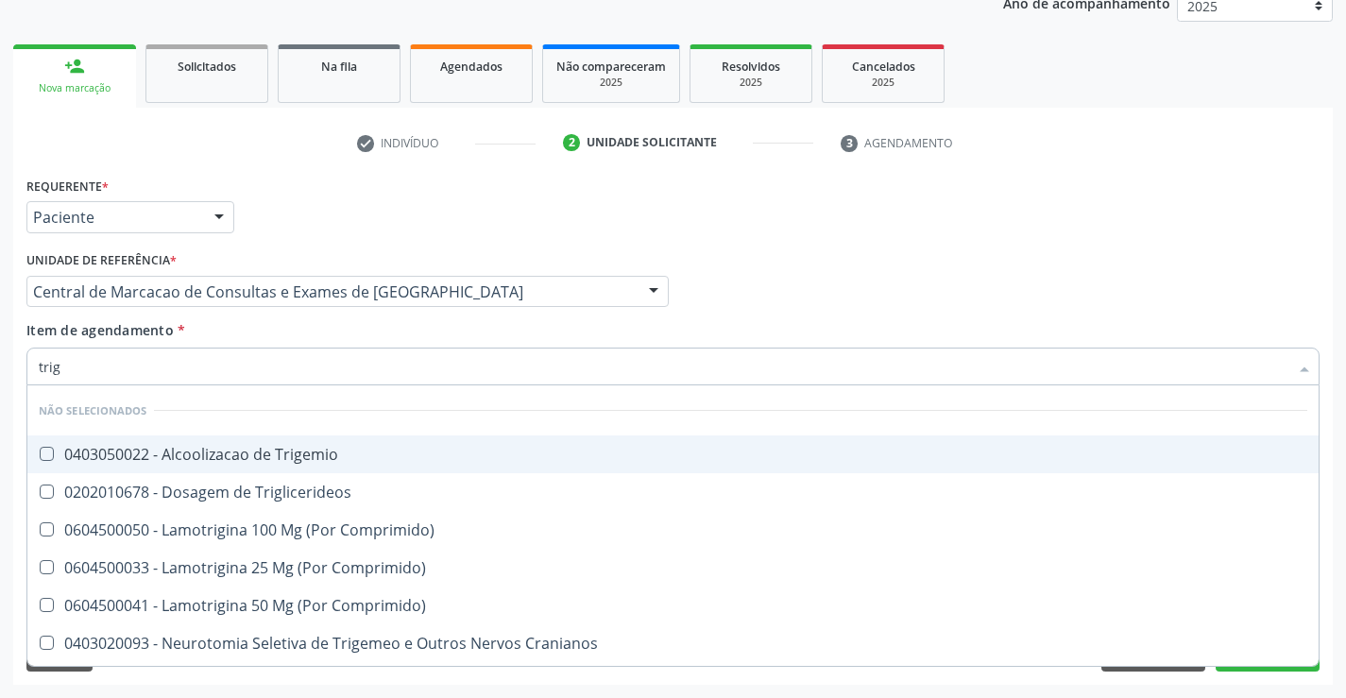
type input "trigl"
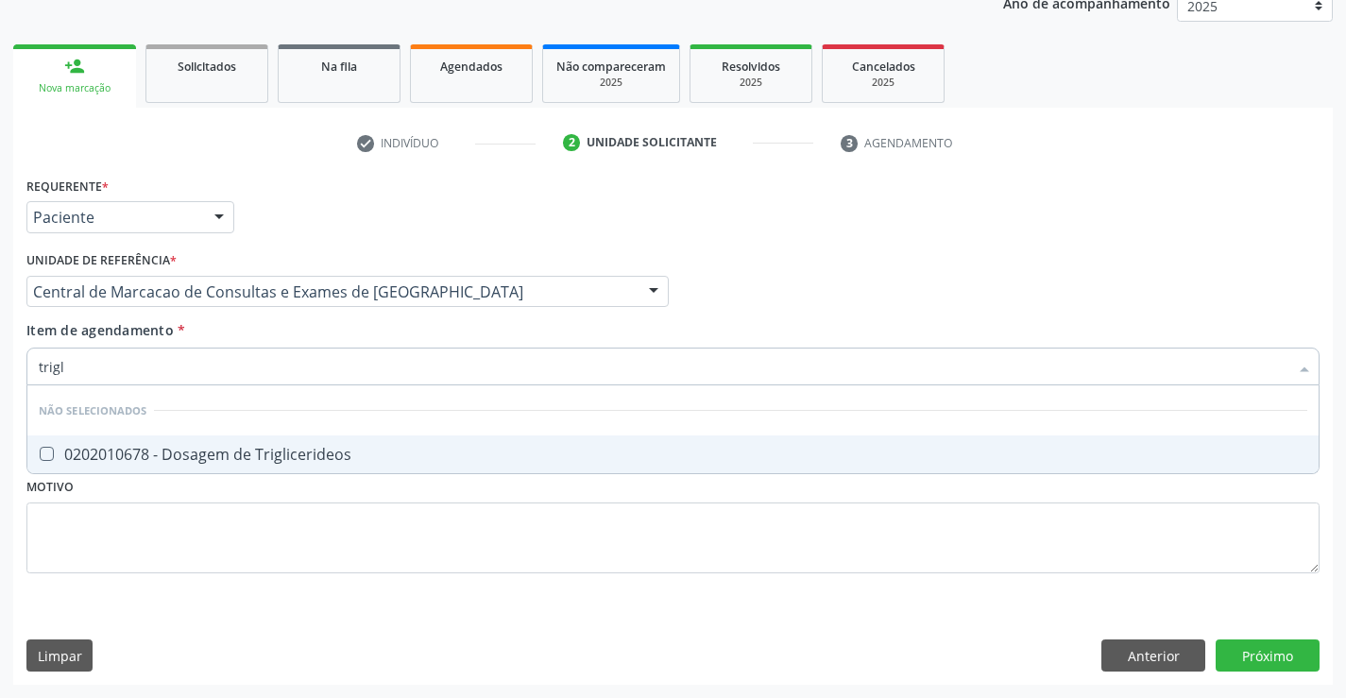
click at [318, 435] on li "Não selecionados" at bounding box center [672, 410] width 1291 height 50
click at [316, 451] on div "0202010678 - Dosagem de Triglicerideos" at bounding box center [673, 454] width 1269 height 15
checkbox Triglicerideos "true"
click at [311, 336] on div "Item de agendamento * trigl Desfazer seleção Não selecionados 0202010678 - Dosa…" at bounding box center [672, 350] width 1293 height 60
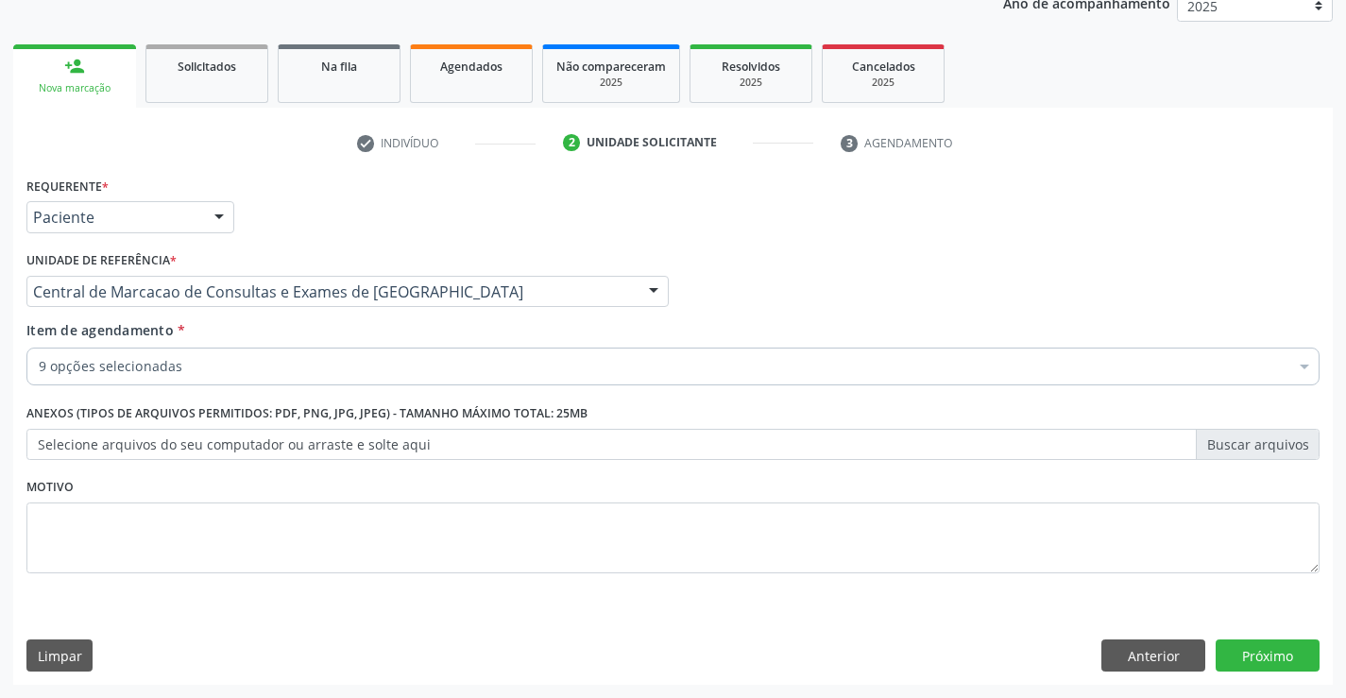
click at [285, 378] on div "9 opções selecionadas" at bounding box center [672, 367] width 1293 height 38
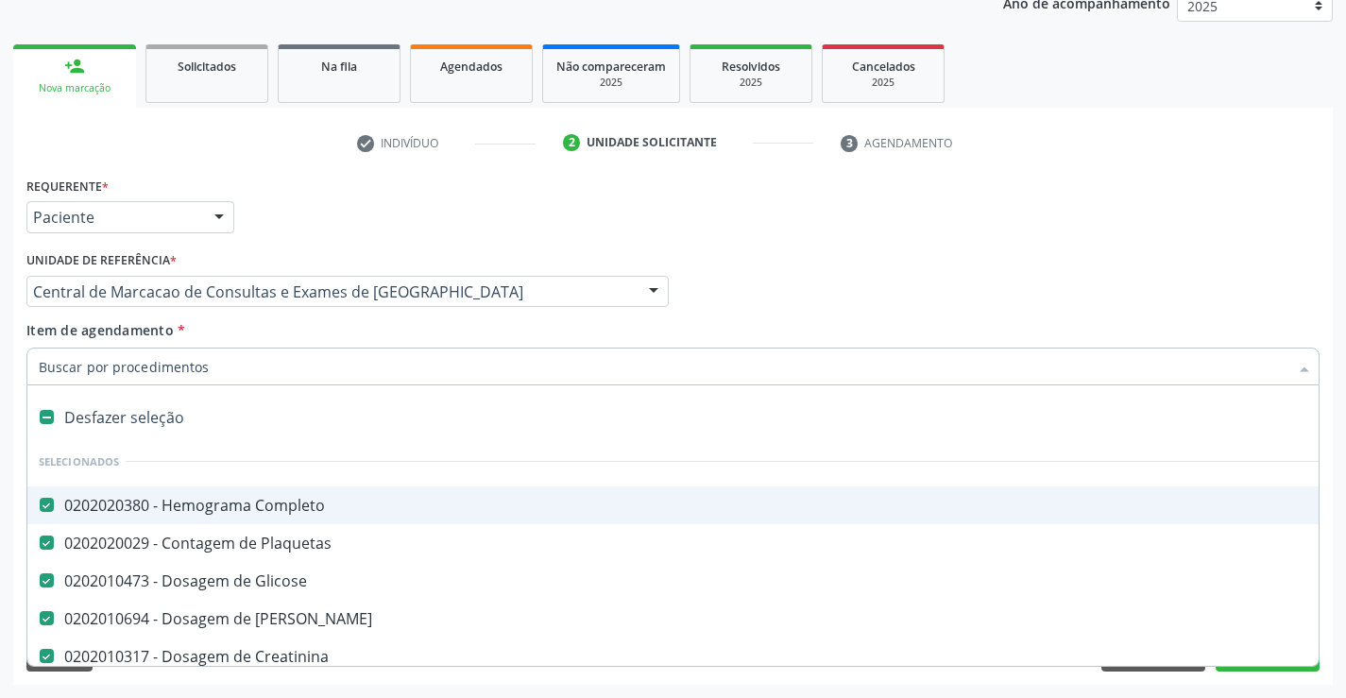
type input "t"
checkbox Triglicerideos "false"
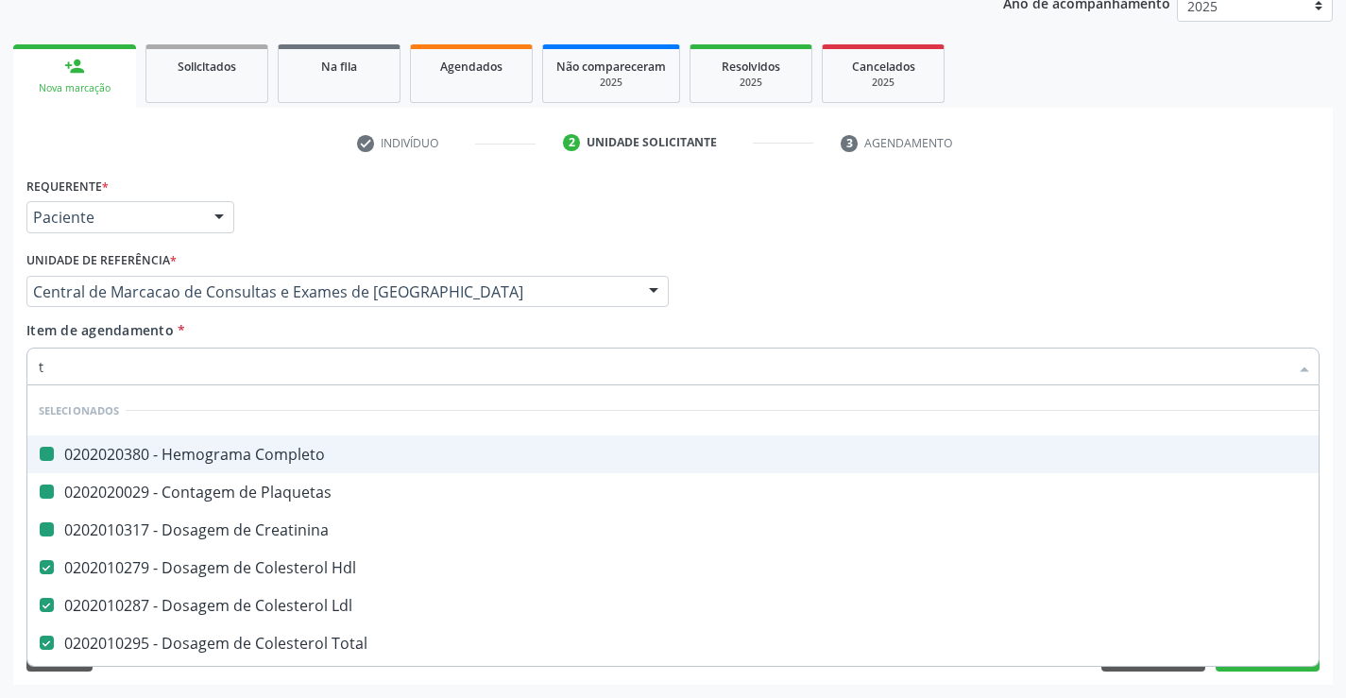
type input "tg"
checkbox Completo "false"
checkbox Plaquetas "false"
checkbox Creatinina "false"
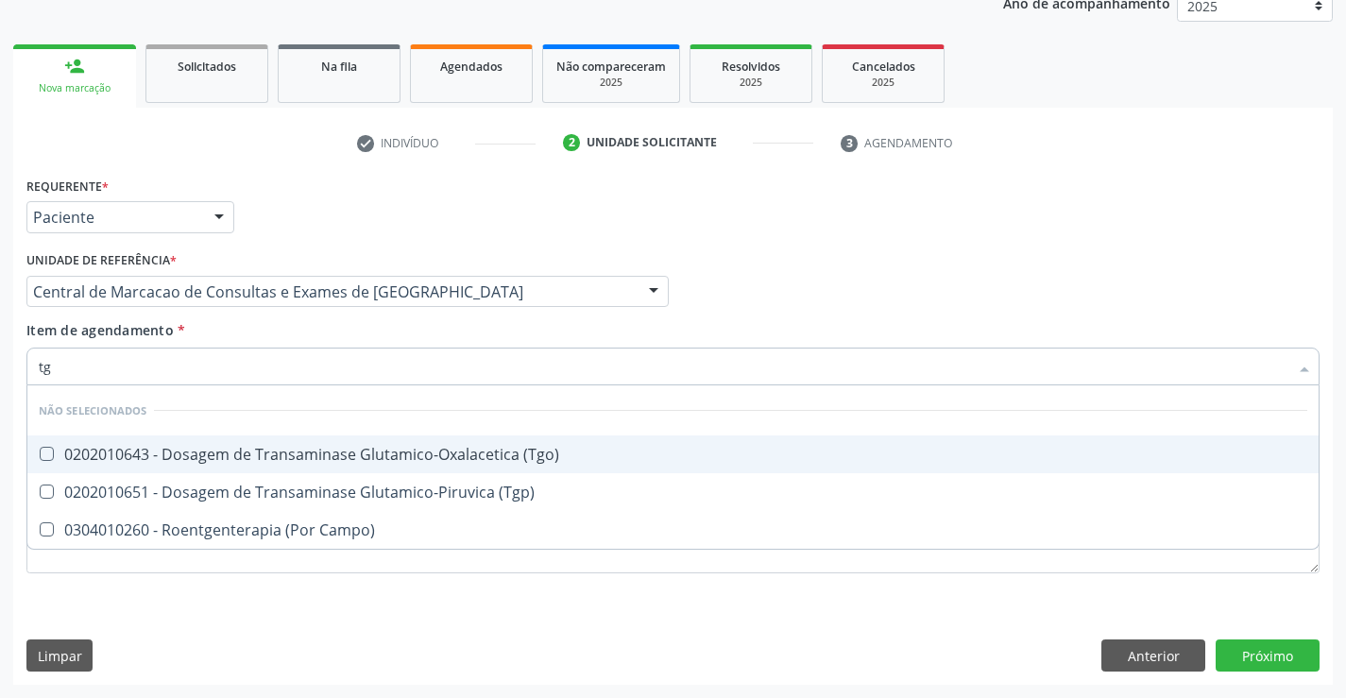
click at [292, 443] on span "0202010643 - Dosagem de Transaminase Glutamico-Oxalacetica (Tgo)" at bounding box center [672, 454] width 1291 height 38
checkbox \(Tgo\) "true"
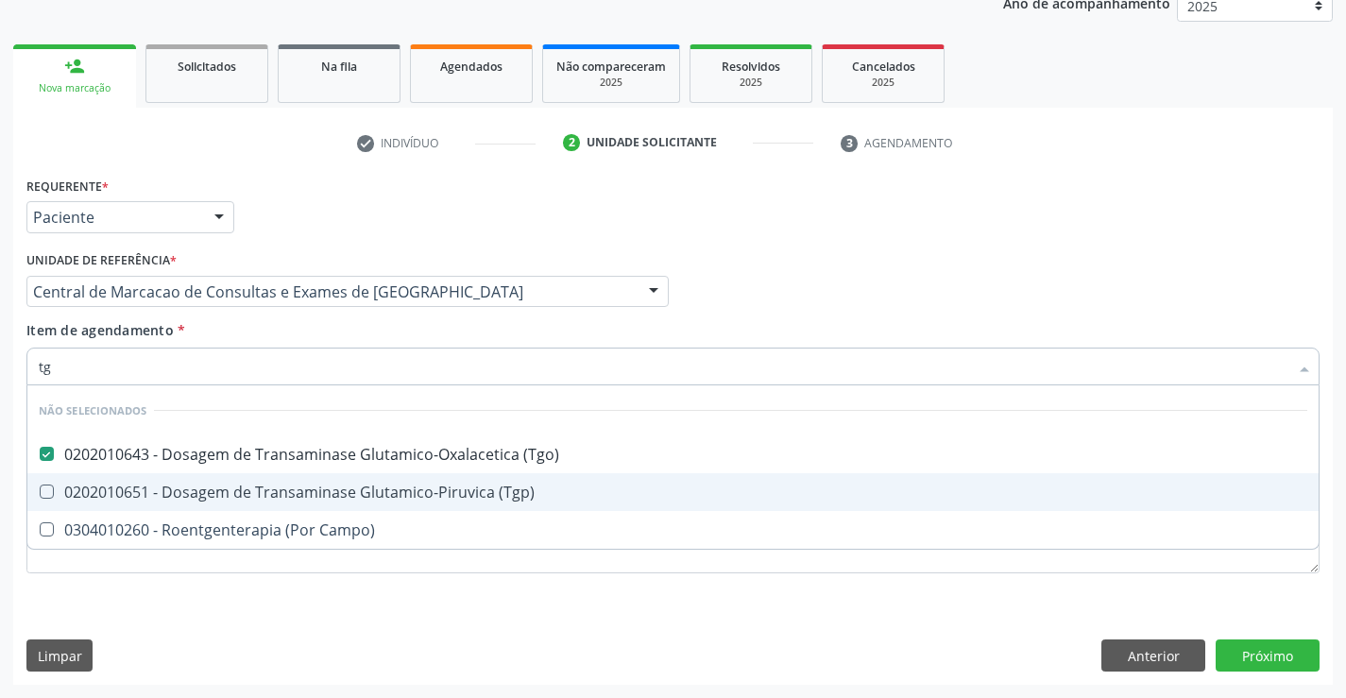
click at [306, 492] on div "0202010651 - Dosagem de Transaminase Glutamico-Piruvica (Tgp)" at bounding box center [673, 492] width 1269 height 15
checkbox \(Tgp\) "true"
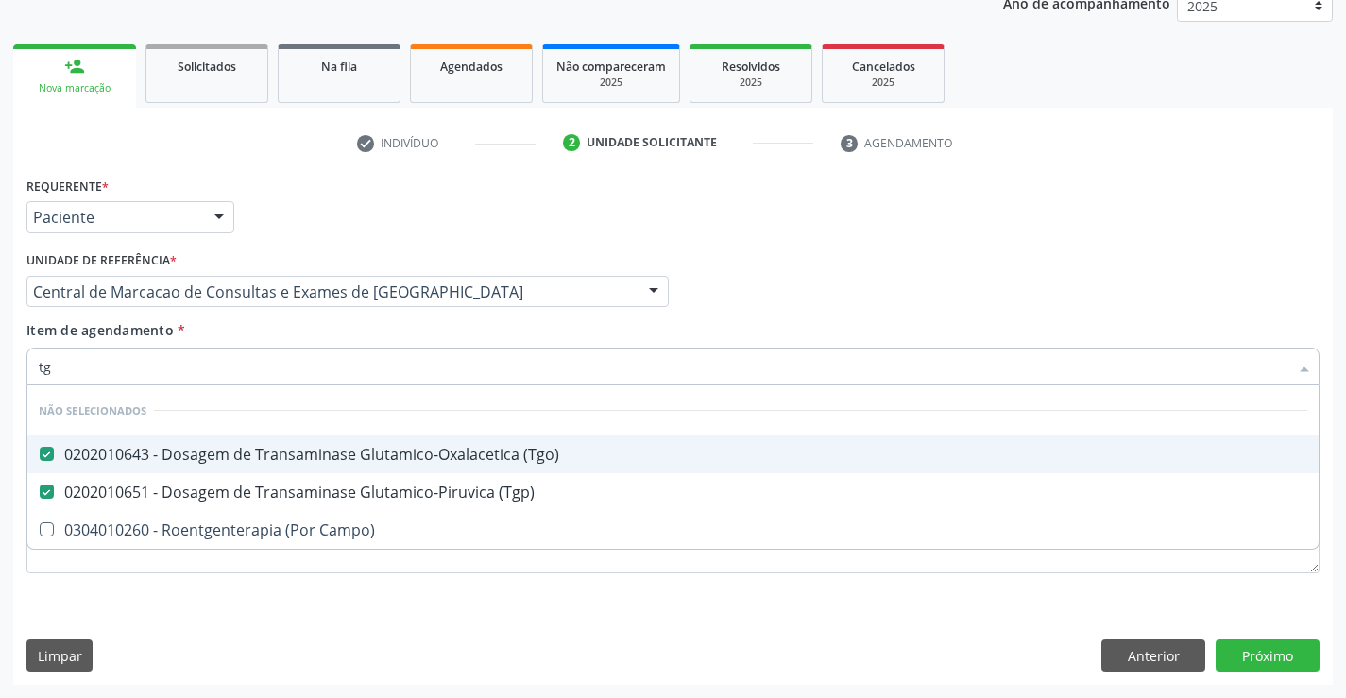
click at [287, 350] on input "tg" at bounding box center [664, 367] width 1250 height 38
click at [310, 332] on div "Item de agendamento * tg Desfazer seleção Não selecionados 0202010643 - Dosagem…" at bounding box center [672, 350] width 1293 height 60
checkbox Campo\) "true"
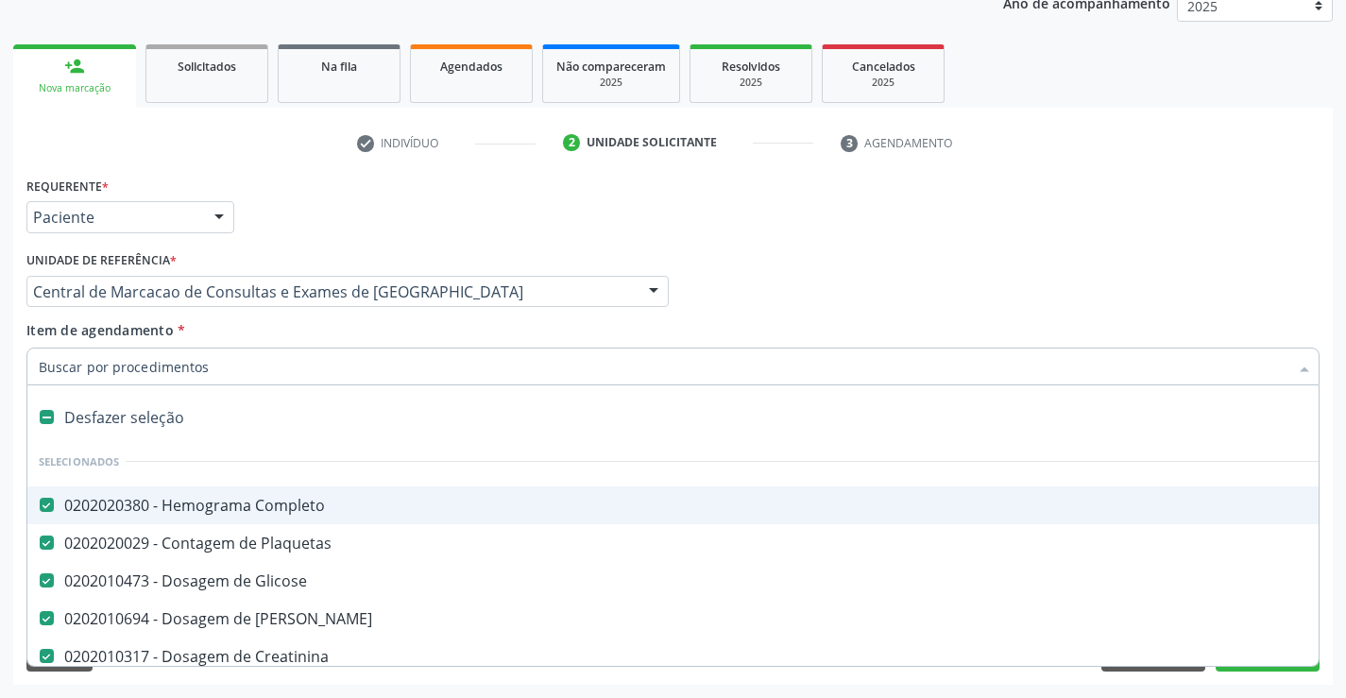
type input "u"
checkbox Hdl "false"
checkbox Ldl "false"
checkbox Total "false"
checkbox Triglicerideos "false"
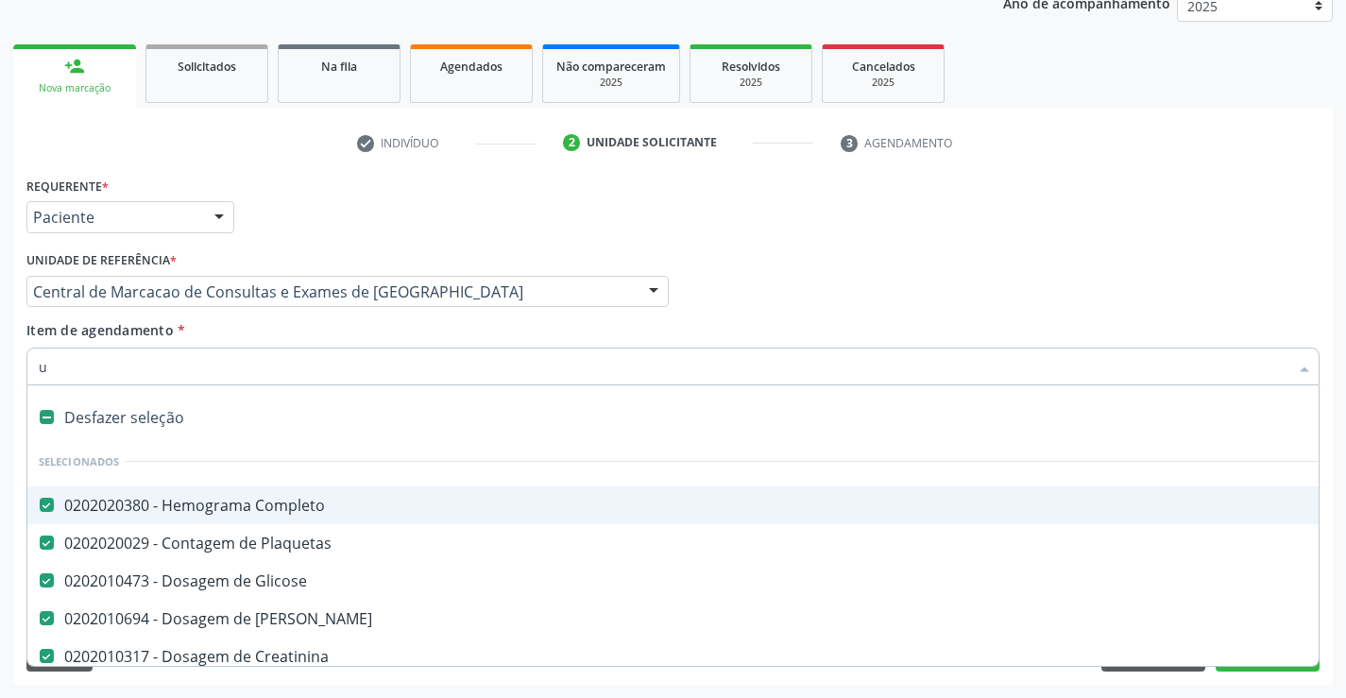
checkbox \(Tgo\) "false"
checkbox \(Tgp\) "false"
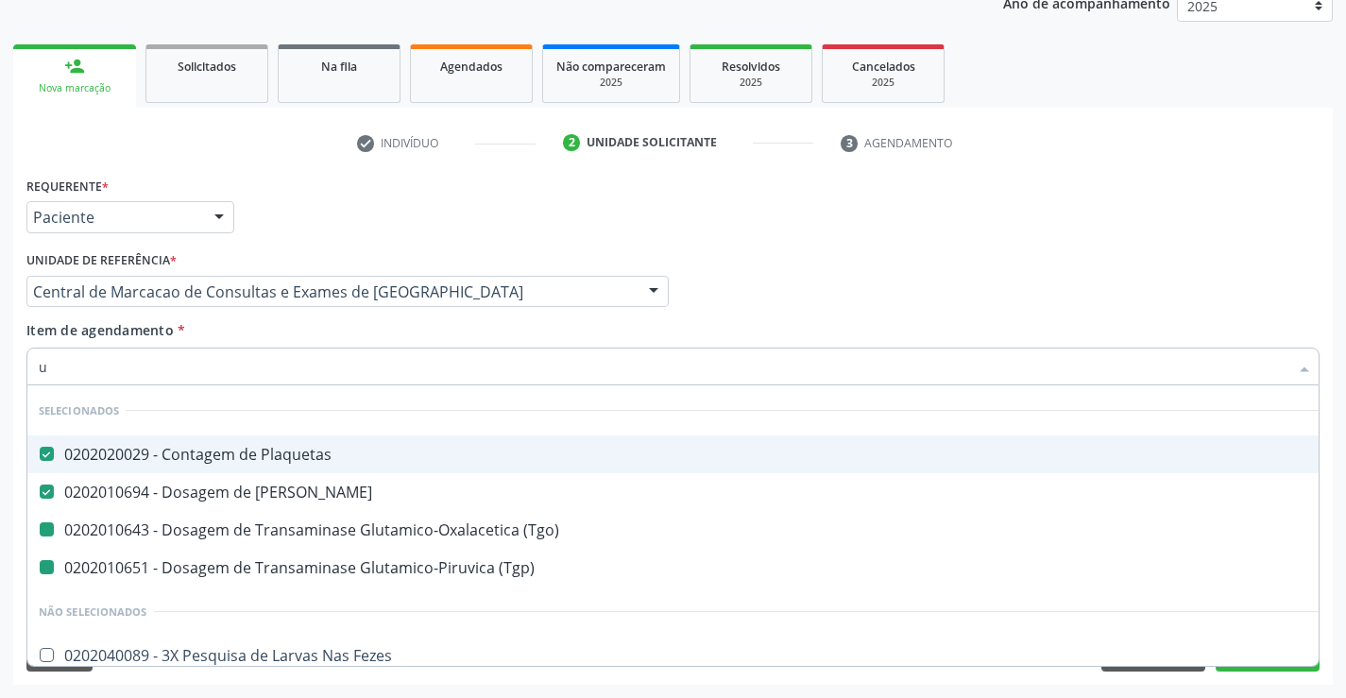
type input "ur"
checkbox \(Tgo\) "false"
checkbox \(Tgp\) "false"
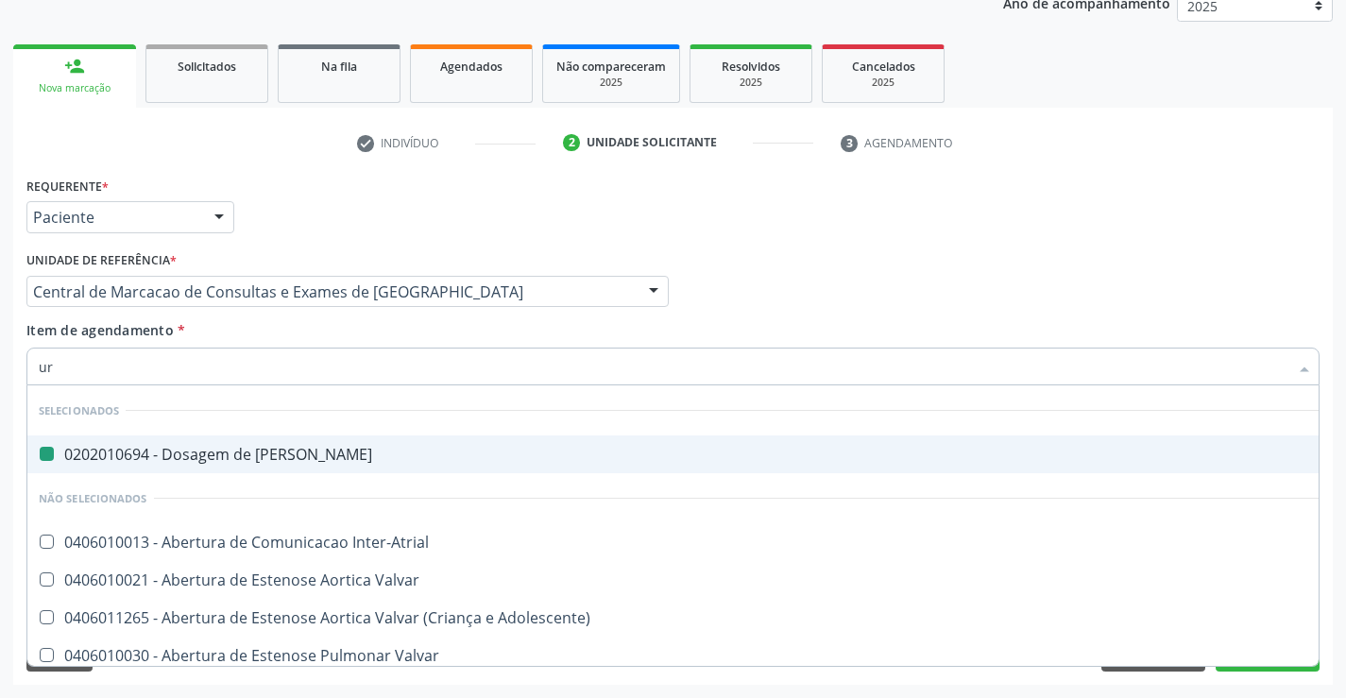
type input "uri"
checkbox Ureia "false"
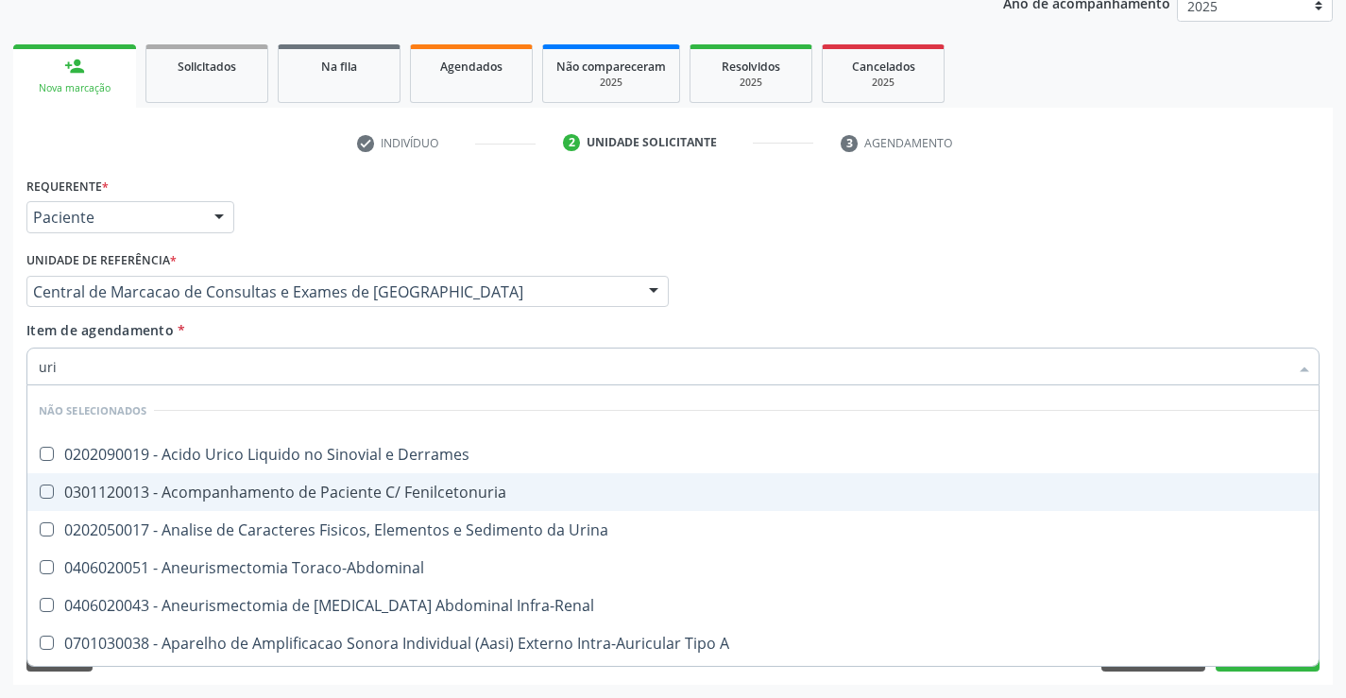
type input "urin"
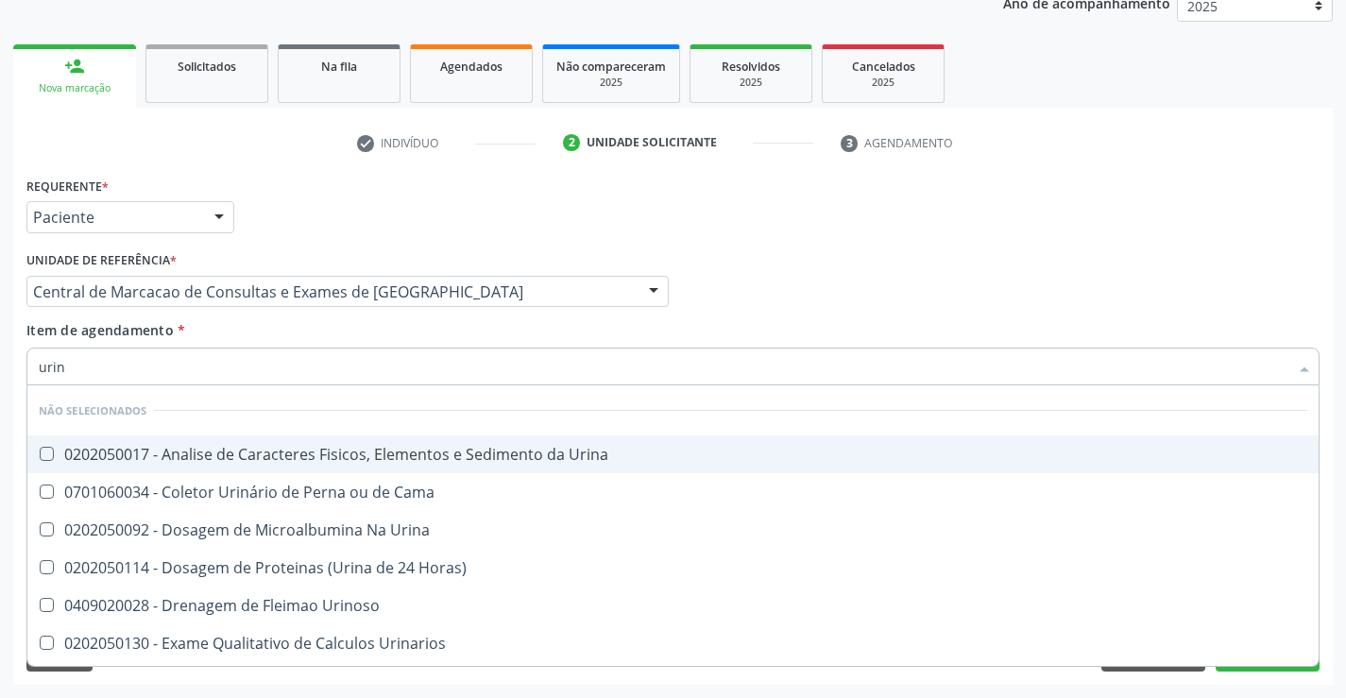
click at [332, 456] on div "0202050017 - Analise de Caracteres Fisicos, Elementos e Sedimento da Urina" at bounding box center [673, 454] width 1269 height 15
checkbox Urina "true"
type input "urin"
click at [337, 333] on div "Item de agendamento * urin Desfazer seleção Não selecionados 0202050017 - Anali…" at bounding box center [672, 350] width 1293 height 60
checkbox Urina "true"
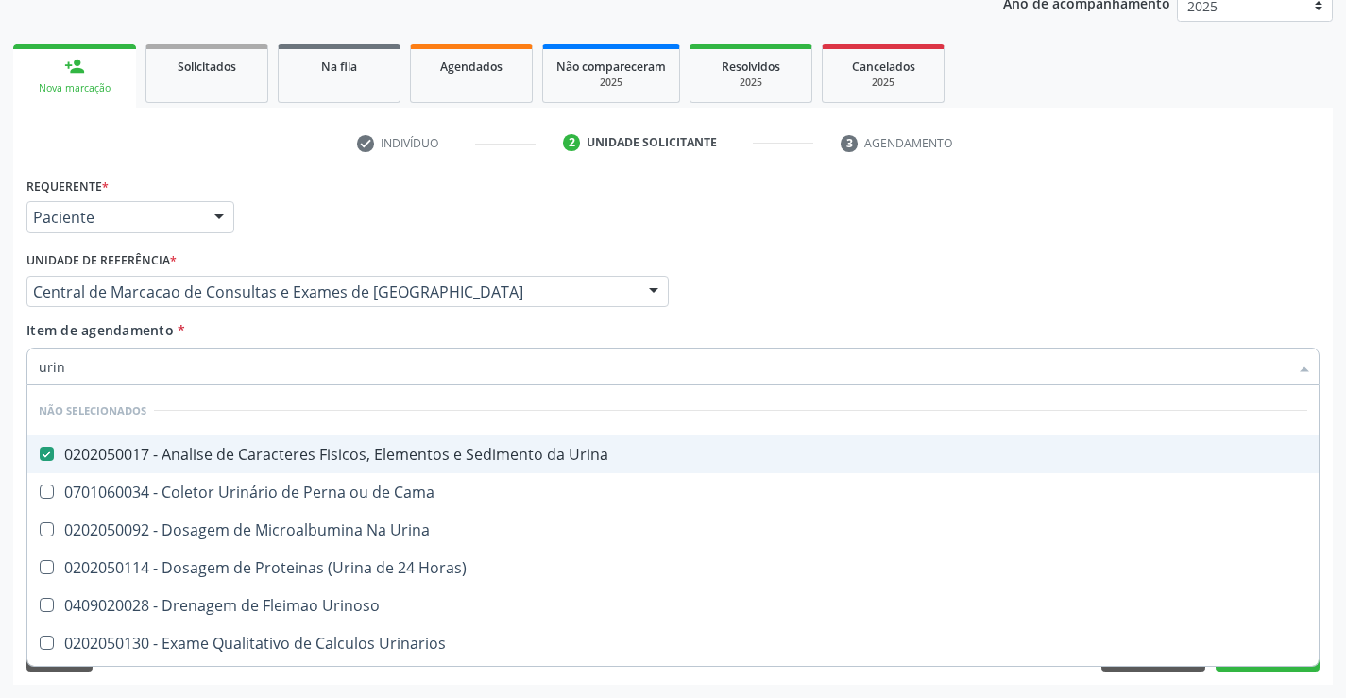
checkbox Horas\) "true"
checkbox Urinoso "true"
checkbox Urinarios "true"
checkbox Quantitativa "true"
checkbox Delgada\) "true"
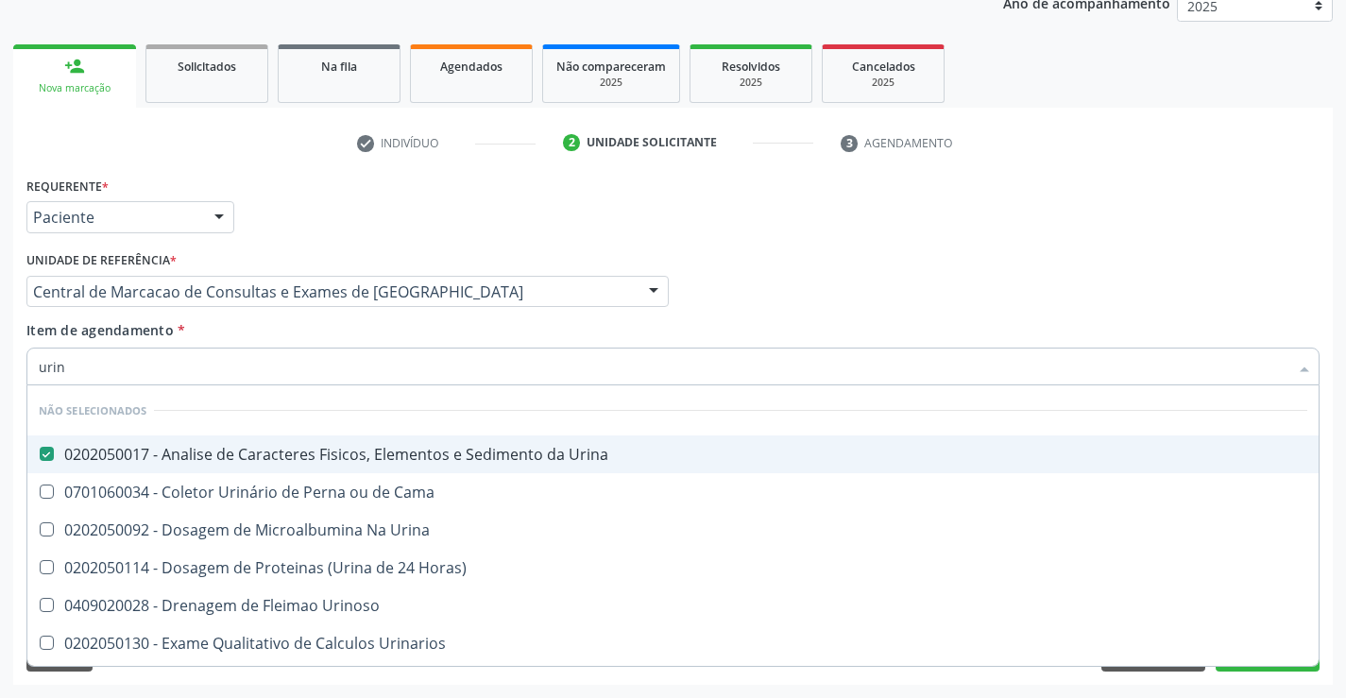
checkbox Urina "true"
checkbox Cama "true"
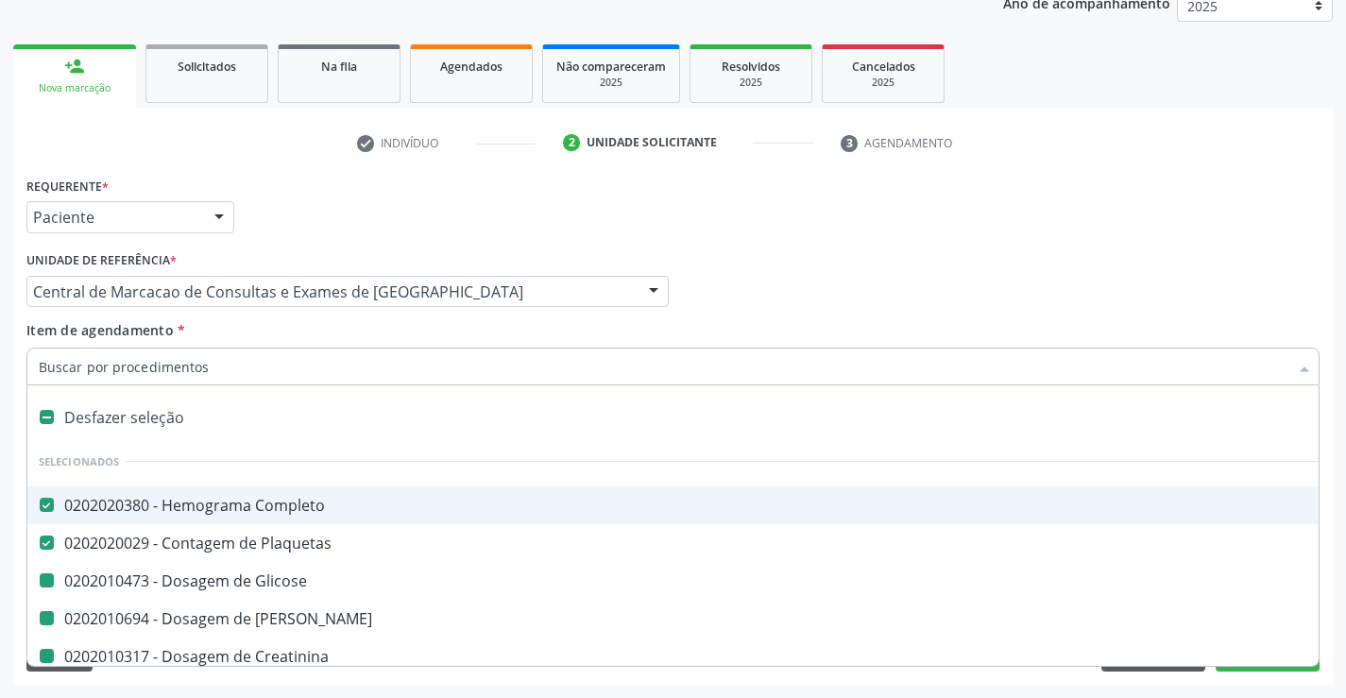
type input "f"
checkbox Glicose "false"
checkbox Ureia "false"
checkbox Creatinina "false"
checkbox Hdl "false"
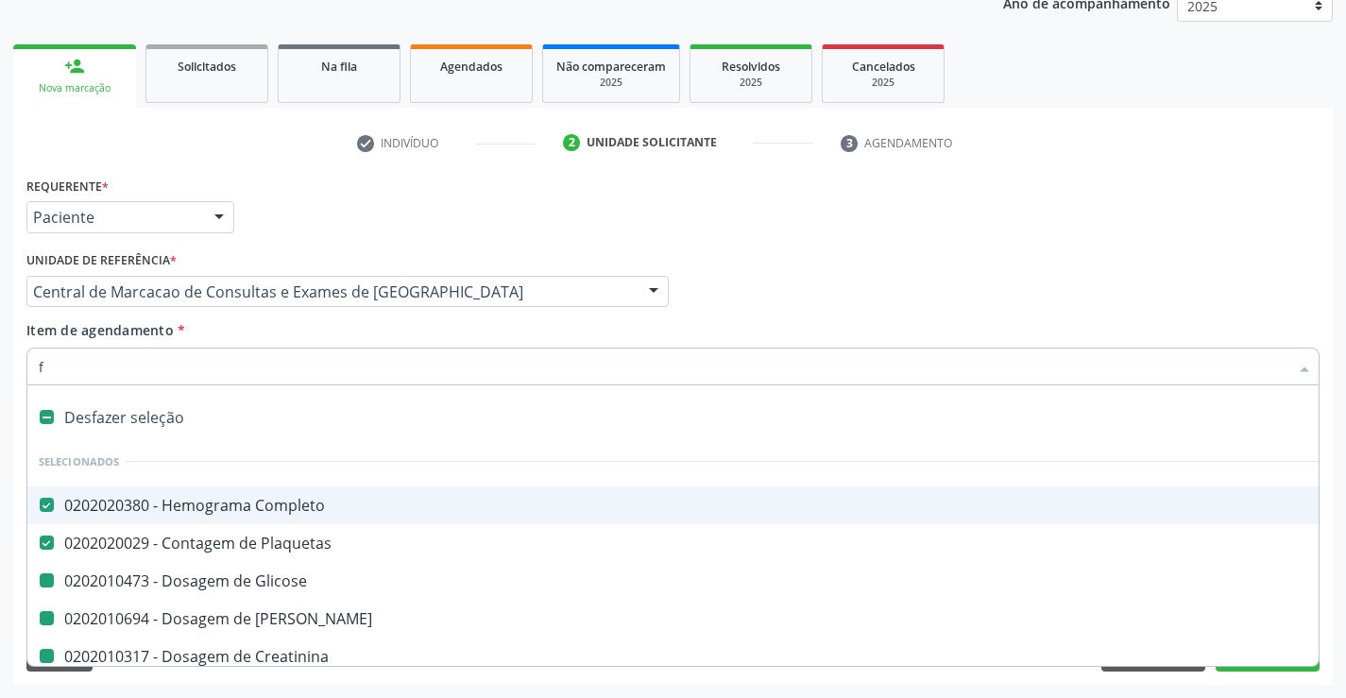
checkbox Ldl "false"
checkbox Total "false"
checkbox Triglicerideos "false"
checkbox \(Tgo\) "false"
checkbox \(Tgp\) "false"
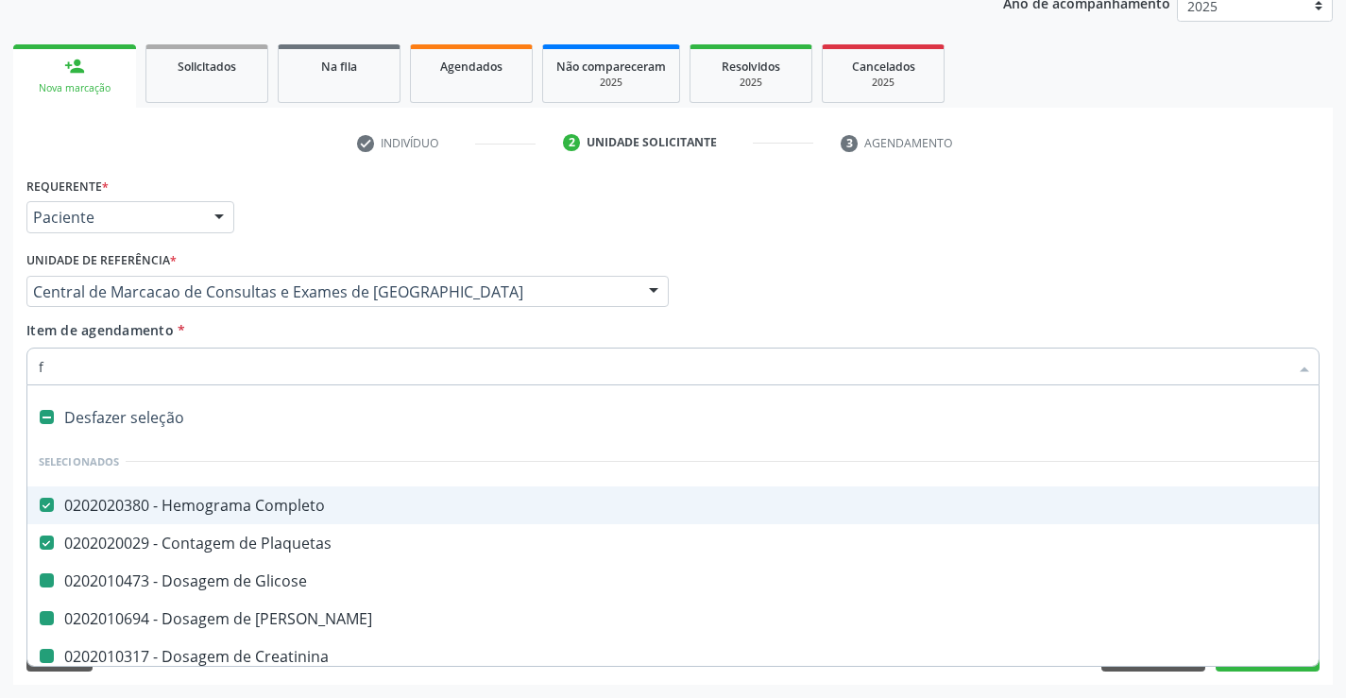
checkbox Urina "false"
type input "fe"
checkbox Completo "false"
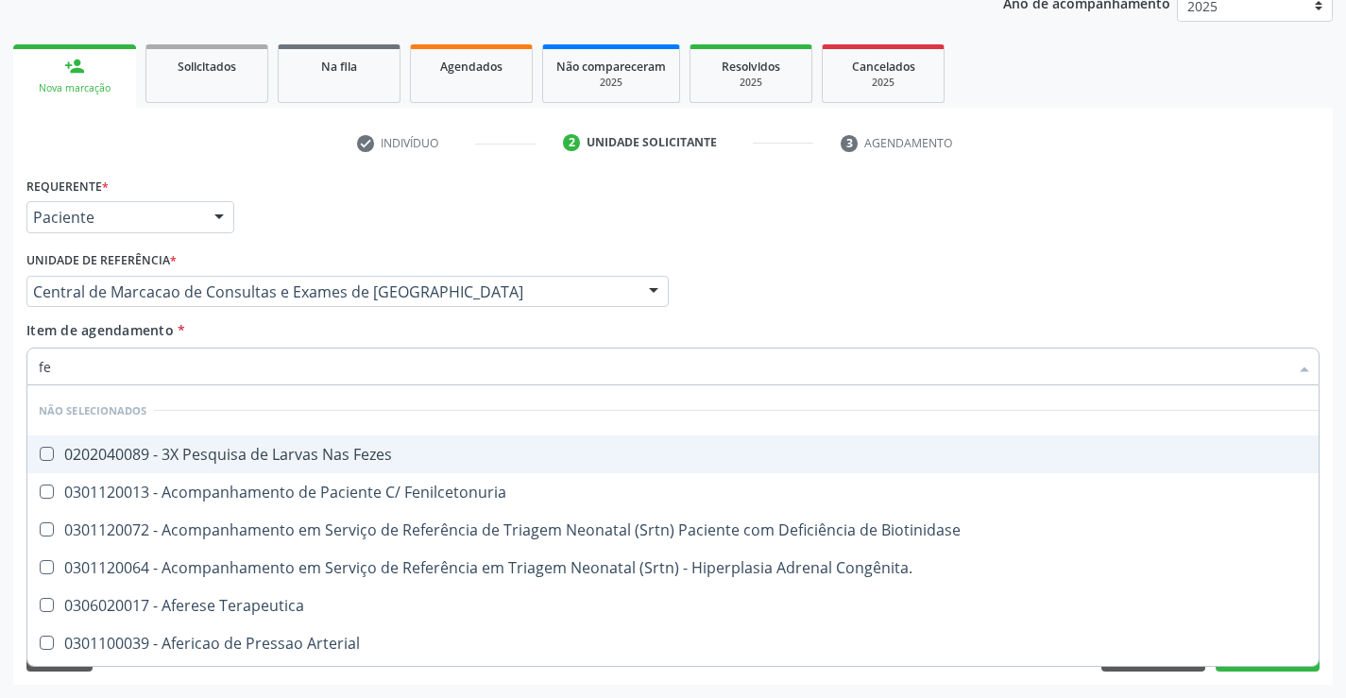
type input "fez"
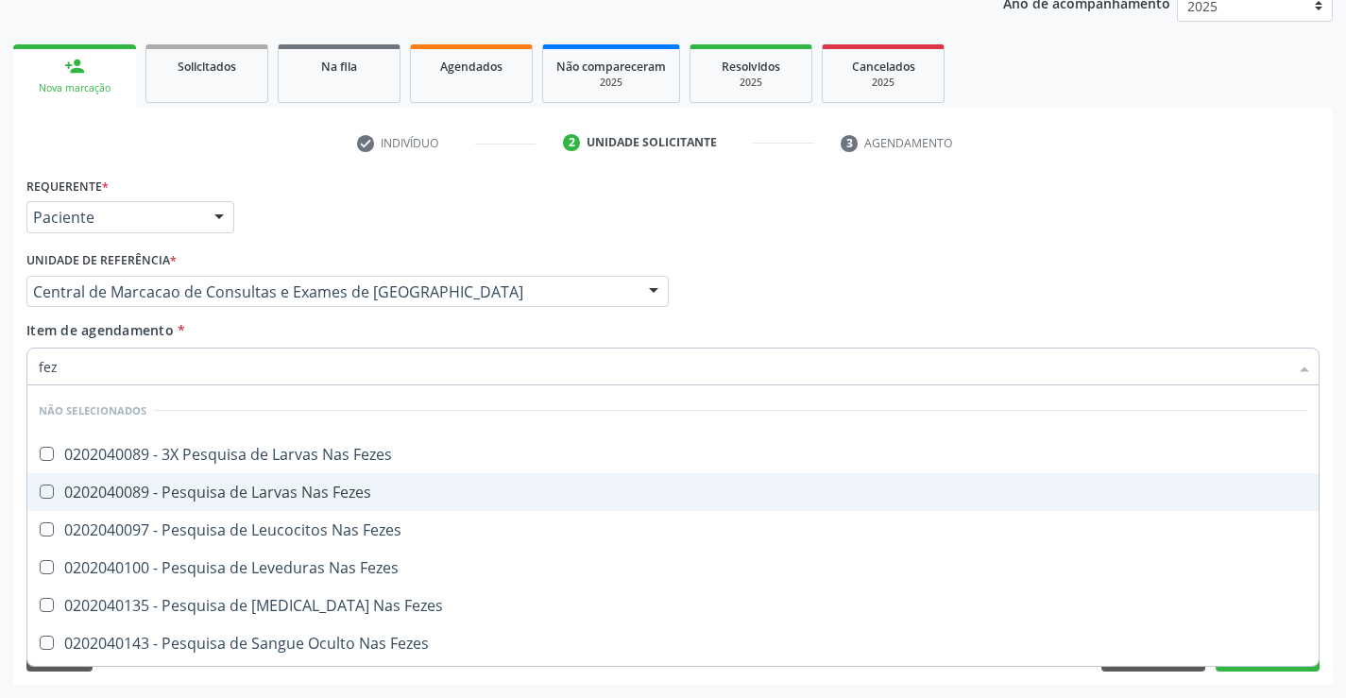
click at [340, 487] on div "0202040089 - Pesquisa de Larvas Nas Fezes" at bounding box center [673, 492] width 1269 height 15
checkbox Fezes "true"
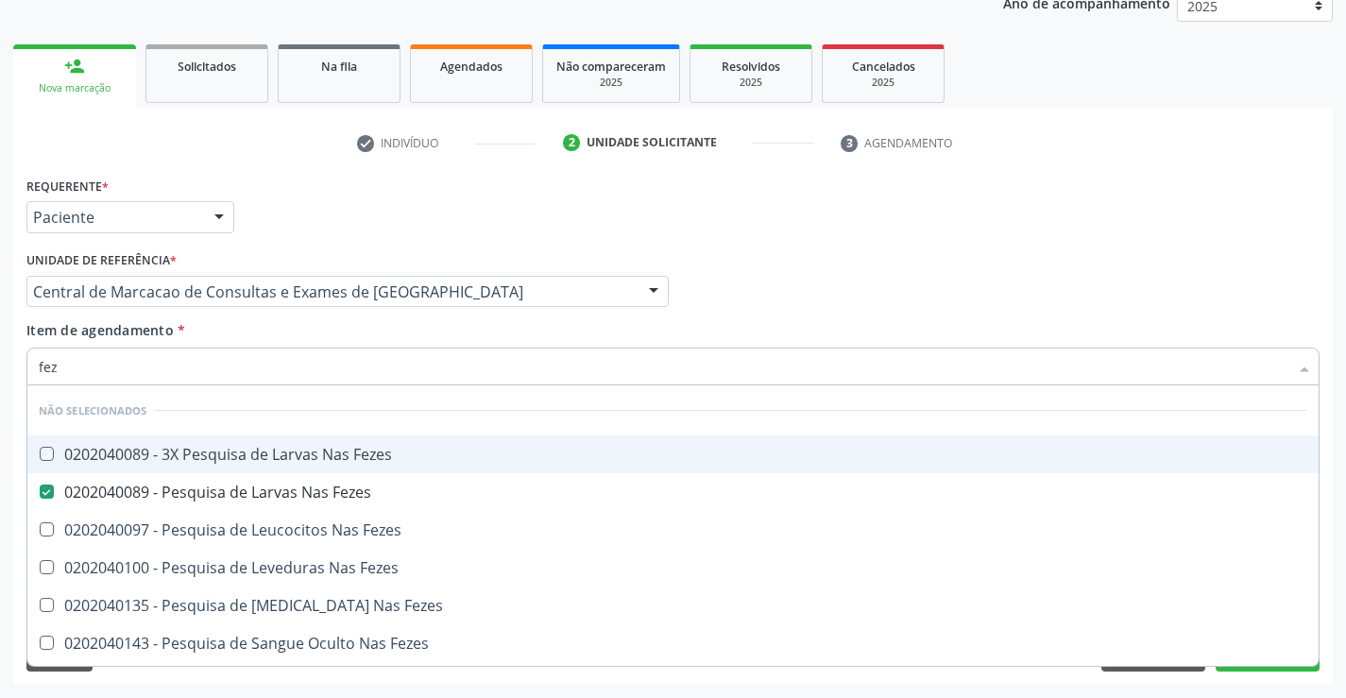
click at [329, 331] on div "Item de agendamento * fez [PERSON_NAME] seleção Não selecionados 0202040089 - 3…" at bounding box center [672, 350] width 1293 height 60
checkbox Fezes "true"
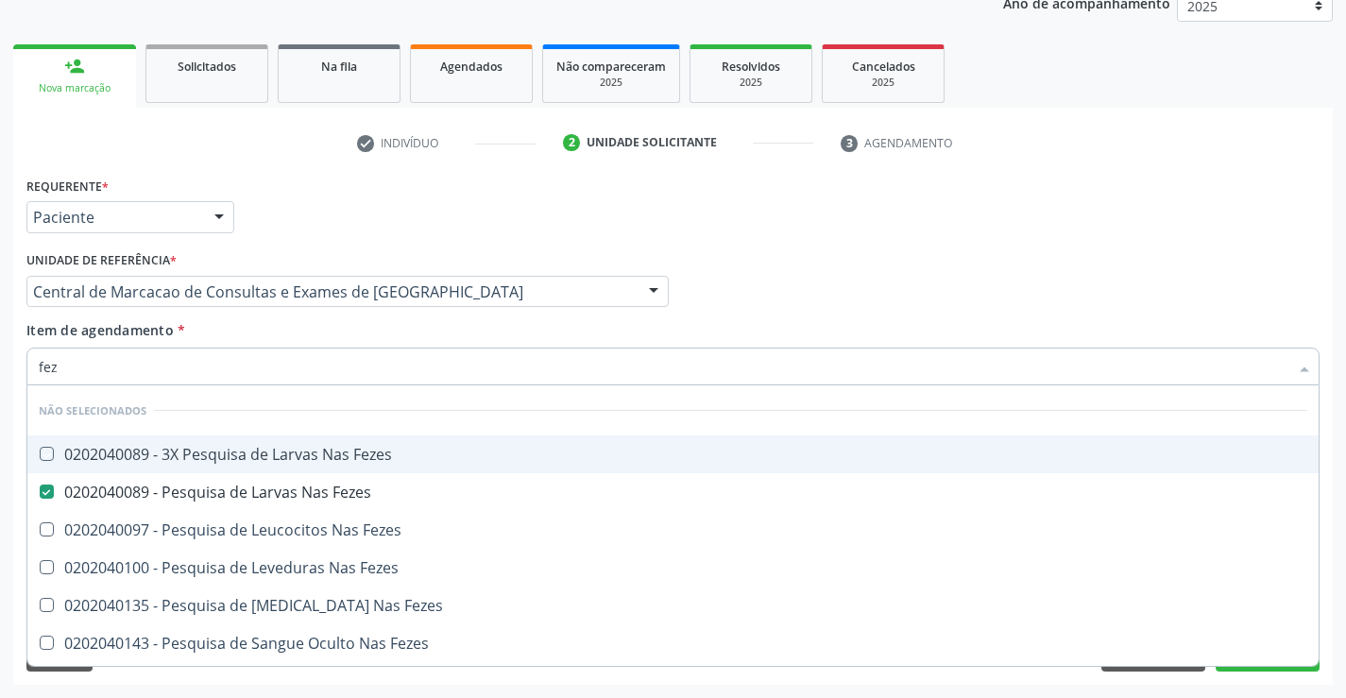
checkbox Fezes "true"
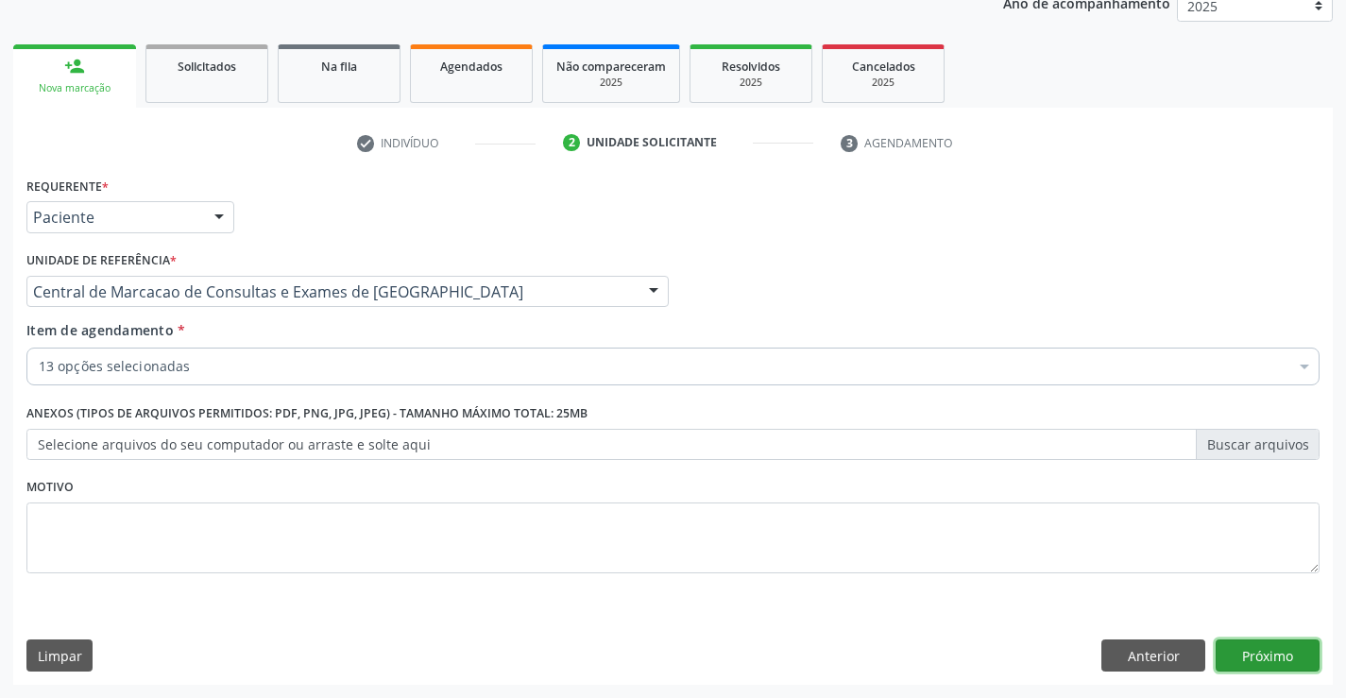
click at [1225, 654] on button "Próximo" at bounding box center [1268, 656] width 104 height 32
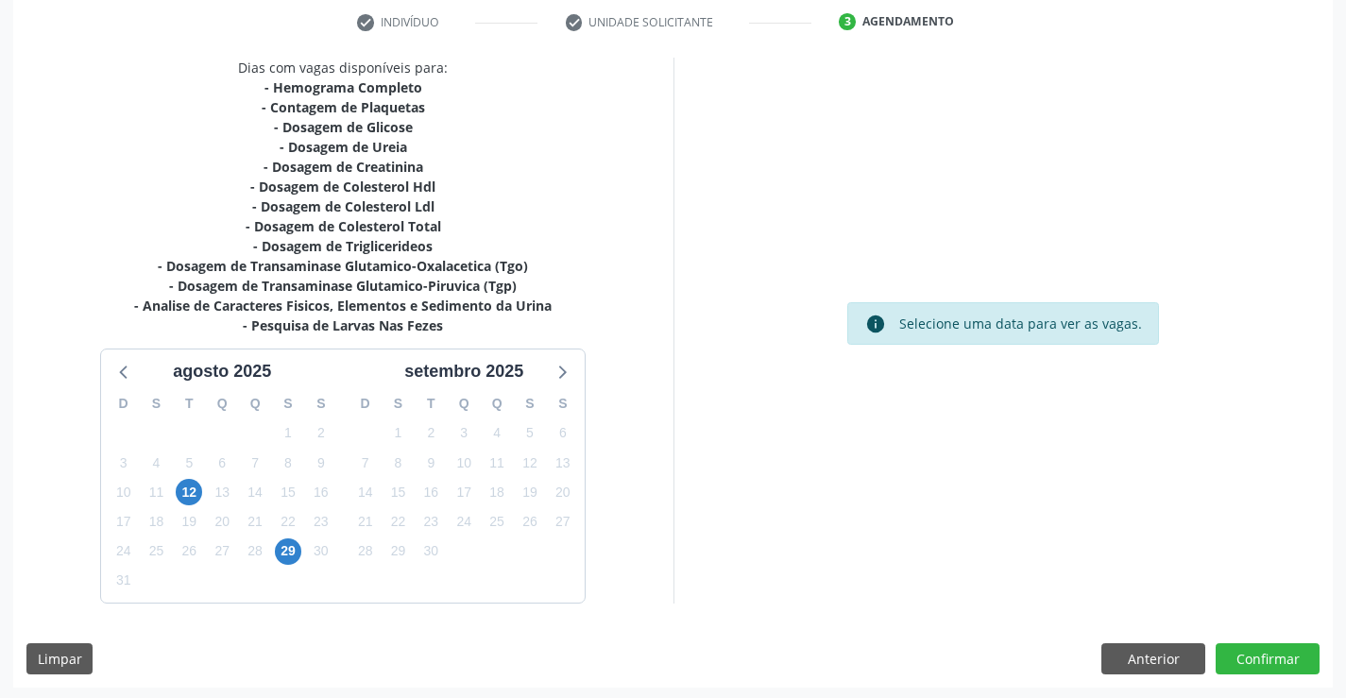
scroll to position [362, 0]
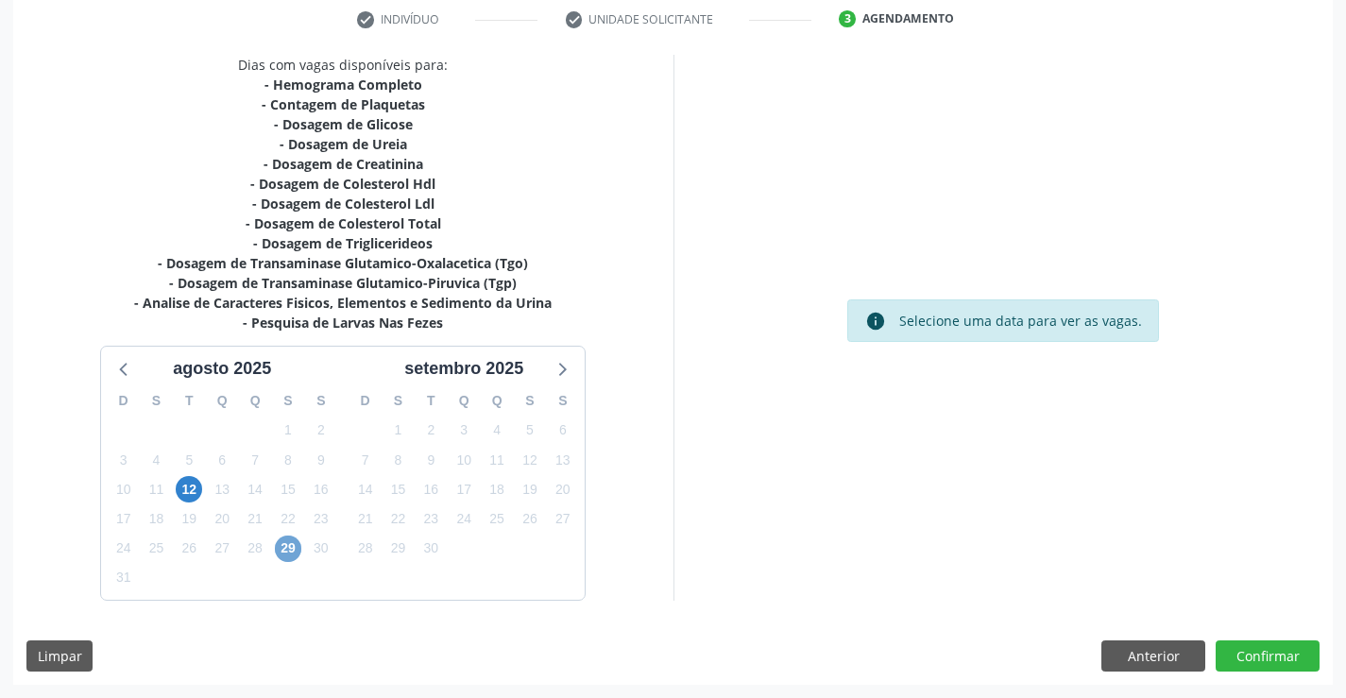
click at [283, 554] on span "29" at bounding box center [288, 549] width 26 height 26
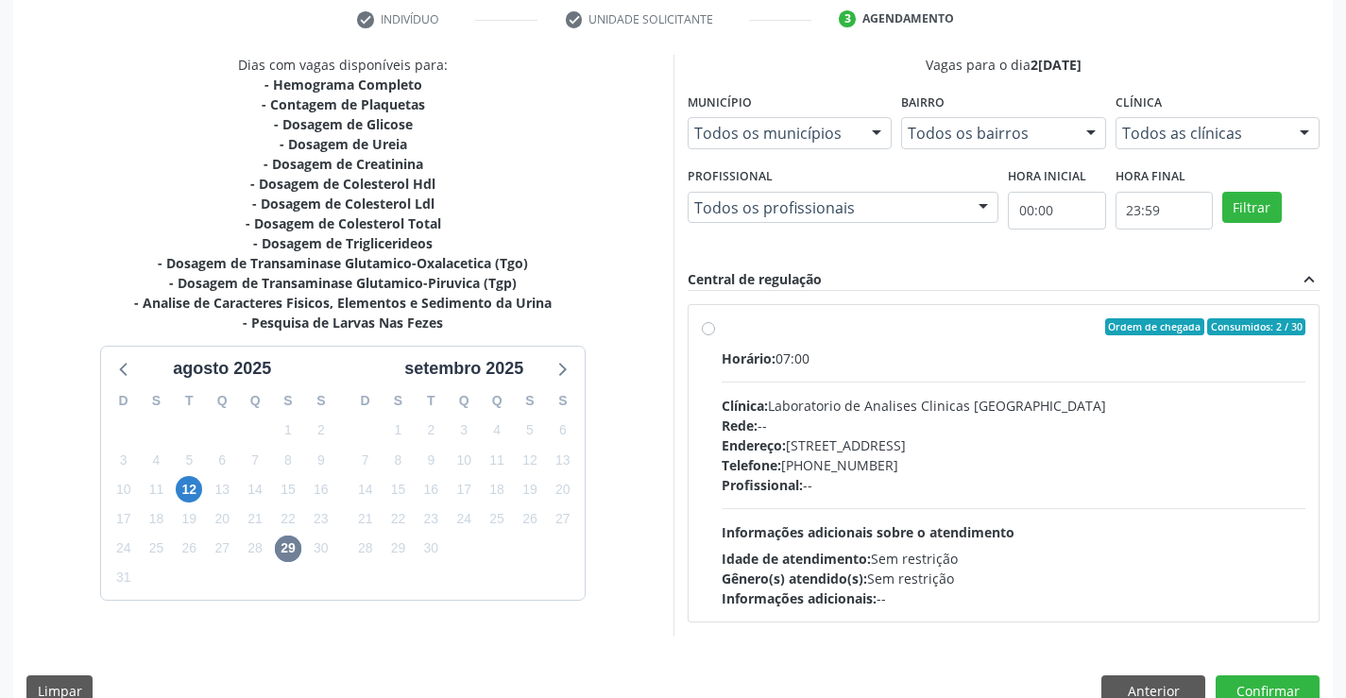
click at [1061, 535] on div "Horário: 07:00 Clínica: Laboratorio de Analises Clinicas Sao Francisco Rede: --…" at bounding box center [1014, 479] width 585 height 260
click at [715, 335] on input "Ordem de chegada Consumidos: 2 / 30 Horário: 07:00 Clínica: Laboratorio de Anal…" at bounding box center [708, 326] width 13 height 17
radio input "true"
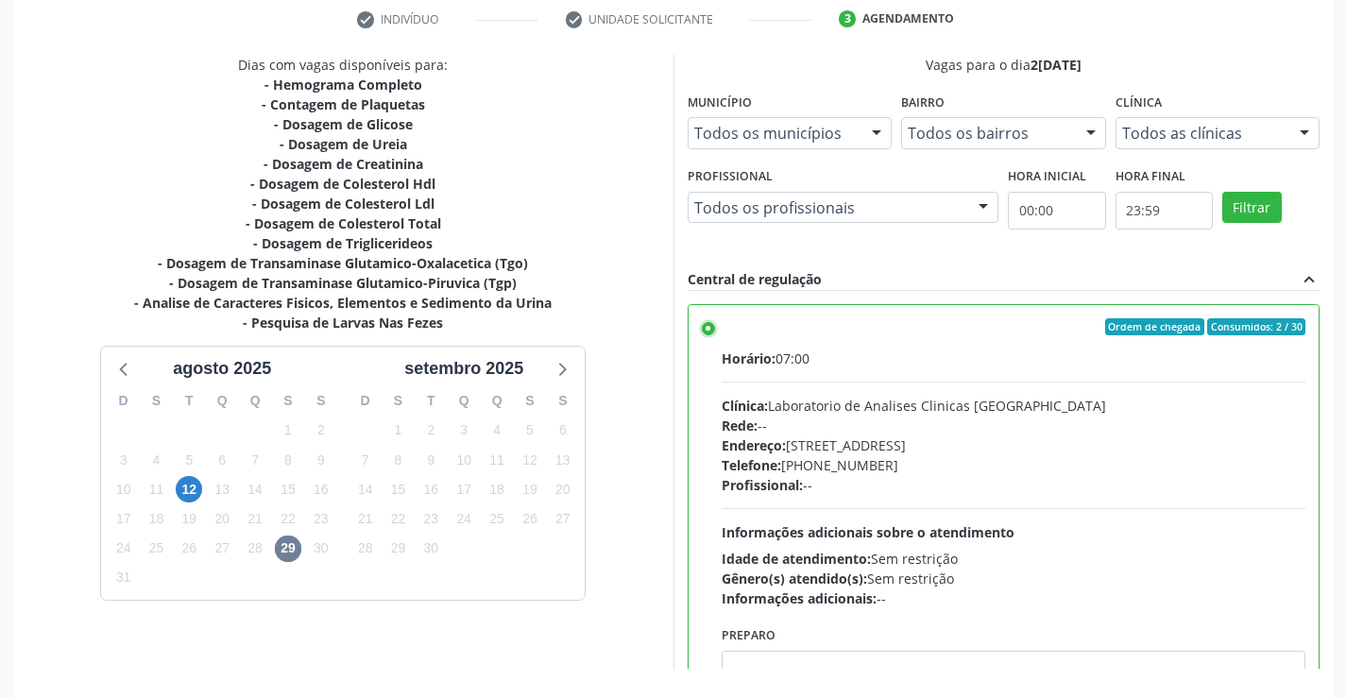
scroll to position [431, 0]
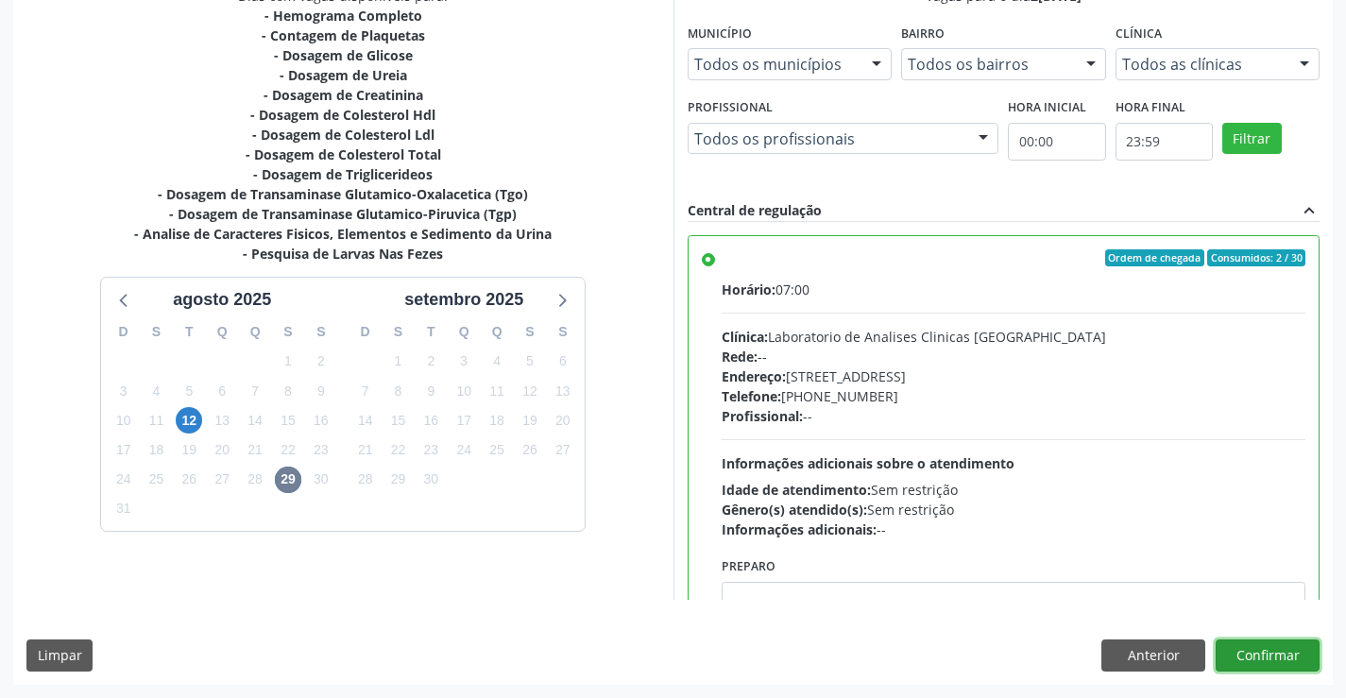
click at [1255, 657] on button "Confirmar" at bounding box center [1268, 656] width 104 height 32
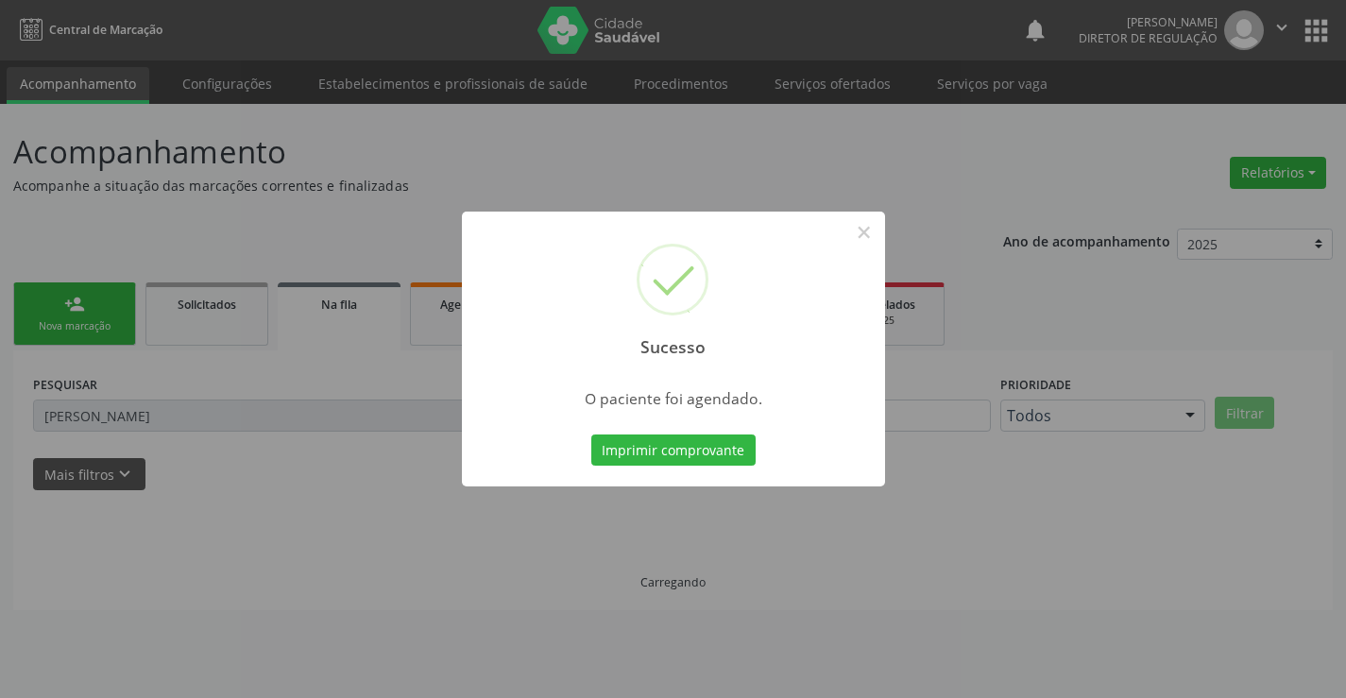
scroll to position [0, 0]
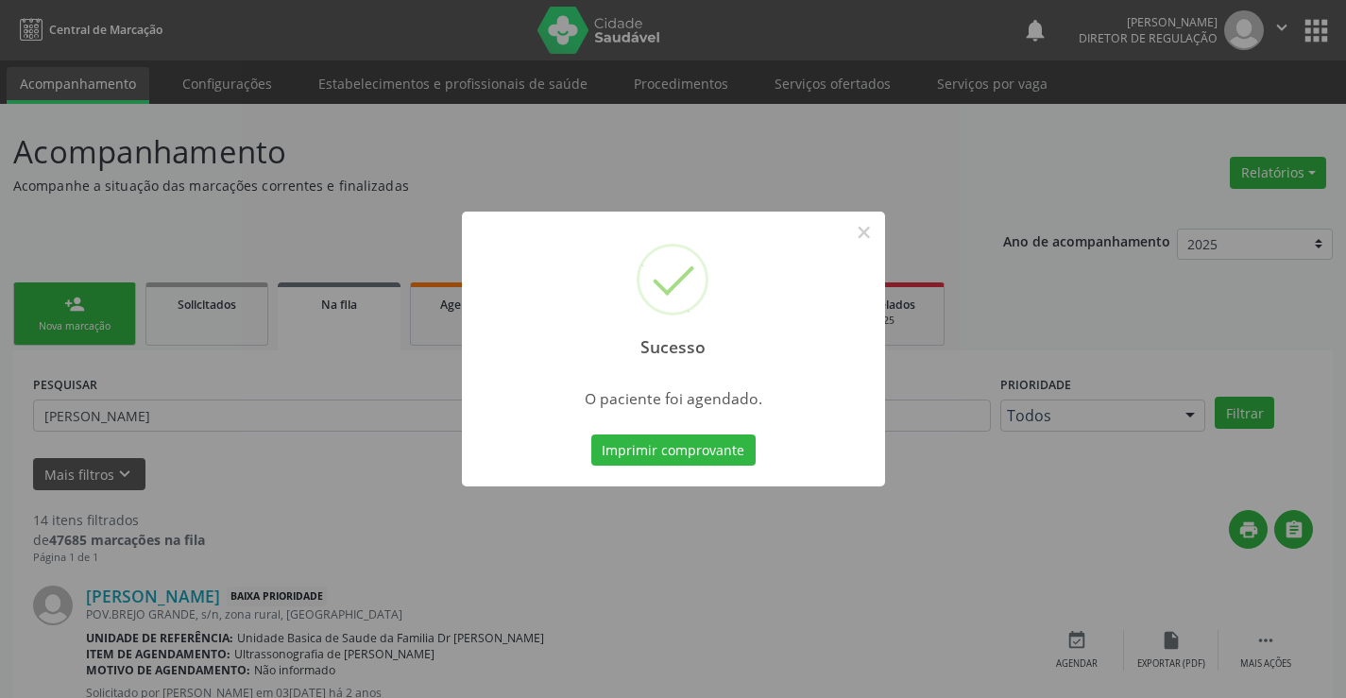
click at [591, 435] on button "Imprimir comprovante" at bounding box center [673, 451] width 164 height 32
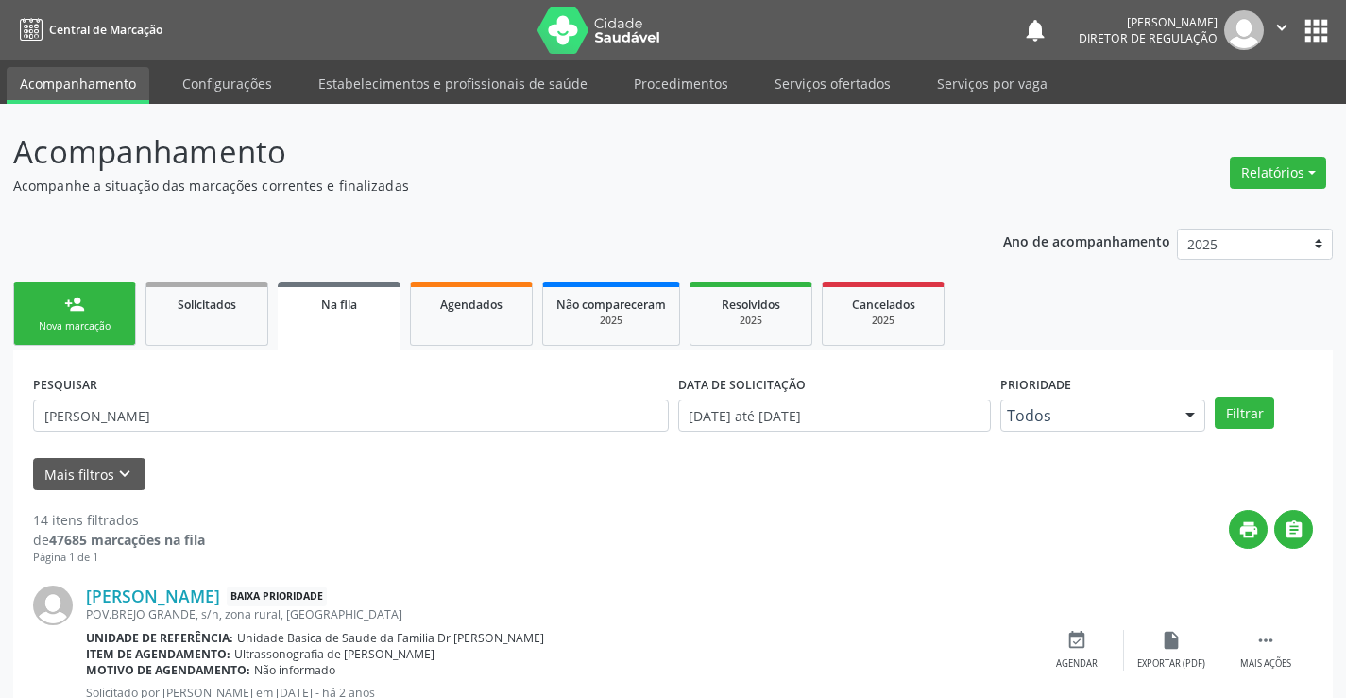
click at [101, 307] on link "person_add Nova marcação" at bounding box center [74, 313] width 123 height 63
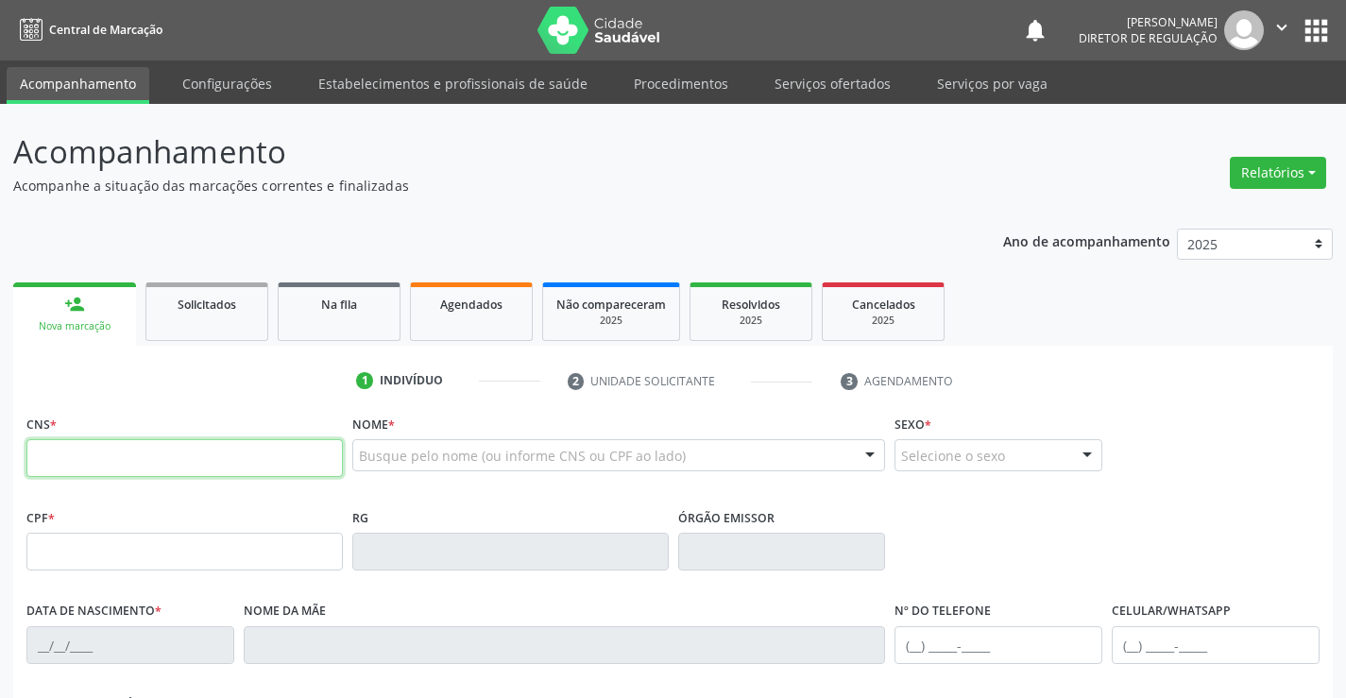
click at [135, 465] on input "text" at bounding box center [184, 458] width 316 height 38
type input "701 1023 4254 2080"
type input "27/05/1986"
type input "S/N"
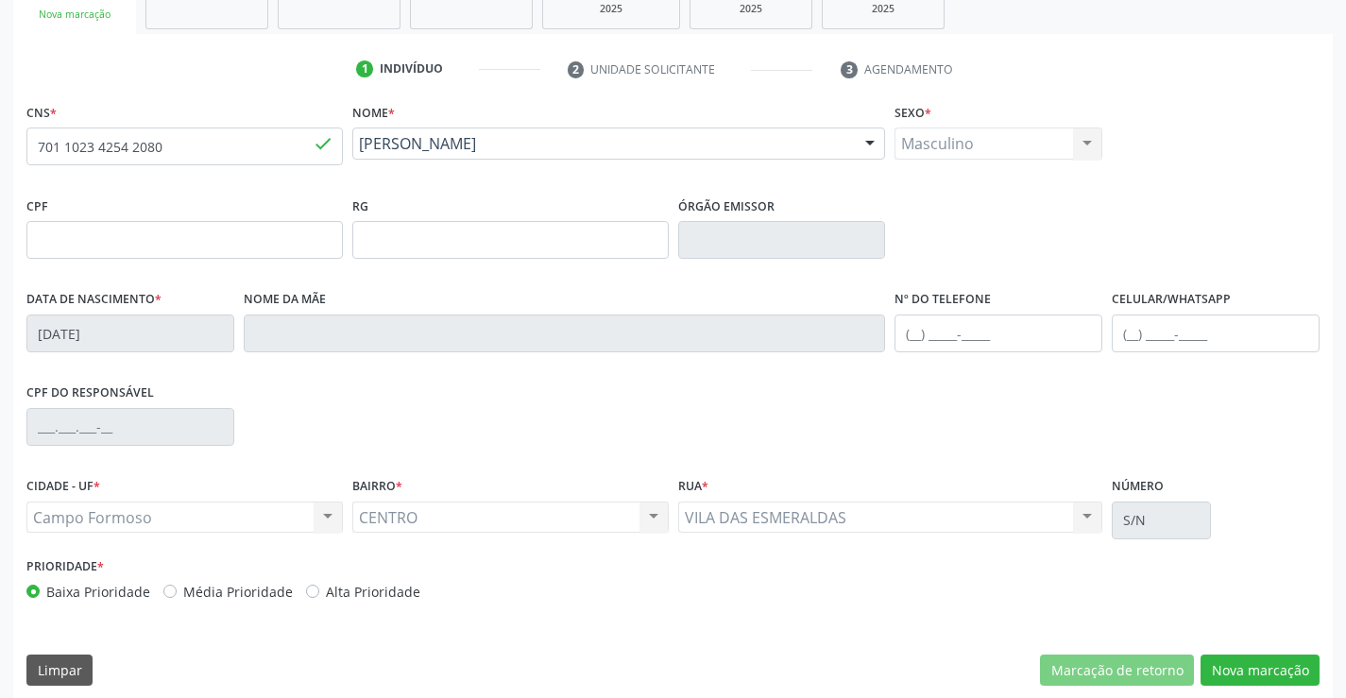
scroll to position [326, 0]
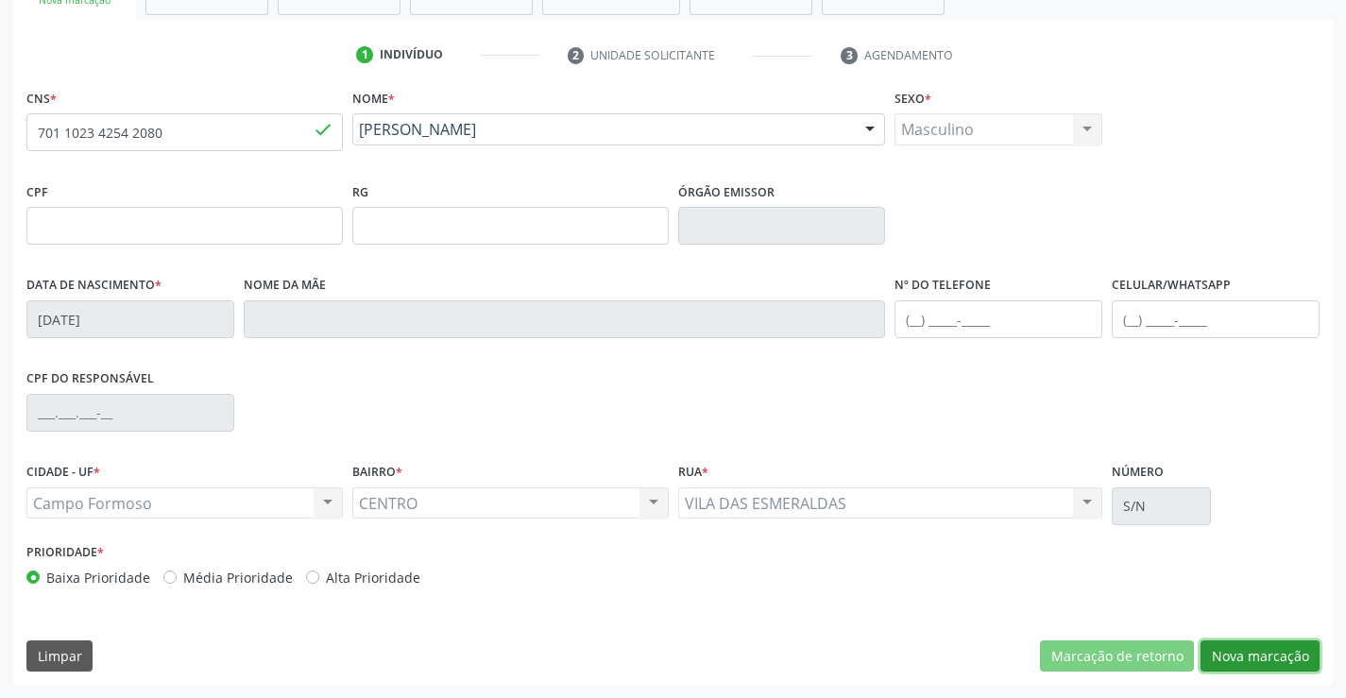
click at [1300, 666] on button "Nova marcação" at bounding box center [1260, 656] width 119 height 32
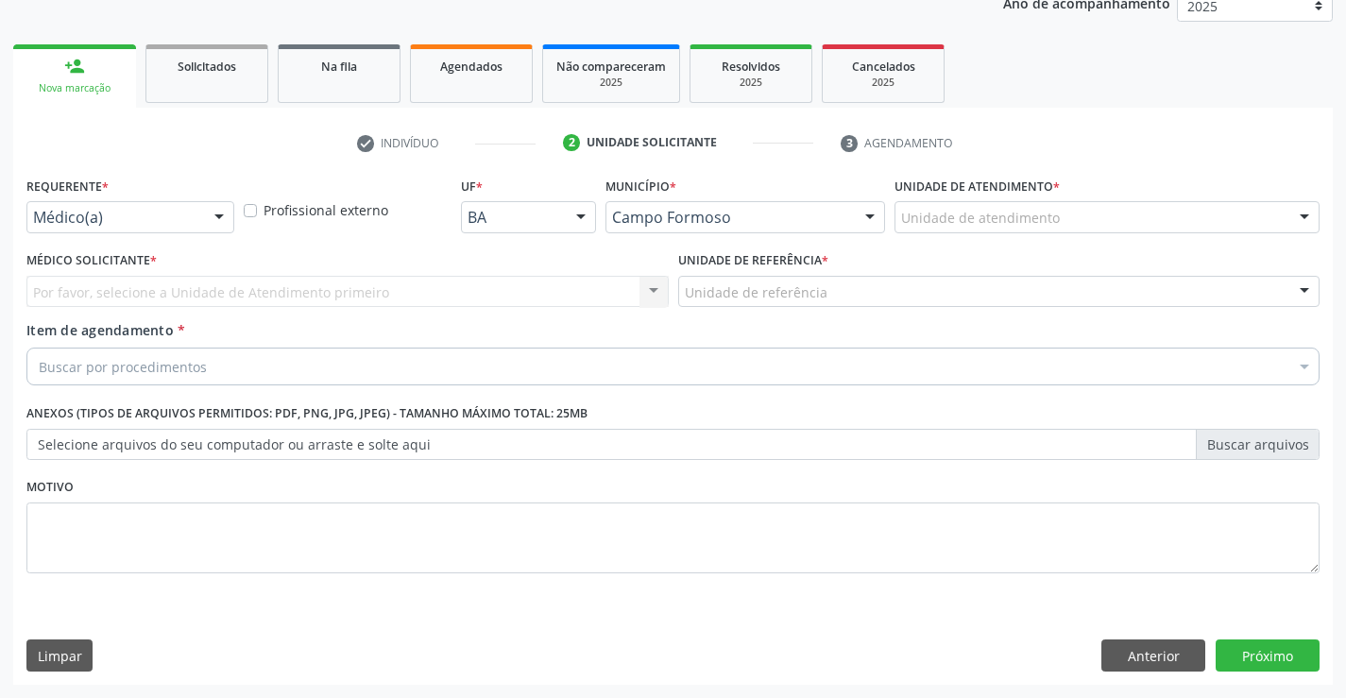
scroll to position [238, 0]
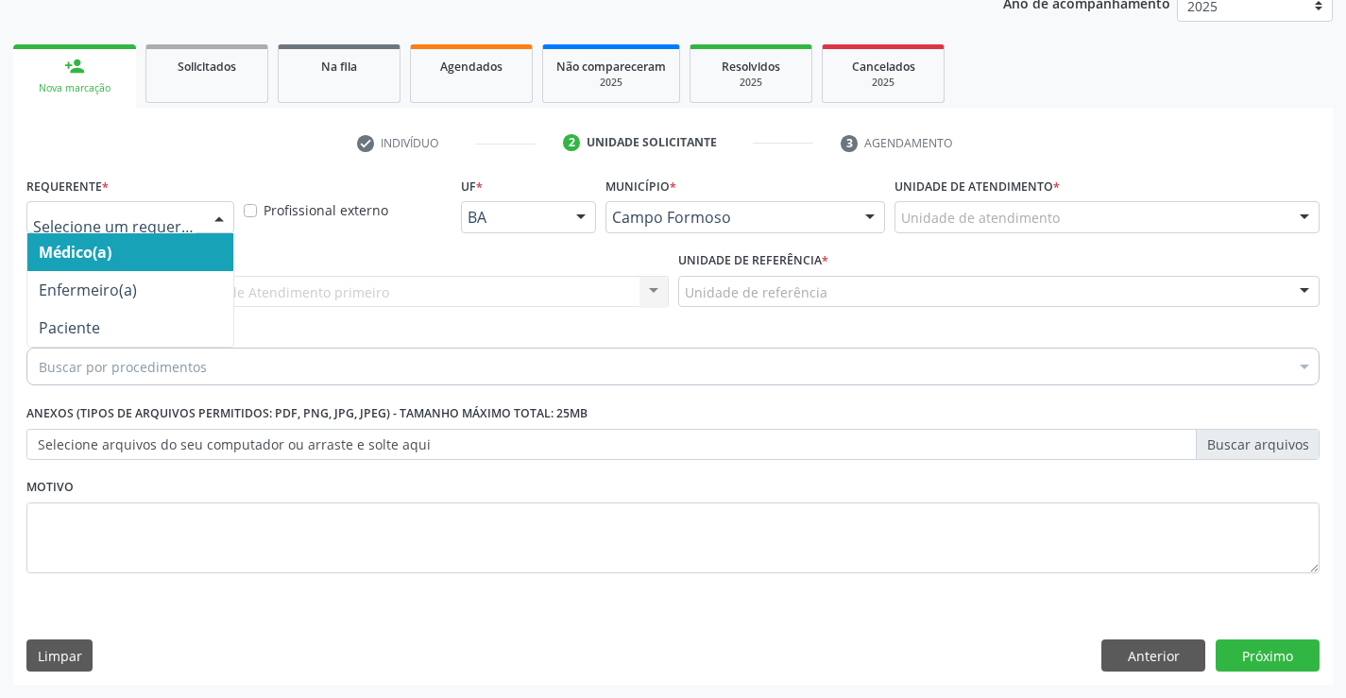
drag, startPoint x: 227, startPoint y: 230, endPoint x: 186, endPoint y: 299, distance: 80.0
click at [225, 230] on div at bounding box center [219, 218] width 28 height 32
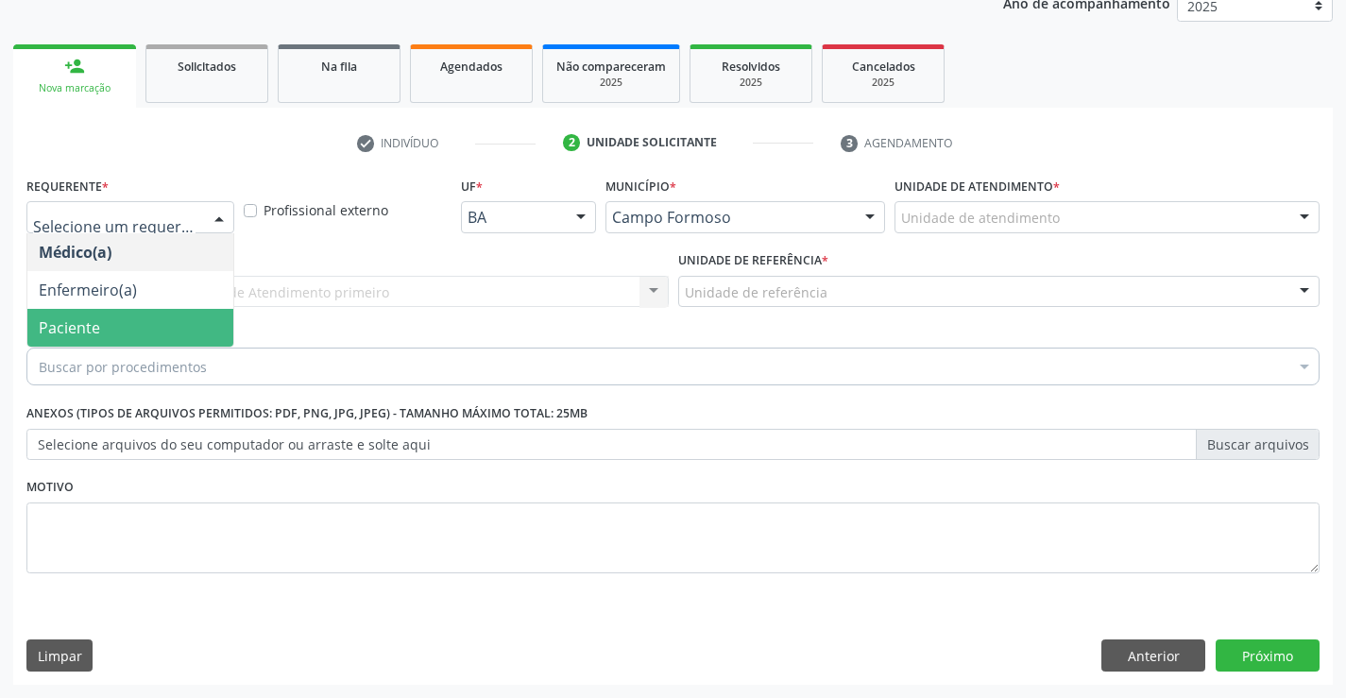
click at [183, 315] on span "Paciente" at bounding box center [130, 328] width 206 height 38
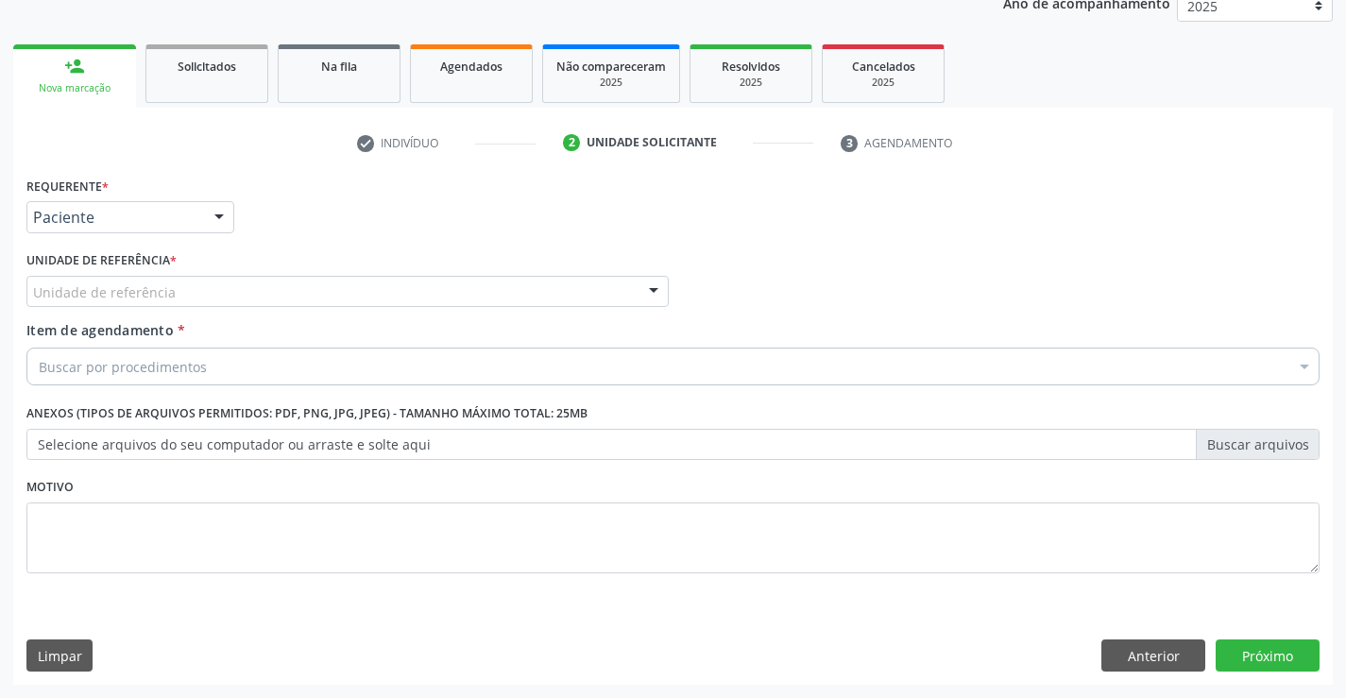
drag, startPoint x: 317, startPoint y: 283, endPoint x: 319, endPoint y: 365, distance: 81.3
click at [317, 287] on div "Unidade de referência" at bounding box center [347, 292] width 642 height 32
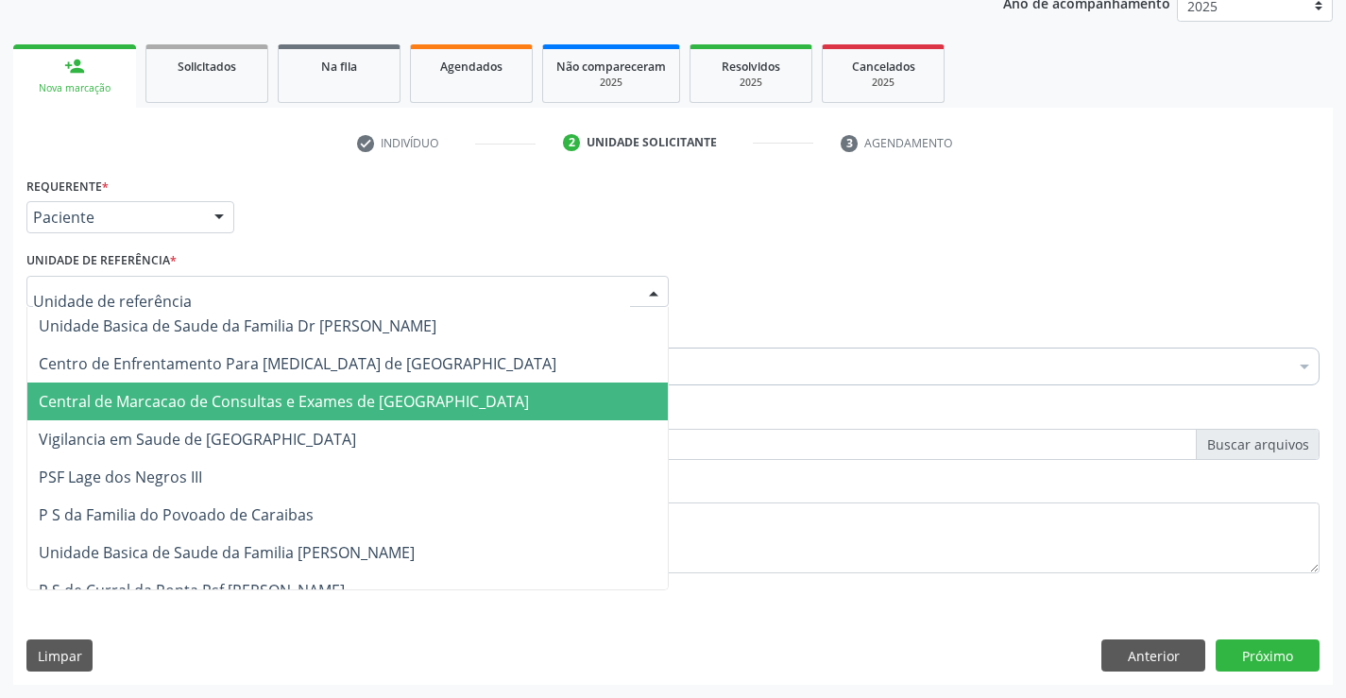
click at [322, 410] on span "Central de Marcacao de Consultas e Exames de [GEOGRAPHIC_DATA]" at bounding box center [284, 401] width 490 height 21
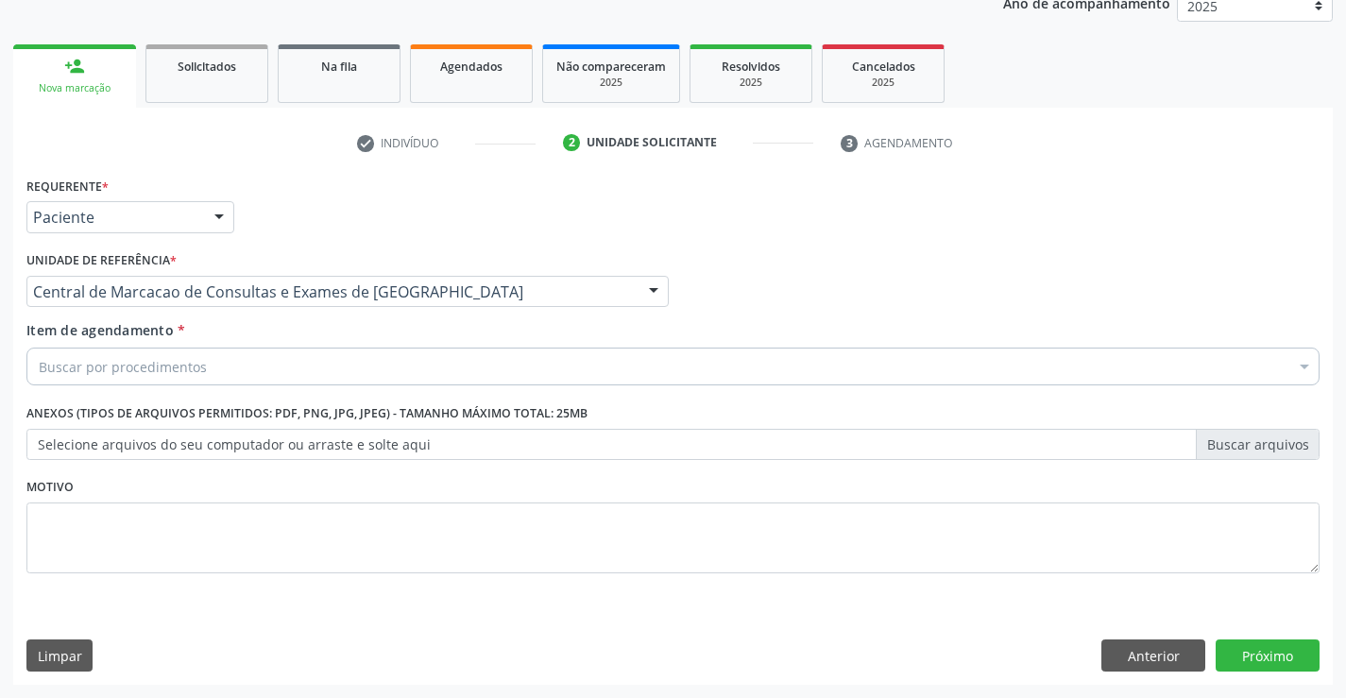
click at [405, 367] on div "Buscar por procedimentos" at bounding box center [672, 367] width 1293 height 38
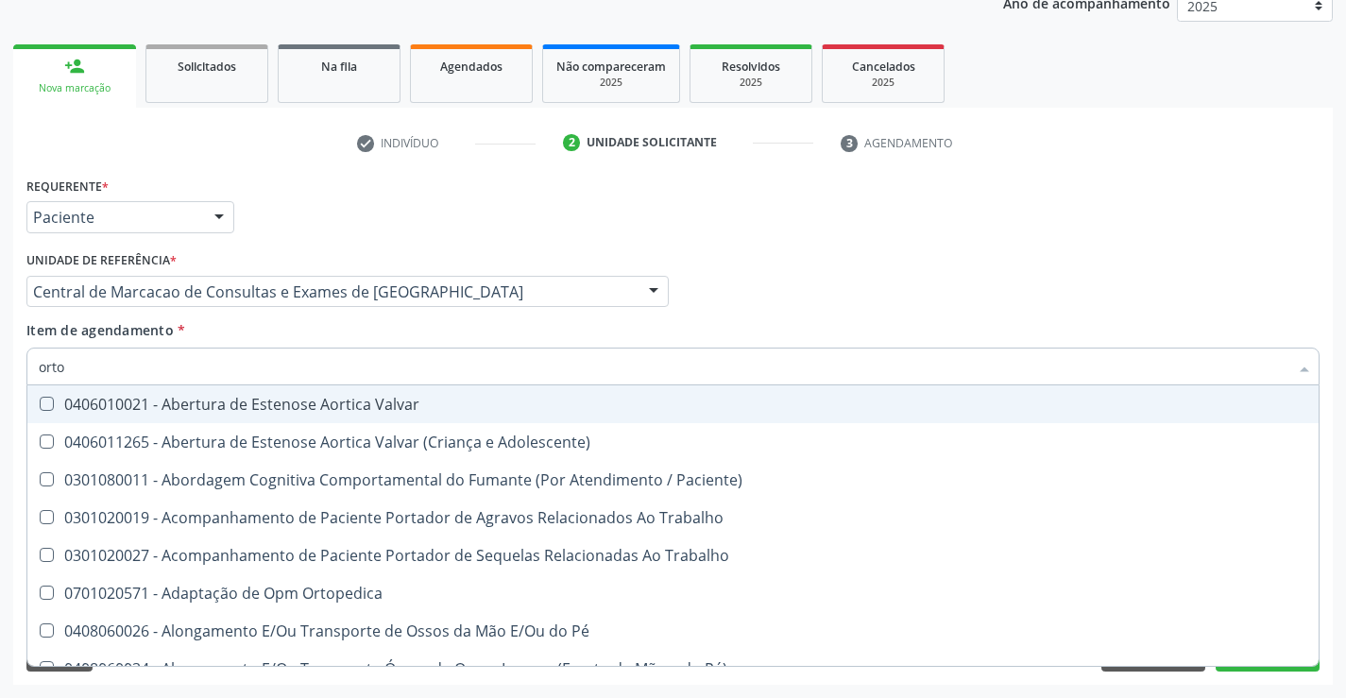
type input "ortop"
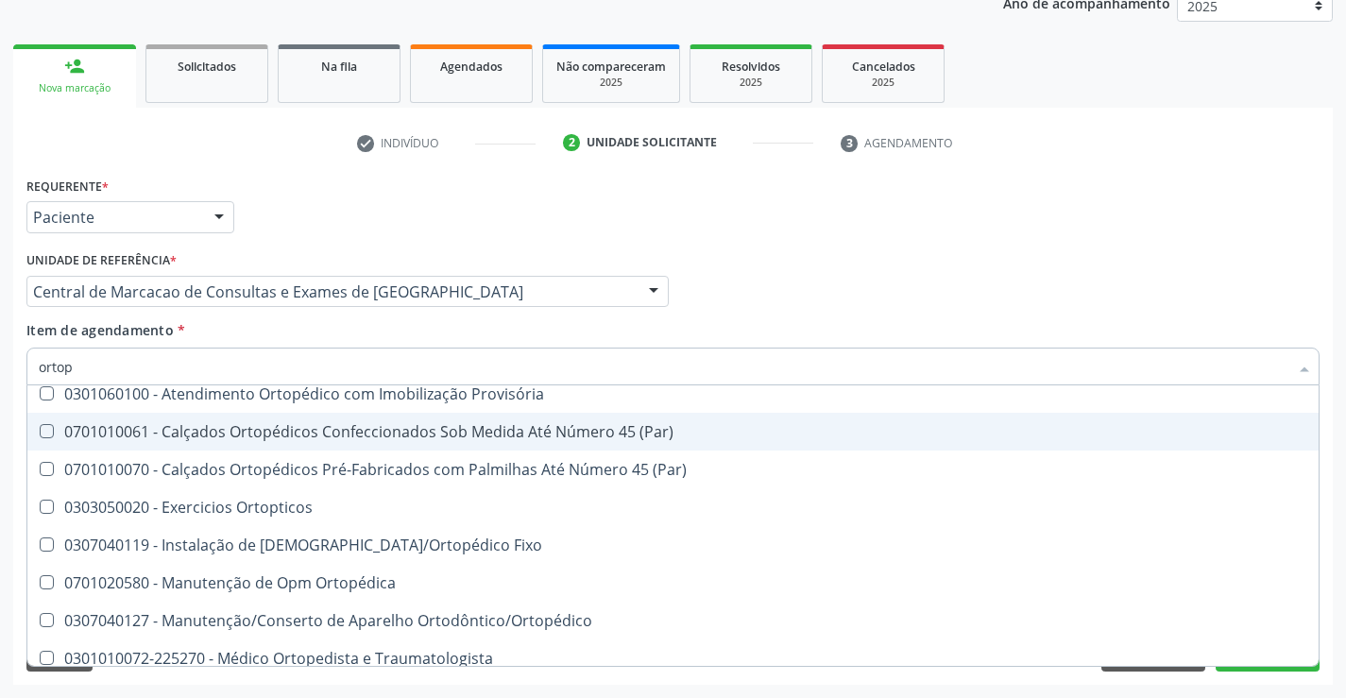
scroll to position [173, 0]
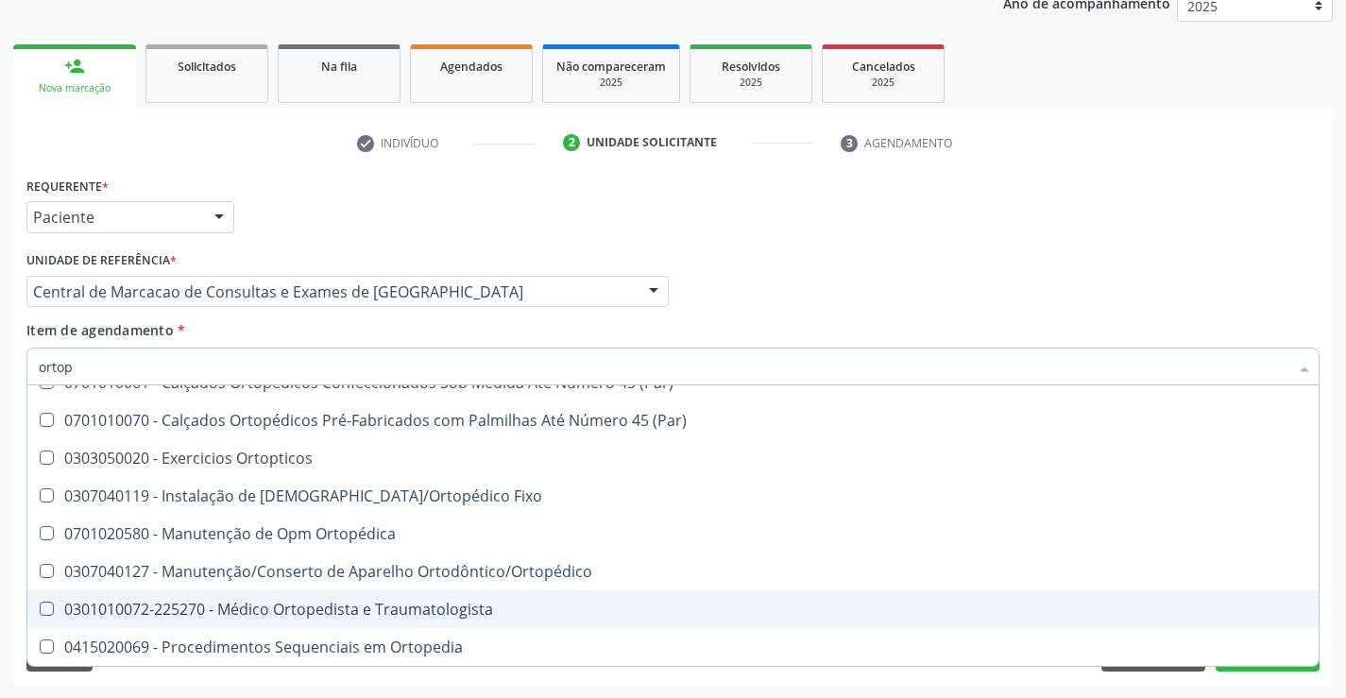
click at [384, 596] on span "0301010072-225270 - Médico Ortopedista e Traumatologista" at bounding box center [672, 609] width 1291 height 38
checkbox Traumatologista "true"
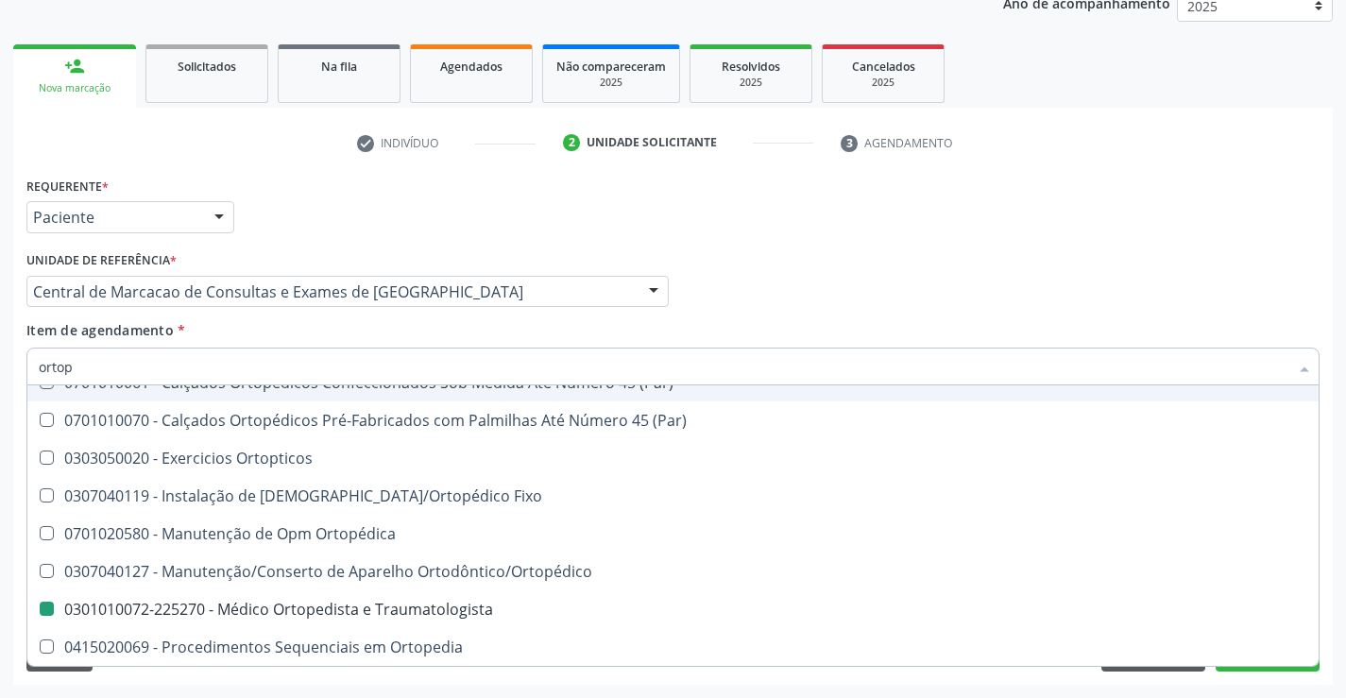
click at [829, 322] on div "Item de agendamento * ortop Desfazer seleção 0701020571 - Adaptação de Opm Orto…" at bounding box center [672, 350] width 1293 height 60
checkbox Fixo "true"
checkbox Traumatologista "false"
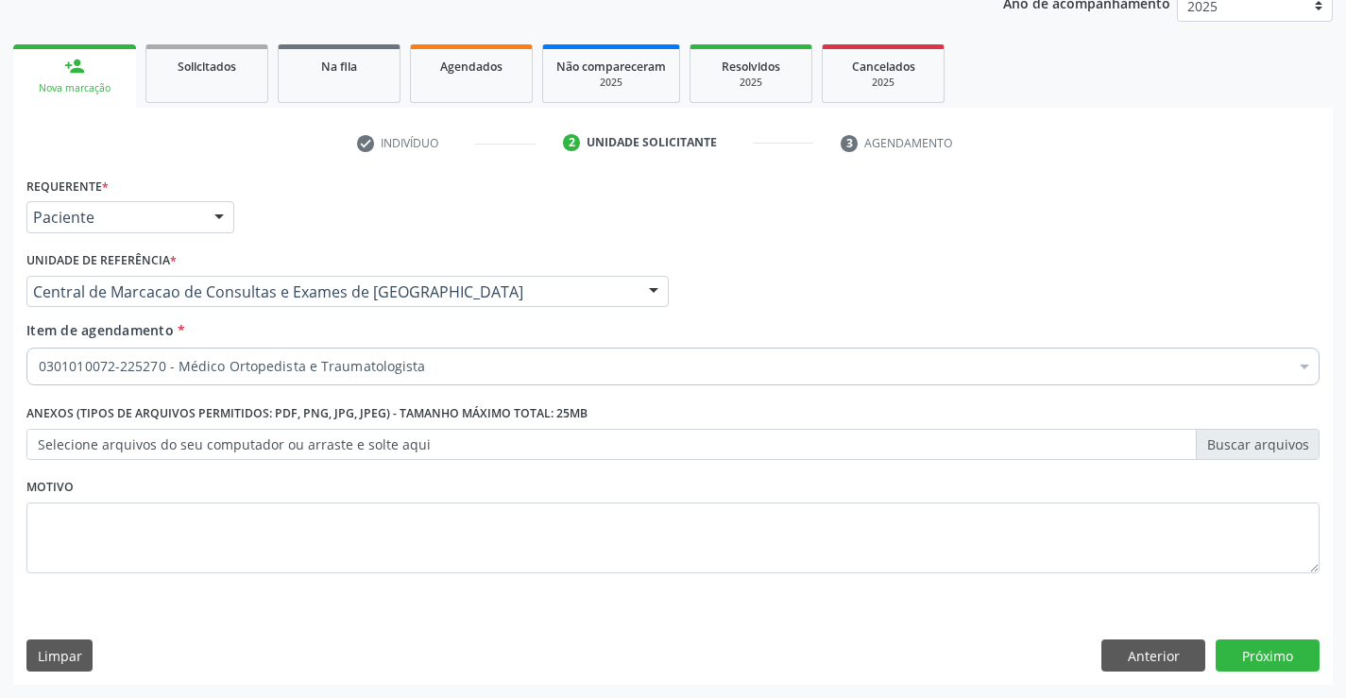
scroll to position [0, 0]
click at [1248, 656] on button "Próximo" at bounding box center [1268, 656] width 104 height 32
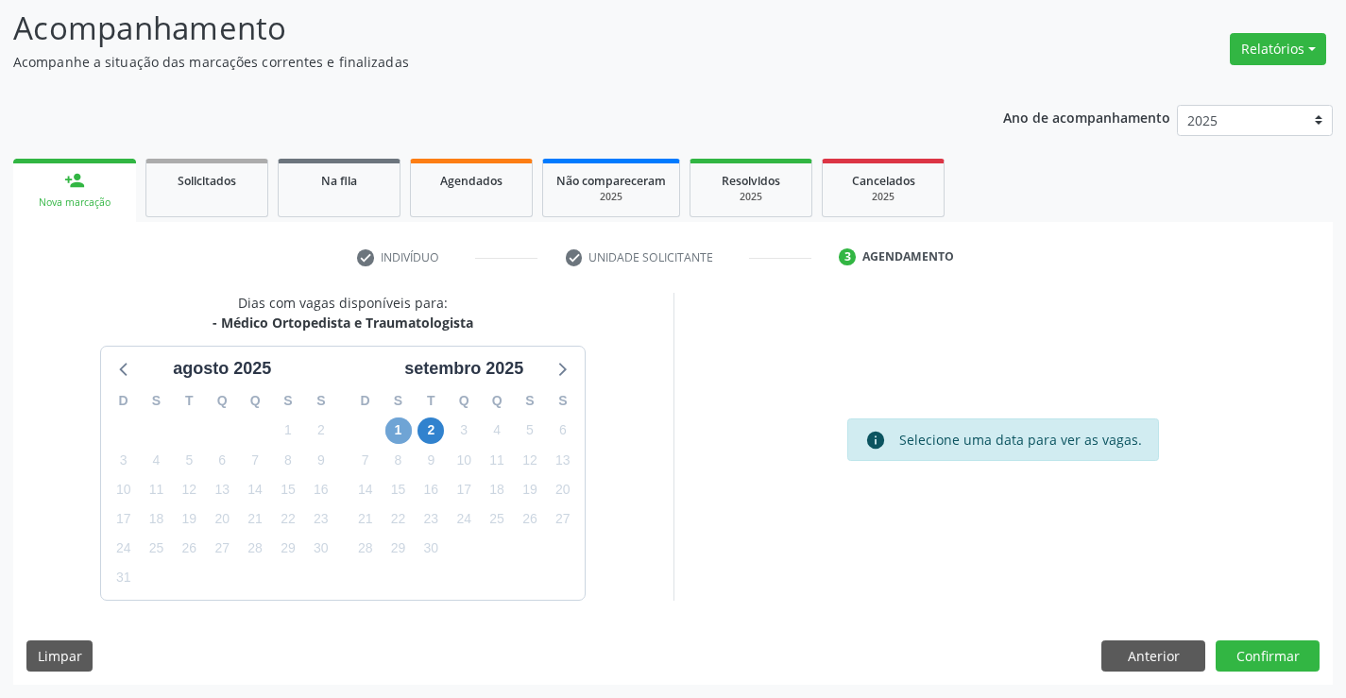
click at [393, 439] on span "1" at bounding box center [398, 431] width 26 height 26
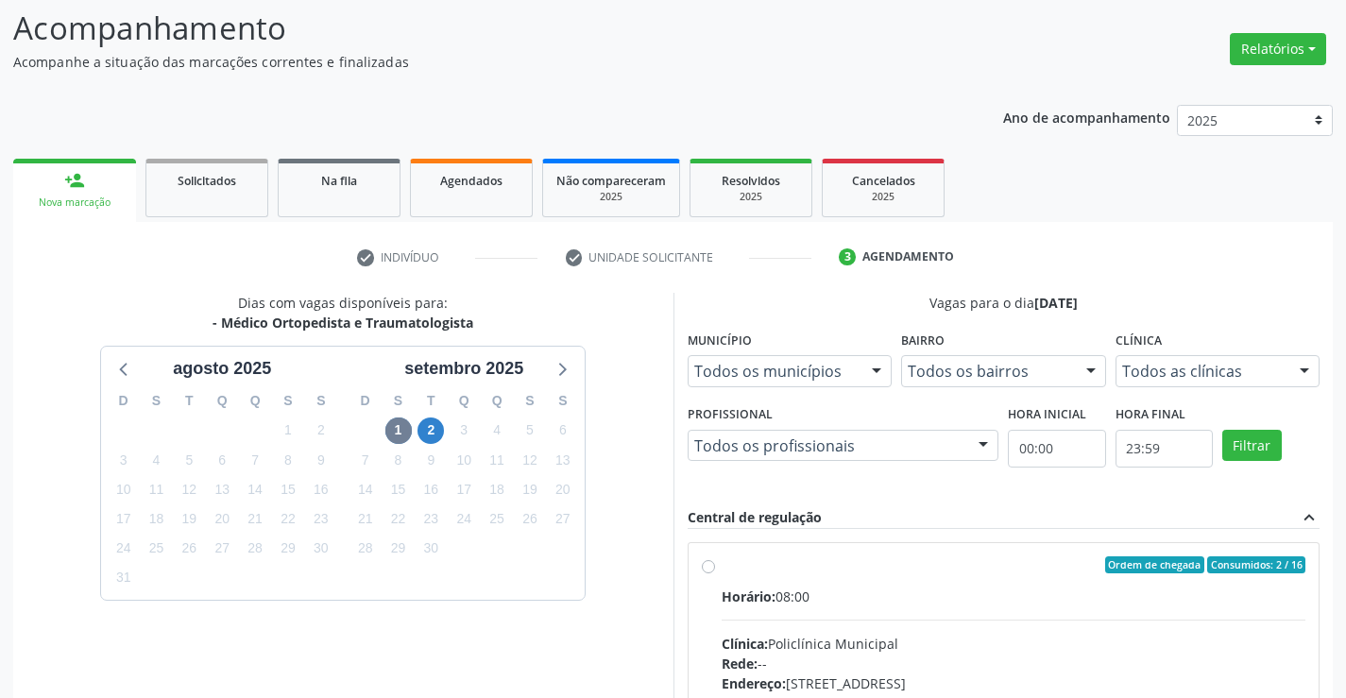
drag, startPoint x: 1045, startPoint y: 616, endPoint x: 1078, endPoint y: 608, distance: 33.9
click at [715, 573] on input "Ordem de chegada Consumidos: 2 / 16 Horário: 08:00 Clínica: Policlínica Municip…" at bounding box center [708, 564] width 13 height 17
radio input "true"
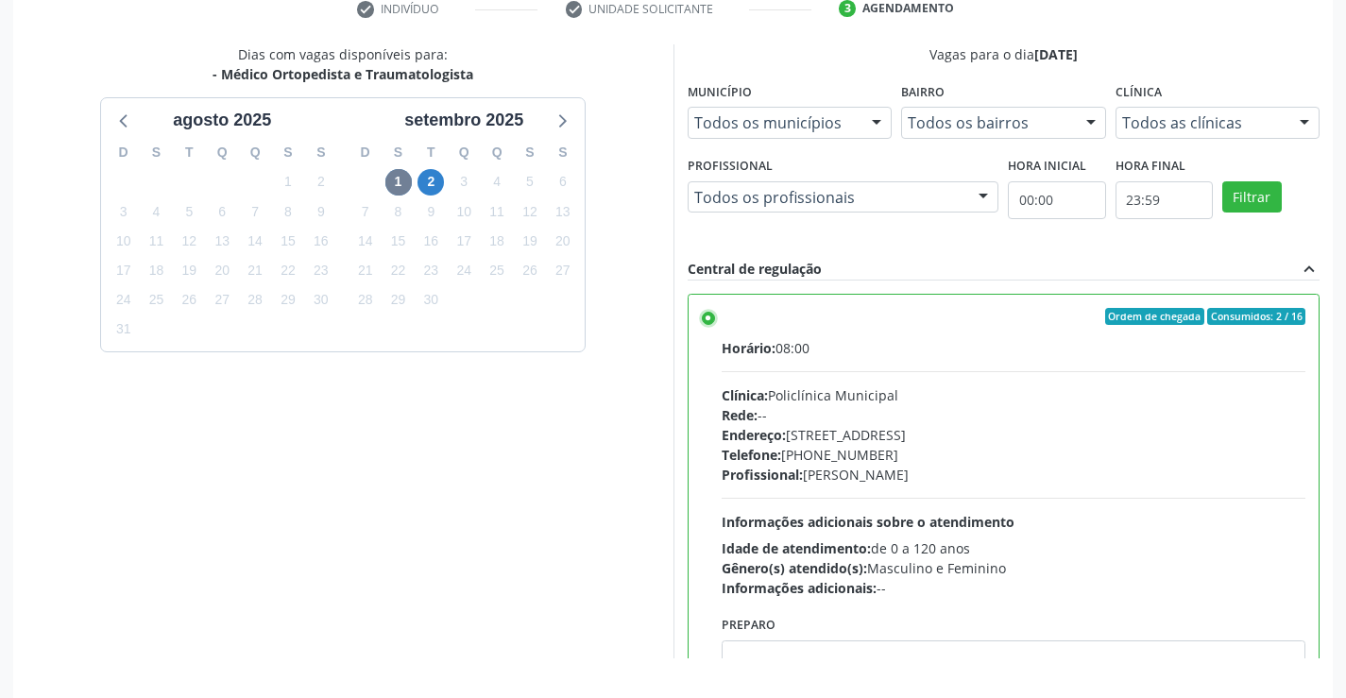
scroll to position [431, 0]
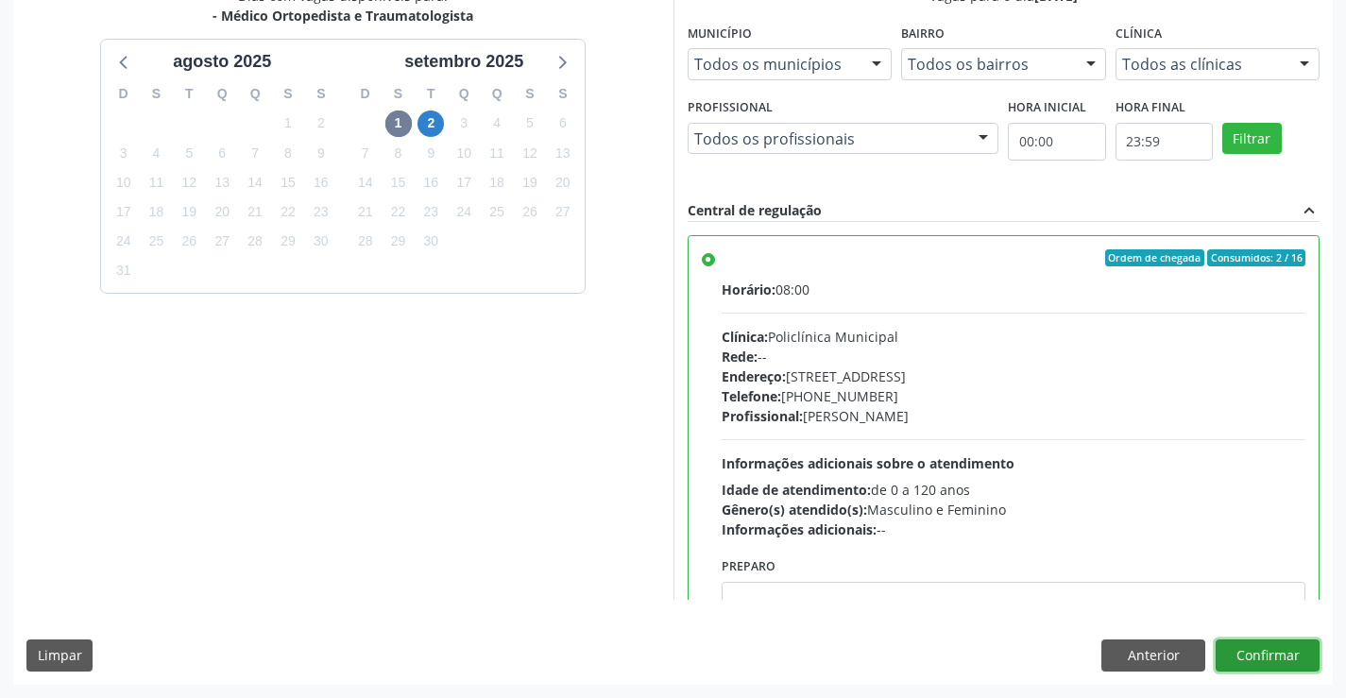
click at [1262, 646] on button "Confirmar" at bounding box center [1268, 656] width 104 height 32
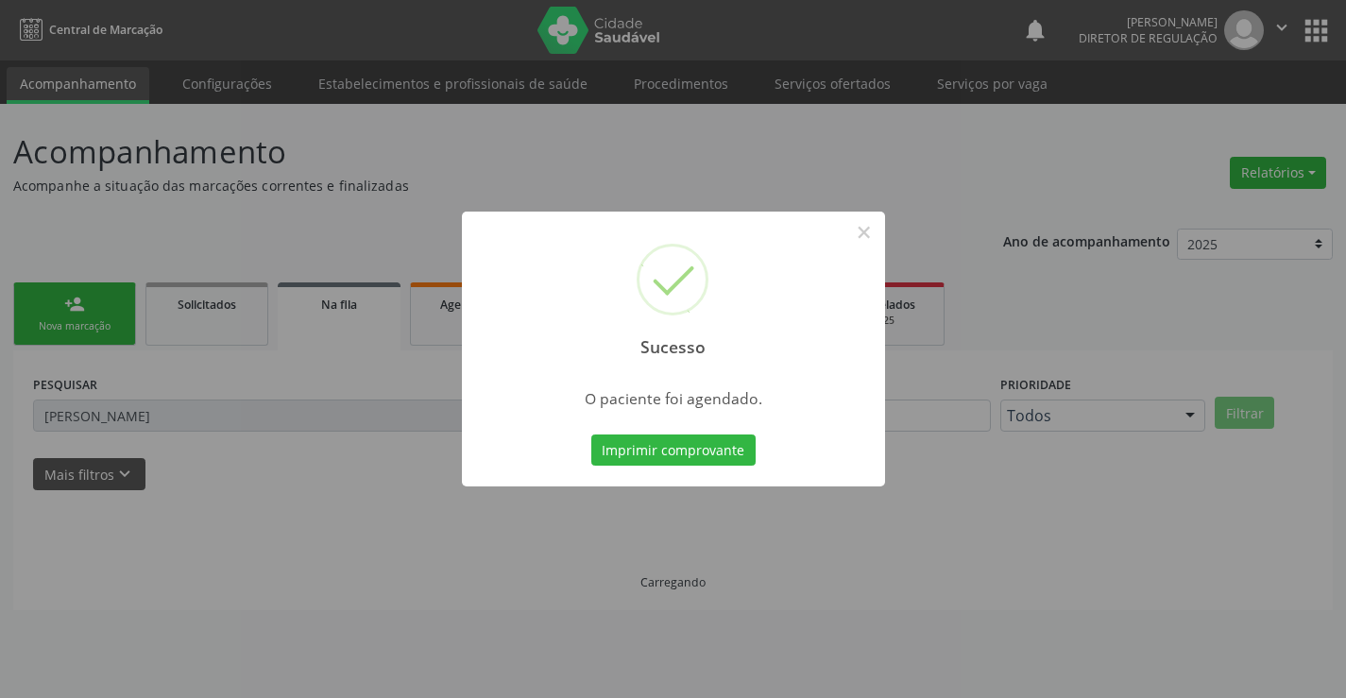
scroll to position [0, 0]
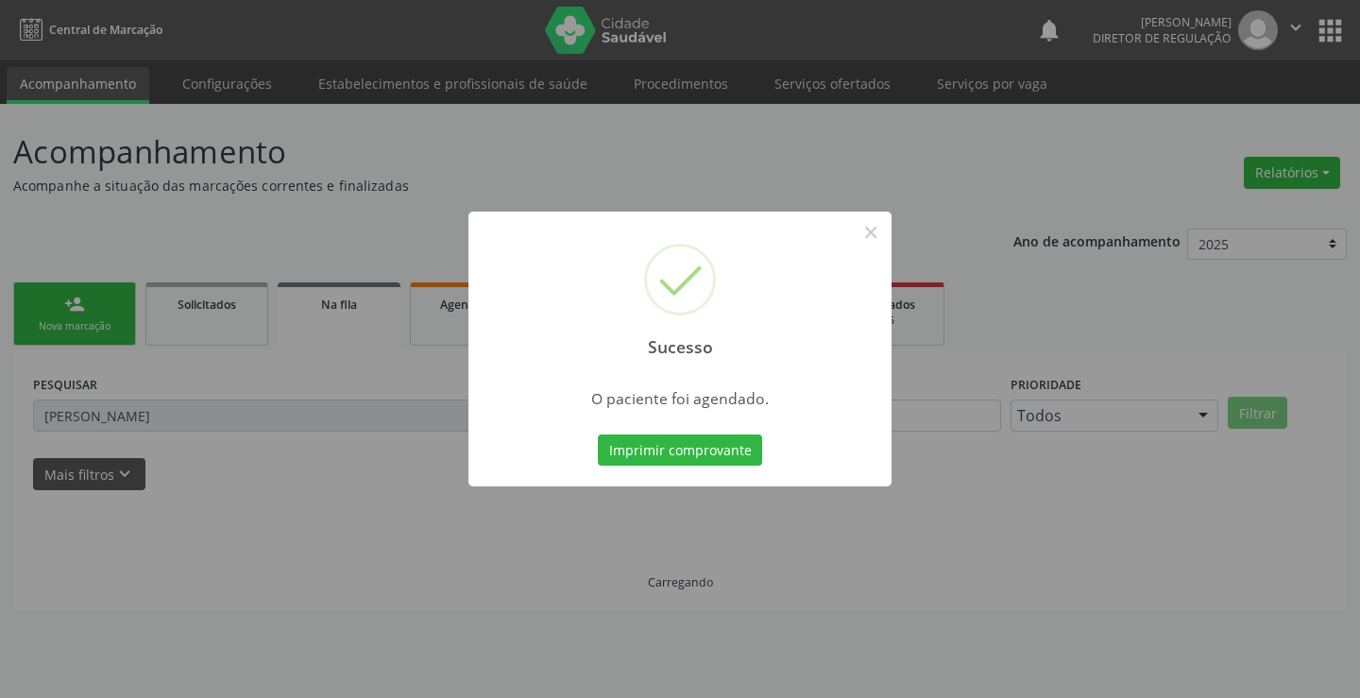
click at [598, 435] on button "Imprimir comprovante" at bounding box center [680, 451] width 164 height 32
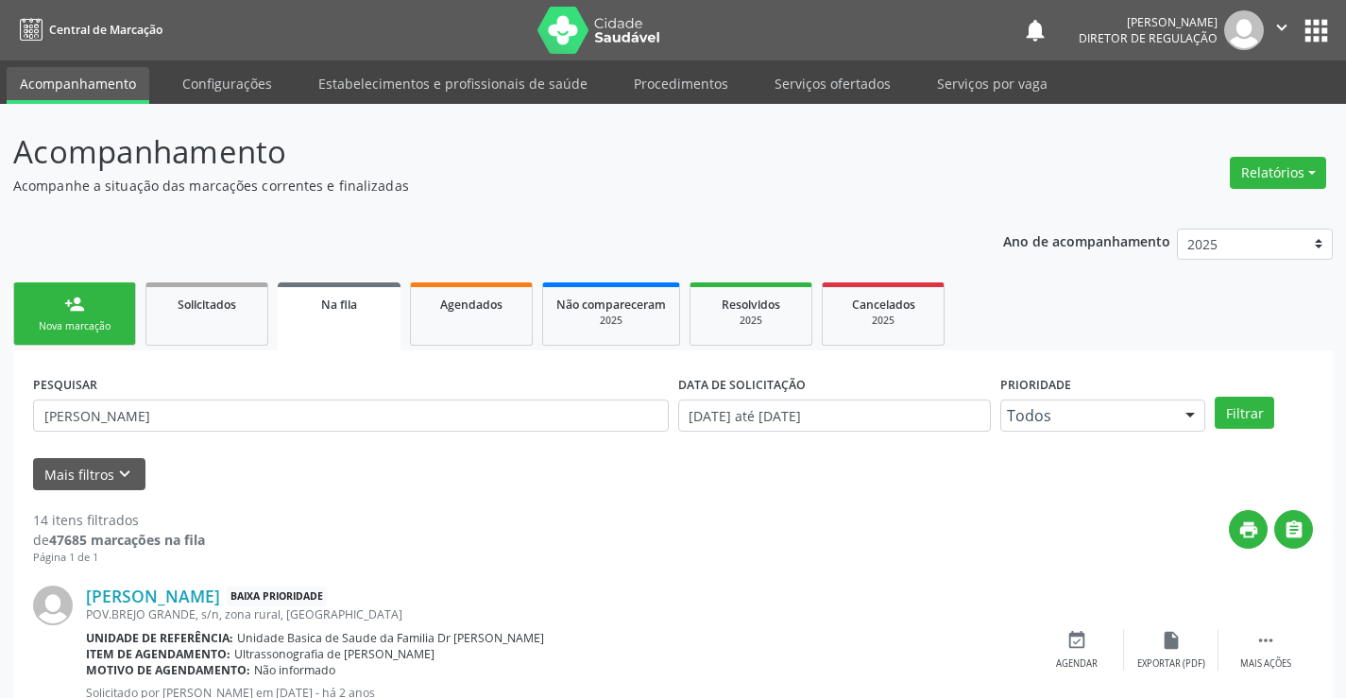
click at [38, 316] on link "person_add Nova marcação" at bounding box center [74, 313] width 123 height 63
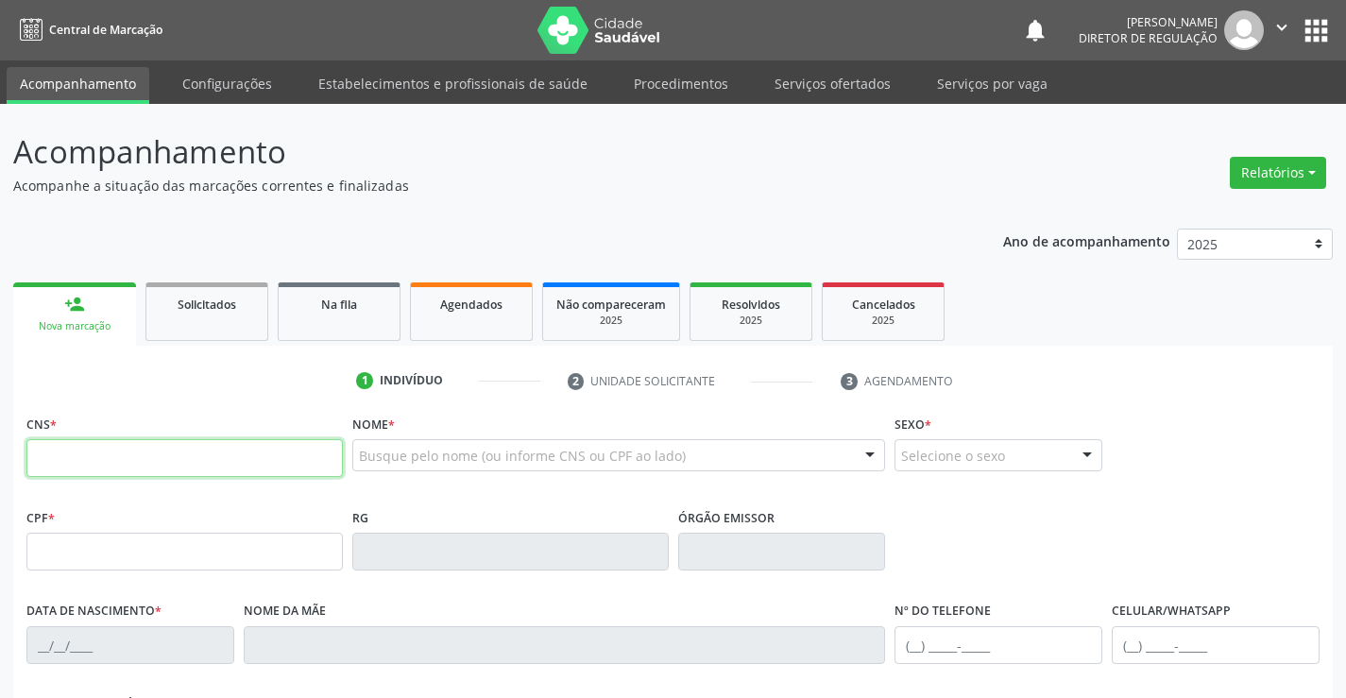
click at [163, 460] on input "text" at bounding box center [184, 458] width 316 height 38
type input "700 0014 6023 5406"
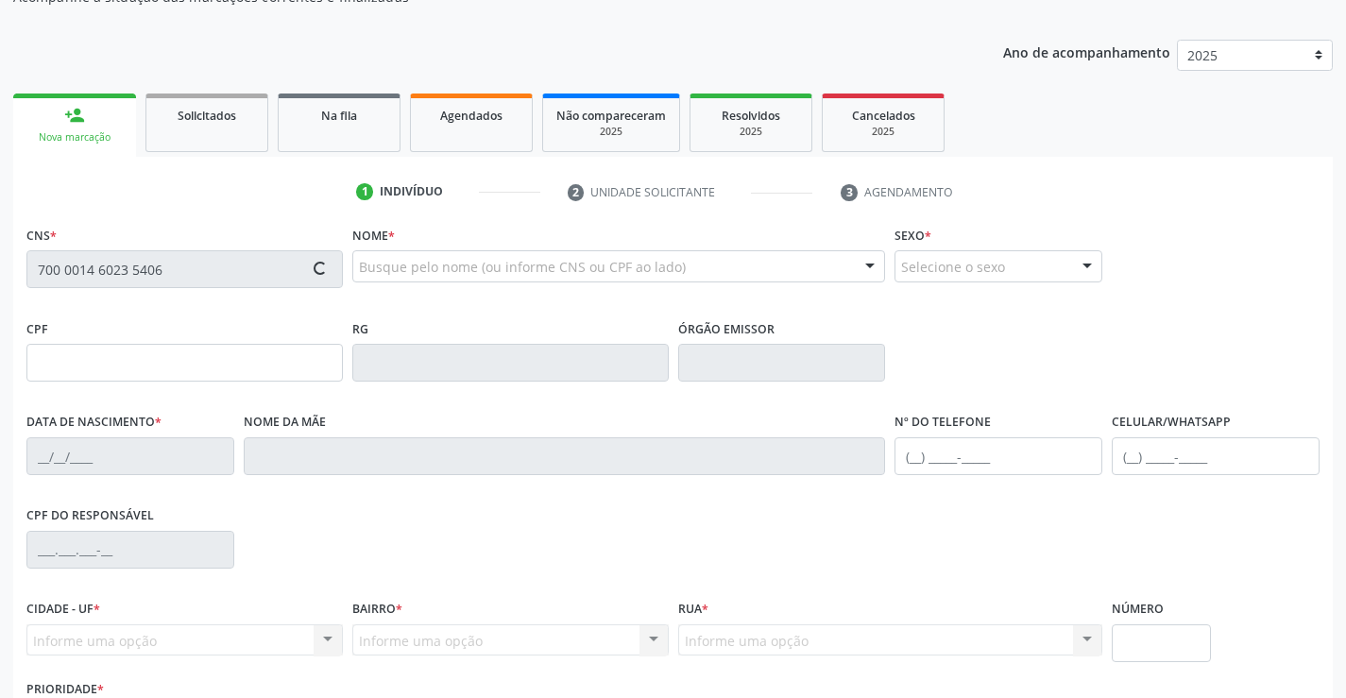
type input "04/03/2025"
type input "(74) 98138-6114"
type input "S/N"
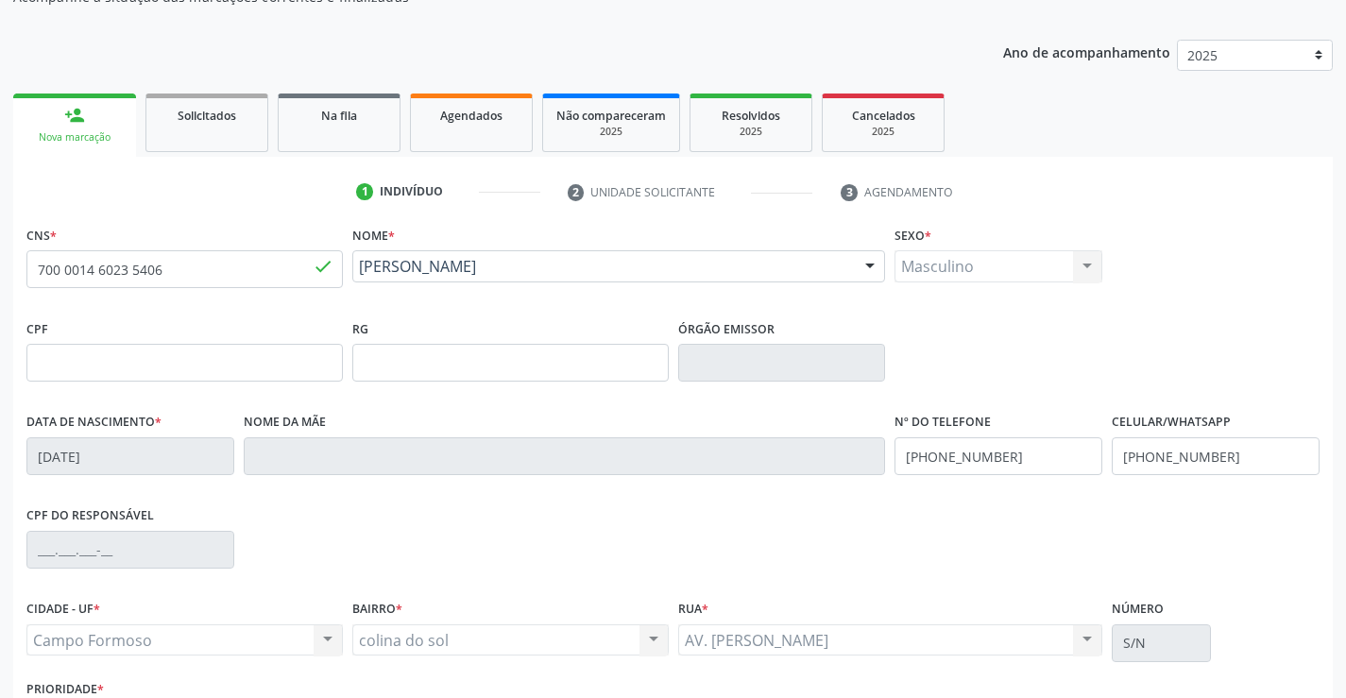
scroll to position [326, 0]
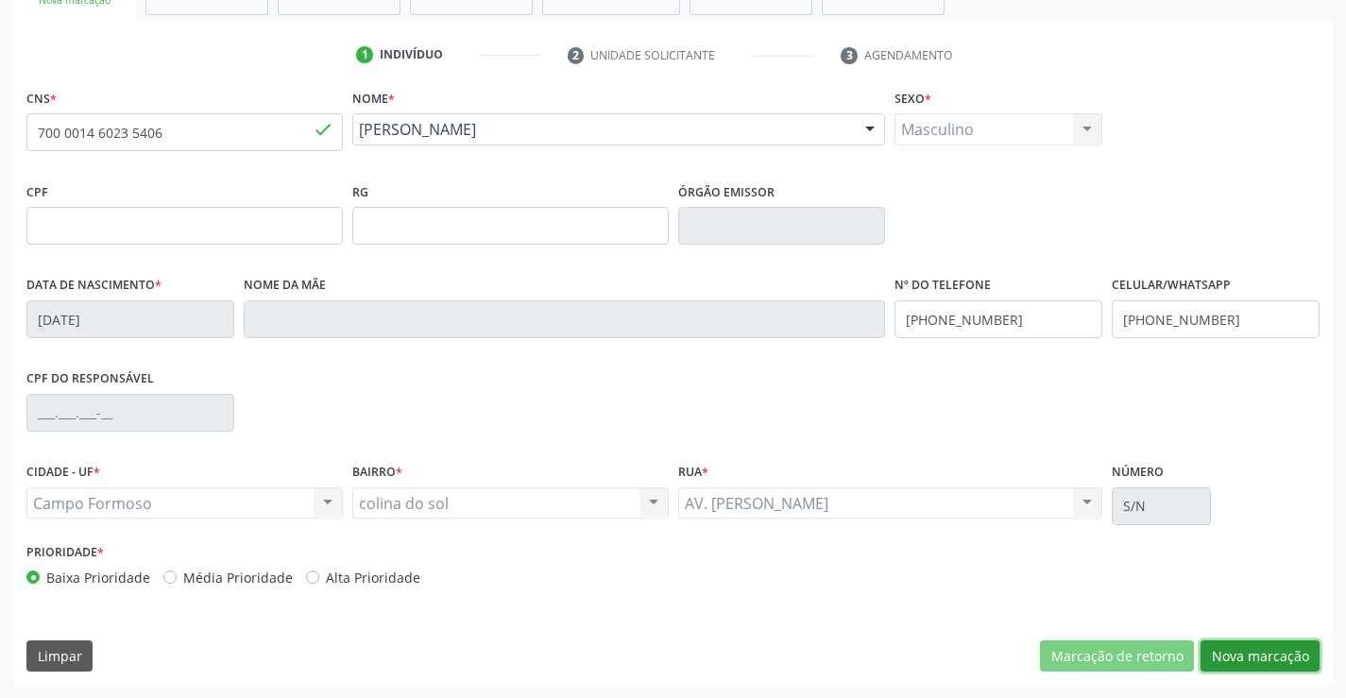
click at [1255, 660] on button "Nova marcação" at bounding box center [1260, 656] width 119 height 32
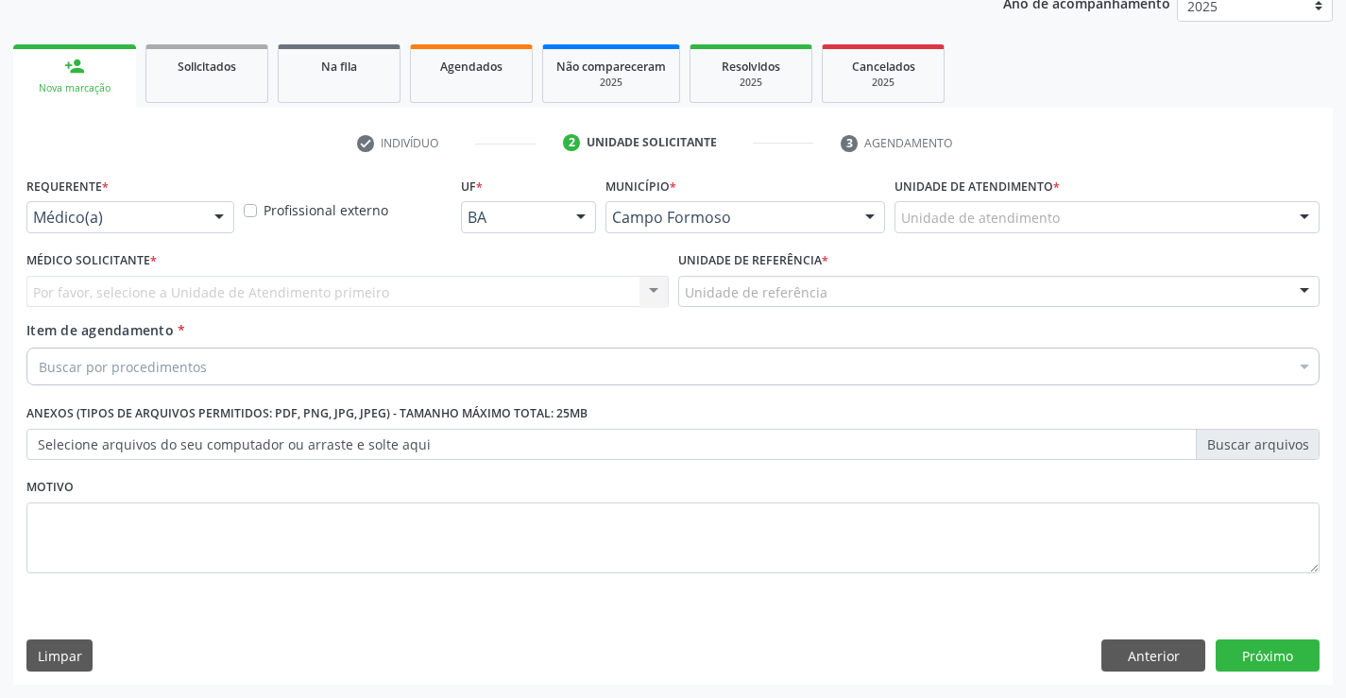
scroll to position [238, 0]
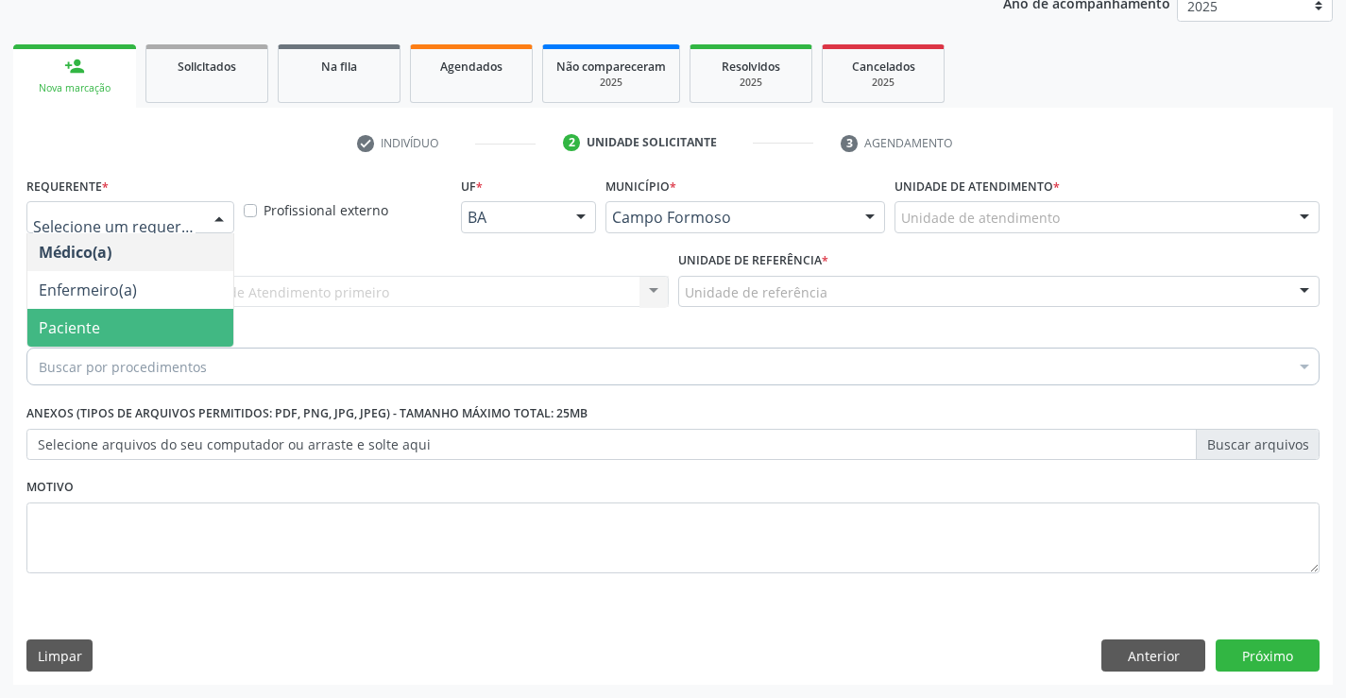
drag, startPoint x: 152, startPoint y: 320, endPoint x: 301, endPoint y: 289, distance: 152.5
click at [154, 321] on span "Paciente" at bounding box center [130, 328] width 206 height 38
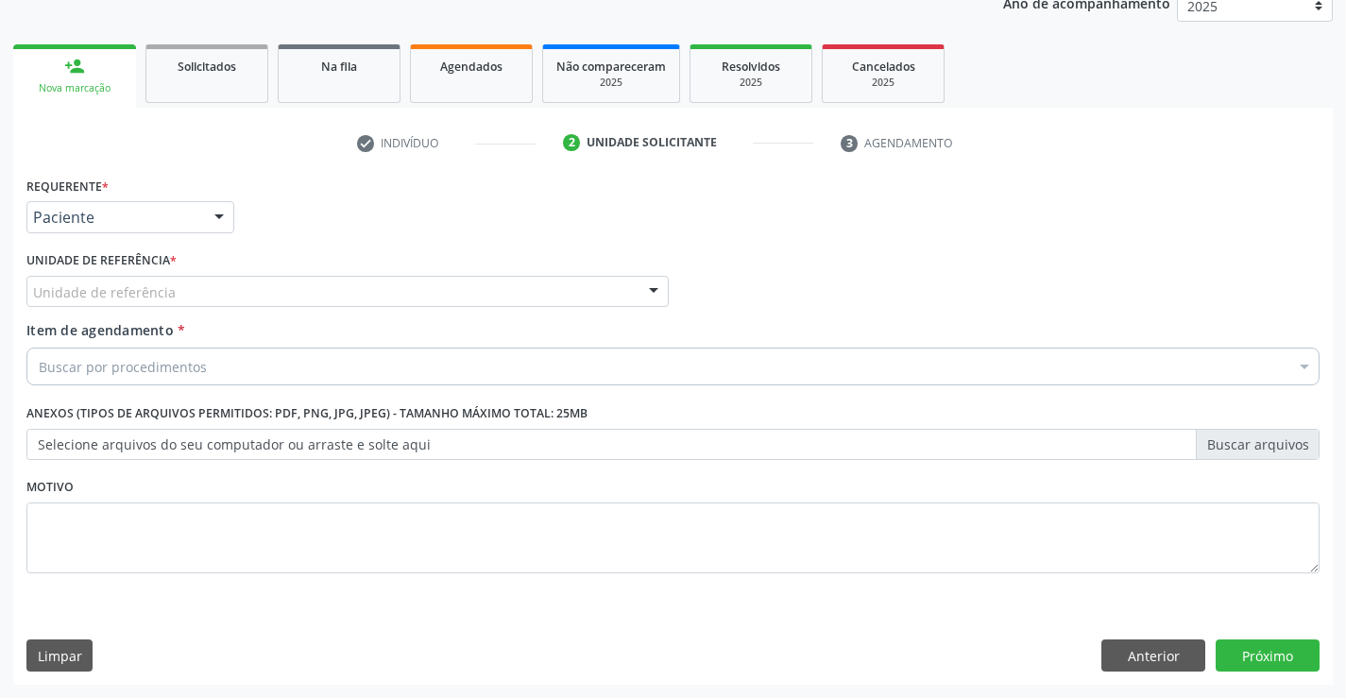
click at [301, 289] on div "Unidade de referência" at bounding box center [347, 292] width 642 height 32
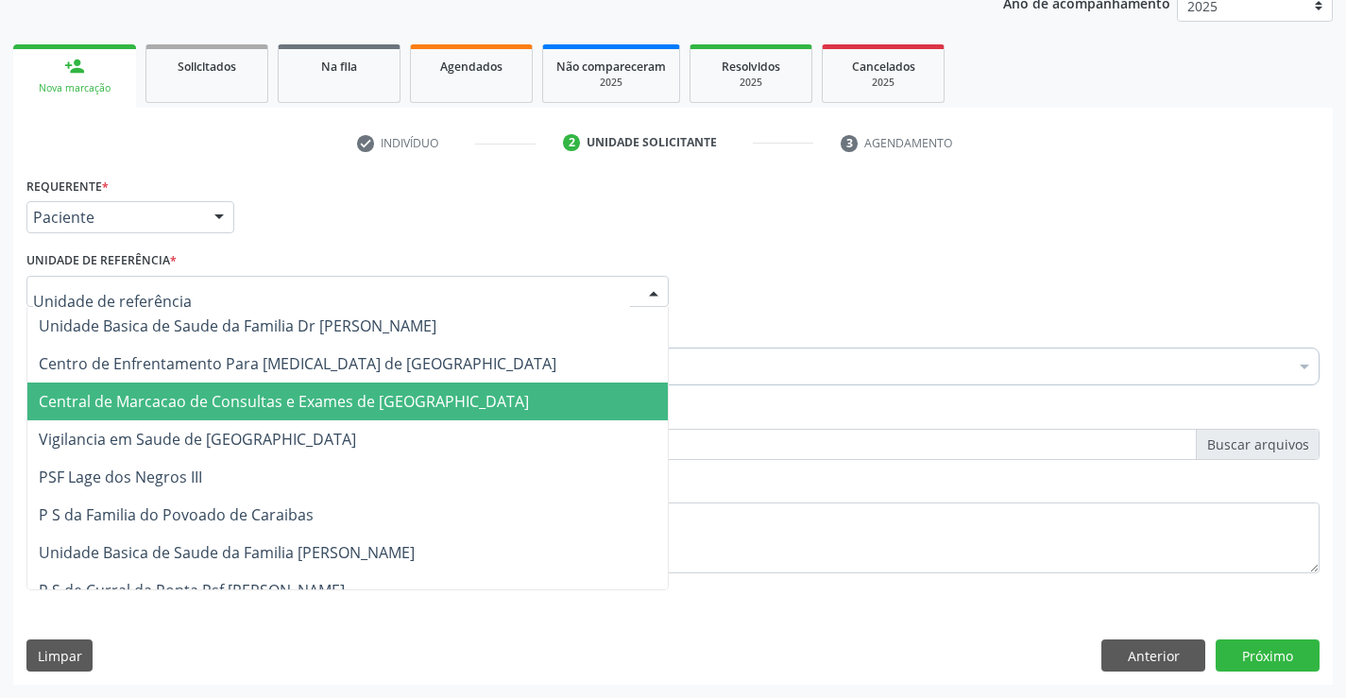
drag, startPoint x: 325, startPoint y: 401, endPoint x: 521, endPoint y: 350, distance: 203.0
click at [326, 402] on span "Central de Marcacao de Consultas e Exames de [GEOGRAPHIC_DATA]" at bounding box center [284, 401] width 490 height 21
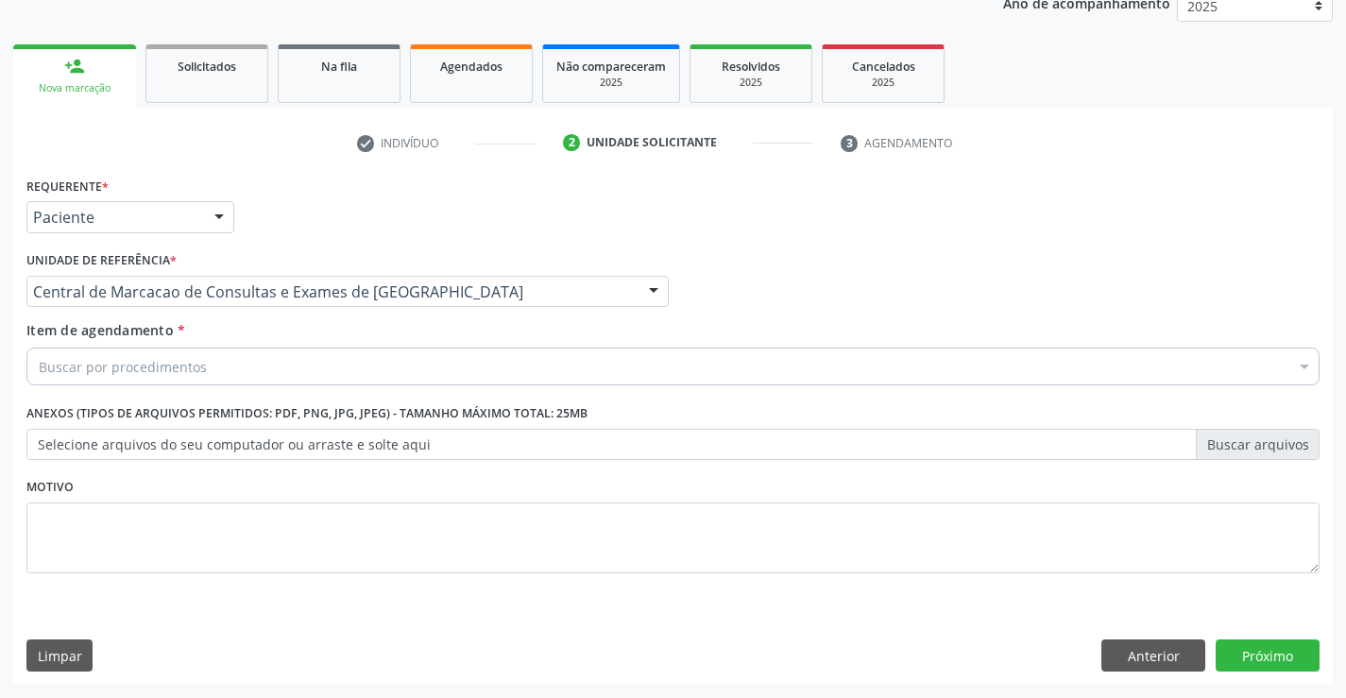
click at [522, 349] on div "Buscar por procedimentos" at bounding box center [672, 367] width 1293 height 38
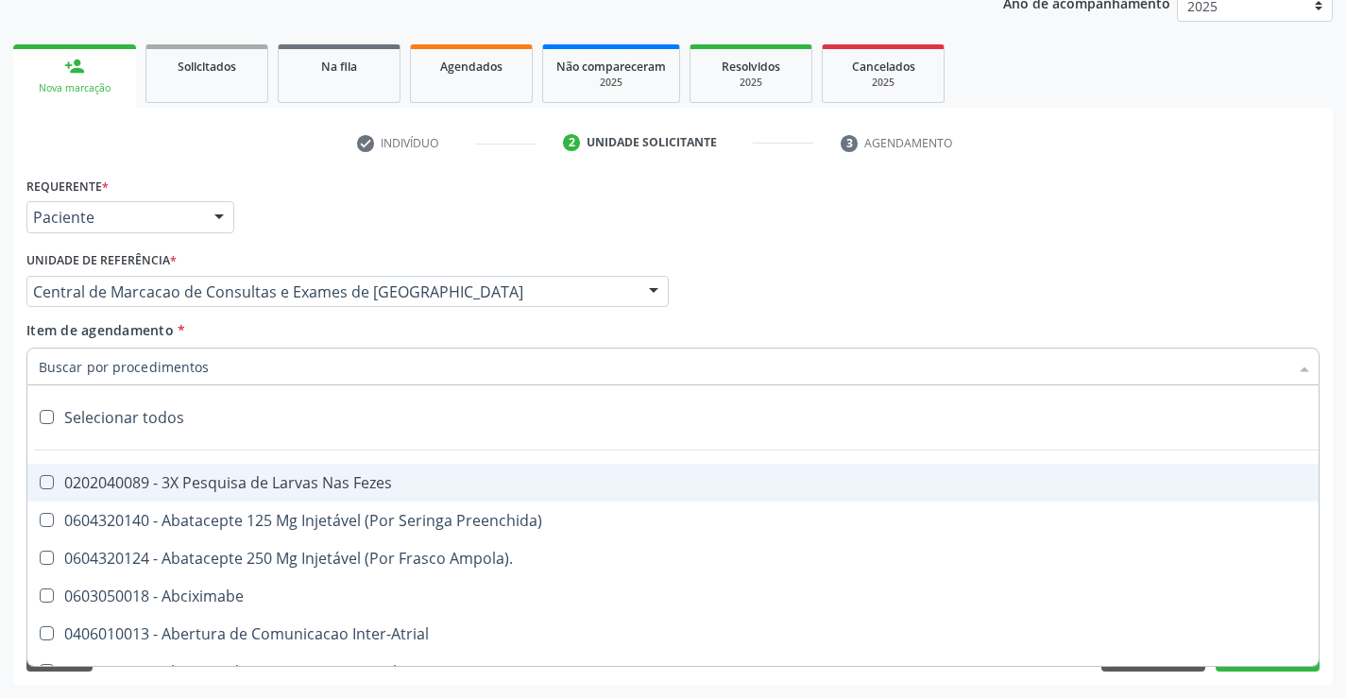
click at [518, 350] on input "Item de agendamento *" at bounding box center [664, 367] width 1250 height 38
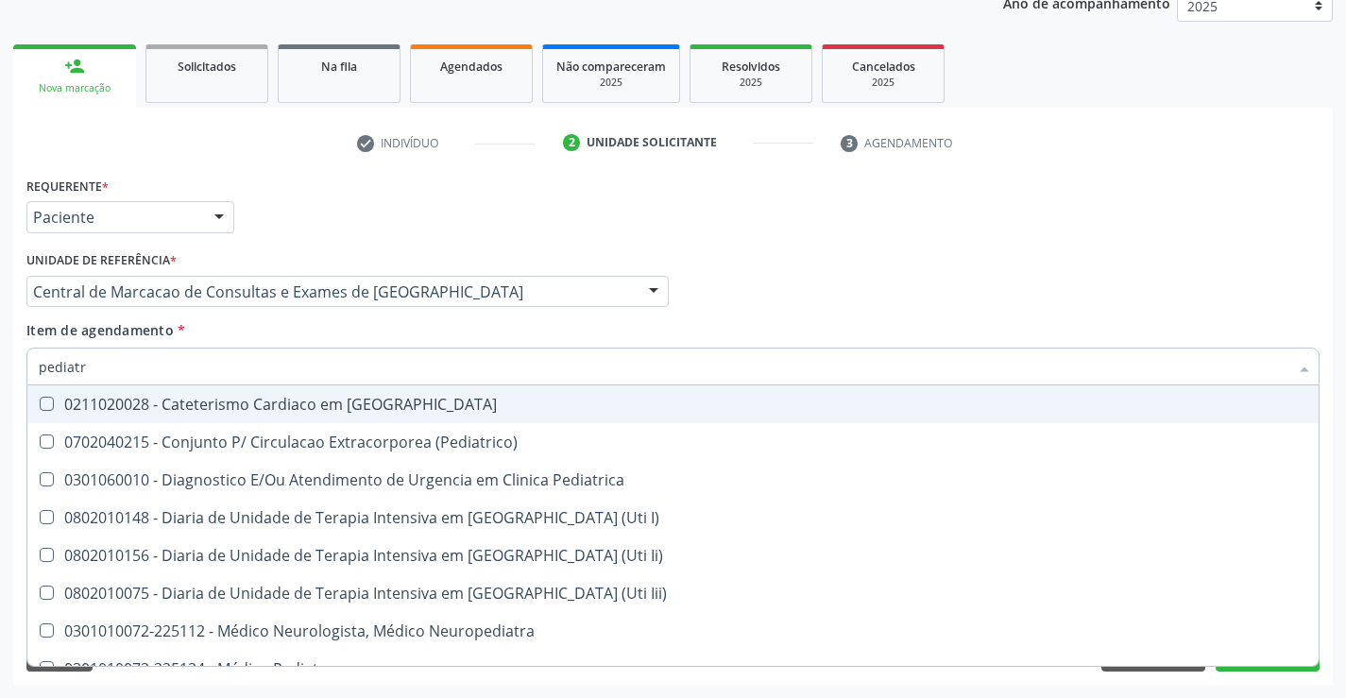
type input "pediatra"
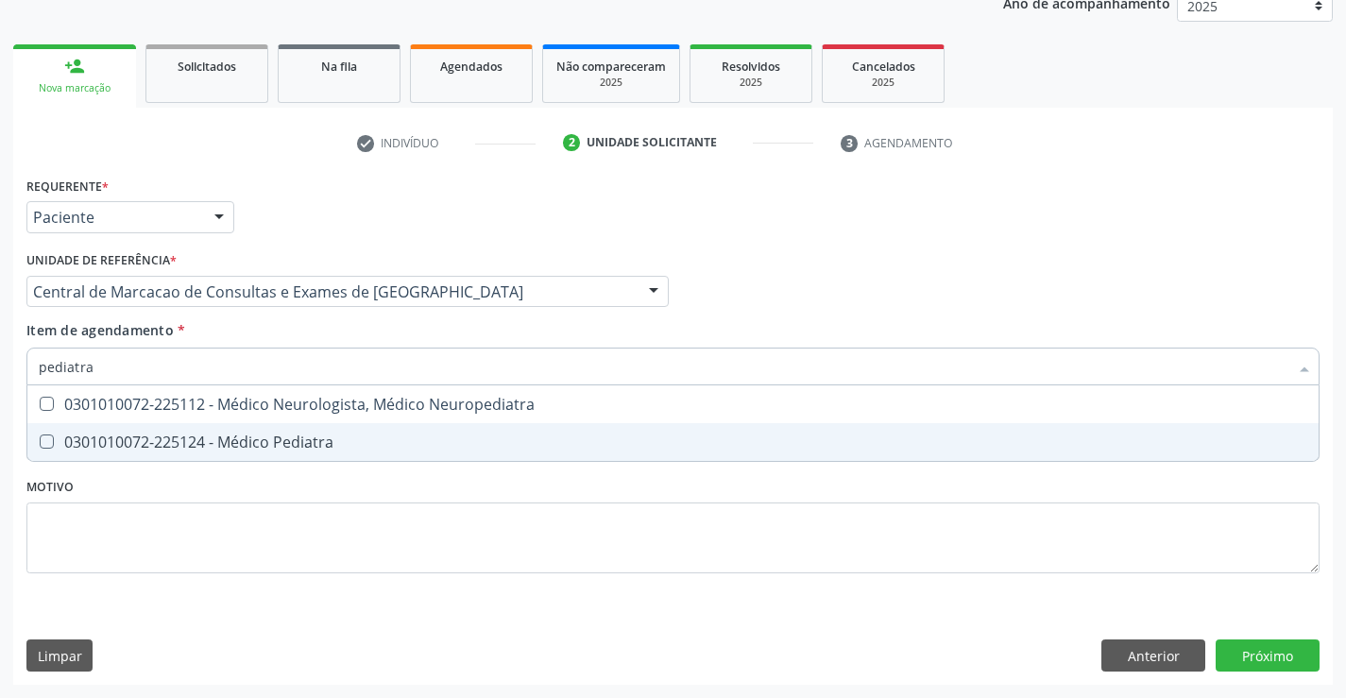
click at [529, 430] on span "0301010072-225124 - Médico Pediatra" at bounding box center [672, 442] width 1291 height 38
checkbox Pediatra "true"
click at [1247, 662] on div "Requerente * Paciente Médico(a) Enfermeiro(a) Paciente Nenhum resultado encontr…" at bounding box center [673, 428] width 1320 height 513
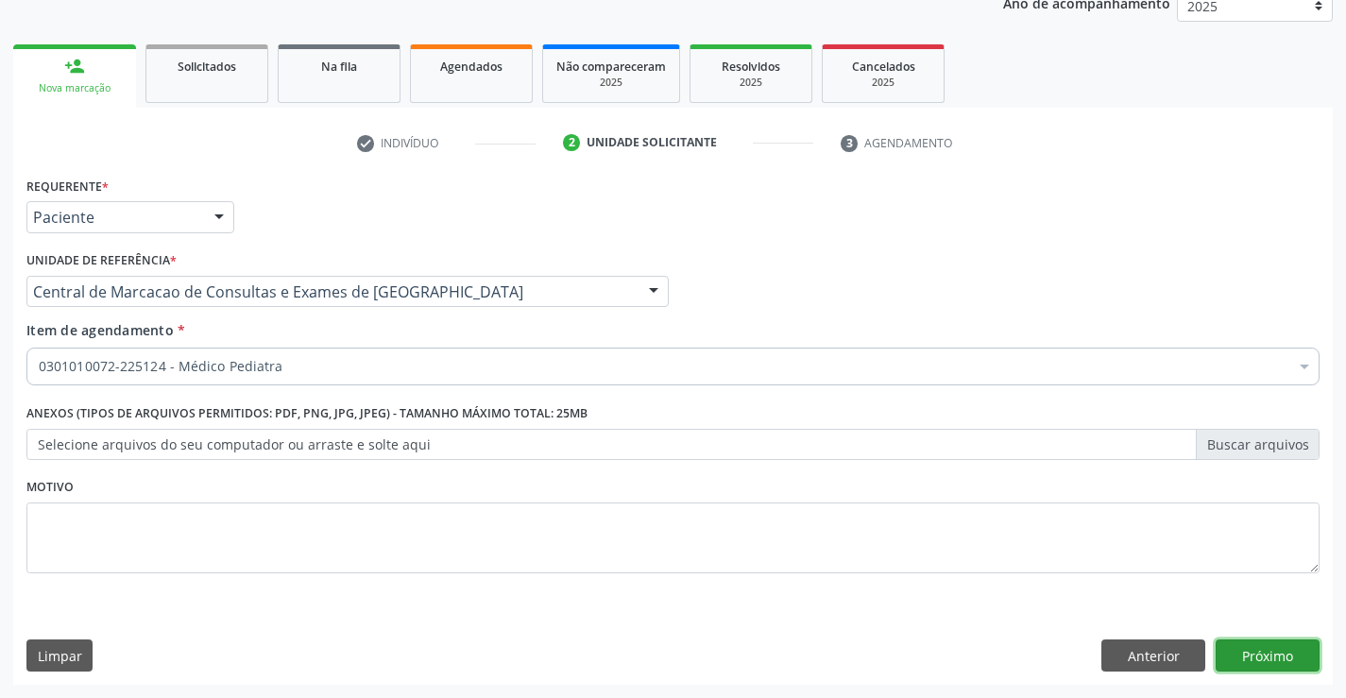
click at [1251, 659] on button "Próximo" at bounding box center [1268, 656] width 104 height 32
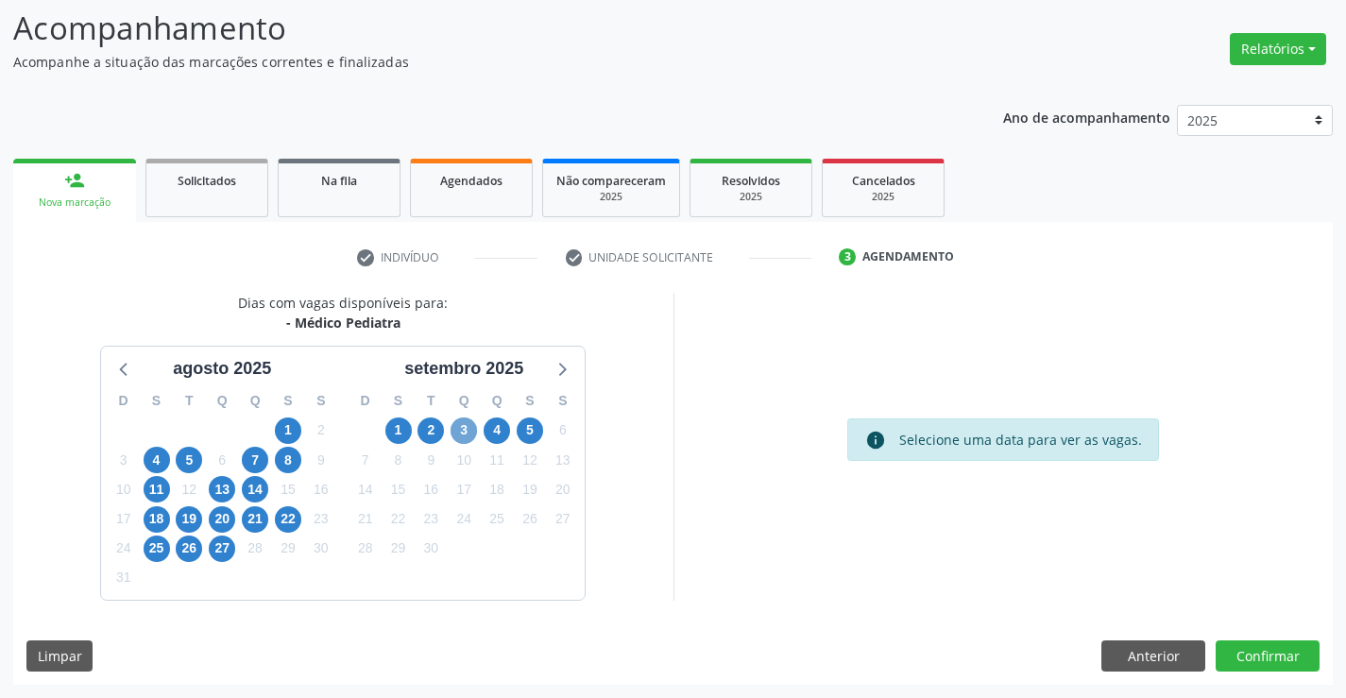
click at [464, 437] on span "3" at bounding box center [464, 431] width 26 height 26
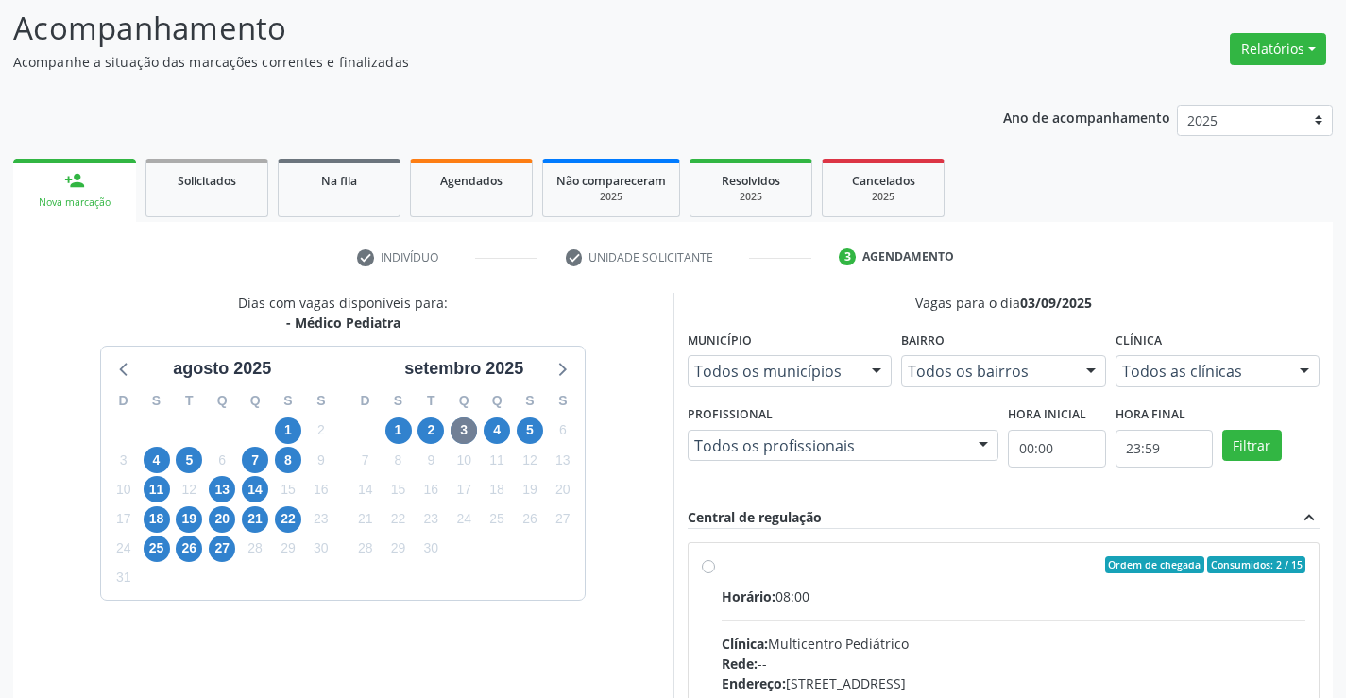
click at [715, 573] on input "Ordem de chegada Consumidos: 2 / 15 Horário: 08:00 Clínica: Multicentro Pediátr…" at bounding box center [708, 564] width 13 height 17
radio input "true"
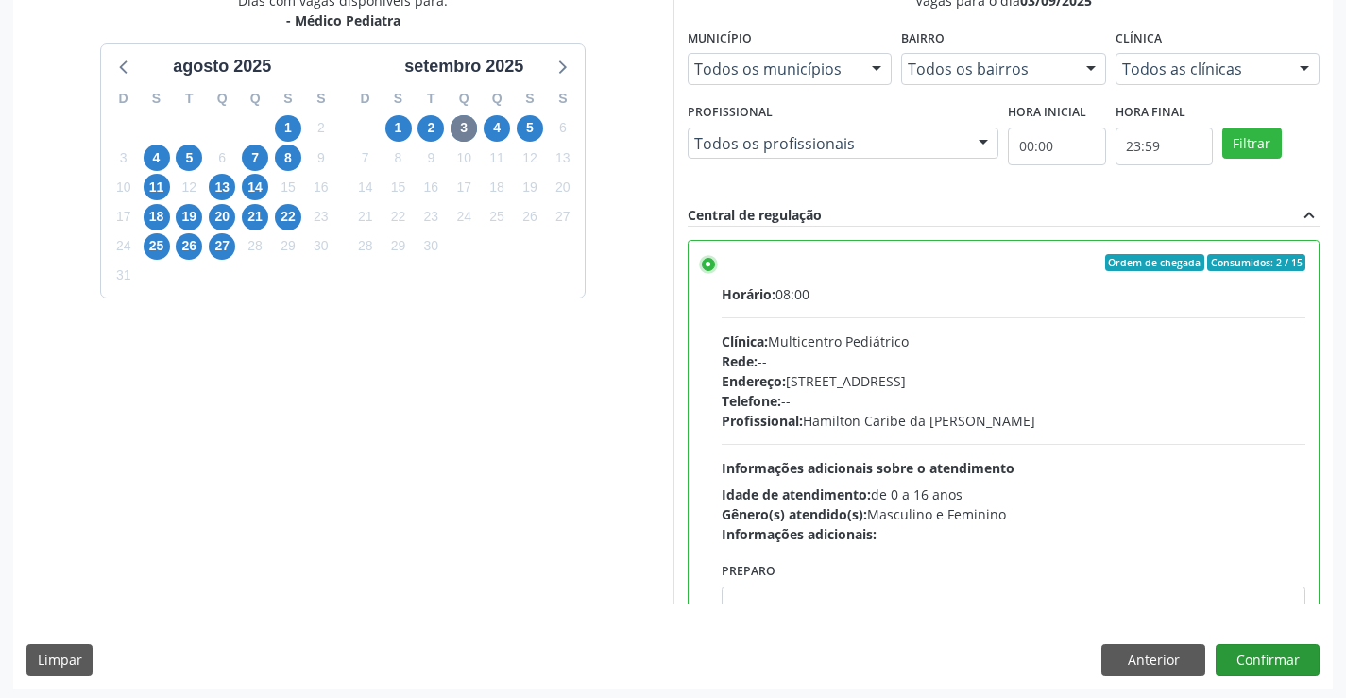
scroll to position [431, 0]
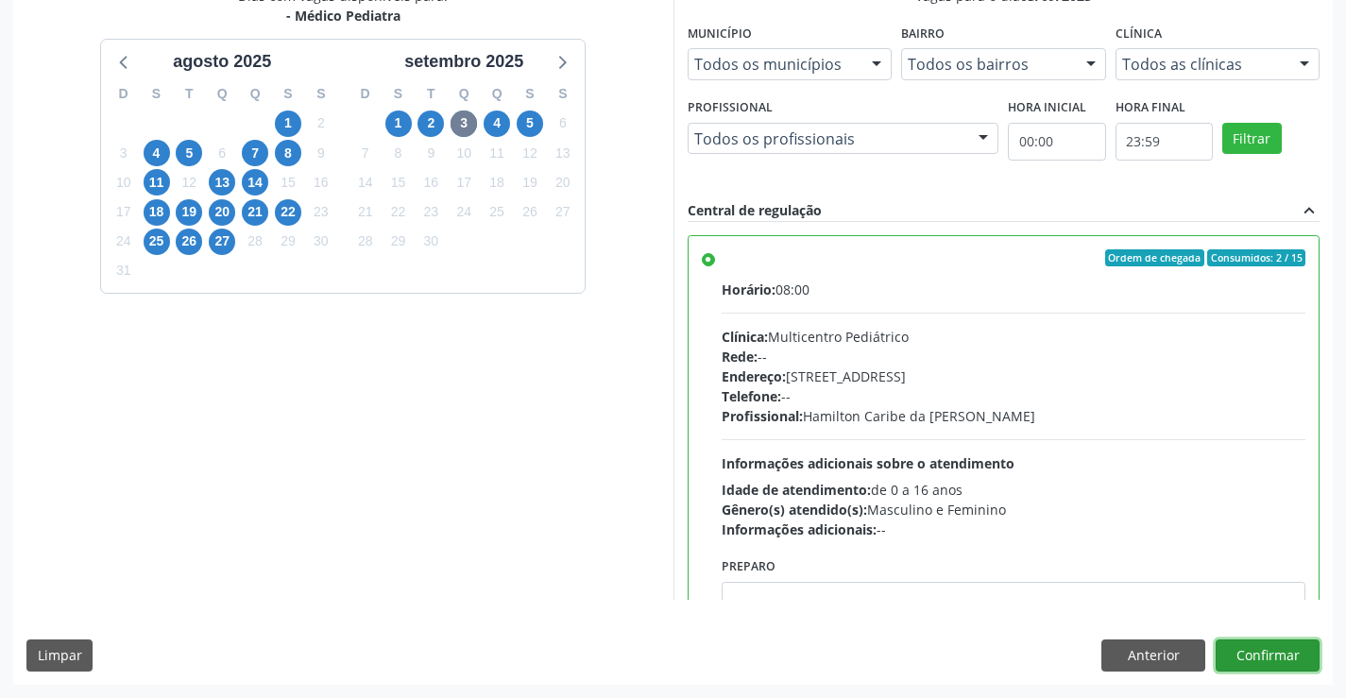
click at [1288, 661] on button "Confirmar" at bounding box center [1268, 656] width 104 height 32
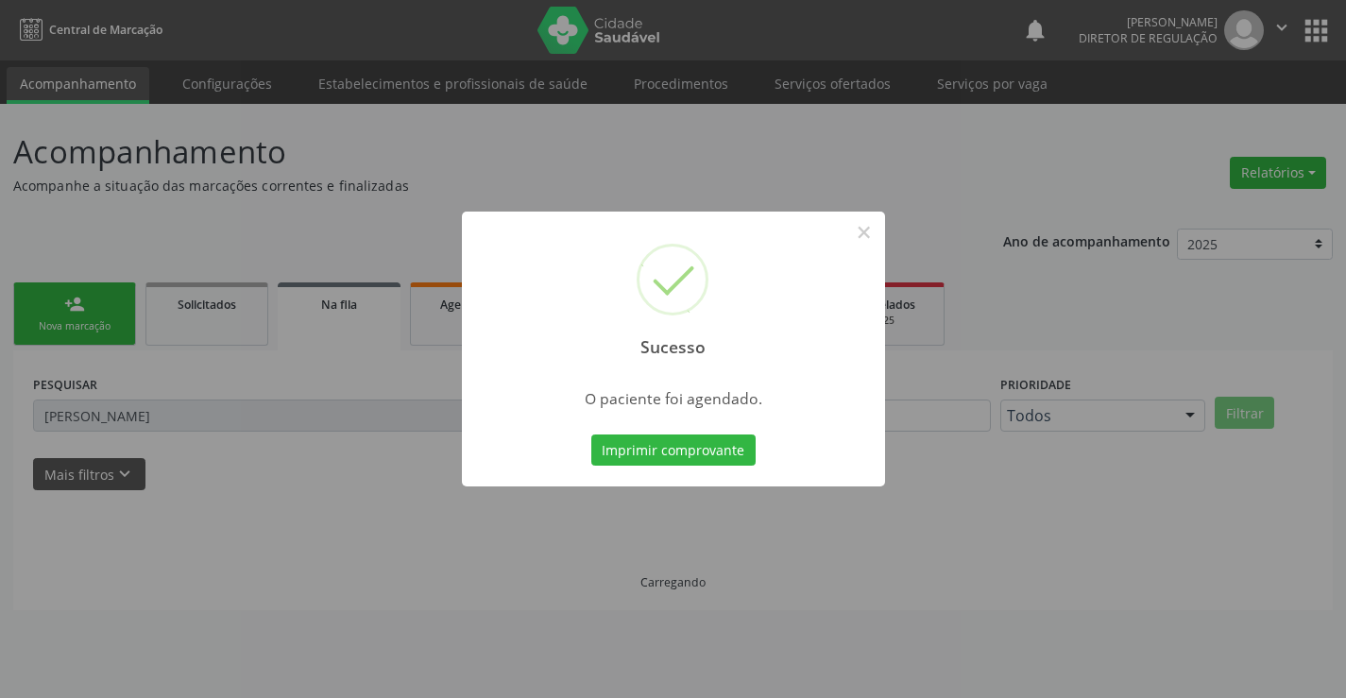
scroll to position [0, 0]
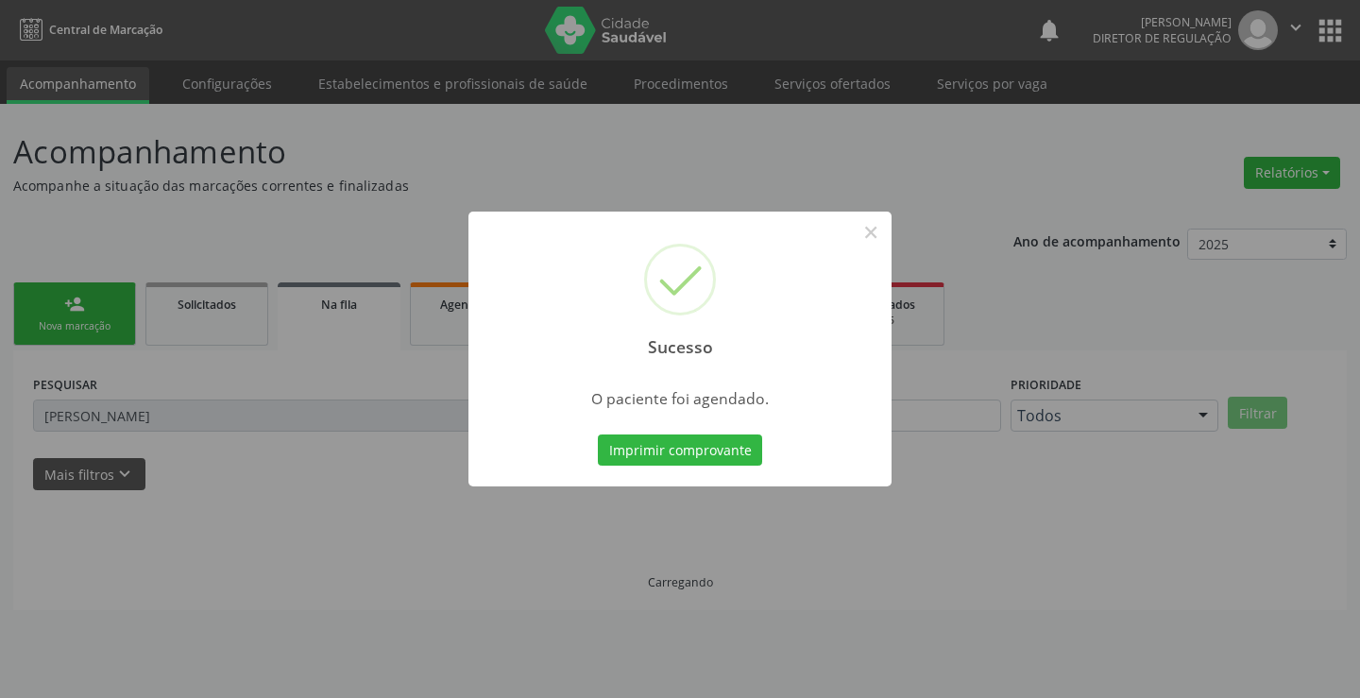
click at [598, 435] on button "Imprimir comprovante" at bounding box center [680, 451] width 164 height 32
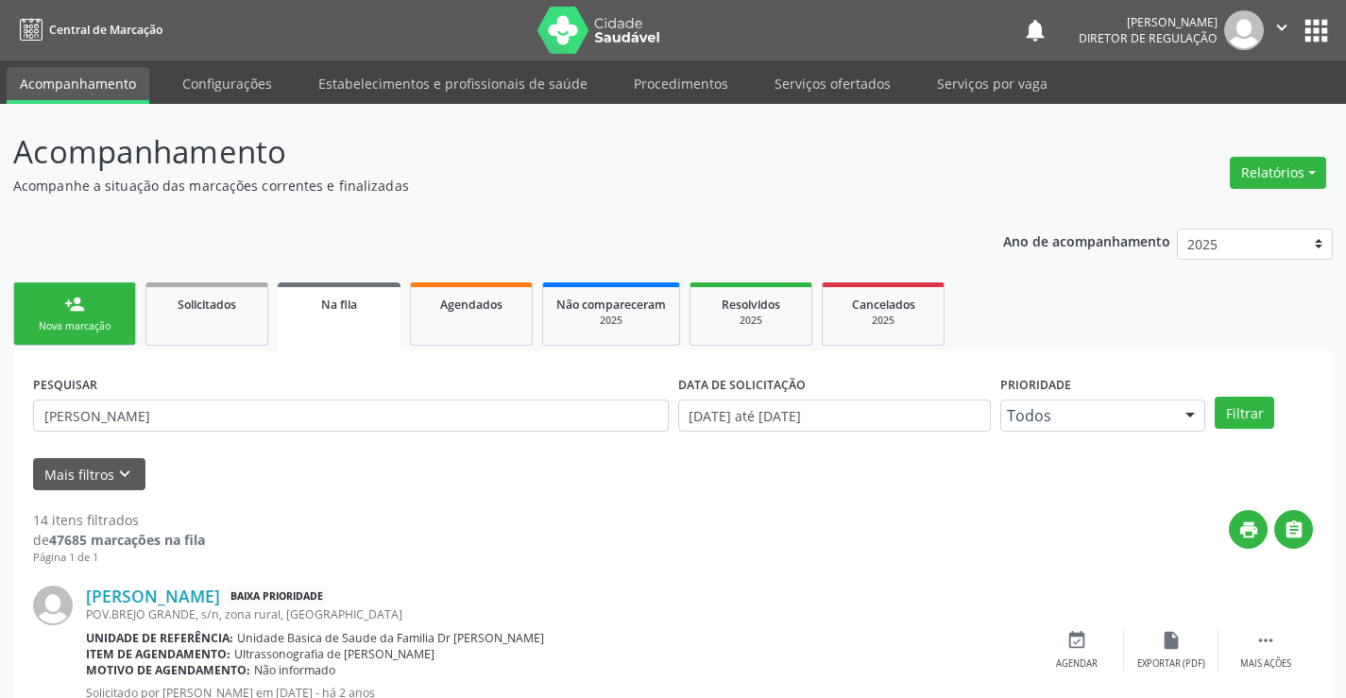
click at [89, 324] on div "Nova marcação" at bounding box center [74, 326] width 94 height 14
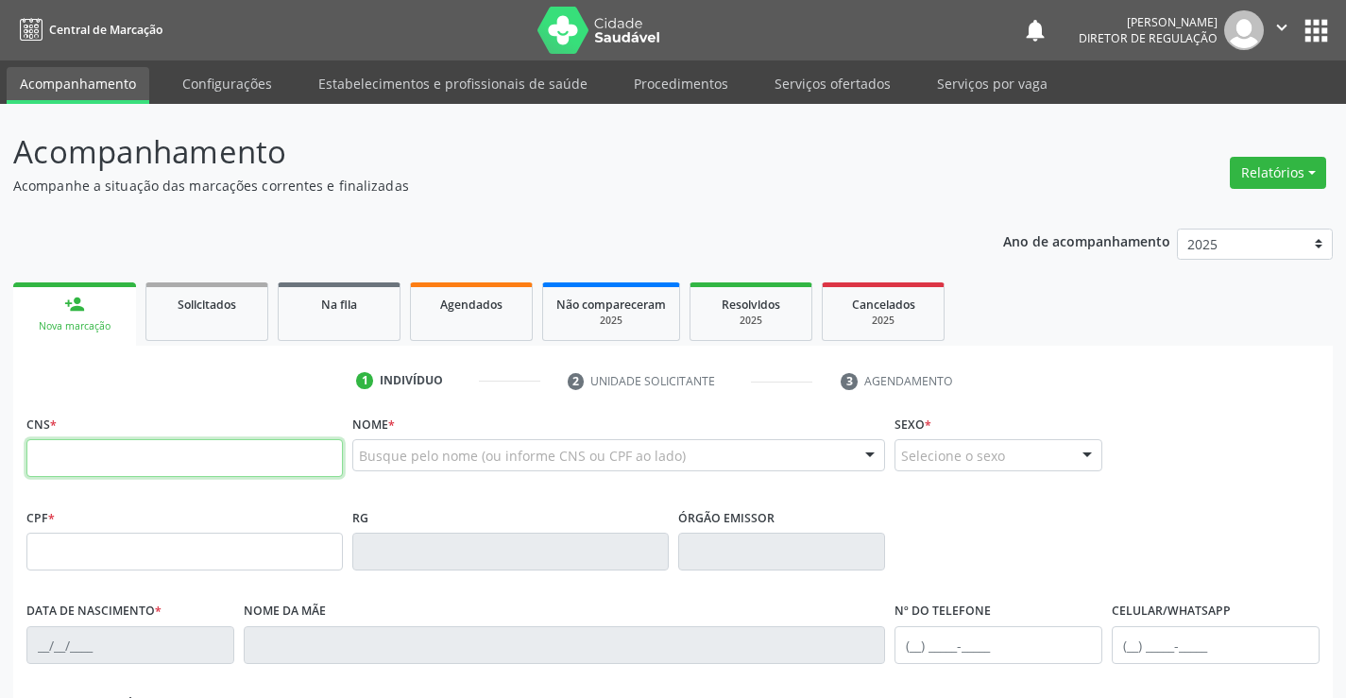
click at [102, 457] on input "text" at bounding box center [184, 458] width 316 height 38
type input "700 0090 9993 2507"
type input "19/07/1981"
type input "(74) 99117-4417"
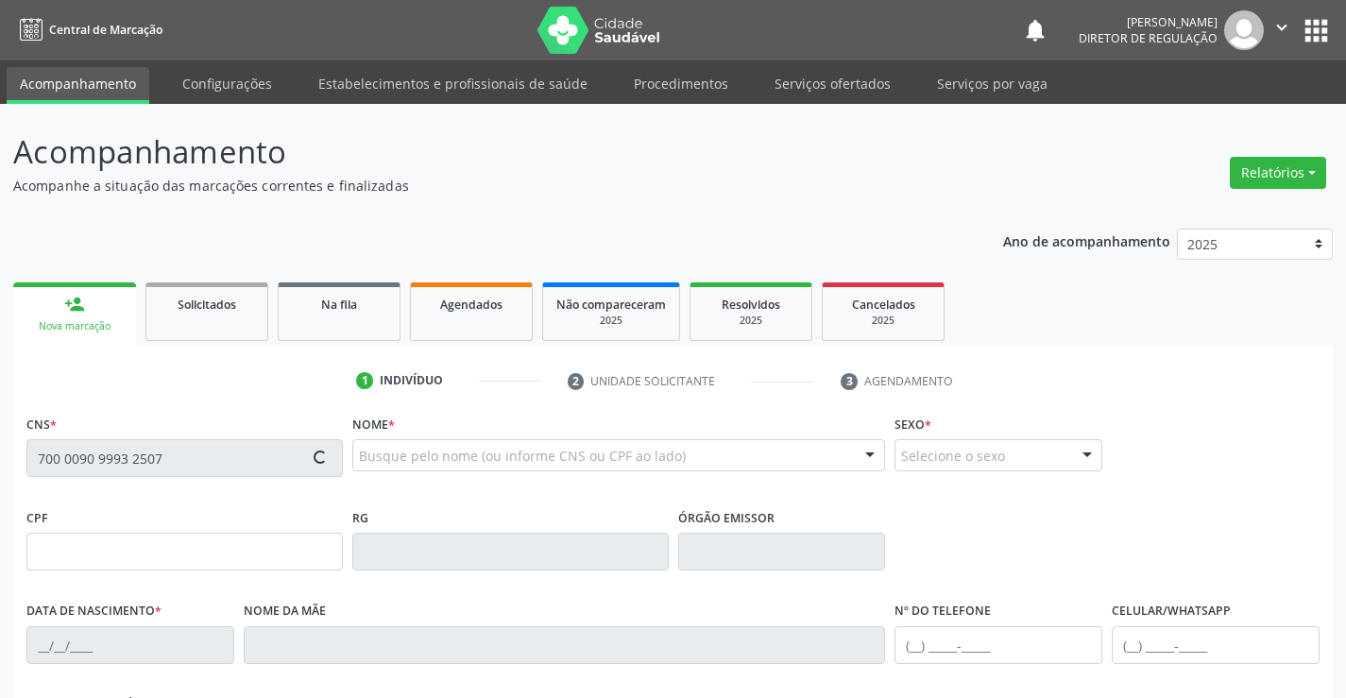
type input "S/N"
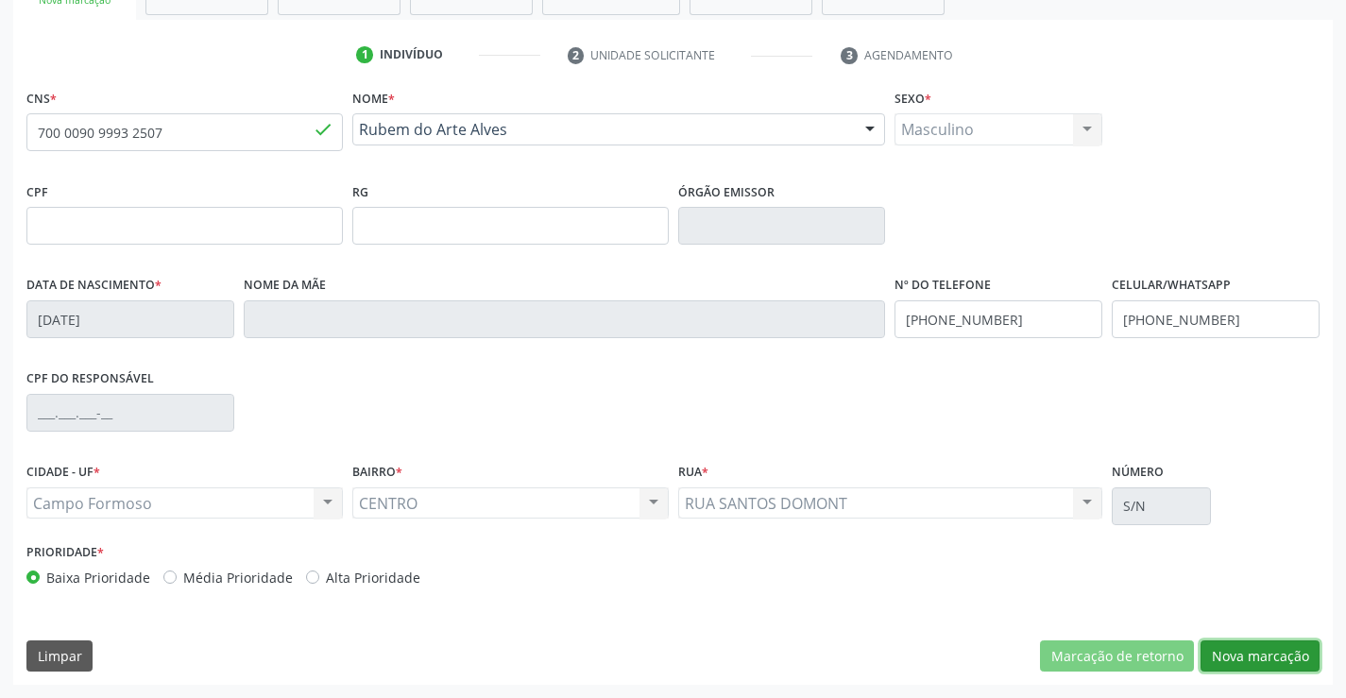
click at [1269, 671] on button "Nova marcação" at bounding box center [1260, 656] width 119 height 32
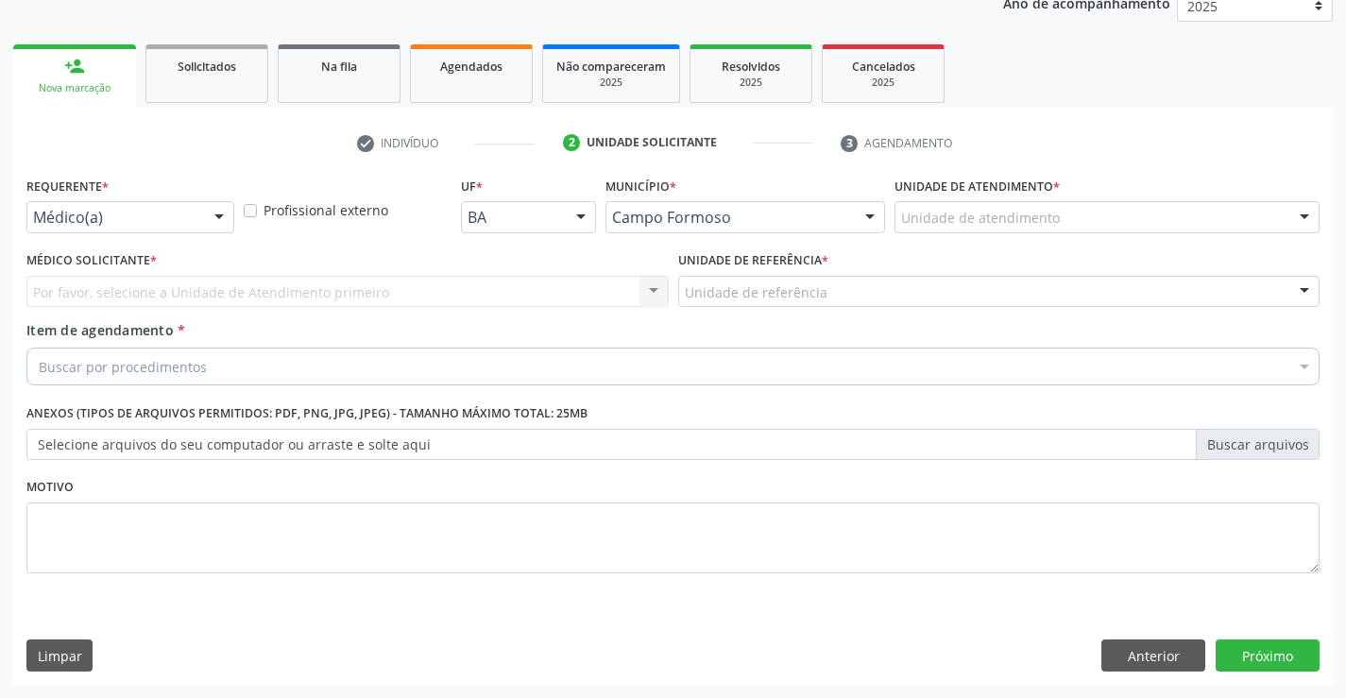
scroll to position [238, 0]
click at [203, 205] on div "Médico(a)" at bounding box center [130, 217] width 208 height 32
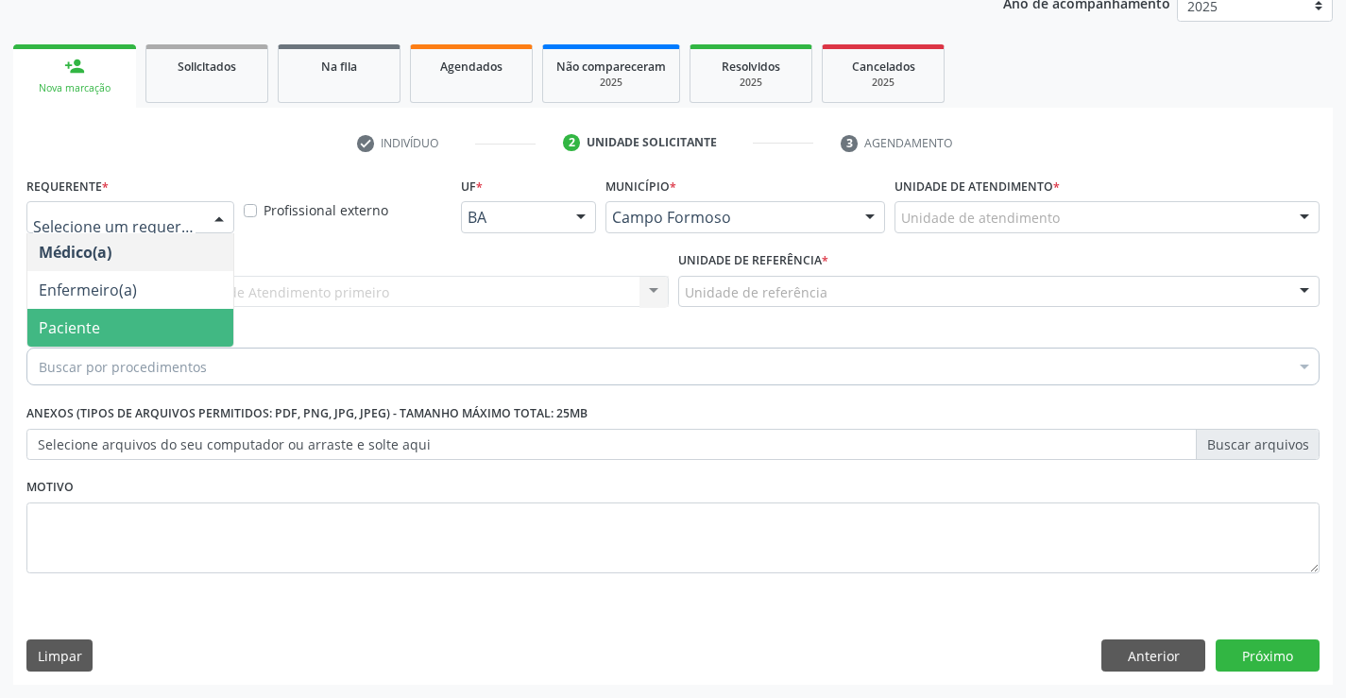
click at [184, 314] on span "Paciente" at bounding box center [130, 328] width 206 height 38
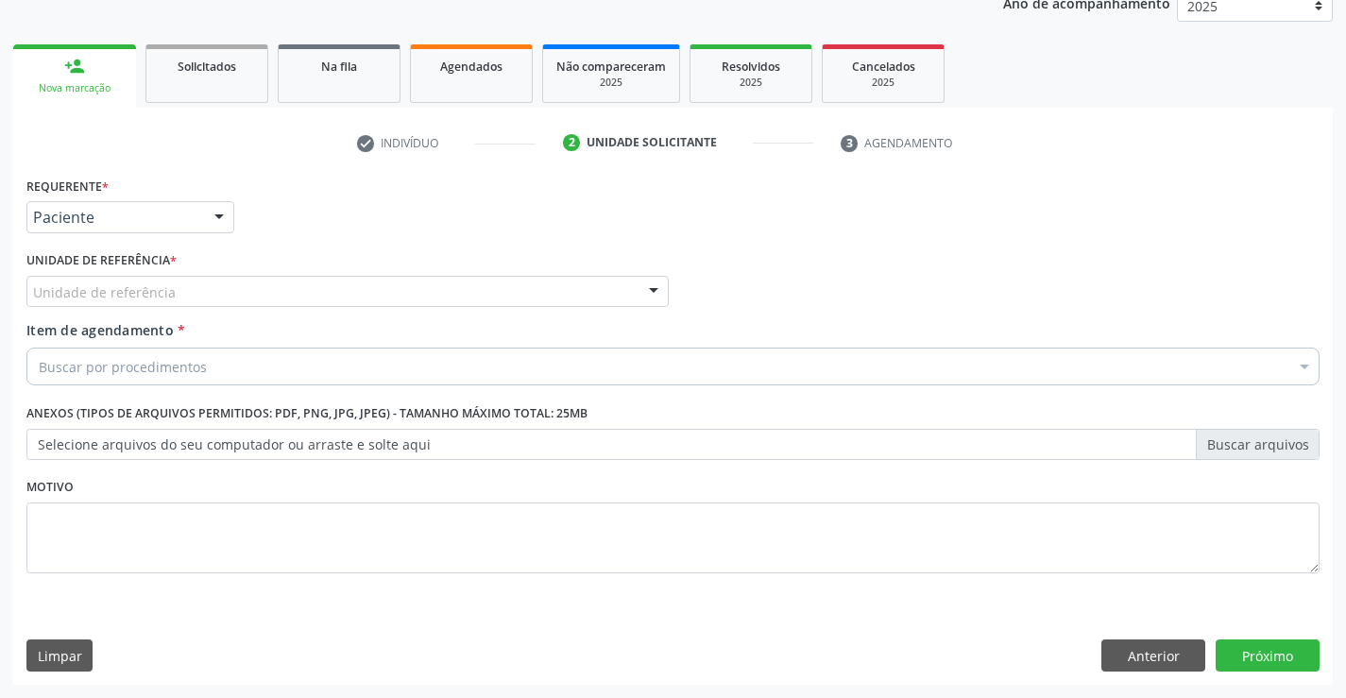
click at [339, 290] on div "Unidade de referência" at bounding box center [347, 292] width 642 height 32
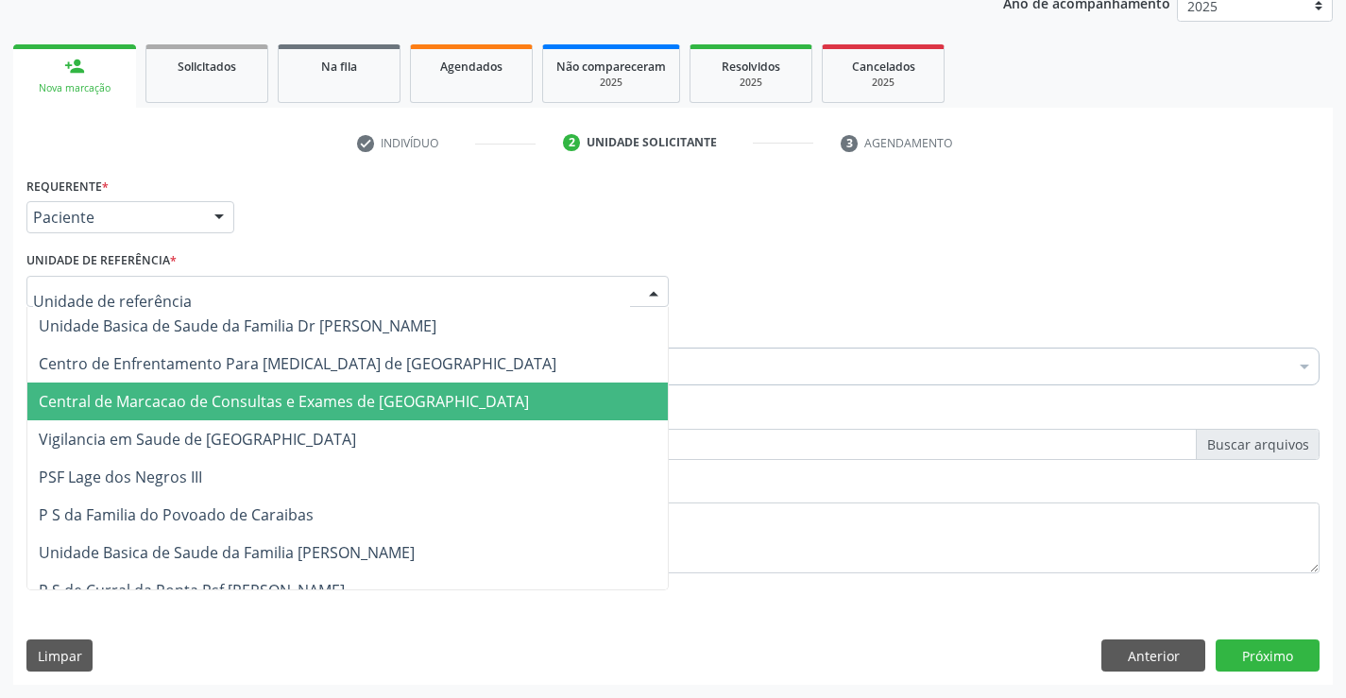
drag, startPoint x: 315, startPoint y: 381, endPoint x: 317, endPoint y: 395, distance: 14.5
click at [317, 395] on span "Central de Marcacao de Consultas e Exames de [GEOGRAPHIC_DATA]" at bounding box center [284, 401] width 490 height 21
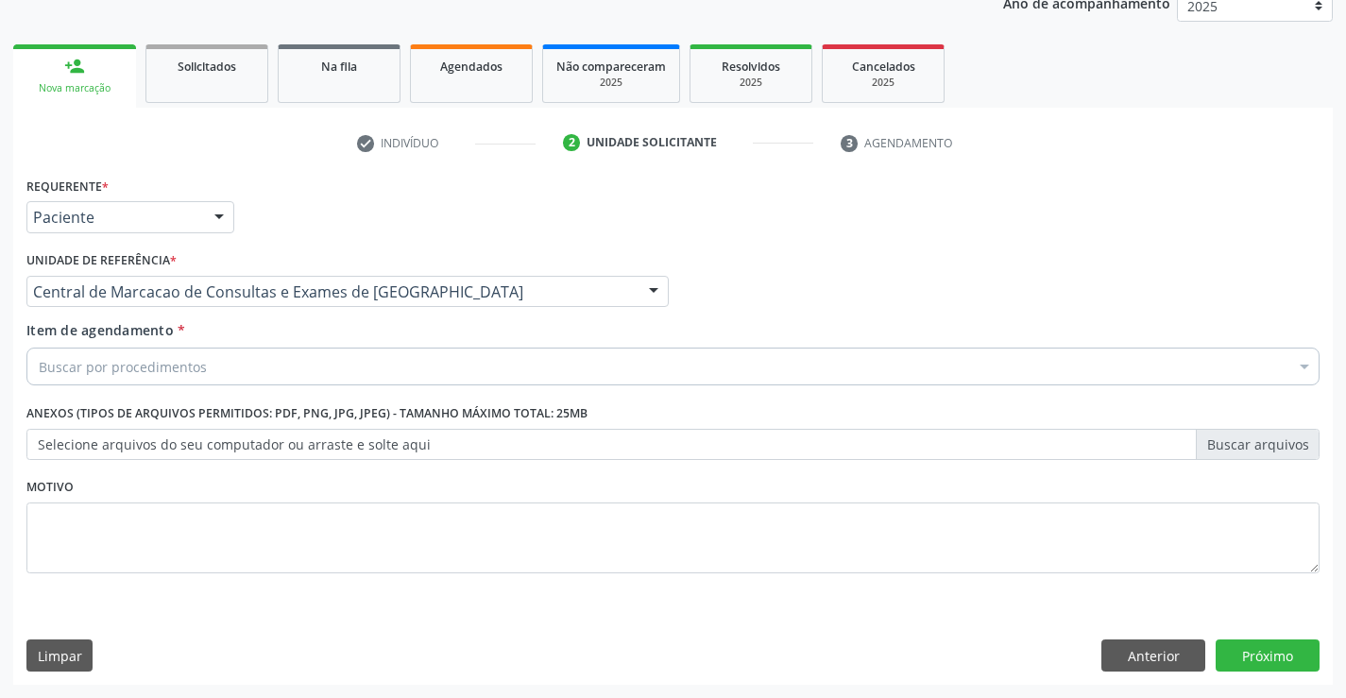
click at [439, 380] on div "Buscar por procedimentos" at bounding box center [672, 367] width 1293 height 38
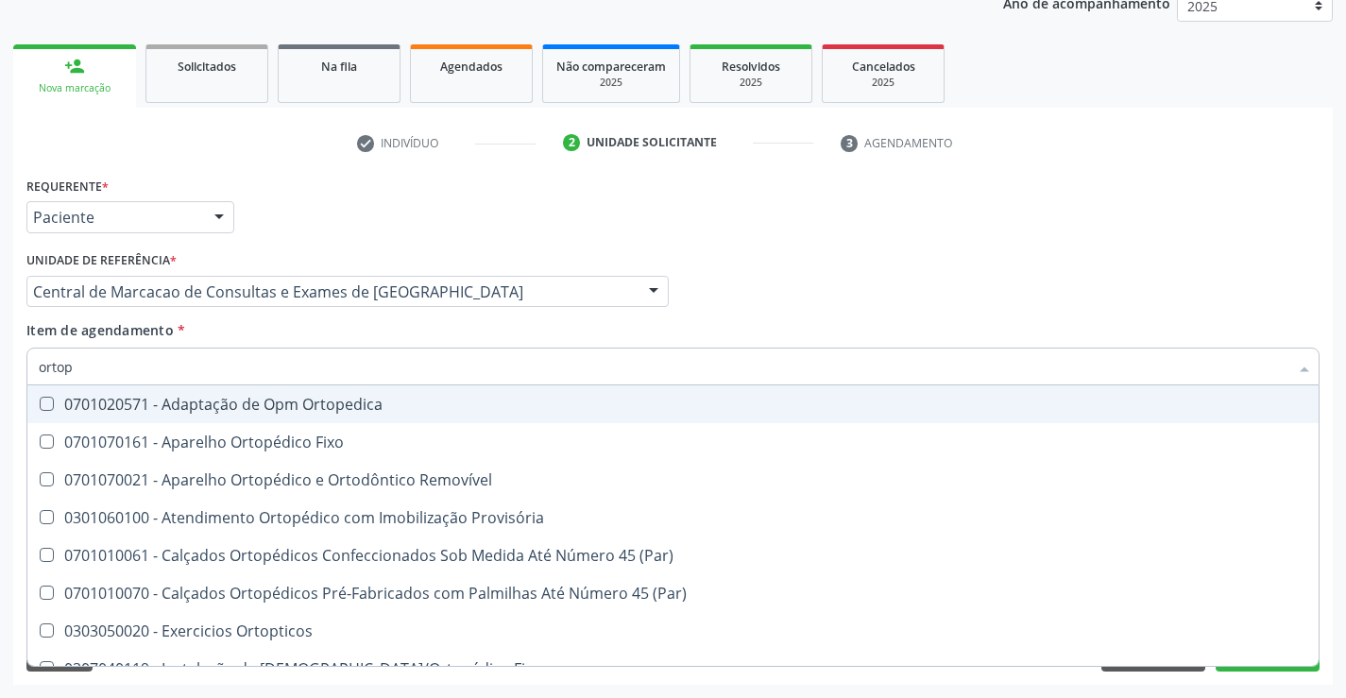
type input "ortope"
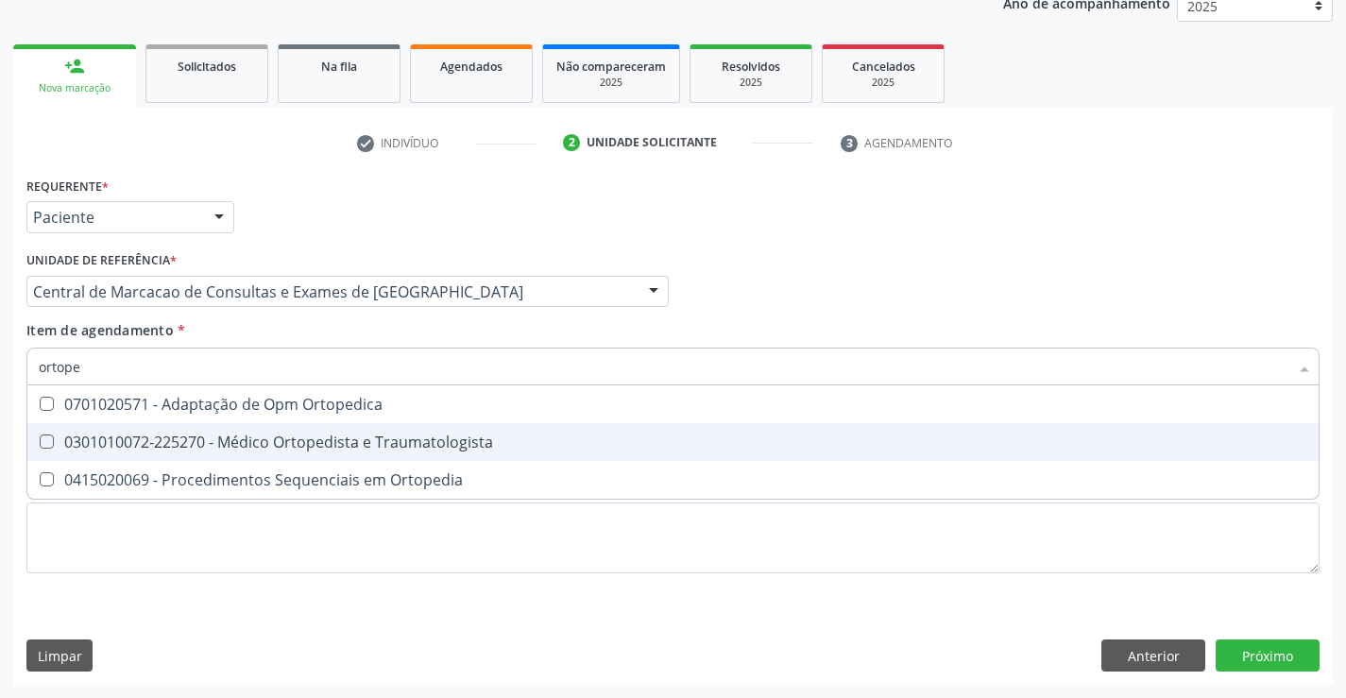
click at [443, 448] on div "0301010072-225270 - Médico Ortopedista e Traumatologista" at bounding box center [673, 442] width 1269 height 15
checkbox Traumatologista "true"
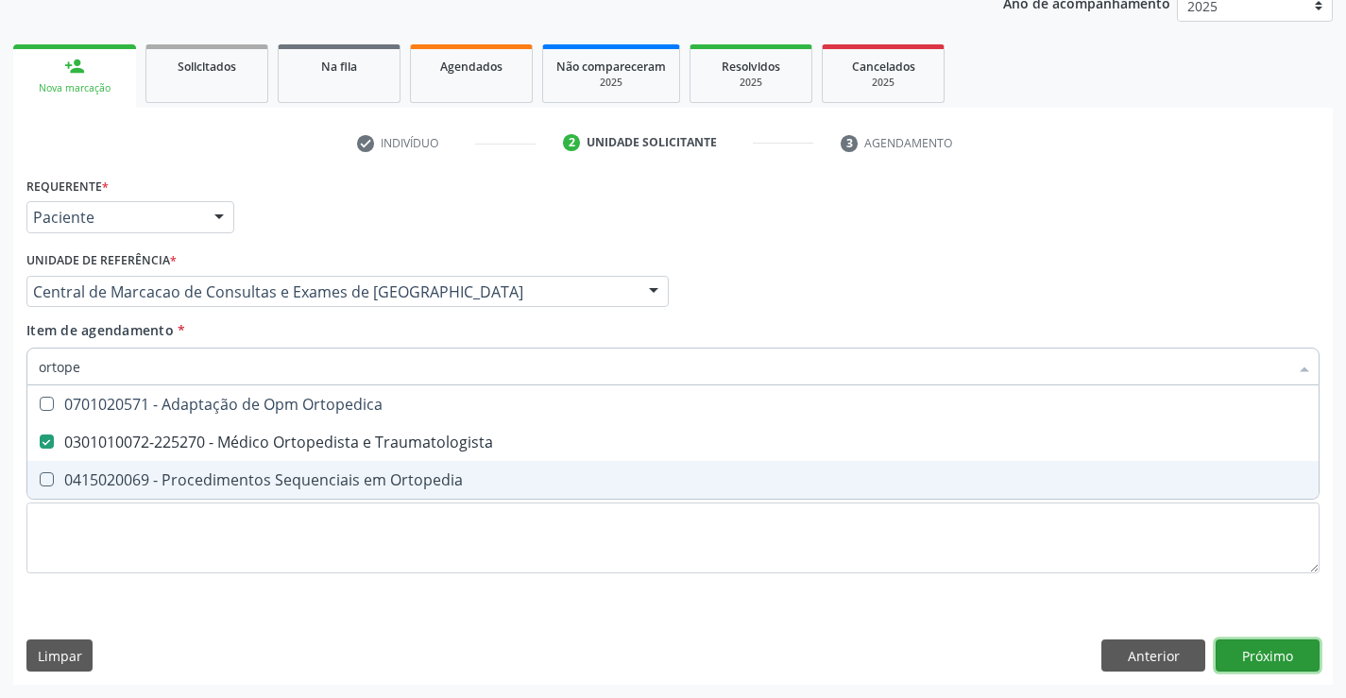
click at [1292, 660] on div "Requerente * Paciente Médico(a) Enfermeiro(a) Paciente Nenhum resultado encontr…" at bounding box center [673, 428] width 1320 height 513
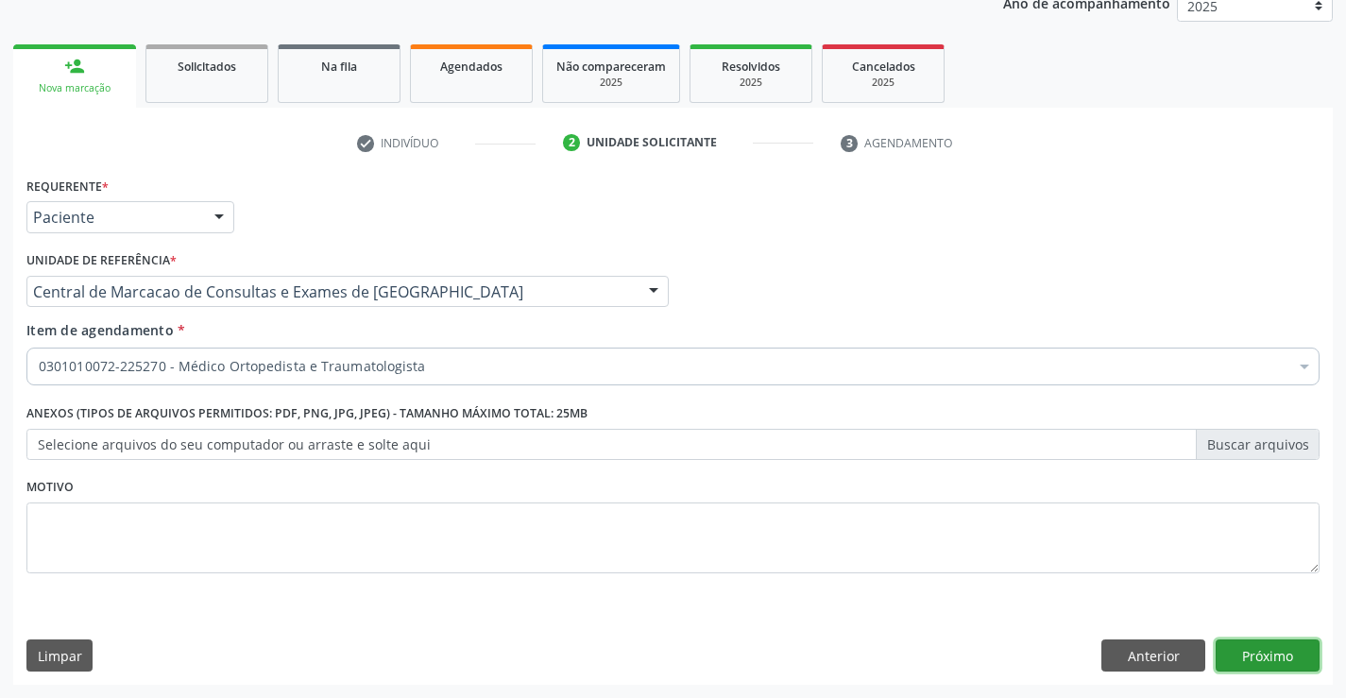
click at [1275, 650] on button "Próximo" at bounding box center [1268, 656] width 104 height 32
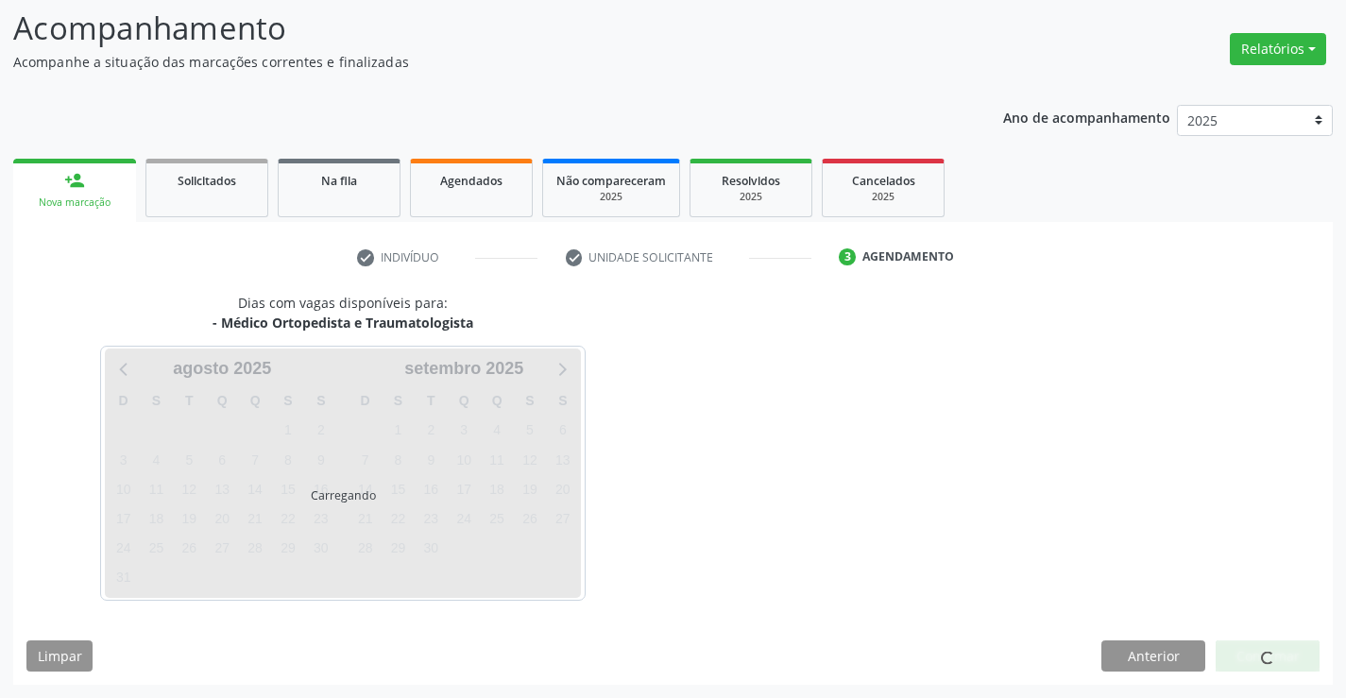
scroll to position [124, 0]
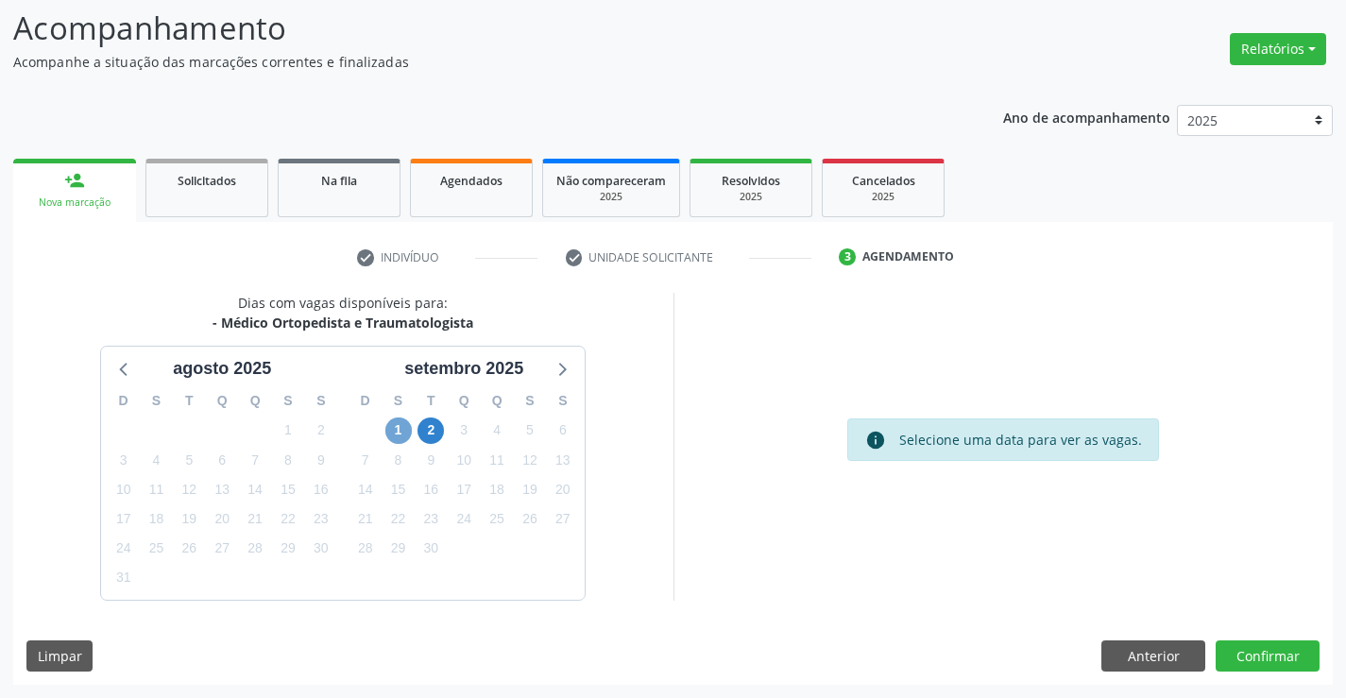
click at [407, 434] on span "1" at bounding box center [398, 431] width 26 height 26
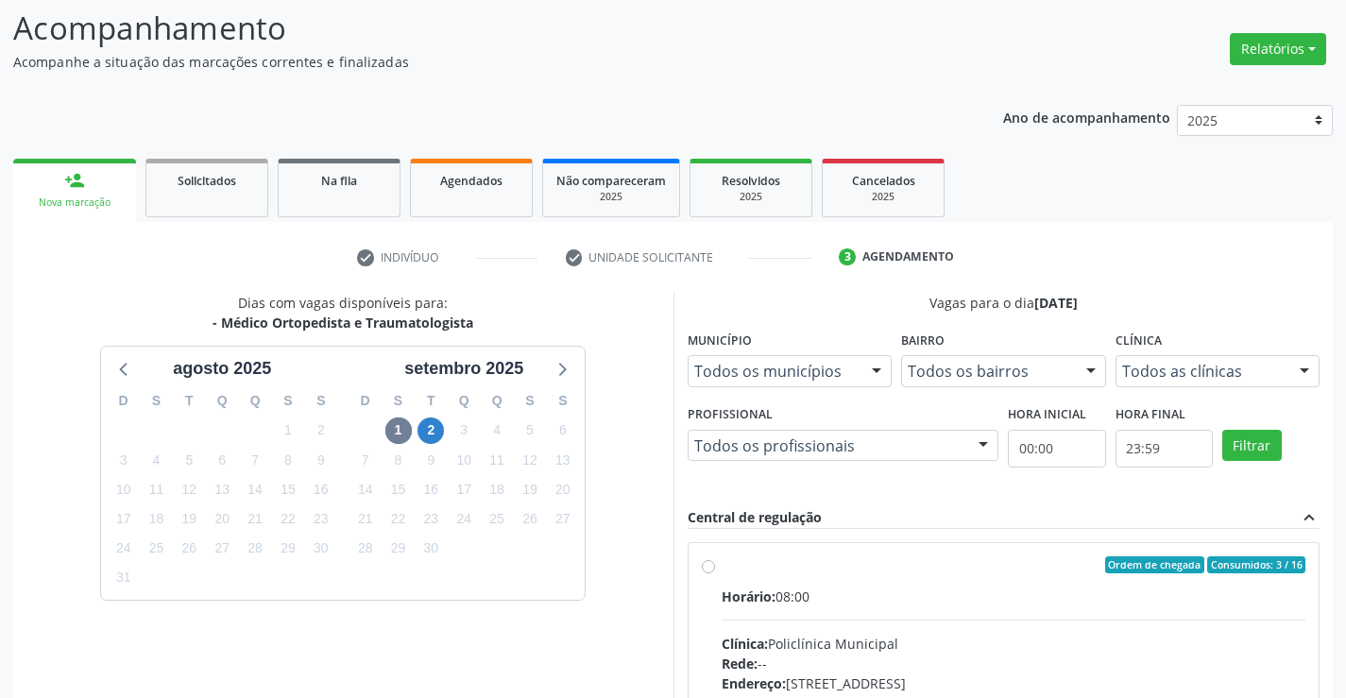
drag, startPoint x: 905, startPoint y: 640, endPoint x: 1359, endPoint y: 615, distance: 455.1
click at [907, 638] on div "Clínica: Policlínica Municipal" at bounding box center [1014, 644] width 585 height 20
click at [715, 573] on input "Ordem de chegada Consumidos: 3 / 16 Horário: 08:00 Clínica: Policlínica Municip…" at bounding box center [708, 564] width 13 height 17
radio input "true"
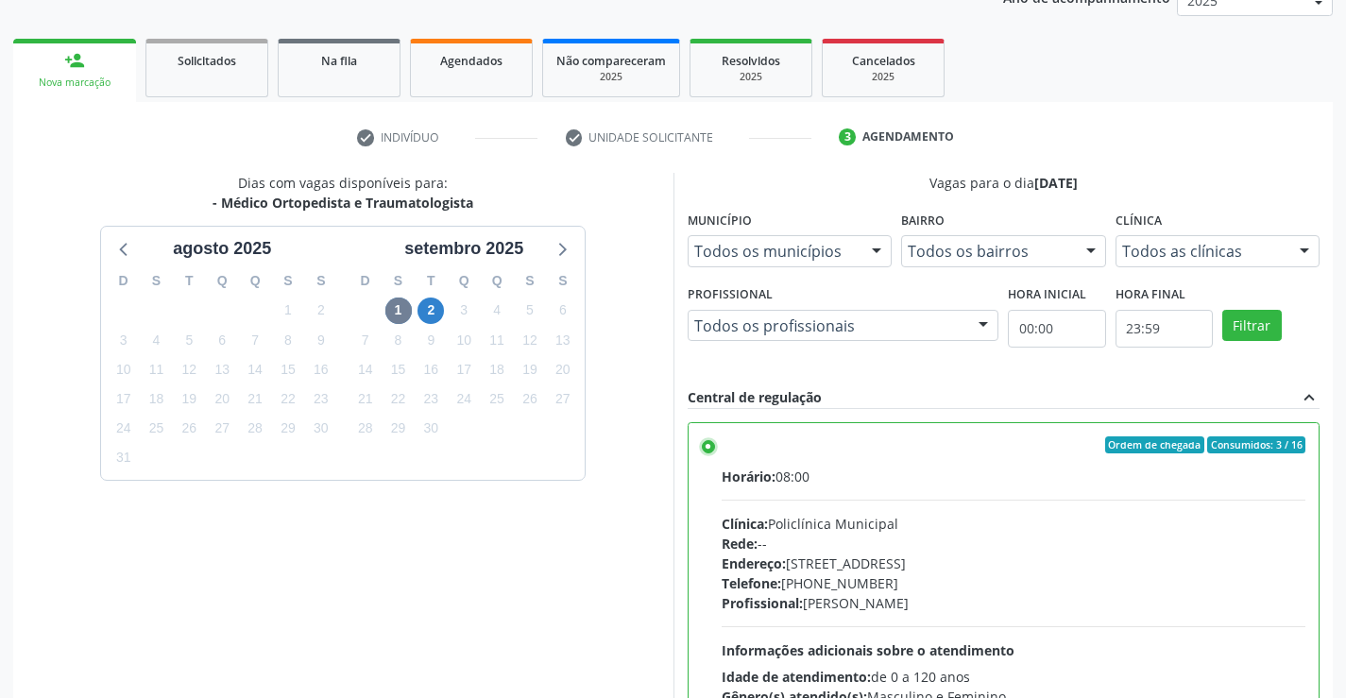
scroll to position [431, 0]
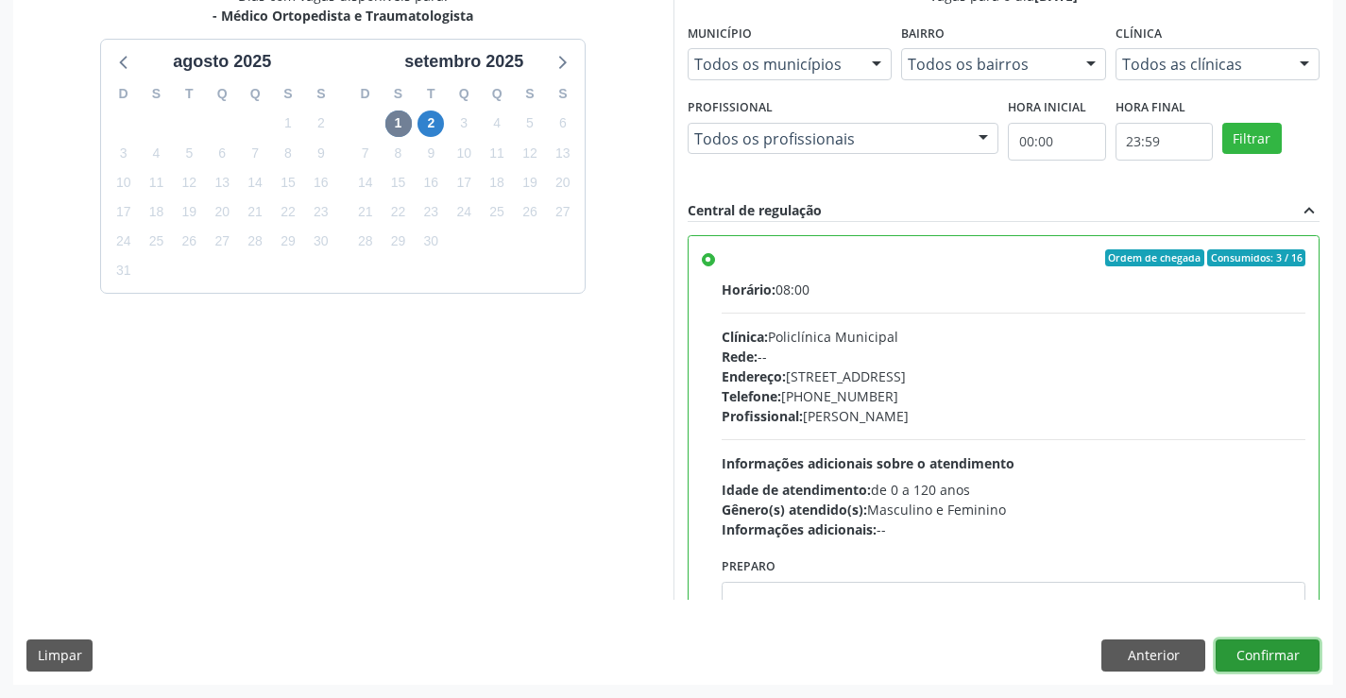
click at [1275, 657] on button "Confirmar" at bounding box center [1268, 656] width 104 height 32
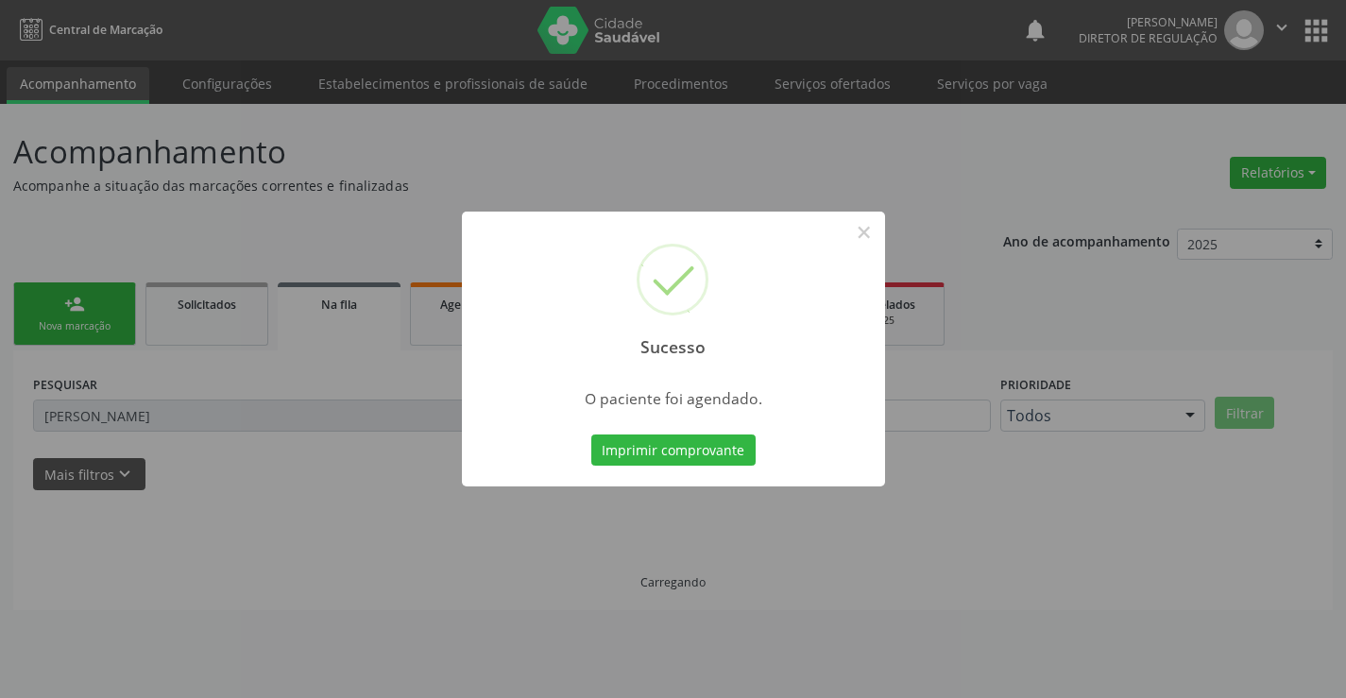
scroll to position [0, 0]
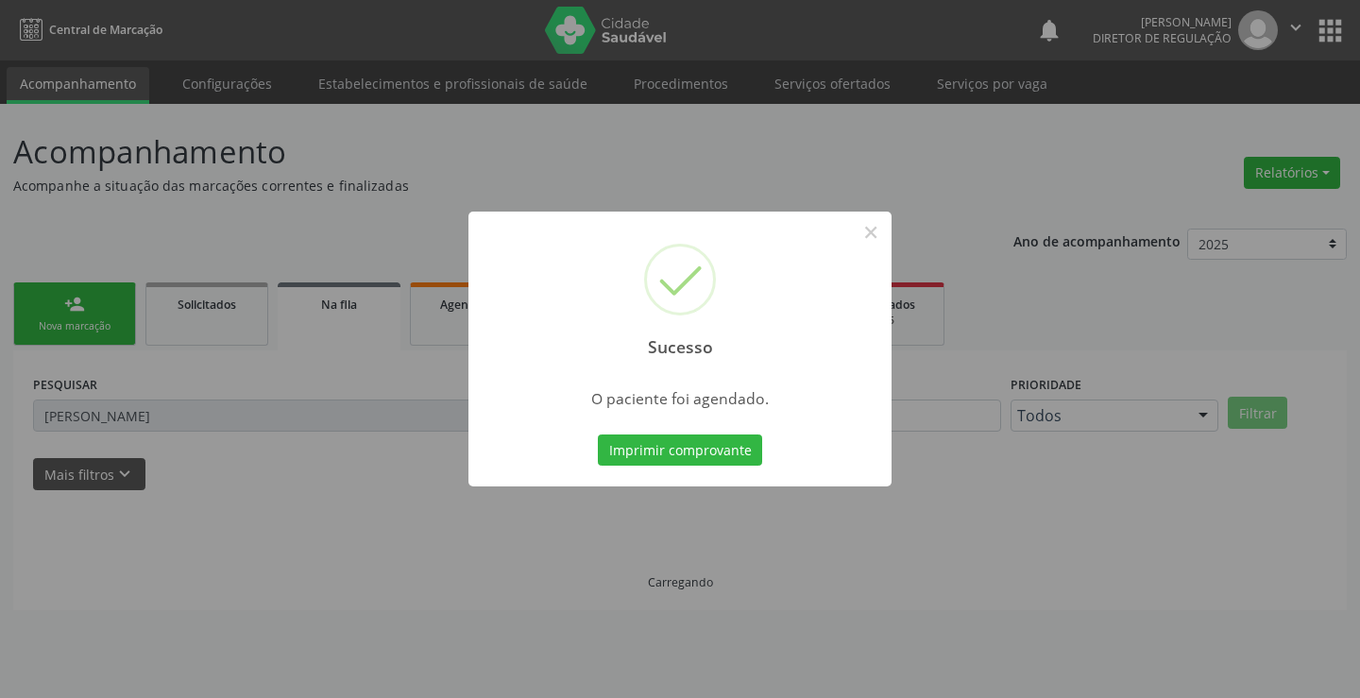
click at [598, 435] on button "Imprimir comprovante" at bounding box center [680, 451] width 164 height 32
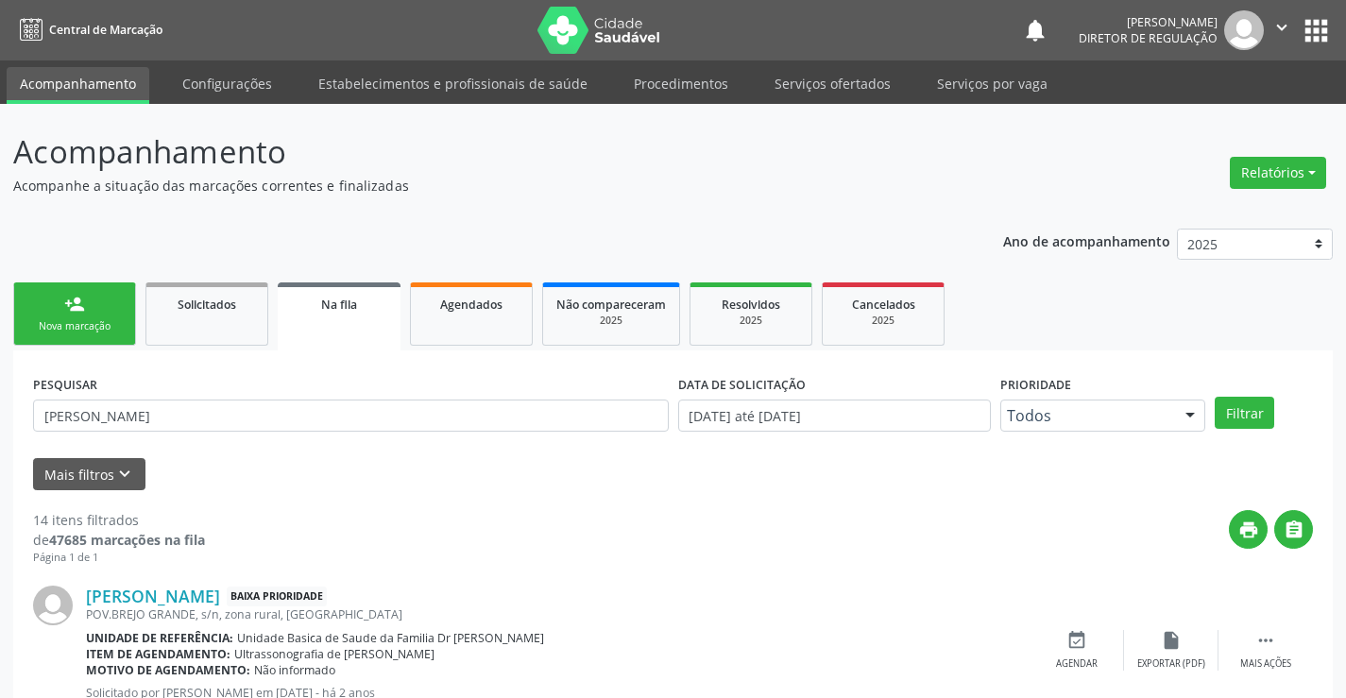
click at [92, 307] on link "person_add Nova marcação" at bounding box center [74, 313] width 123 height 63
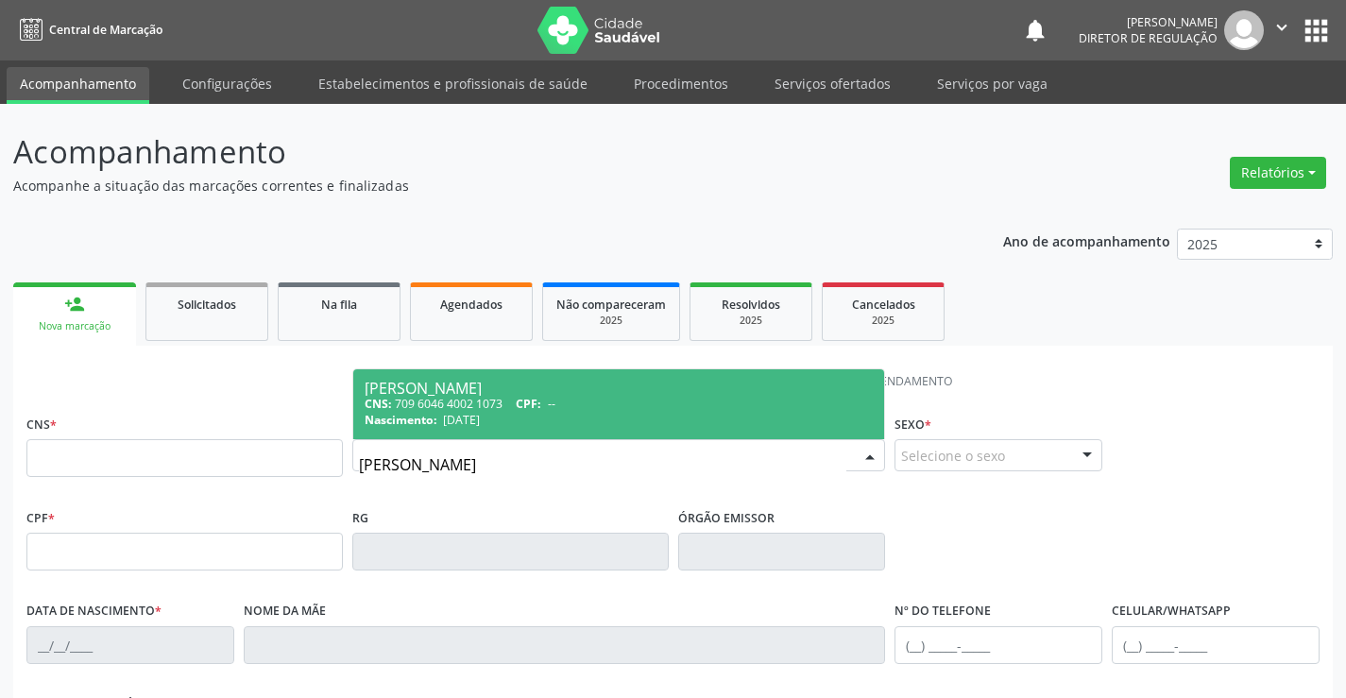
type input "evely m"
click at [316, 384] on ul "1 Indivíduo 2 Unidade solicitante 3 Agendamento" at bounding box center [673, 381] width 1320 height 31
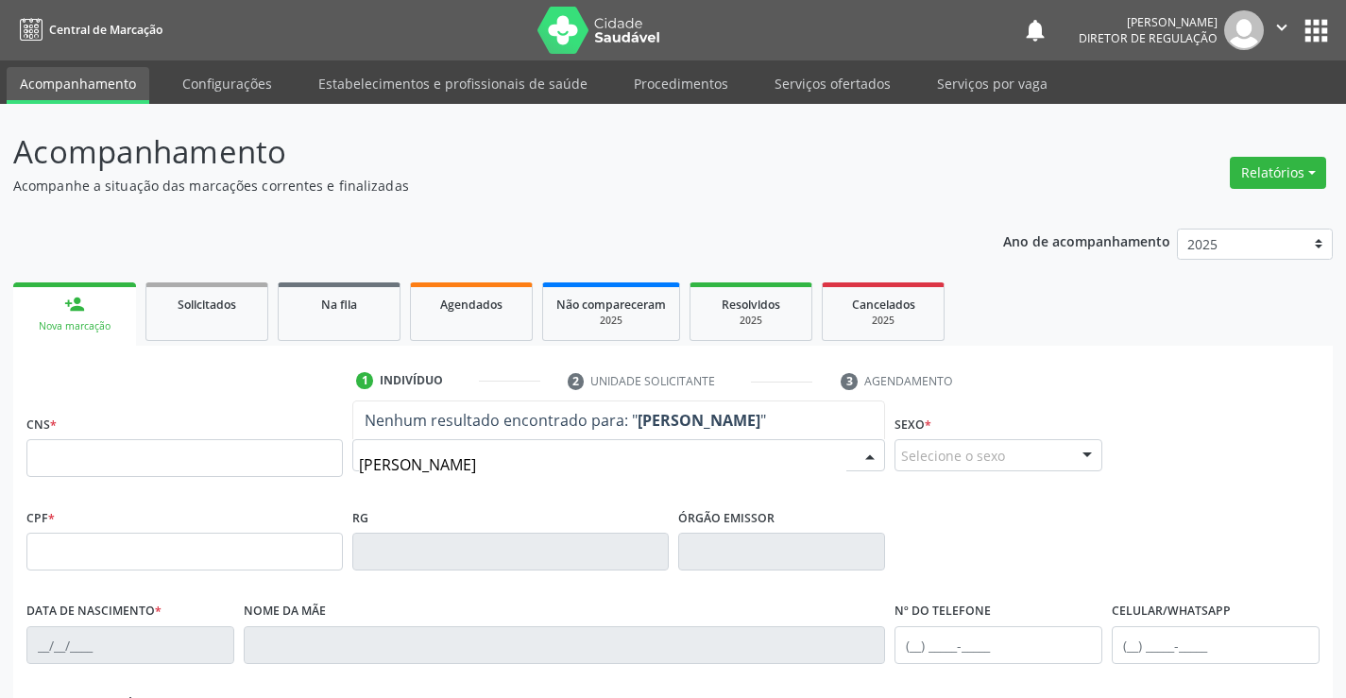
type input "anthony man"
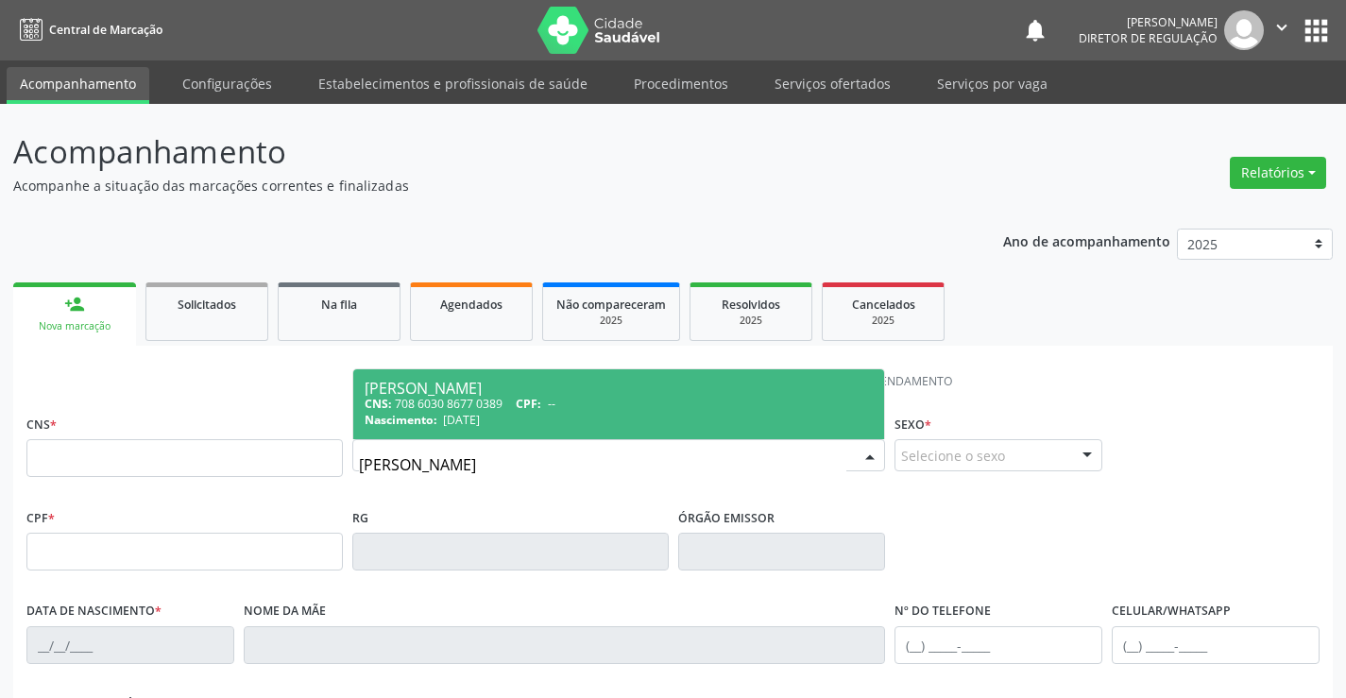
click at [654, 414] on div "Nascimento: 08/04/2025" at bounding box center [619, 420] width 509 height 16
type input "708 6030 8677 0389"
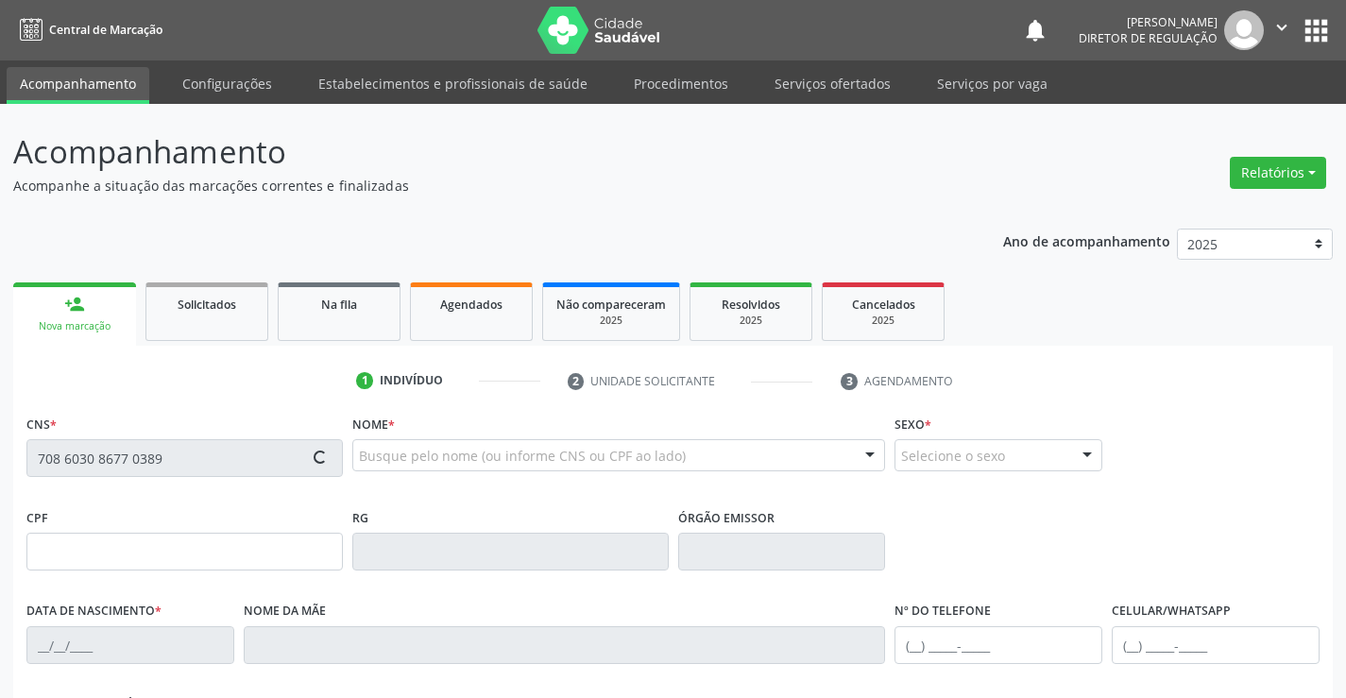
scroll to position [326, 0]
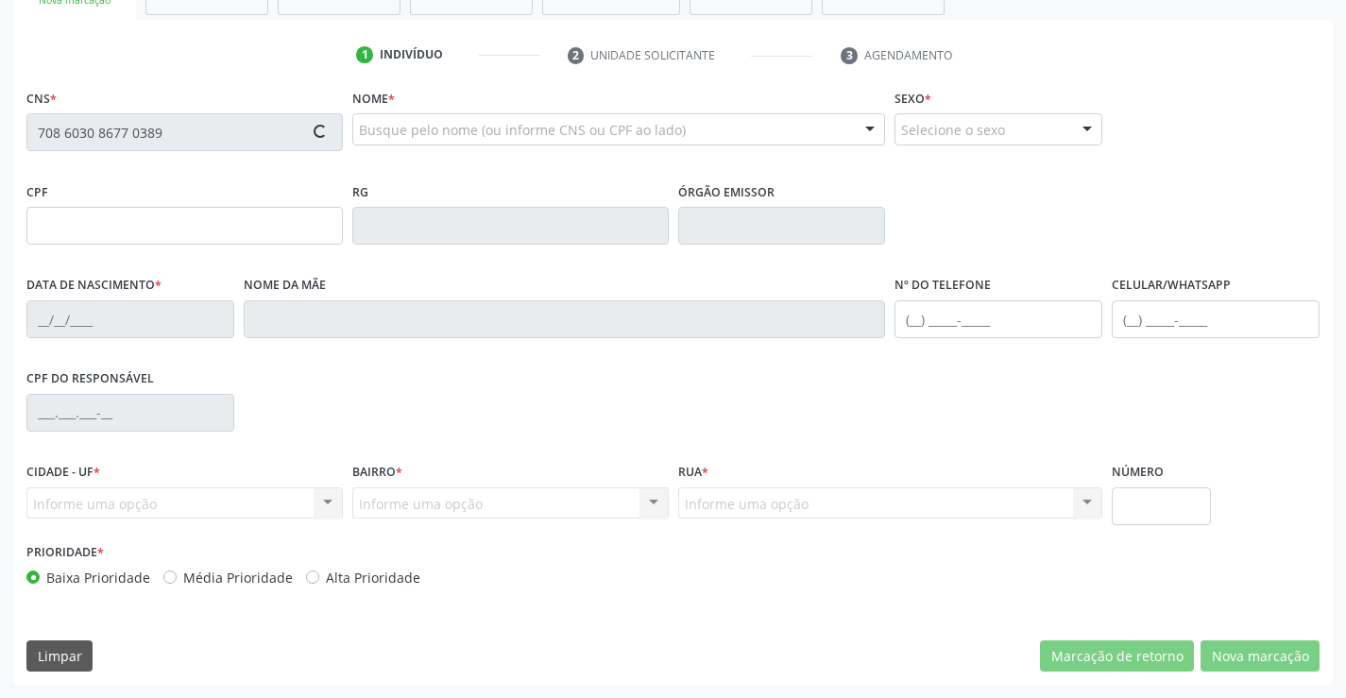
type input "08/04/2025"
type input "(74) 98155-1452"
type input "S/N"
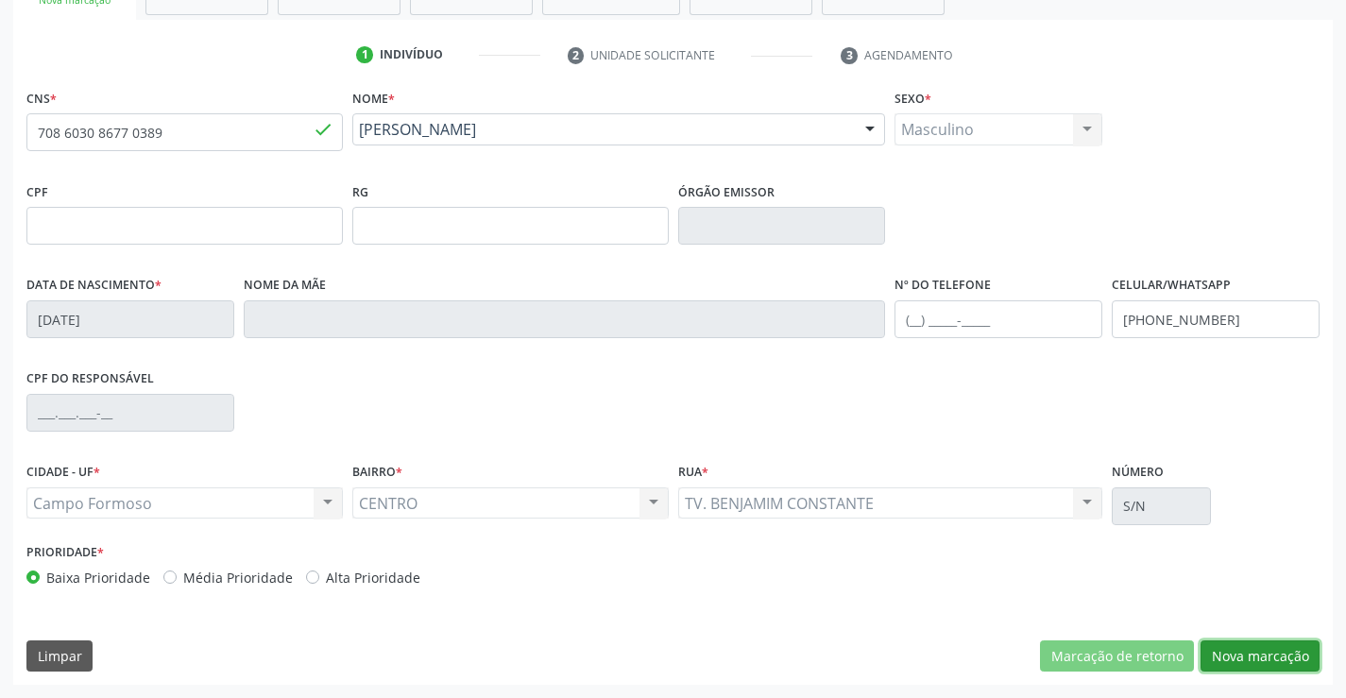
click at [1264, 653] on button "Nova marcação" at bounding box center [1260, 656] width 119 height 32
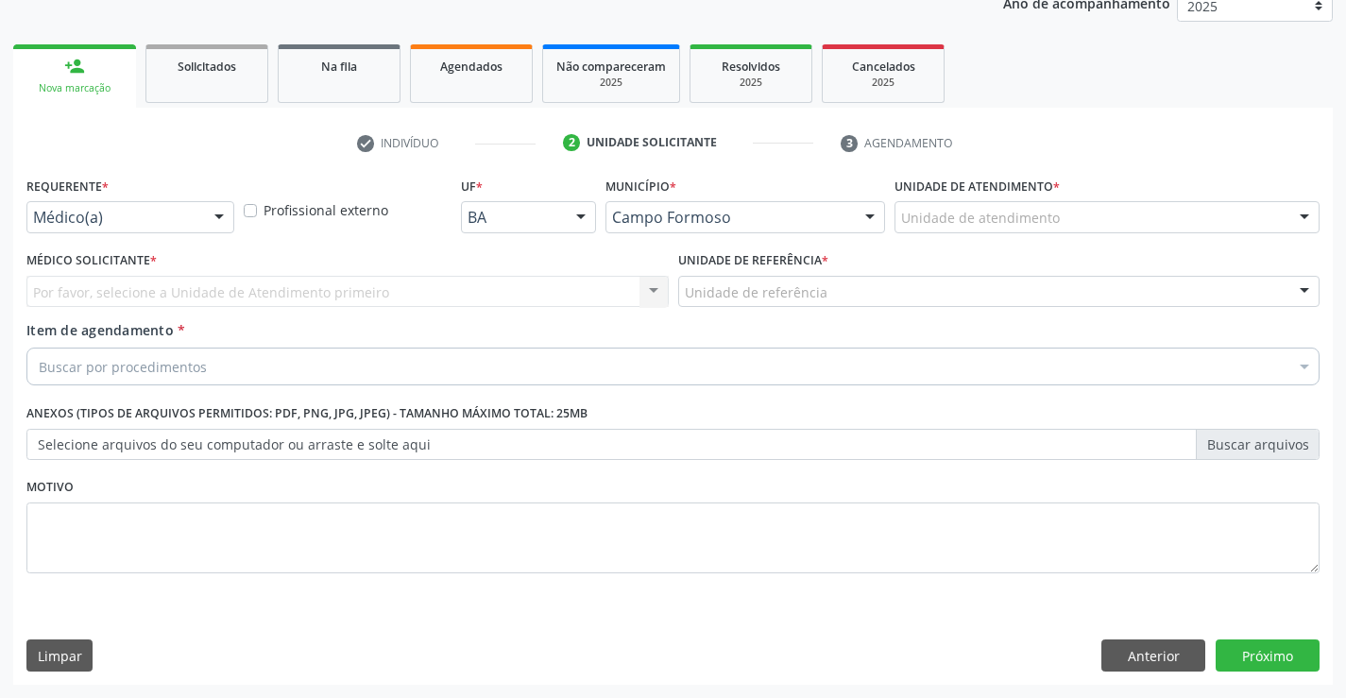
scroll to position [238, 0]
click at [207, 225] on div at bounding box center [219, 218] width 28 height 32
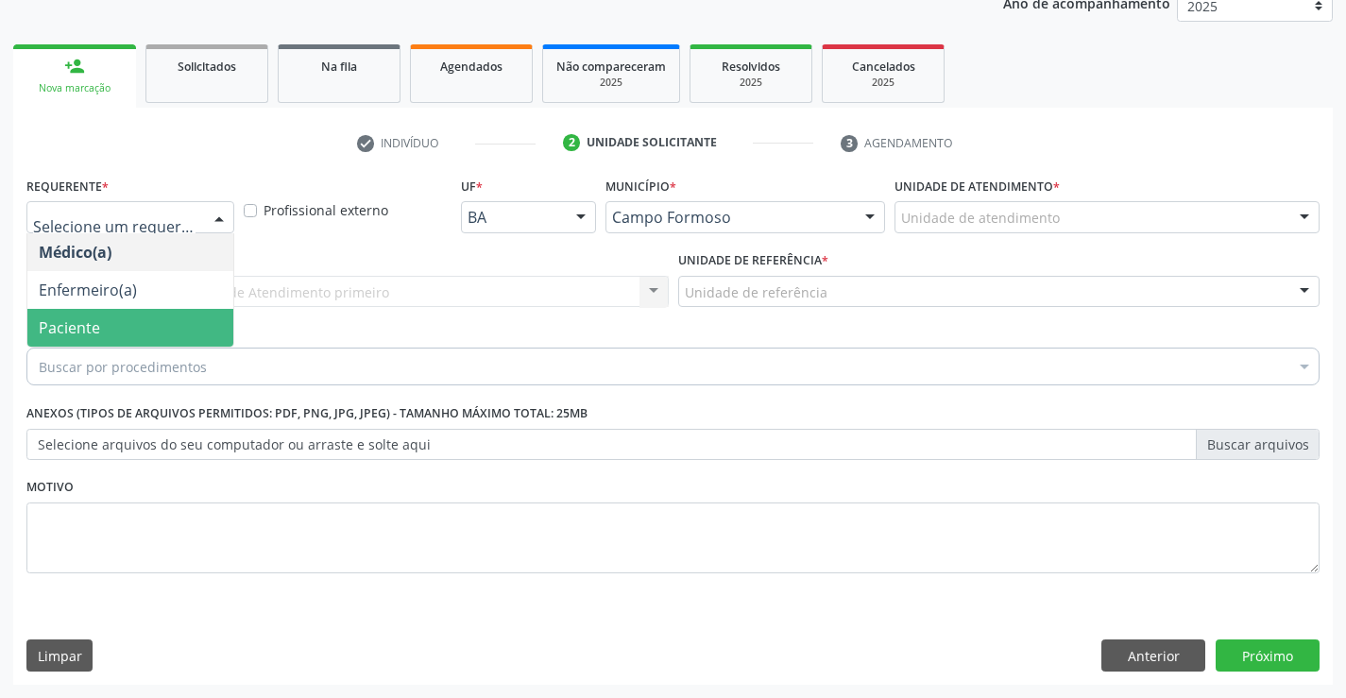
click at [176, 332] on span "Paciente" at bounding box center [130, 328] width 206 height 38
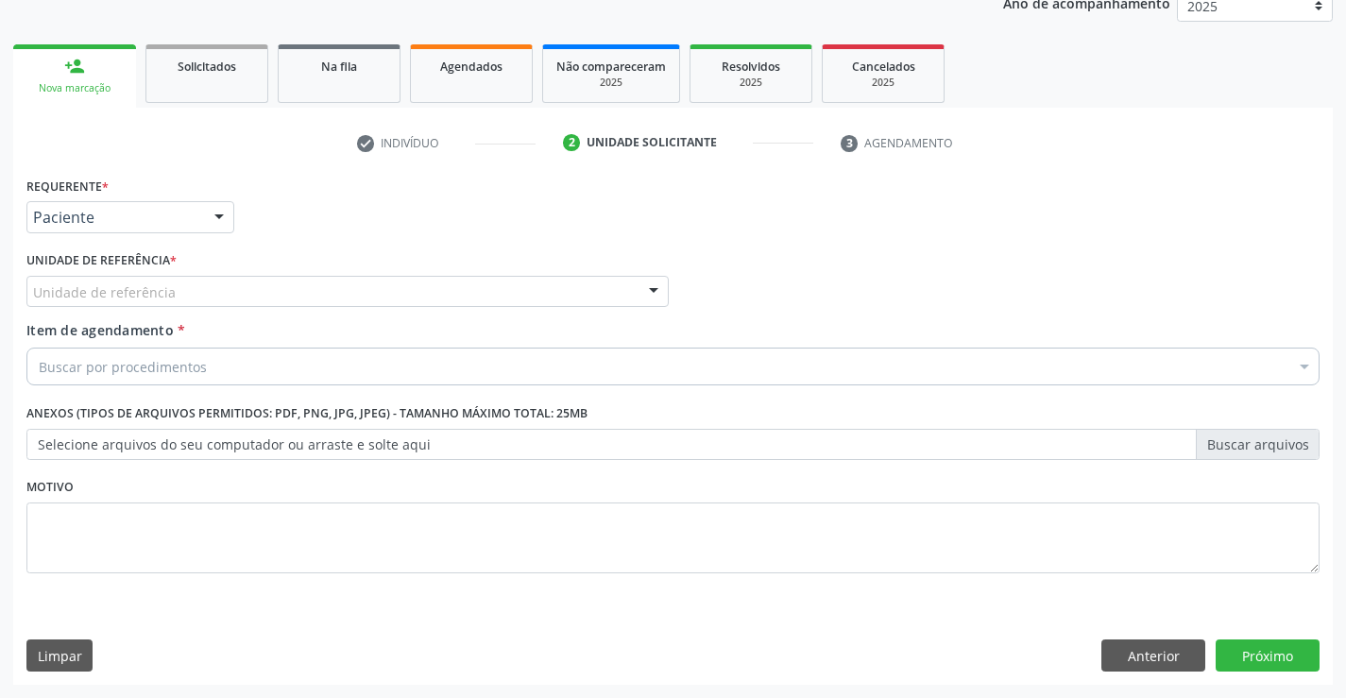
click at [338, 295] on div "Unidade de referência" at bounding box center [347, 292] width 642 height 32
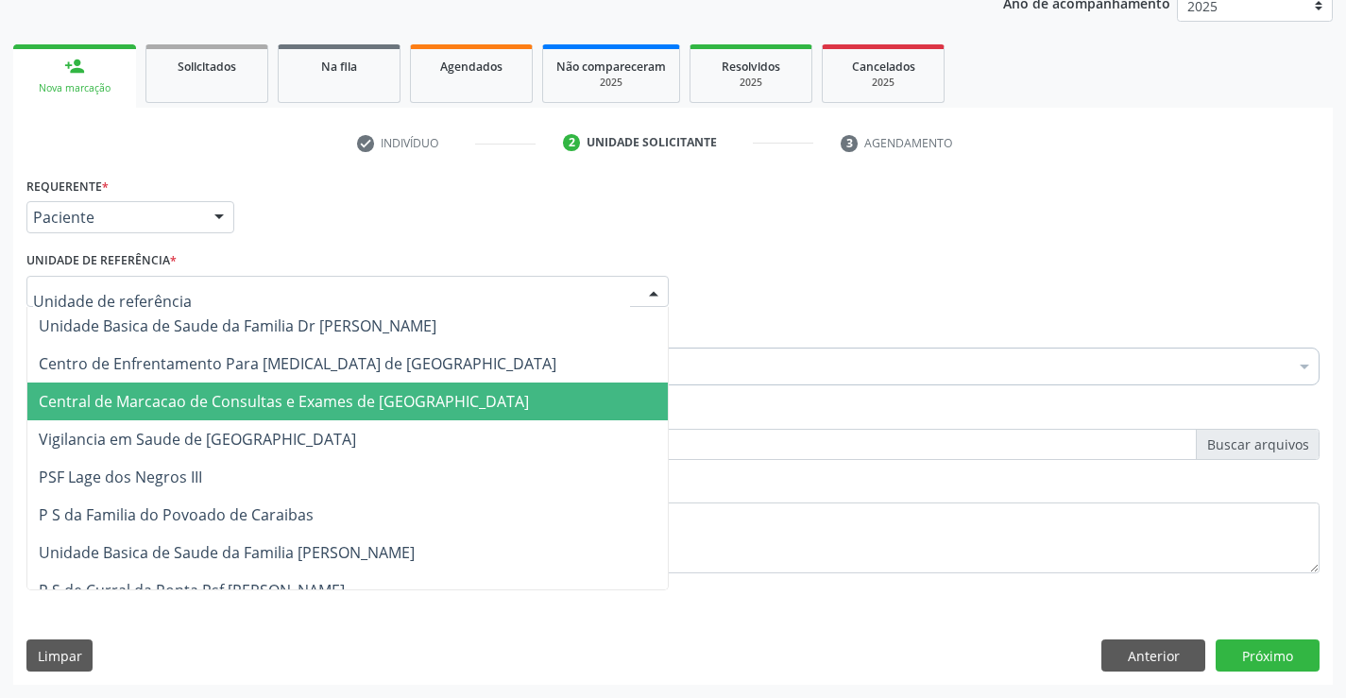
click at [350, 401] on span "Central de Marcacao de Consultas e Exames de [GEOGRAPHIC_DATA]" at bounding box center [284, 401] width 490 height 21
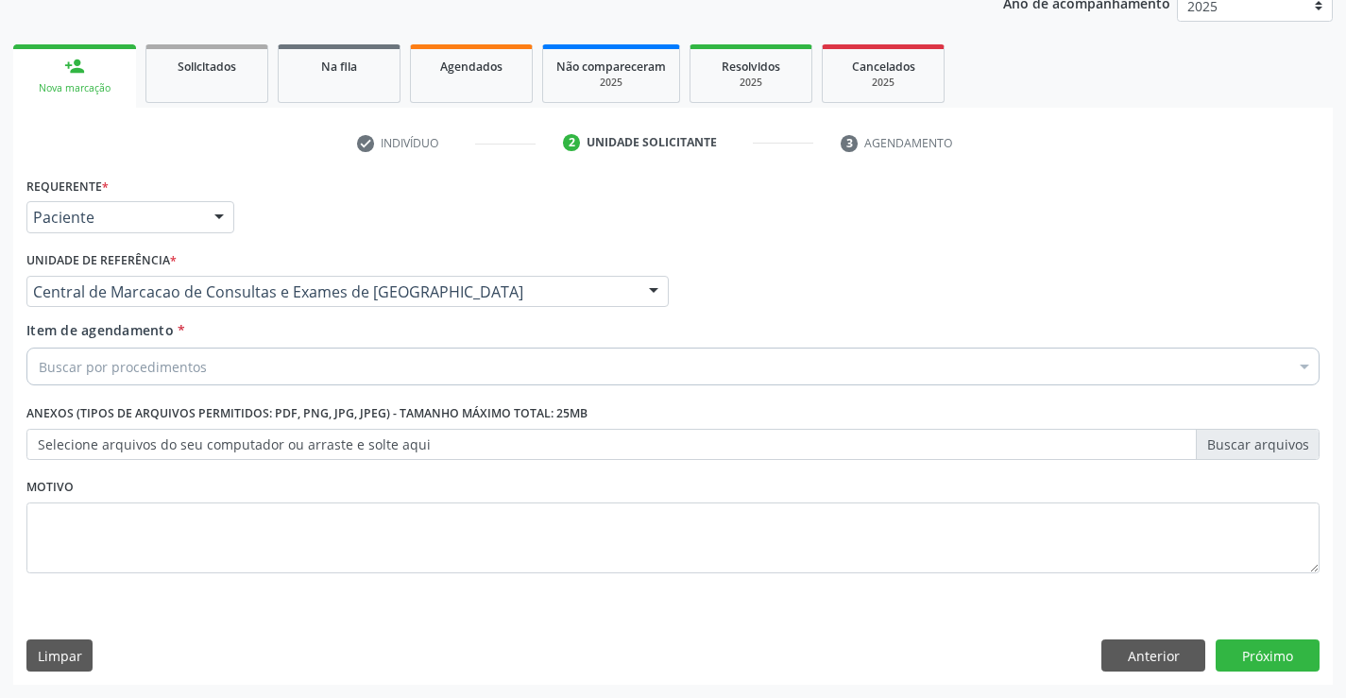
click at [427, 364] on div "Buscar por procedimentos" at bounding box center [672, 367] width 1293 height 38
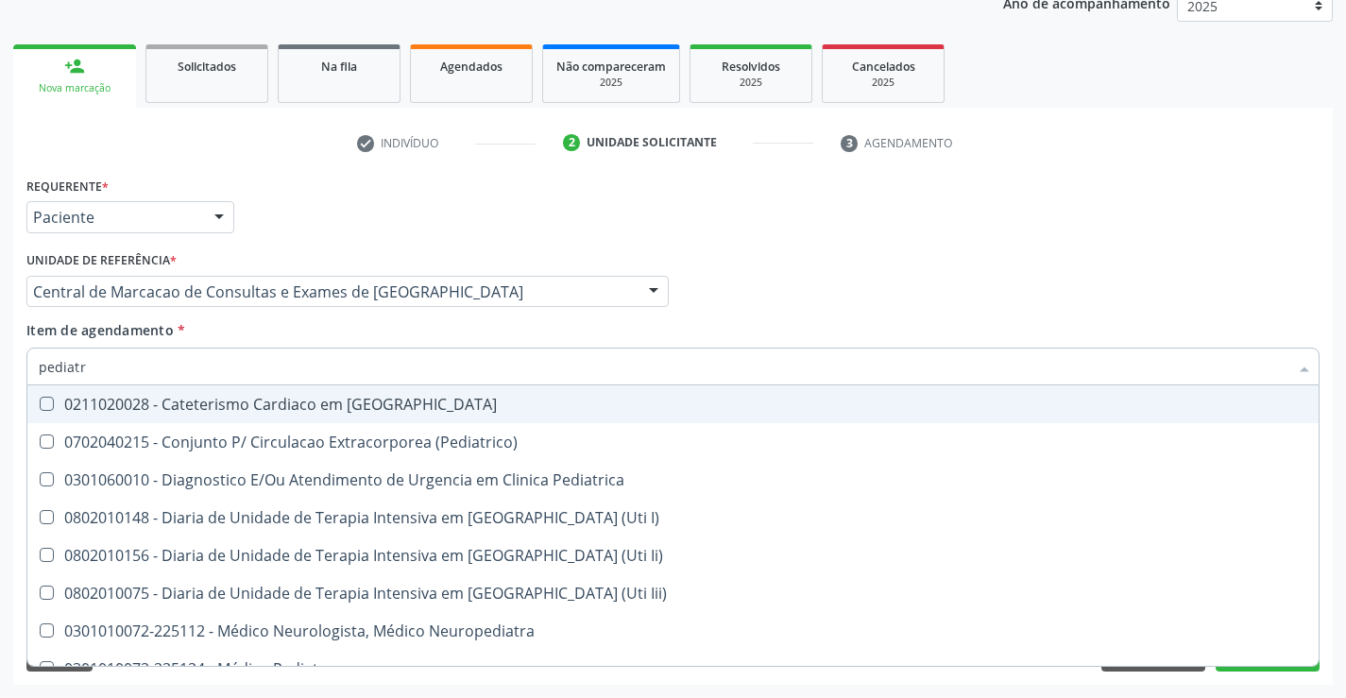
type input "pediatra"
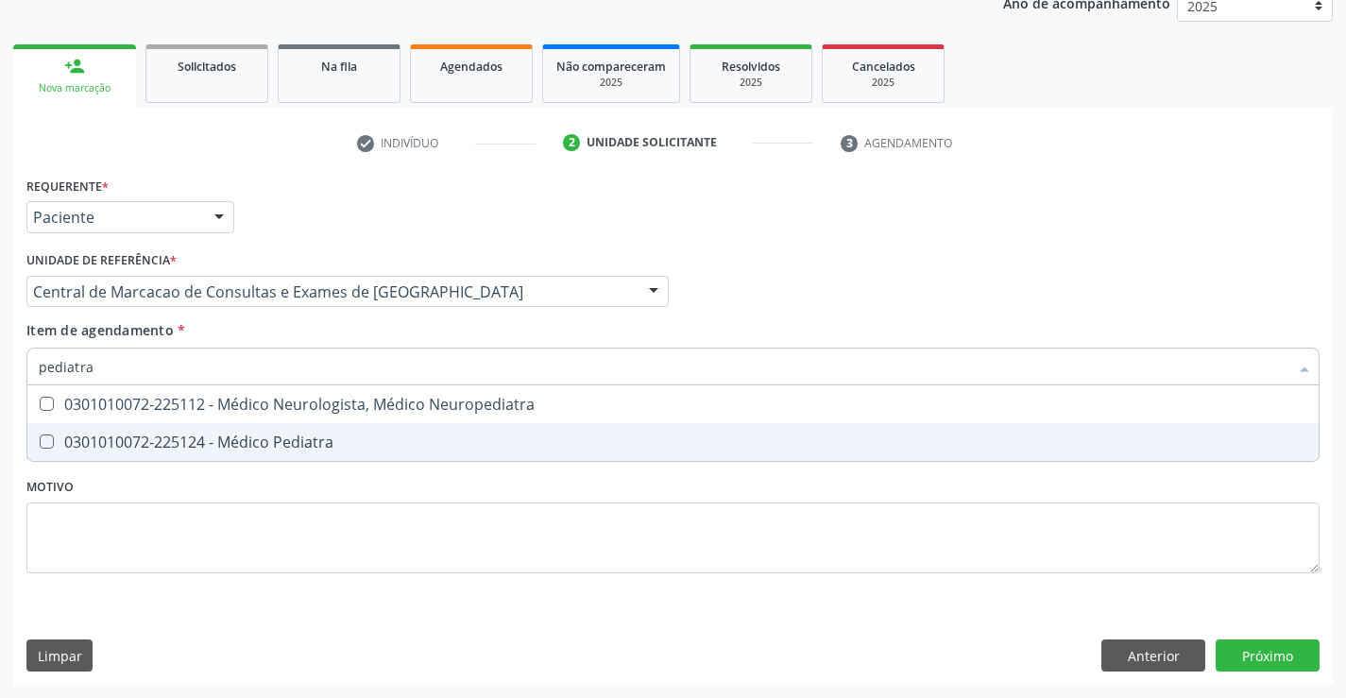
click at [434, 441] on div "0301010072-225124 - Médico Pediatra" at bounding box center [673, 442] width 1269 height 15
checkbox Pediatra "true"
click at [1268, 654] on div "Requerente * Paciente Médico(a) Enfermeiro(a) Paciente Nenhum resultado encontr…" at bounding box center [673, 428] width 1320 height 513
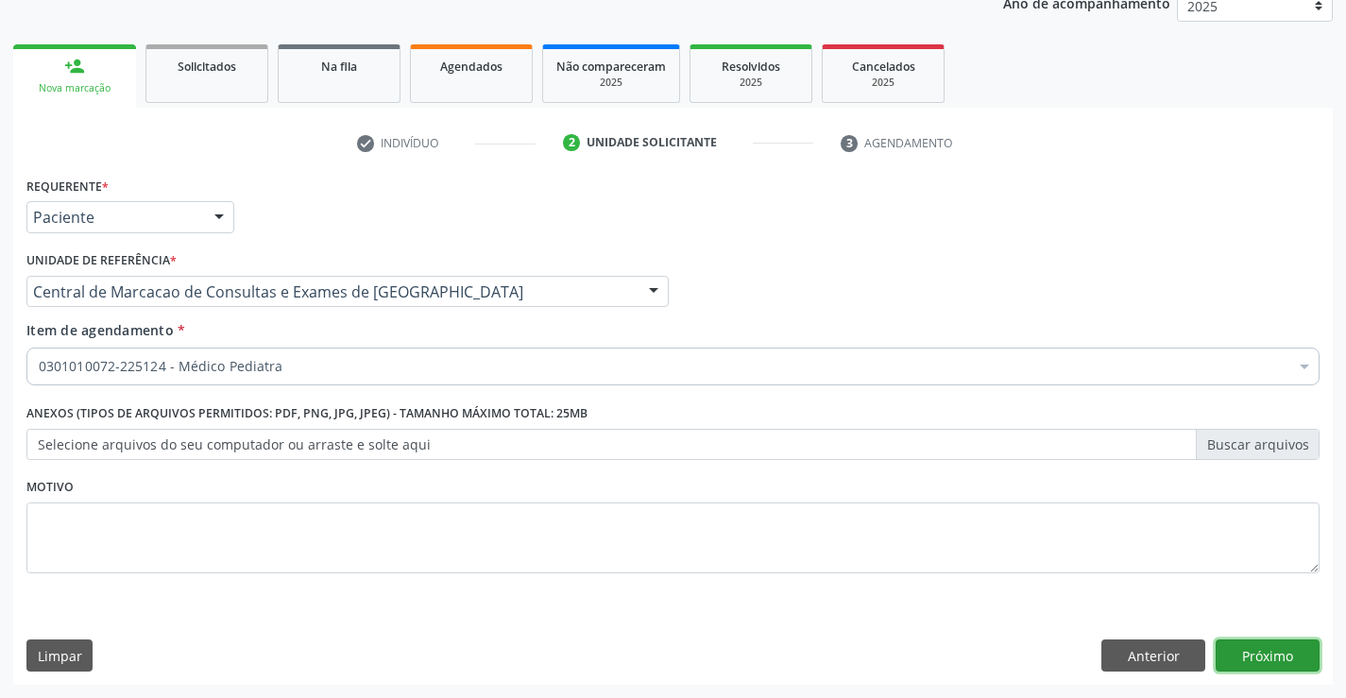
click at [1272, 665] on button "Próximo" at bounding box center [1268, 656] width 104 height 32
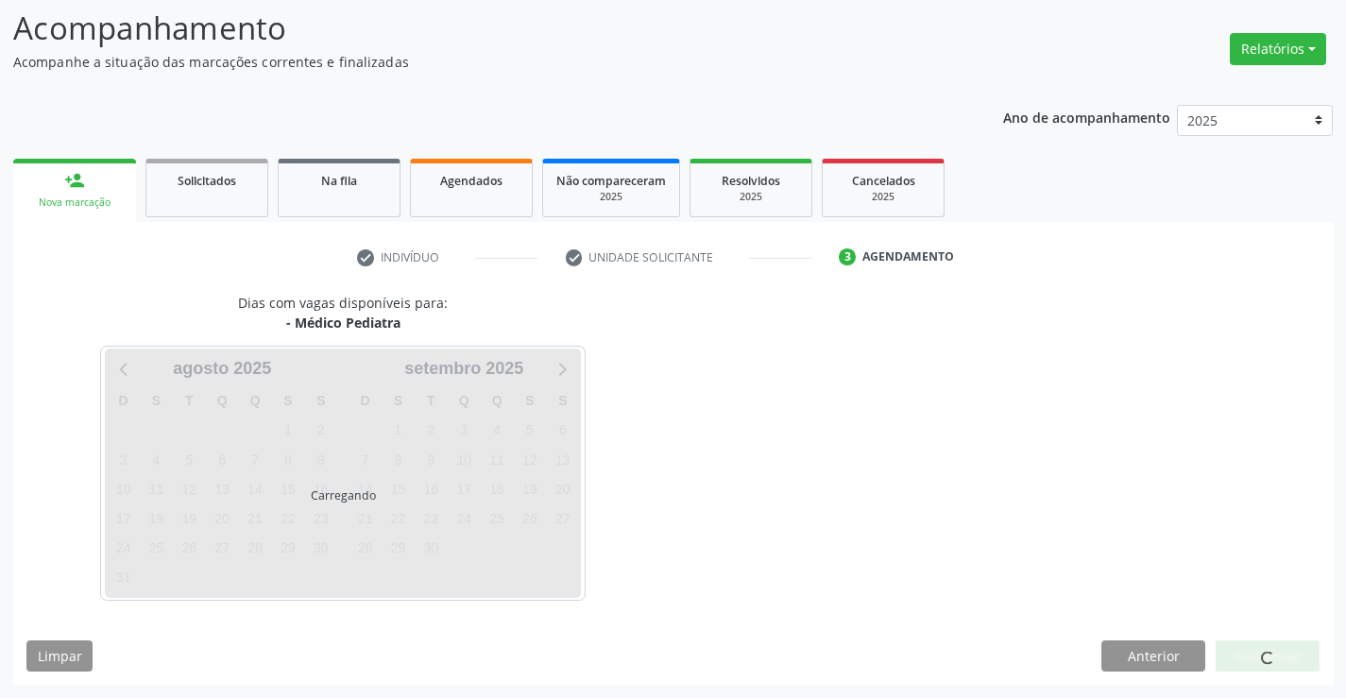
scroll to position [124, 0]
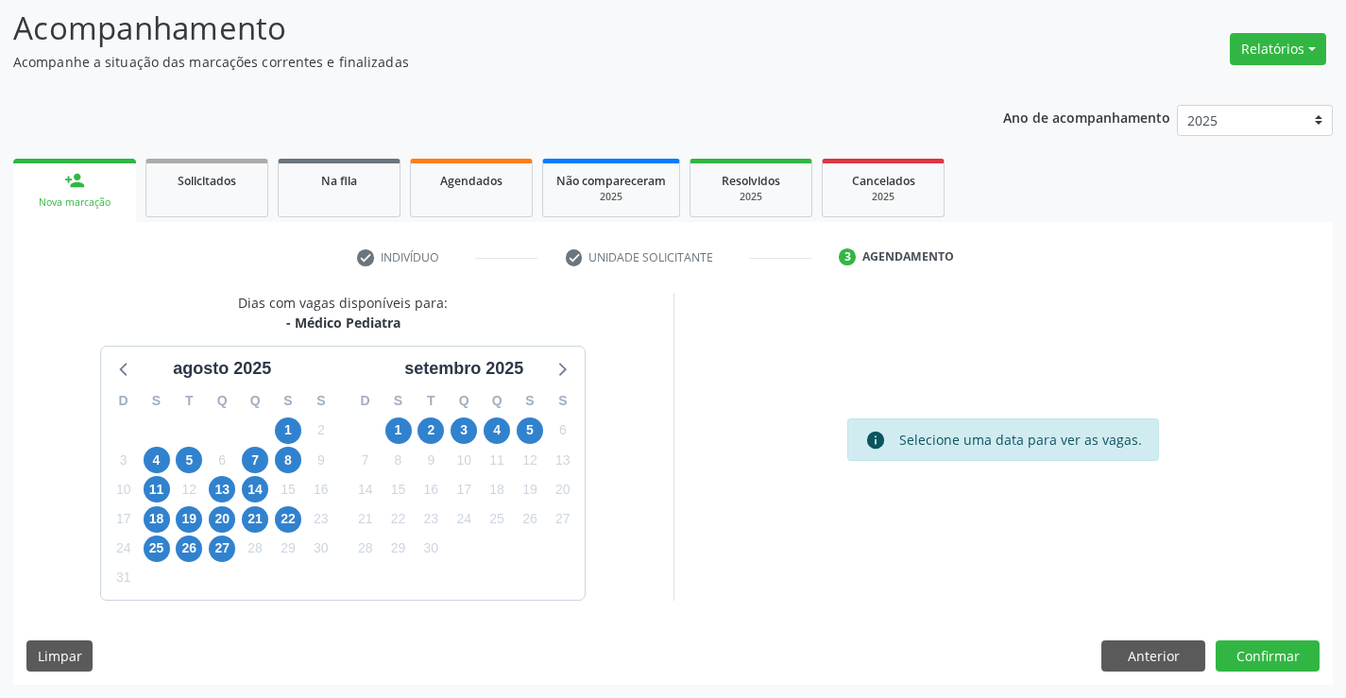
click at [418, 437] on div "2" at bounding box center [431, 430] width 26 height 29
click at [432, 434] on span "2" at bounding box center [431, 431] width 26 height 26
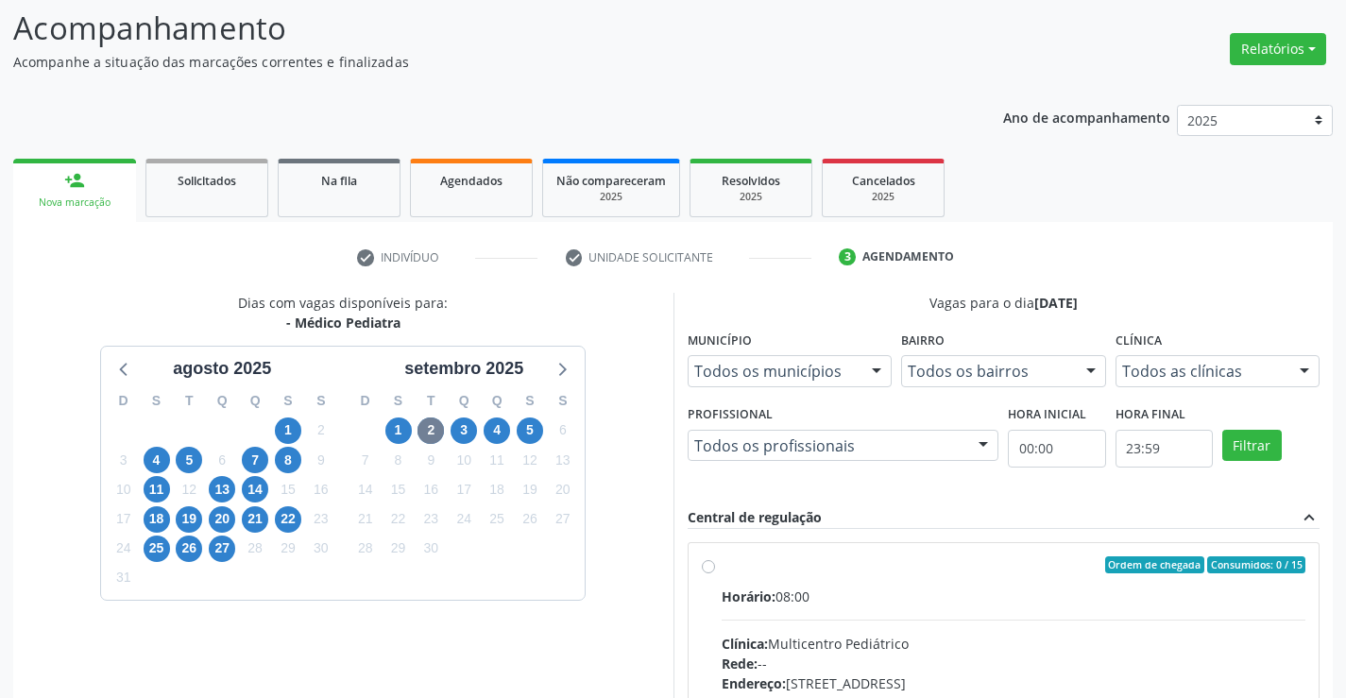
click at [945, 602] on div "Horário: 08:00" at bounding box center [1014, 597] width 585 height 20
click at [715, 573] on input "Ordem de chegada Consumidos: 0 / 15 Horário: 08:00 Clínica: Multicentro Pediátr…" at bounding box center [708, 564] width 13 height 17
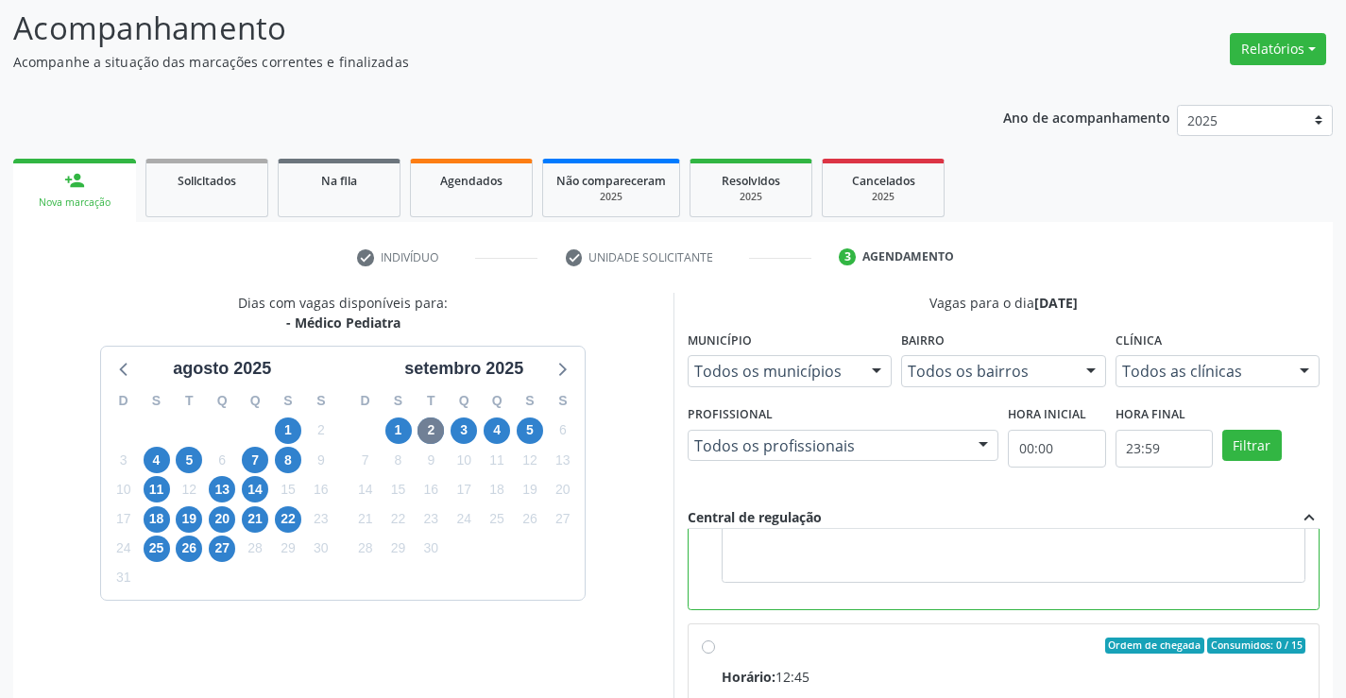
click at [897, 646] on div "Ordem de chegada Consumidos: 0 / 15" at bounding box center [1014, 646] width 585 height 17
click at [715, 646] on input "Ordem de chegada Consumidos: 0 / 15 Horário: 12:45 Clínica: Multicentro Pediátr…" at bounding box center [708, 646] width 13 height 17
radio input "false"
radio input "true"
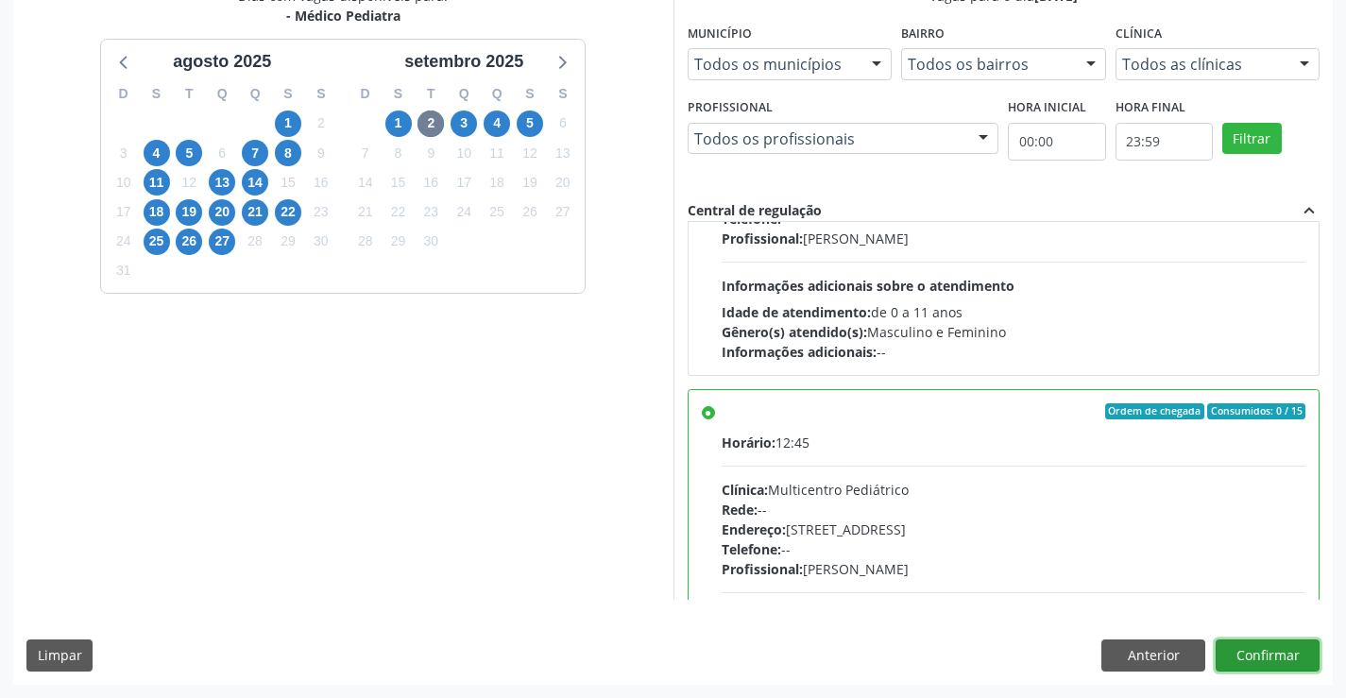
click at [1255, 661] on button "Confirmar" at bounding box center [1268, 656] width 104 height 32
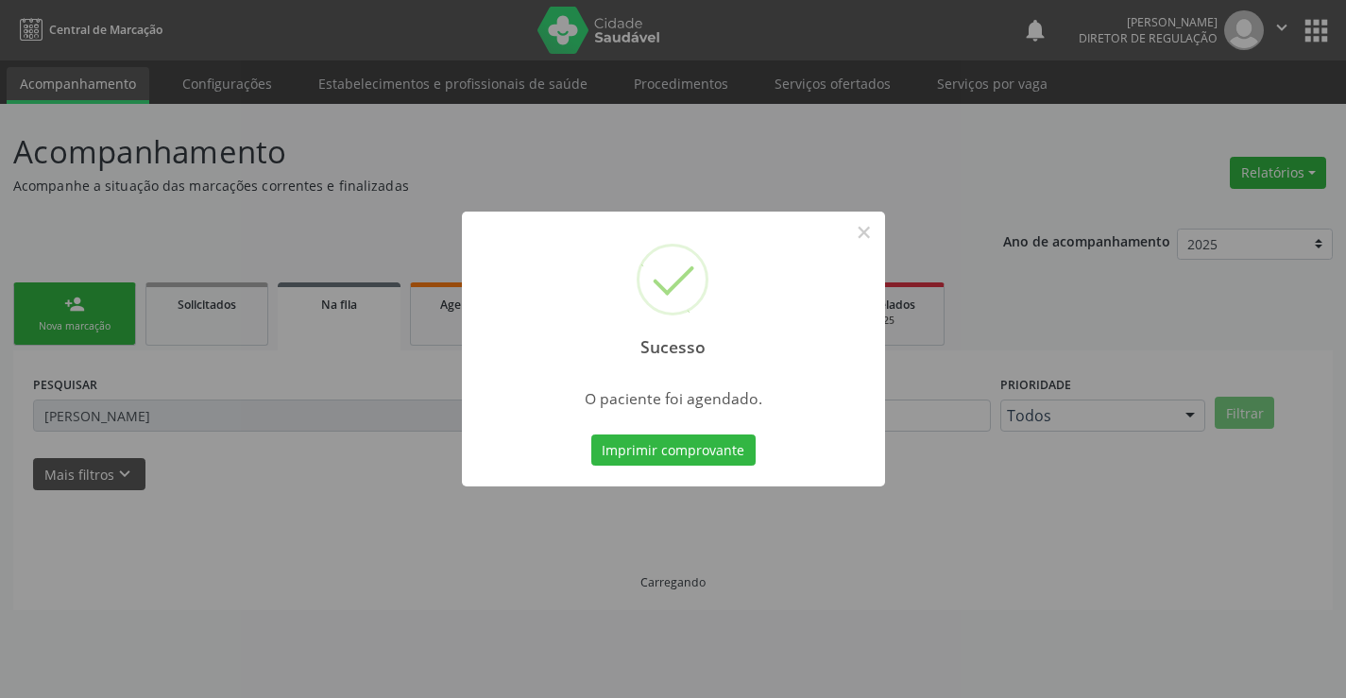
scroll to position [0, 0]
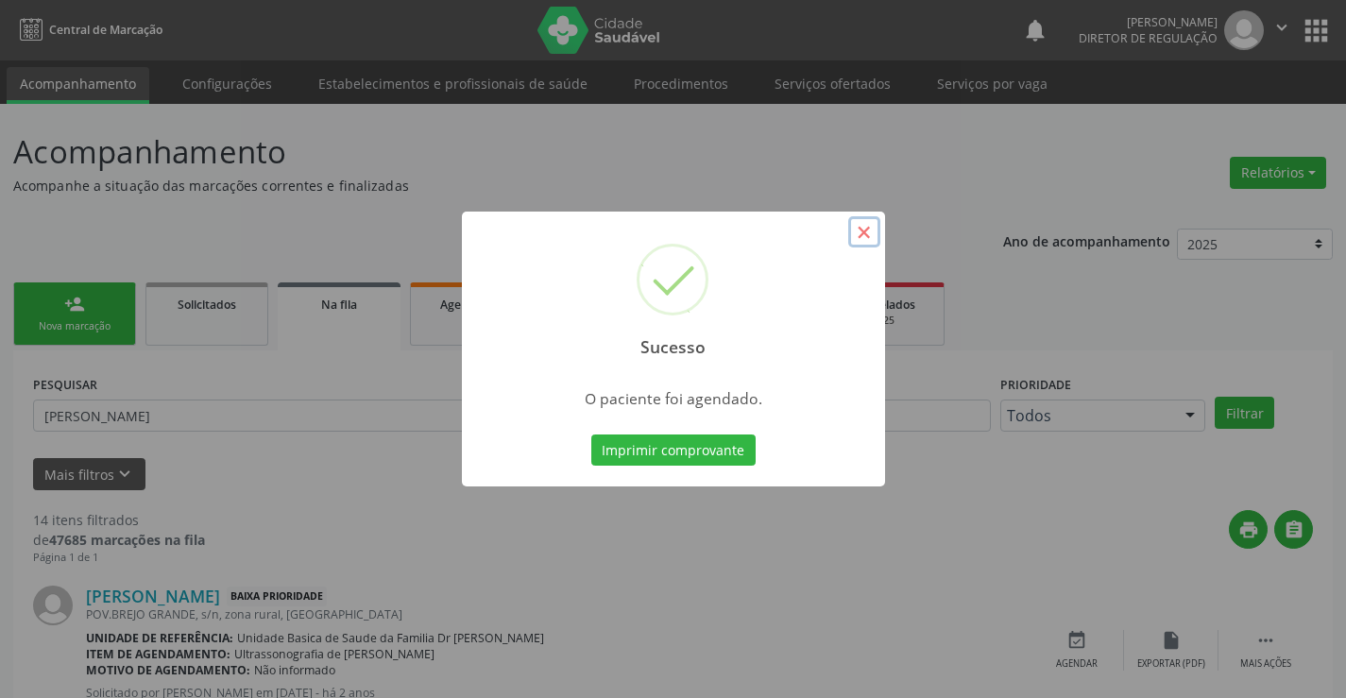
click at [869, 226] on button "×" at bounding box center [864, 232] width 32 height 32
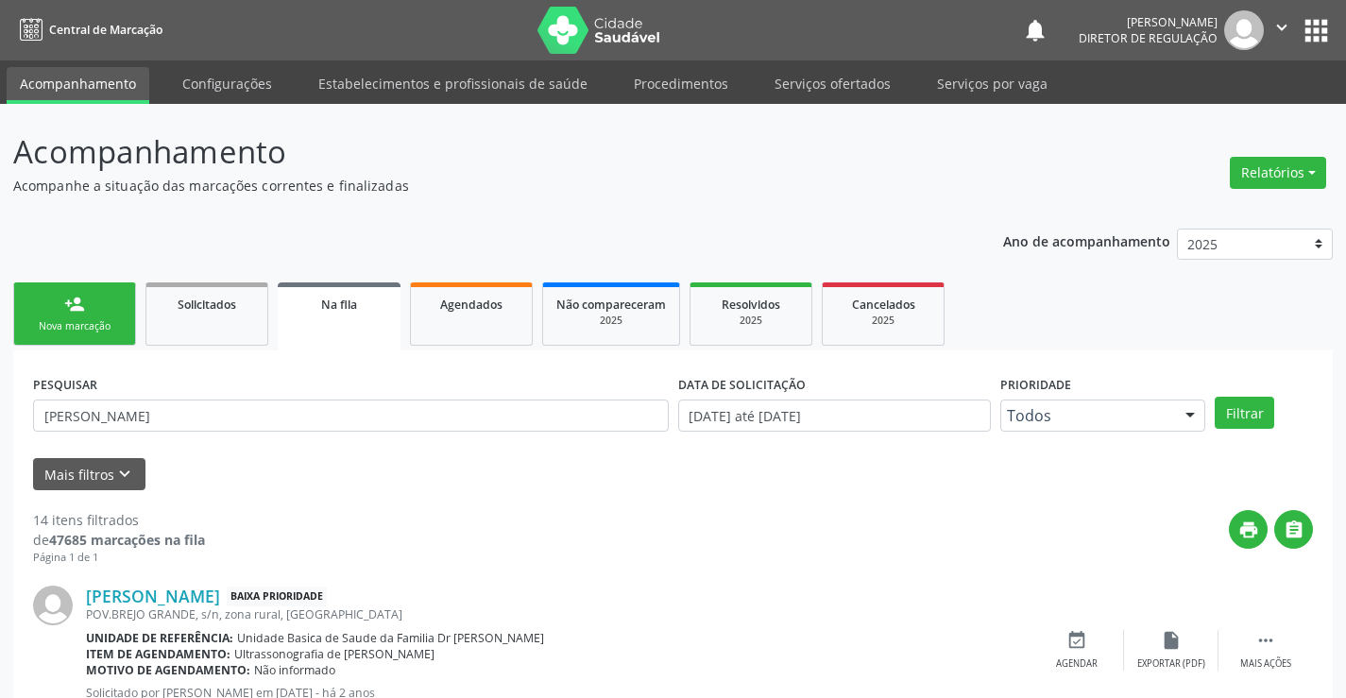
click at [54, 302] on link "person_add Nova marcação" at bounding box center [74, 313] width 123 height 63
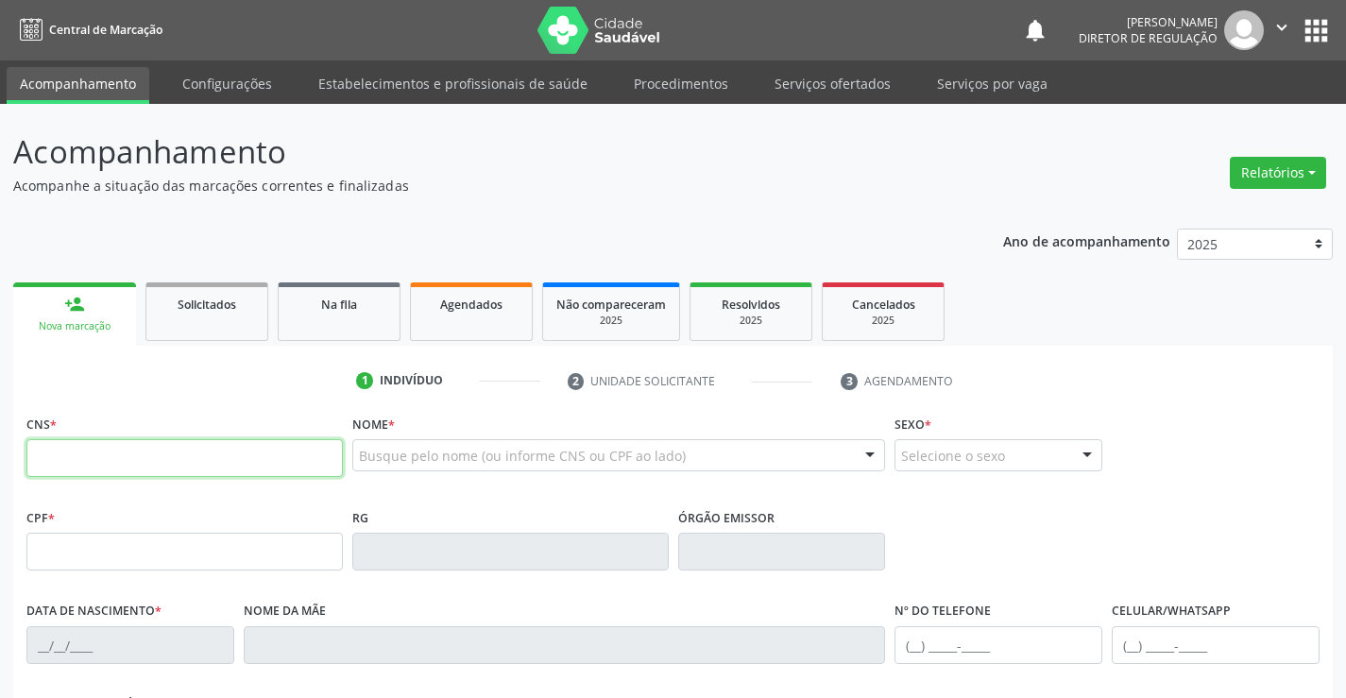
click at [76, 456] on input "text" at bounding box center [184, 458] width 316 height 38
type input "706 2040 7716 6367"
type input "0804303843"
type input "17/02/1967"
type input "(74) 99996-6565"
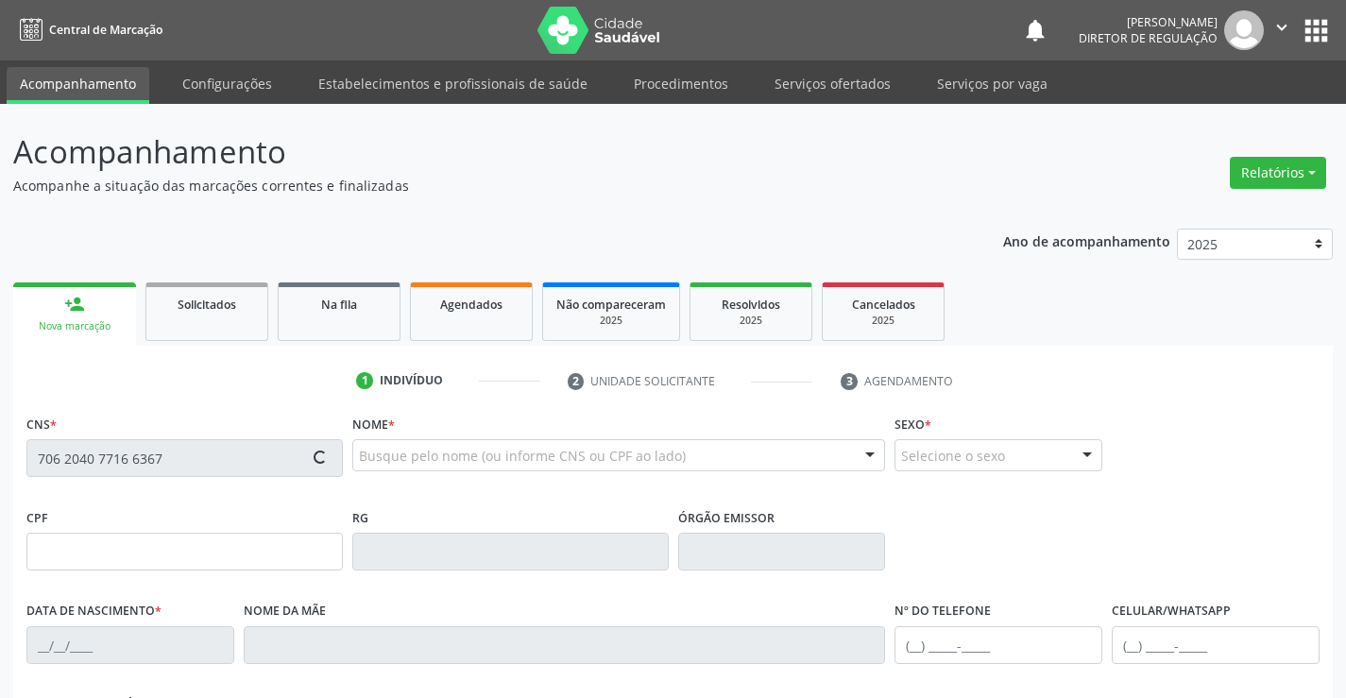
type input "(74) 99934-2888"
type input "S/N"
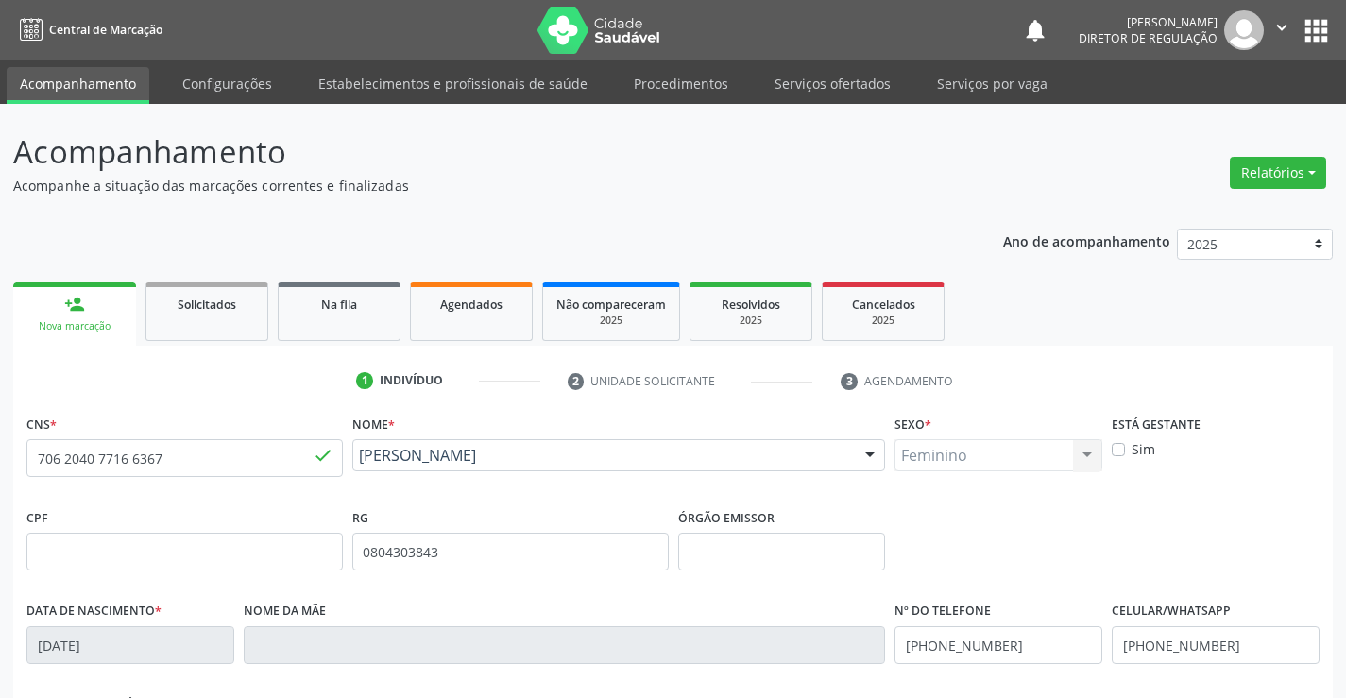
scroll to position [326, 0]
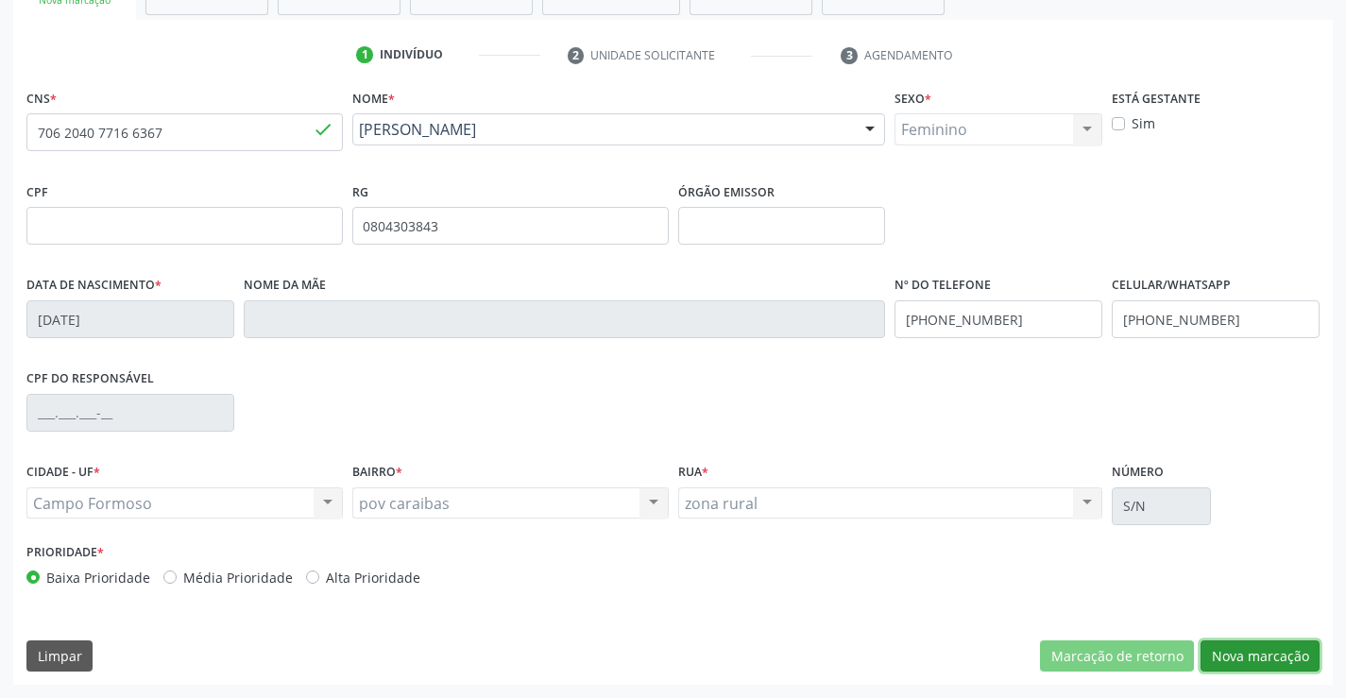
click at [1242, 653] on button "Nova marcação" at bounding box center [1260, 656] width 119 height 32
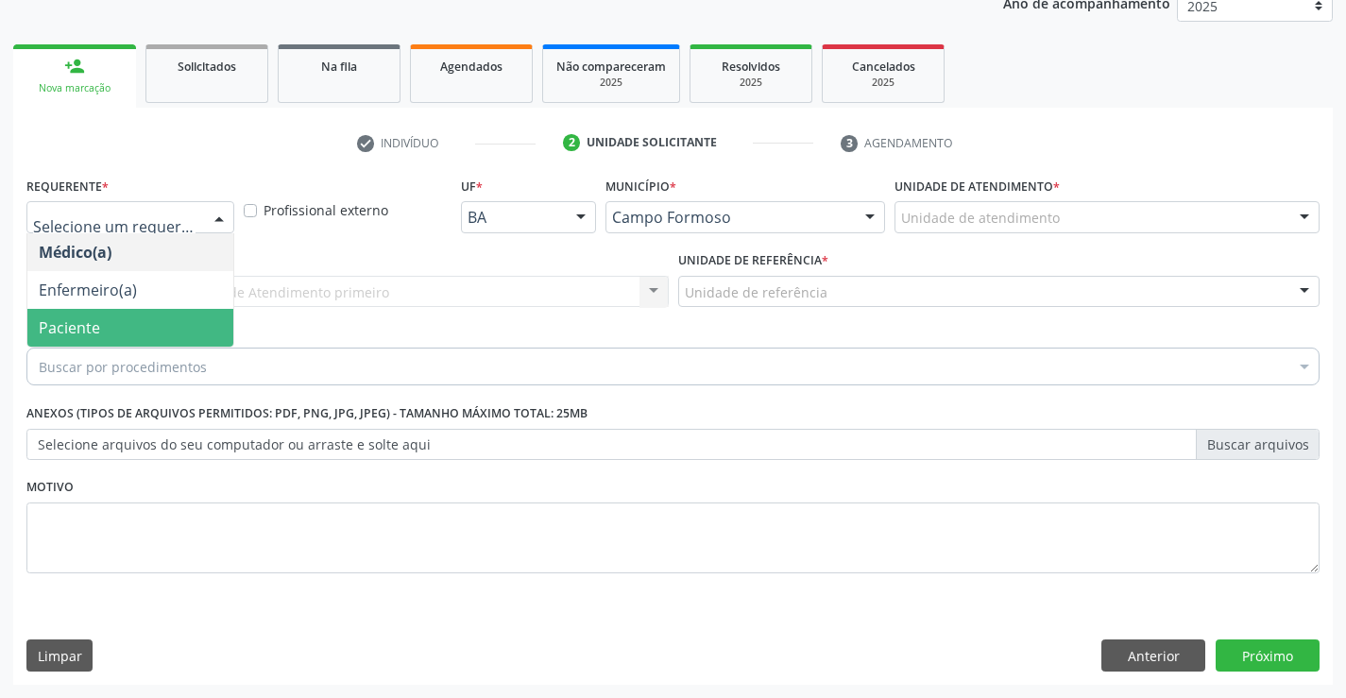
drag, startPoint x: 113, startPoint y: 307, endPoint x: 118, endPoint y: 325, distance: 18.6
click at [118, 325] on ul "Médico(a) Enfermeiro(a) Paciente Nenhum resultado encontrado para: " " Não há n…" at bounding box center [130, 289] width 206 height 113
click at [118, 325] on span "Paciente" at bounding box center [130, 328] width 206 height 38
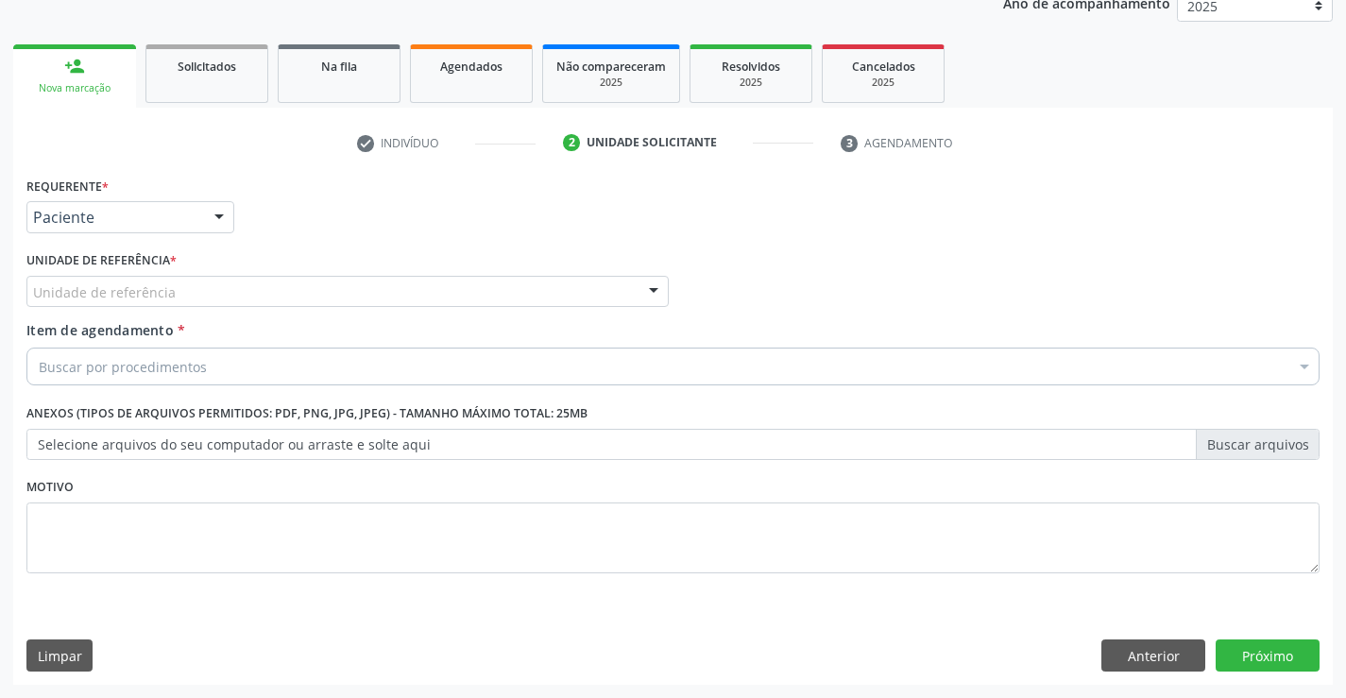
click at [319, 306] on div "Unidade de referência" at bounding box center [347, 292] width 642 height 32
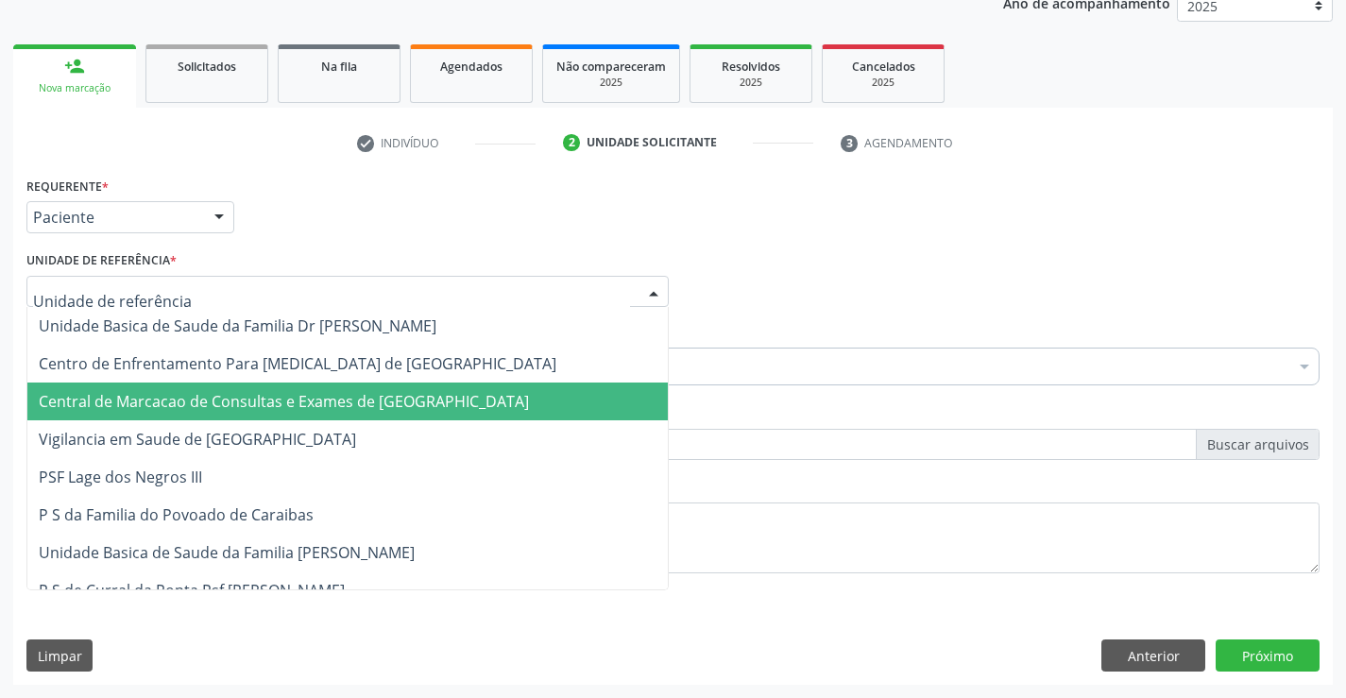
click at [329, 396] on span "Central de Marcacao de Consultas e Exames de [GEOGRAPHIC_DATA]" at bounding box center [284, 401] width 490 height 21
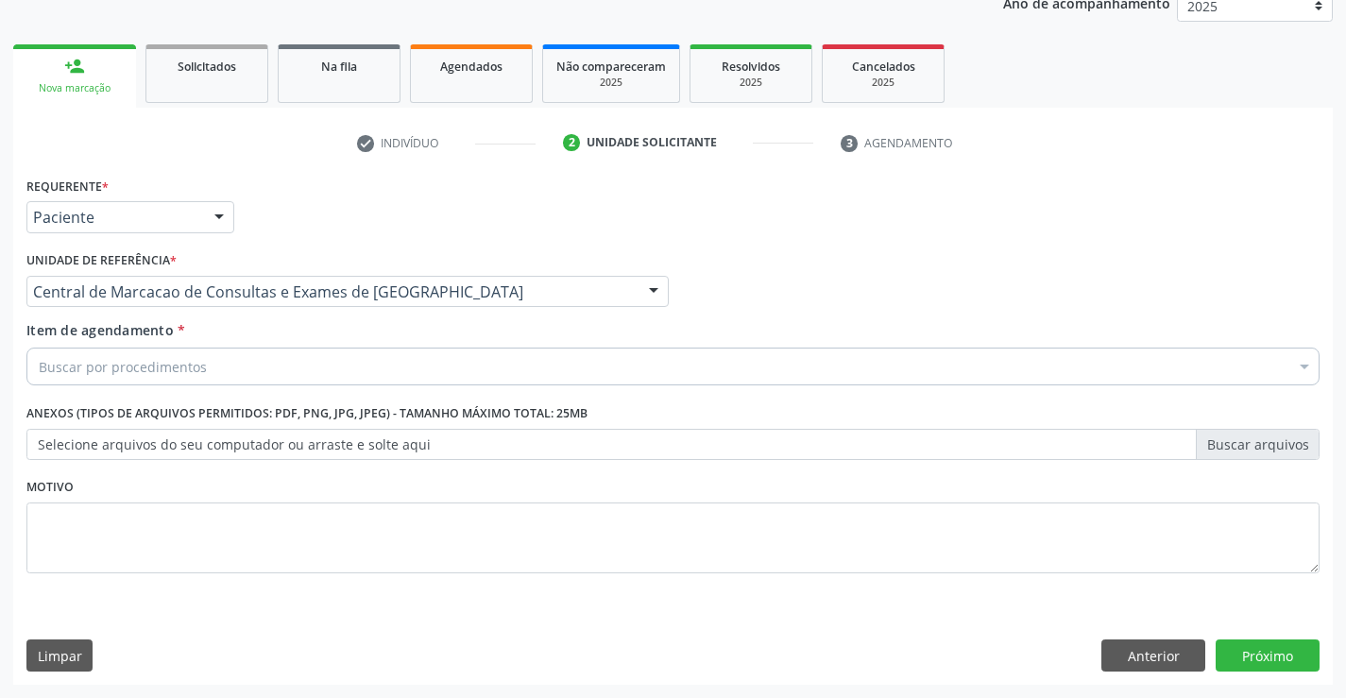
click at [394, 370] on div "Buscar por procedimentos" at bounding box center [672, 367] width 1293 height 38
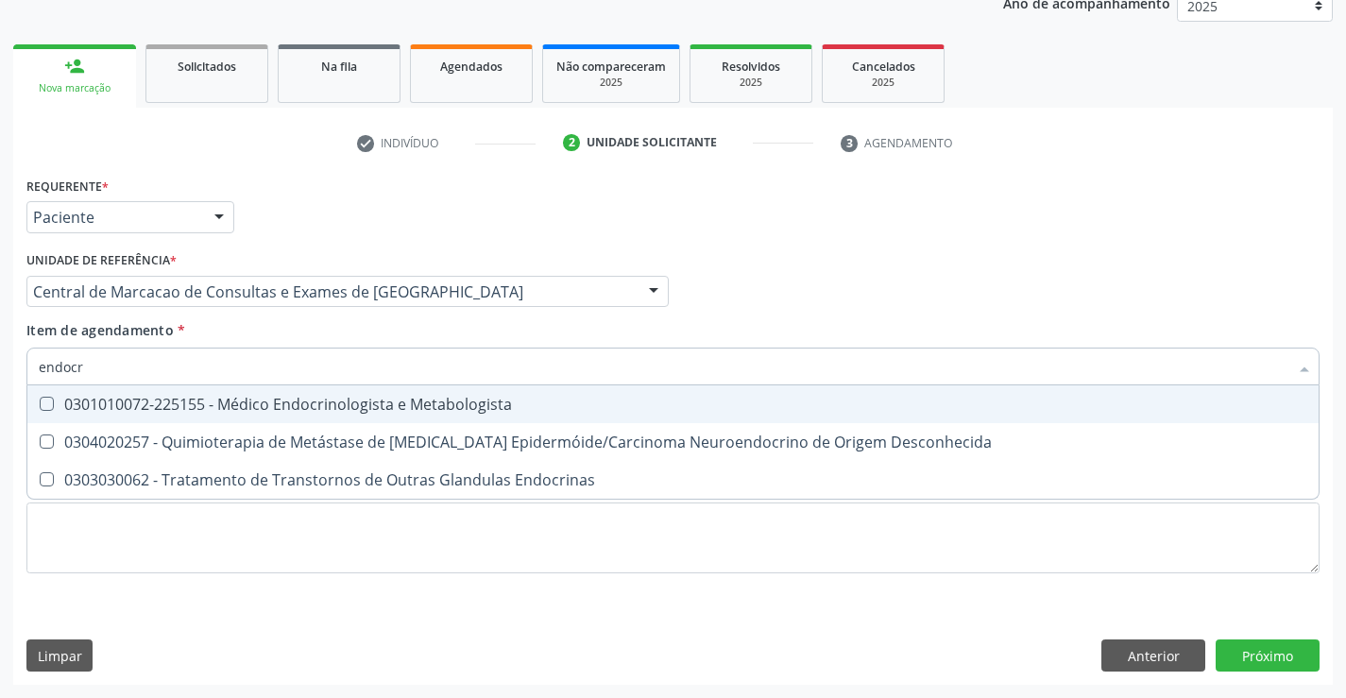
type input "endocri"
click at [309, 406] on div "0301010072-225155 - Médico Endocrinologista e Metabologista" at bounding box center [673, 404] width 1269 height 15
checkbox Metabologista "true"
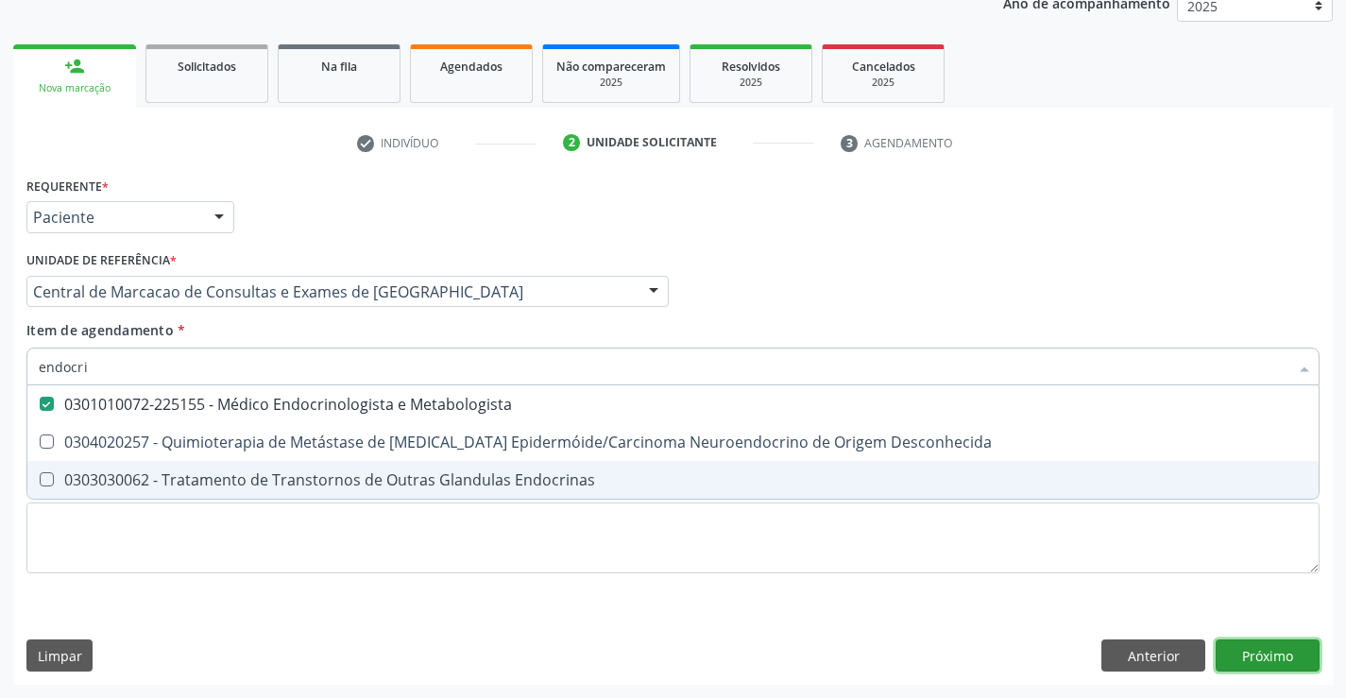
click at [1307, 661] on div "Requerente * Paciente Médico(a) Enfermeiro(a) Paciente Nenhum resultado encontr…" at bounding box center [673, 428] width 1320 height 513
checkbox Desconhecida "true"
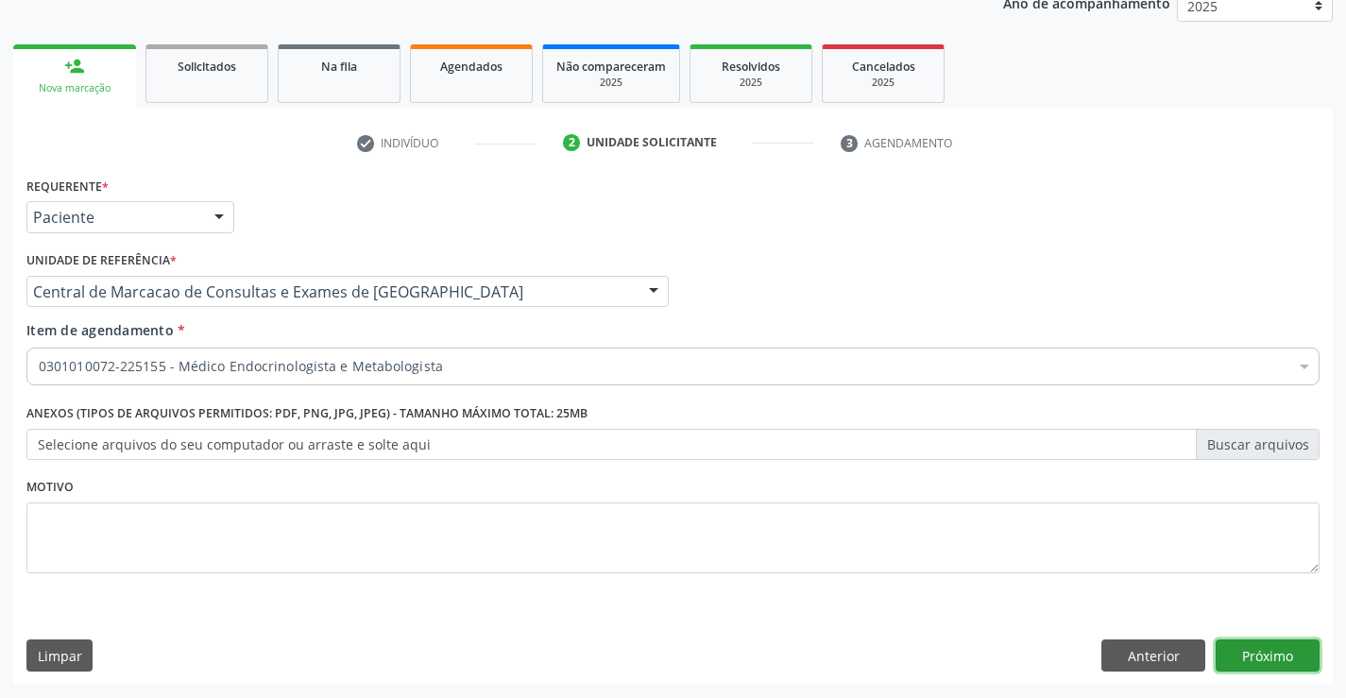
click at [1277, 655] on button "Próximo" at bounding box center [1268, 656] width 104 height 32
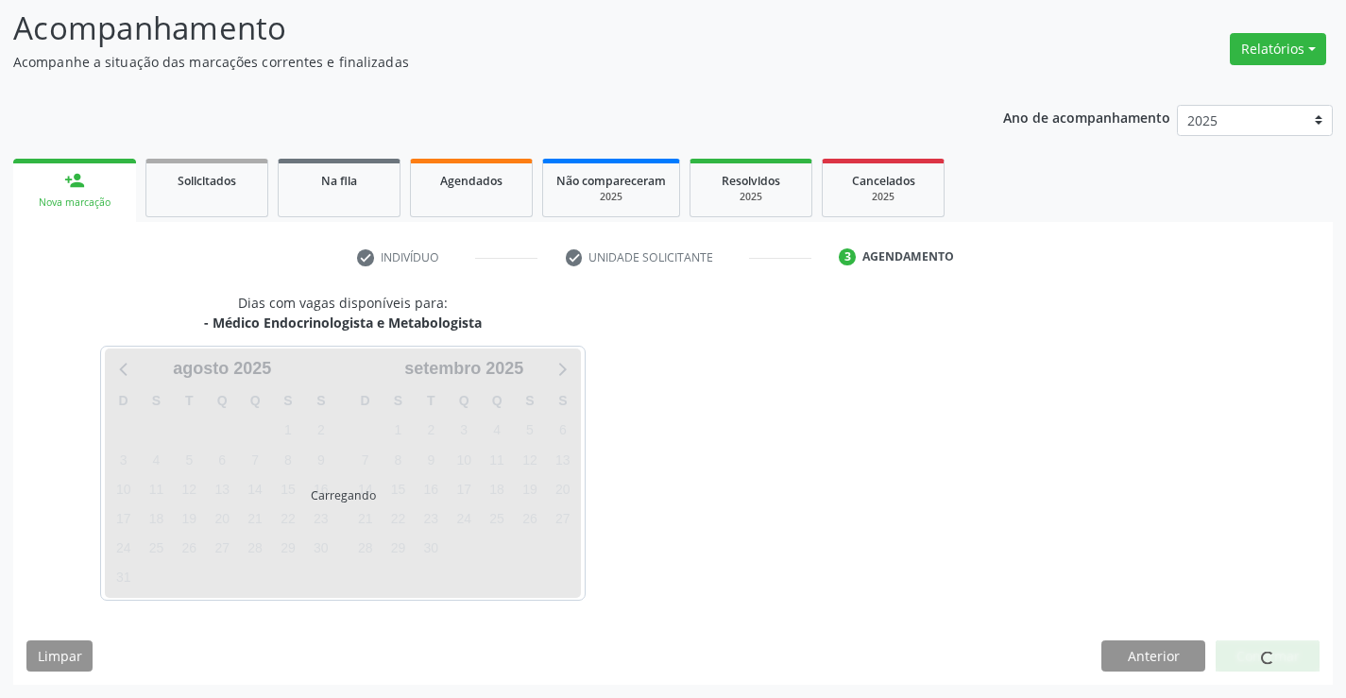
scroll to position [124, 0]
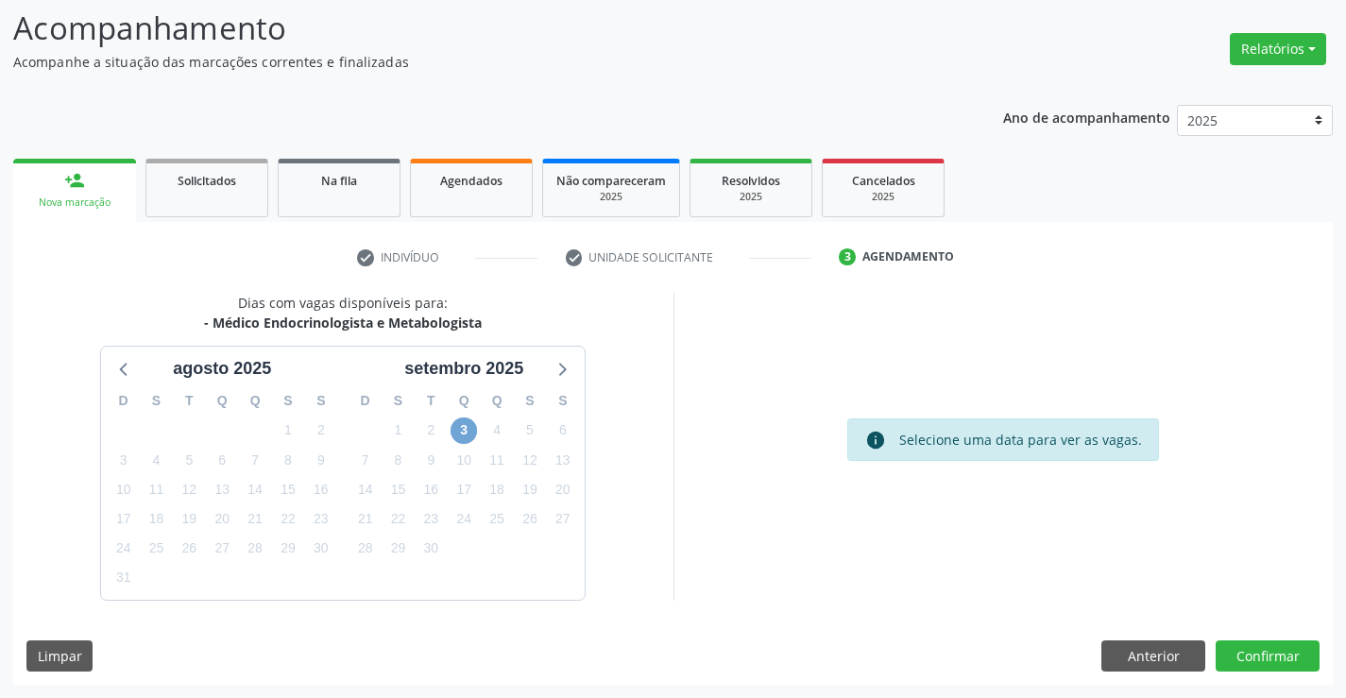
click at [451, 430] on span "3" at bounding box center [464, 431] width 26 height 26
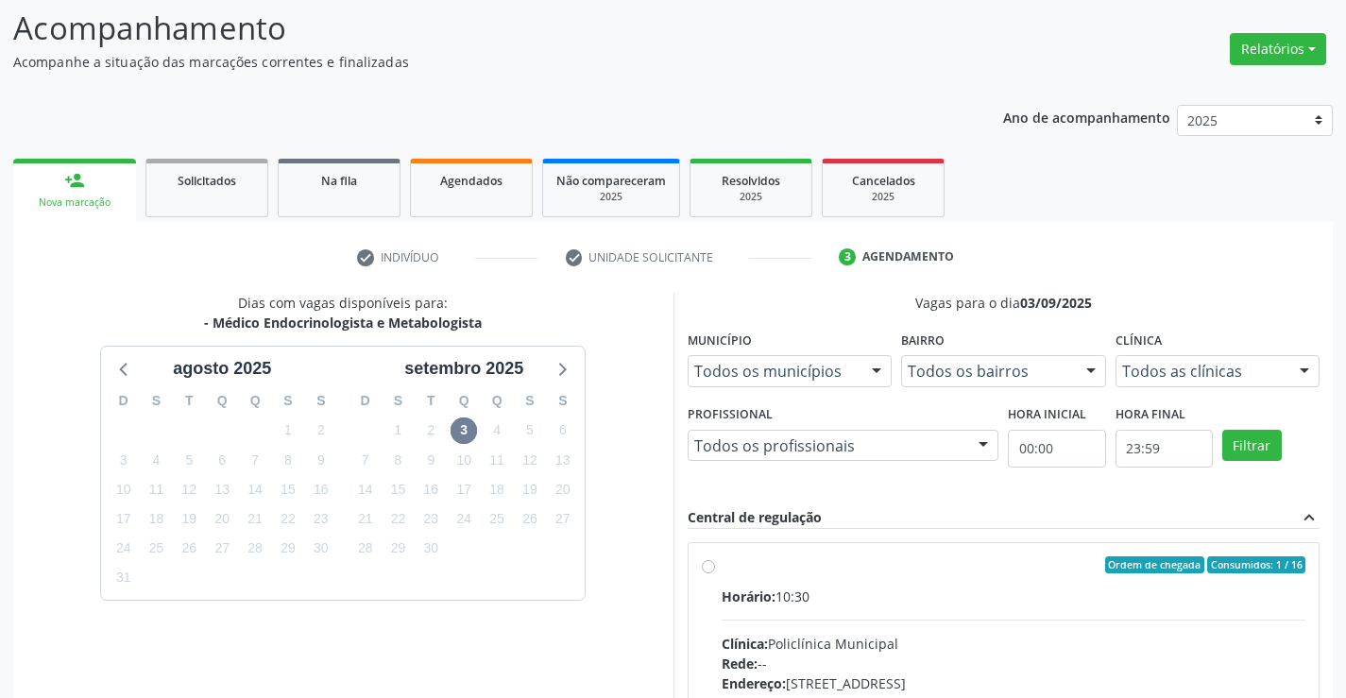
click at [1013, 593] on div "Horário: 10:30" at bounding box center [1014, 597] width 585 height 20
click at [715, 573] on input "Ordem de chegada Consumidos: 1 / 16 Horário: 10:30 Clínica: Policlínica Municip…" at bounding box center [708, 564] width 13 height 17
radio input "true"
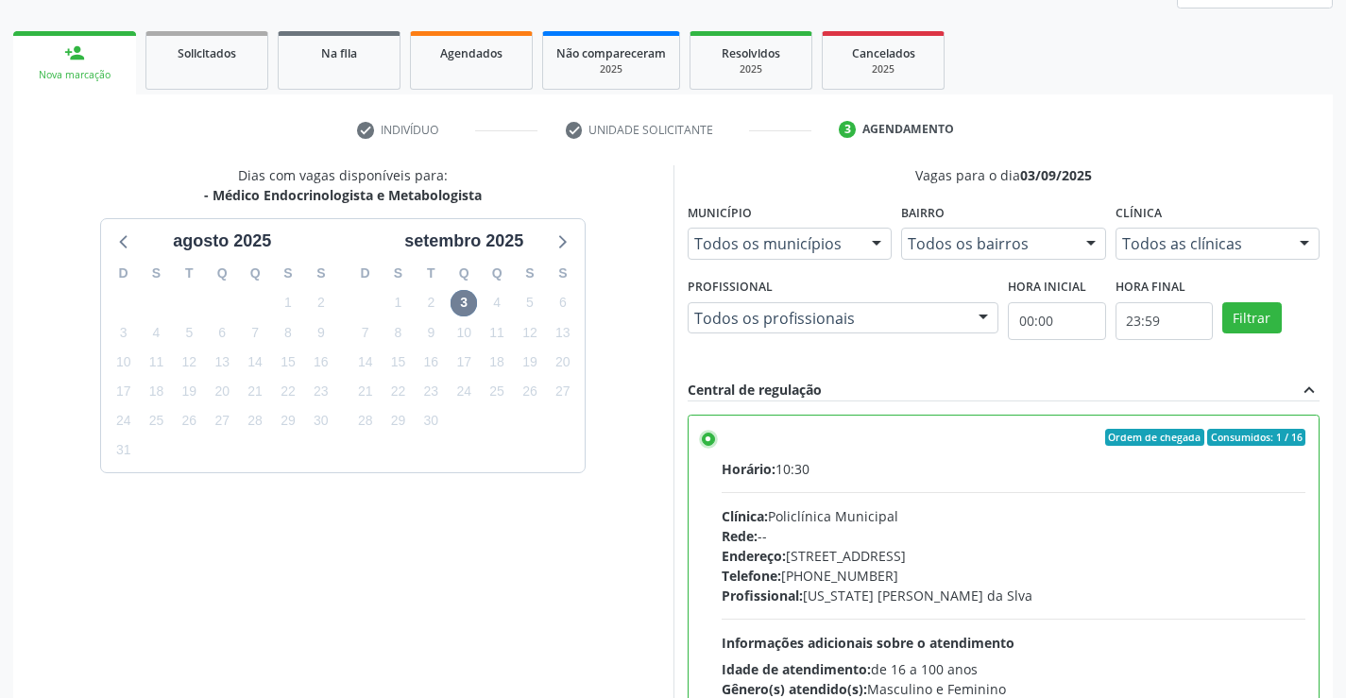
scroll to position [431, 0]
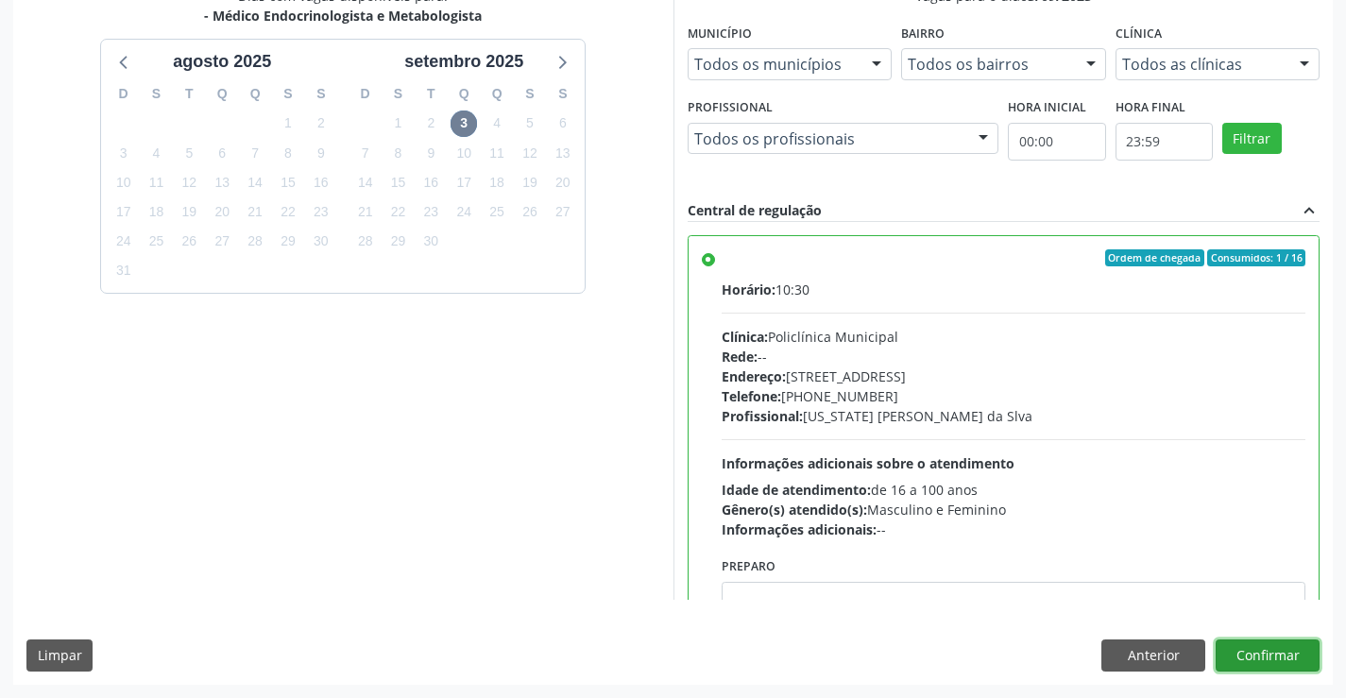
click at [1265, 656] on button "Confirmar" at bounding box center [1268, 656] width 104 height 32
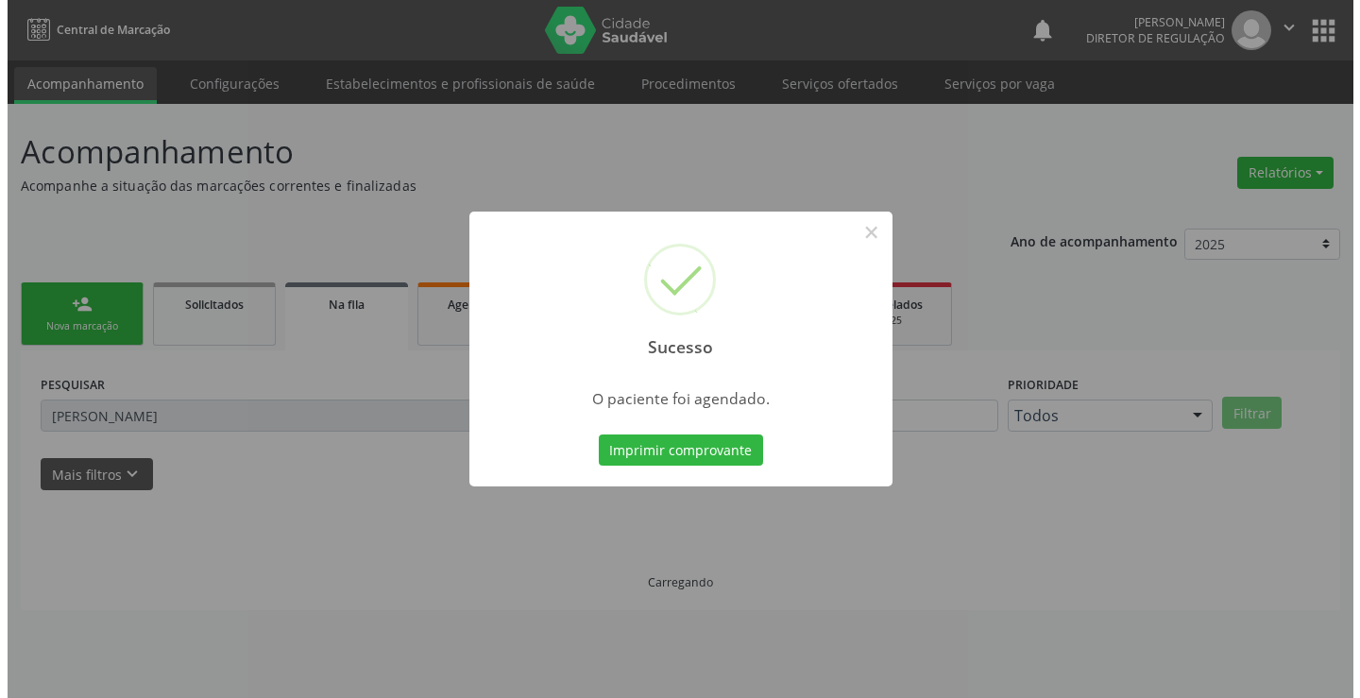
scroll to position [0, 0]
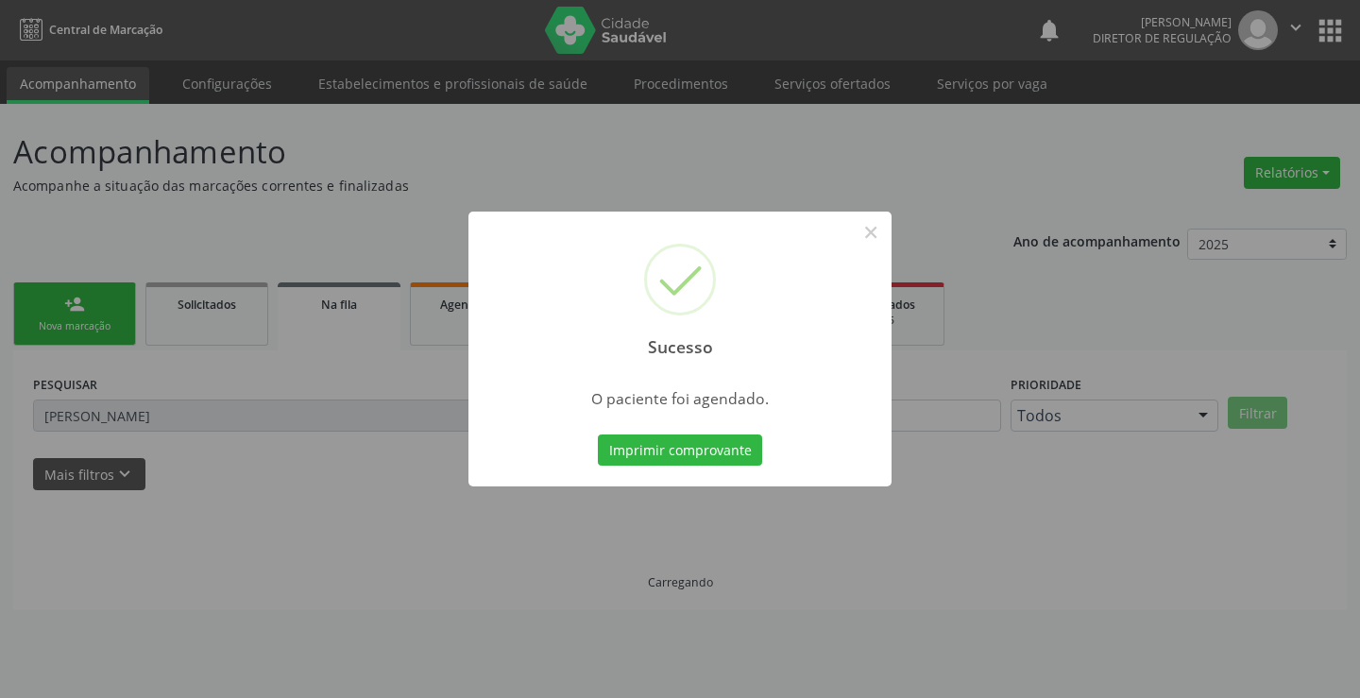
click at [598, 435] on button "Imprimir comprovante" at bounding box center [680, 451] width 164 height 32
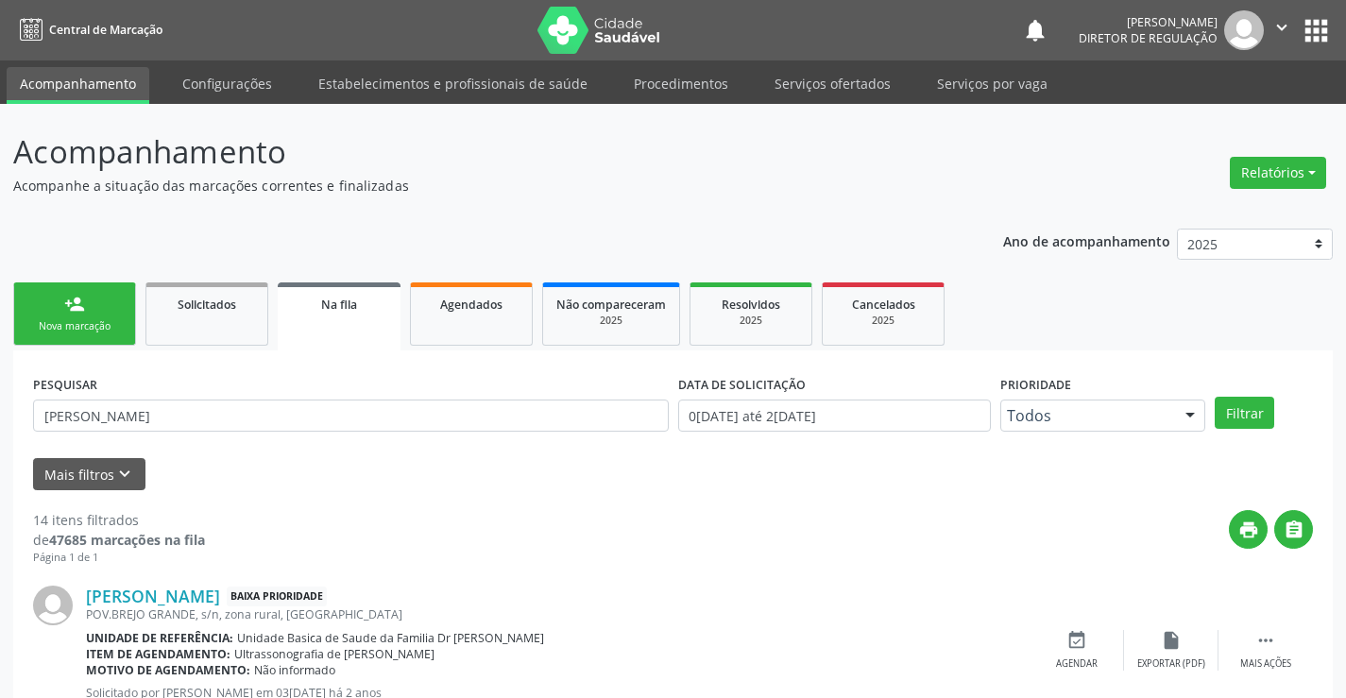
click at [50, 321] on div "Nova marcação" at bounding box center [74, 326] width 94 height 14
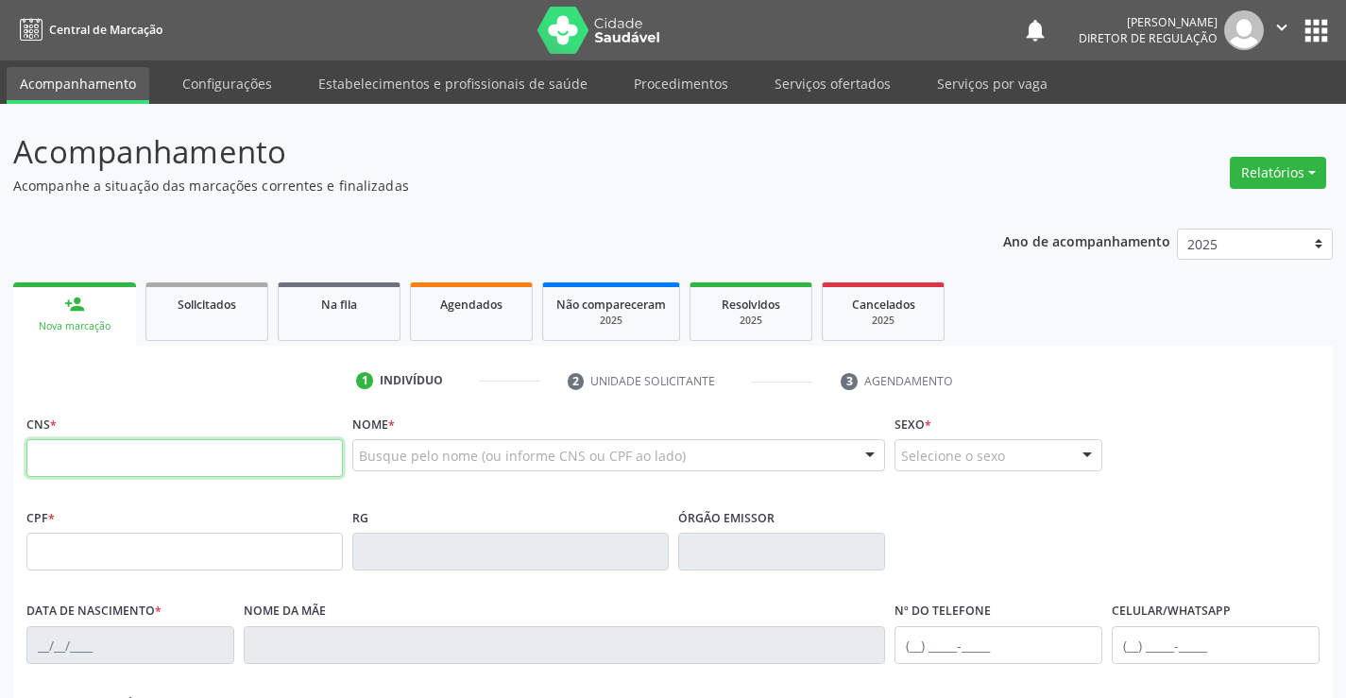
click at [88, 463] on input "text" at bounding box center [184, 458] width 316 height 38
type input "705 0010 3483 0754"
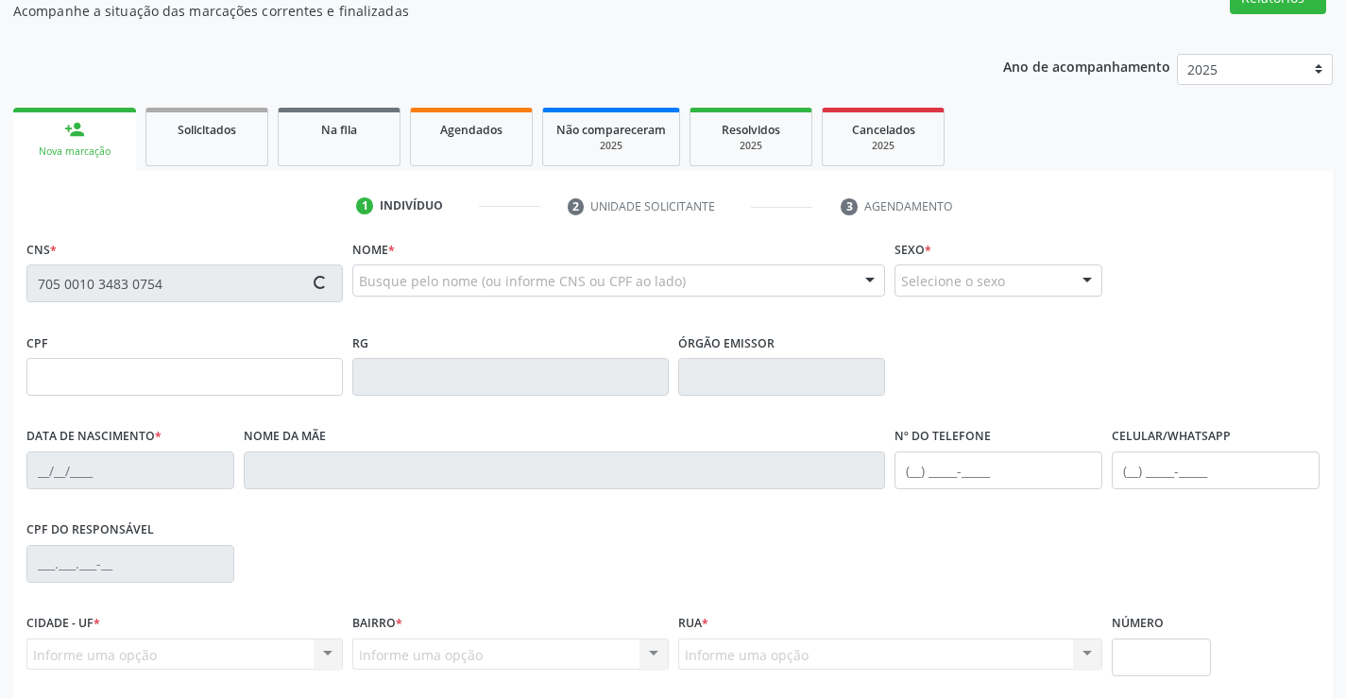
scroll to position [189, 0]
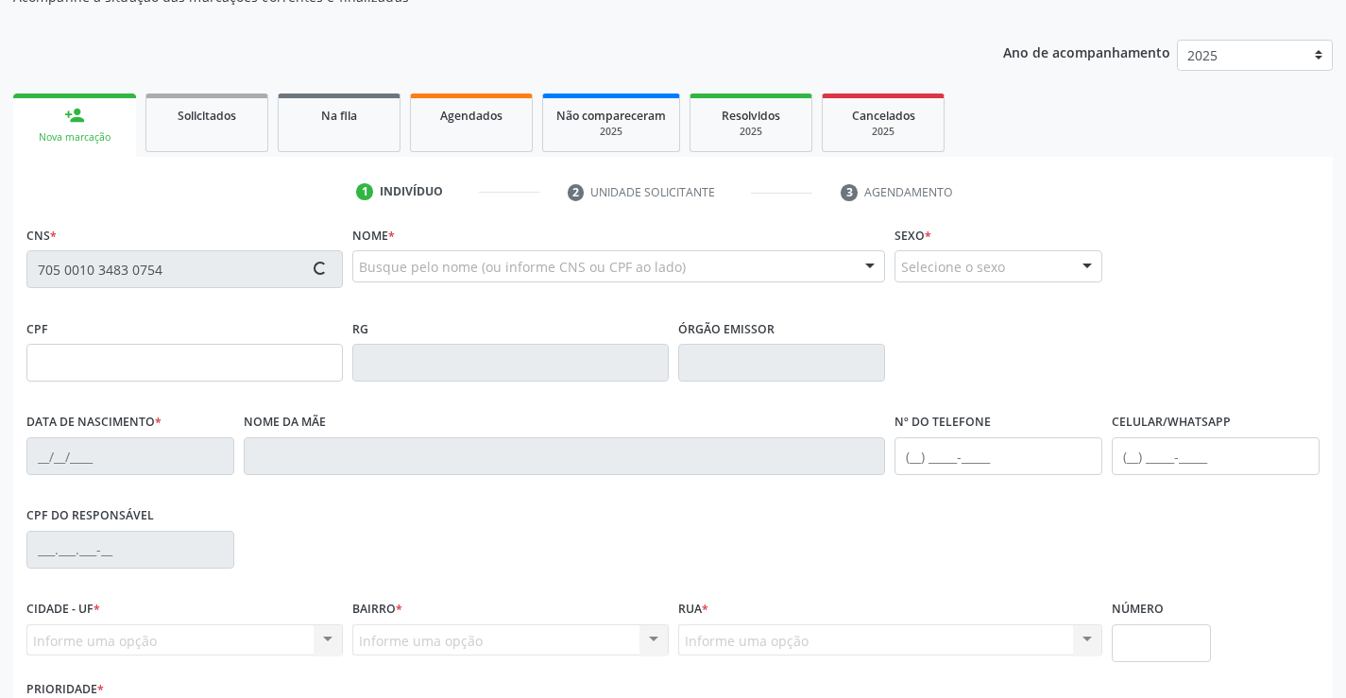
type input "0127088792"
type input "01/02/1955"
type input "(74) 99148-4267"
type input "sn"
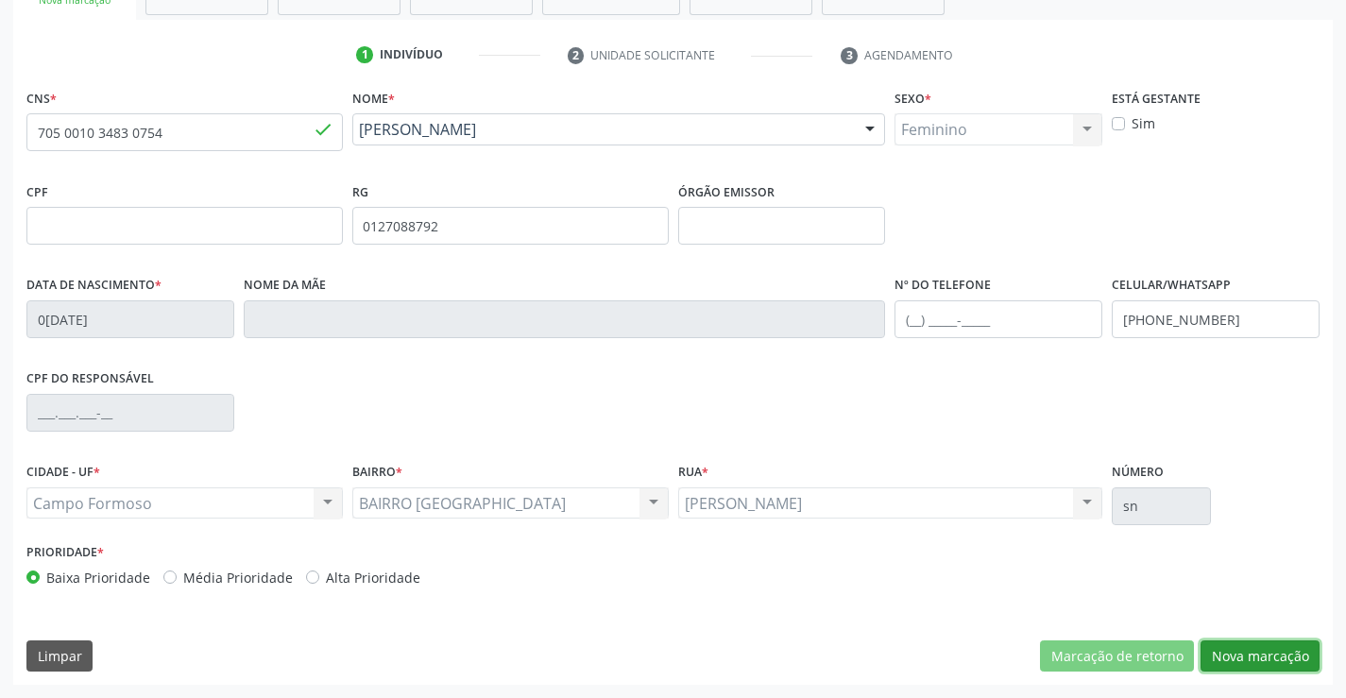
click at [1278, 643] on button "Nova marcação" at bounding box center [1260, 656] width 119 height 32
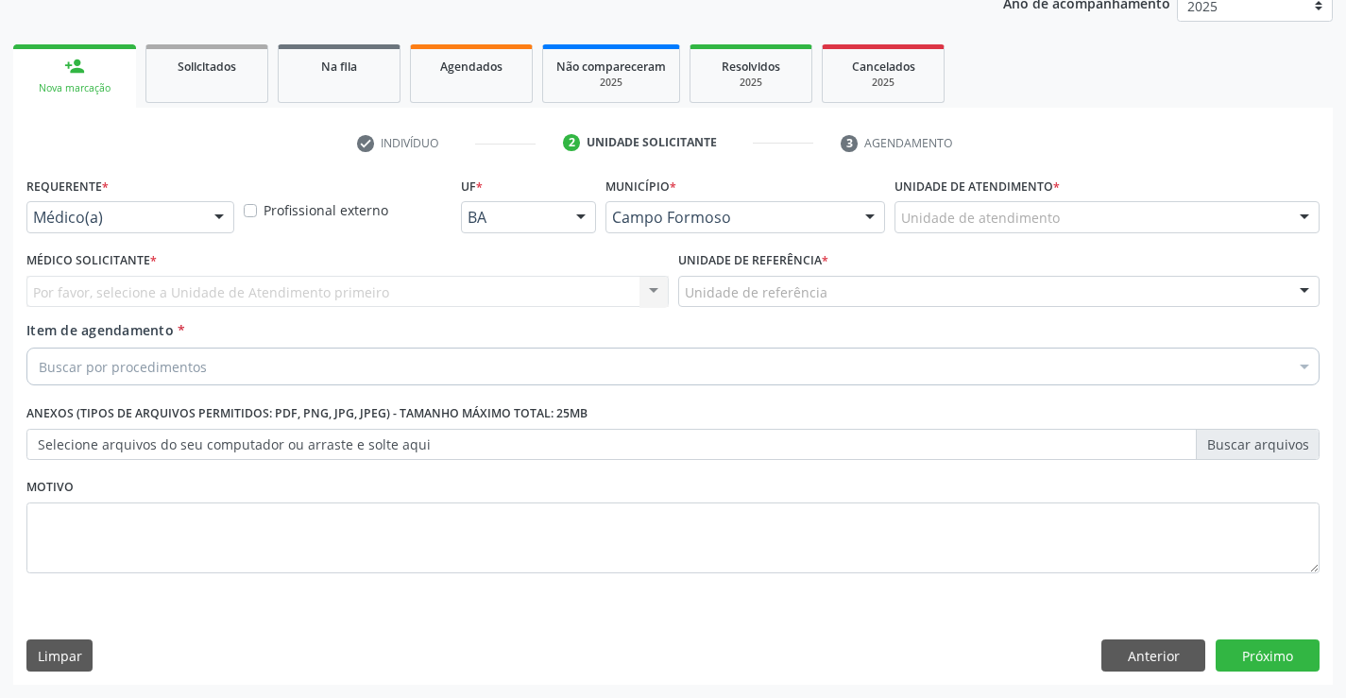
scroll to position [238, 0]
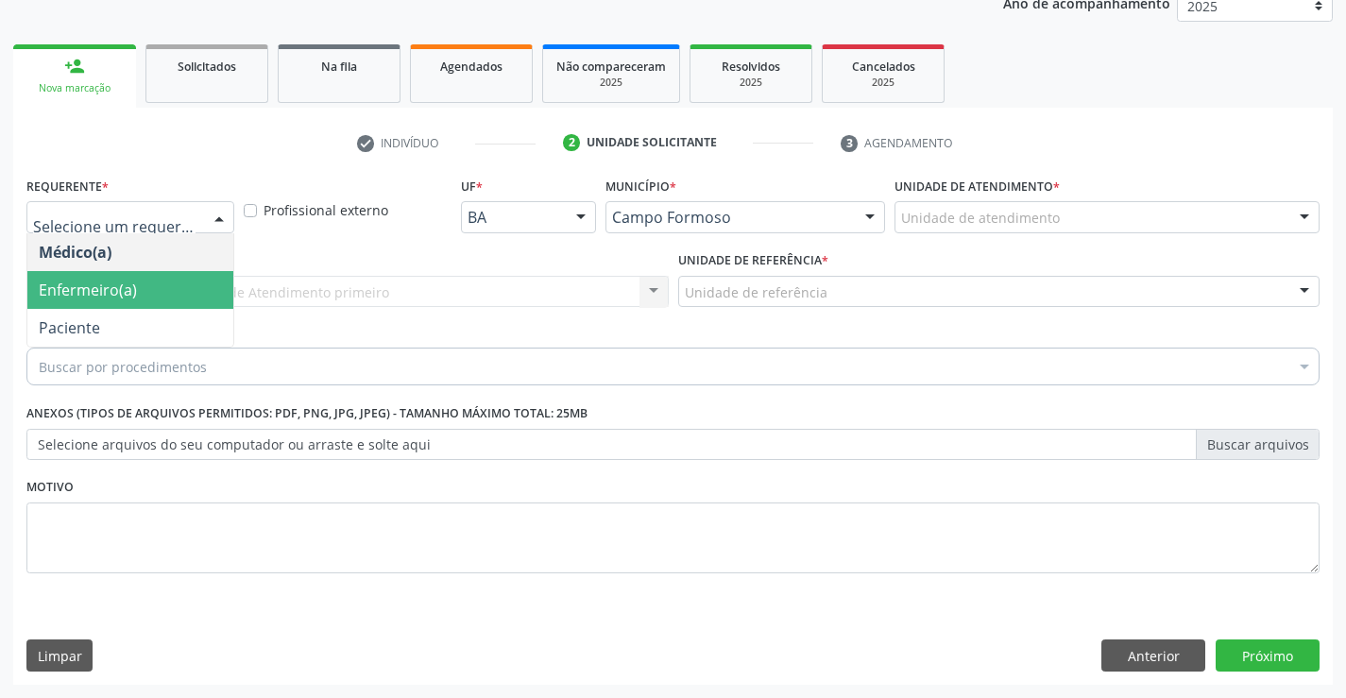
drag, startPoint x: 162, startPoint y: 315, endPoint x: 347, endPoint y: 300, distance: 185.7
click at [162, 309] on span "Paciente" at bounding box center [130, 290] width 206 height 38
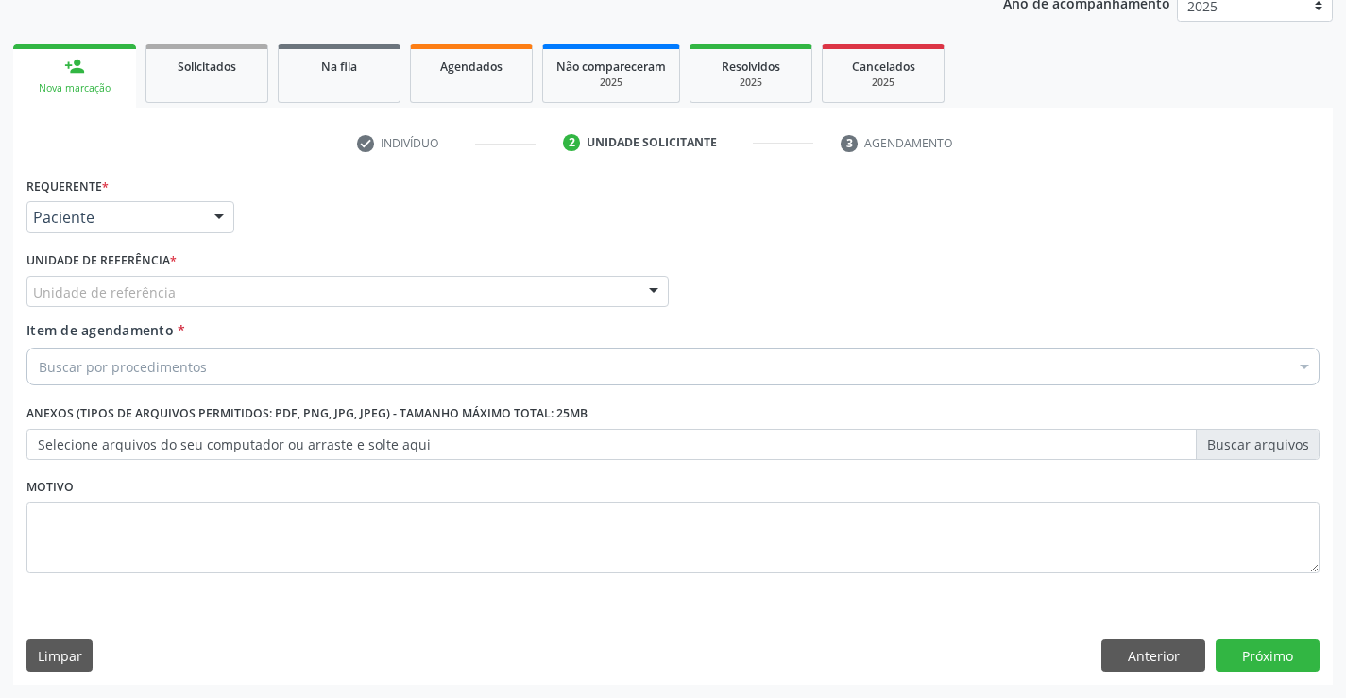
drag, startPoint x: 349, startPoint y: 300, endPoint x: 346, endPoint y: 386, distance: 86.0
click at [349, 302] on div "Unidade de referência" at bounding box center [347, 292] width 642 height 32
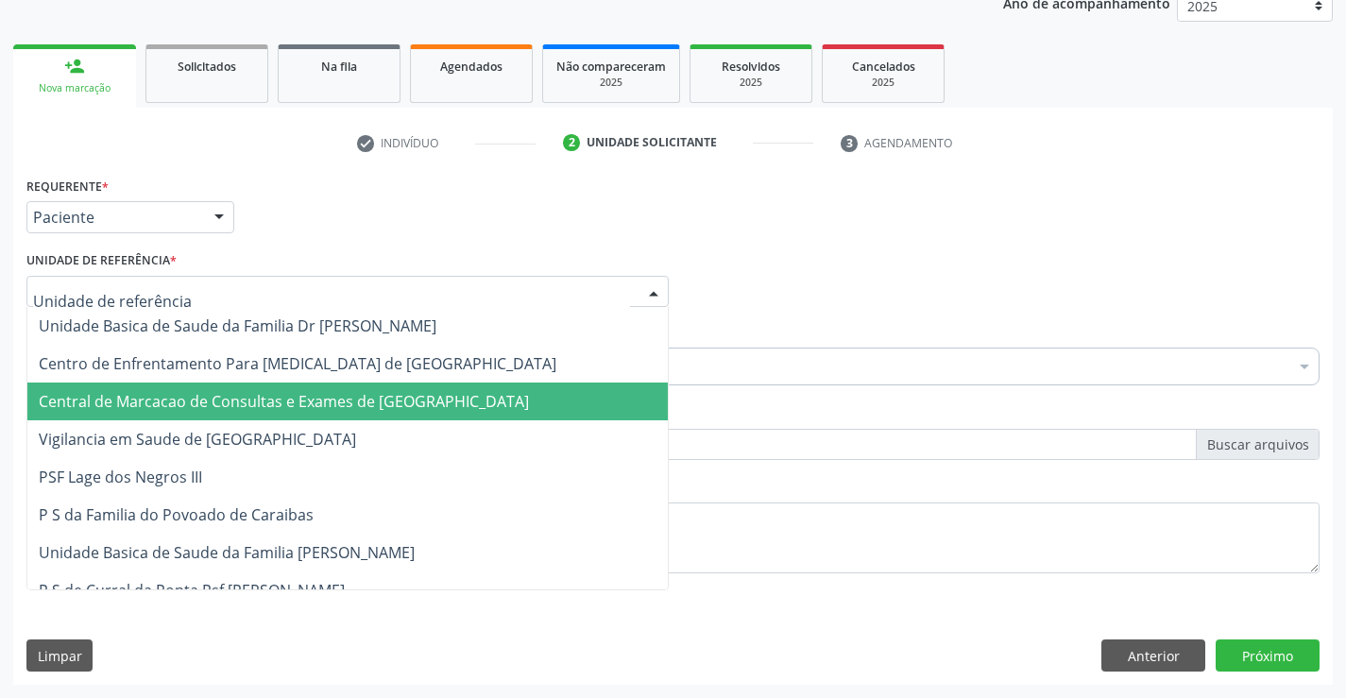
click at [349, 400] on span "Central de Marcacao de Consultas e Exames de [GEOGRAPHIC_DATA]" at bounding box center [284, 401] width 490 height 21
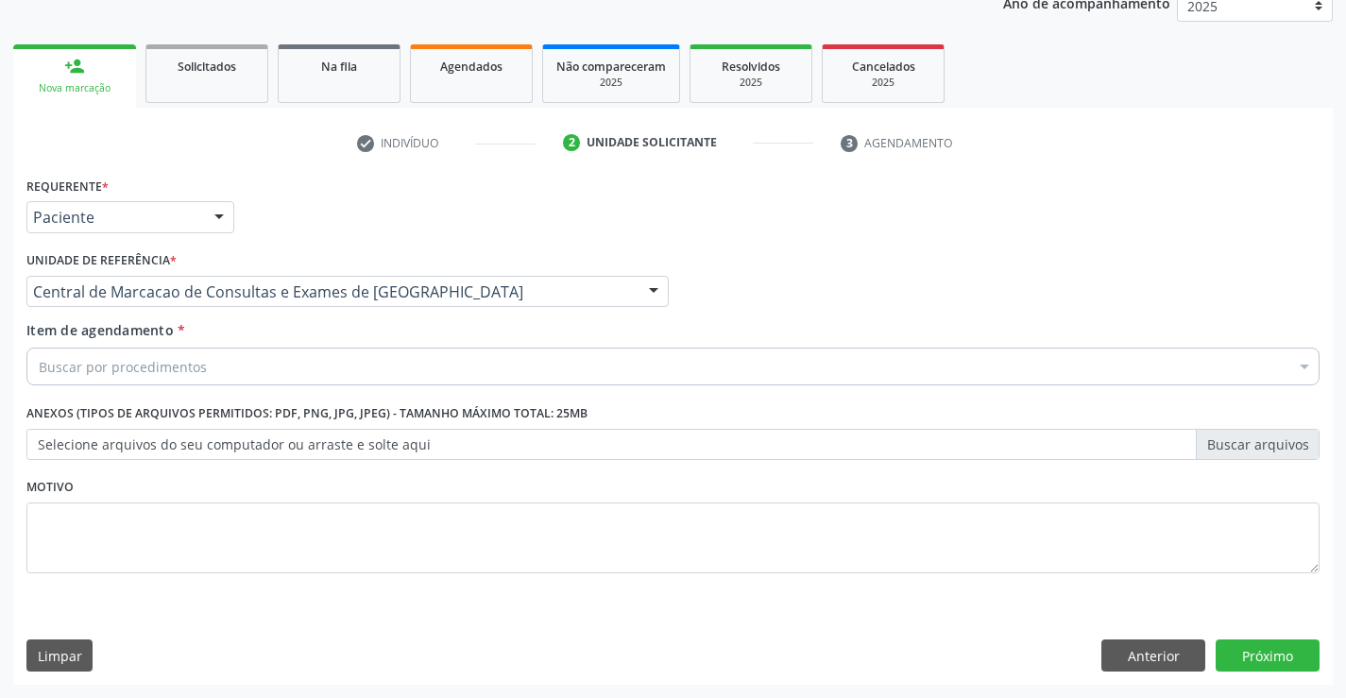
click at [431, 374] on div "Buscar por procedimentos" at bounding box center [672, 367] width 1293 height 38
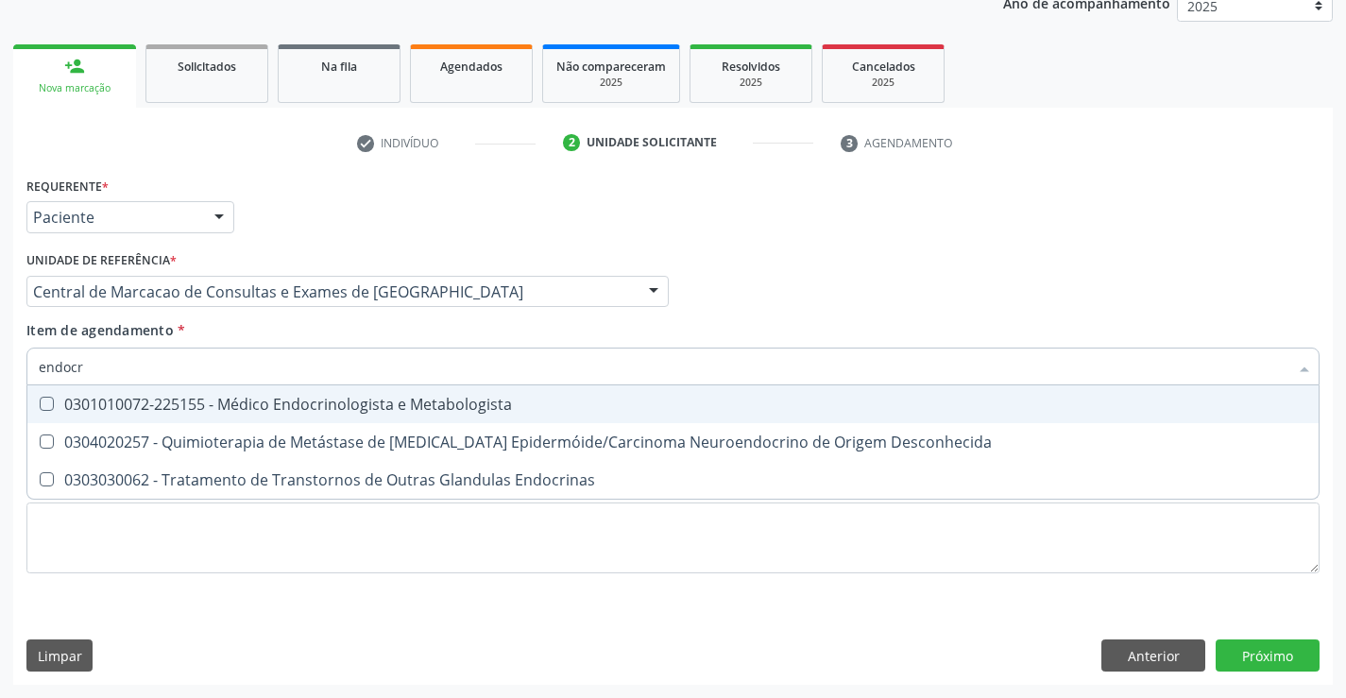
type input "endocri"
click at [422, 411] on div "0301010072-225155 - Médico Endocrinologista e Metabologista" at bounding box center [673, 404] width 1269 height 15
checkbox Metabologista "true"
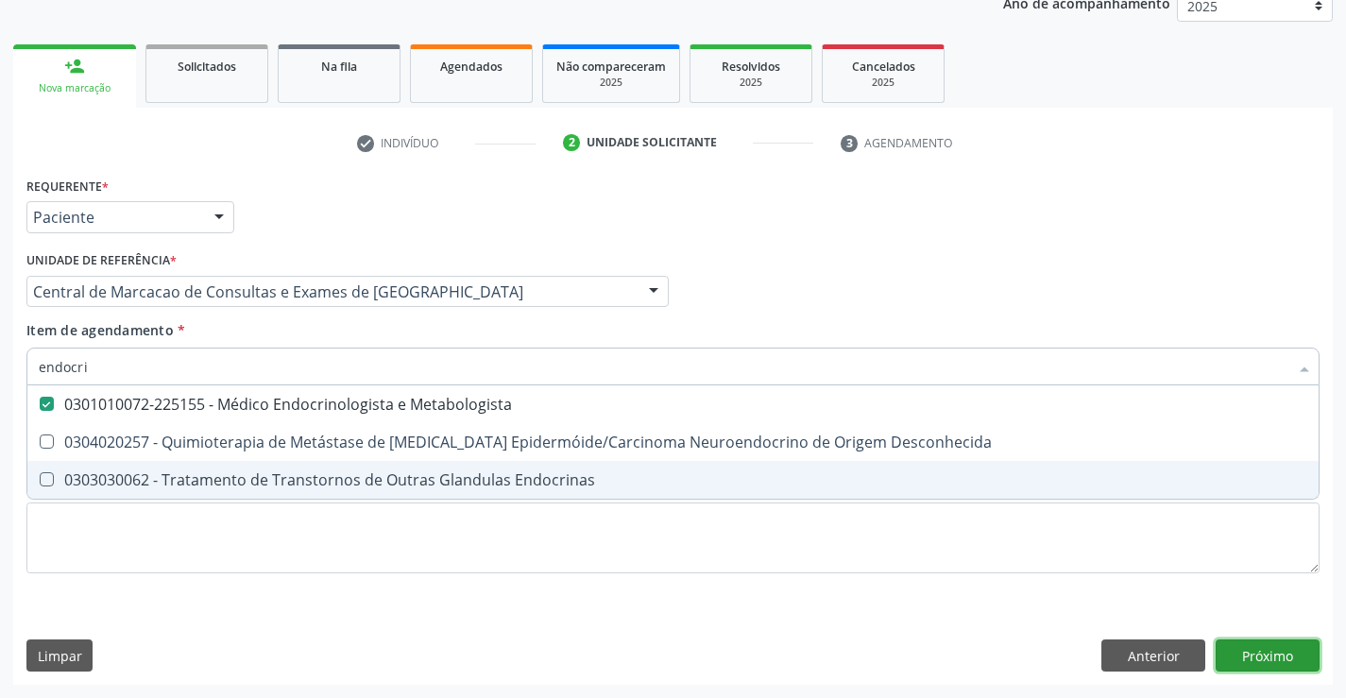
click at [1237, 654] on div "Requerente * Paciente Médico(a) Enfermeiro(a) Paciente Nenhum resultado encontr…" at bounding box center [673, 428] width 1320 height 513
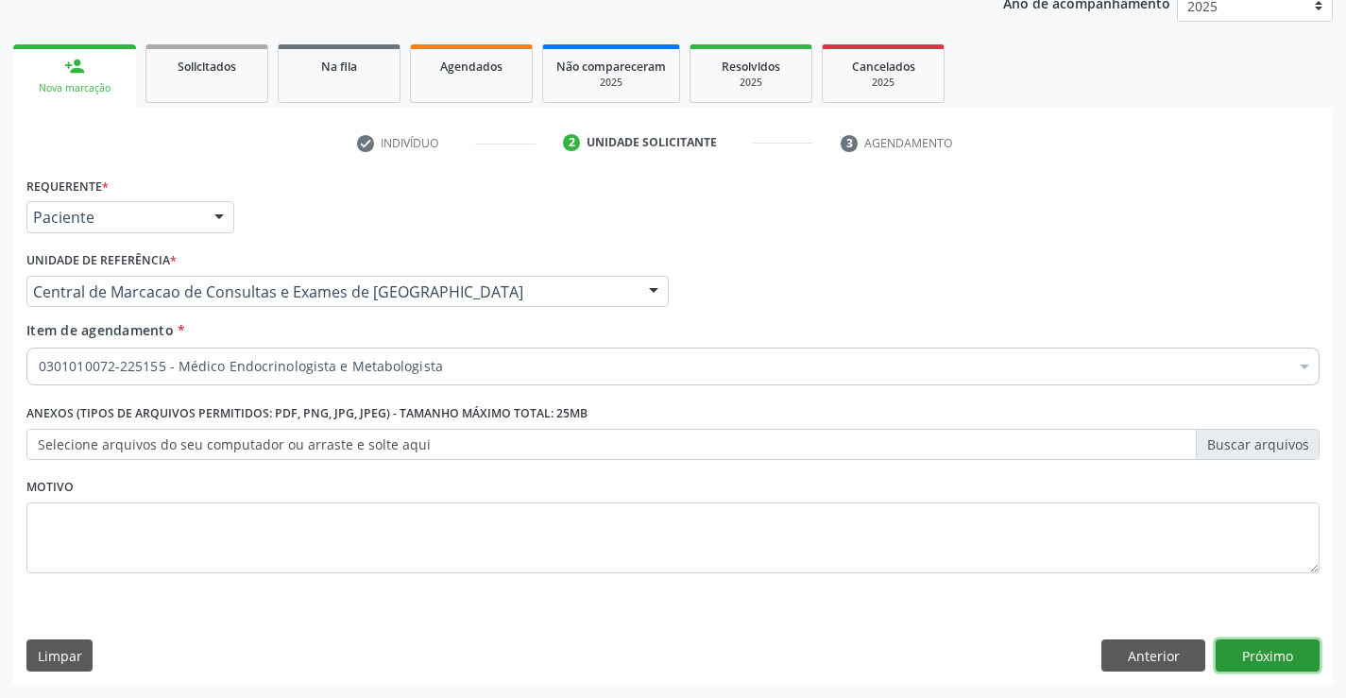
click at [1231, 644] on button "Próximo" at bounding box center [1268, 656] width 104 height 32
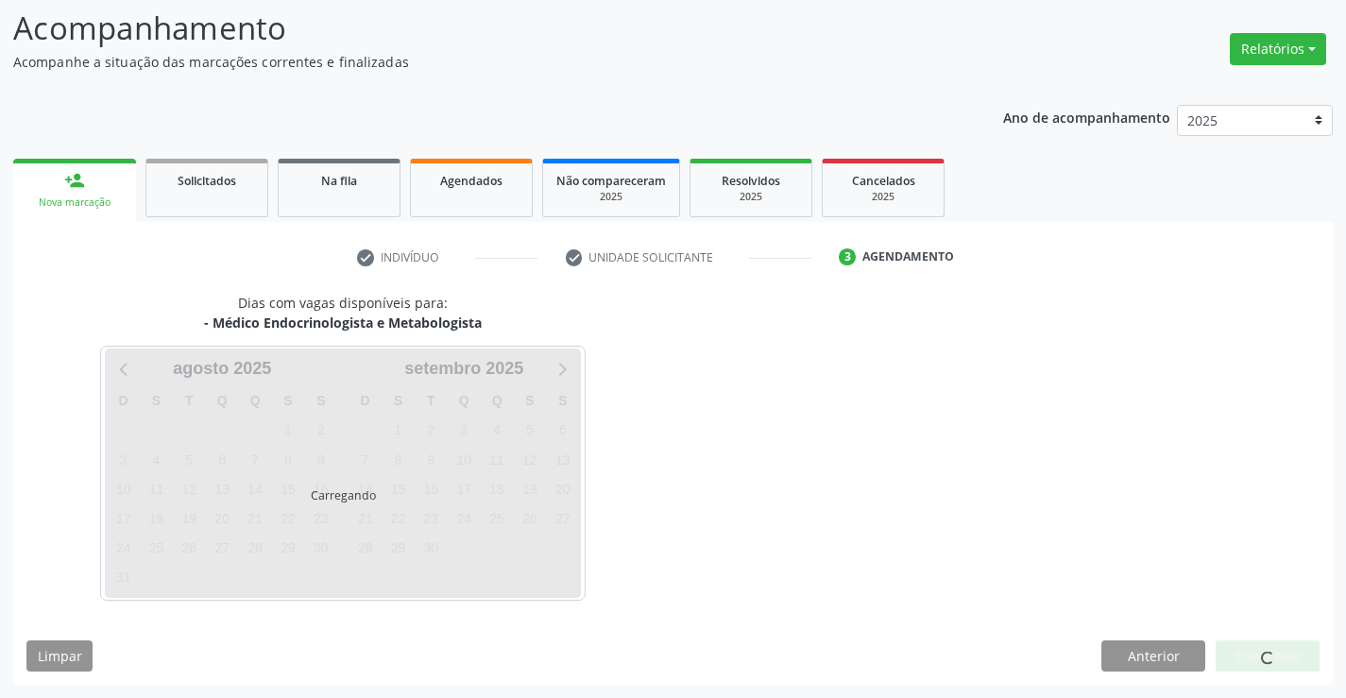
scroll to position [124, 0]
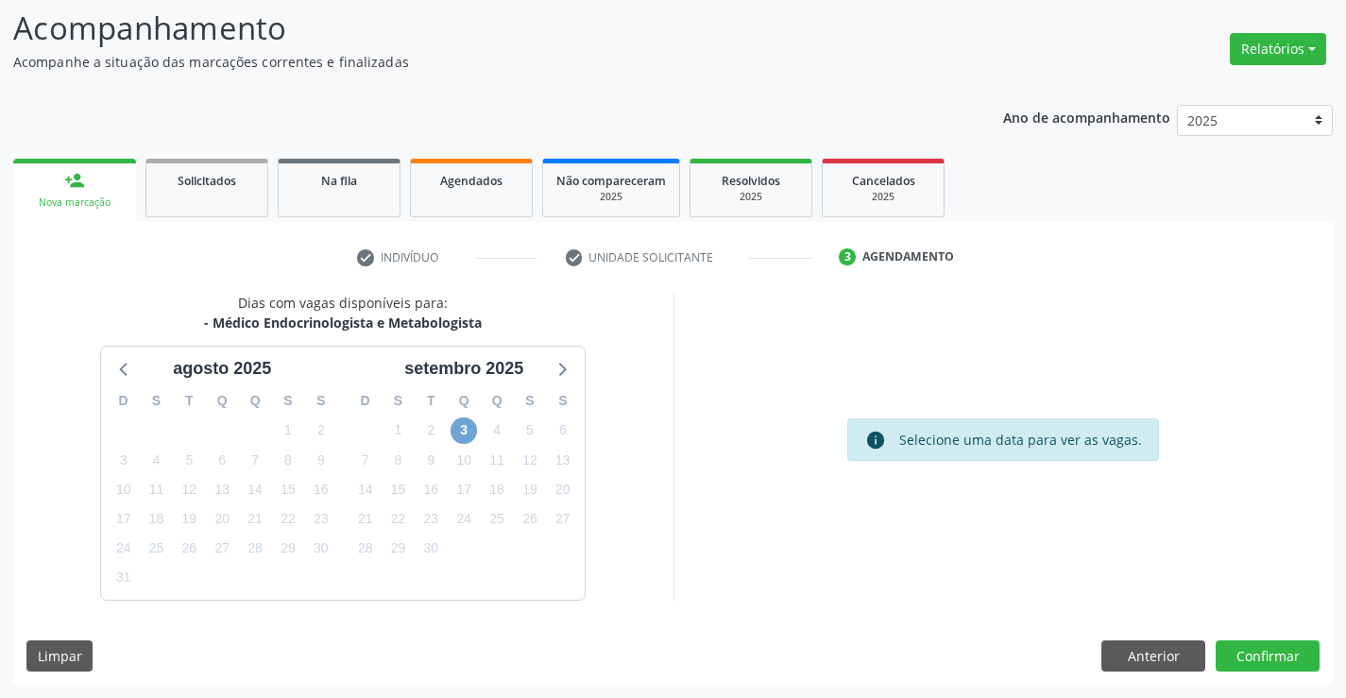
click at [470, 429] on span "3" at bounding box center [464, 431] width 26 height 26
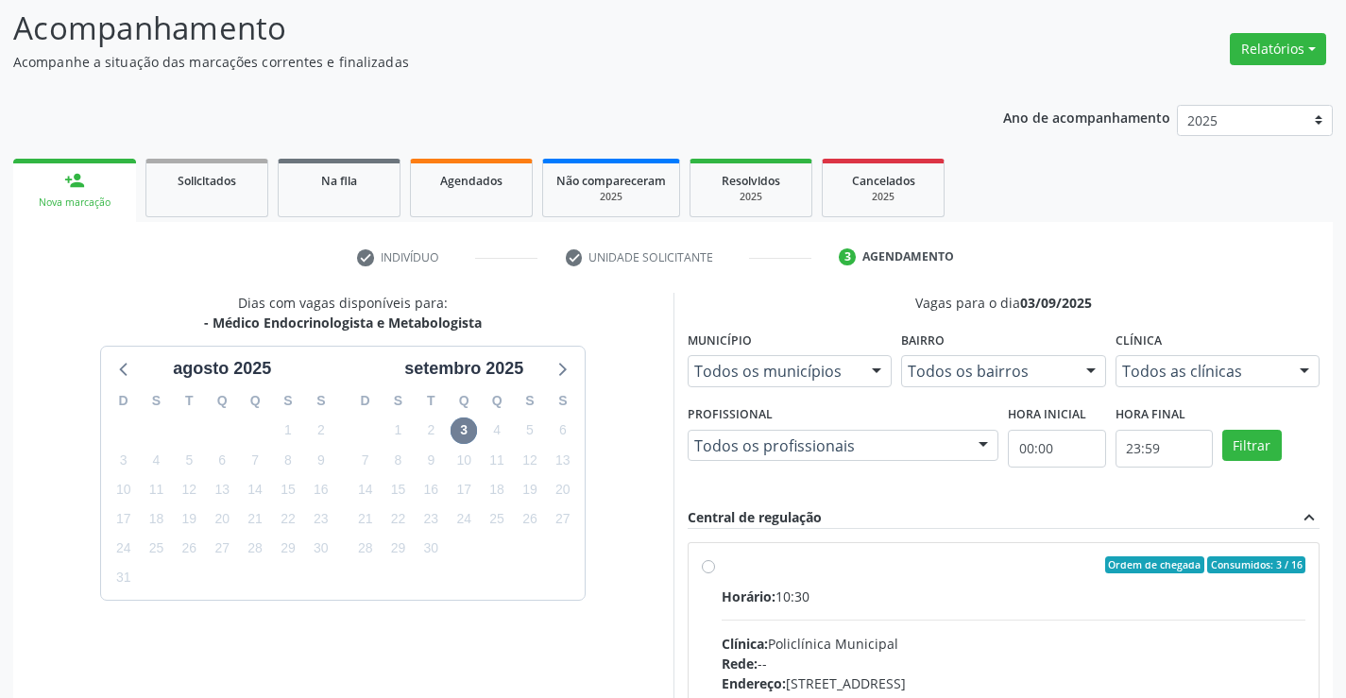
click at [943, 572] on div "Ordem de chegada Consumidos: 3 / 16" at bounding box center [1014, 564] width 585 height 17
click at [715, 572] on input "Ordem de chegada Consumidos: 3 / 16 Horário: 10:30 Clínica: Policlínica Municip…" at bounding box center [708, 564] width 13 height 17
radio input "true"
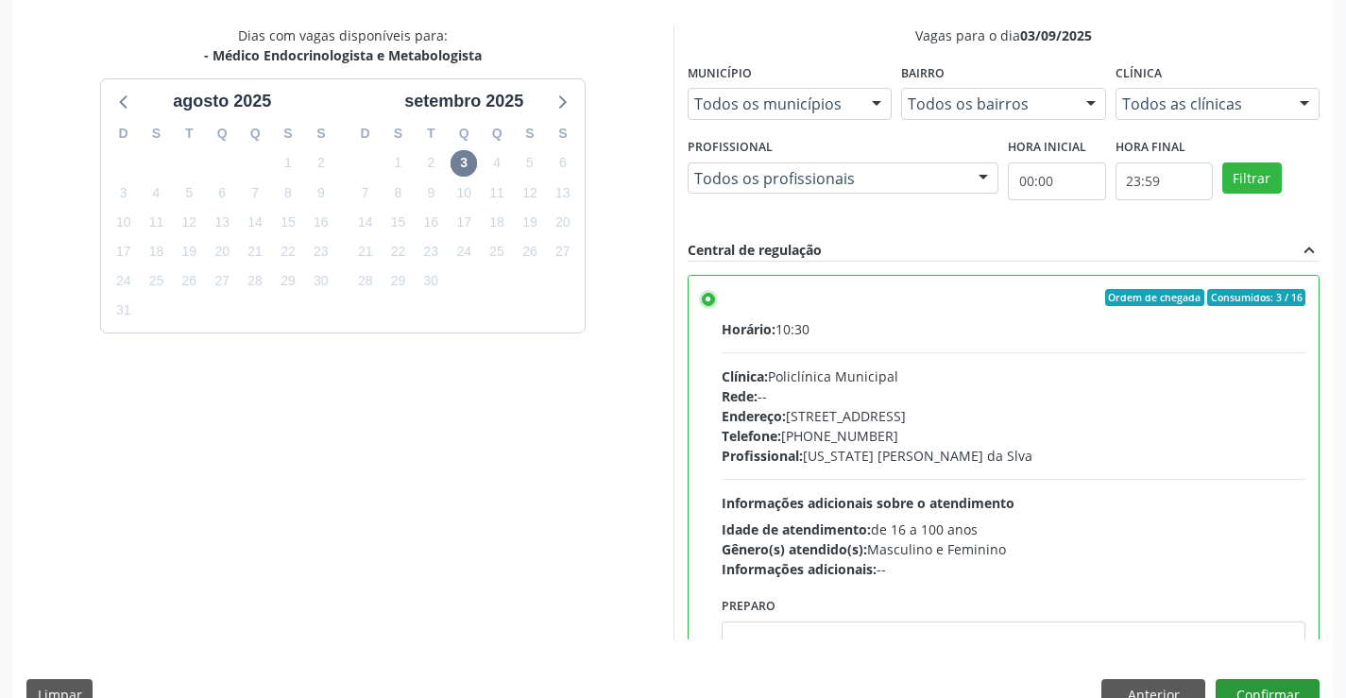
scroll to position [431, 0]
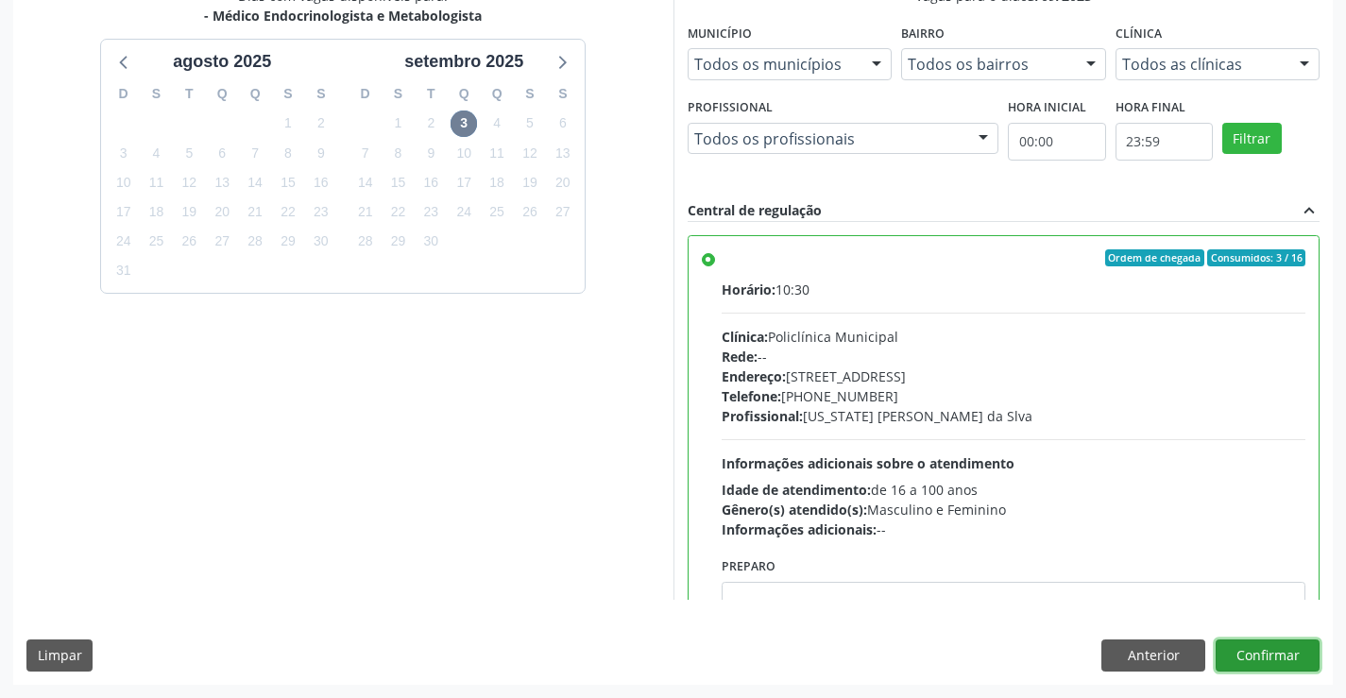
click at [1282, 657] on button "Confirmar" at bounding box center [1268, 656] width 104 height 32
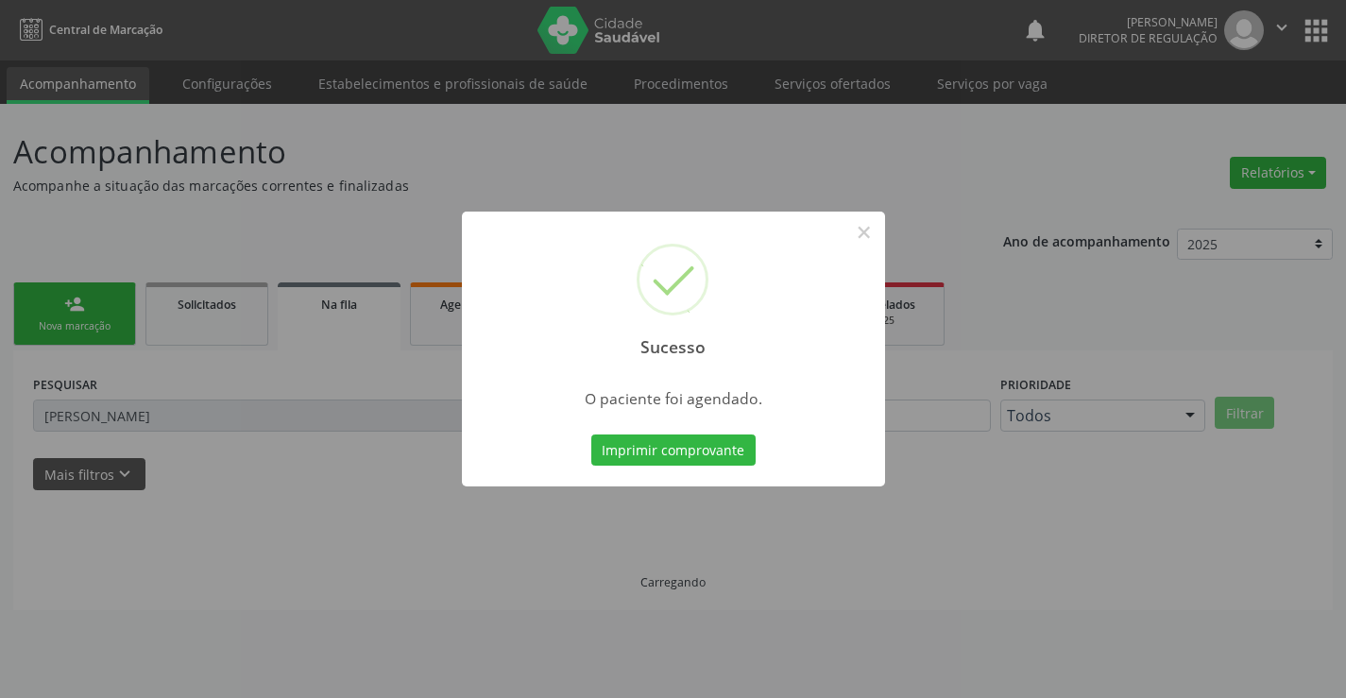
scroll to position [0, 0]
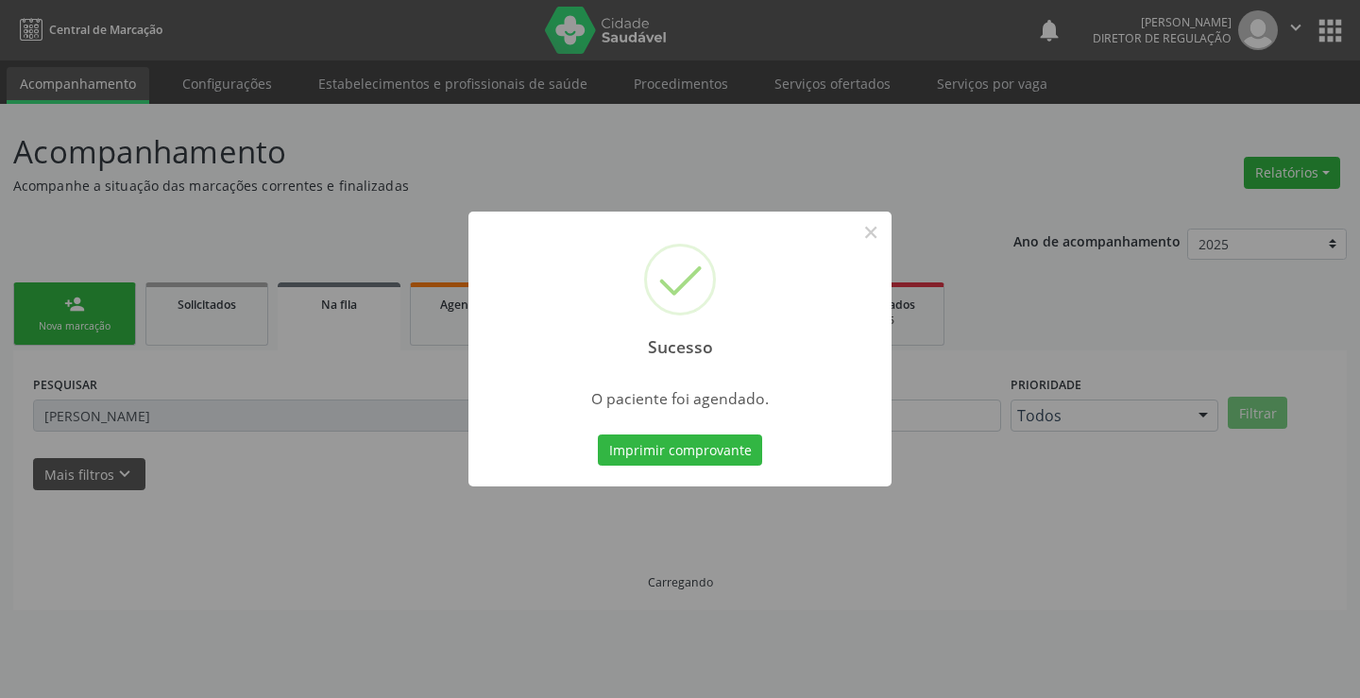
click at [598, 435] on button "Imprimir comprovante" at bounding box center [680, 451] width 164 height 32
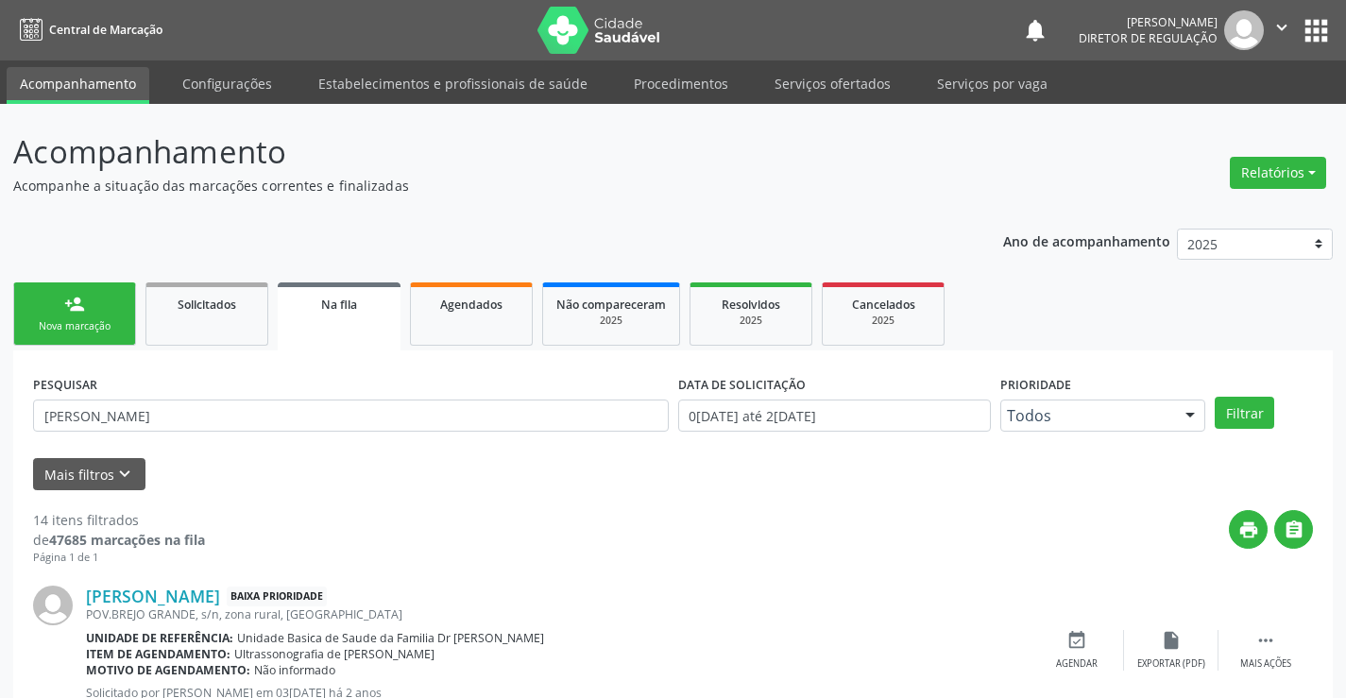
click at [67, 314] on div "Sucesso × O paciente foi agendado. Imprimir comprovante Cancel" at bounding box center [673, 349] width 1346 height 698
click at [67, 314] on div "person_add" at bounding box center [74, 304] width 21 height 21
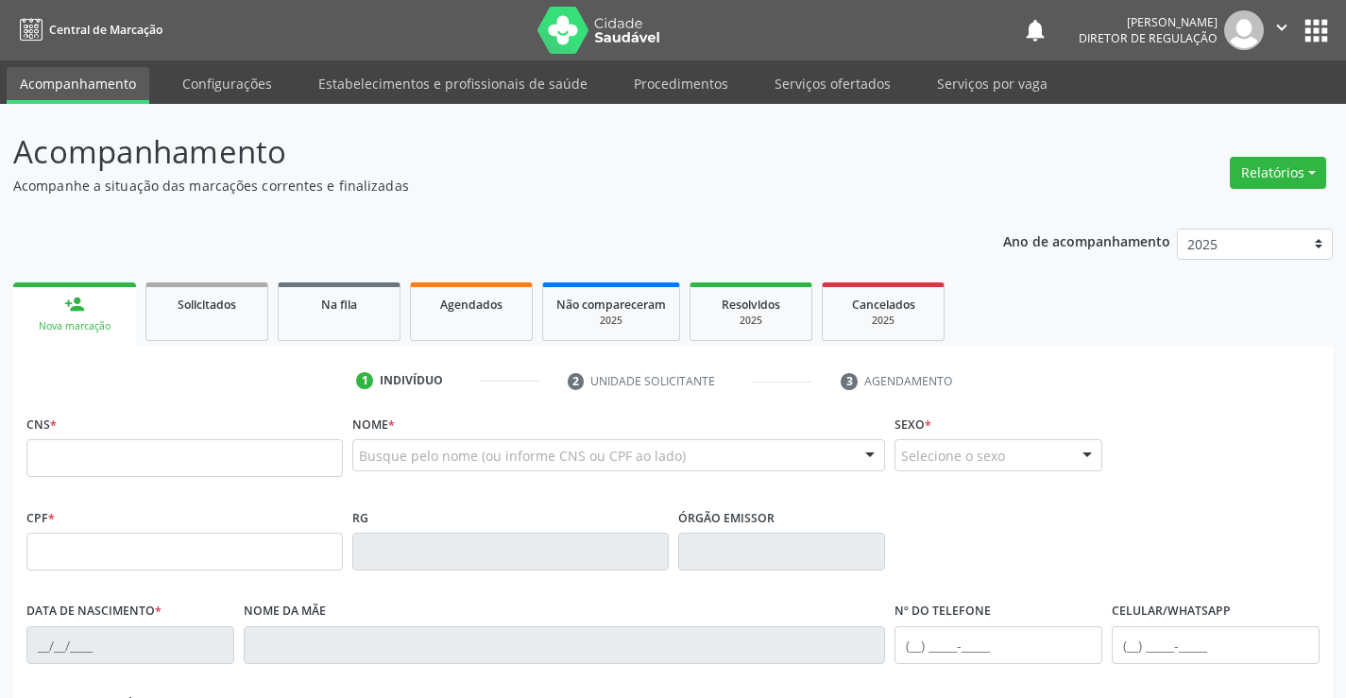
click at [67, 315] on link "person_add Nova marcação" at bounding box center [74, 313] width 123 height 63
click at [139, 450] on input "text" at bounding box center [184, 458] width 316 height 38
type input "707 8036 8849 6617"
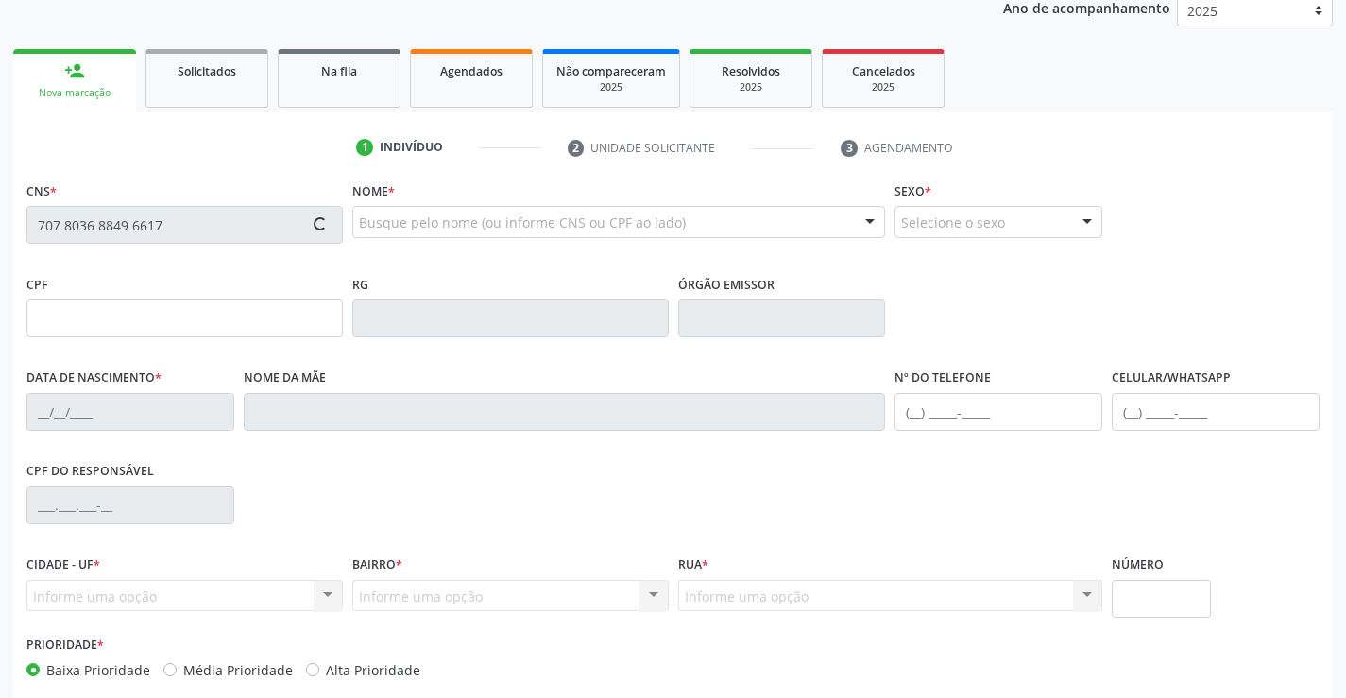
type input "15/10/1988"
type input "(74) 99107-2084"
type input "S/N"
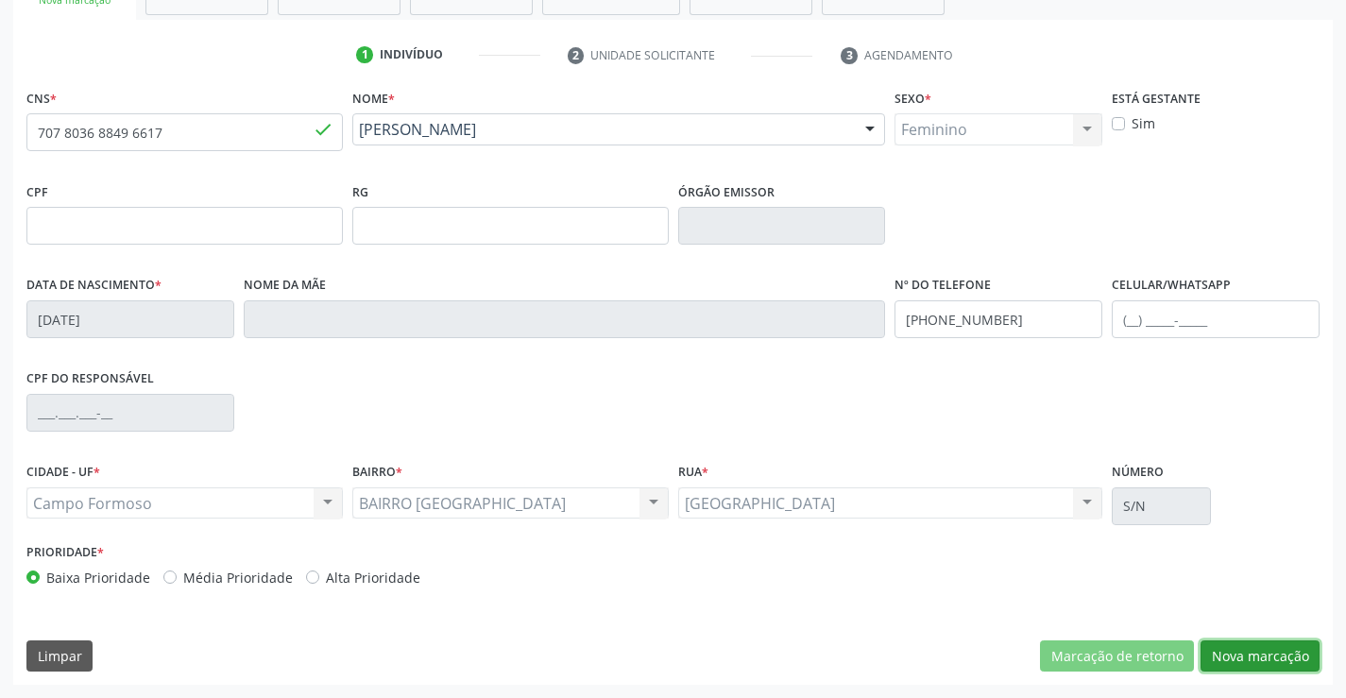
click at [1231, 663] on button "Nova marcação" at bounding box center [1260, 656] width 119 height 32
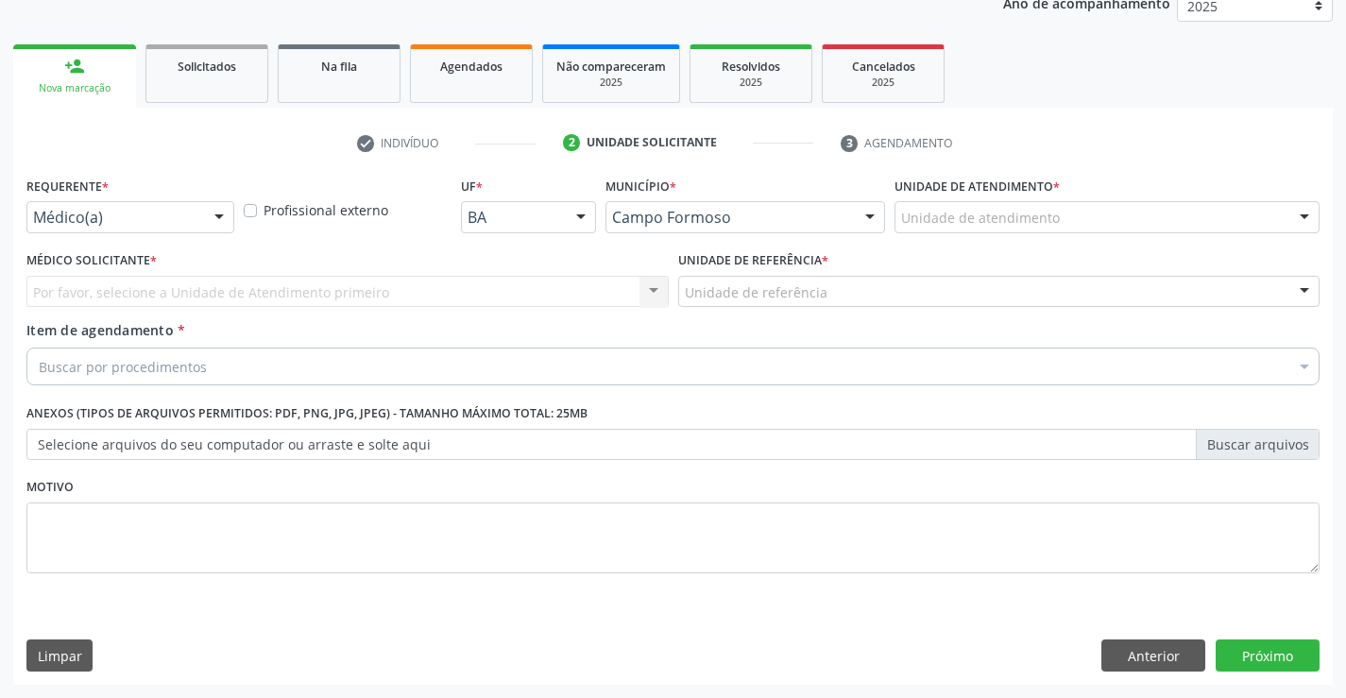
scroll to position [238, 0]
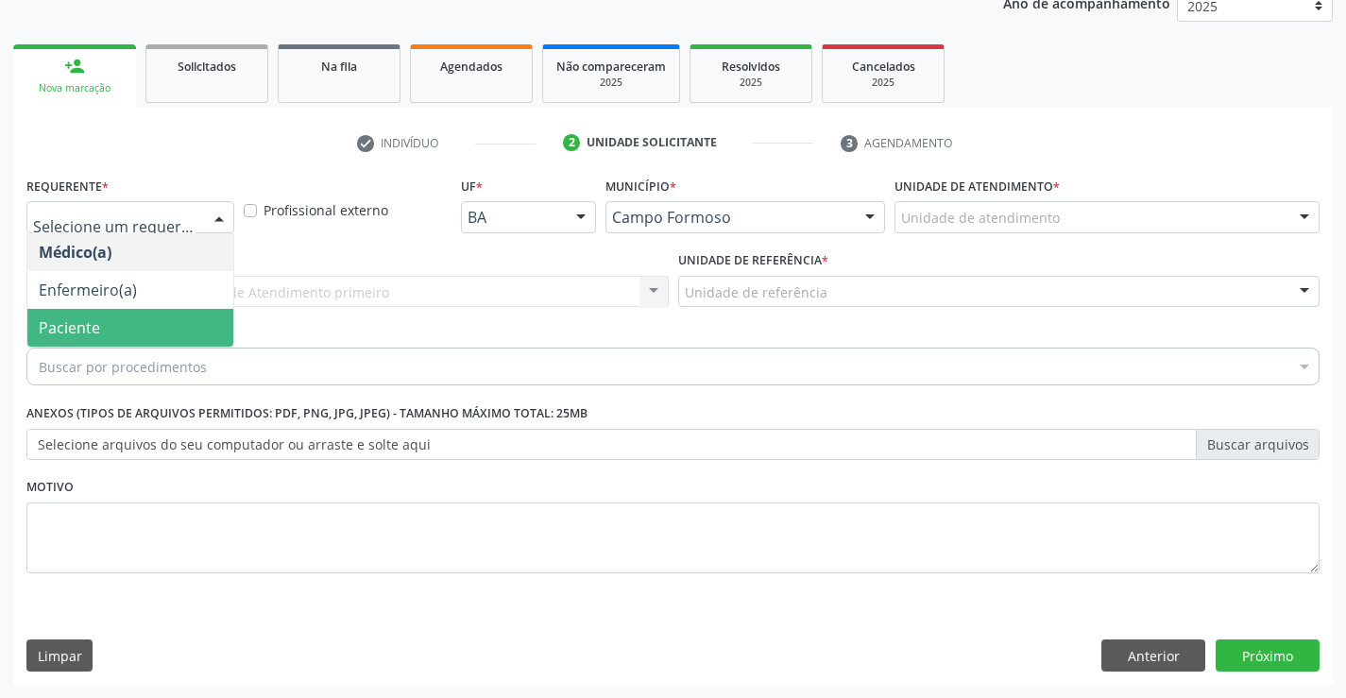
click at [133, 331] on span "Paciente" at bounding box center [130, 328] width 206 height 38
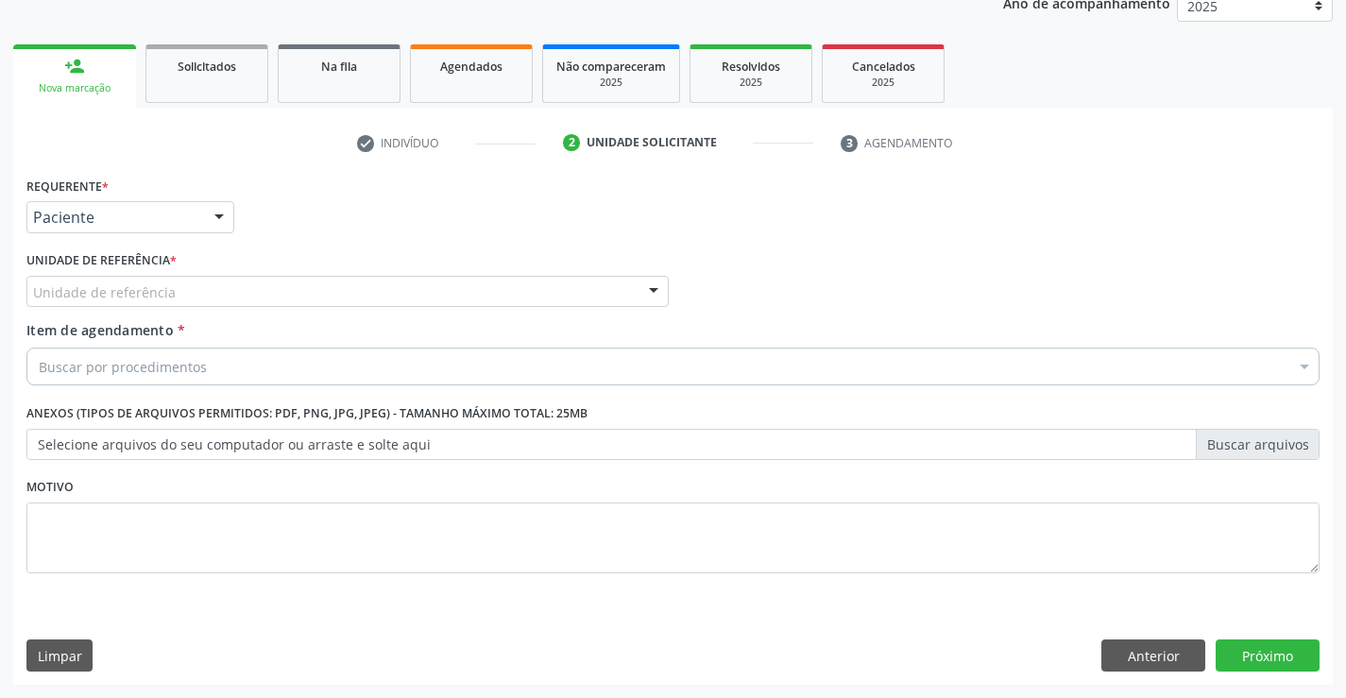
drag, startPoint x: 387, startPoint y: 307, endPoint x: 375, endPoint y: 404, distance: 98.1
click at [387, 308] on div "Unidade de referência Unidade Basica de Saude da Familia Dr Paulo Sudre Centro …" at bounding box center [347, 292] width 642 height 32
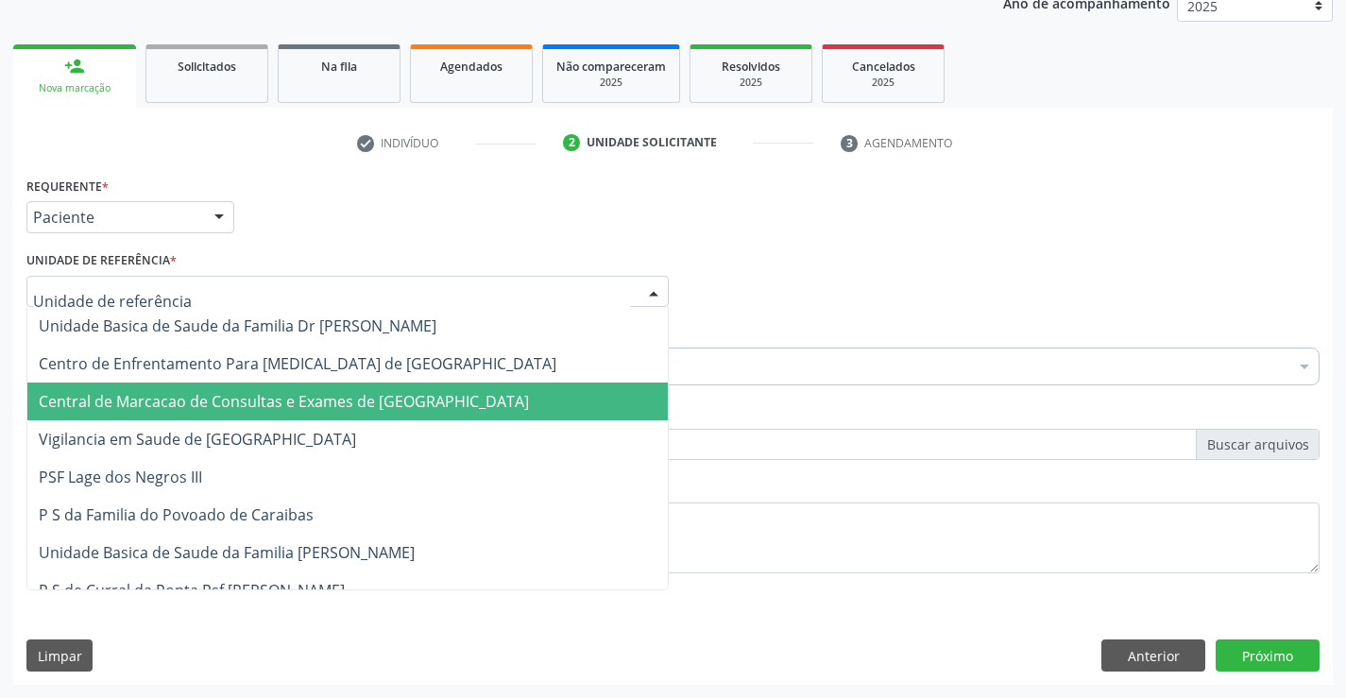
drag, startPoint x: 375, startPoint y: 405, endPoint x: 402, endPoint y: 384, distance: 35.0
click at [376, 404] on span "Central de Marcacao de Consultas e Exames de [GEOGRAPHIC_DATA]" at bounding box center [284, 401] width 490 height 21
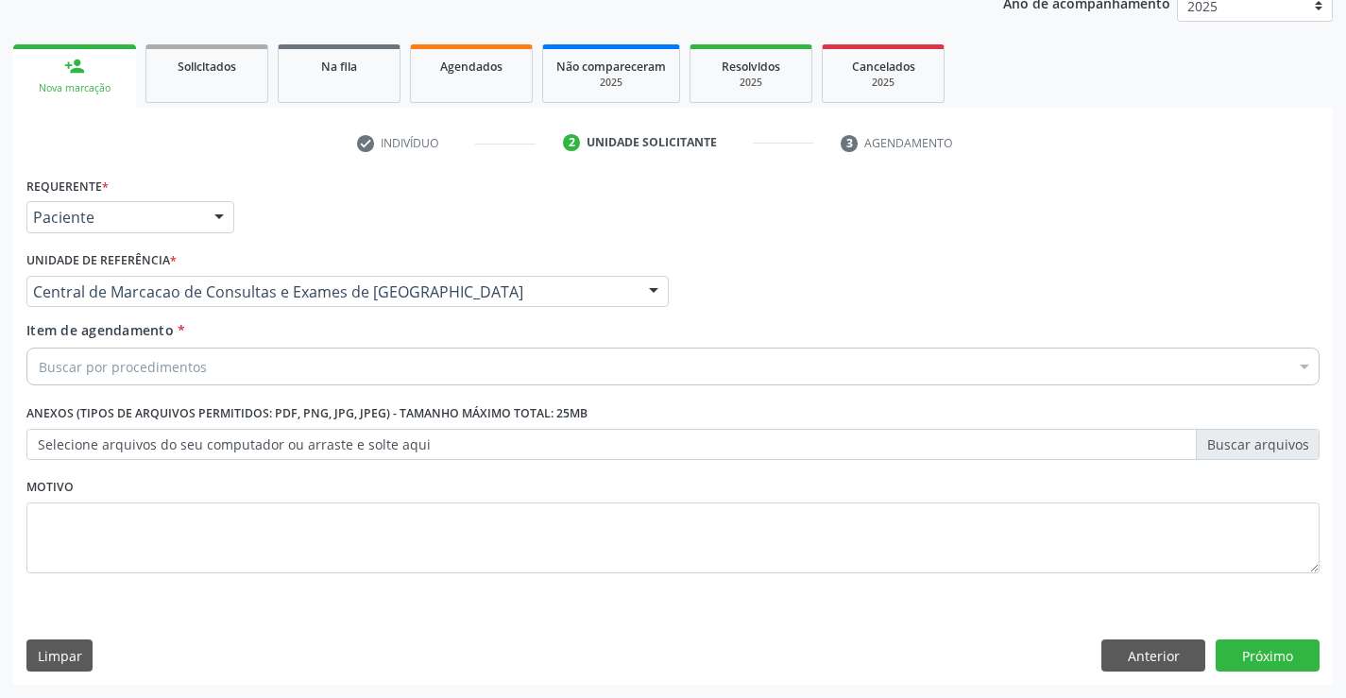
click at [420, 365] on div "Buscar por procedimentos" at bounding box center [672, 367] width 1293 height 38
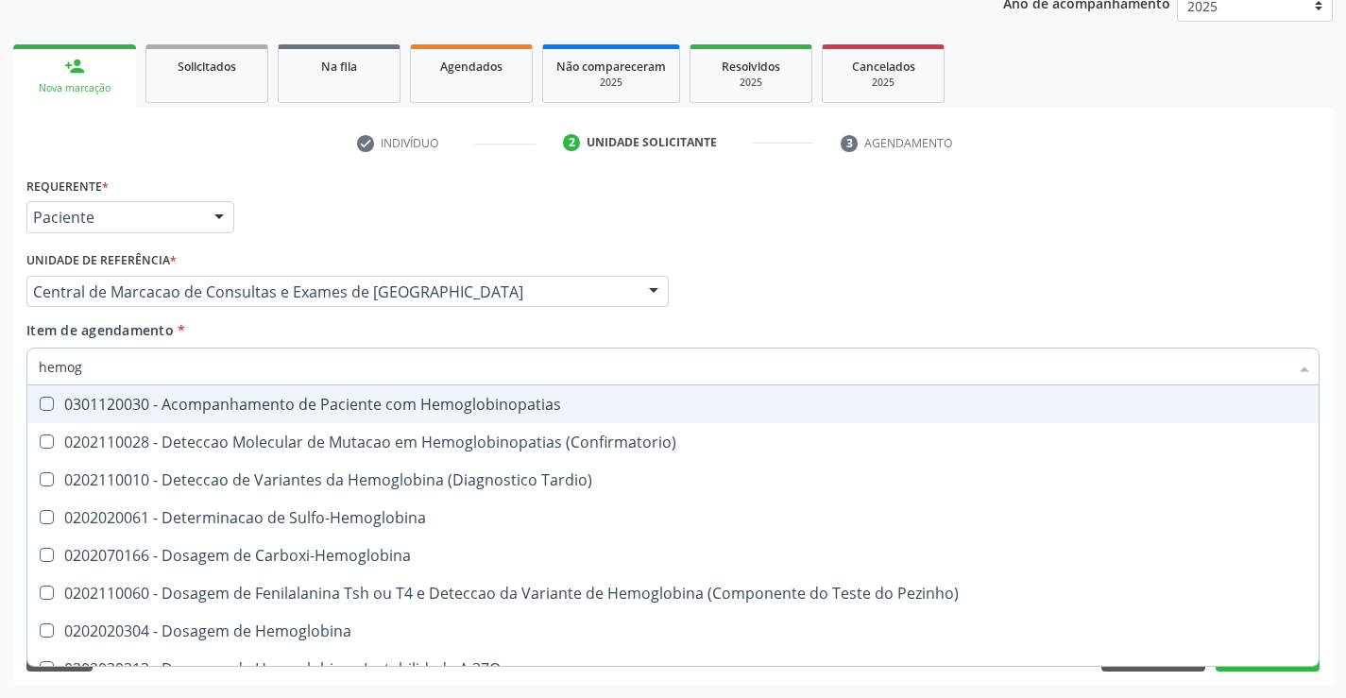
type input "hemogr"
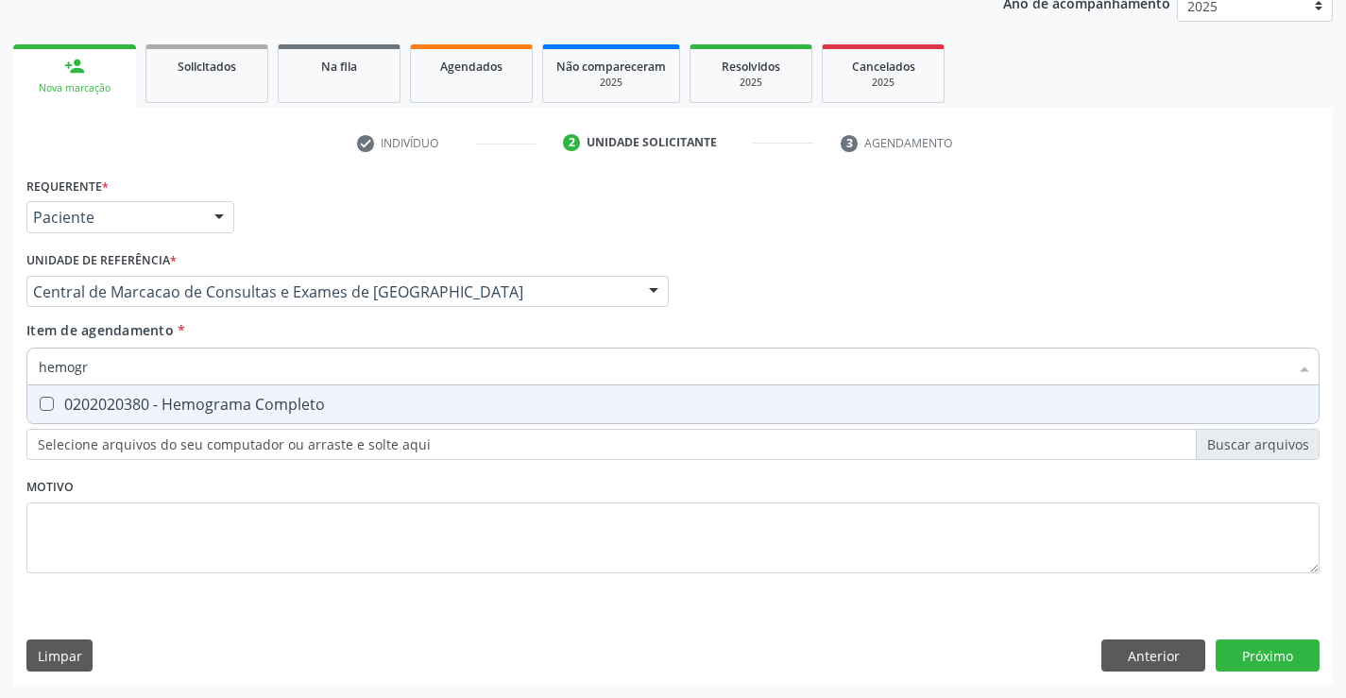
click at [401, 394] on span "0202020380 - Hemograma Completo" at bounding box center [672, 404] width 1291 height 38
checkbox Completo "true"
type input "hemogr"
click at [384, 328] on div "Item de agendamento * hemogr Desfazer seleção 0202020380 - Hemograma Completo N…" at bounding box center [672, 350] width 1293 height 60
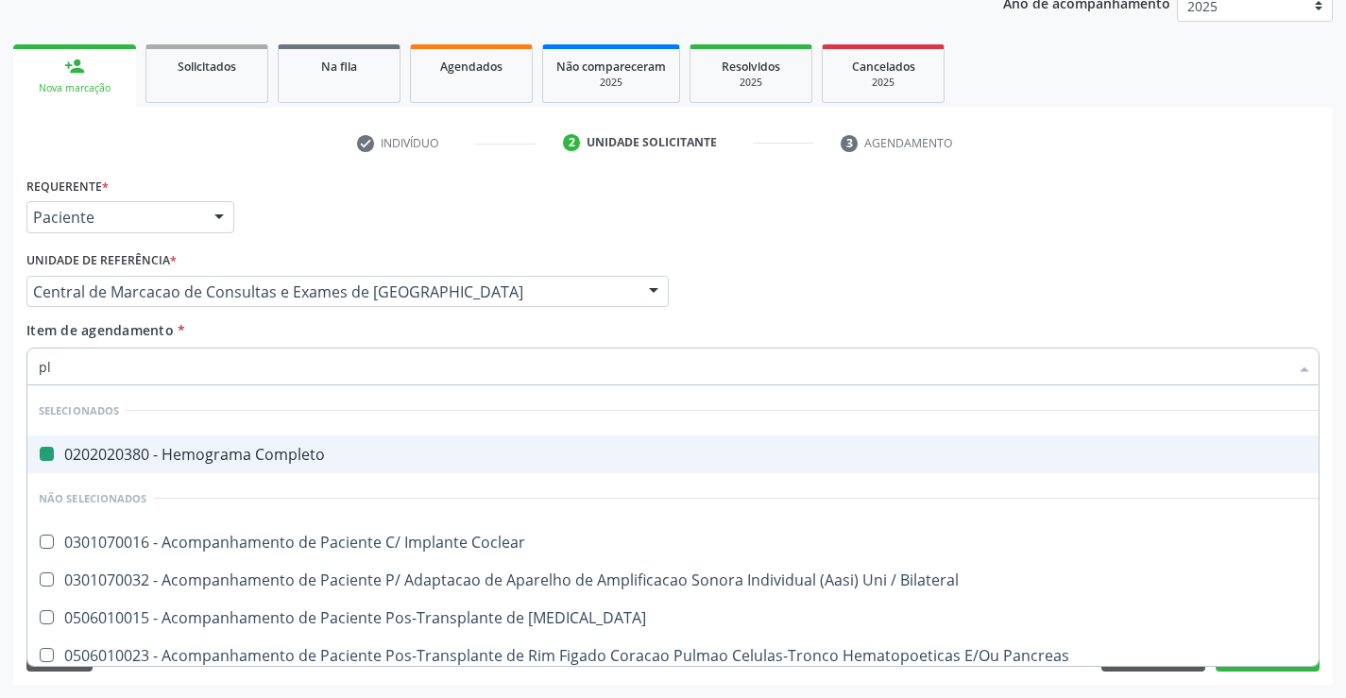
type input "pla"
checkbox Completo "false"
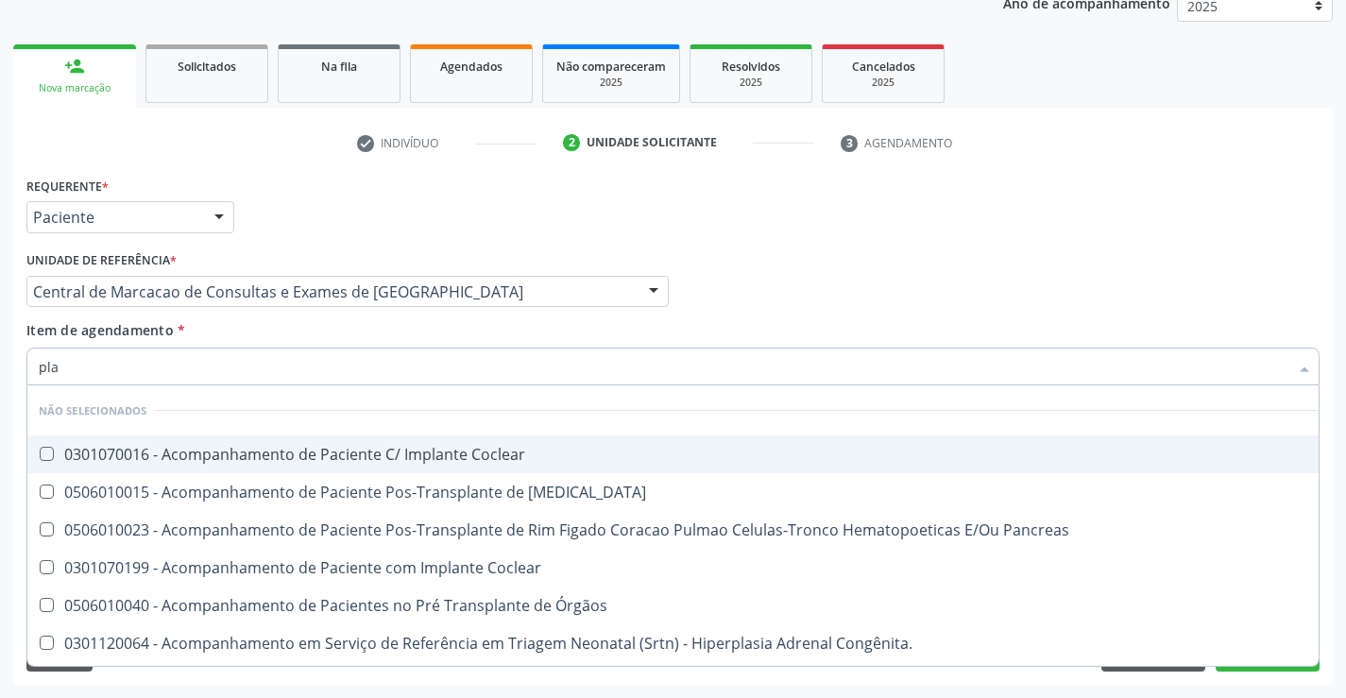
type input "plaq"
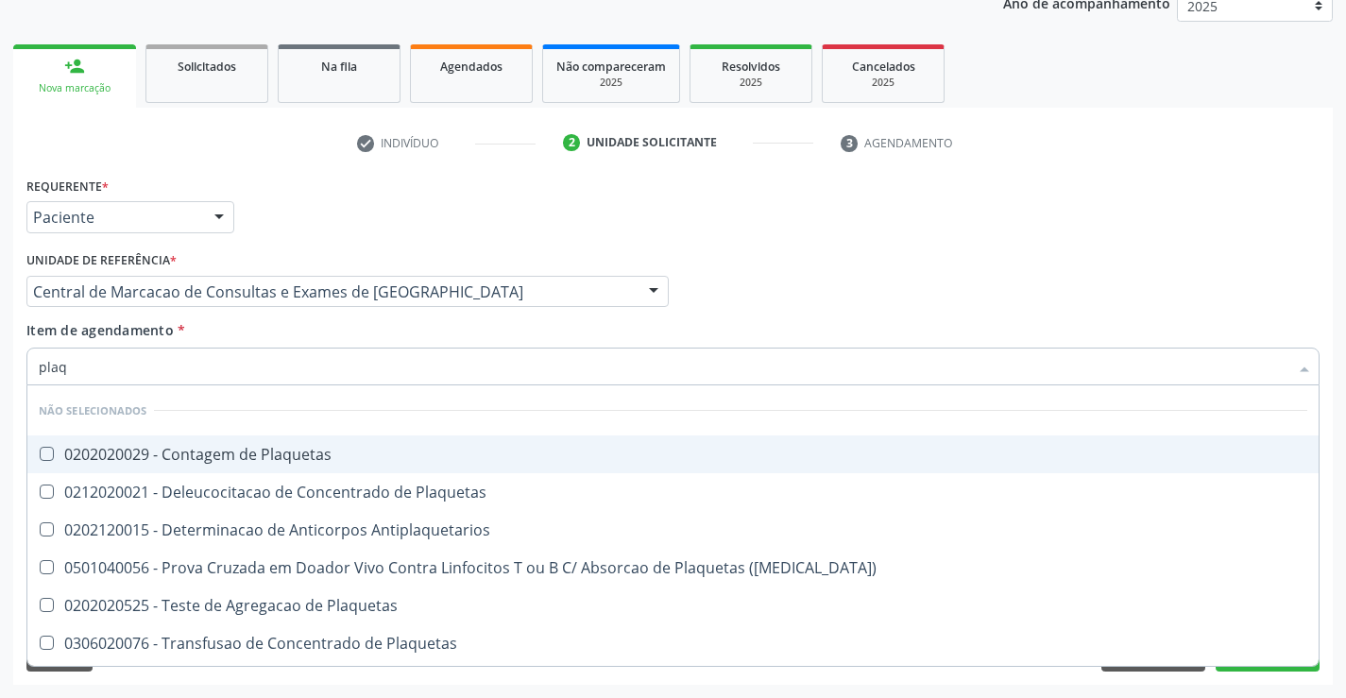
click at [359, 457] on div "0202020029 - Contagem de Plaquetas" at bounding box center [673, 454] width 1269 height 15
checkbox Plaquetas "true"
click at [288, 327] on div "Item de agendamento * plaq Desfazer seleção Não selecionados 0202020029 - Conta…" at bounding box center [672, 350] width 1293 height 60
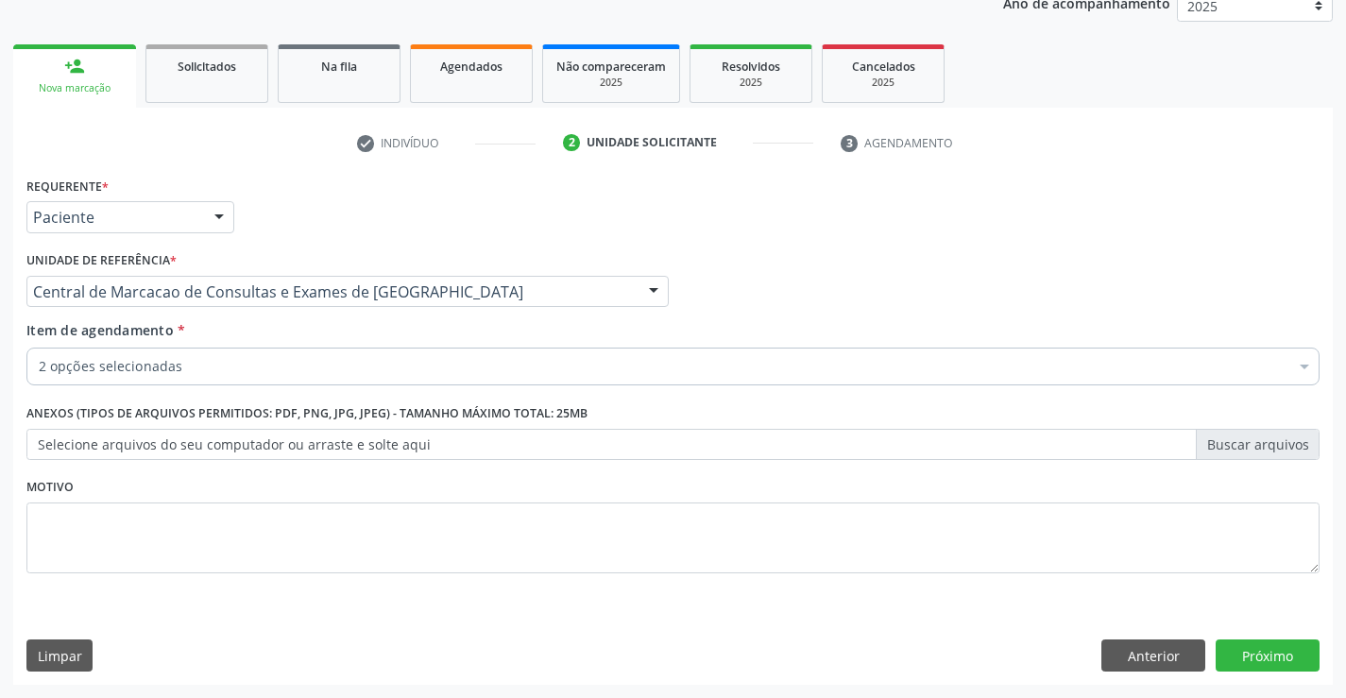
click at [281, 380] on div "2 opções selecionadas" at bounding box center [672, 367] width 1293 height 38
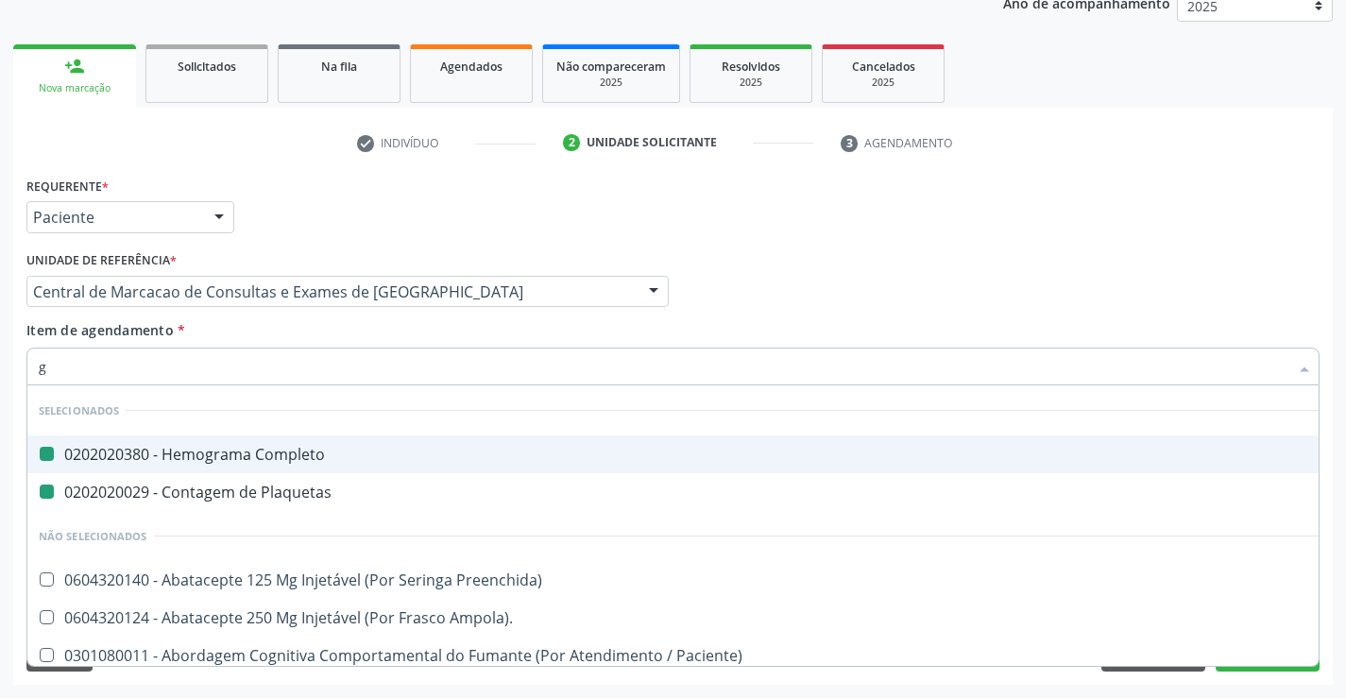
type input "gl"
checkbox Completo "false"
checkbox Plaquetas "false"
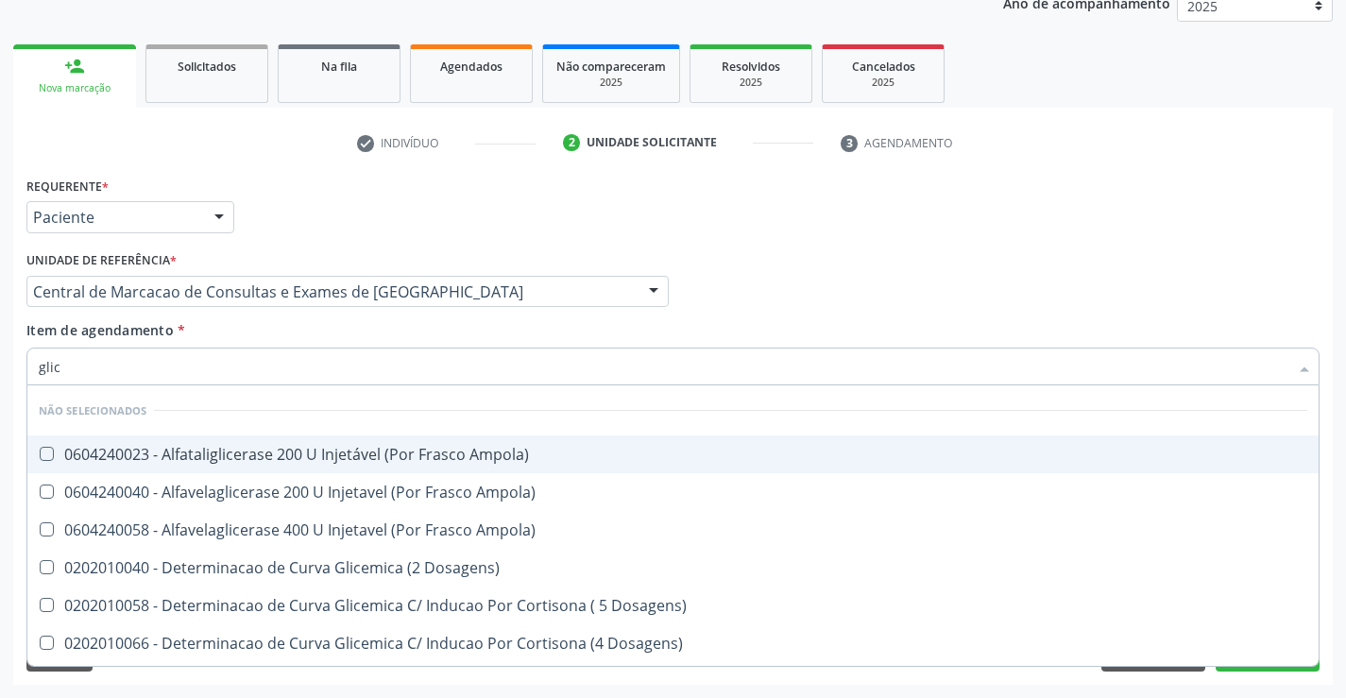
type input "glico"
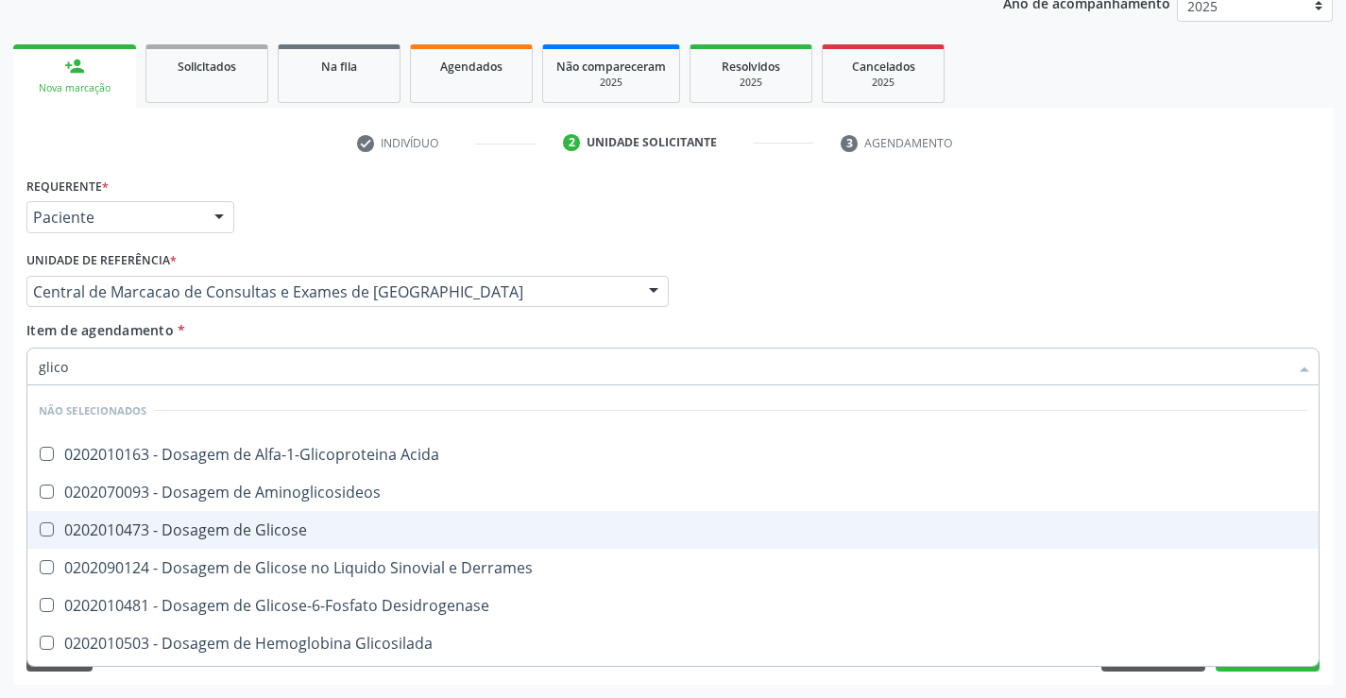
click at [285, 532] on div "0202010473 - Dosagem de Glicose" at bounding box center [673, 529] width 1269 height 15
checkbox Glicose "true"
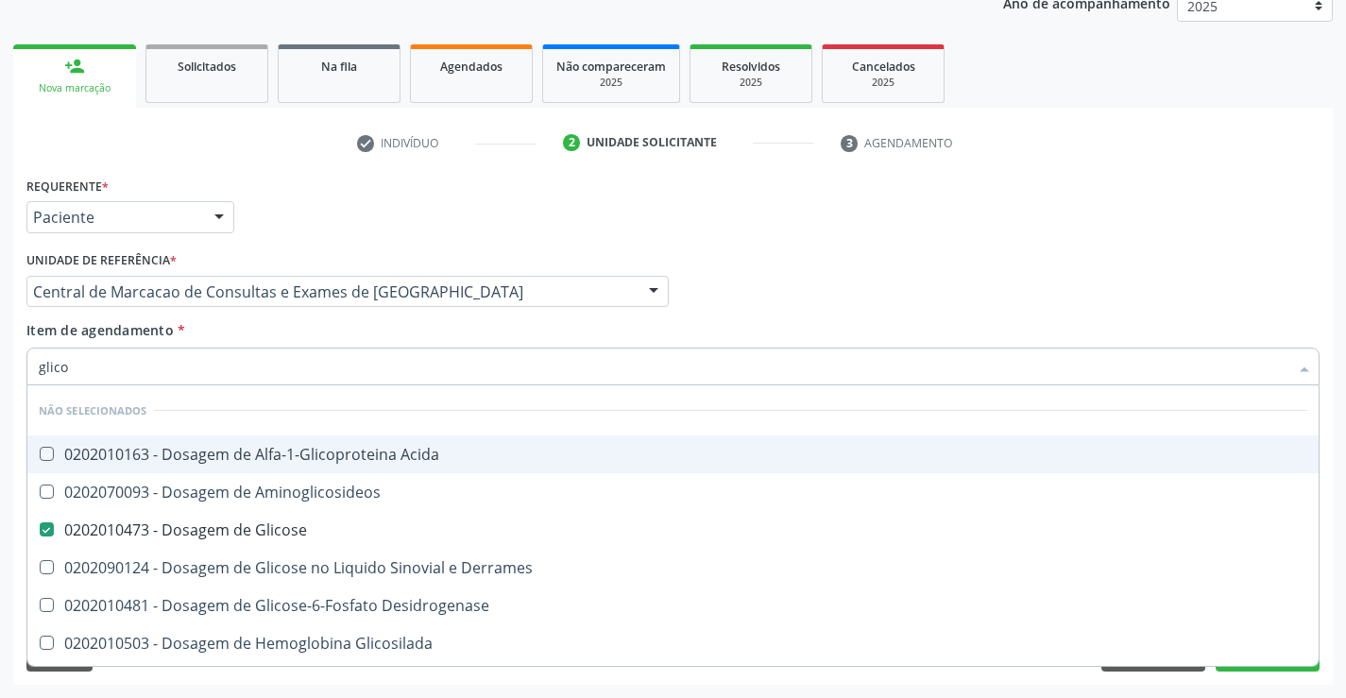
click at [320, 345] on div "Item de agendamento * glico Desfazer seleção Não selecionados 0202010163 - Dosa…" at bounding box center [672, 350] width 1293 height 60
checkbox Acida "true"
checkbox Aminoglicosideos "true"
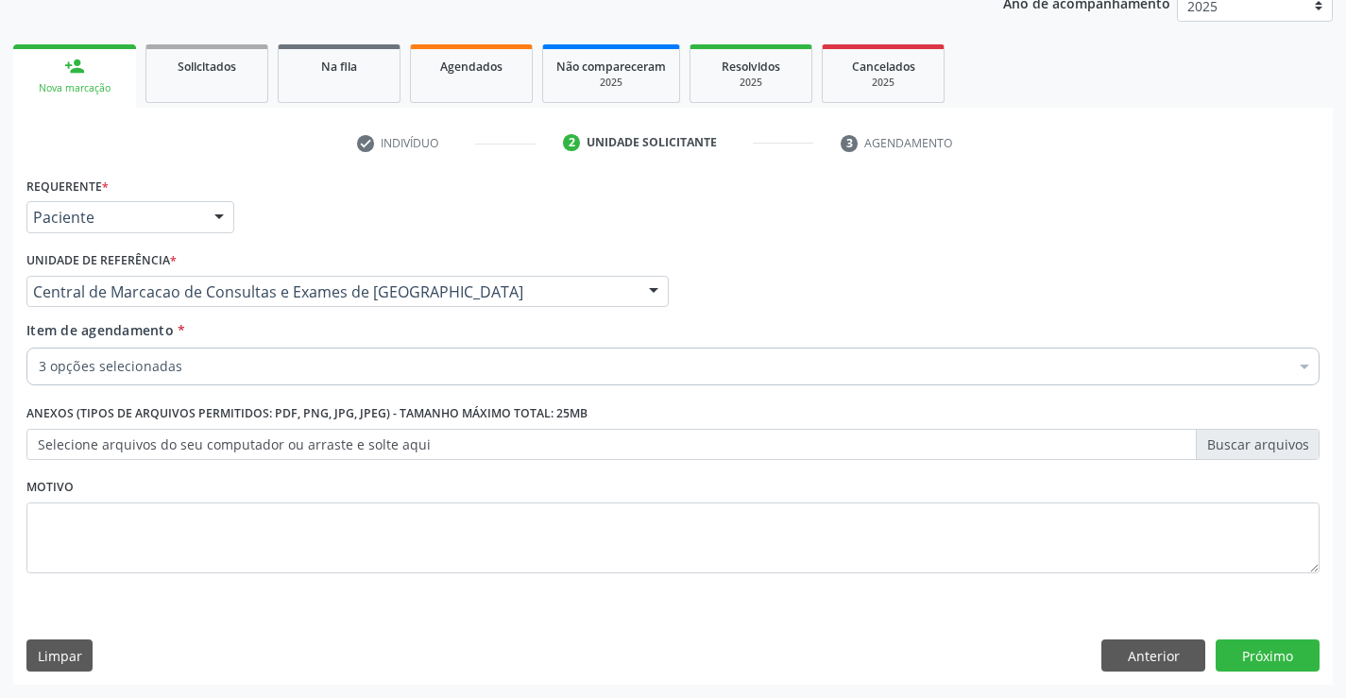
click at [299, 378] on div "3 opções selecionadas" at bounding box center [672, 367] width 1293 height 38
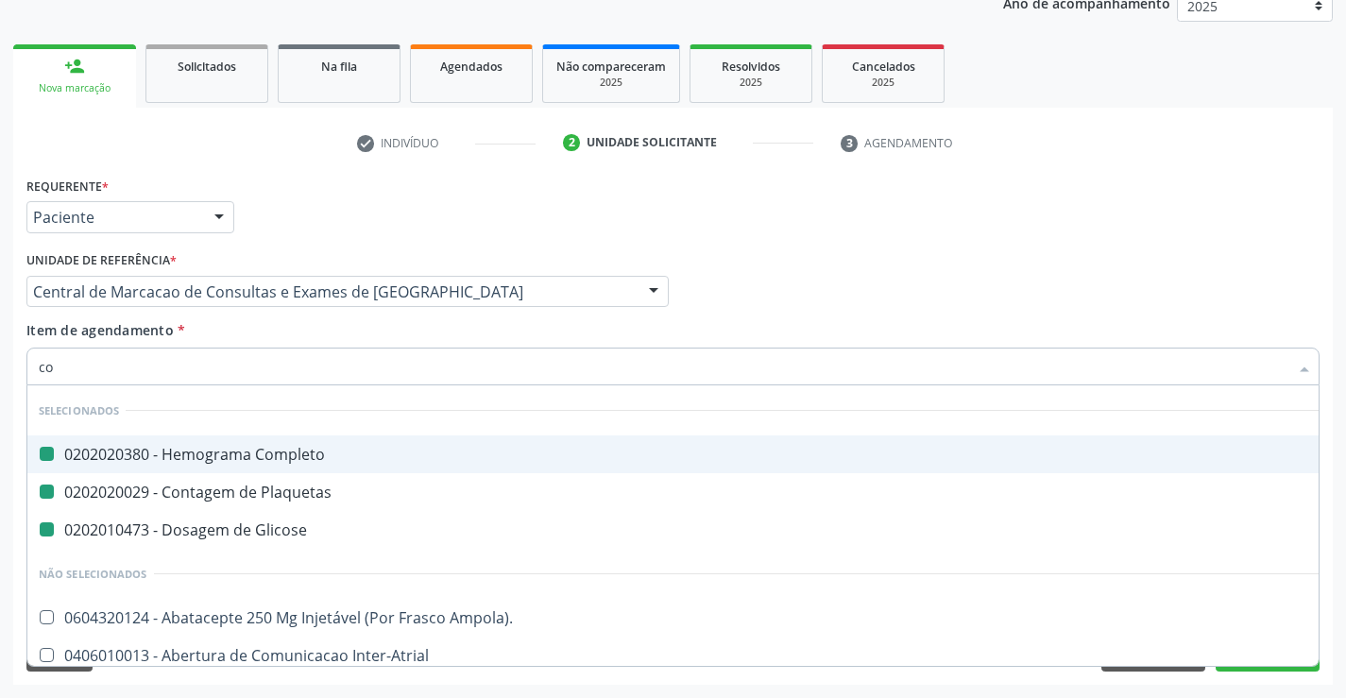
type input "col"
checkbox Completo "false"
checkbox Plaquetas "false"
checkbox Glicose "false"
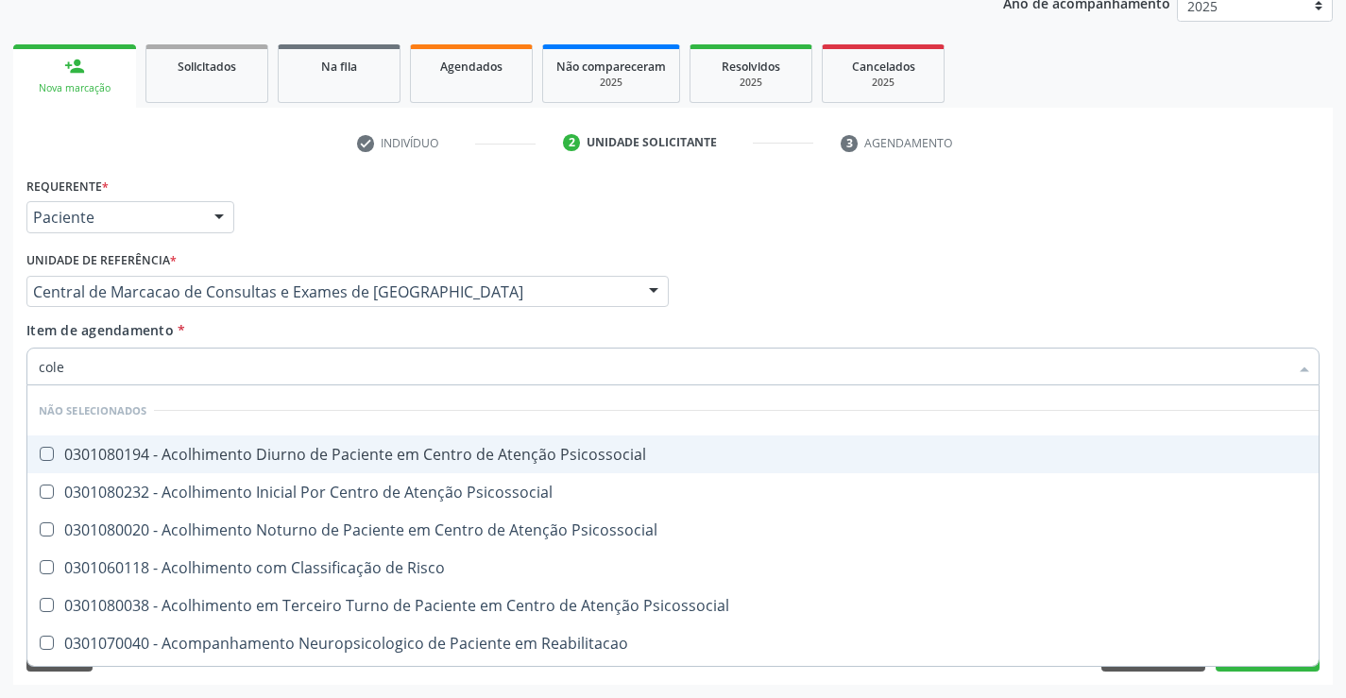
type input "coles"
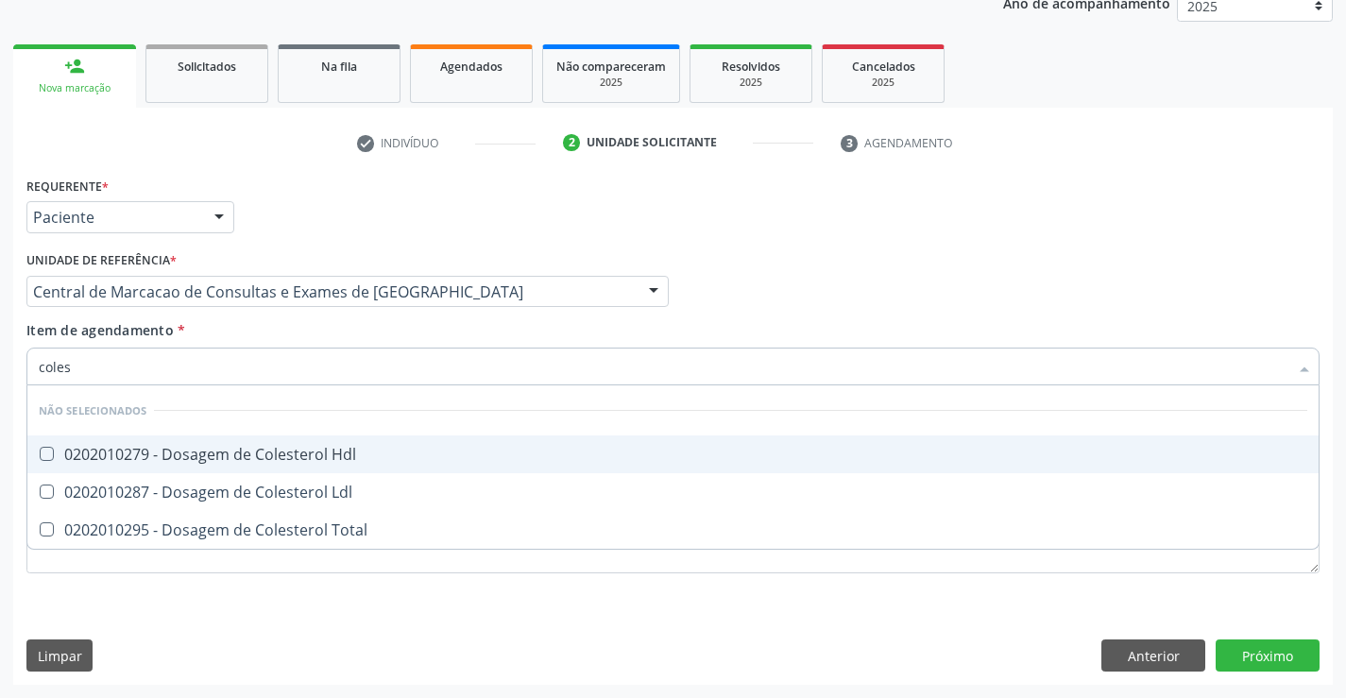
drag, startPoint x: 297, startPoint y: 436, endPoint x: 297, endPoint y: 466, distance: 29.3
click at [297, 445] on span "0202010279 - Dosagem de Colesterol Hdl" at bounding box center [672, 454] width 1291 height 38
checkbox Hdl "true"
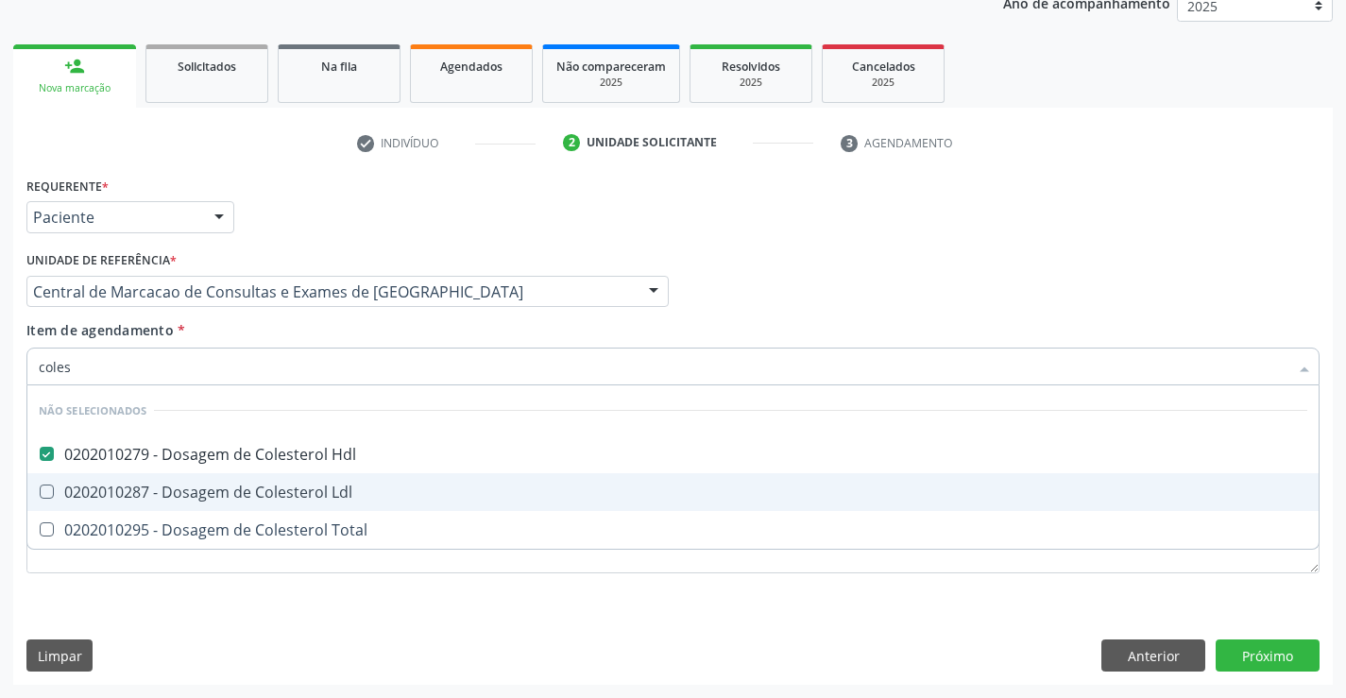
drag, startPoint x: 293, startPoint y: 487, endPoint x: 292, endPoint y: 523, distance: 35.9
click at [293, 488] on div "0202010287 - Dosagem de Colesterol Ldl" at bounding box center [673, 492] width 1269 height 15
checkbox Ldl "true"
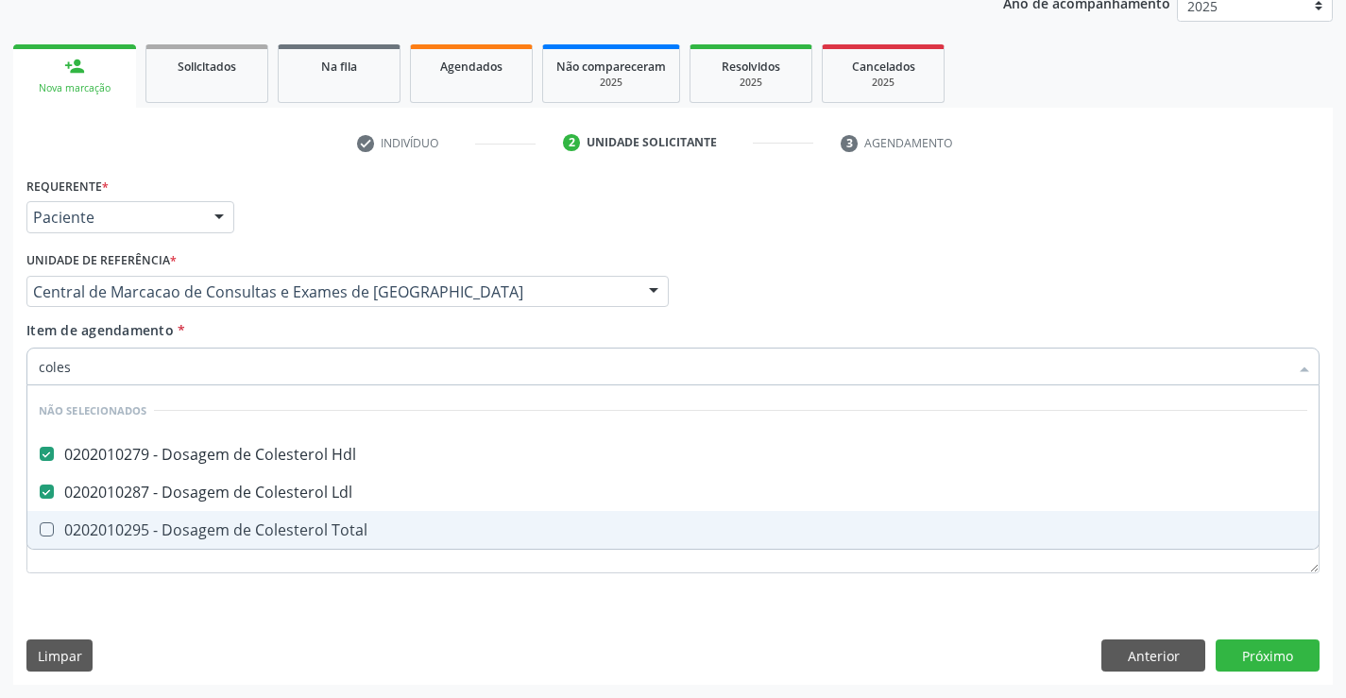
click at [292, 523] on div "0202010295 - Dosagem de Colesterol Total" at bounding box center [673, 529] width 1269 height 15
checkbox Total "true"
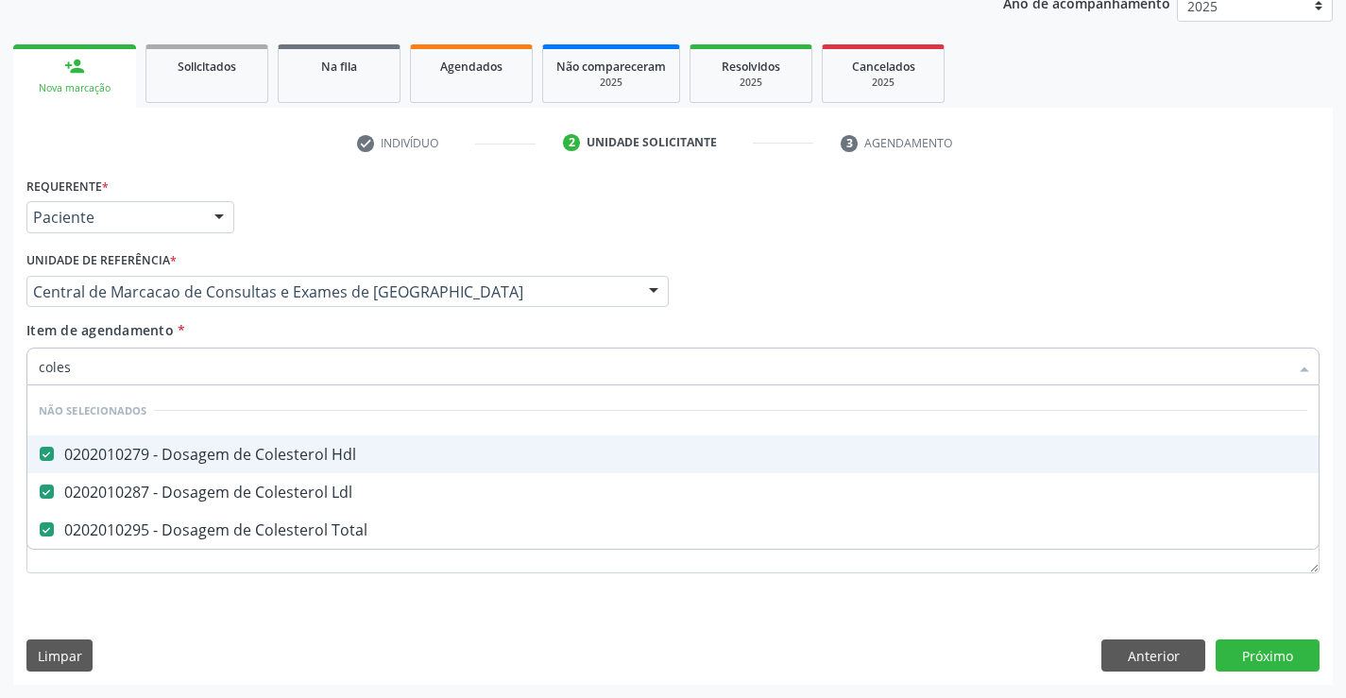
type input "coles"
click at [271, 340] on div "Item de agendamento * coles Desfazer seleção Não selecionados 0202010279 - Dosa…" at bounding box center [672, 350] width 1293 height 60
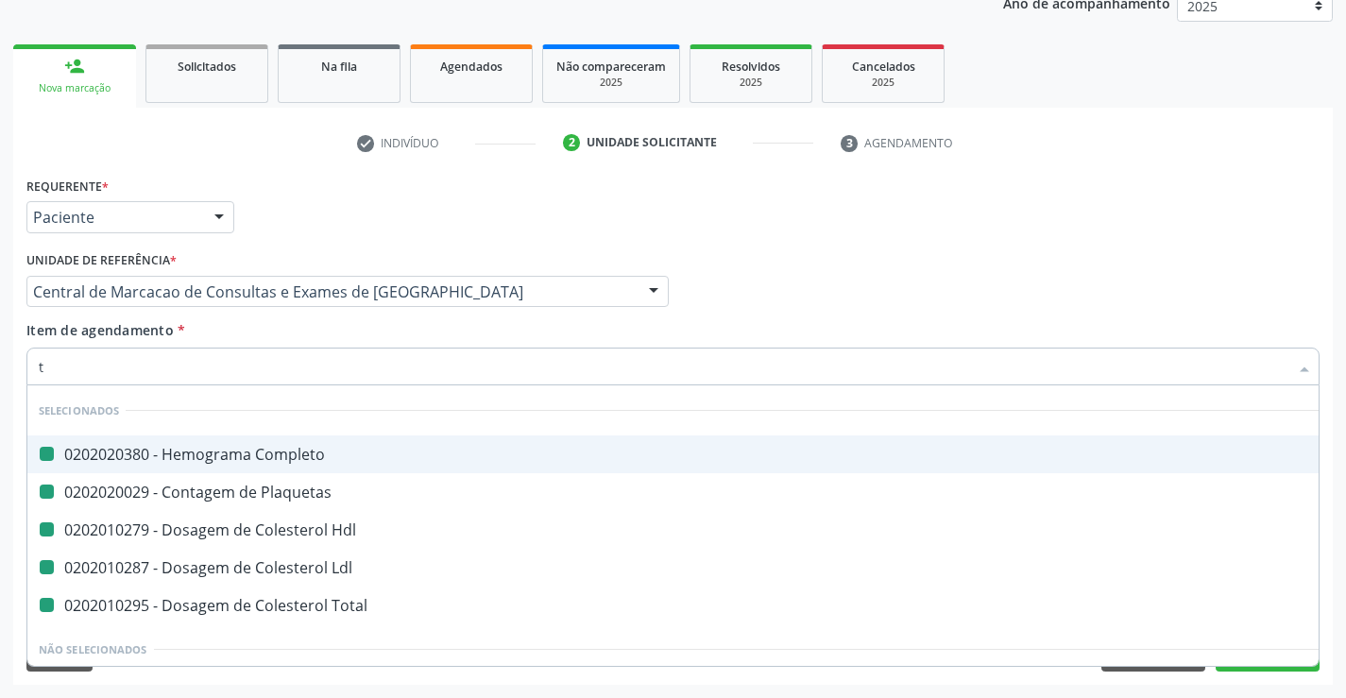
type input "tr"
checkbox Completo "false"
checkbox Plaquetas "false"
checkbox Hdl "false"
checkbox Ldl "false"
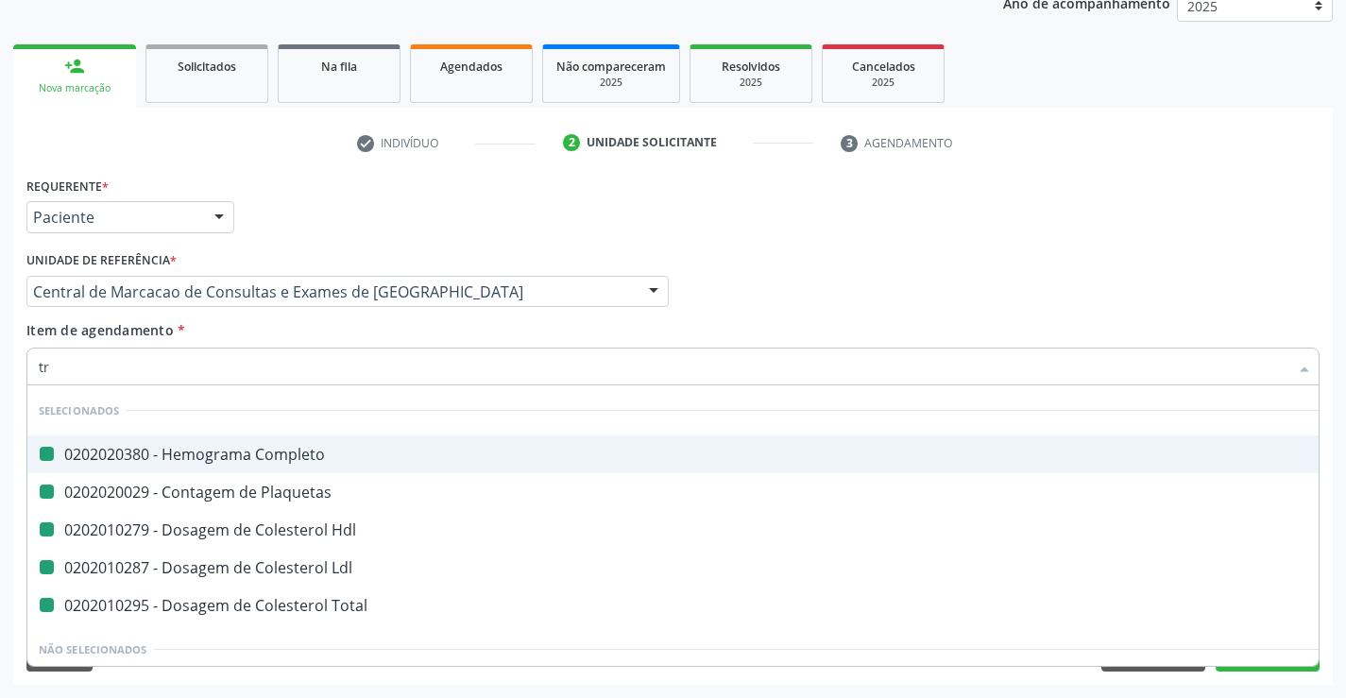
checkbox Total "false"
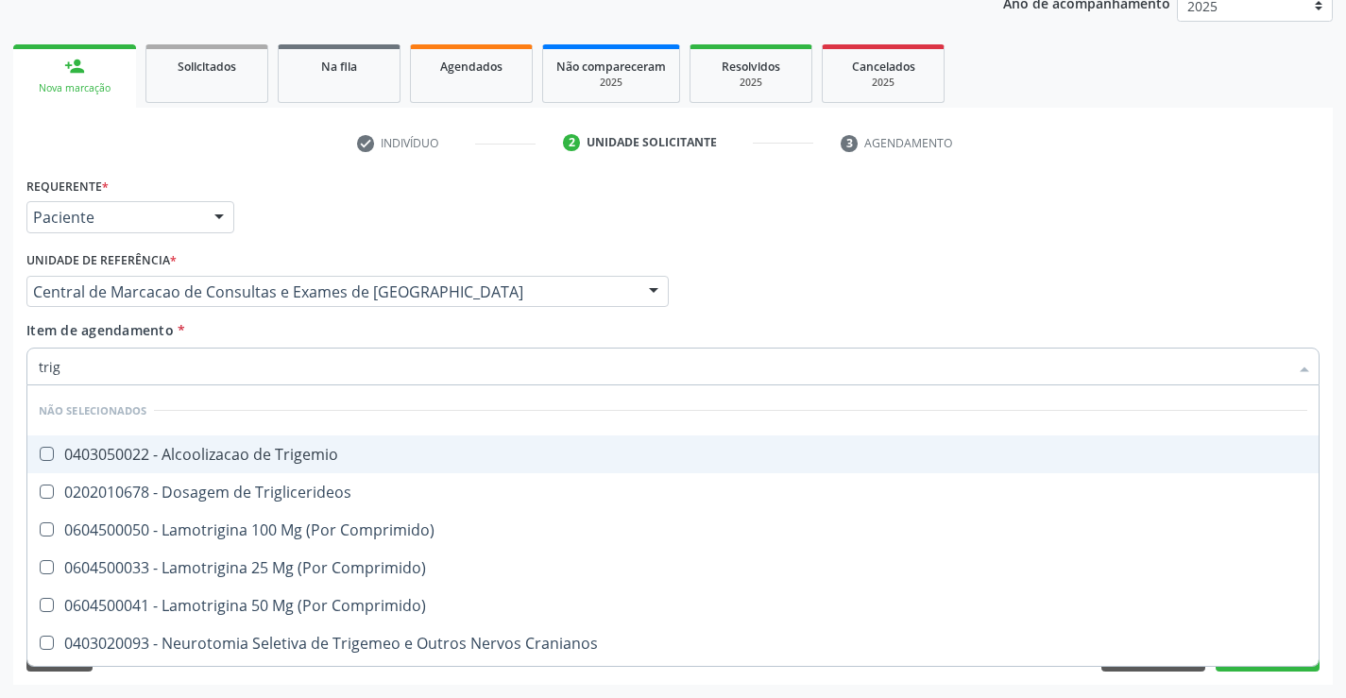
type input "trigl"
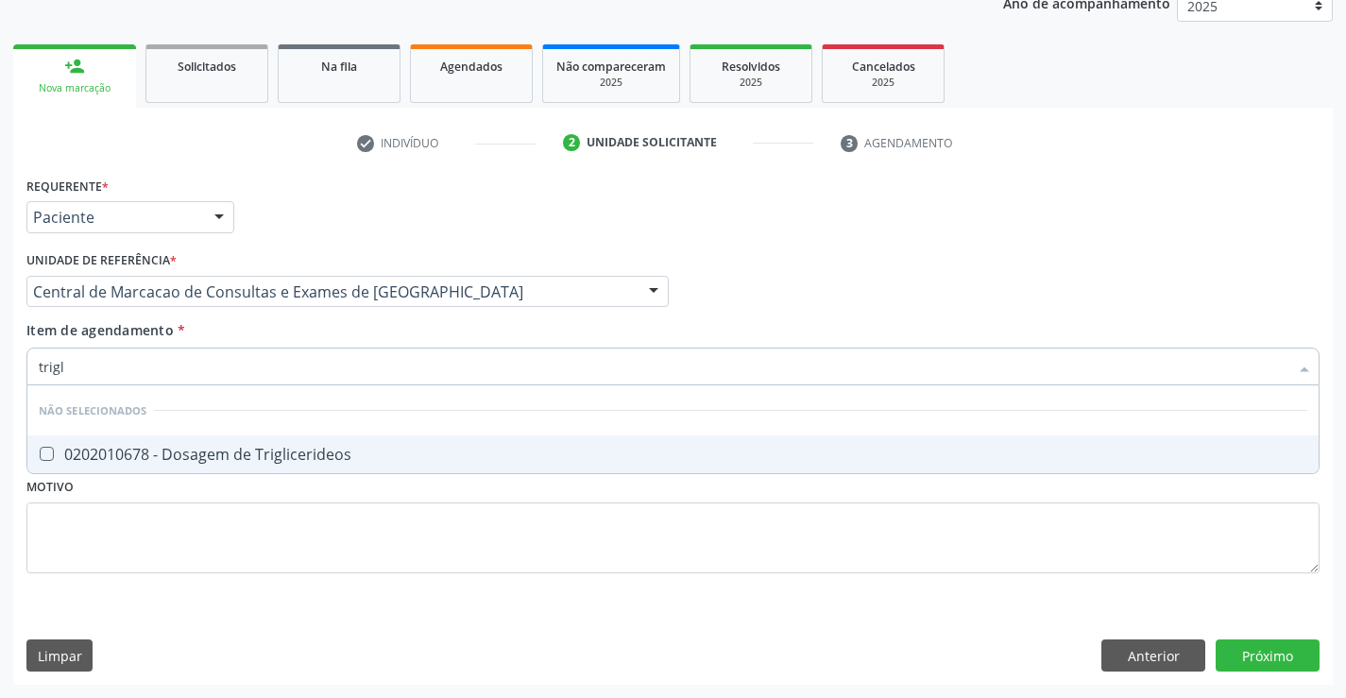
click at [279, 452] on div "0202010678 - Dosagem de Triglicerideos" at bounding box center [673, 454] width 1269 height 15
checkbox Triglicerideos "true"
click at [295, 324] on div "Item de agendamento * trigl Desfazer seleção Não selecionados 0202010678 - Dosa…" at bounding box center [672, 350] width 1293 height 60
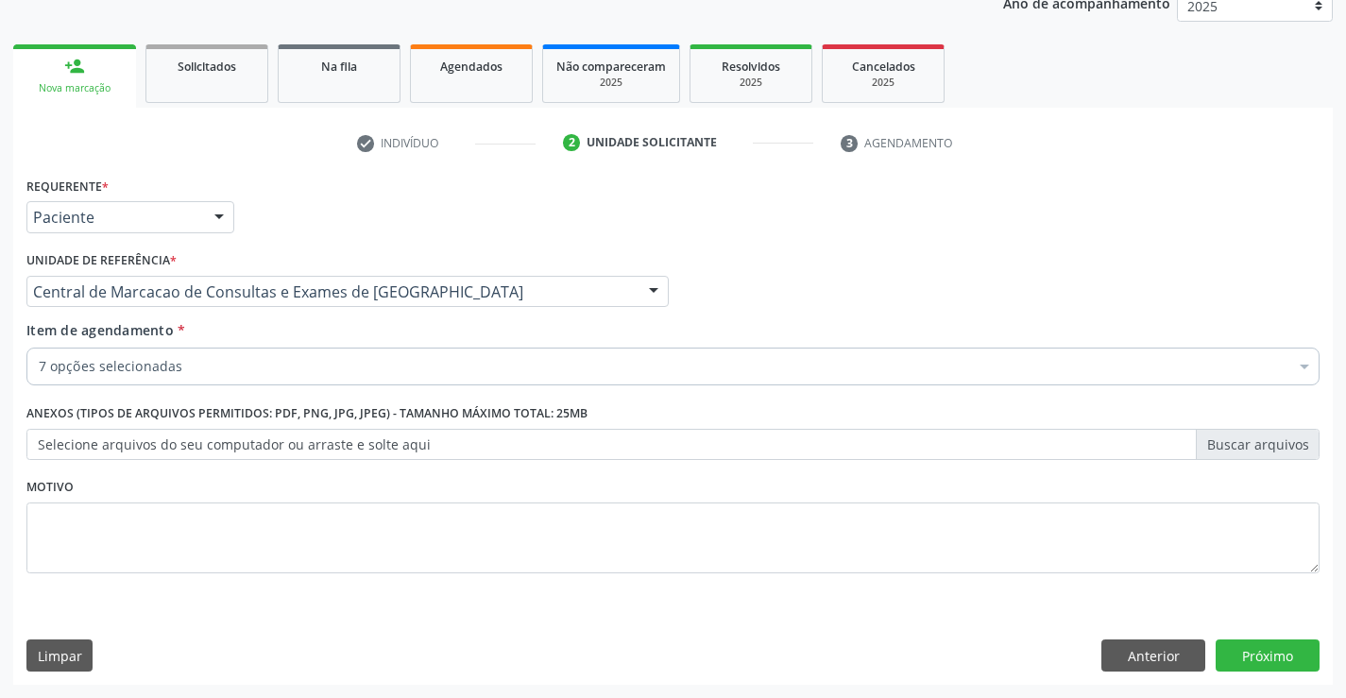
click at [293, 382] on div "7 opções selecionadas" at bounding box center [672, 367] width 1293 height 38
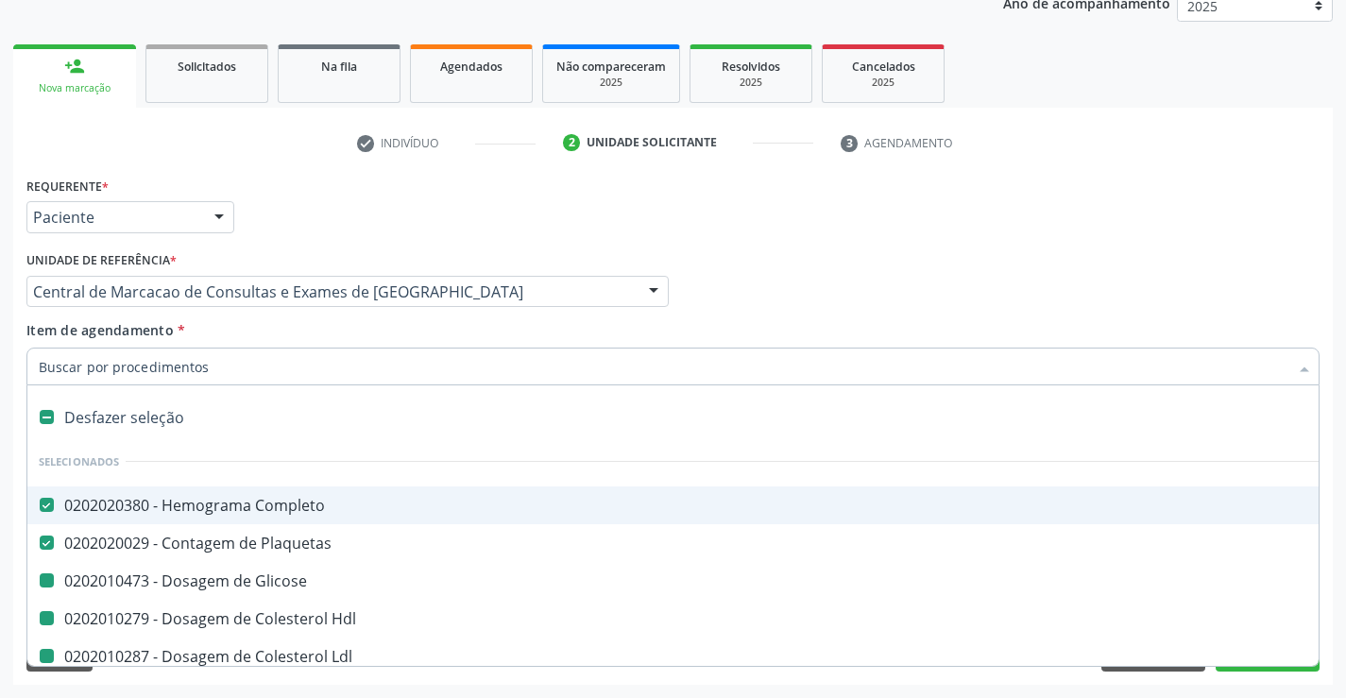
type input "u"
checkbox Glicose "false"
checkbox Hdl "false"
checkbox Ldl "false"
checkbox Total "false"
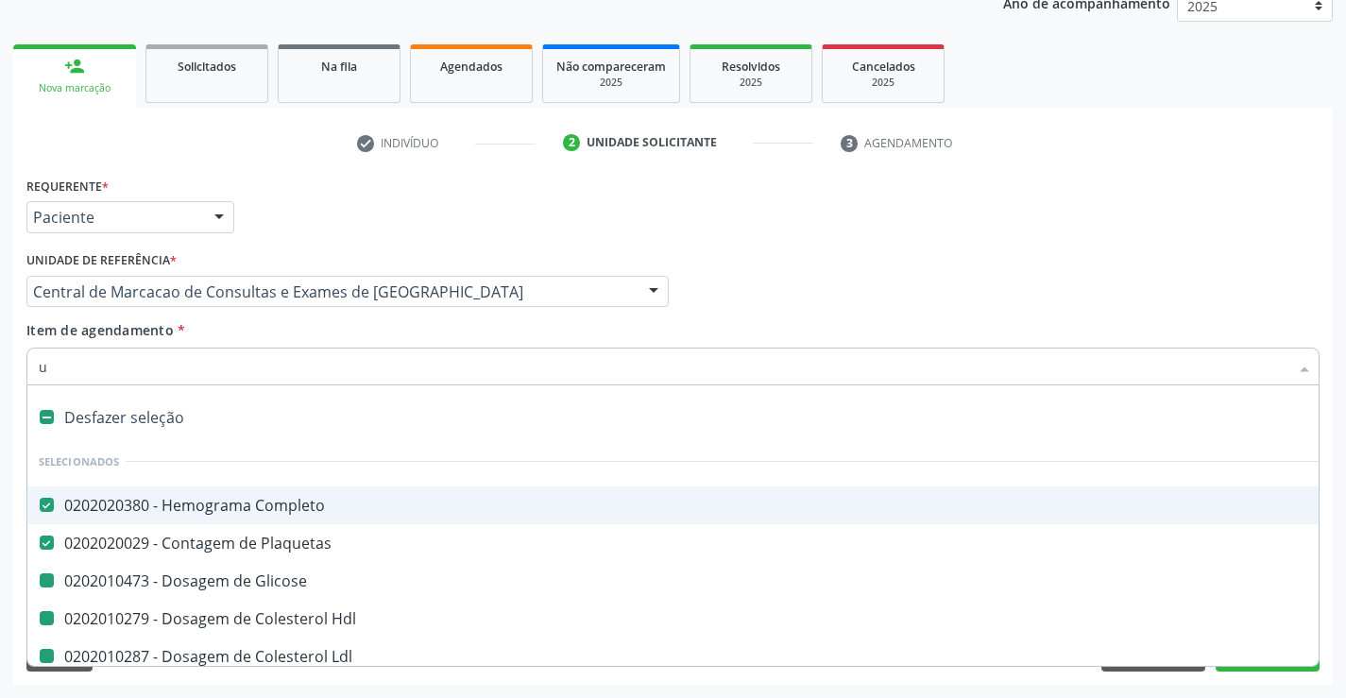
checkbox Triglicerideos "false"
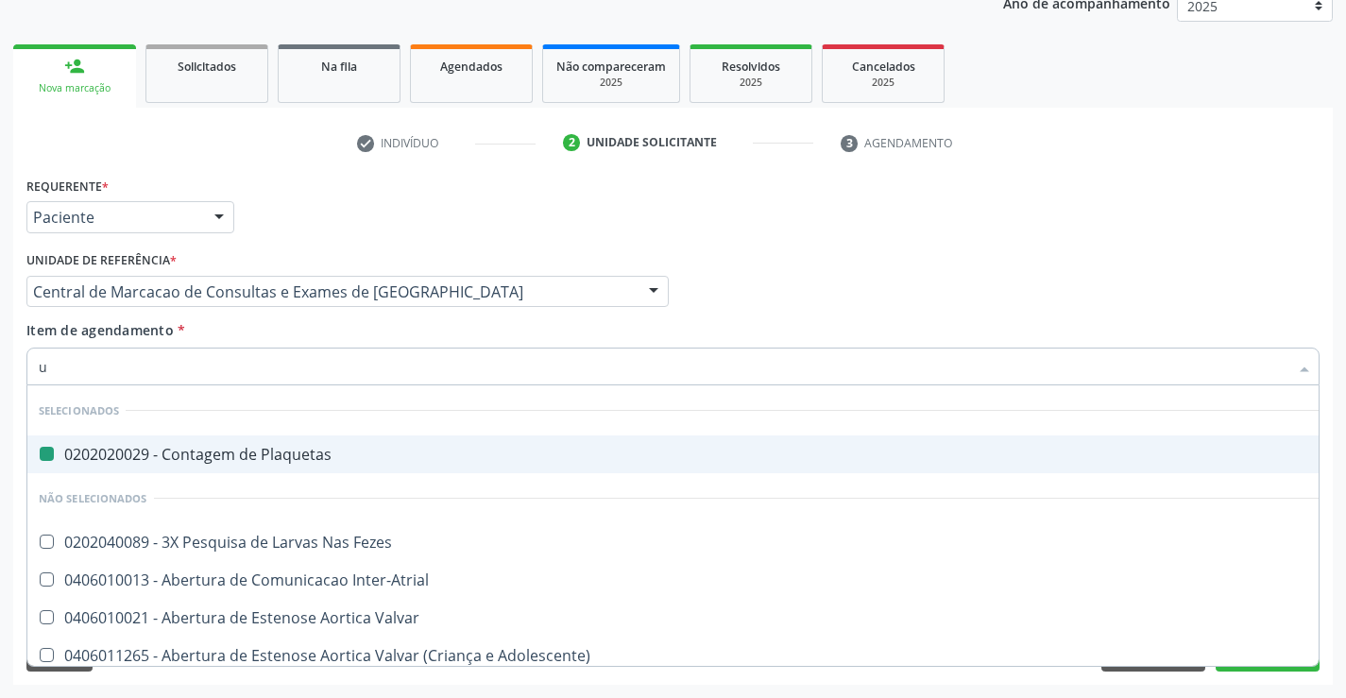
type input "ur"
checkbox Plaquetas "false"
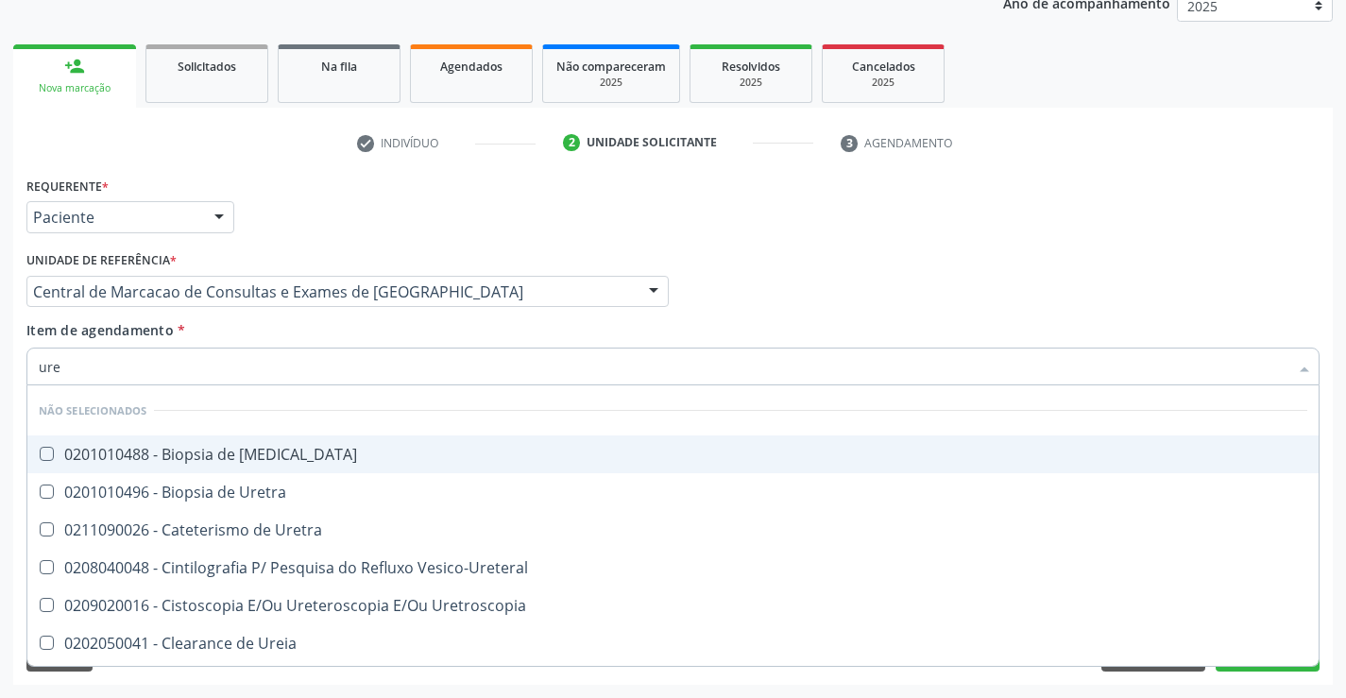
type input "urei"
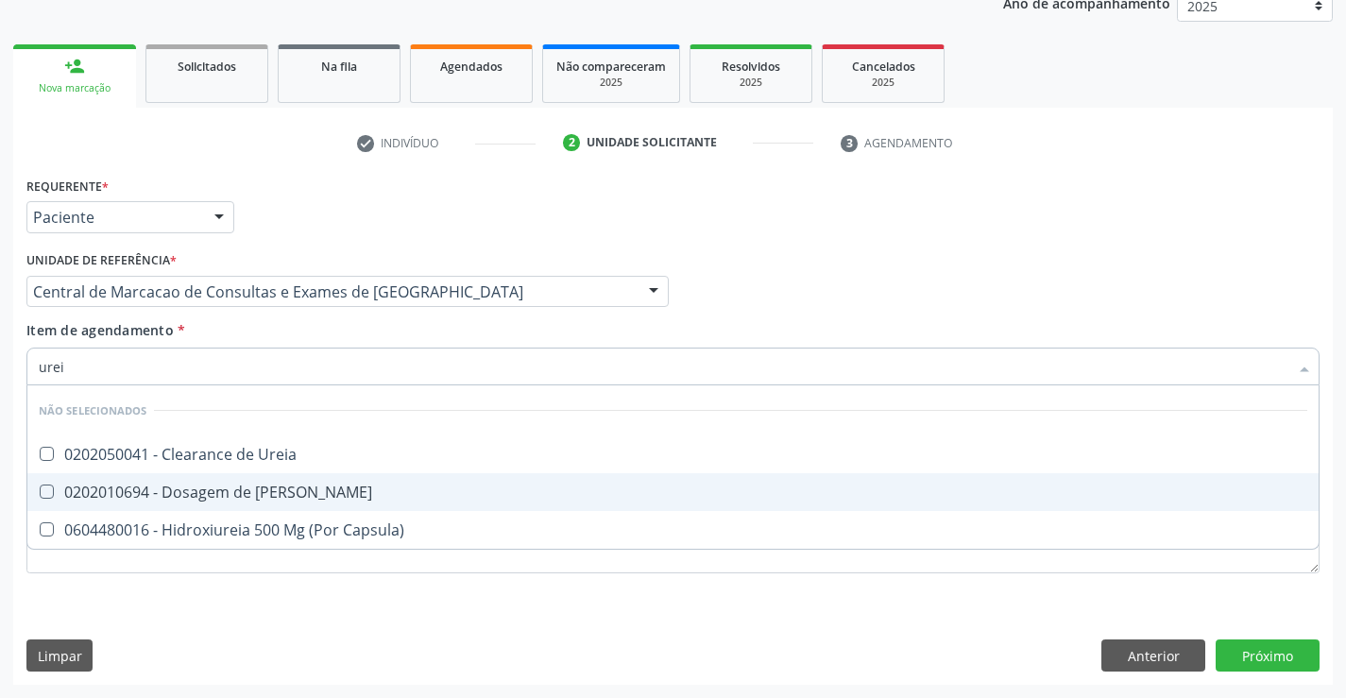
click at [283, 485] on div "0202010694 - Dosagem de Ureia" at bounding box center [673, 492] width 1269 height 15
checkbox Ureia "true"
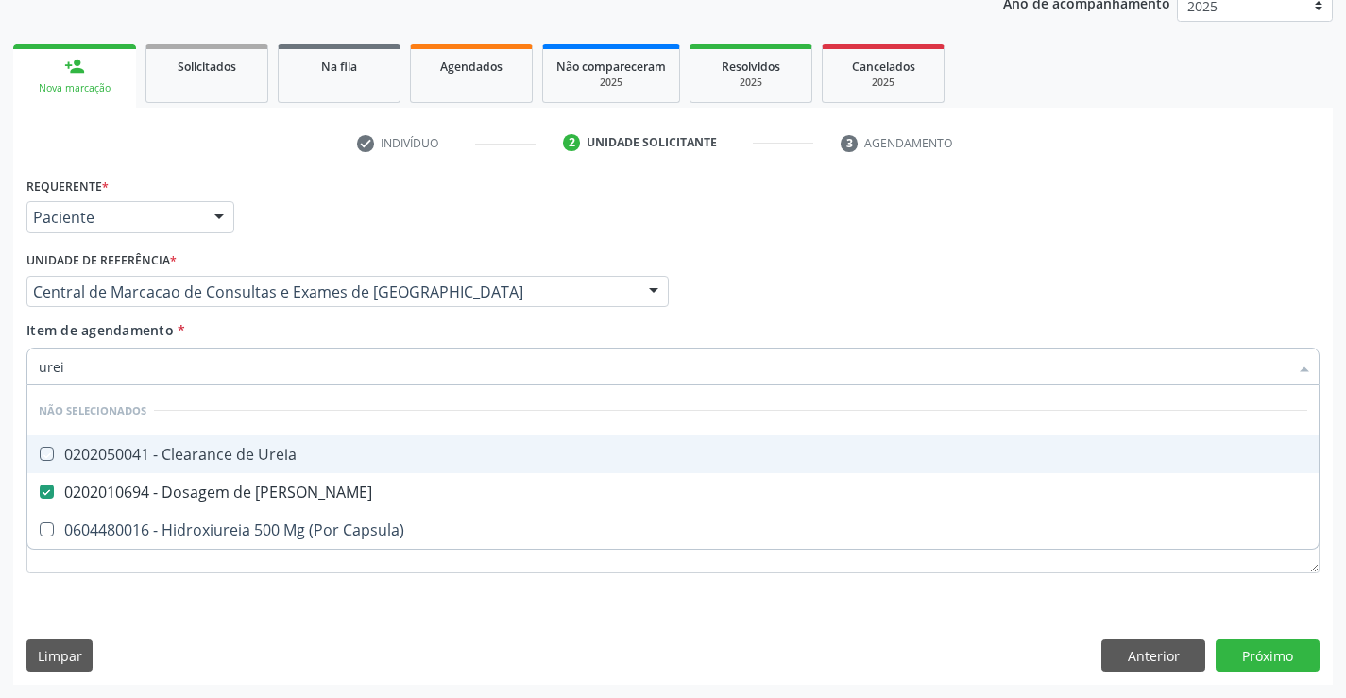
click at [305, 346] on div "Item de agendamento * urei Desfazer seleção Não selecionados 0202050041 - Clear…" at bounding box center [672, 350] width 1293 height 60
checkbox Ureia "true"
checkbox Capsula\) "true"
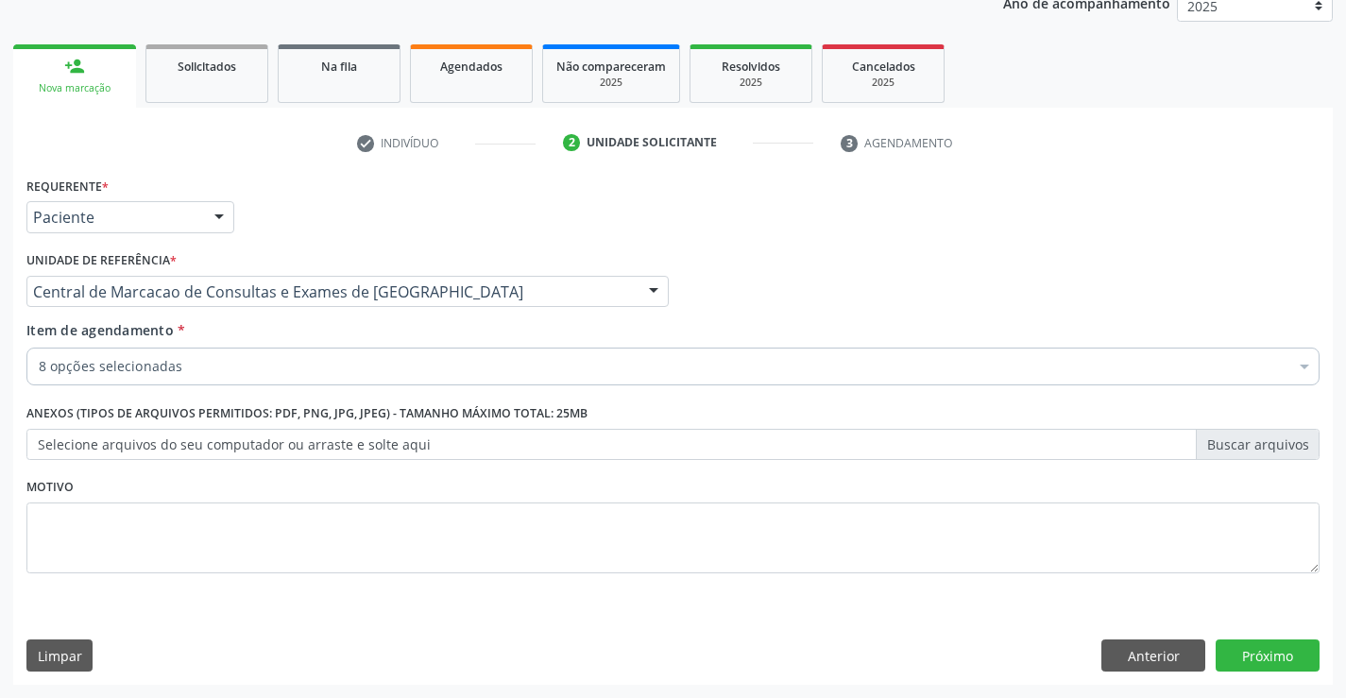
click at [302, 378] on div "8 opções selecionadas" at bounding box center [672, 367] width 1293 height 38
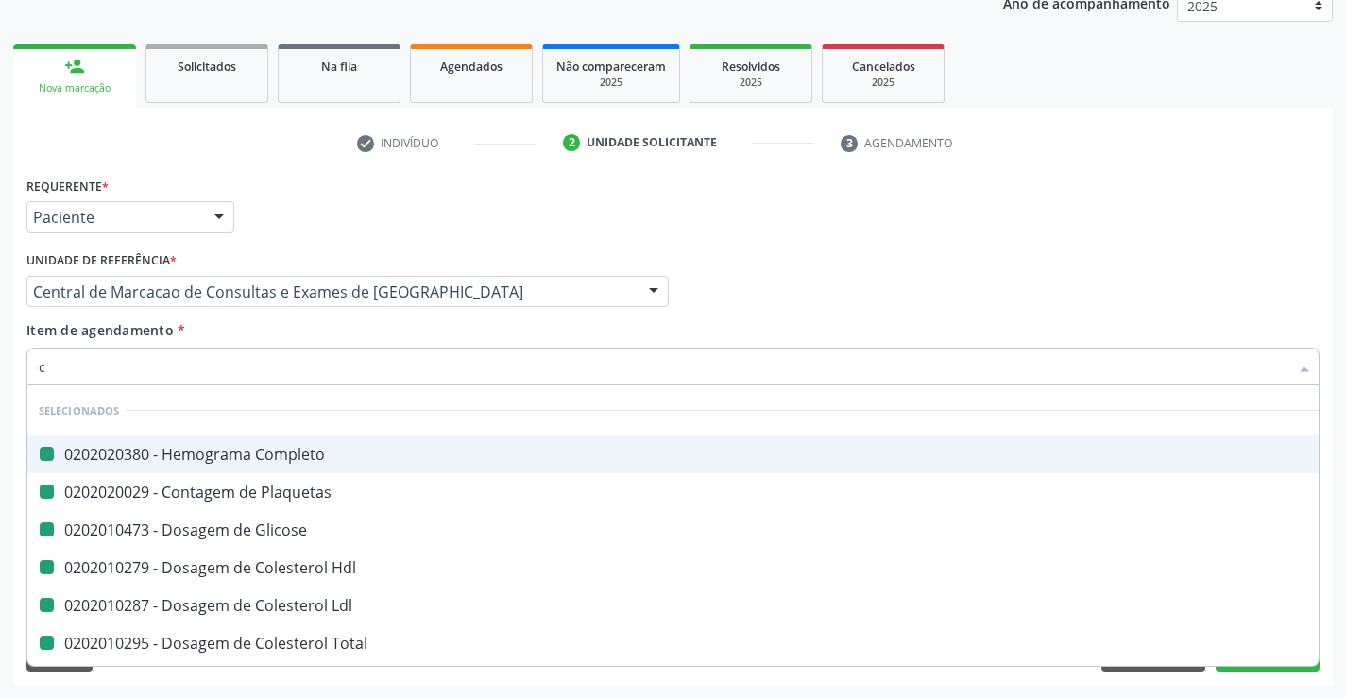
type input "cr"
checkbox Completo "false"
checkbox Glicose "false"
checkbox Plaquetas "false"
checkbox Hdl "false"
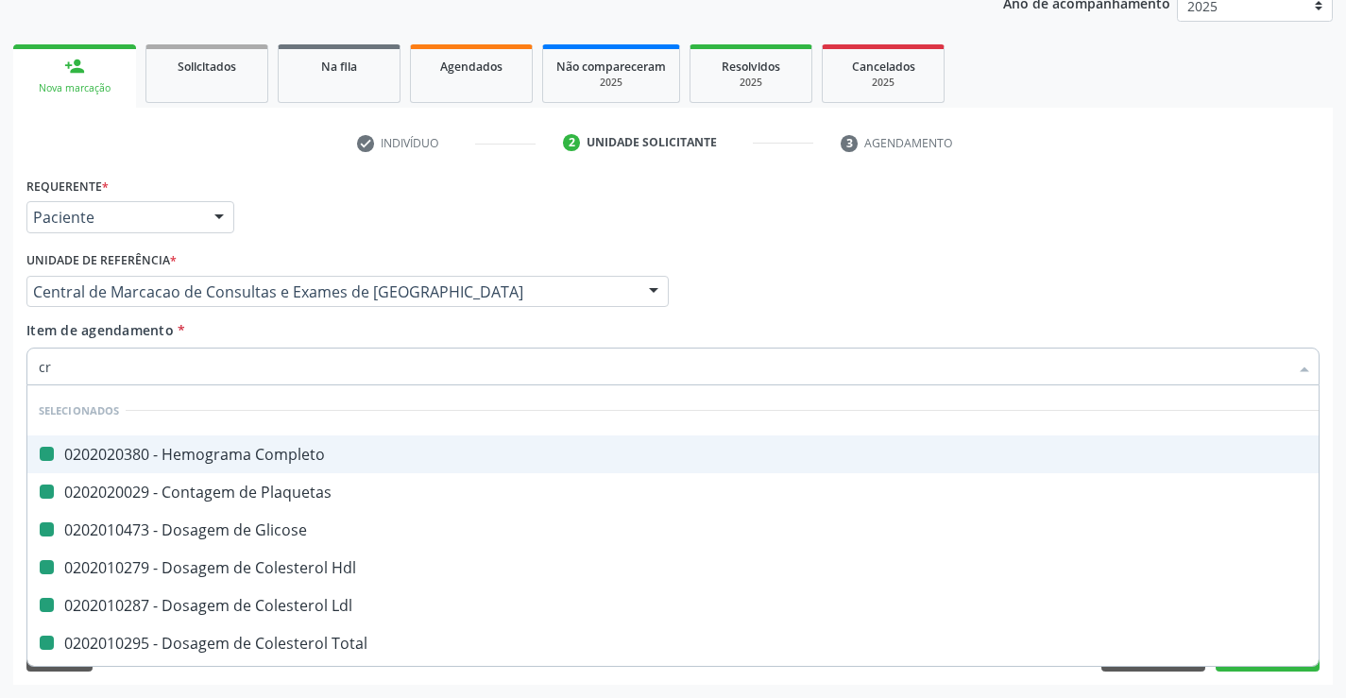
checkbox Ldl "false"
checkbox Total "false"
checkbox Triglicerideos "false"
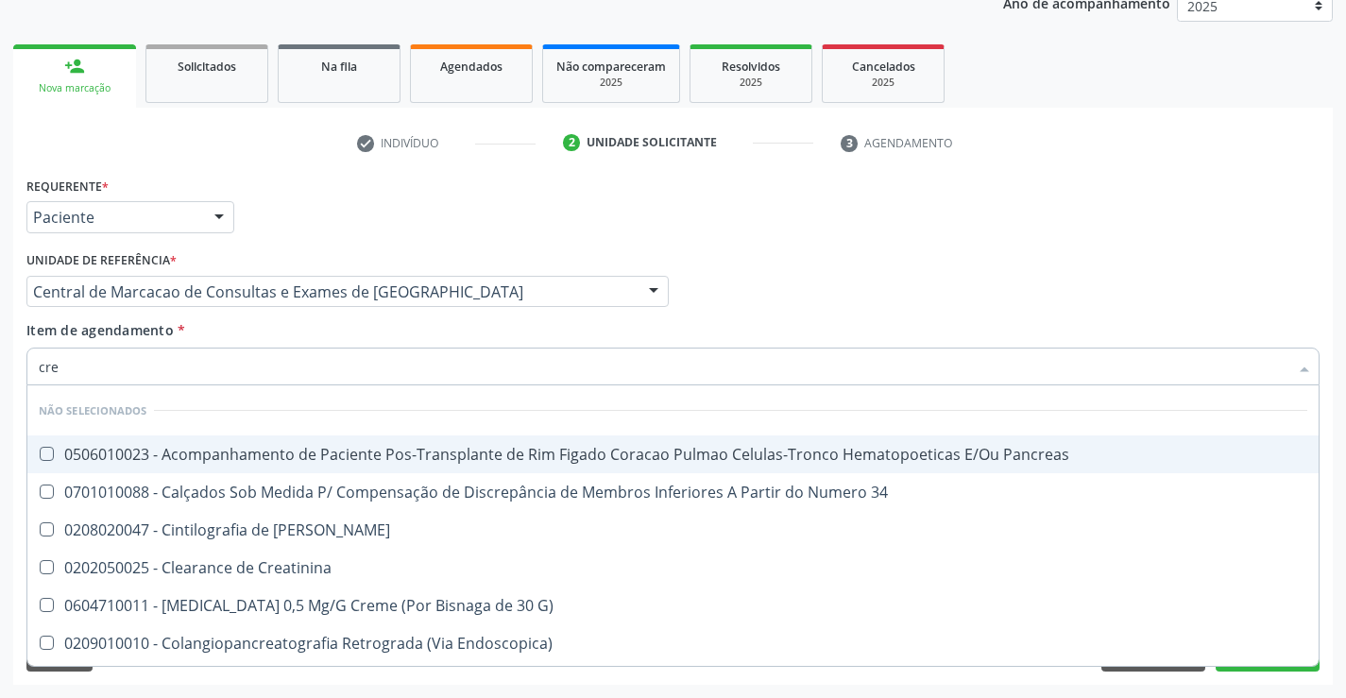
type input "crea"
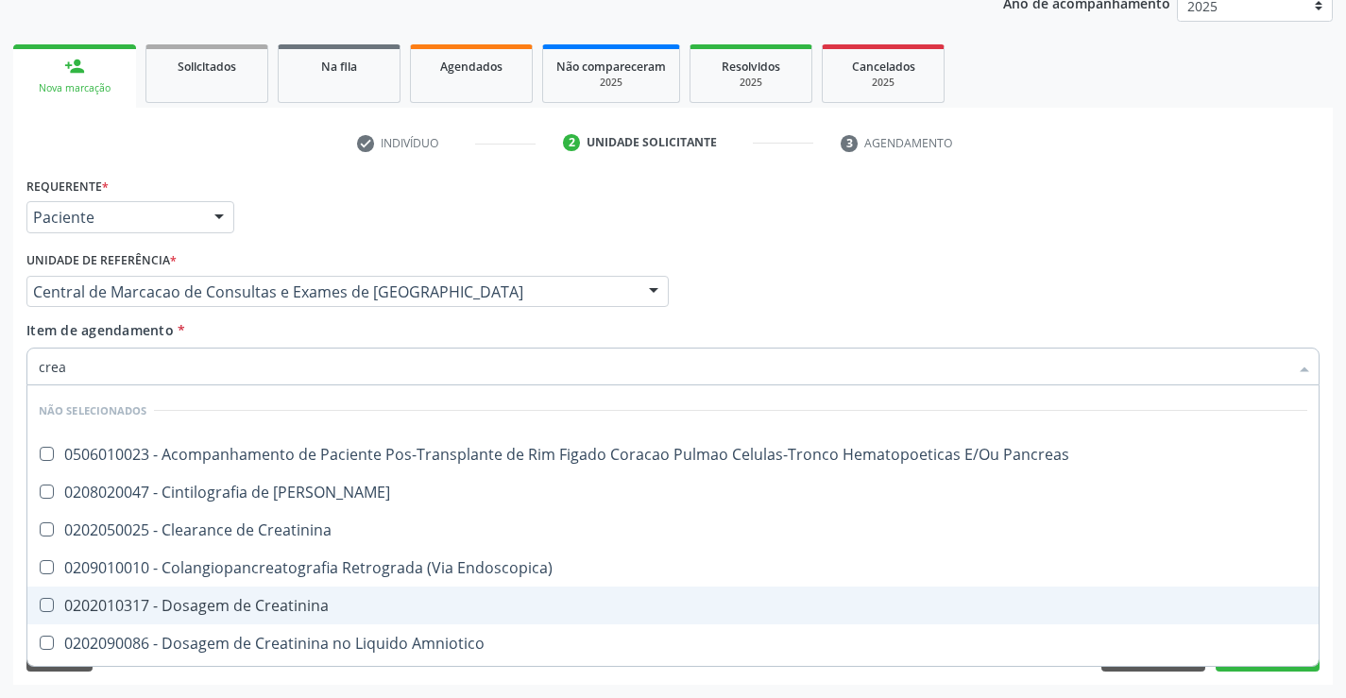
drag, startPoint x: 294, startPoint y: 598, endPoint x: 307, endPoint y: 554, distance: 46.3
click at [295, 598] on div "0202010317 - Dosagem de Creatinina" at bounding box center [673, 605] width 1269 height 15
checkbox Creatinina "true"
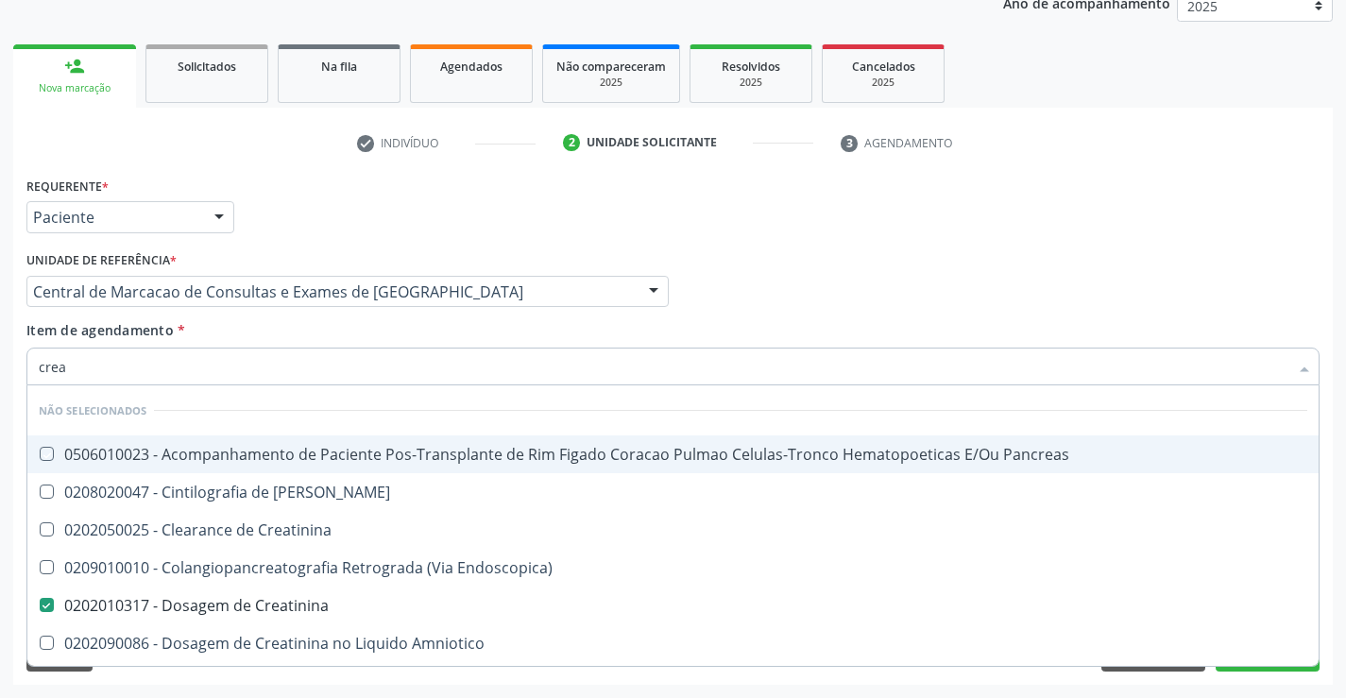
click at [301, 327] on div "Item de agendamento * crea Desfazer seleção Não selecionados 0506010023 - Acomp…" at bounding box center [672, 350] width 1293 height 60
checkbox Pancreas "true"
checkbox Creatinina "true"
checkbox Pancreas "true"
checkbox Endoscopica\) "true"
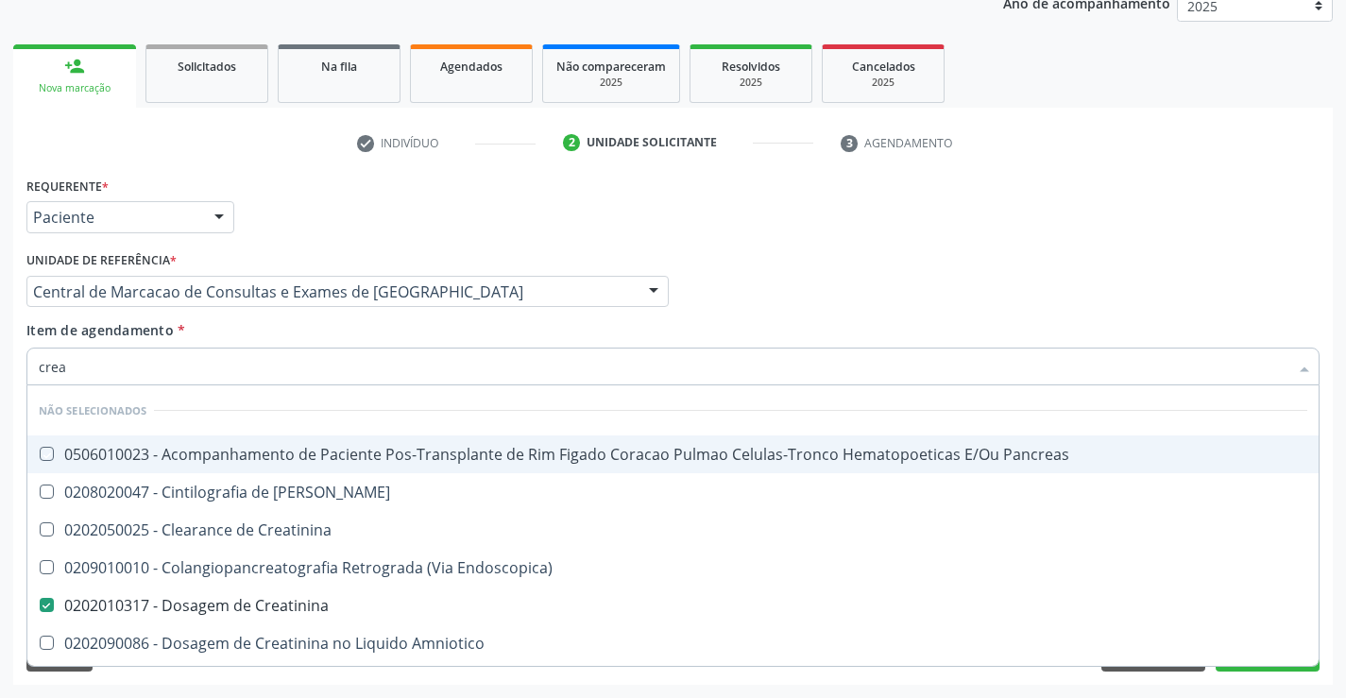
checkbox Amniotico "true"
checkbox \(Cpk\) "true"
checkbox Oncologia "true"
checkbox Mb "true"
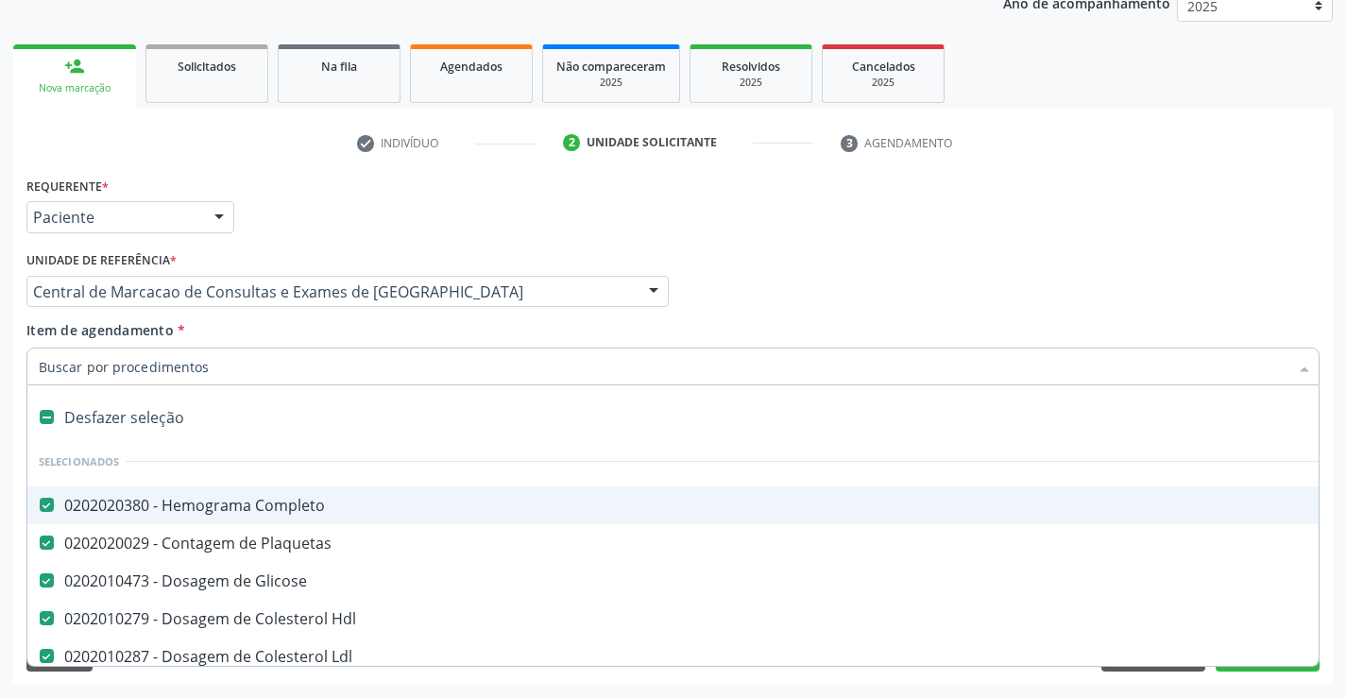
type input "t"
checkbox Creatinina "false"
type input "tg"
checkbox Completo "false"
checkbox Glicose "false"
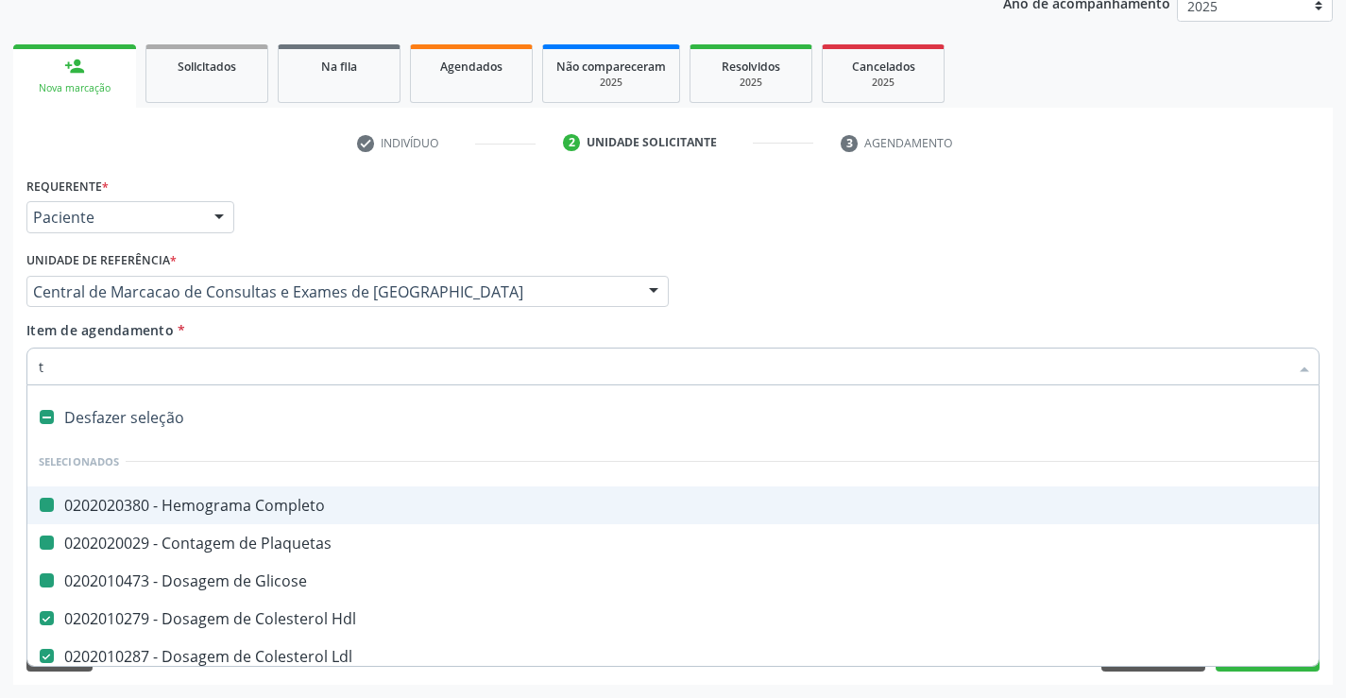
checkbox Plaquetas "false"
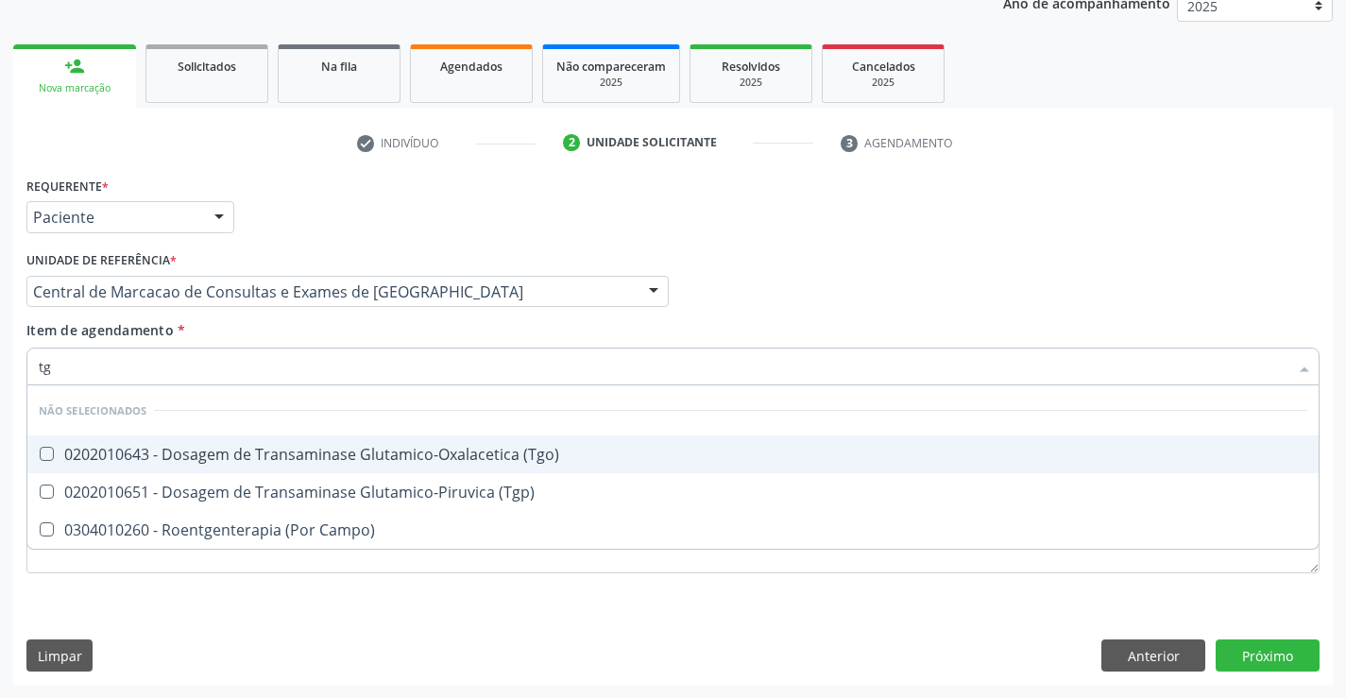
drag, startPoint x: 326, startPoint y: 453, endPoint x: 341, endPoint y: 500, distance: 48.7
click at [333, 468] on span "0202010643 - Dosagem de Transaminase Glutamico-Oxalacetica (Tgo)" at bounding box center [672, 454] width 1291 height 38
checkbox \(Tgo\) "true"
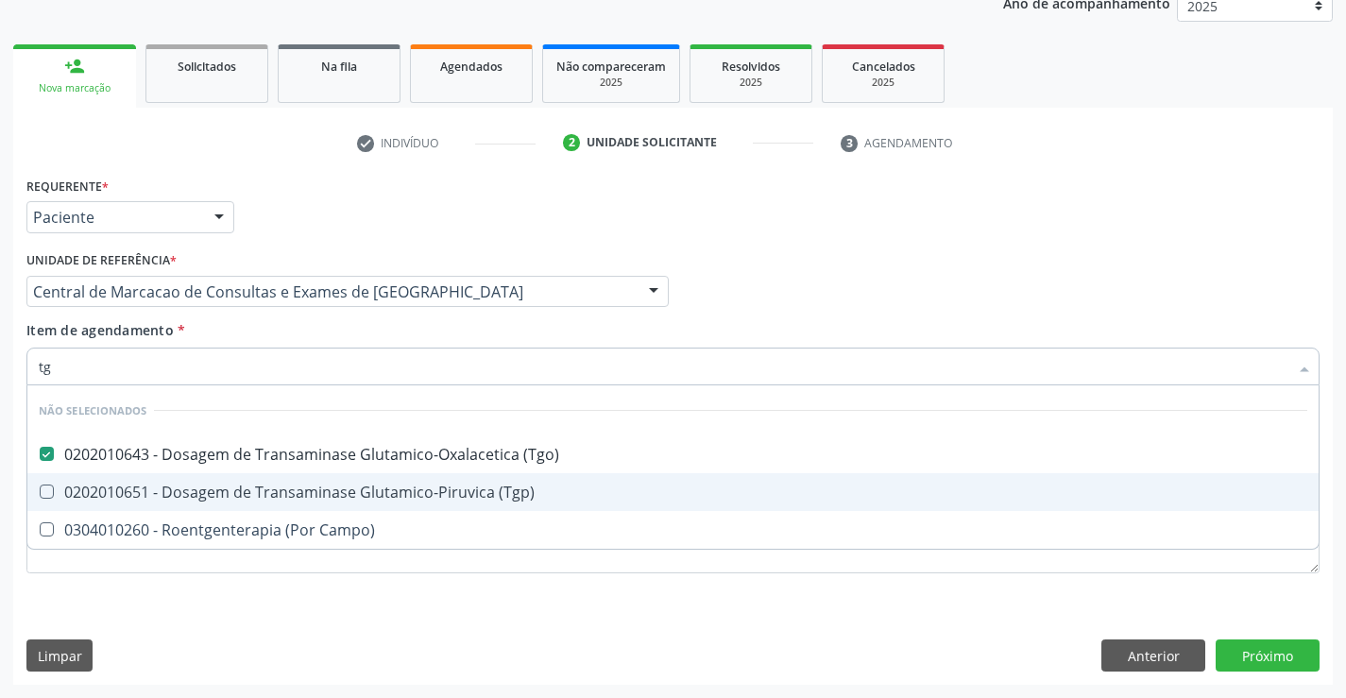
click at [341, 503] on span "0202010651 - Dosagem de Transaminase Glutamico-Piruvica (Tgp)" at bounding box center [672, 492] width 1291 height 38
checkbox \(Tgp\) "true"
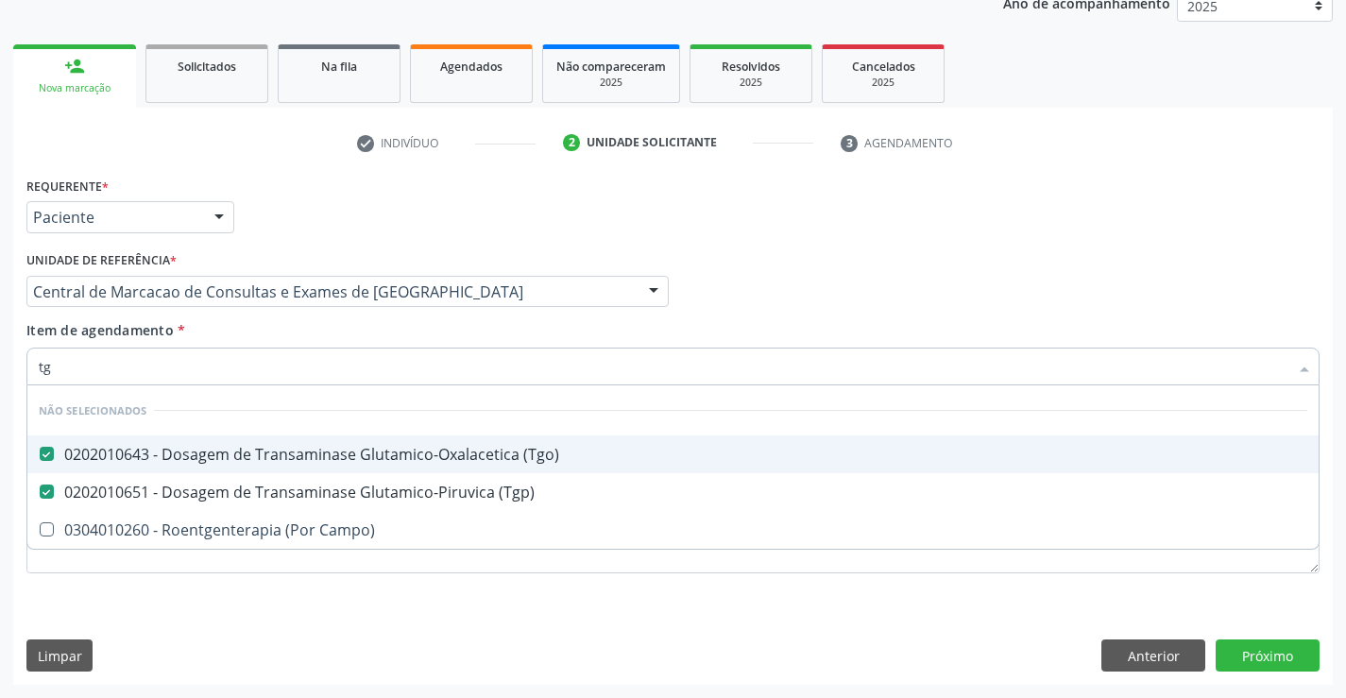
click at [342, 351] on input "tg" at bounding box center [664, 367] width 1250 height 38
click at [334, 330] on div "Item de agendamento * tg Desfazer seleção Não selecionados 0202010643 - Dosagem…" at bounding box center [672, 350] width 1293 height 60
checkbox Campo\) "true"
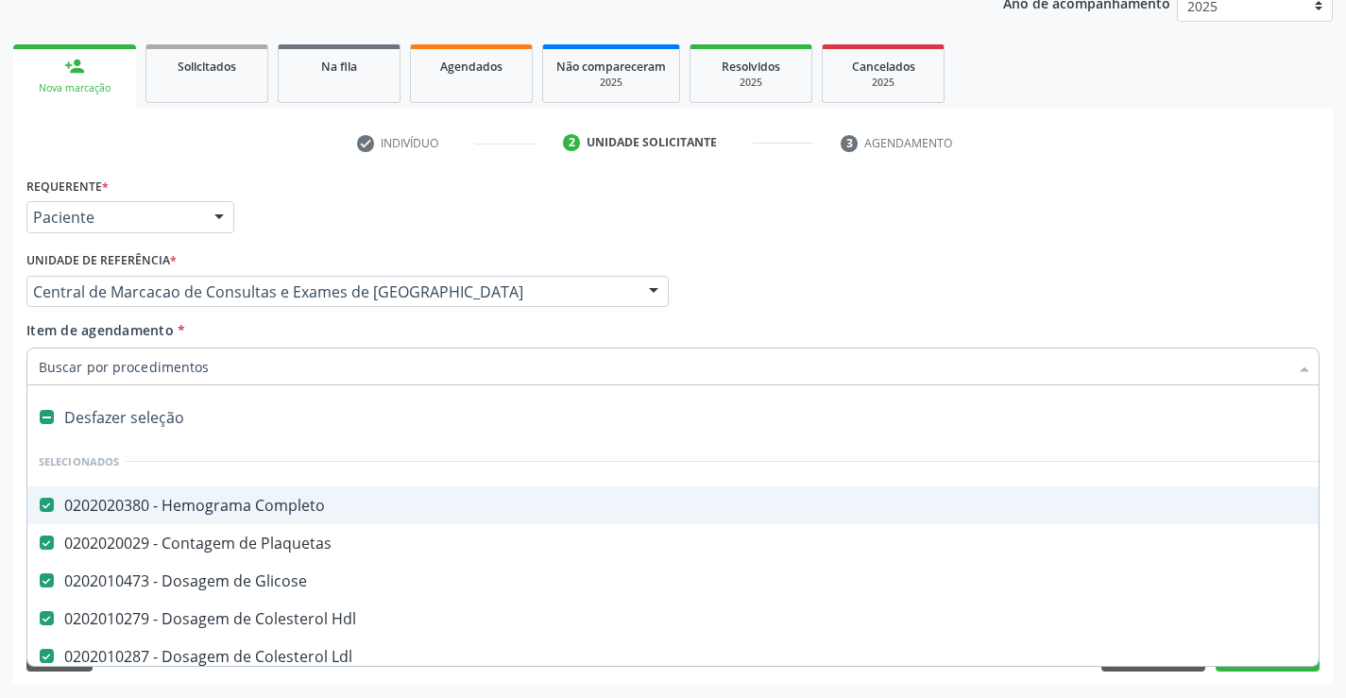
type input "g"
type input "f"
checkbox Completo "false"
checkbox Glicose "false"
checkbox Plaquetas "false"
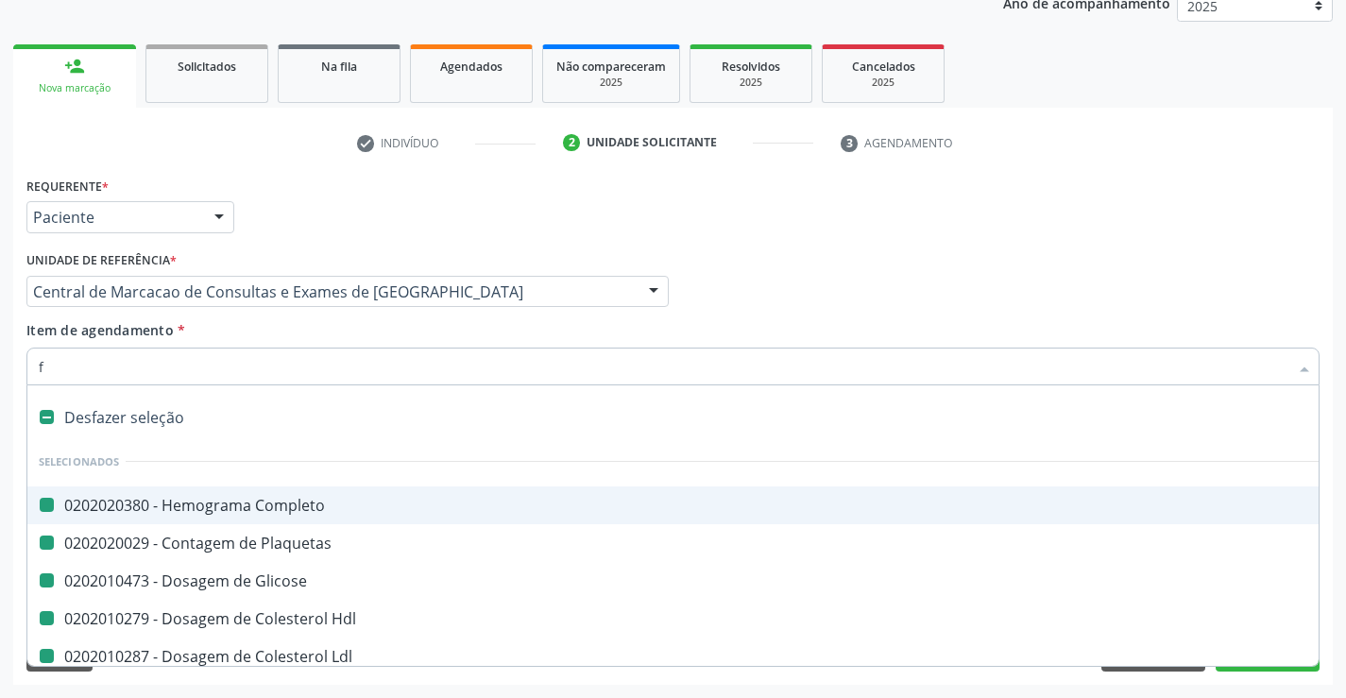
checkbox Hdl "false"
checkbox Ldl "false"
checkbox Total "false"
checkbox Triglicerideos "false"
checkbox Ureia "false"
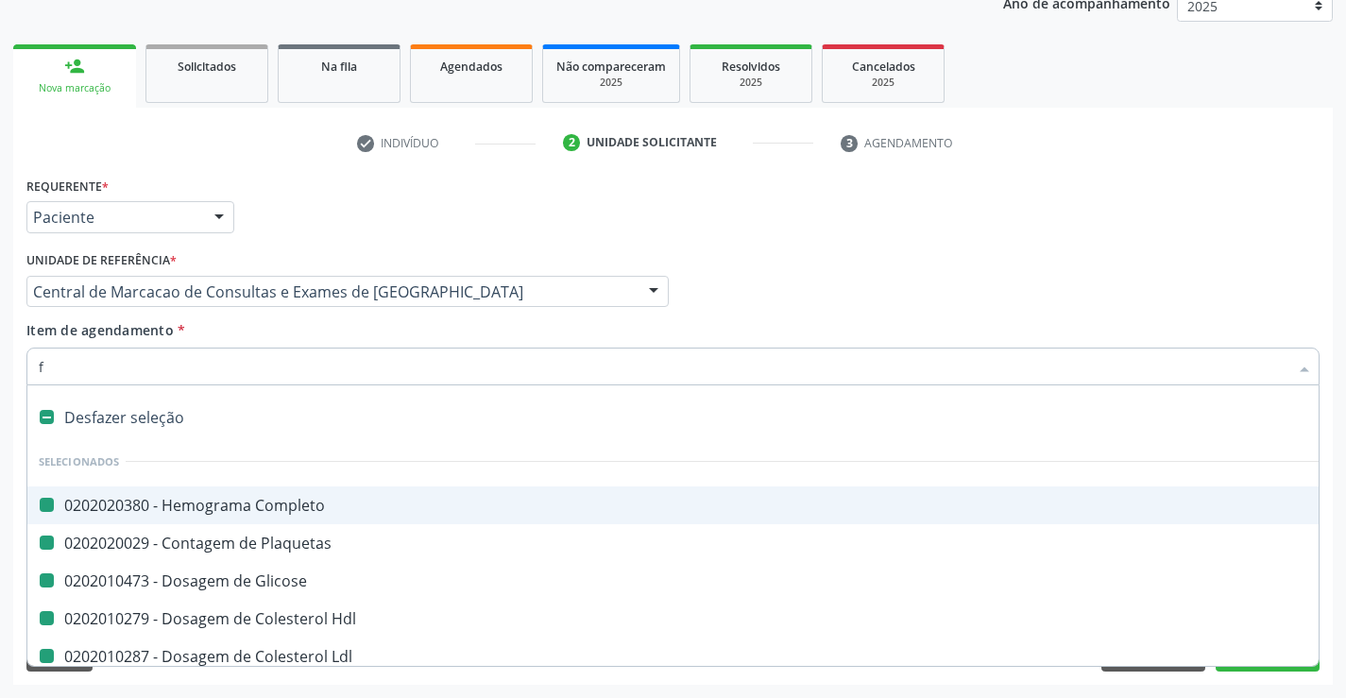
checkbox Creatinina "false"
checkbox \(Tgo\) "false"
checkbox \(Tgp\) "false"
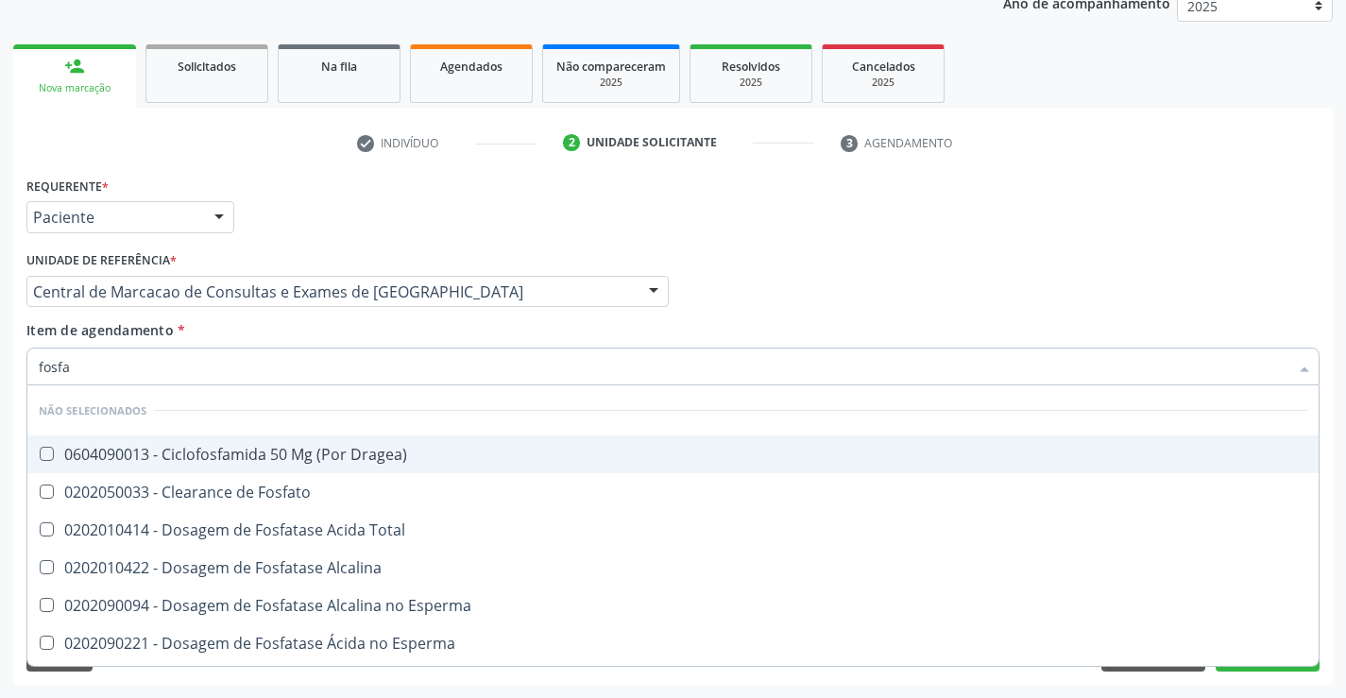
type input "fosfat"
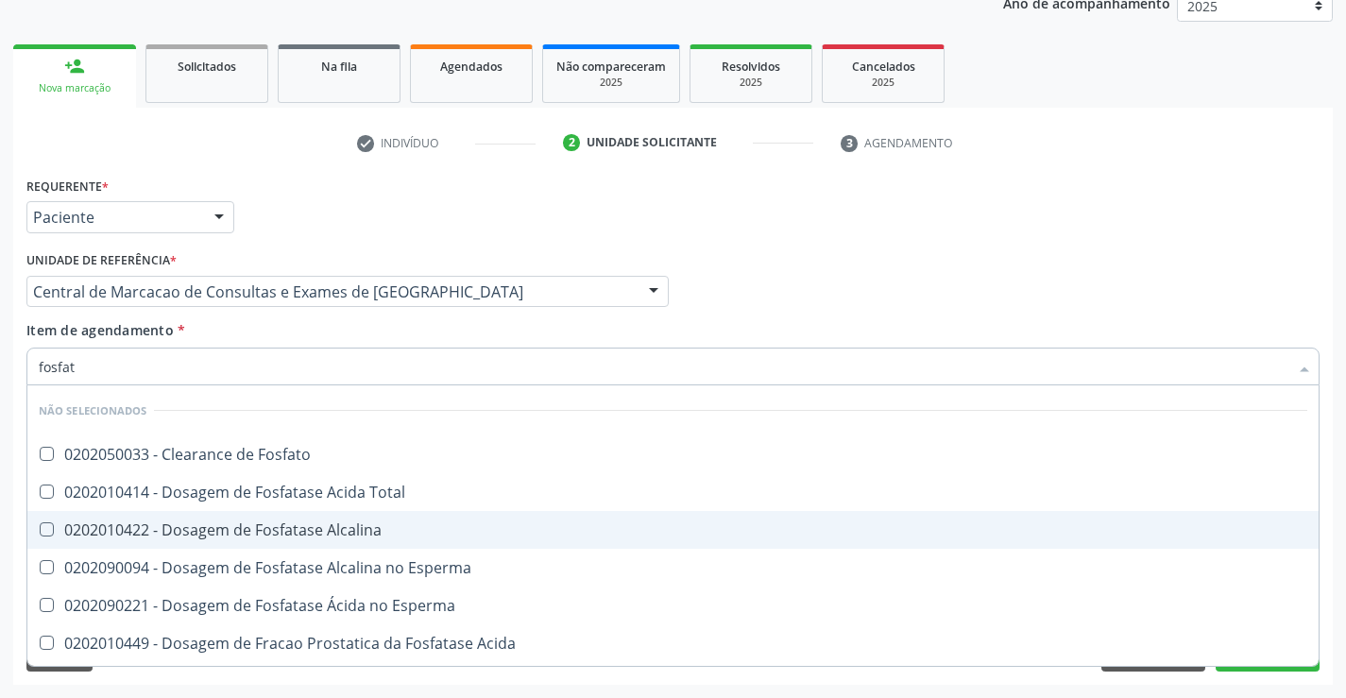
click at [306, 522] on div "0202010422 - Dosagem de Fosfatase Alcalina" at bounding box center [673, 529] width 1269 height 15
checkbox Alcalina "true"
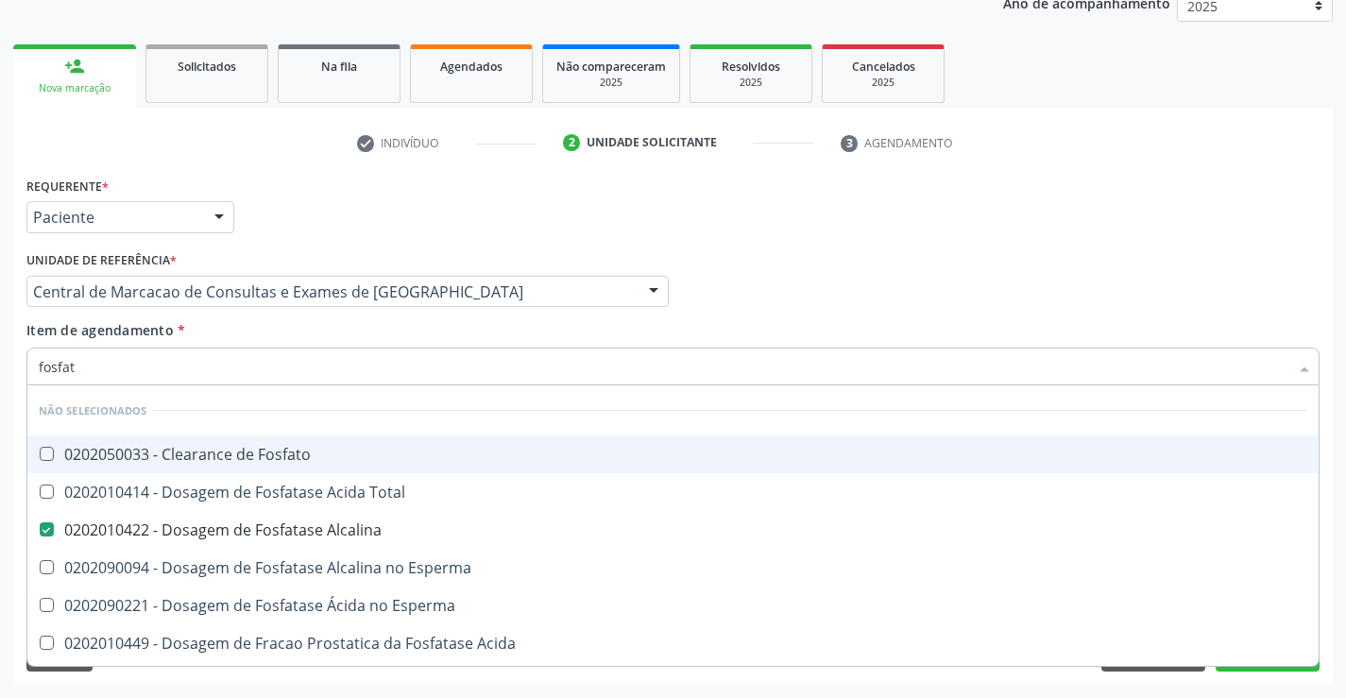
click at [302, 331] on div "Item de agendamento * fosfat Desfazer seleção Não selecionados 0202050033 - Cle…" at bounding box center [672, 350] width 1293 height 60
checkbox Fosfato "true"
checkbox Total "true"
checkbox Esperma "true"
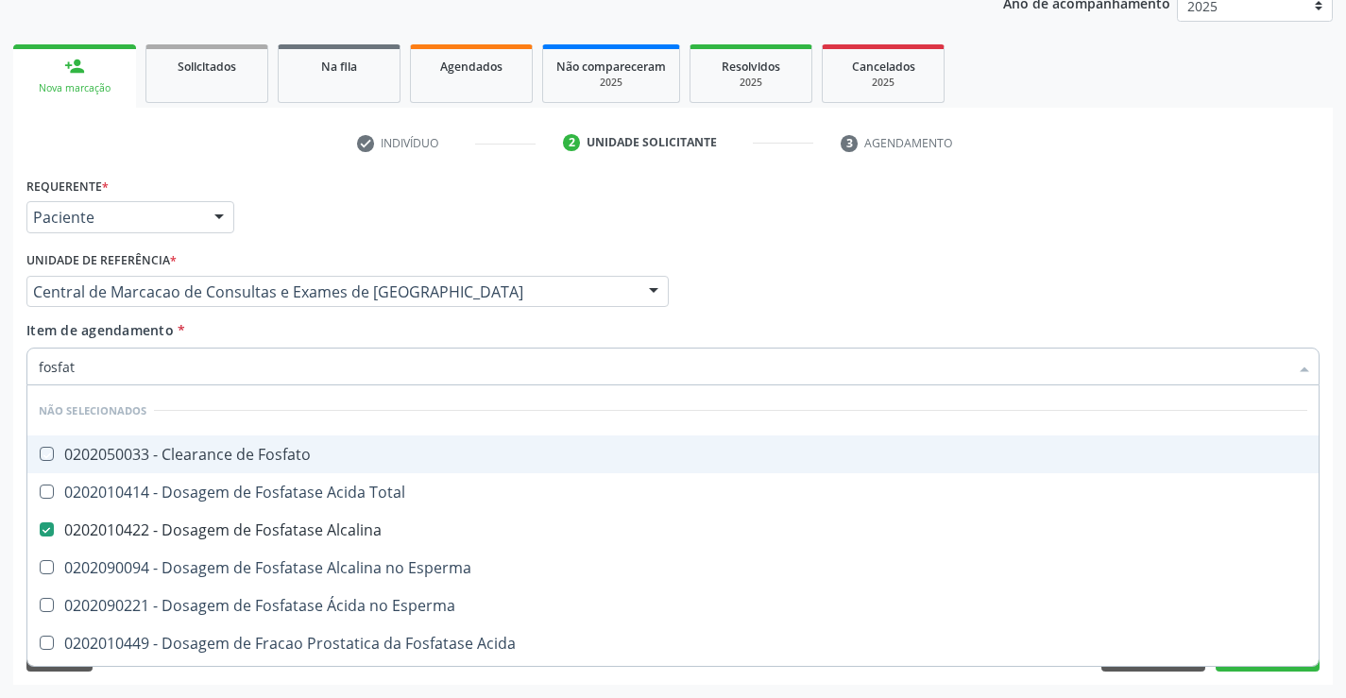
checkbox Acida "true"
checkbox Desidrogenase "true"
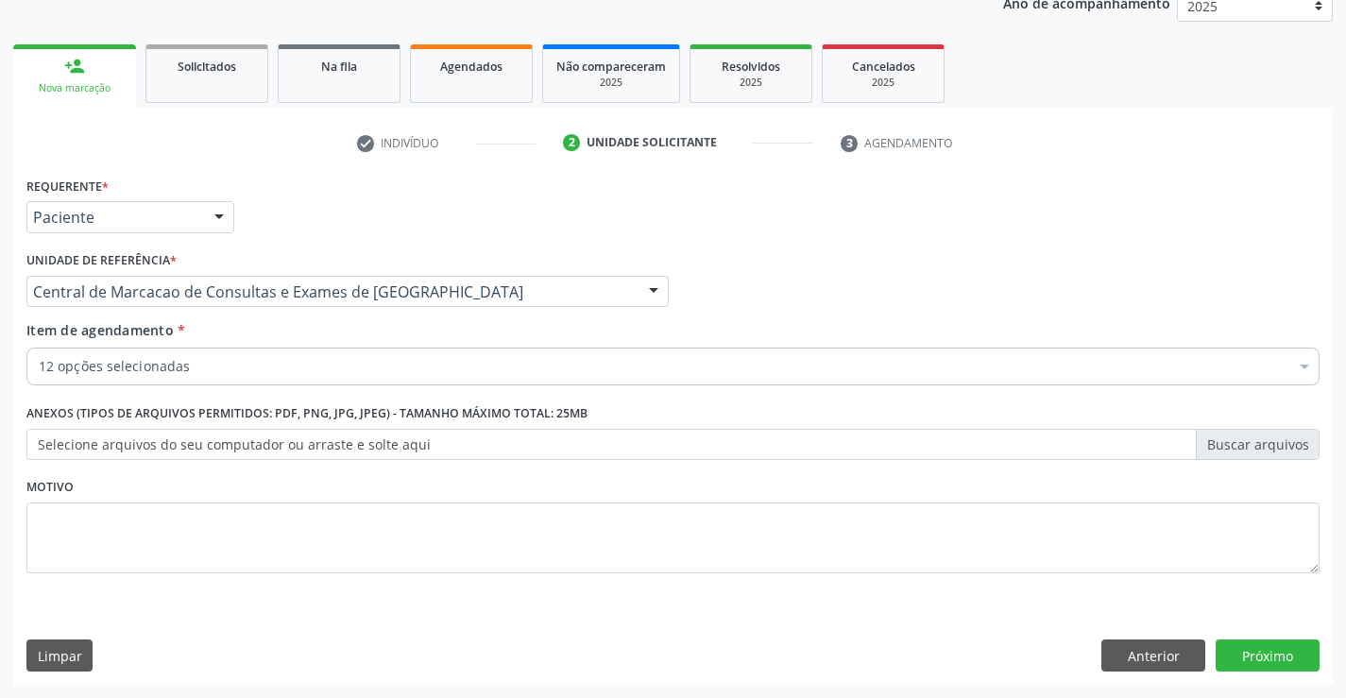
click at [304, 381] on div "12 opções selecionadas" at bounding box center [672, 367] width 1293 height 38
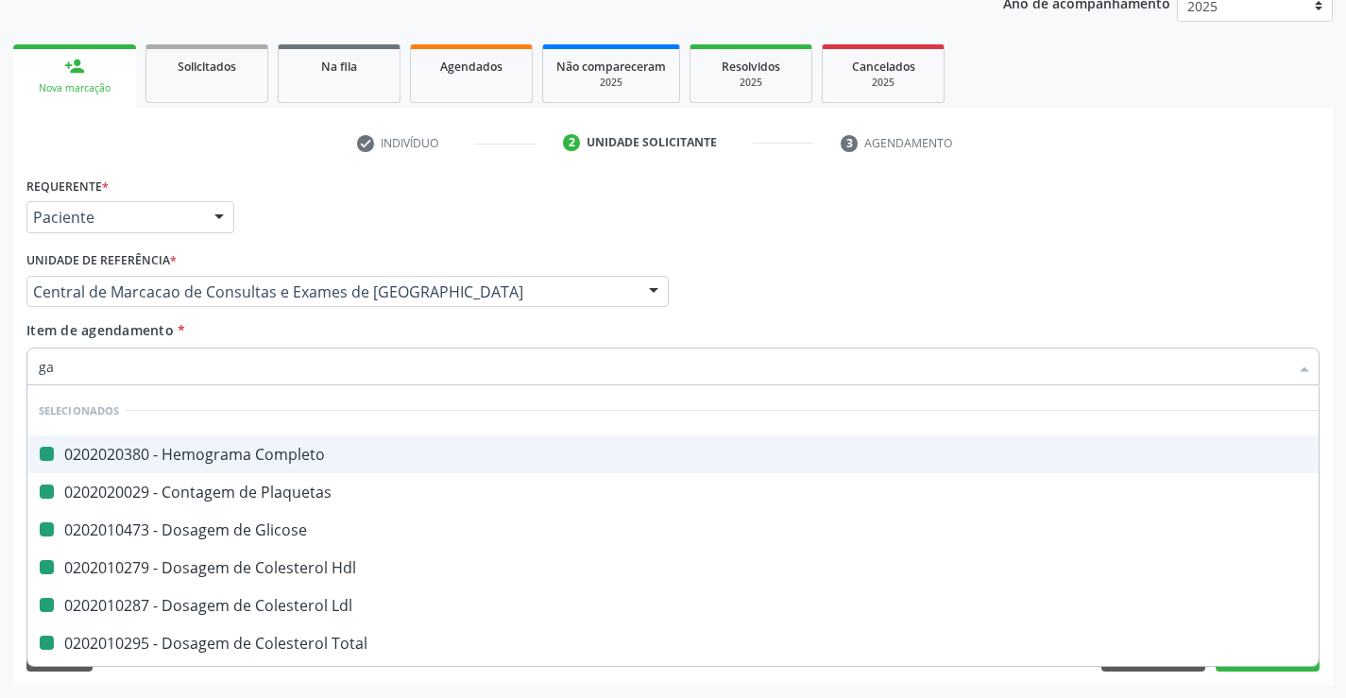
type input "gam"
checkbox Completo "false"
type input "gama"
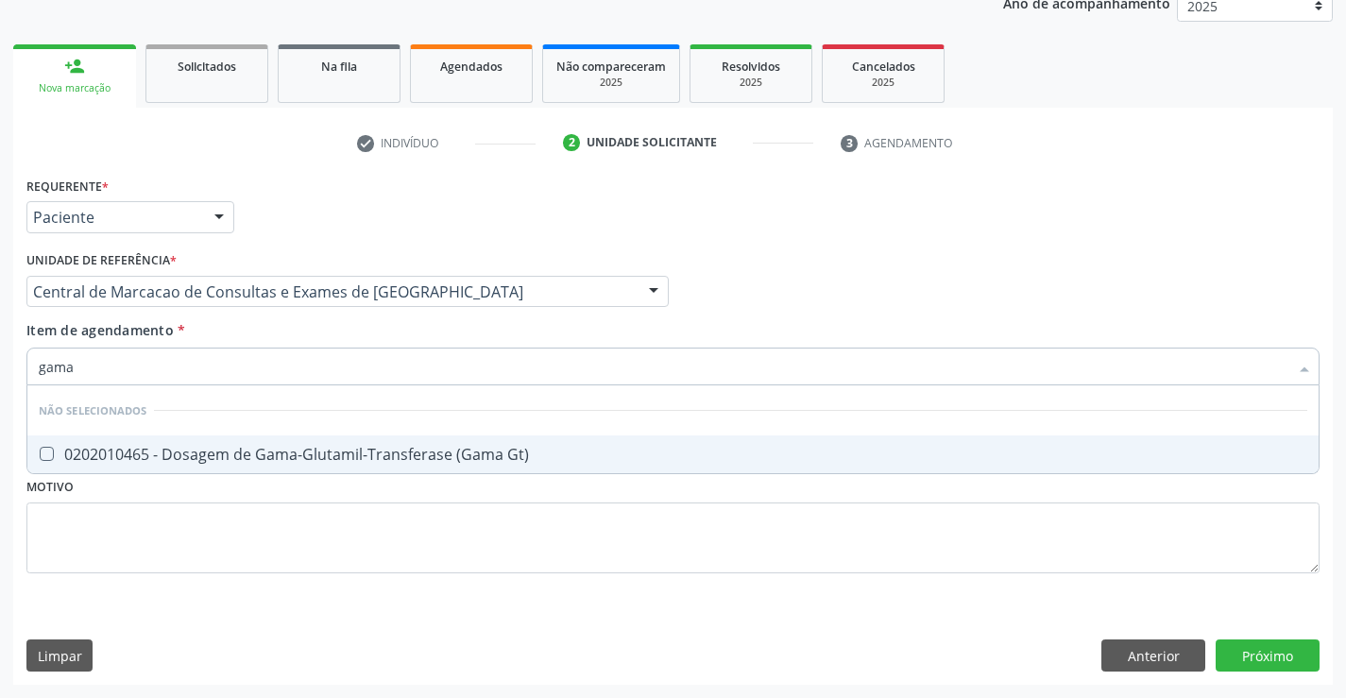
drag, startPoint x: 306, startPoint y: 462, endPoint x: 316, endPoint y: 438, distance: 25.4
click at [306, 462] on div "0202010465 - Dosagem de Gama-Glutamil-Transferase (Gama Gt)" at bounding box center [673, 454] width 1269 height 15
checkbox Gt\) "true"
type input "gama"
click at [325, 334] on div "Item de agendamento * gama Desfazer seleção Não selecionados 0202010465 - Dosag…" at bounding box center [672, 350] width 1293 height 60
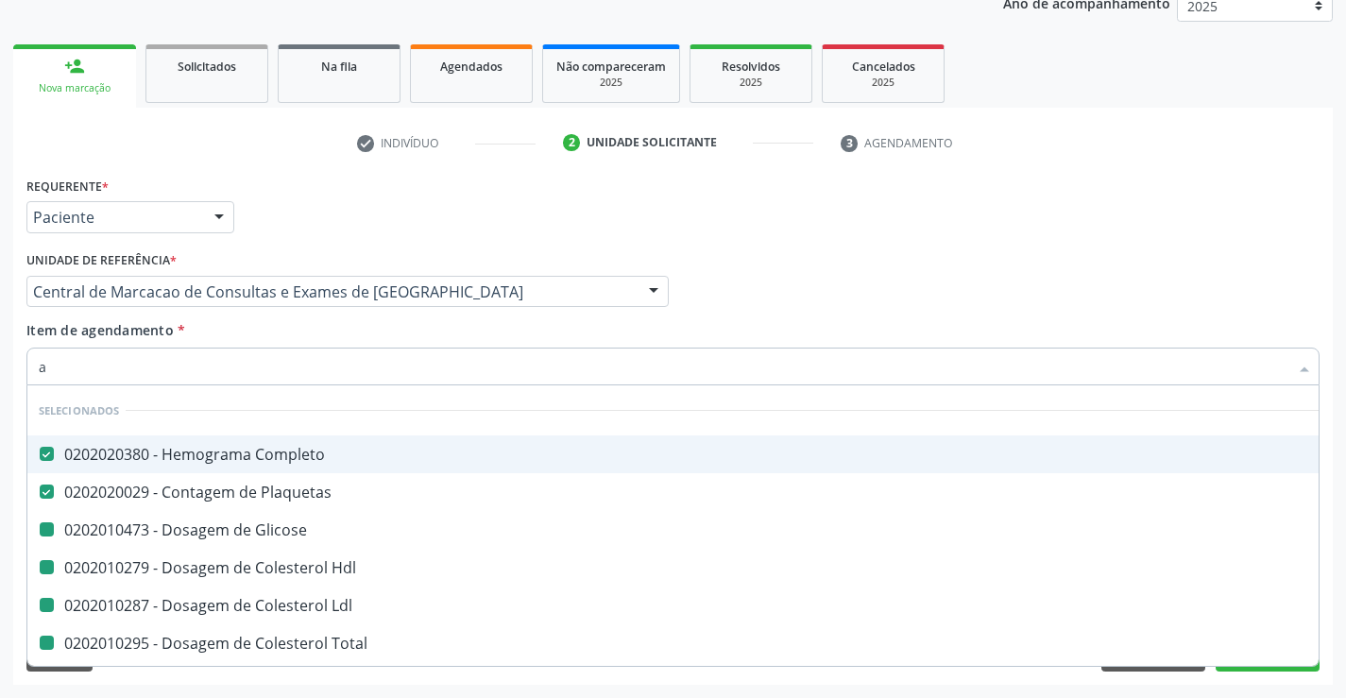
type input "ac"
checkbox Glicose "false"
checkbox Hdl "false"
checkbox Ldl "false"
checkbox Total "false"
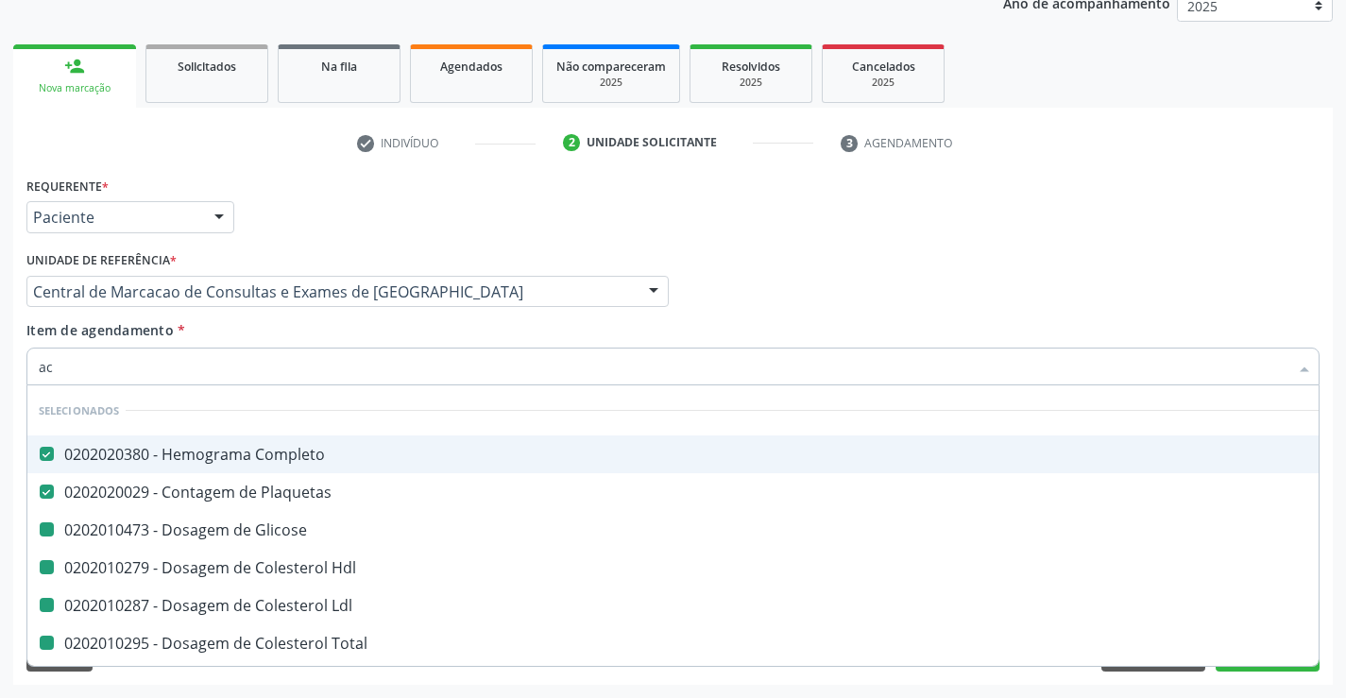
checkbox Triglicerideos "false"
checkbox Ureia "false"
checkbox Creatinina "false"
checkbox \(Tgo\) "false"
checkbox \(Tgp\) "false"
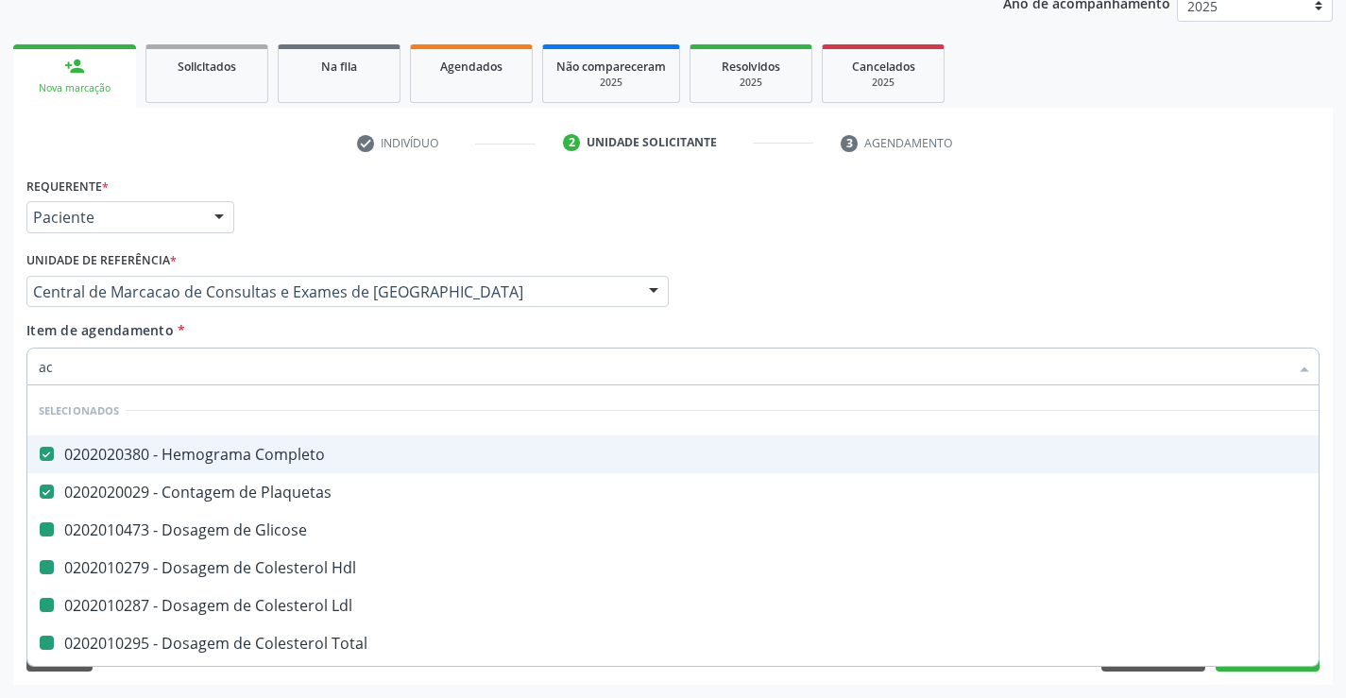
checkbox Alcalina "false"
checkbox Gt\) "false"
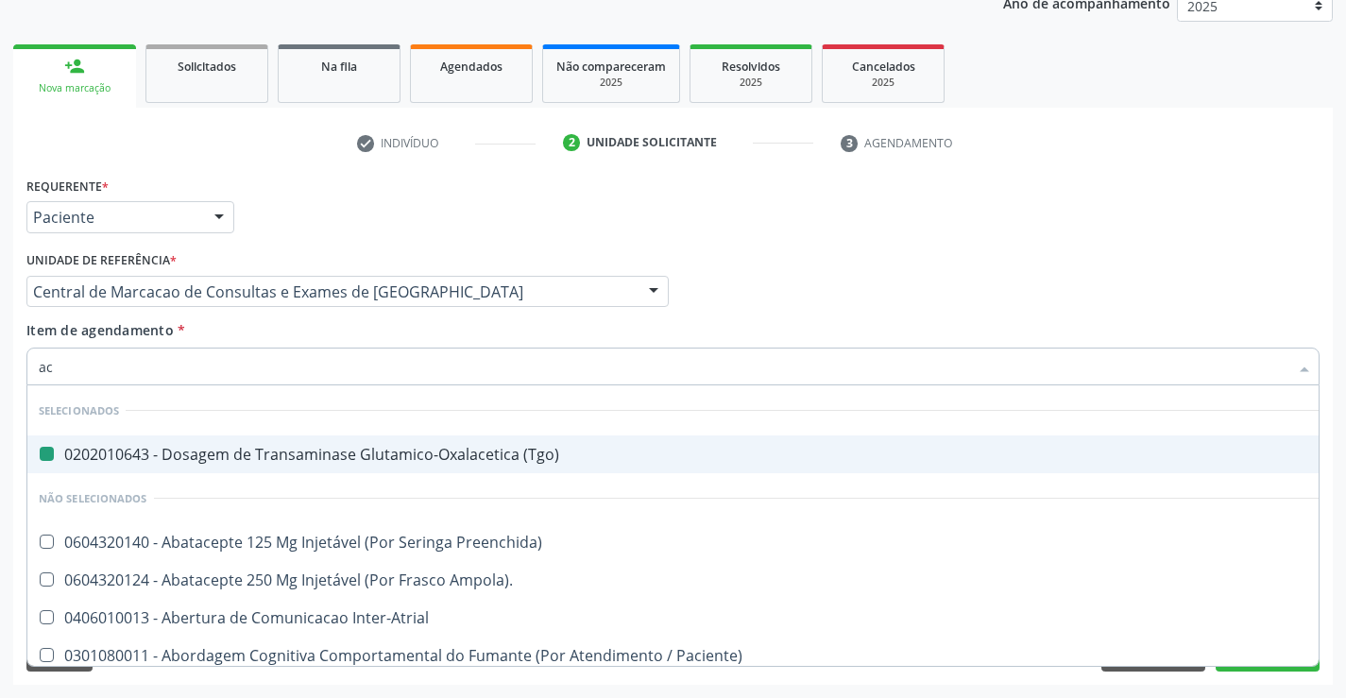
type input "aci"
checkbox \(Tgo\) "false"
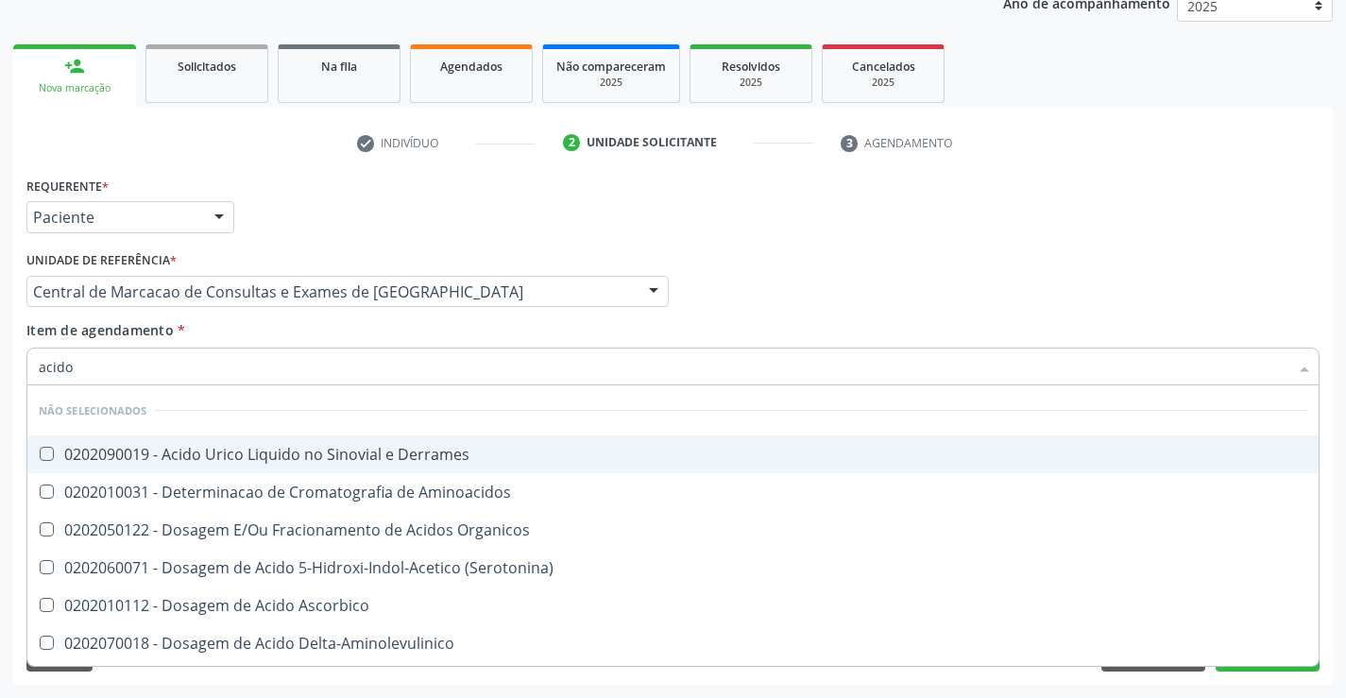
type input "acido u"
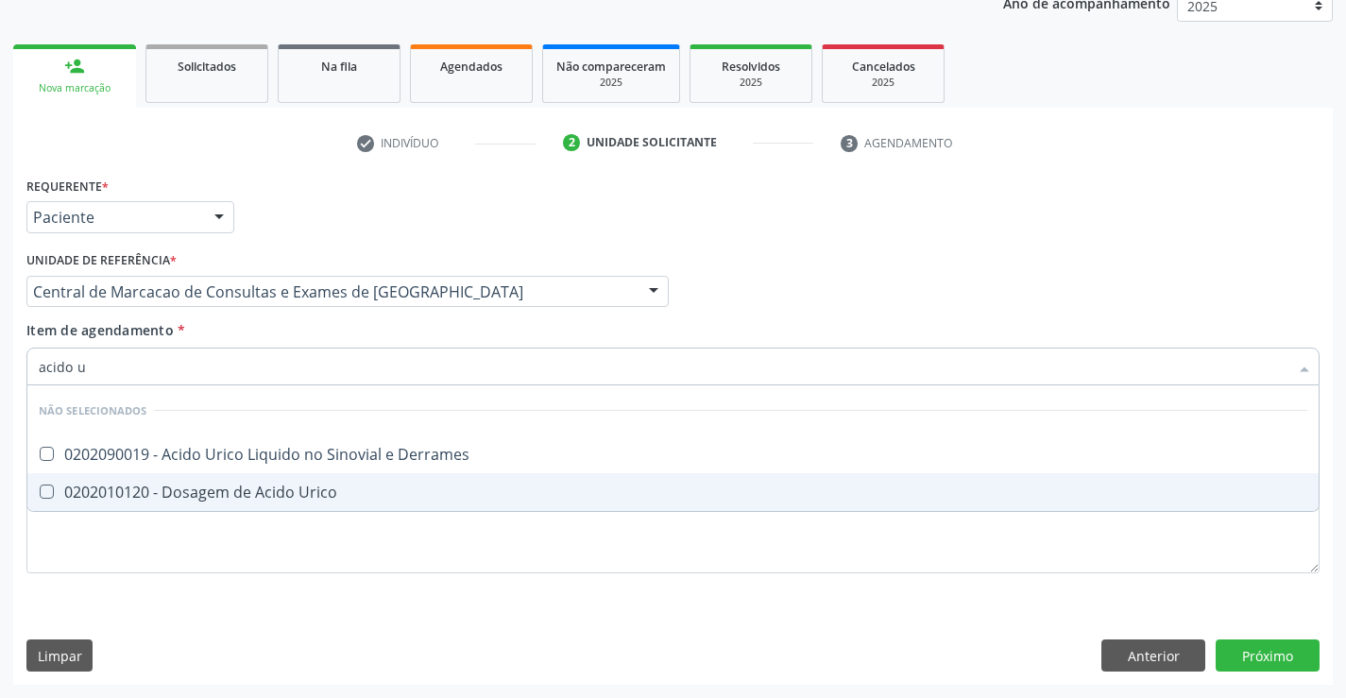
click at [299, 474] on span "0202010120 - Dosagem de Acido Urico" at bounding box center [672, 492] width 1291 height 38
checkbox Urico "true"
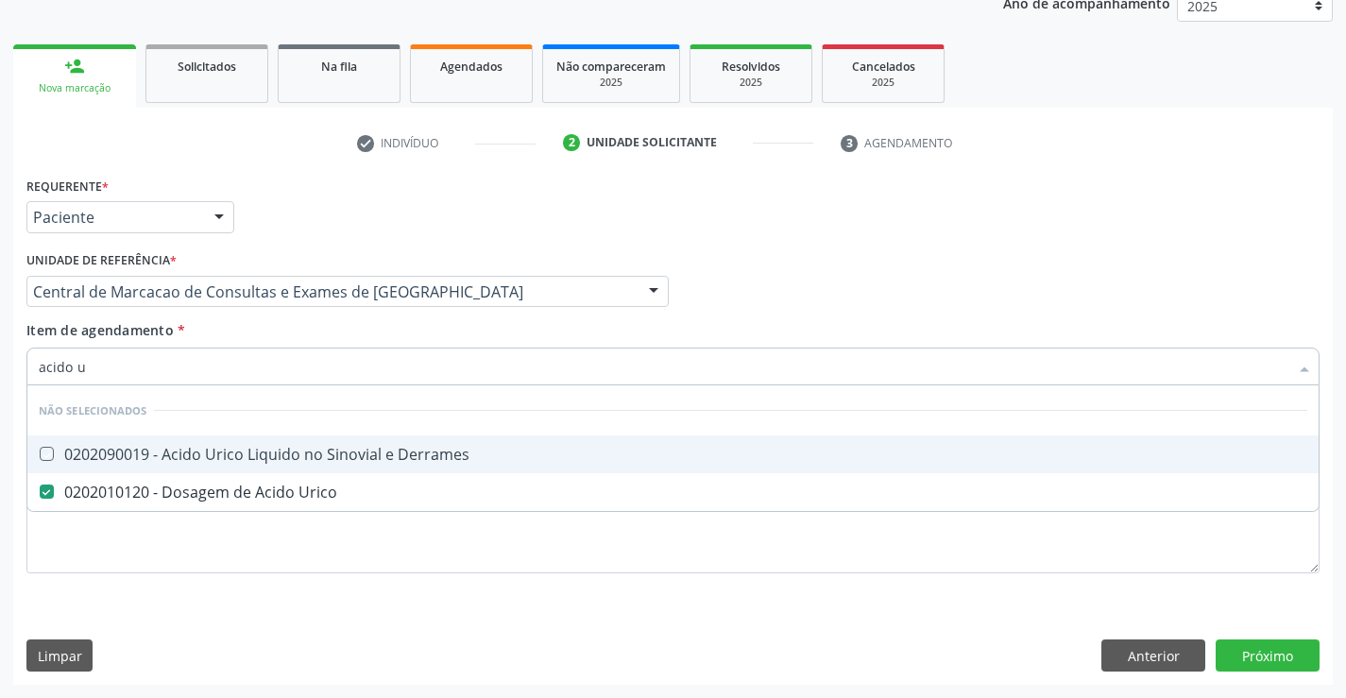
click at [303, 346] on div "Item de agendamento * acido u Desfazer seleção Não selecionados 0202090019 - Ac…" at bounding box center [672, 350] width 1293 height 60
checkbox Derrames "true"
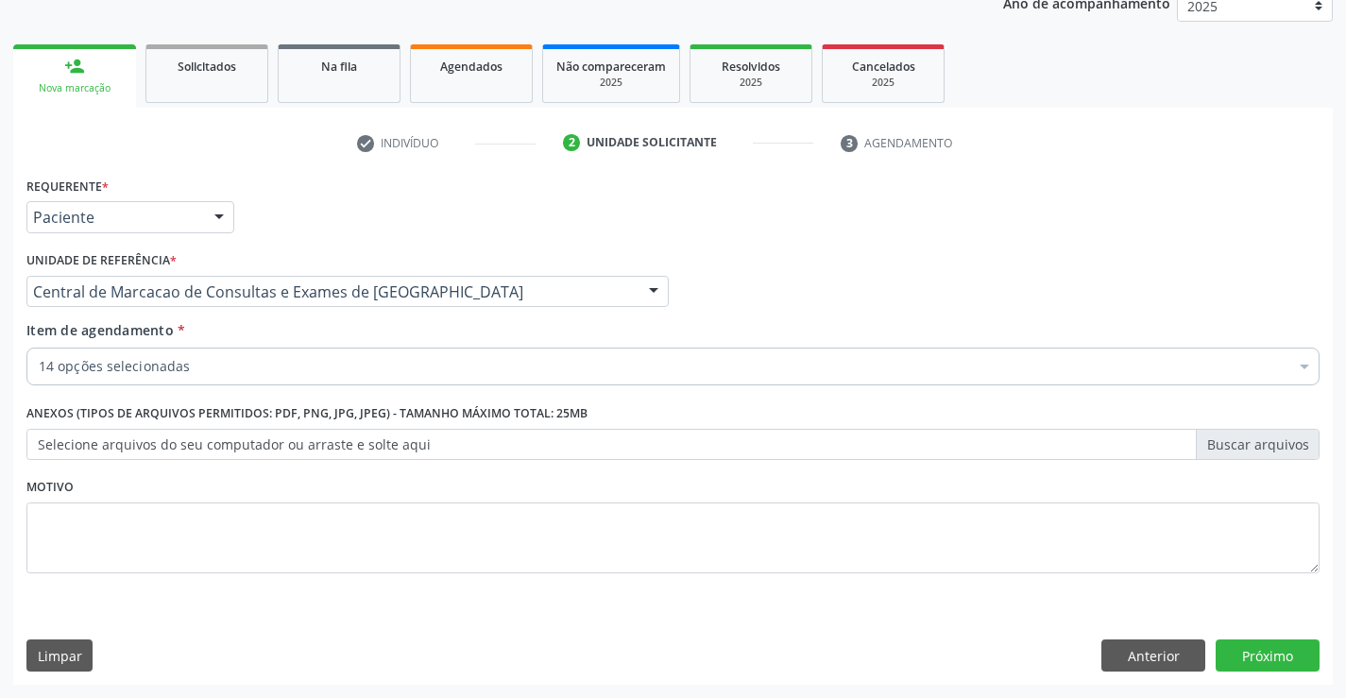
click at [307, 390] on div "Item de agendamento * 14 opções selecionadas Desfazer seleção Selecionados 0202…" at bounding box center [673, 356] width 1303 height 73
click at [311, 380] on div "14 opções selecionadas" at bounding box center [672, 367] width 1293 height 38
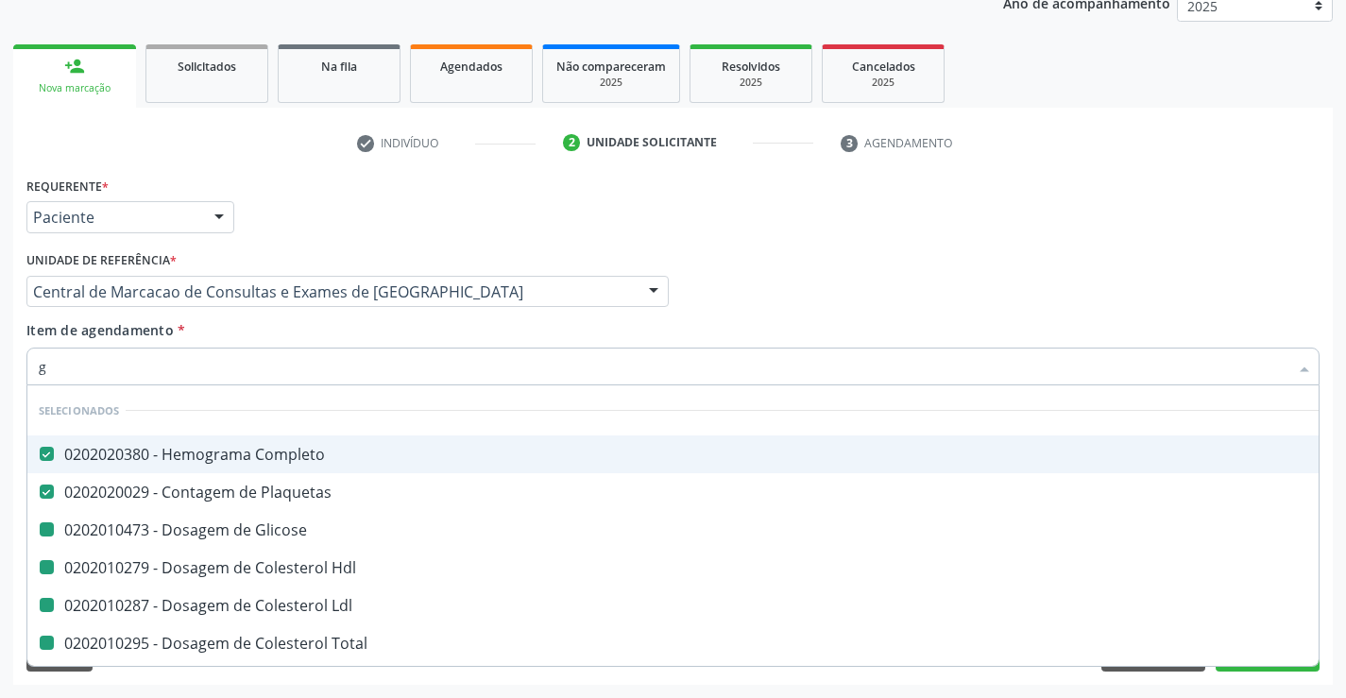
type input "ga"
checkbox Glicose "false"
checkbox Hdl "false"
checkbox Ldl "false"
checkbox Total "false"
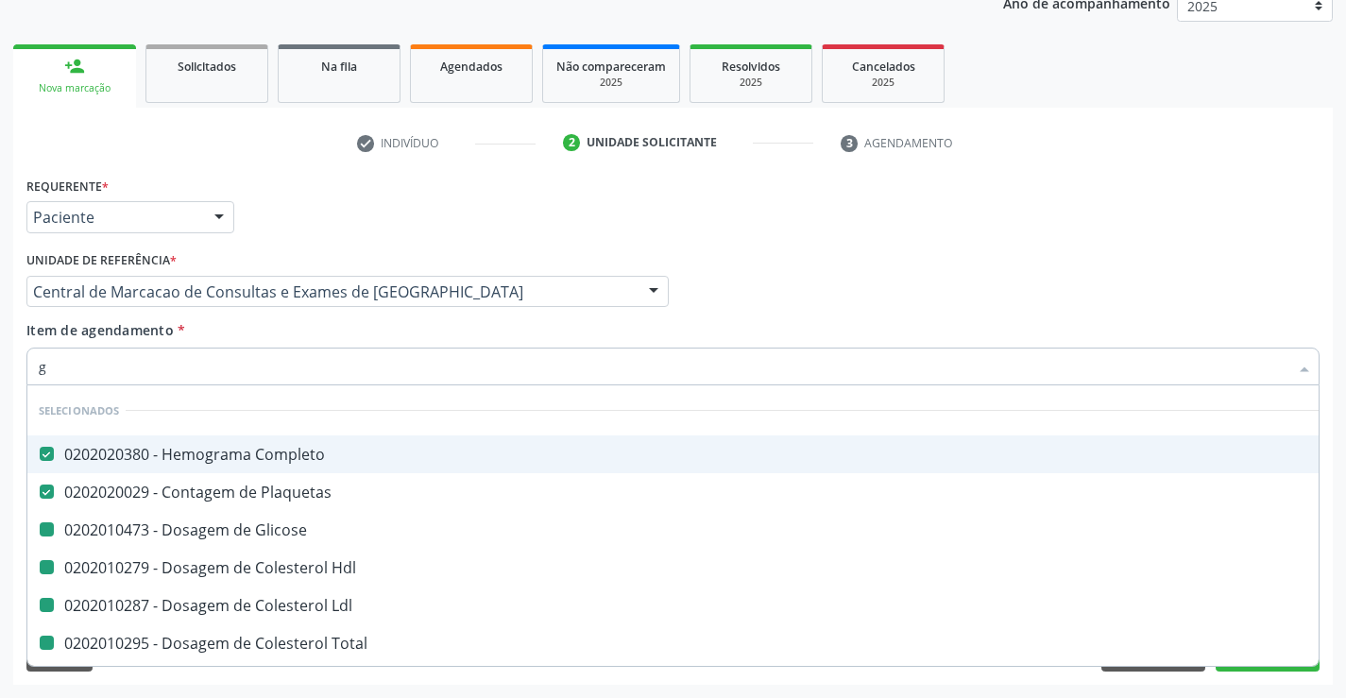
checkbox Triglicerideos "false"
checkbox Ureia "false"
checkbox Creatinina "false"
checkbox \(Tgo\) "false"
checkbox \(Tgp\) "false"
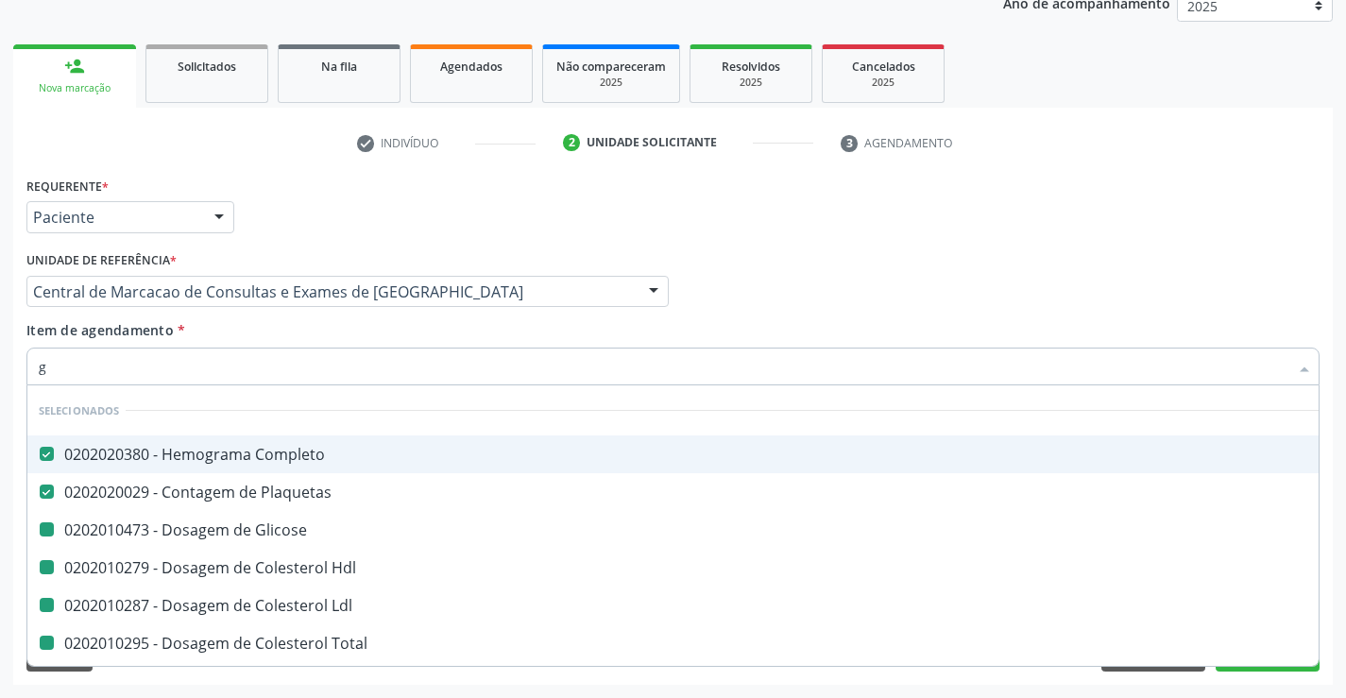
checkbox Alcalina "false"
checkbox Gt\) "false"
checkbox Urico "false"
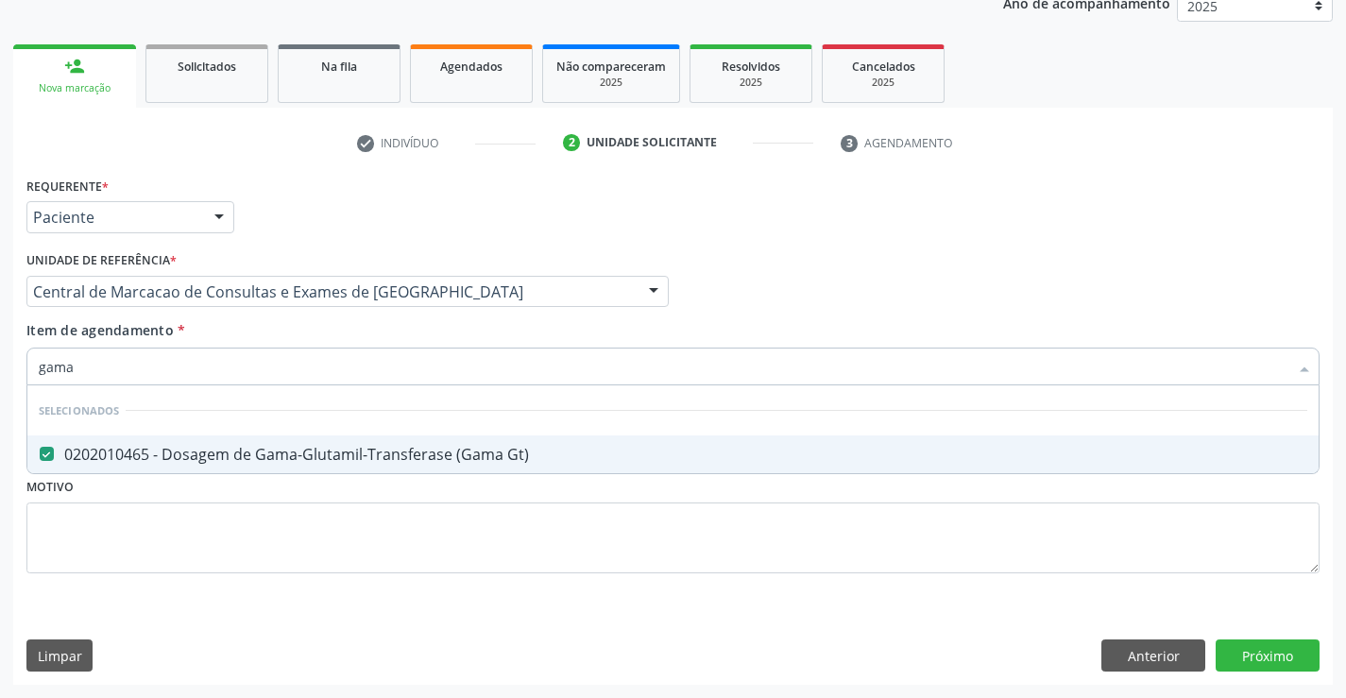
click at [355, 339] on div "Item de agendamento * gama Desfazer seleção Selecionados 0202010465 - Dosagem d…" at bounding box center [672, 350] width 1293 height 60
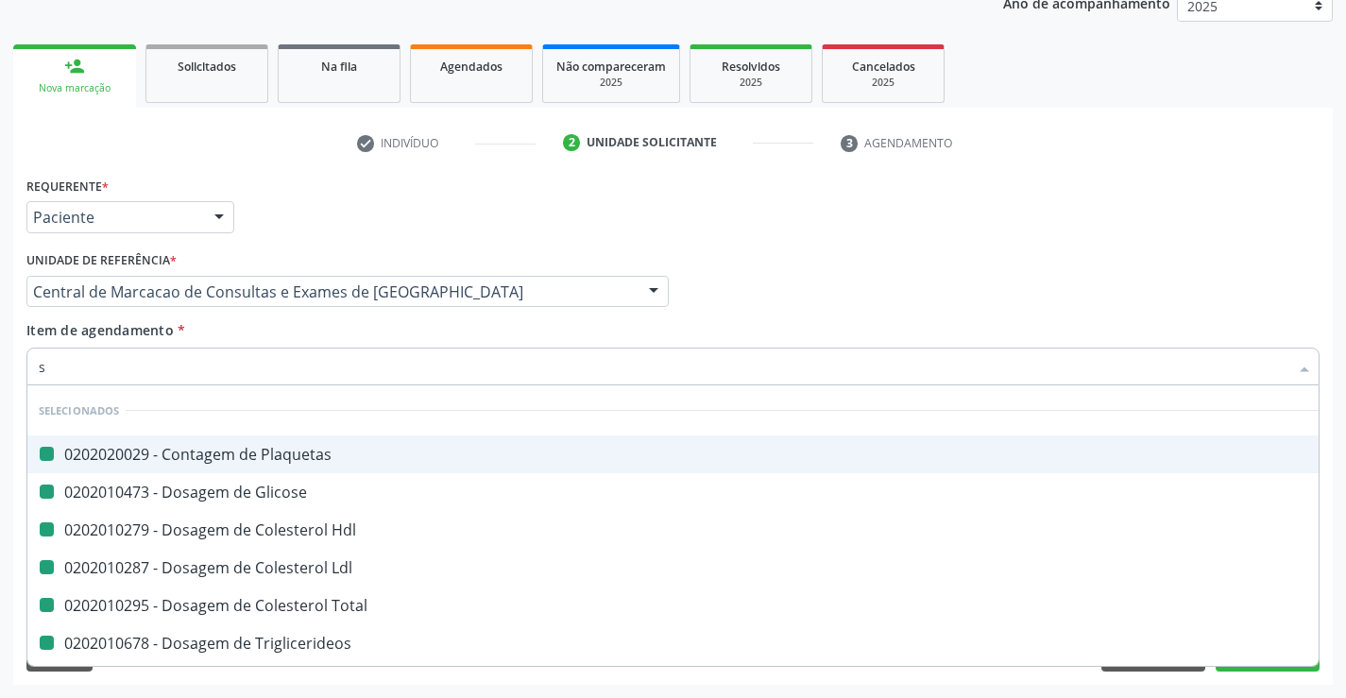
type input "si"
checkbox Plaquetas "false"
checkbox Glicose "false"
checkbox Hdl "false"
checkbox Ldl "false"
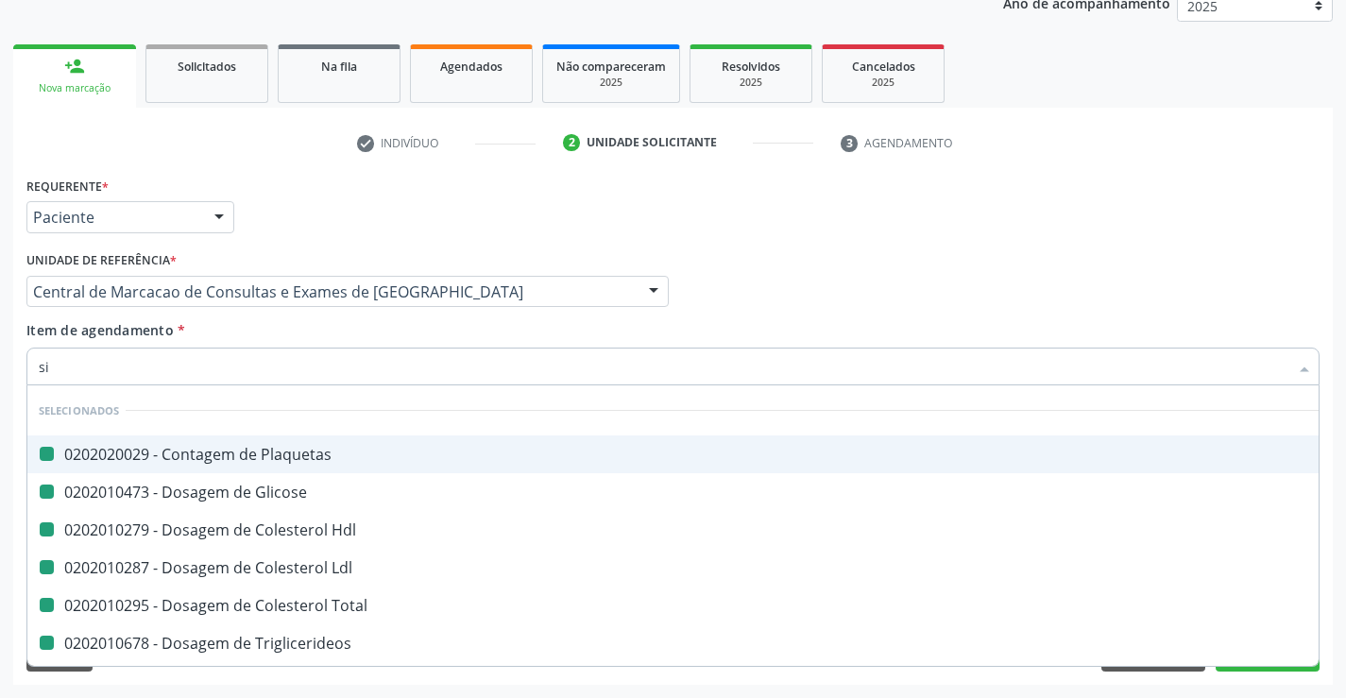
checkbox Total "false"
checkbox Triglicerideos "false"
checkbox Ureia "false"
checkbox Creatinina "false"
checkbox \(Tgo\) "false"
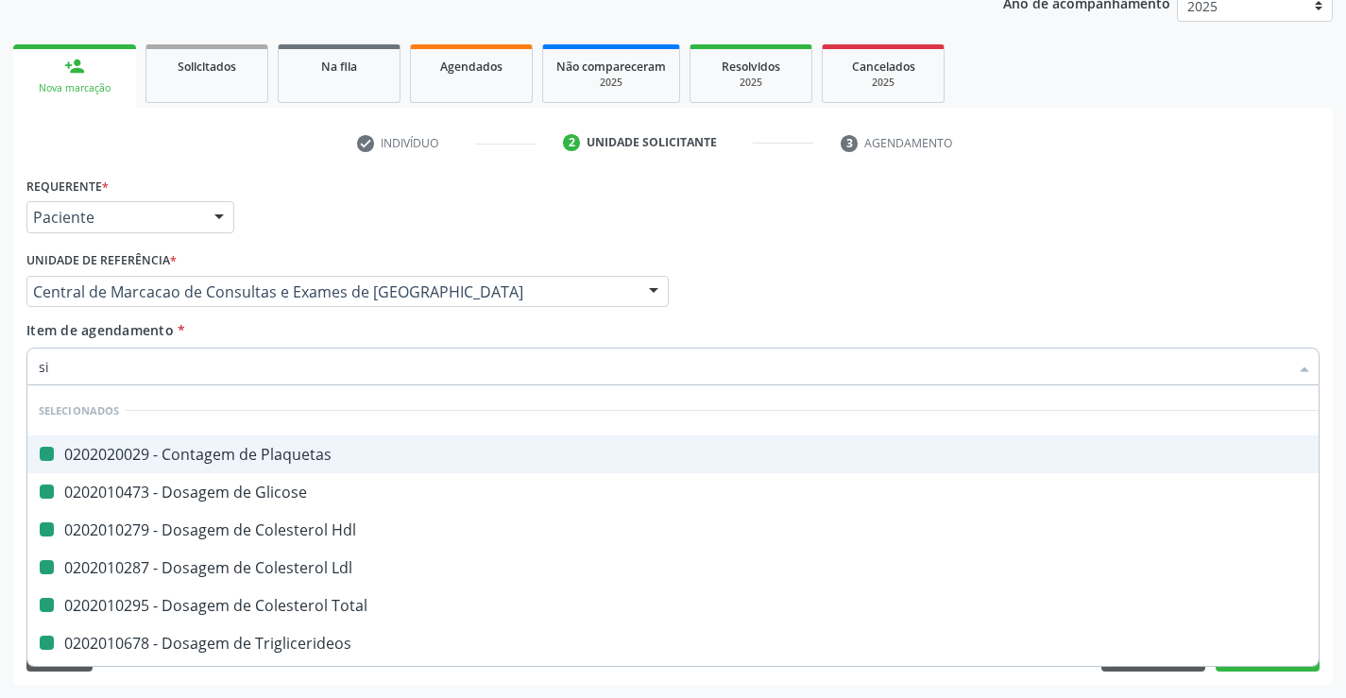
checkbox \(Tgp\) "false"
checkbox Alcalina "false"
checkbox Gt\) "false"
checkbox Urico "false"
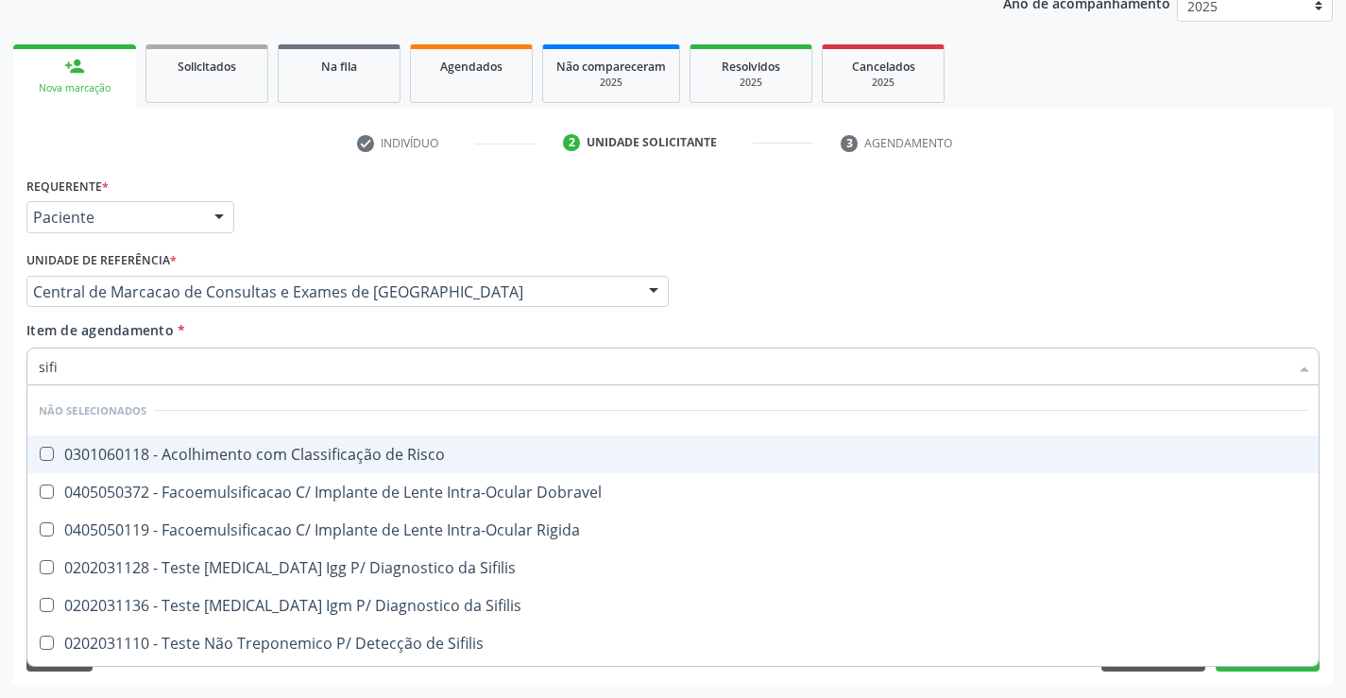
type input "sifil"
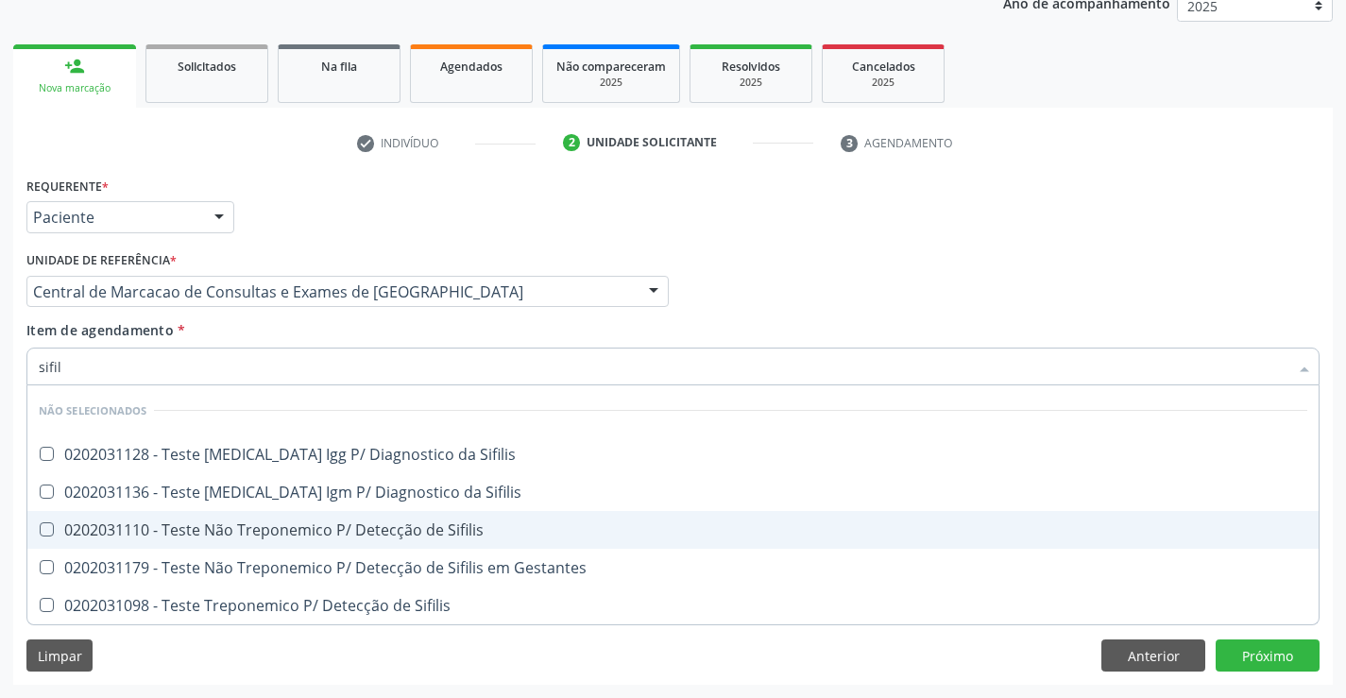
click at [376, 530] on div "0202031110 - Teste Não Treponemico P/ Detecção de Sifilis" at bounding box center [673, 529] width 1269 height 15
checkbox Sifilis "true"
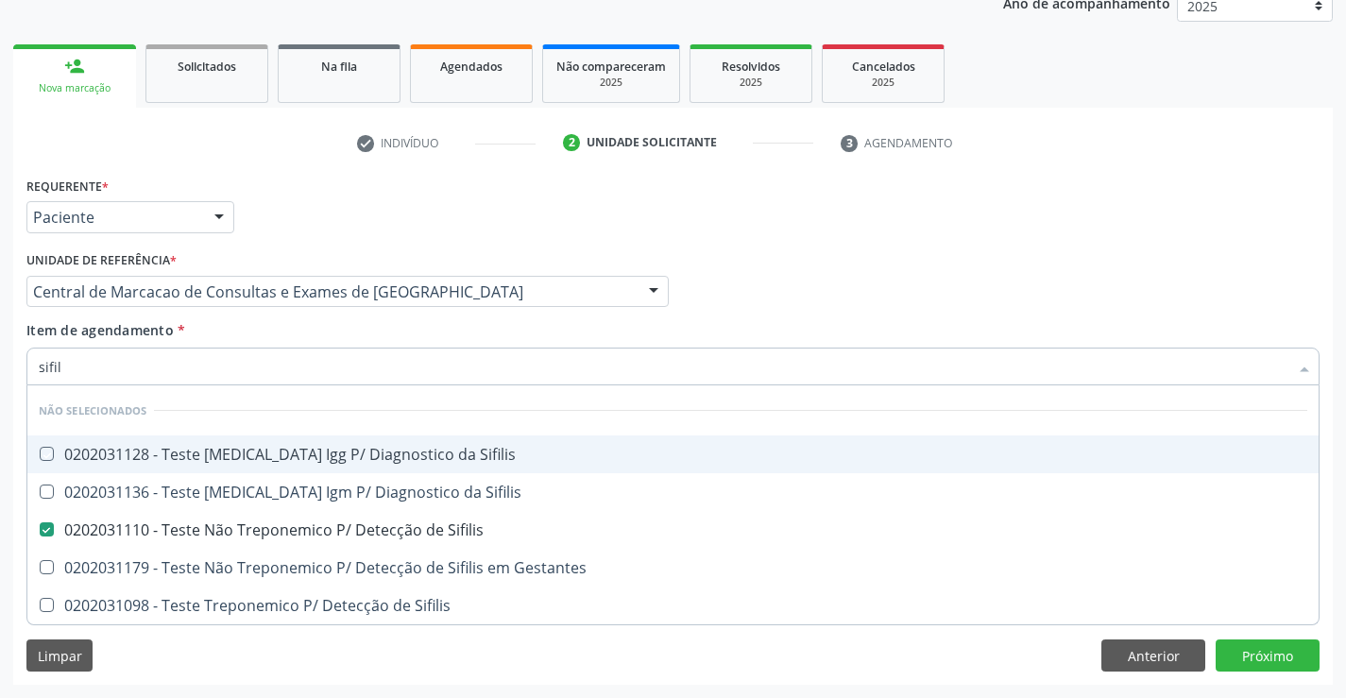
click at [373, 330] on div "Item de agendamento * sifil Desfazer seleção Não selecionados 0202031128 - Test…" at bounding box center [672, 350] width 1293 height 60
checkbox Sifilis "true"
checkbox Gestantes "true"
checkbox Sifilis "true"
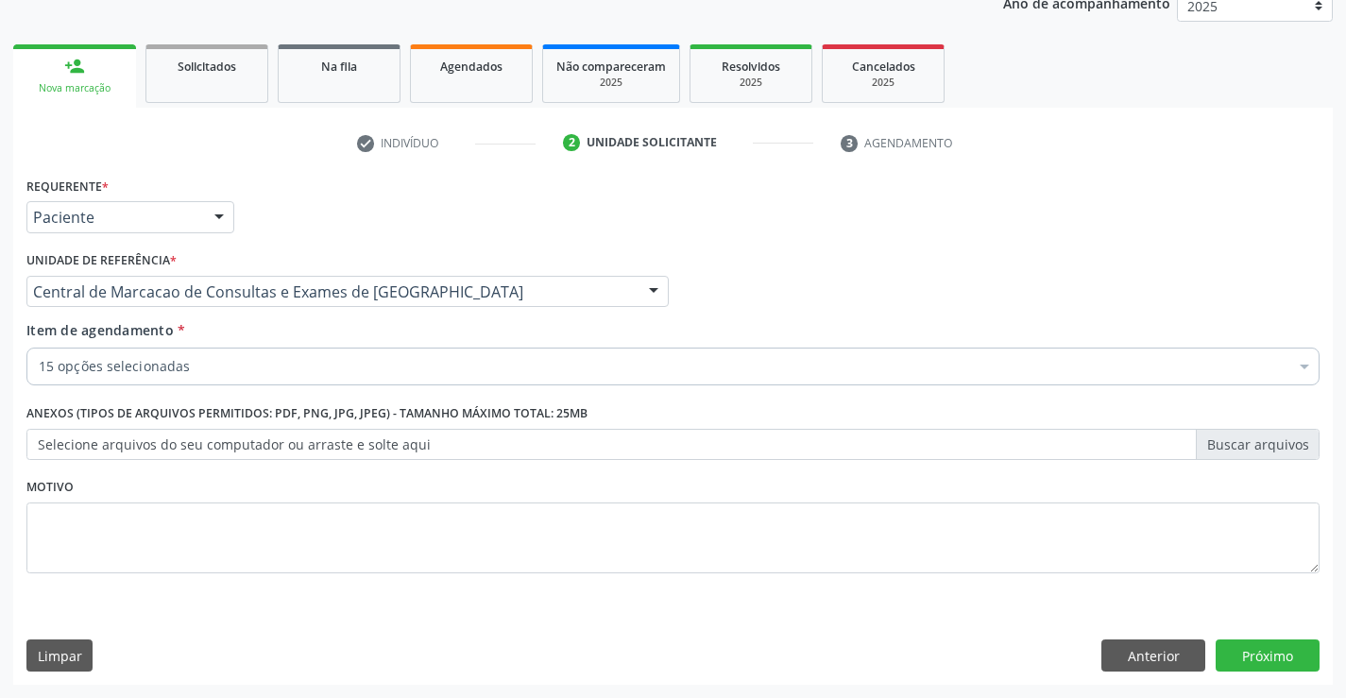
click at [367, 390] on div "Item de agendamento * 15 opções selecionadas Desfazer seleção Selecionados 0202…" at bounding box center [673, 356] width 1303 height 73
click at [368, 387] on div "Item de agendamento * 15 opções selecionadas Desfazer seleção Selecionados 0202…" at bounding box center [673, 356] width 1303 height 73
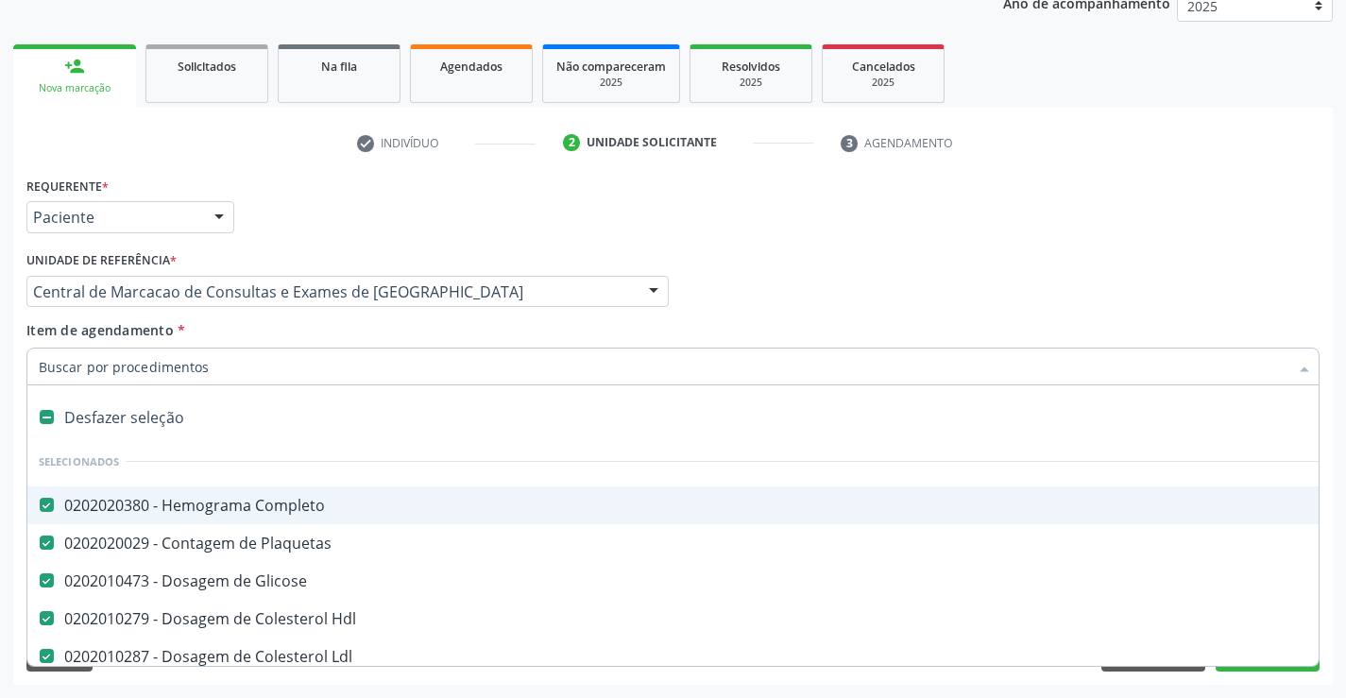
type input "u"
checkbox Ureia "false"
checkbox Creatinina "false"
checkbox \(Tgo\) "false"
checkbox \(Tgp\) "false"
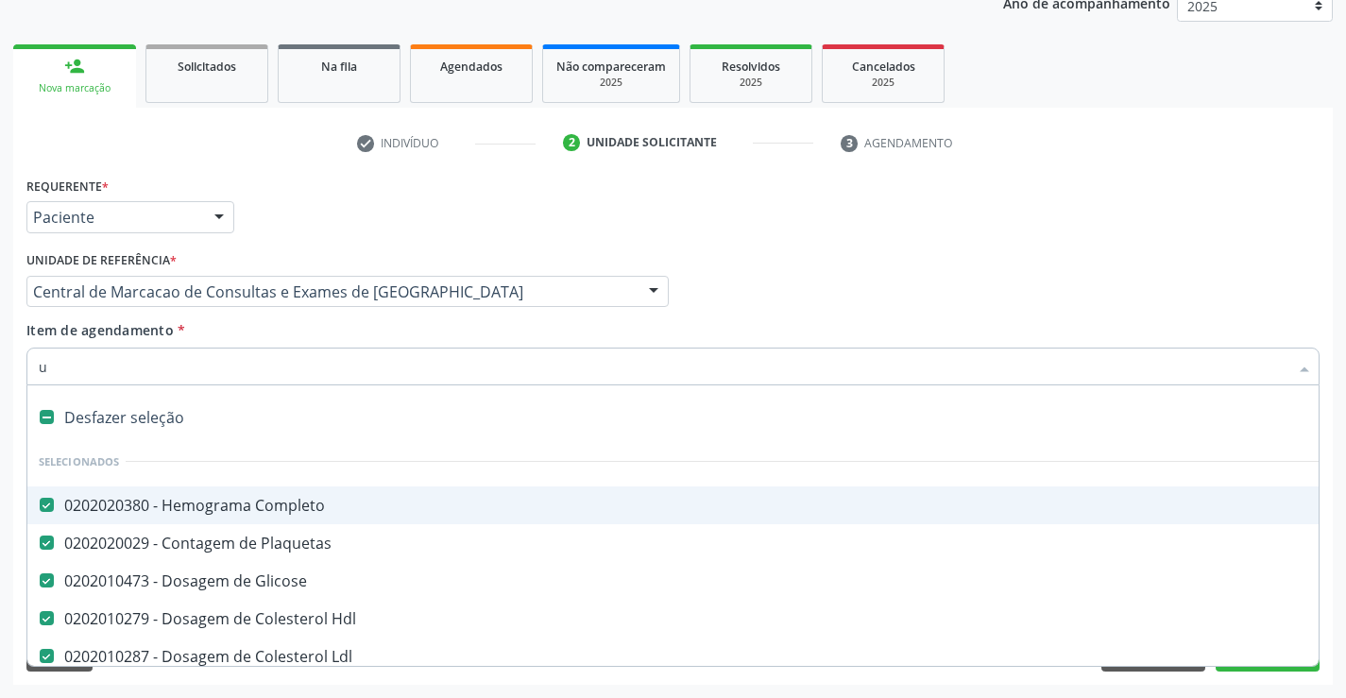
checkbox Alcalina "false"
checkbox Gt\) "false"
checkbox Urico "false"
checkbox Sifilis "false"
type input "ur"
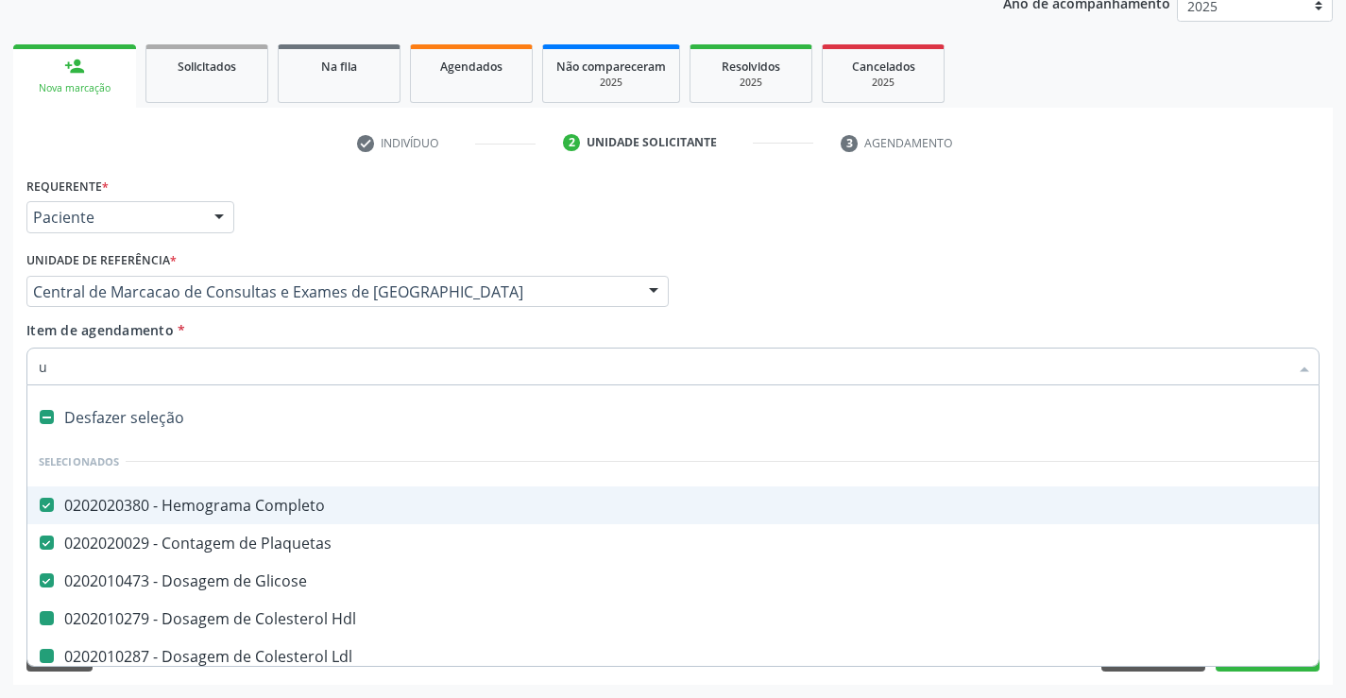
checkbox Hdl "false"
checkbox Ldl "false"
checkbox Total "false"
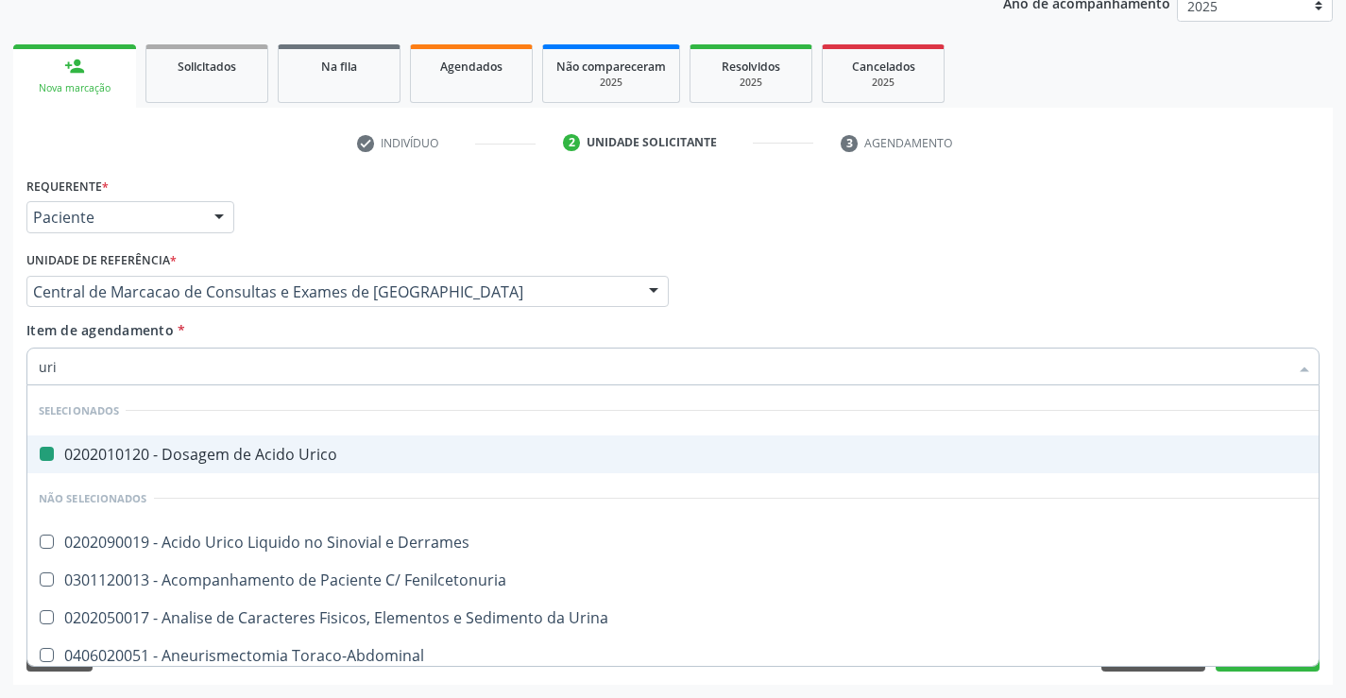
type input "urin"
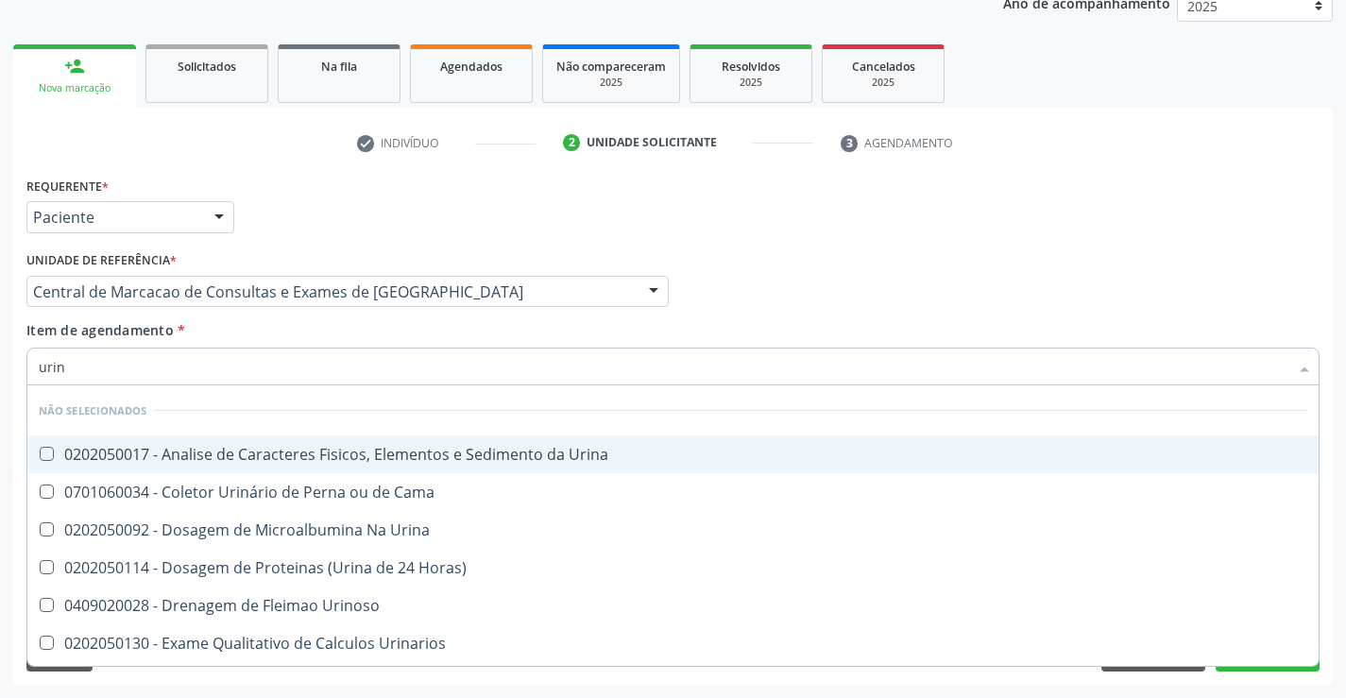
click at [391, 457] on div "0202050017 - Analise de Caracteres Fisicos, Elementos e Sedimento da Urina" at bounding box center [673, 454] width 1269 height 15
checkbox Urina "true"
click at [354, 334] on div "Item de agendamento * urin Desfazer seleção Não selecionados 0202050017 - Anali…" at bounding box center [672, 350] width 1293 height 60
checkbox Horas\) "true"
checkbox Urinoso "true"
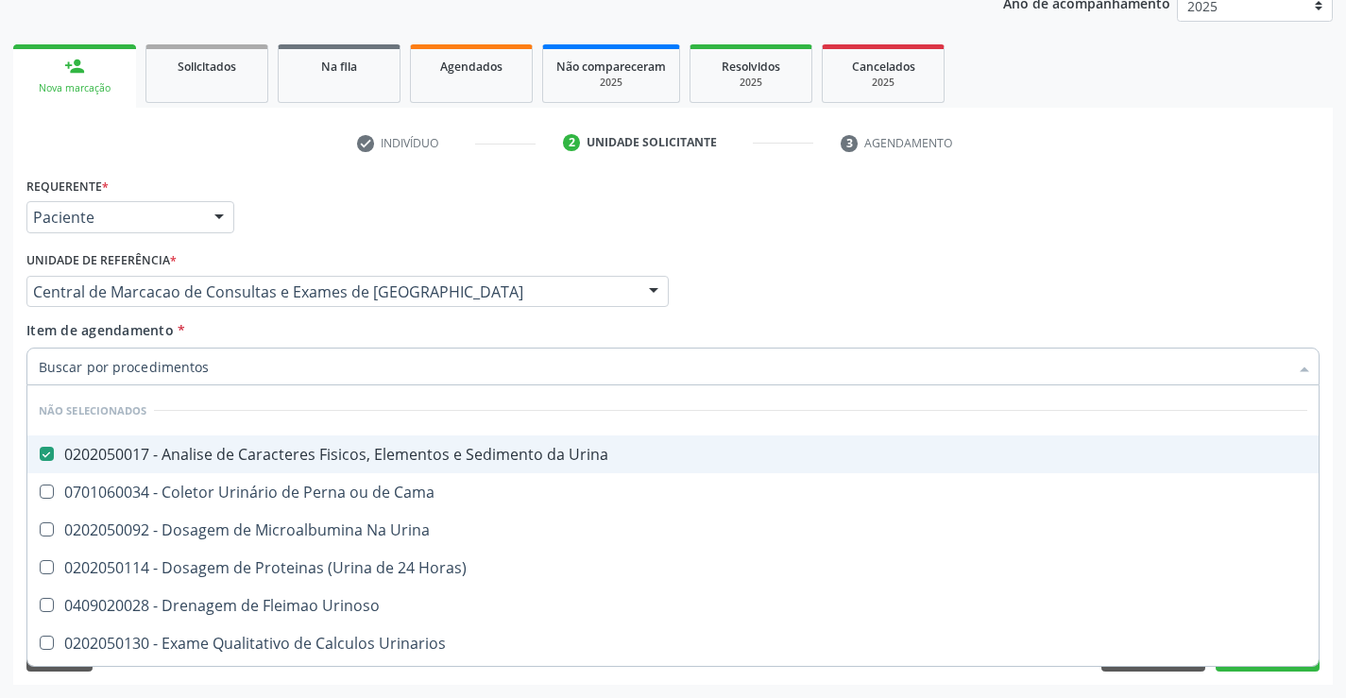
checkbox Urinarios "true"
checkbox Delgada\) "true"
checkbox Urina "true"
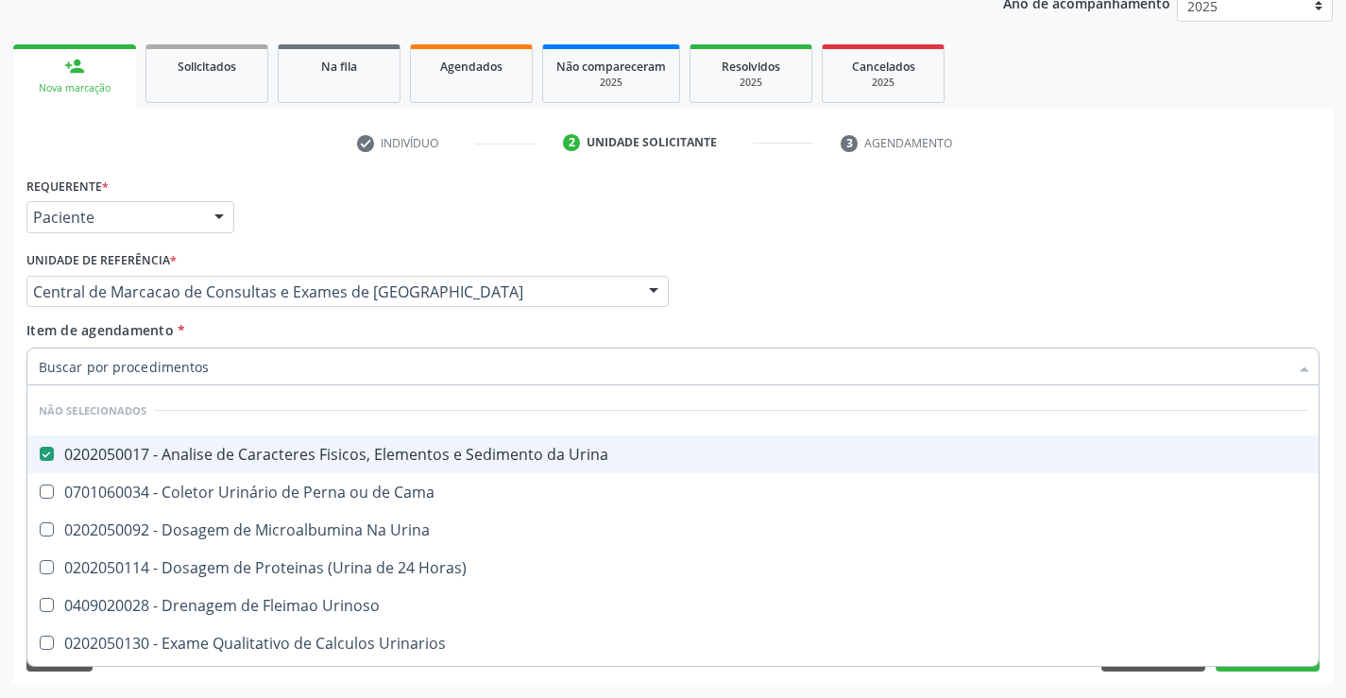
checkbox Urina "true"
checkbox Quantitativa "true"
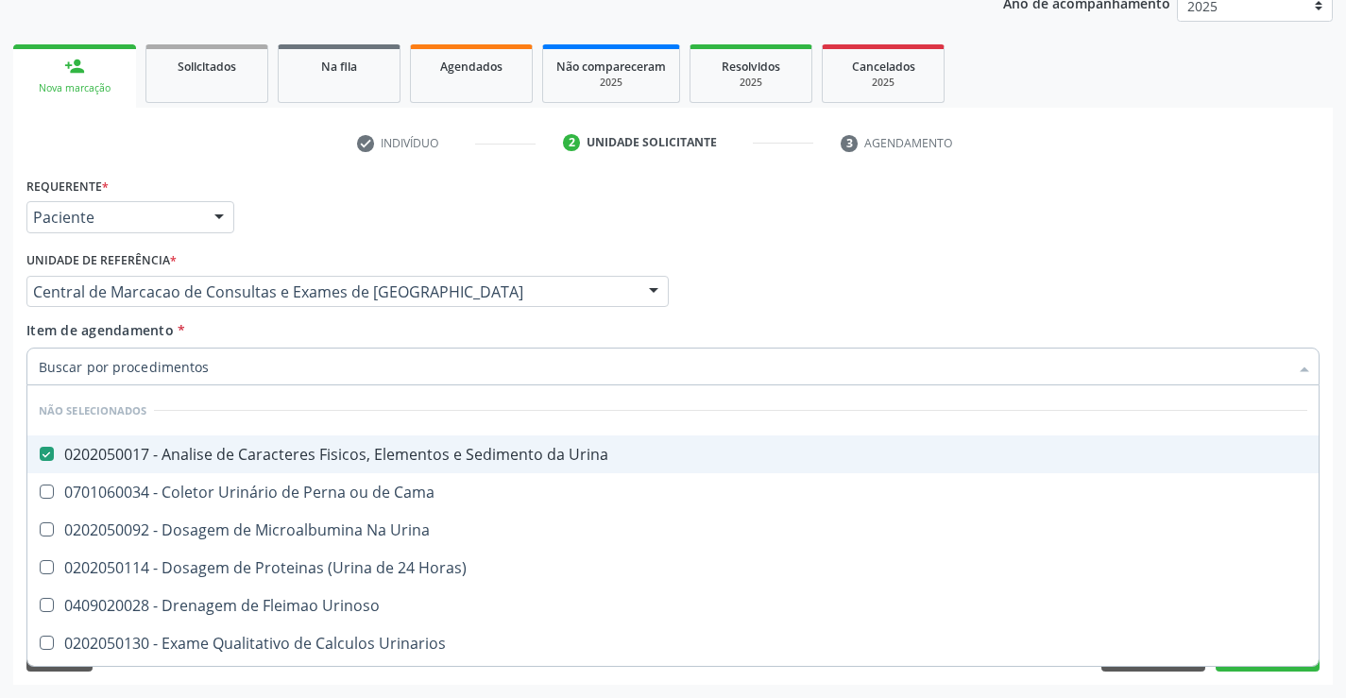
checkbox Urina "true"
checkbox Cama "true"
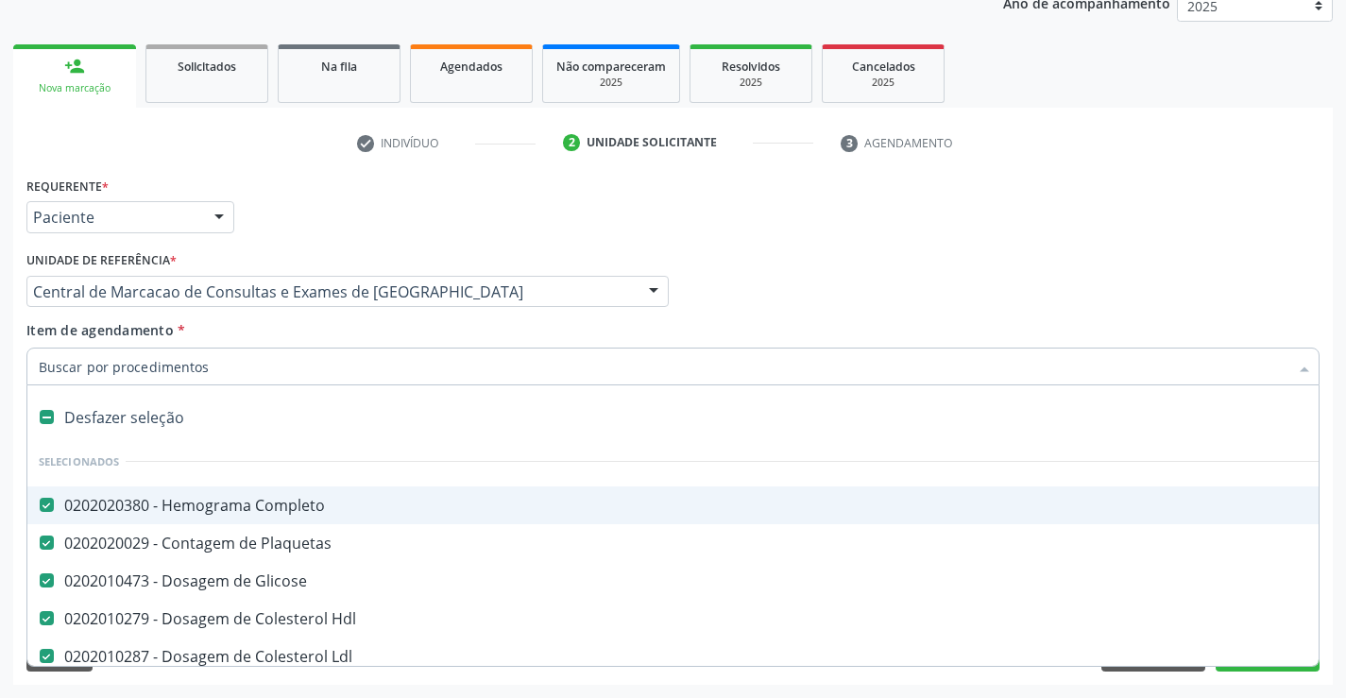
click at [362, 382] on div at bounding box center [672, 367] width 1293 height 38
type input "f"
checkbox Total "false"
checkbox Ureia "false"
checkbox Creatinina "false"
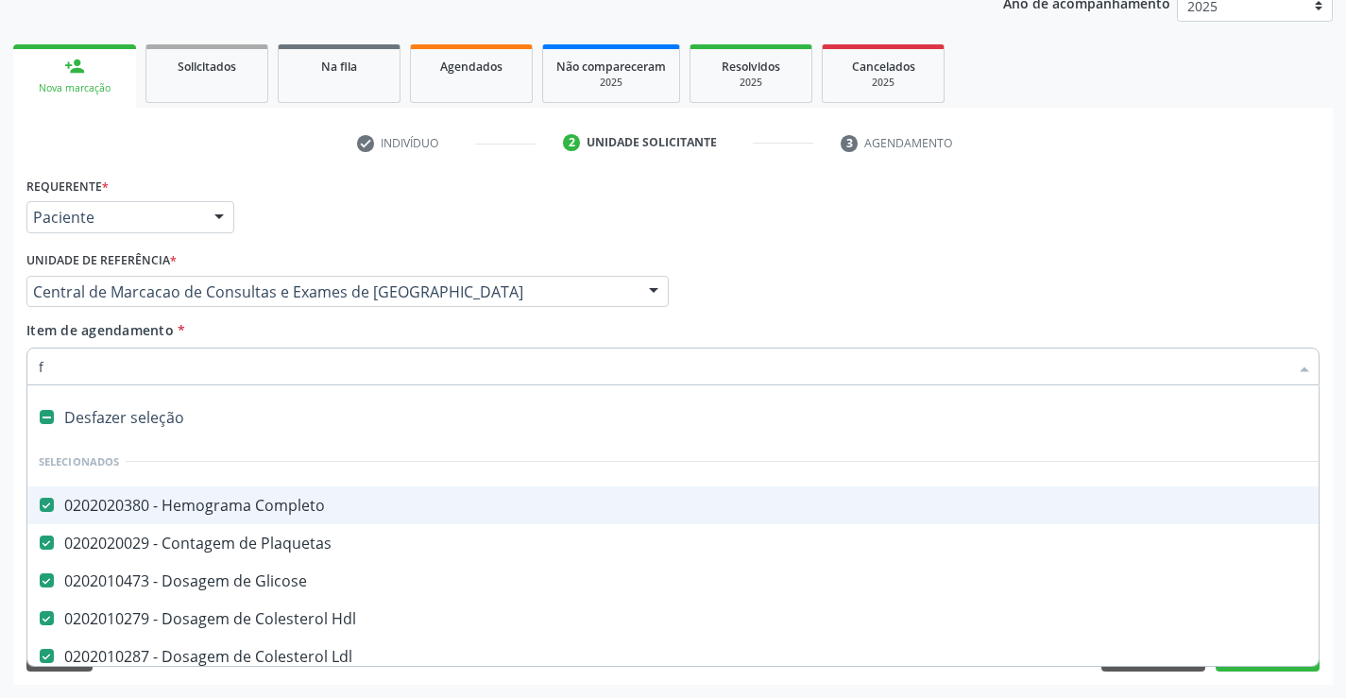
checkbox \(Tgo\) "false"
checkbox \(Tgp\) "false"
checkbox Alcalina "false"
checkbox Gt\) "false"
checkbox Urico "false"
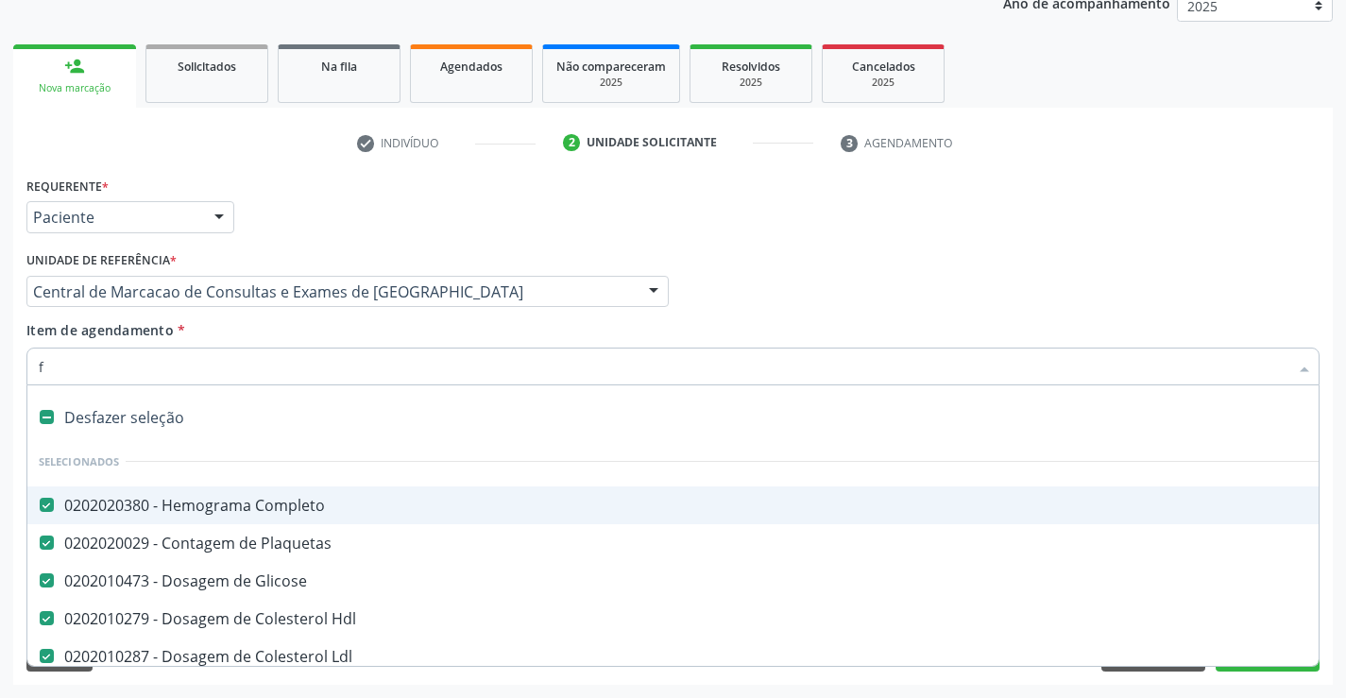
checkbox Sifilis "false"
checkbox Triglicerideos "false"
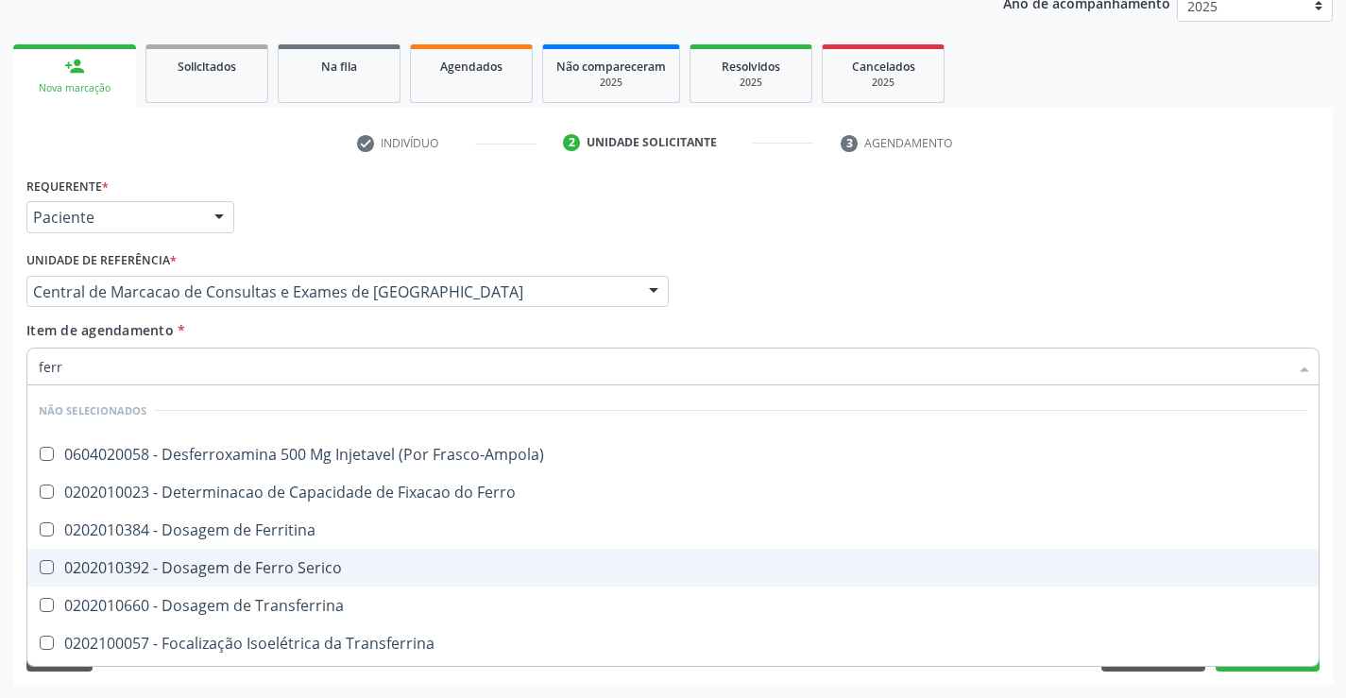
click at [366, 582] on span "0202010392 - Dosagem de Ferro Serico" at bounding box center [672, 568] width 1291 height 38
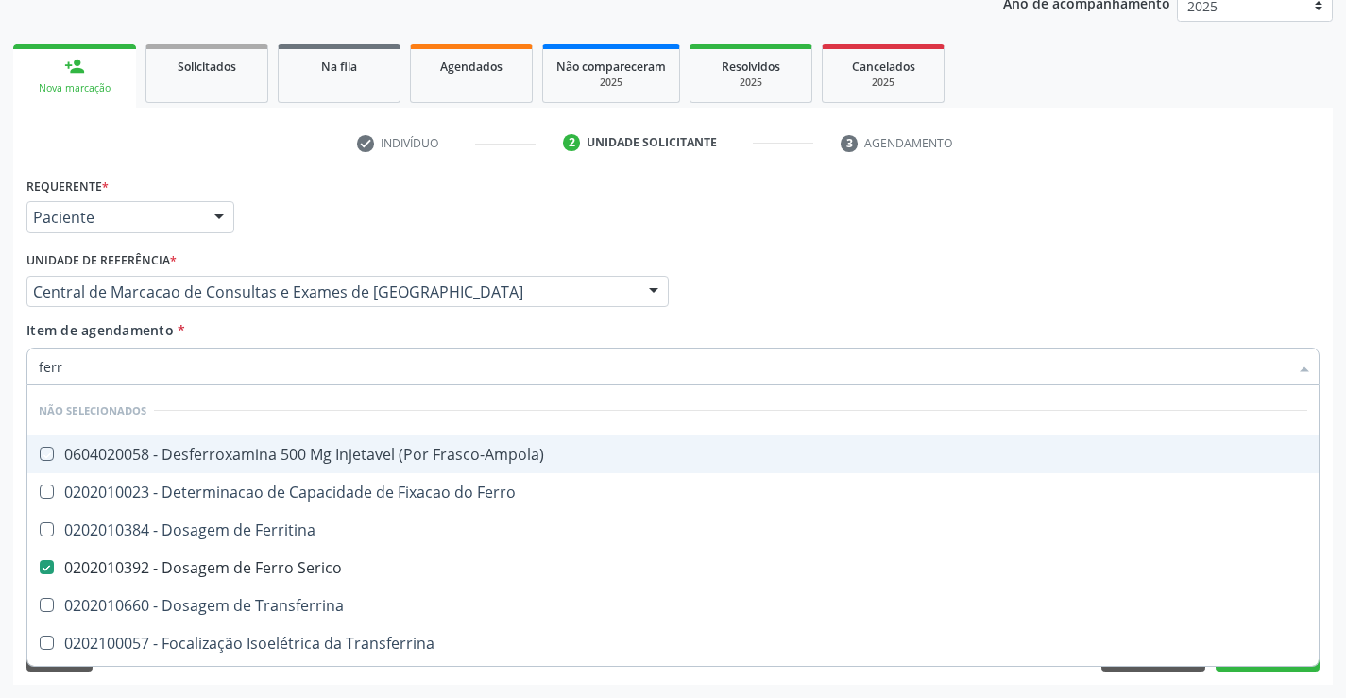
click at [605, 336] on div "Item de agendamento * ferr Desfazer seleção Não selecionados 0604020058 - Desfe…" at bounding box center [672, 350] width 1293 height 60
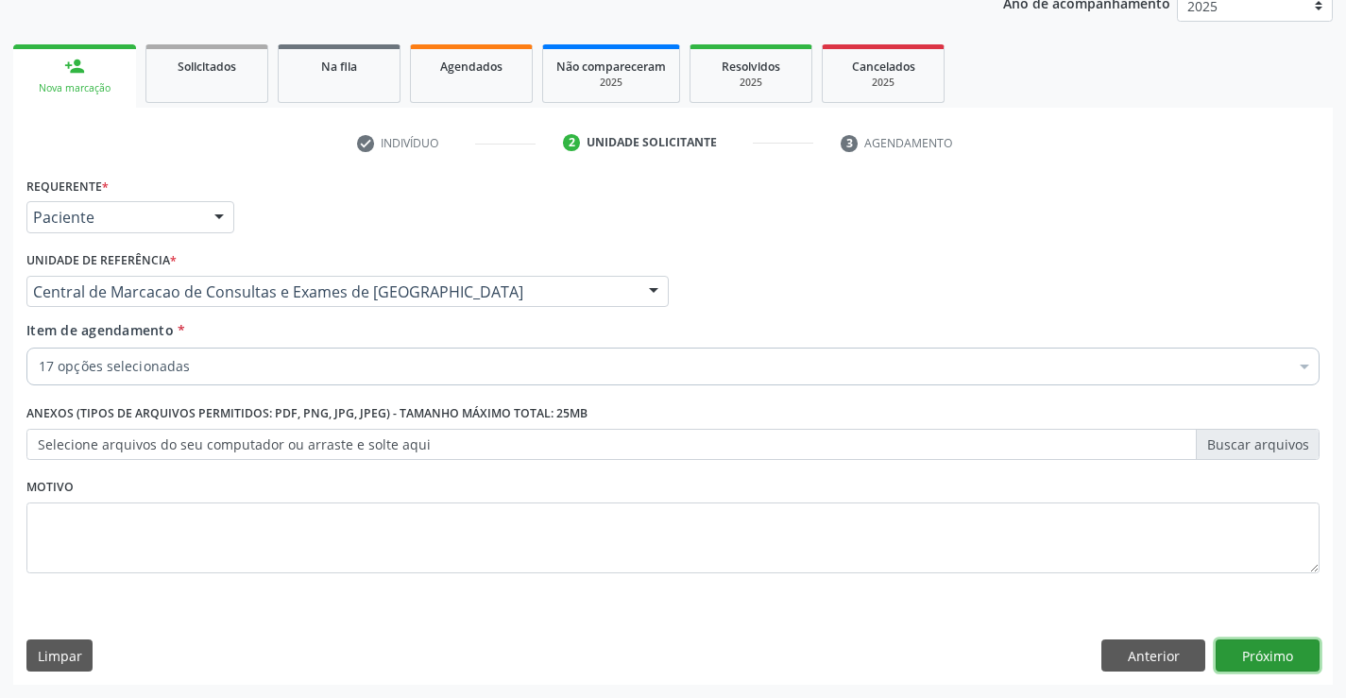
click at [1254, 656] on button "Próximo" at bounding box center [1268, 656] width 104 height 32
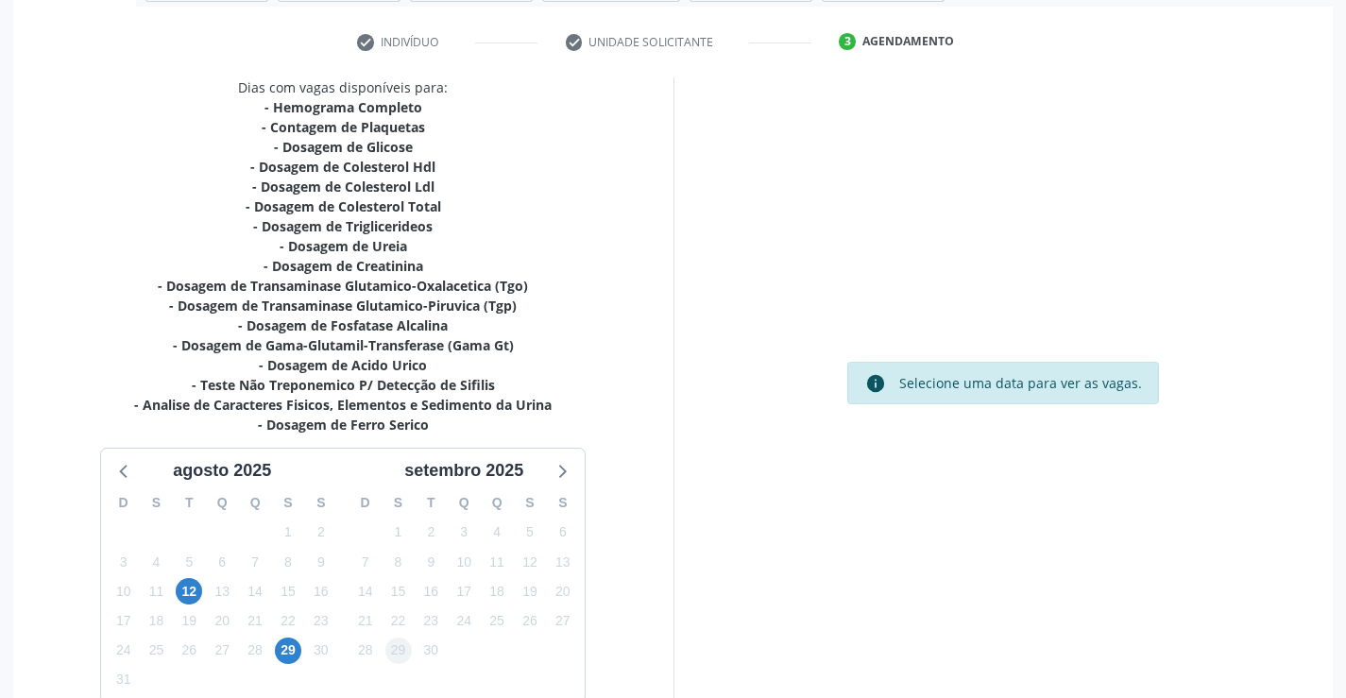
scroll to position [441, 0]
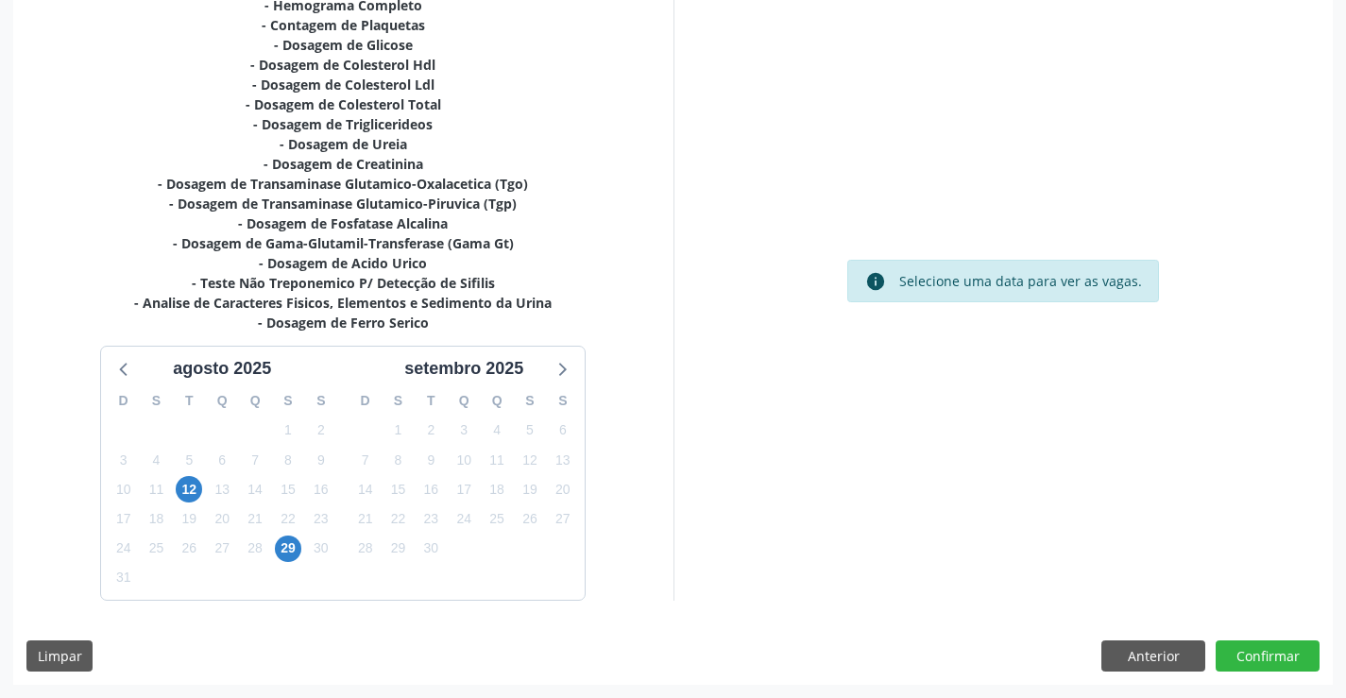
click at [305, 559] on div "30" at bounding box center [320, 548] width 33 height 29
click at [282, 552] on span "29" at bounding box center [288, 549] width 26 height 26
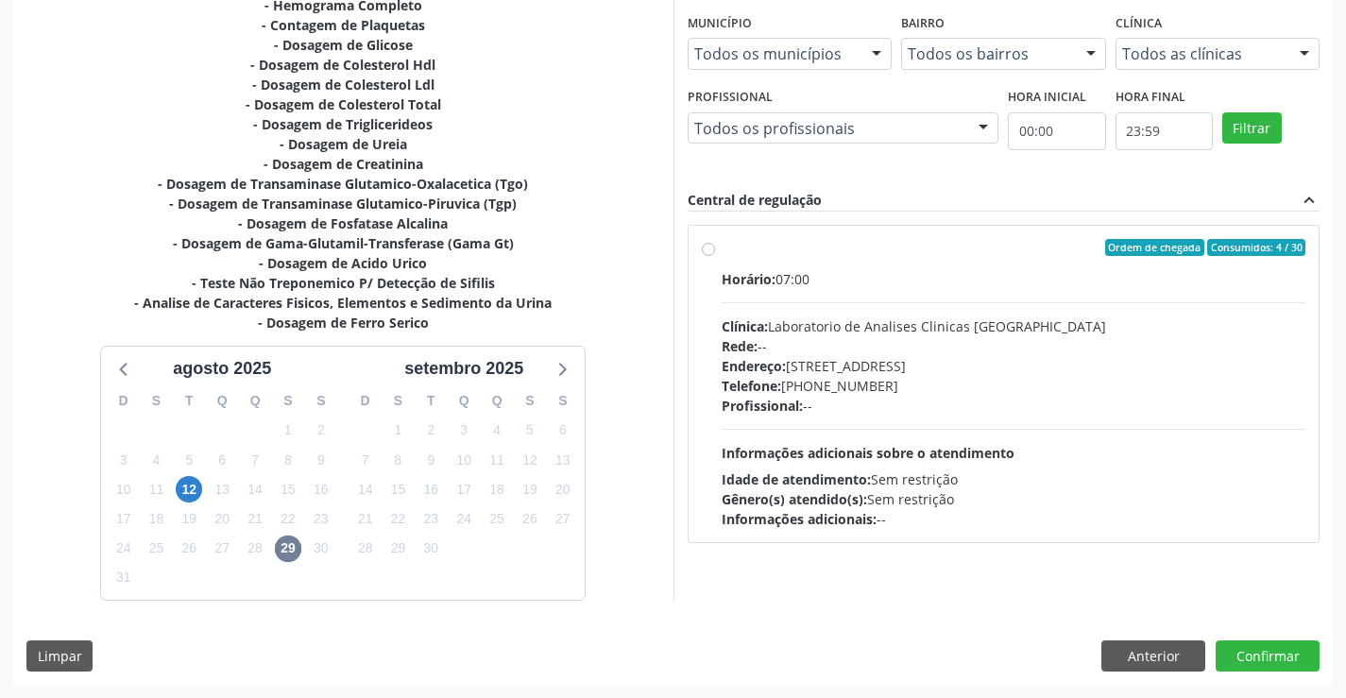
click at [914, 487] on div "Idade de atendimento: Sem restrição" at bounding box center [1014, 480] width 585 height 20
click at [715, 256] on input "Ordem de chegada Consumidos: 4 / 30 Horário: 07:00 Clínica: Laboratorio de Anal…" at bounding box center [708, 247] width 13 height 17
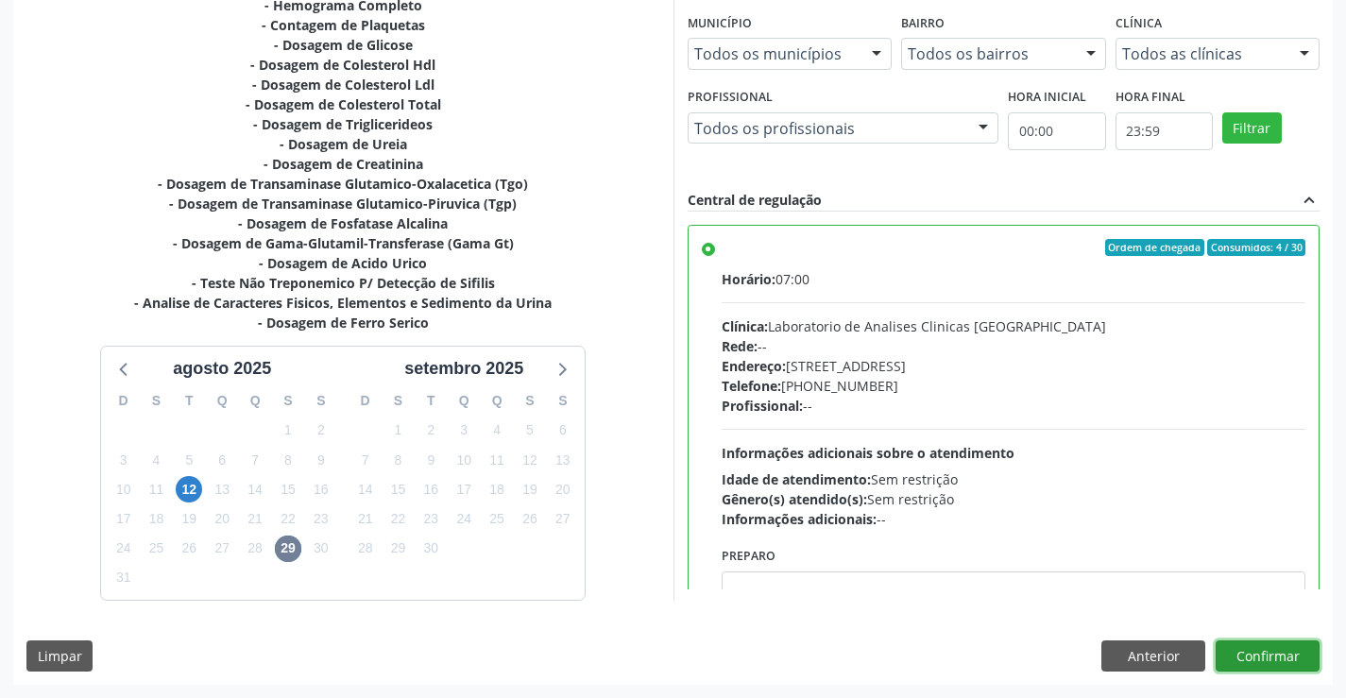
click at [1277, 657] on button "Confirmar" at bounding box center [1268, 656] width 104 height 32
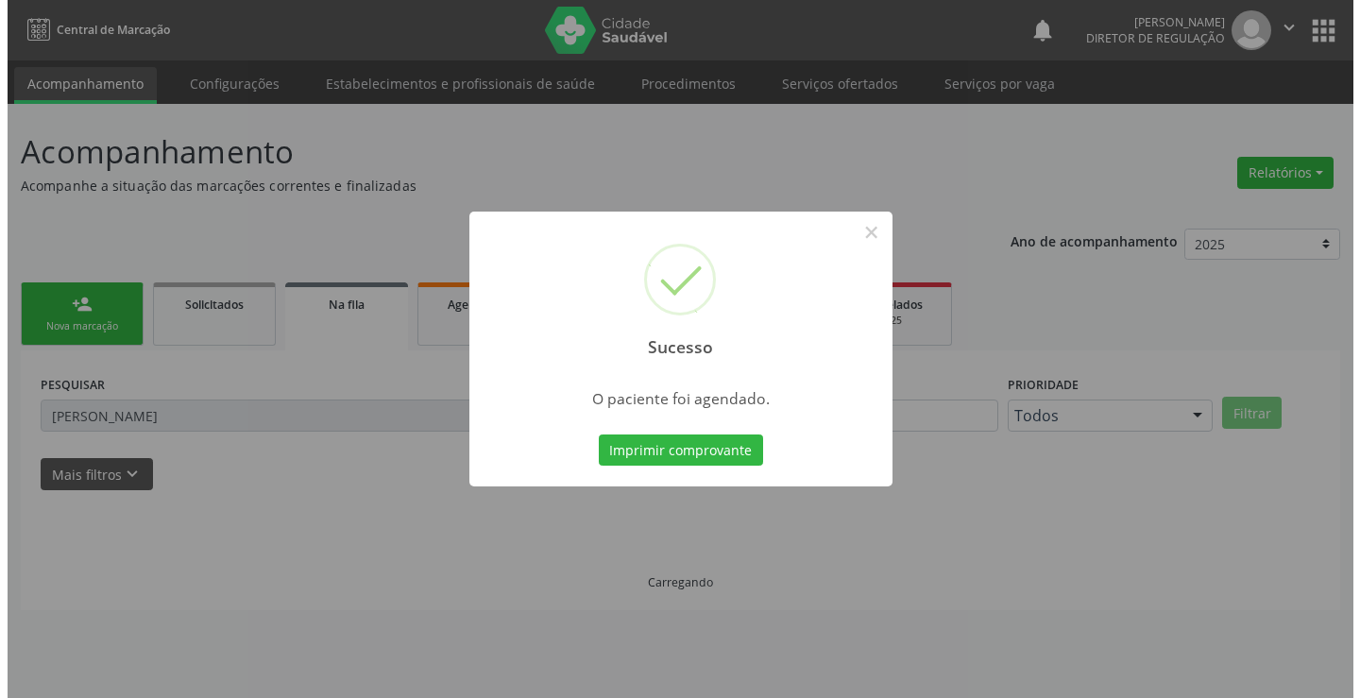
scroll to position [0, 0]
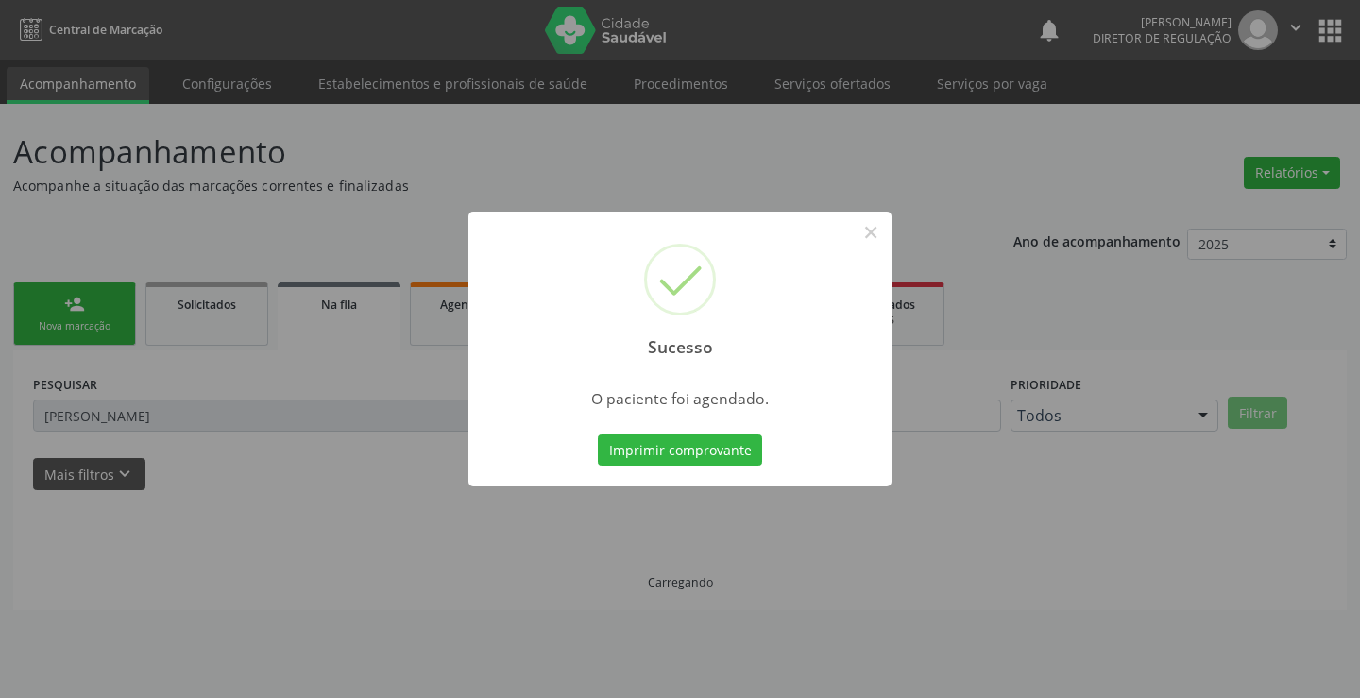
click at [598, 435] on button "Imprimir comprovante" at bounding box center [680, 451] width 164 height 32
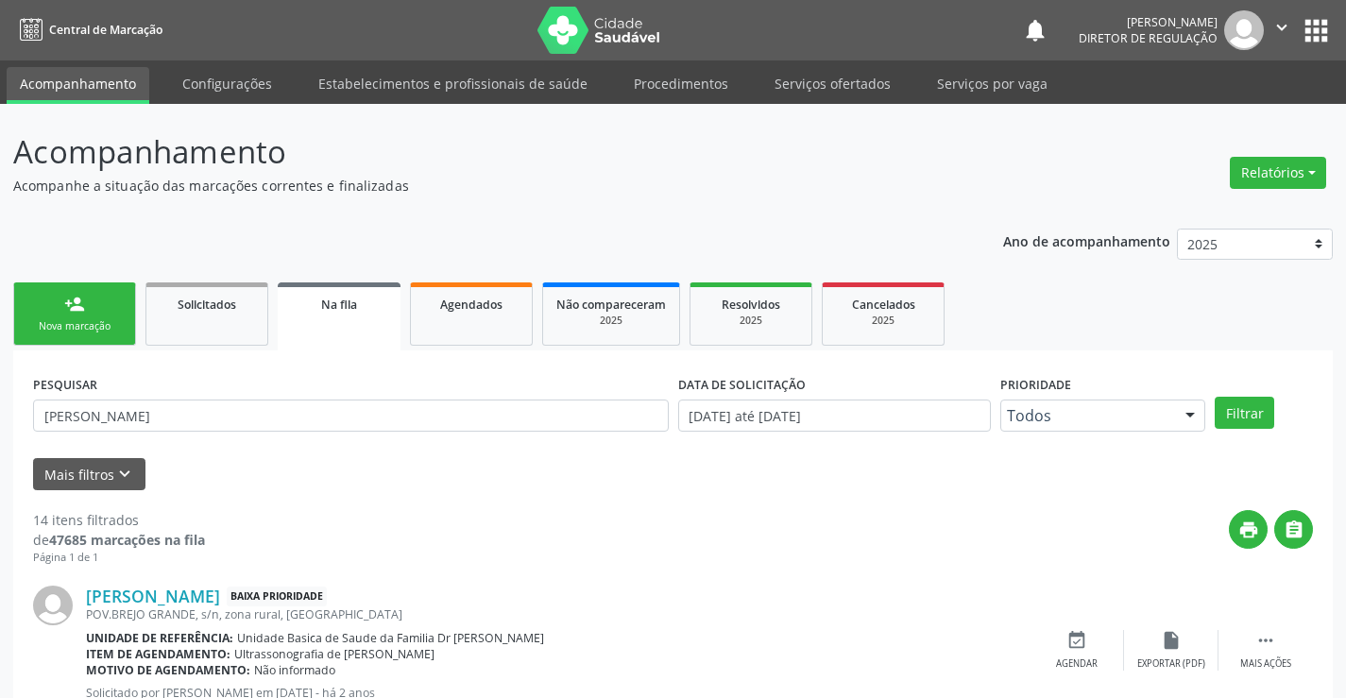
click at [1281, 39] on button "" at bounding box center [1282, 30] width 36 height 40
click at [1228, 108] on link "Sair" at bounding box center [1234, 115] width 130 height 26
